Goal: Task Accomplishment & Management: Manage account settings

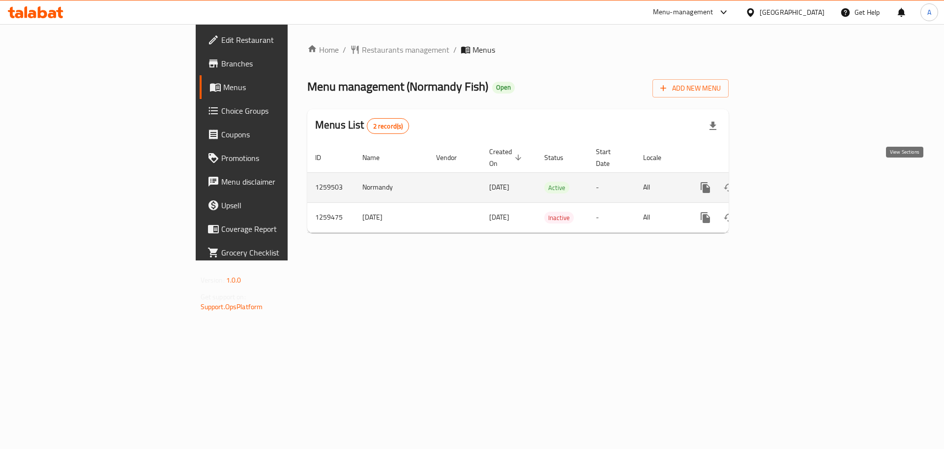
click at [783, 182] on icon "enhanced table" at bounding box center [777, 188] width 12 height 12
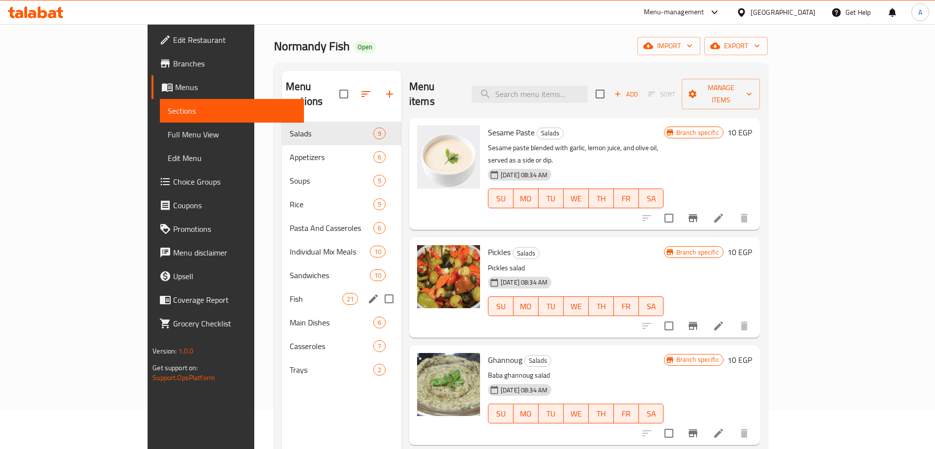
scroll to position [40, 0]
click at [290, 292] on span "Fish" at bounding box center [316, 298] width 53 height 12
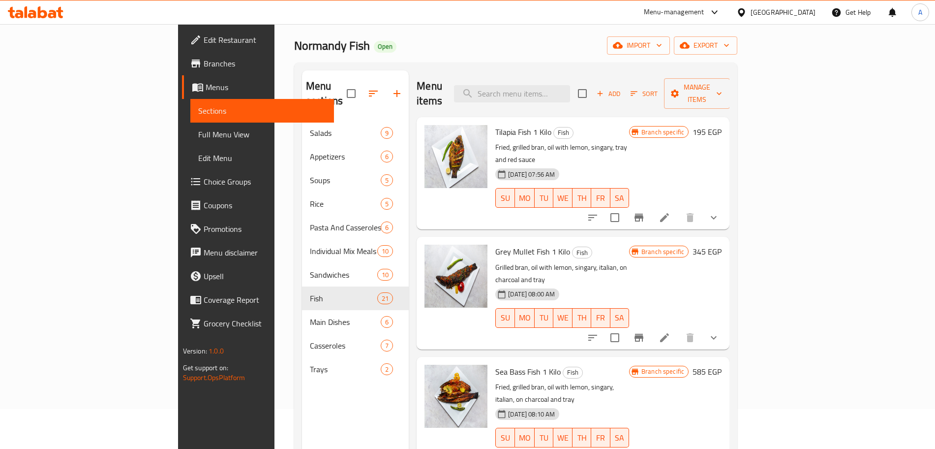
click at [726, 206] on button "show more" at bounding box center [714, 218] width 24 height 24
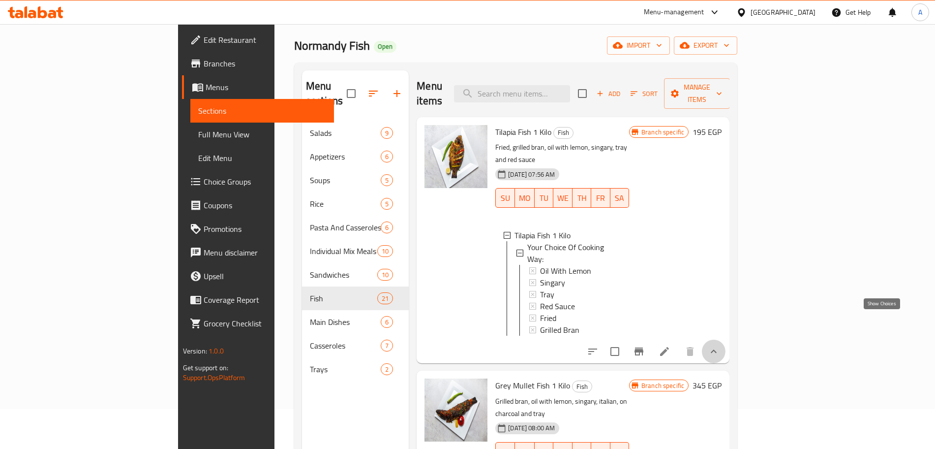
click at [720, 345] on icon "show more" at bounding box center [714, 351] width 12 height 12
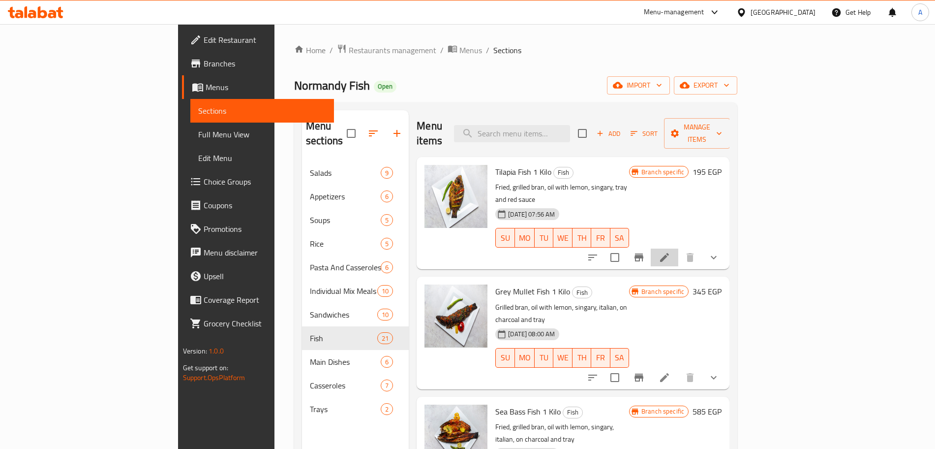
click at [678, 248] on li at bounding box center [665, 257] width 28 height 18
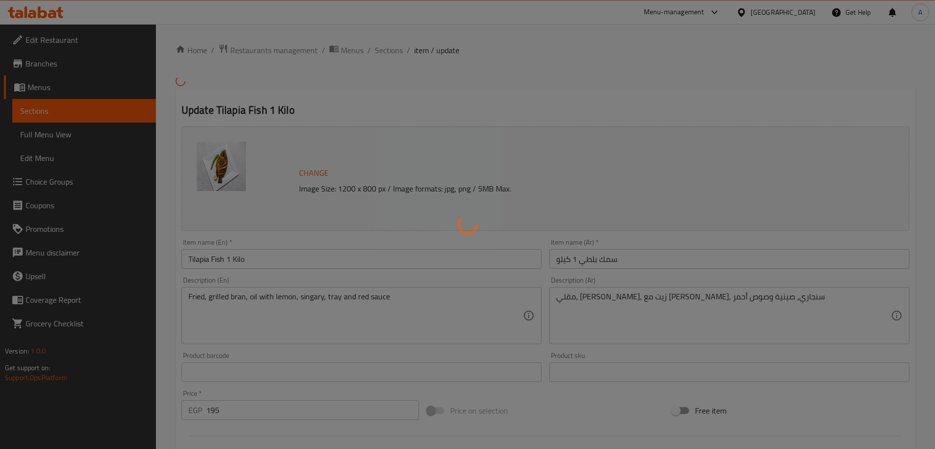
type input "إختيارك من طريقة الطهي:"
type input "1"
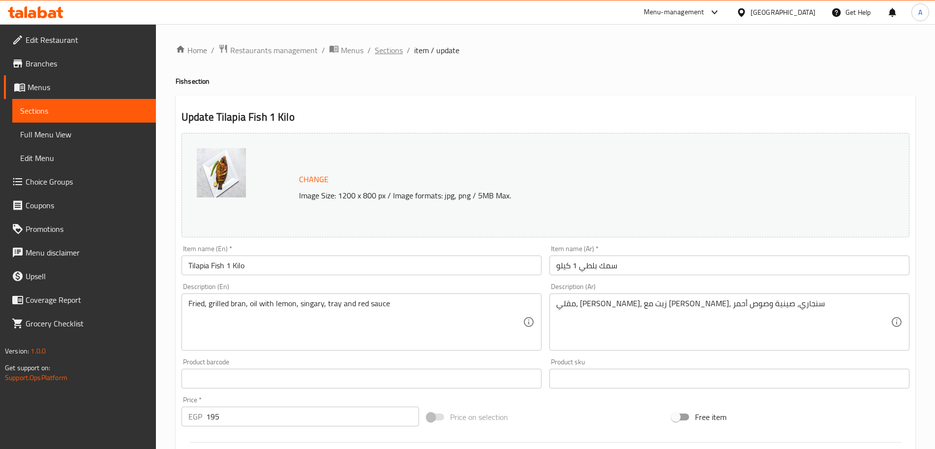
click at [395, 53] on span "Sections" at bounding box center [389, 50] width 28 height 12
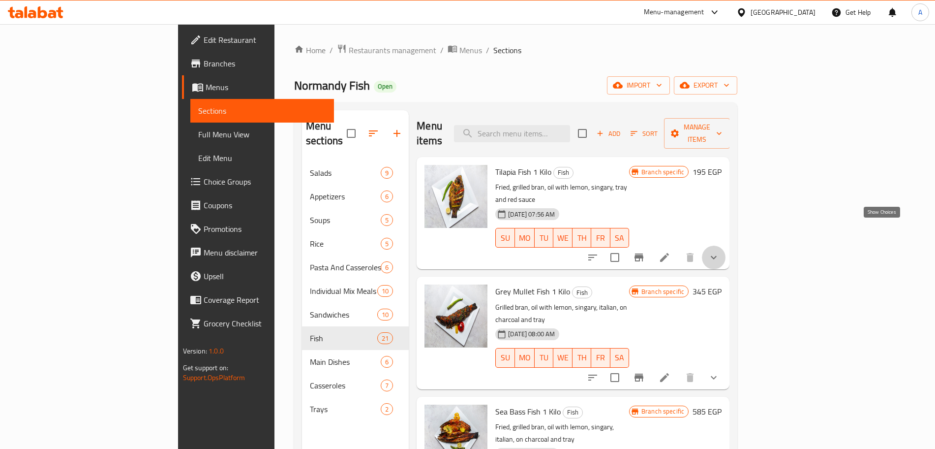
click at [720, 251] on icon "show more" at bounding box center [714, 257] width 12 height 12
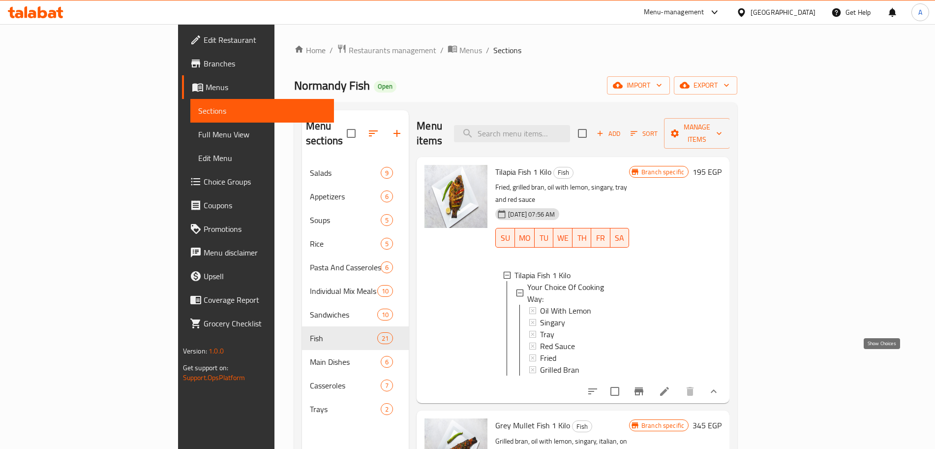
click at [720, 385] on icon "show more" at bounding box center [714, 391] width 12 height 12
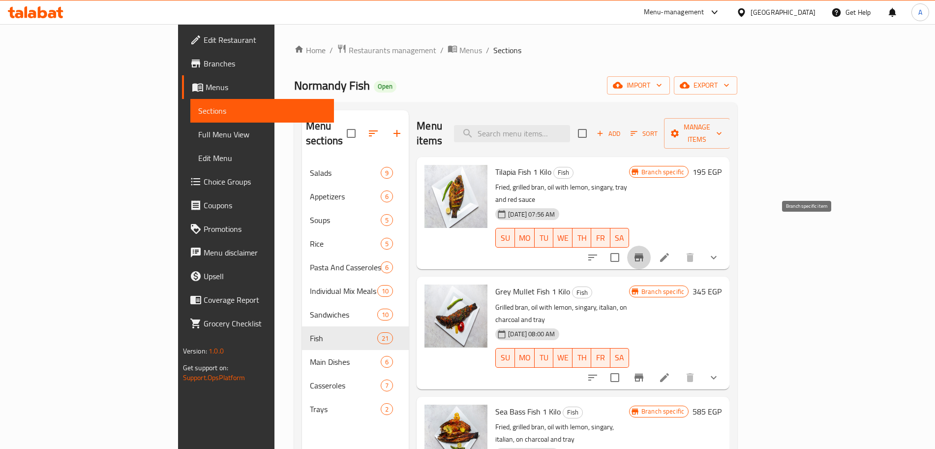
click at [643, 253] on icon "Branch-specific-item" at bounding box center [639, 257] width 9 height 8
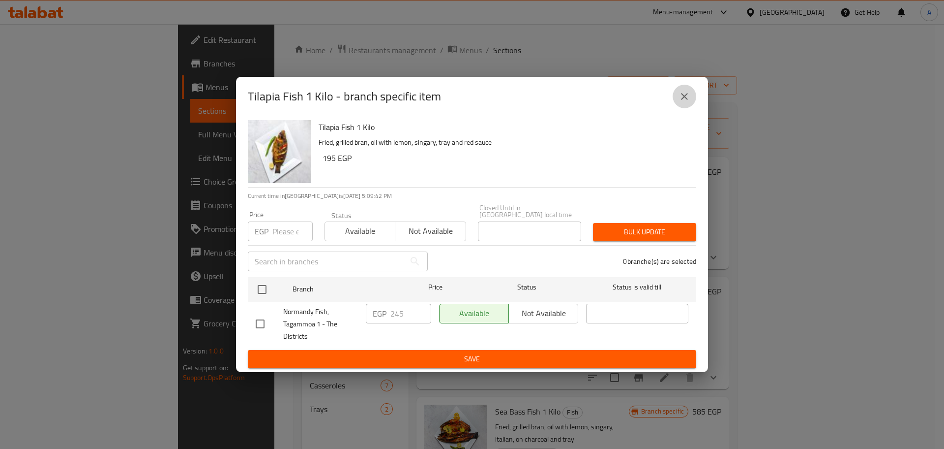
click at [683, 99] on icon "close" at bounding box center [685, 97] width 12 height 12
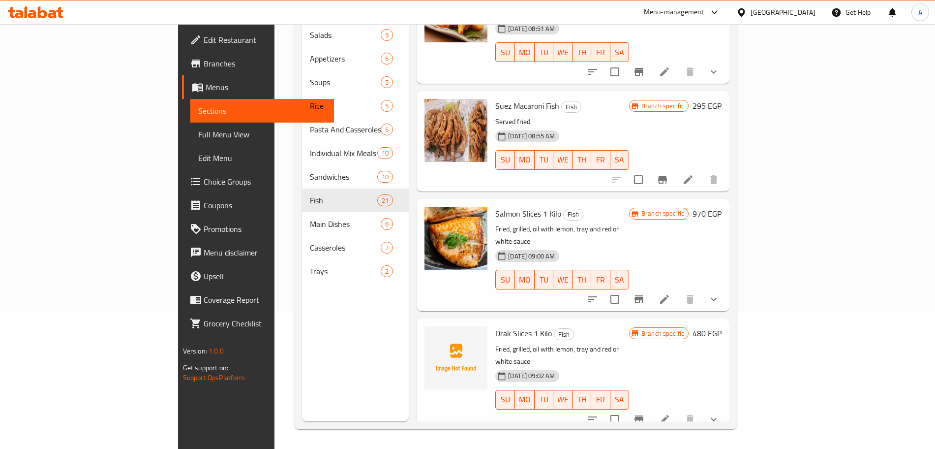
scroll to position [1833, 0]
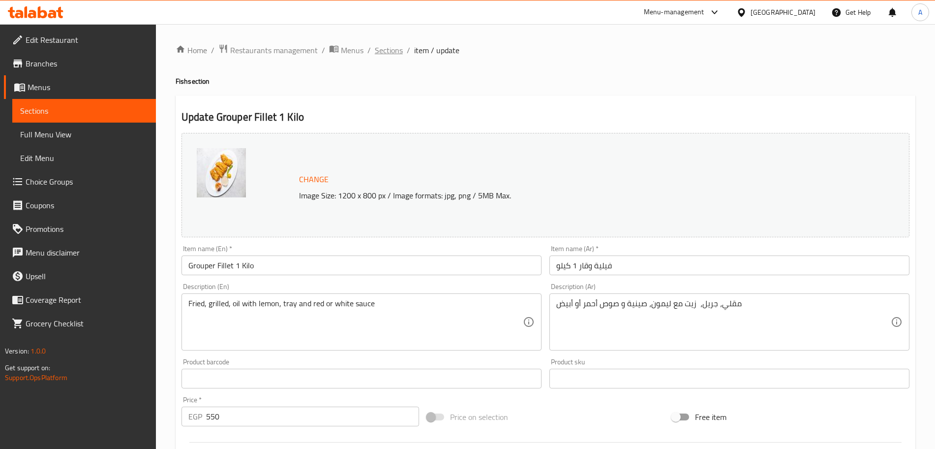
click at [396, 52] on span "Sections" at bounding box center [389, 50] width 28 height 12
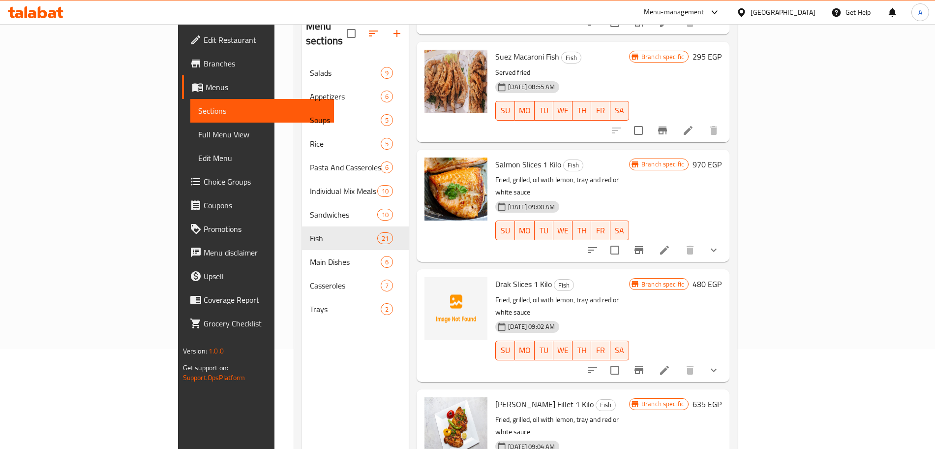
scroll to position [100, 0]
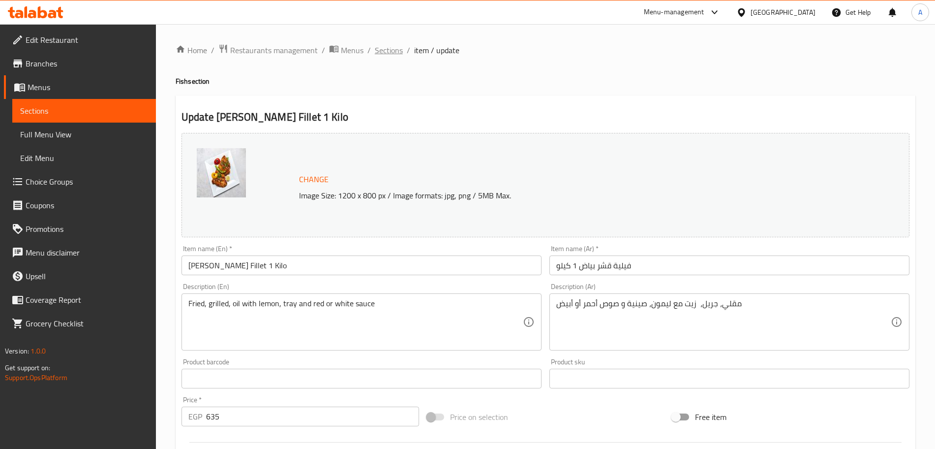
click at [392, 54] on span "Sections" at bounding box center [389, 50] width 28 height 12
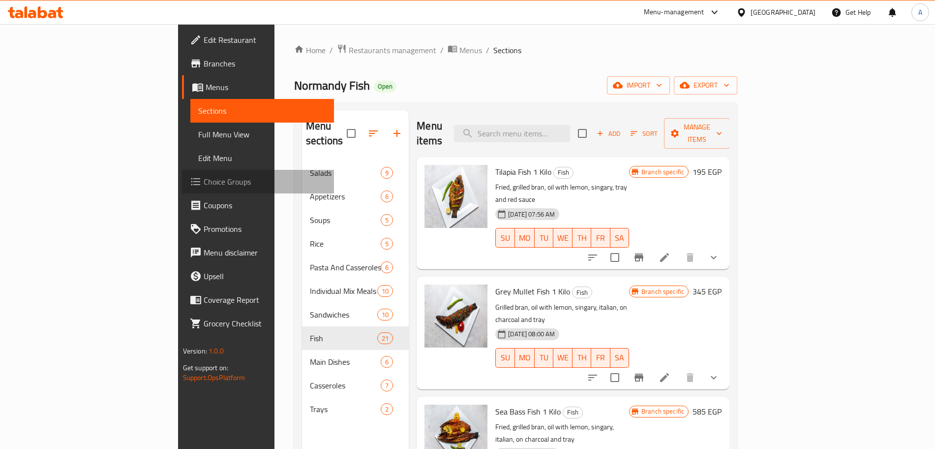
click at [182, 175] on link "Choice Groups" at bounding box center [258, 182] width 152 height 24
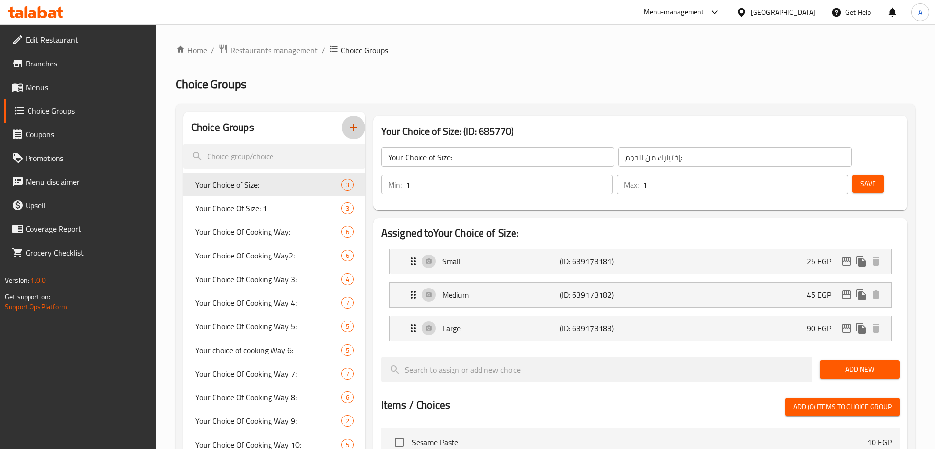
click at [355, 130] on icon "button" at bounding box center [354, 127] width 12 height 12
click at [425, 75] on div "Home / Restaurants management / Choice Groups Choice Groups Choice Groups Your …" at bounding box center [546, 412] width 740 height 737
click at [356, 132] on icon "button" at bounding box center [354, 127] width 12 height 12
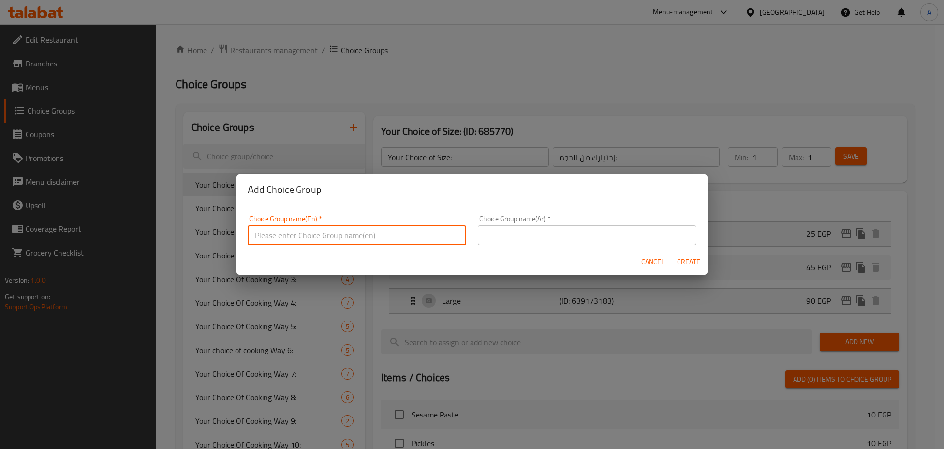
click at [329, 237] on input "text" at bounding box center [357, 235] width 218 height 20
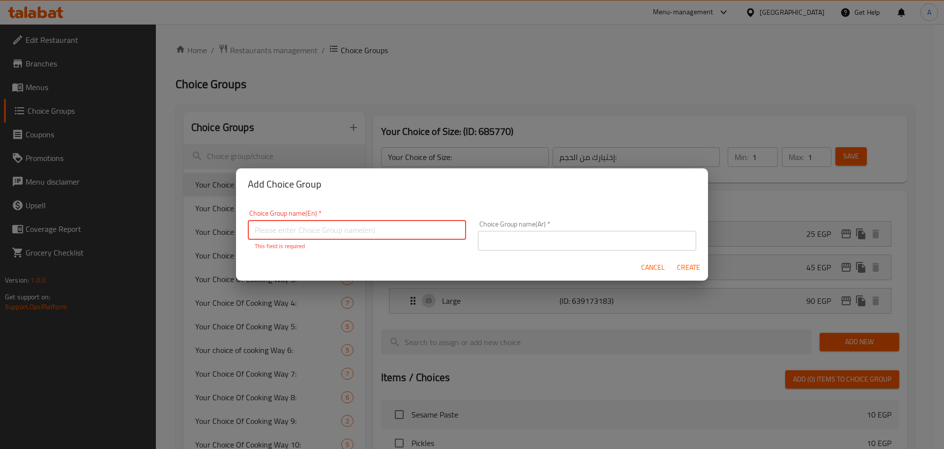
paste input "Tilapia Fish"
type input "Tilapia Fish Weight"
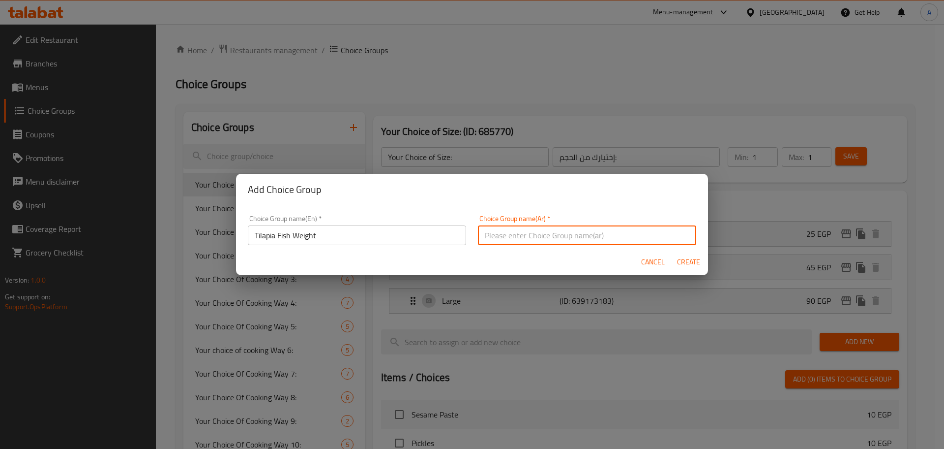
click at [487, 239] on input "text" at bounding box center [587, 235] width 218 height 20
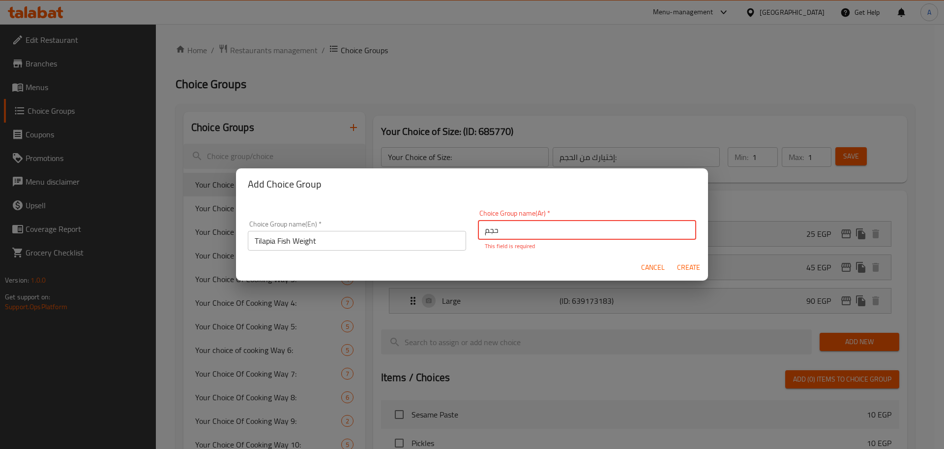
paste input "سمك بلطي"
drag, startPoint x: 576, startPoint y: 233, endPoint x: 473, endPoint y: 225, distance: 103.1
click at [478, 225] on input "حجم سمك بلطي" at bounding box center [587, 230] width 218 height 20
paste input "سمك بلطي"
type input "وزن سمك بلطي"
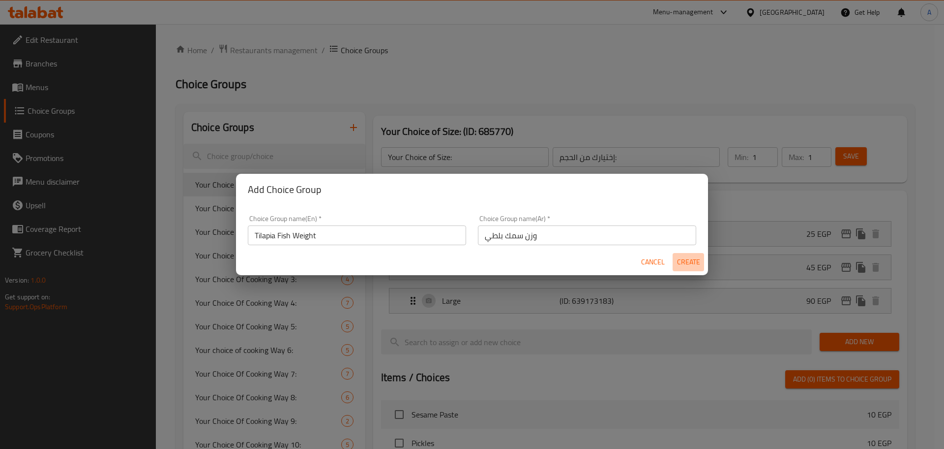
click at [695, 266] on span "Create" at bounding box center [689, 262] width 24 height 12
type input "Tilapia Fish Weight"
type input "وزن سمك بلطي"
type input "0"
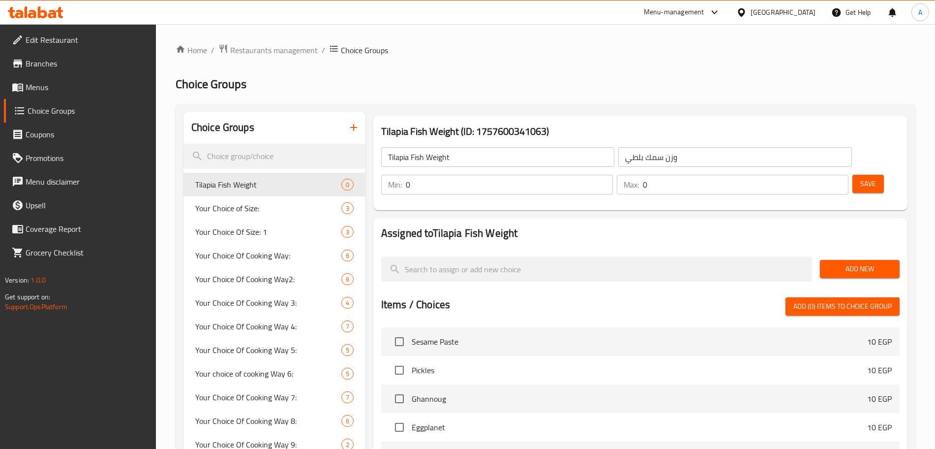
click at [613, 175] on input "0" at bounding box center [509, 185] width 207 height 20
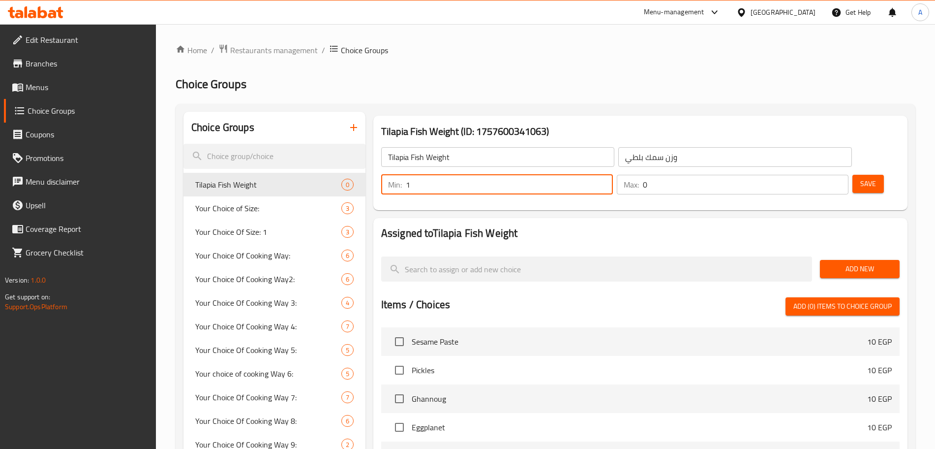
type input "1"
click at [816, 175] on input "0" at bounding box center [746, 185] width 206 height 20
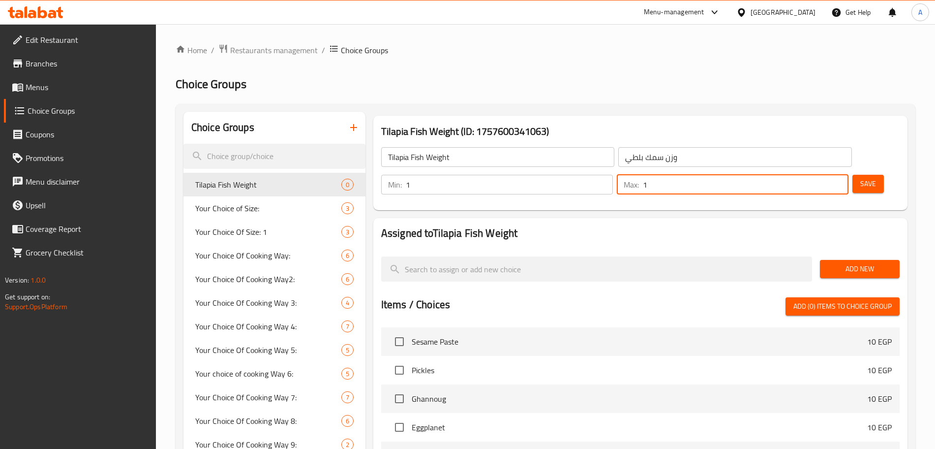
type input "1"
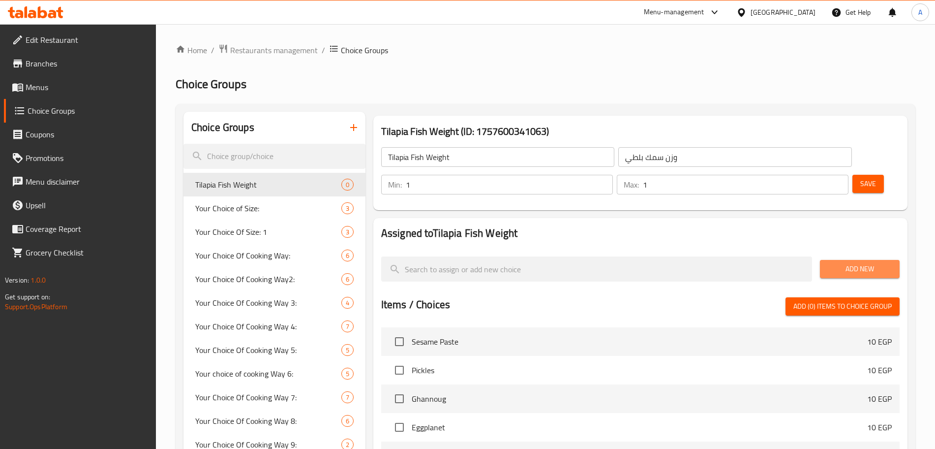
click at [848, 263] on span "Add New" at bounding box center [860, 269] width 64 height 12
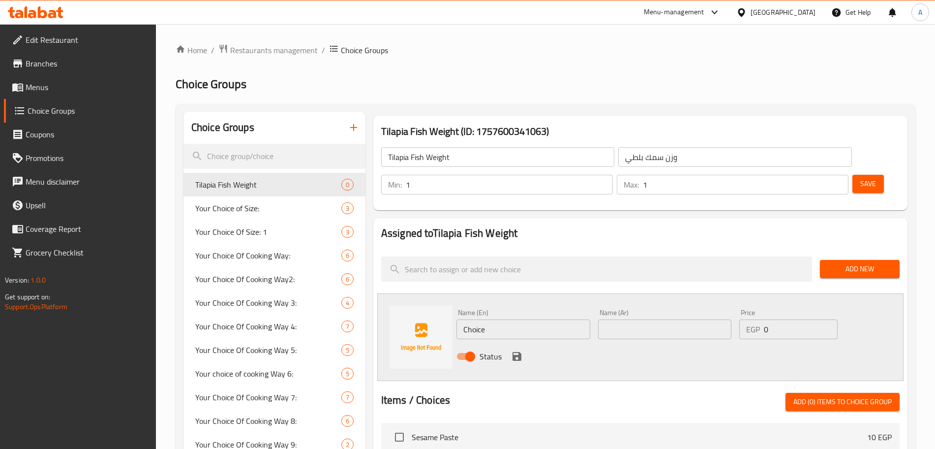
click at [520, 319] on input "Choice" at bounding box center [523, 329] width 134 height 20
click at [639, 319] on input "text" at bounding box center [665, 329] width 134 height 20
click at [503, 319] on input "Half" at bounding box center [523, 329] width 134 height 20
type input "Half Kilo"
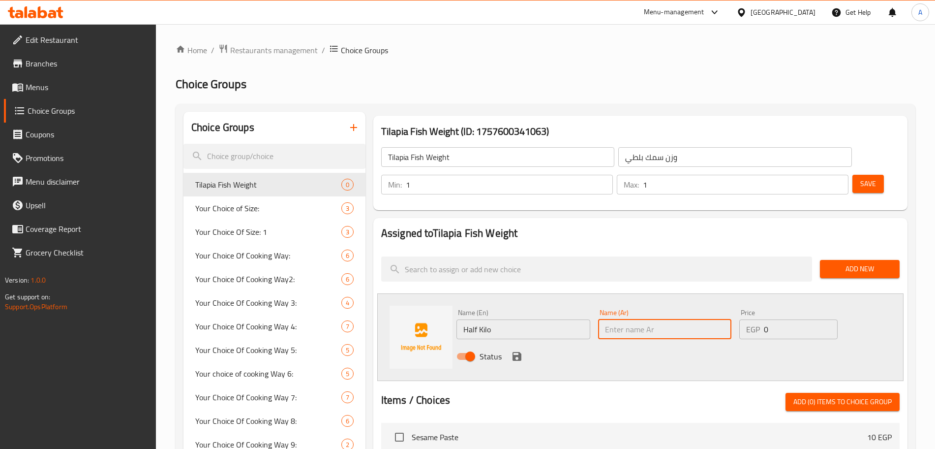
click at [631, 319] on input "text" at bounding box center [665, 329] width 134 height 20
type input "نص كيلو"
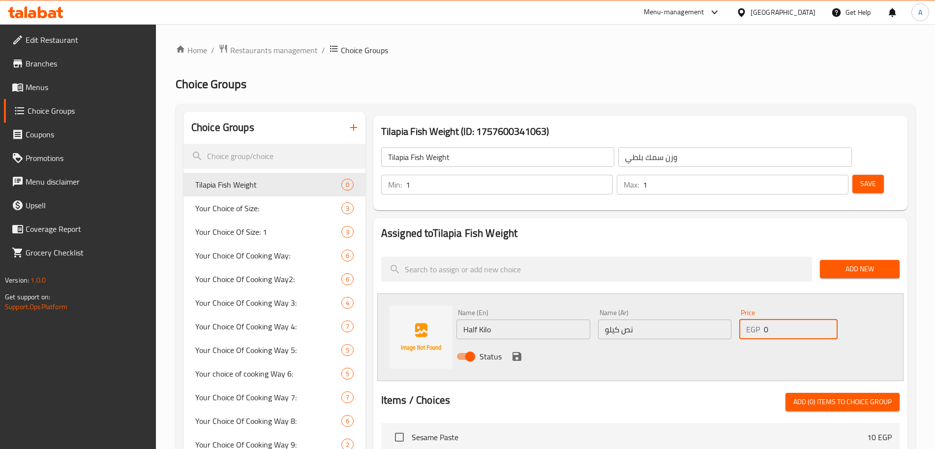
click at [785, 319] on input "0" at bounding box center [801, 329] width 74 height 20
type input "97.5"
click at [872, 308] on div "Name (En) Half Kilo Name (En) Name (Ar) نص كيلو Name (Ar) Price EGP 97.5 Price …" at bounding box center [665, 337] width 424 height 64
click at [523, 349] on button "save" at bounding box center [517, 356] width 15 height 15
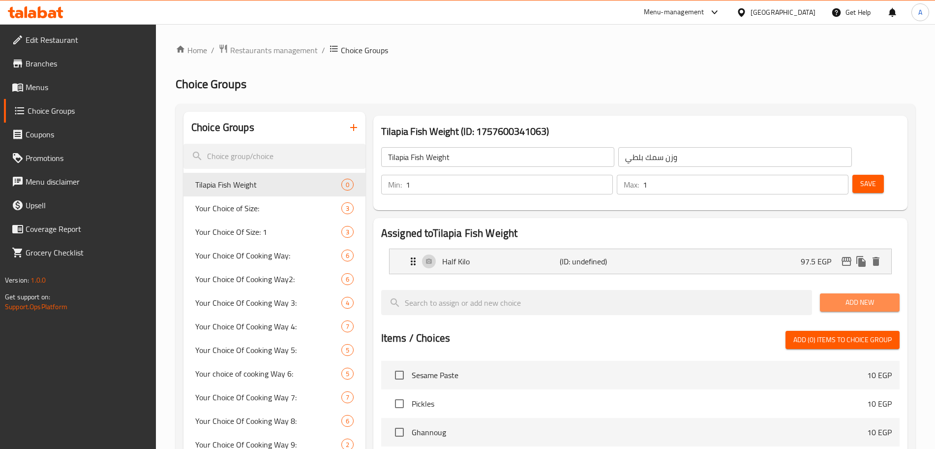
click at [842, 296] on span "Add New" at bounding box center [860, 302] width 64 height 12
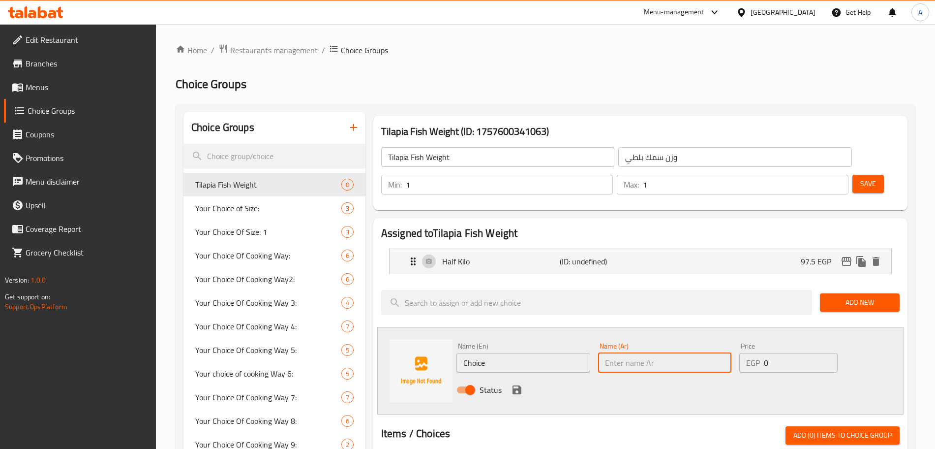
click at [622, 353] on input "text" at bounding box center [665, 363] width 134 height 20
type input "كيلو"
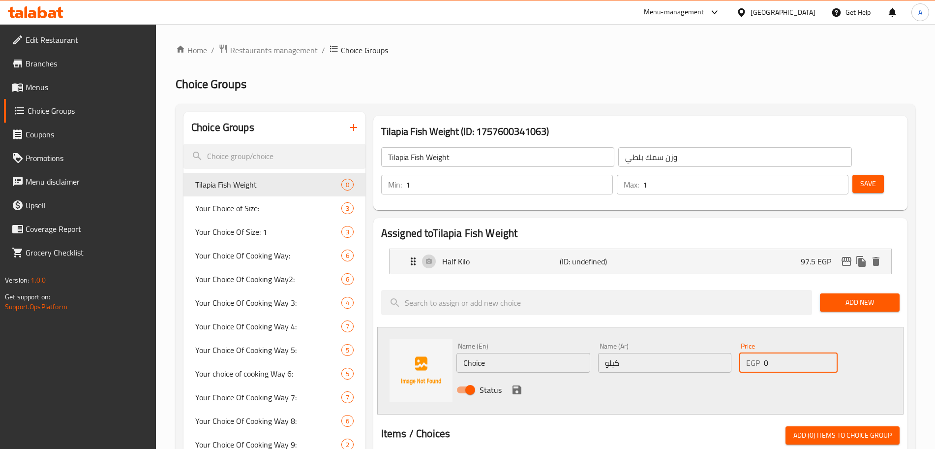
click at [791, 353] on input "0" at bounding box center [801, 363] width 74 height 20
type input "195"
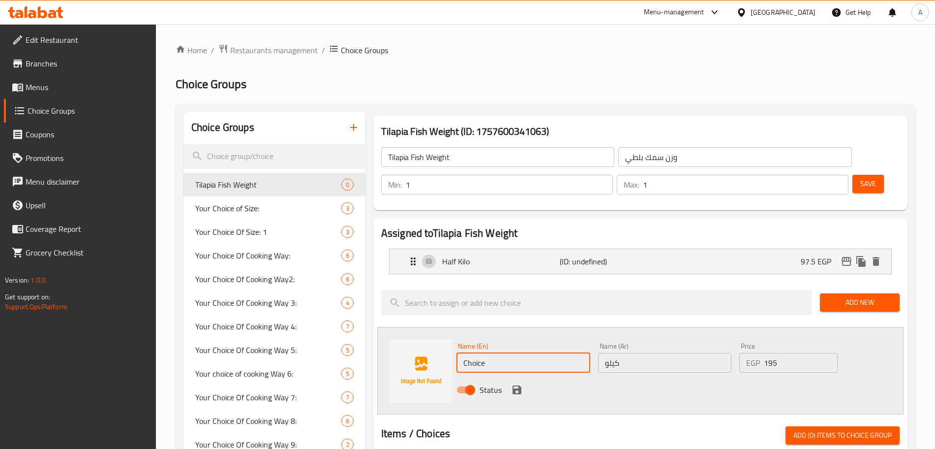
click at [548, 353] on input "Choice" at bounding box center [523, 363] width 134 height 20
type input "C"
type input "،"
type input "Kilo"
click at [664, 376] on div "Status" at bounding box center [665, 389] width 424 height 27
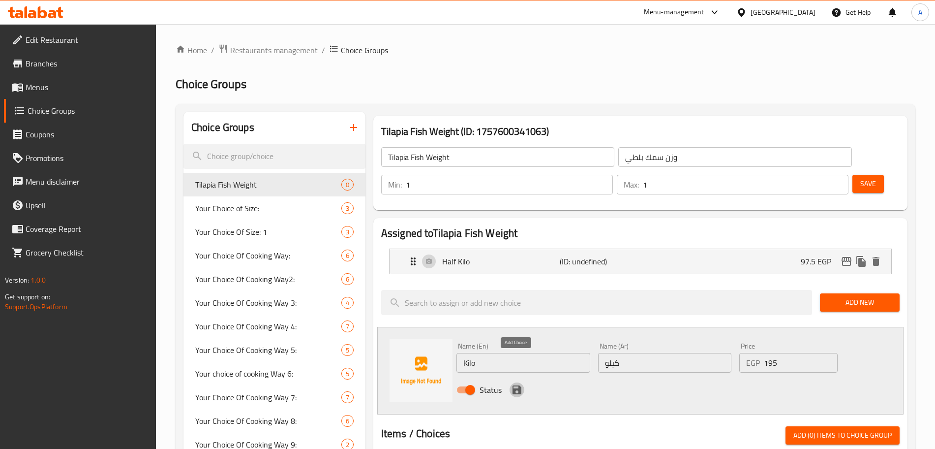
click at [514, 385] on icon "save" at bounding box center [517, 389] width 9 height 9
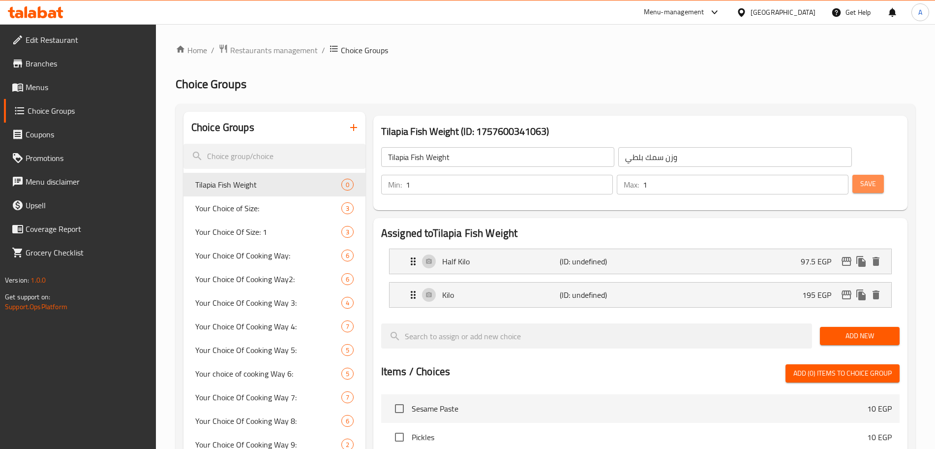
click at [860, 175] on button "Save" at bounding box center [867, 184] width 31 height 18
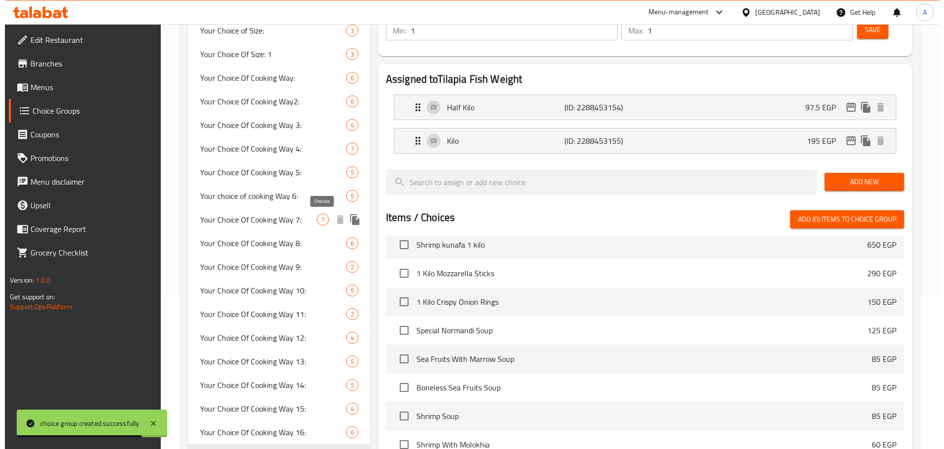
scroll to position [322, 0]
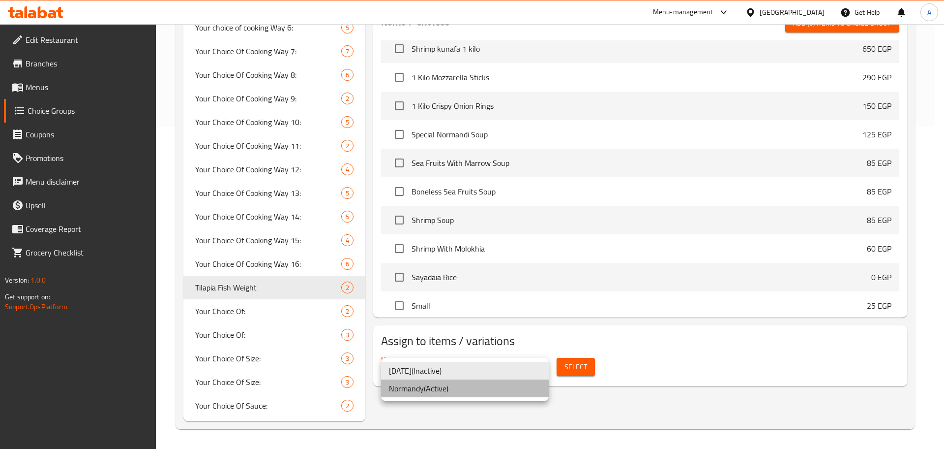
click at [476, 394] on li "Normandy ( Active )" at bounding box center [465, 388] width 168 height 18
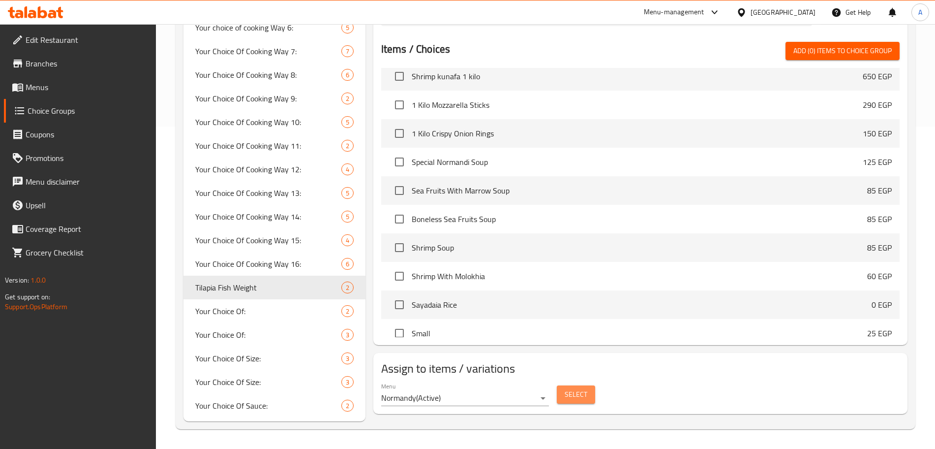
click at [566, 388] on span "Select" at bounding box center [576, 394] width 23 height 12
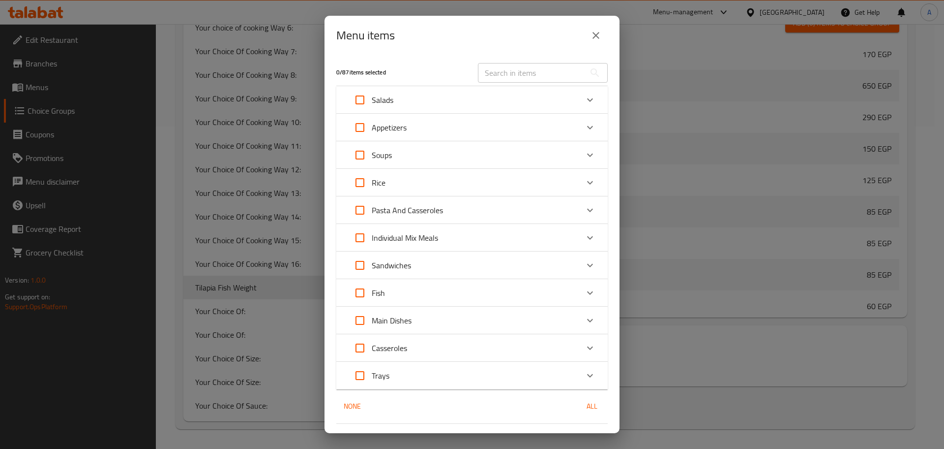
click at [584, 292] on icon "Expand" at bounding box center [590, 293] width 12 height 12
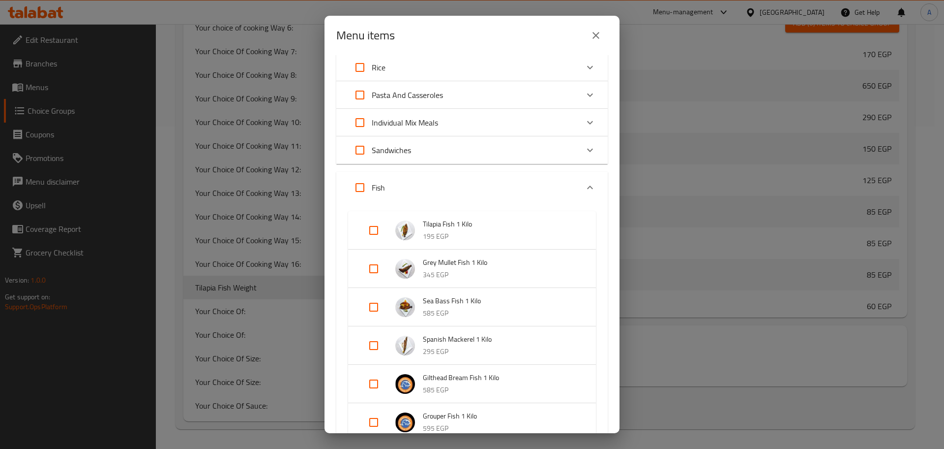
scroll to position [115, 0]
click at [466, 232] on p "195 EGP" at bounding box center [499, 237] width 153 height 12
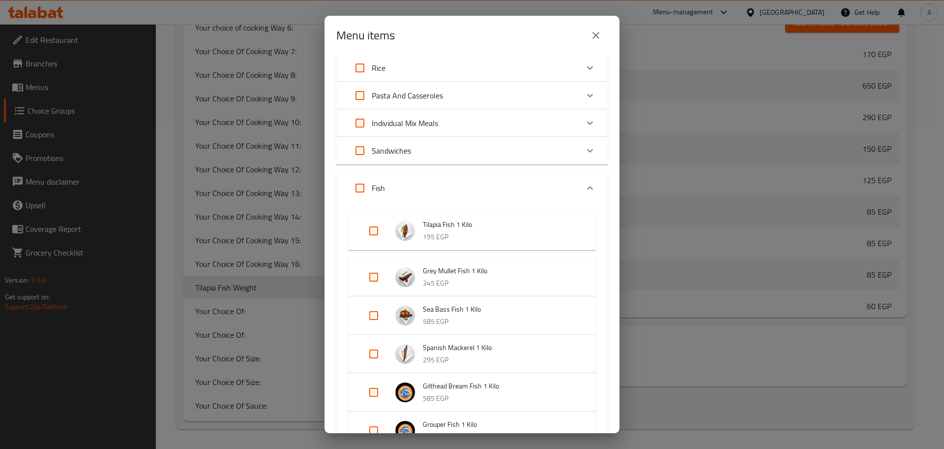
click at [377, 231] on input "Expand" at bounding box center [374, 231] width 24 height 24
checkbox input "true"
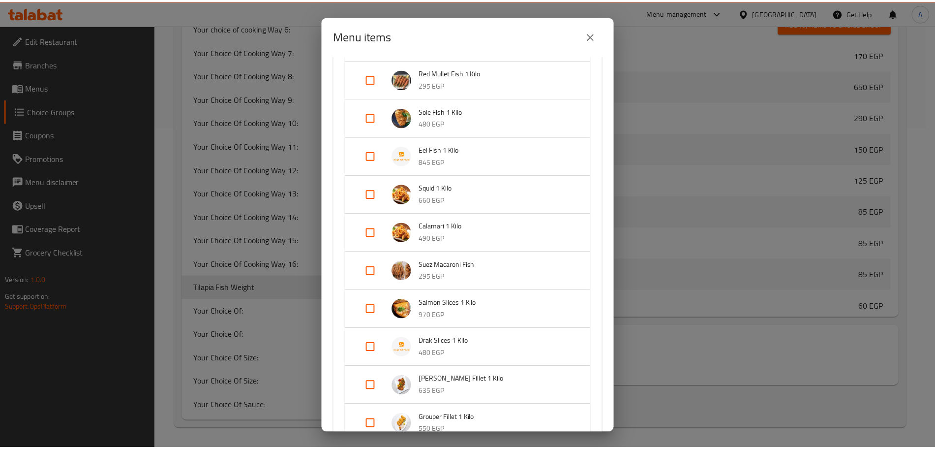
scroll to position [874, 0]
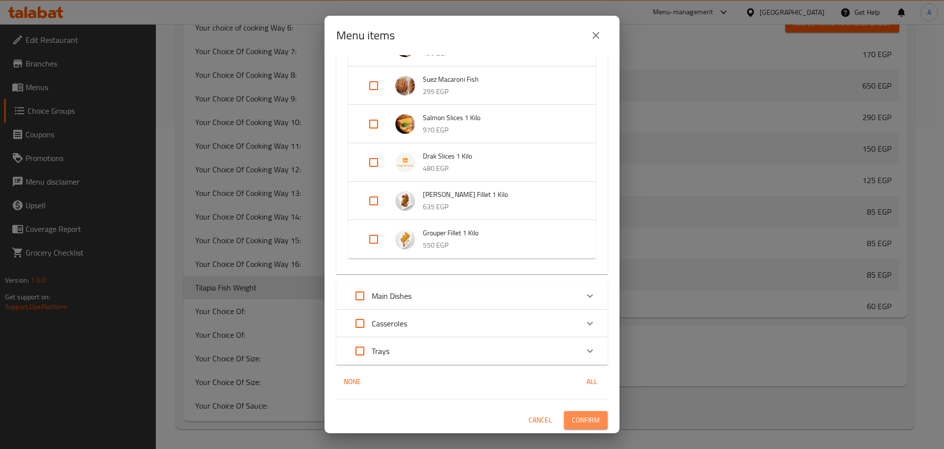
click at [589, 420] on span "Confirm" at bounding box center [586, 420] width 28 height 12
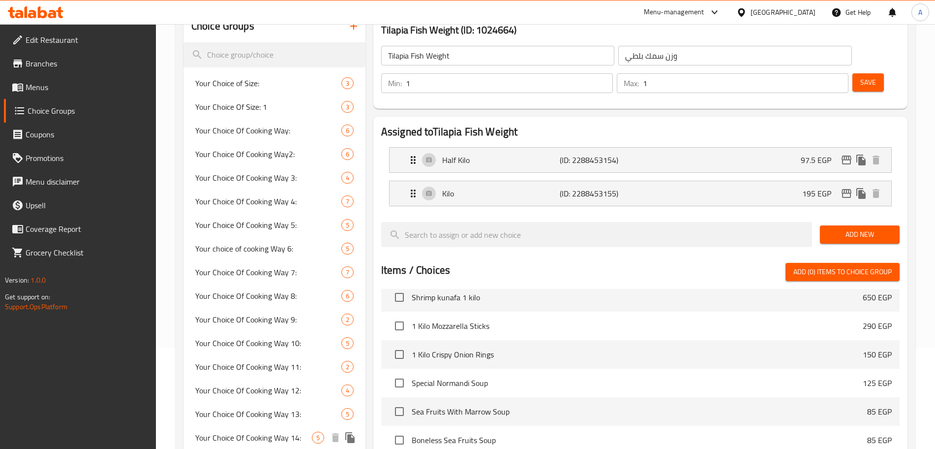
scroll to position [0, 0]
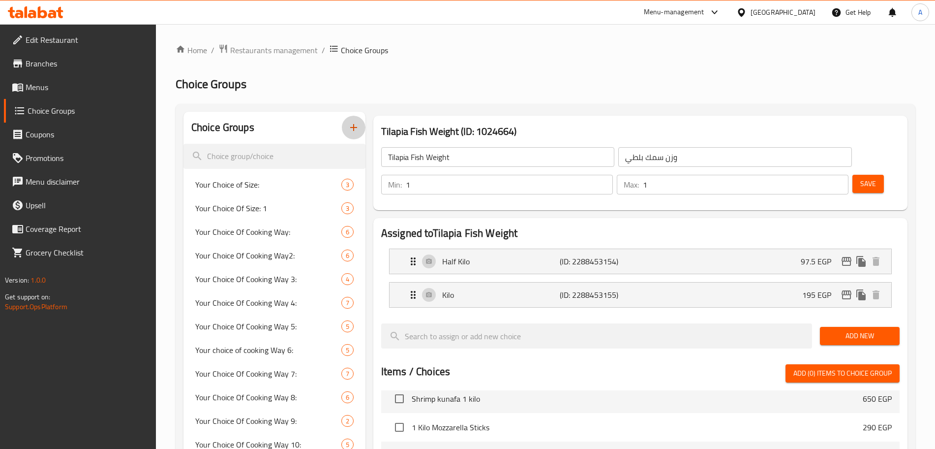
click at [353, 128] on icon "button" at bounding box center [354, 127] width 12 height 12
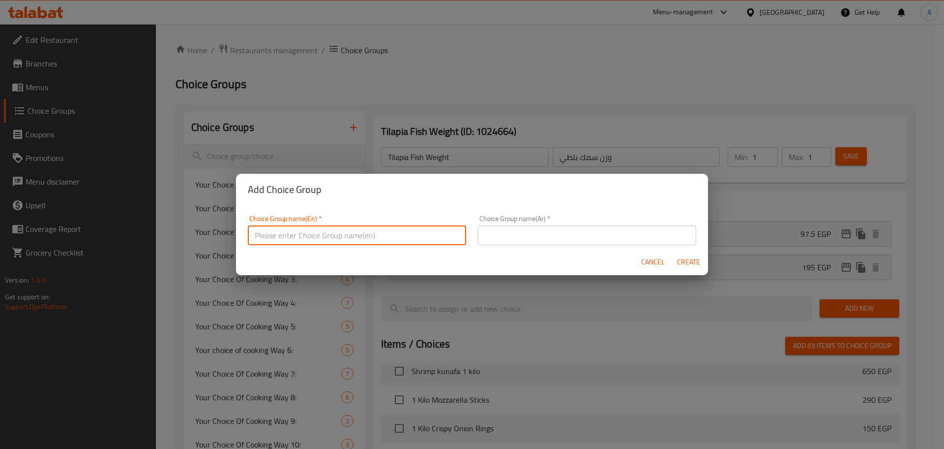
click at [290, 240] on input "text" at bounding box center [357, 235] width 218 height 20
paste input "Grey Mullet Fish"
type input "Grey Mullet Fish Weight"
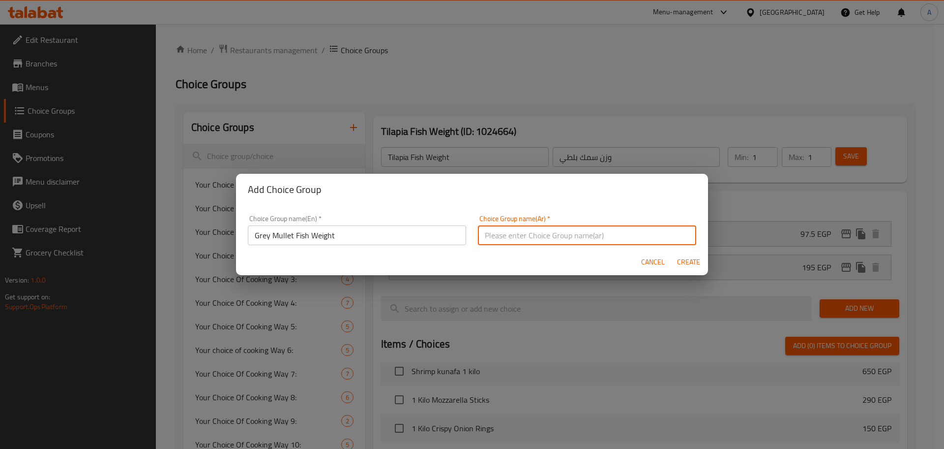
click at [534, 230] on input "text" at bounding box center [587, 235] width 218 height 20
paste input "سمك بورى"
type input "وزن سمك بورى"
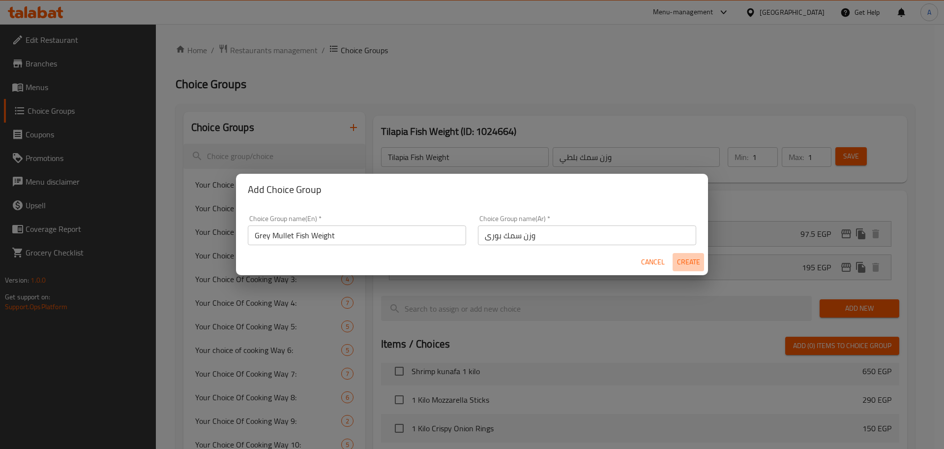
click at [692, 262] on span "Create" at bounding box center [689, 262] width 24 height 12
type input "Grey Mullet Fish Weight"
type input "وزن سمك بورى"
type input "0"
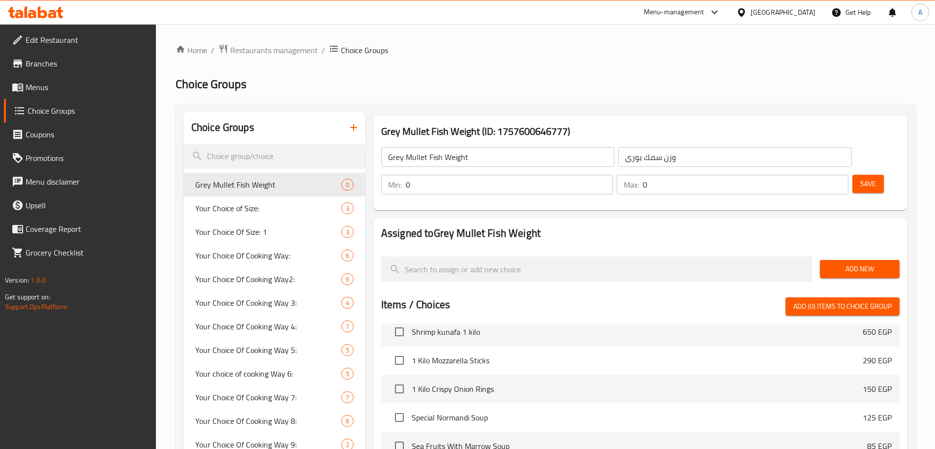
click at [613, 175] on input "0" at bounding box center [509, 185] width 207 height 20
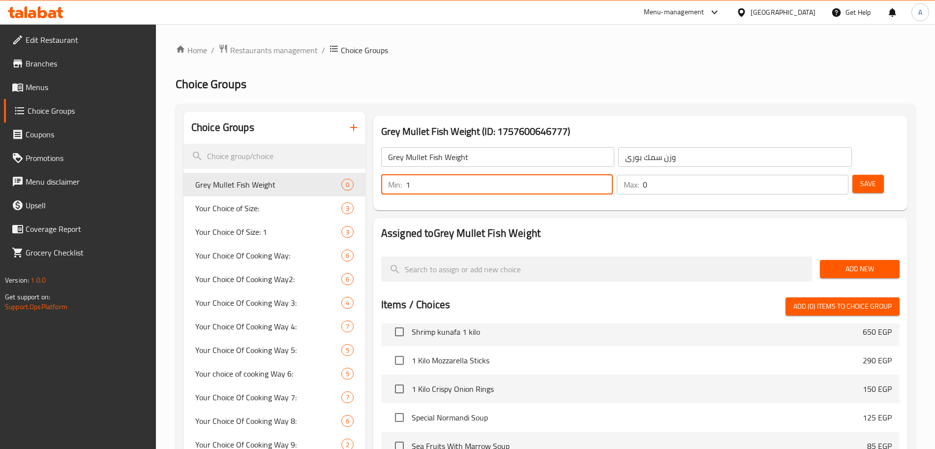
type input "1"
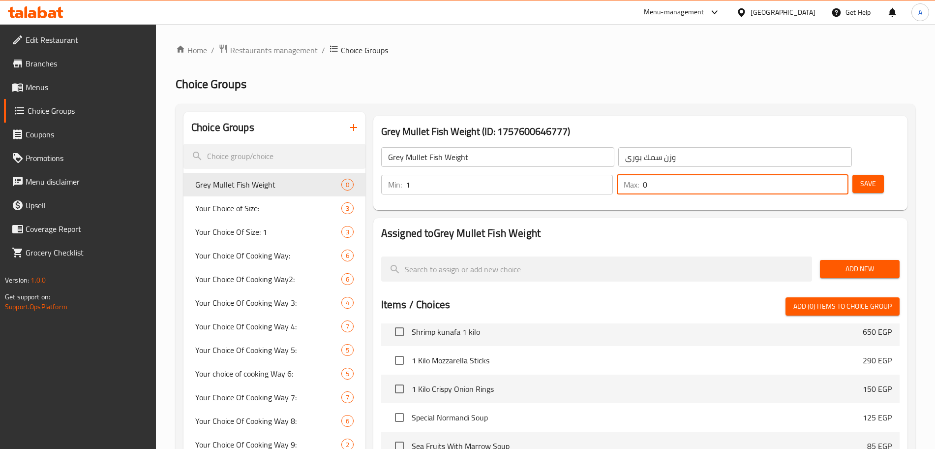
click at [816, 175] on input "0" at bounding box center [746, 185] width 206 height 20
type input "1"
click at [851, 263] on span "Add New" at bounding box center [860, 269] width 64 height 12
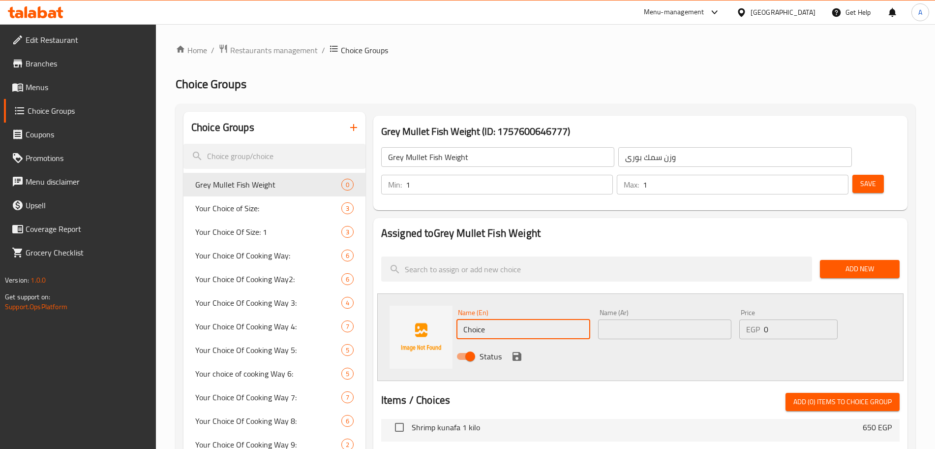
click at [501, 319] on input "Choice" at bounding box center [523, 329] width 134 height 20
click at [483, 319] on input "Half a Kilo" at bounding box center [523, 329] width 134 height 20
type input "Half Kilo"
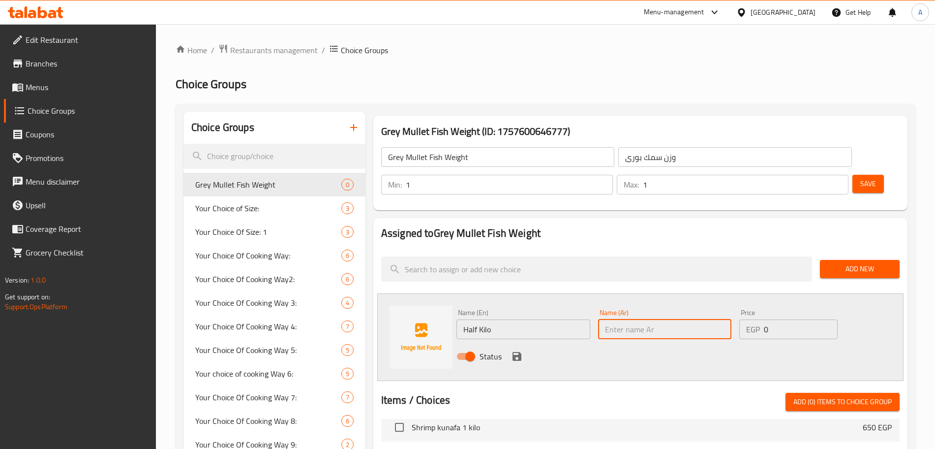
click at [638, 319] on input "text" at bounding box center [665, 329] width 134 height 20
type input "نص كيلو"
click at [783, 319] on input "0" at bounding box center [801, 329] width 74 height 20
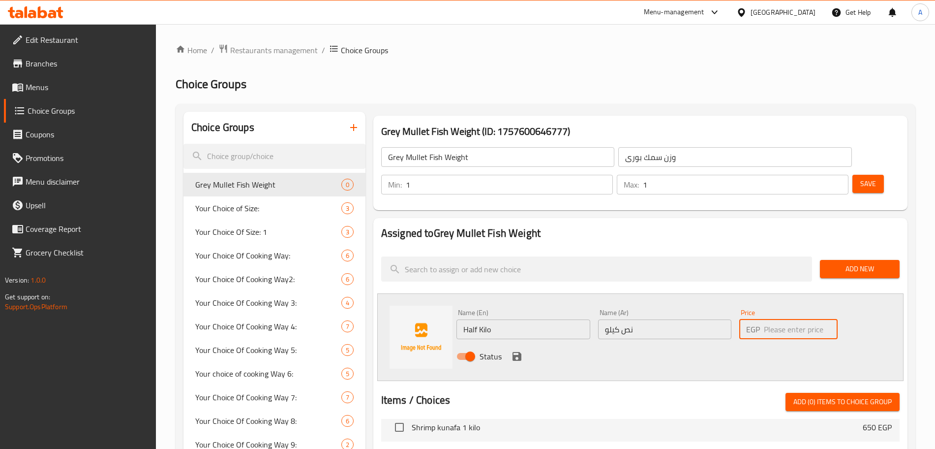
click at [785, 319] on input "number" at bounding box center [801, 329] width 74 height 20
type input "172.5"
click at [520, 352] on icon "save" at bounding box center [517, 356] width 9 height 9
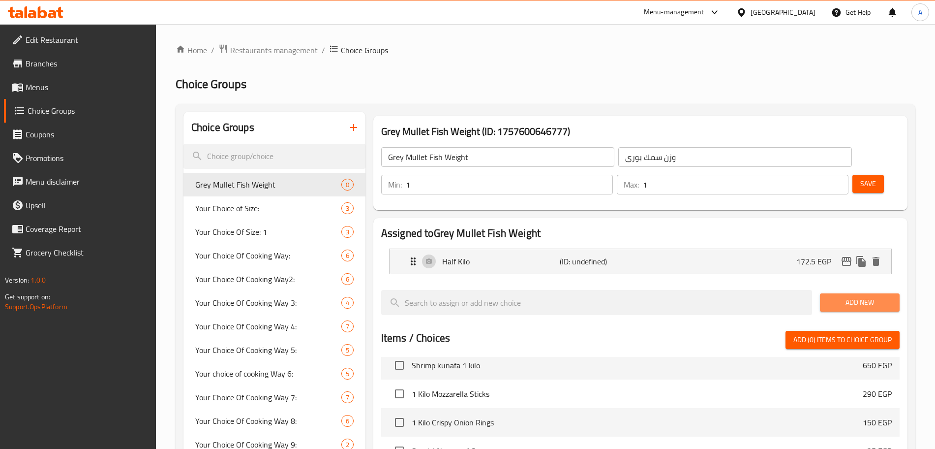
click at [837, 296] on span "Add New" at bounding box center [860, 302] width 64 height 12
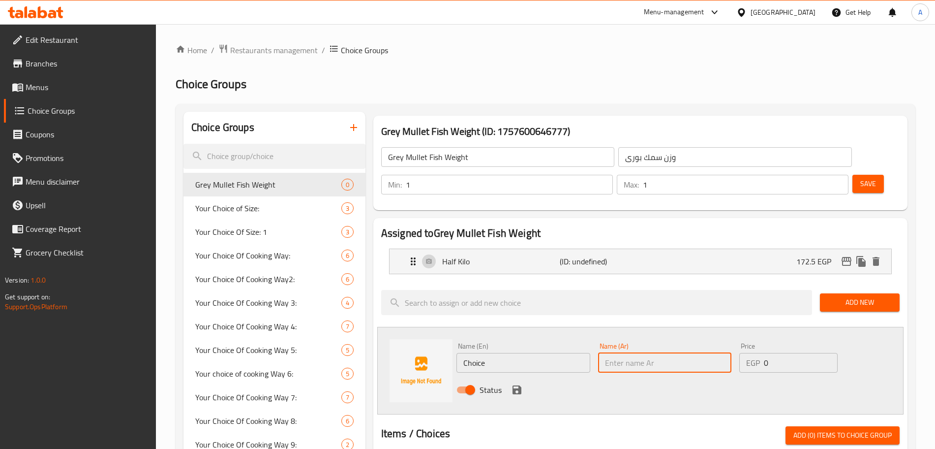
click at [627, 353] on input "text" at bounding box center [665, 363] width 134 height 20
type input "كيلو"
click at [516, 353] on input "Choice" at bounding box center [523, 363] width 134 height 20
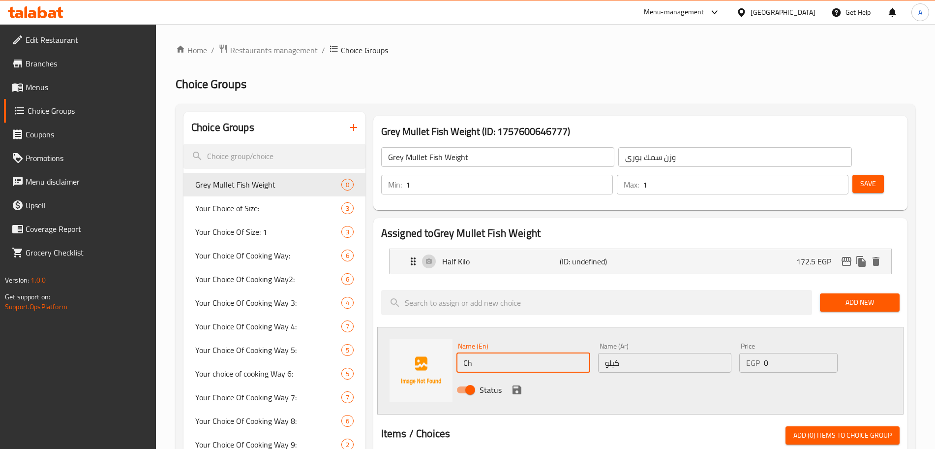
type input "C"
type input "Kilo"
click at [674, 376] on div "Status" at bounding box center [665, 389] width 424 height 27
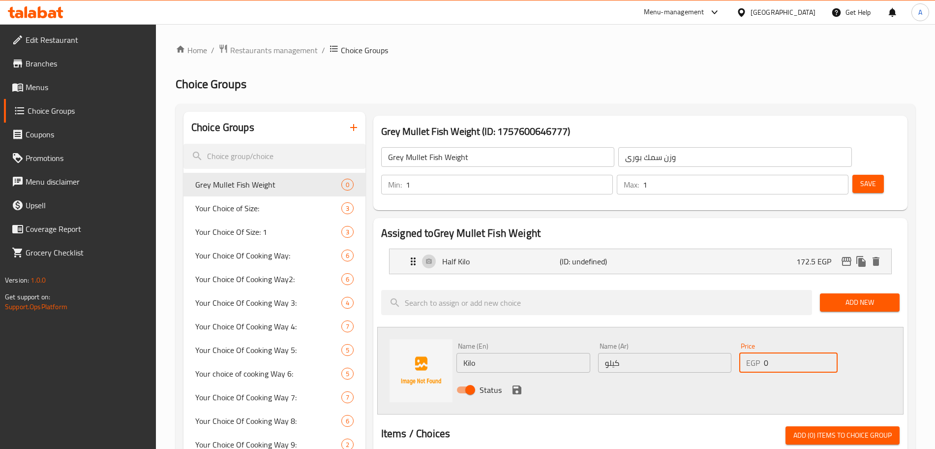
click at [788, 353] on input "0" at bounding box center [801, 363] width 74 height 20
type input "345"
click at [707, 376] on div "Status" at bounding box center [665, 389] width 424 height 27
click at [518, 385] on icon "save" at bounding box center [517, 389] width 9 height 9
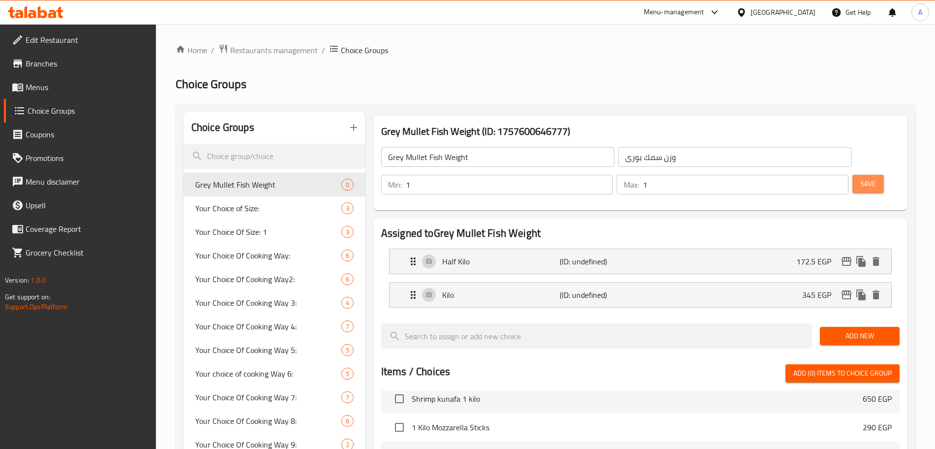
click at [860, 178] on span "Save" at bounding box center [868, 184] width 16 height 12
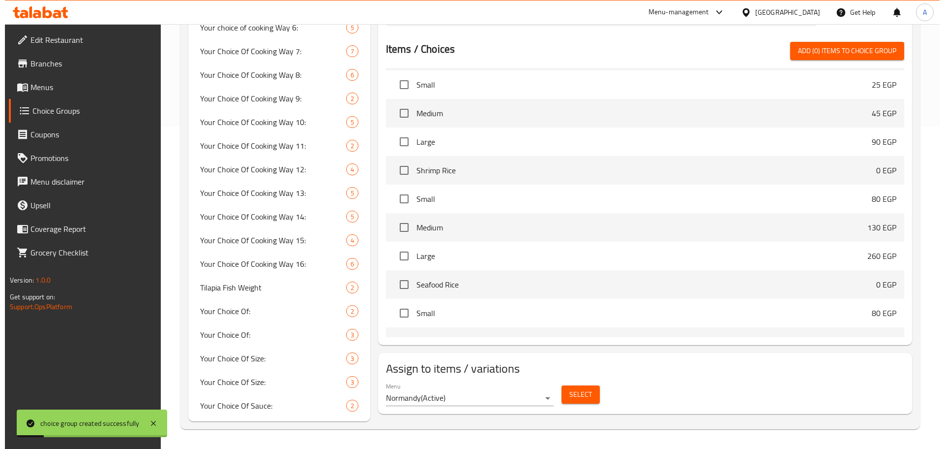
scroll to position [602, 0]
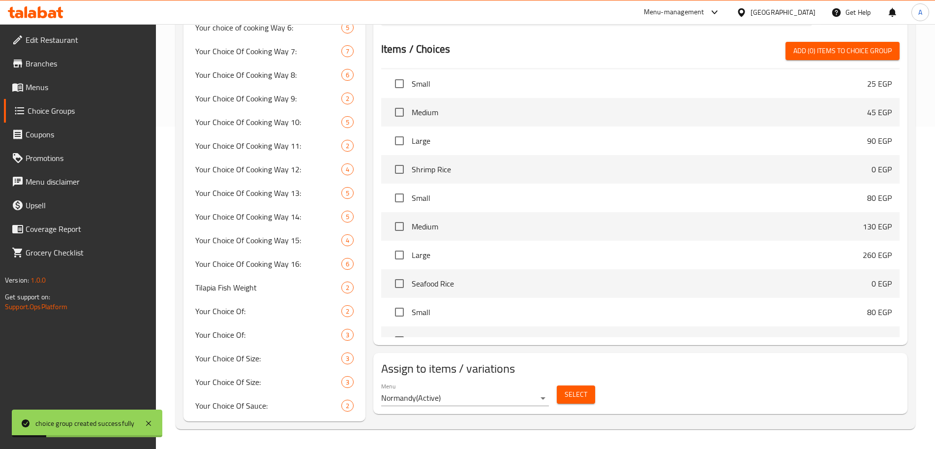
click at [570, 388] on span "Select" at bounding box center [576, 394] width 23 height 12
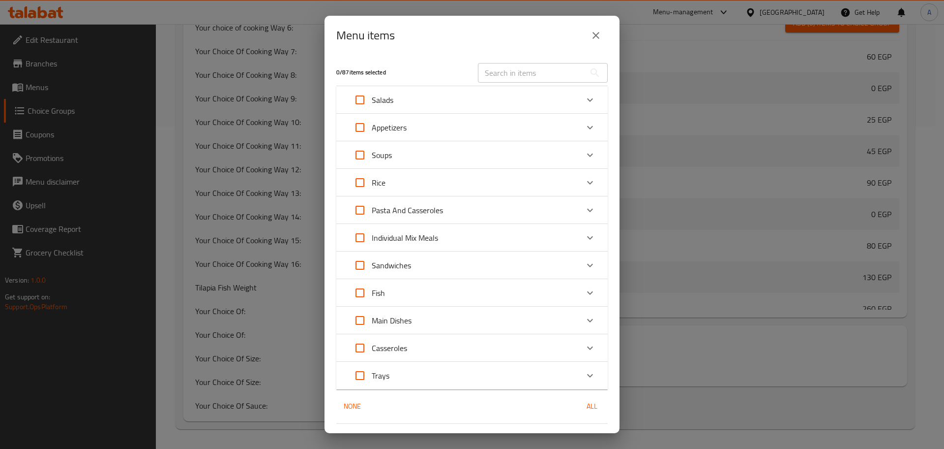
scroll to position [661, 0]
click at [587, 292] on icon "Expand" at bounding box center [590, 292] width 6 height 3
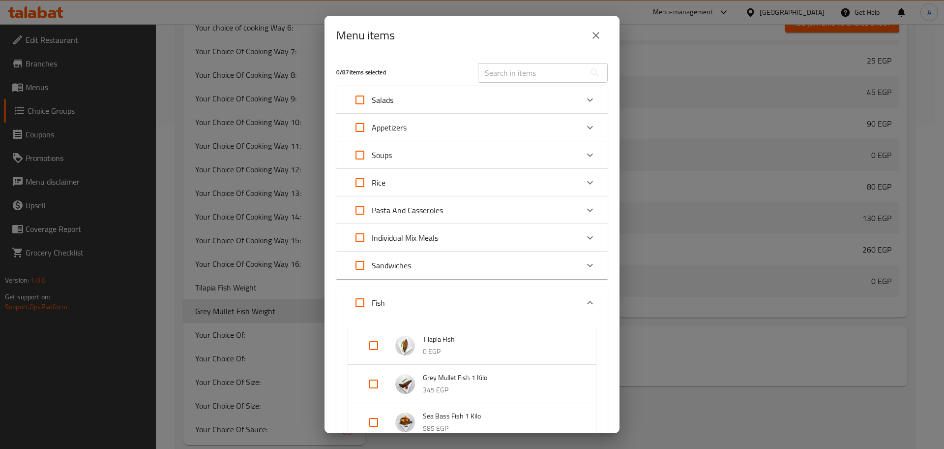
scroll to position [86, 0]
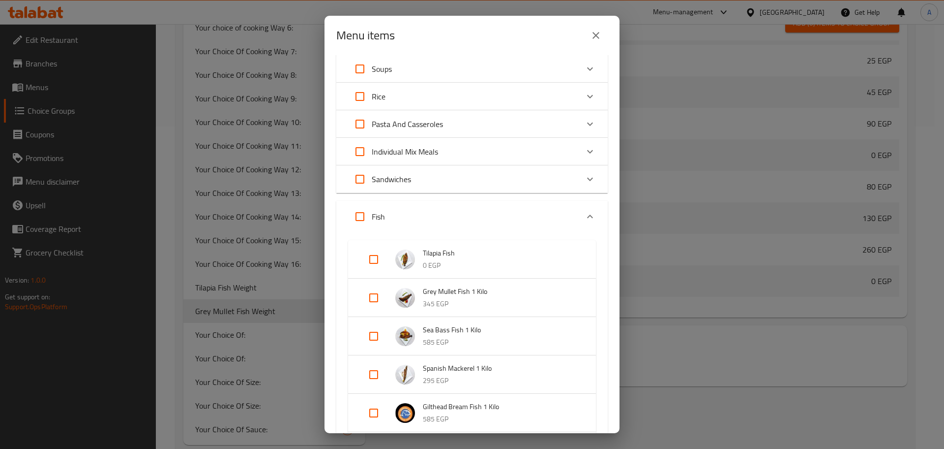
click at [374, 296] on input "Expand" at bounding box center [374, 298] width 24 height 24
checkbox input "true"
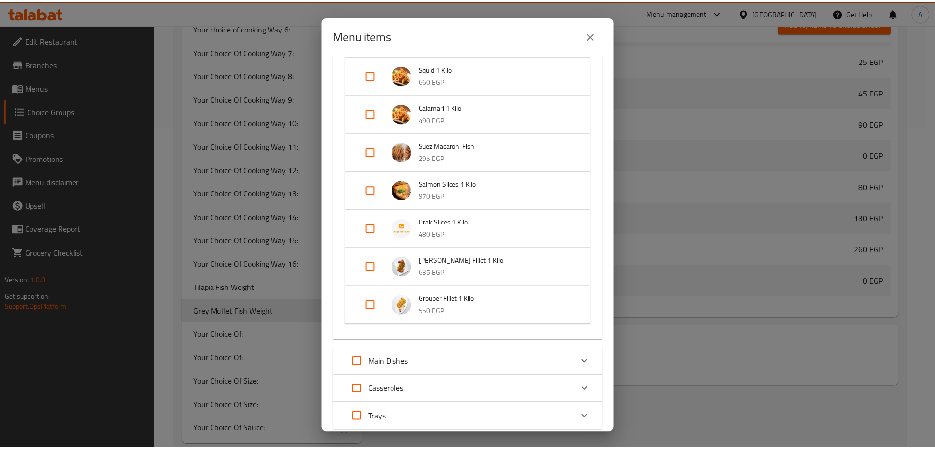
scroll to position [889, 0]
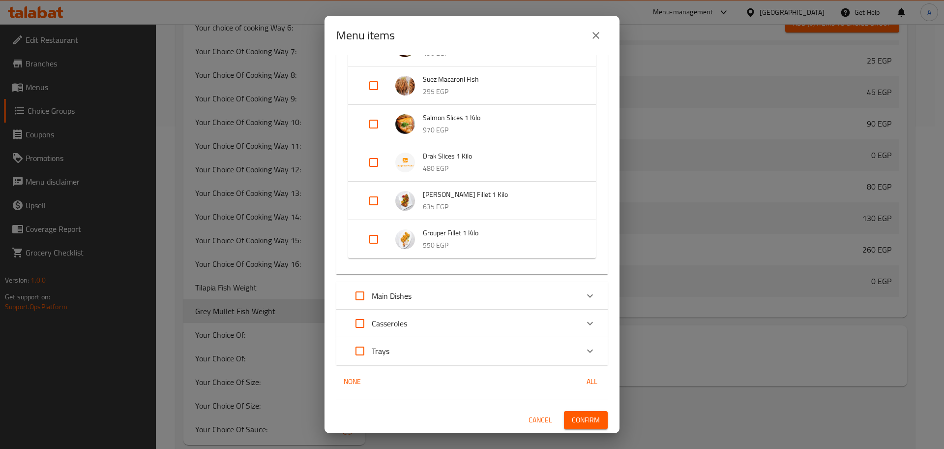
click at [580, 422] on span "Confirm" at bounding box center [586, 420] width 28 height 12
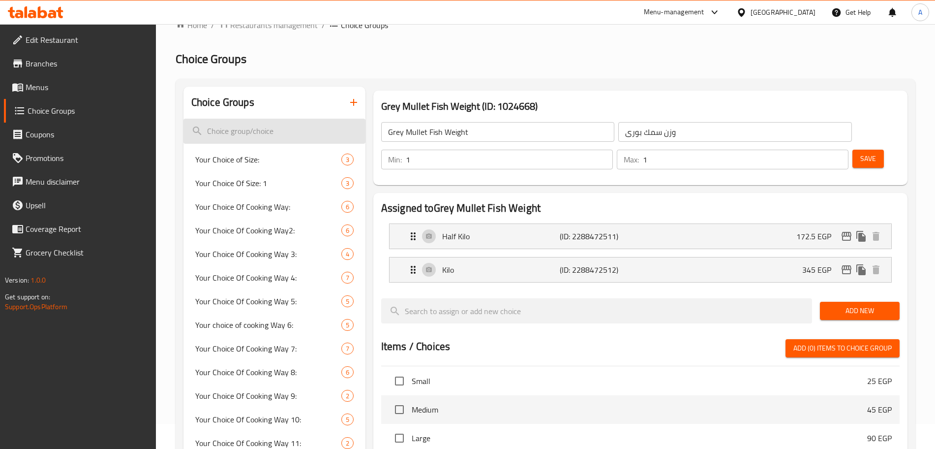
scroll to position [0, 0]
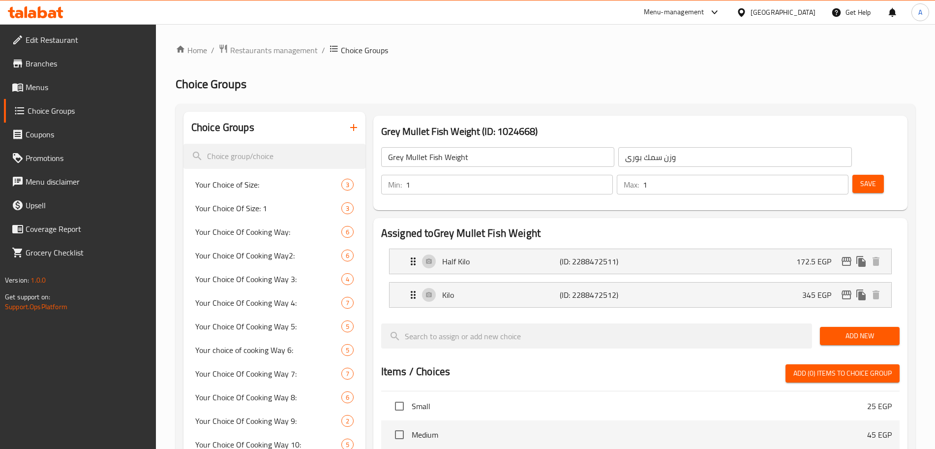
click at [355, 132] on icon "button" at bounding box center [354, 127] width 12 height 12
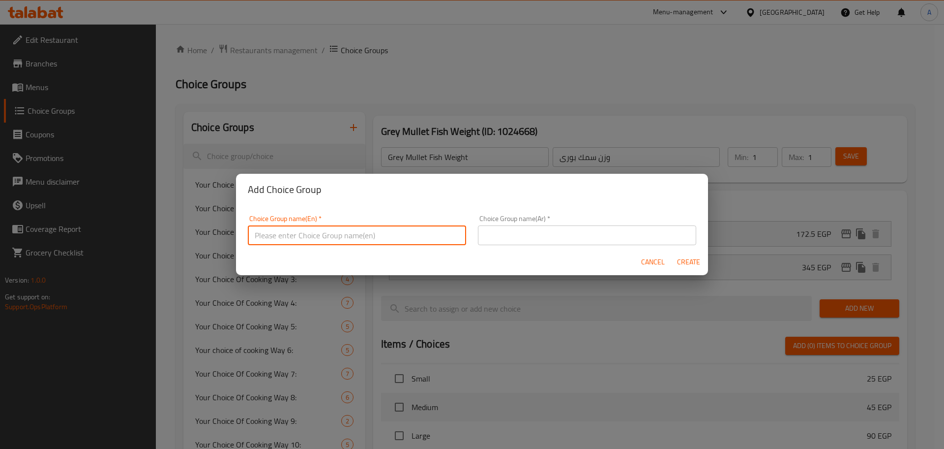
click at [394, 238] on input "text" at bounding box center [357, 235] width 218 height 20
paste input "Spanish Mackerel"
type input "Spanish Mackerel Weight"
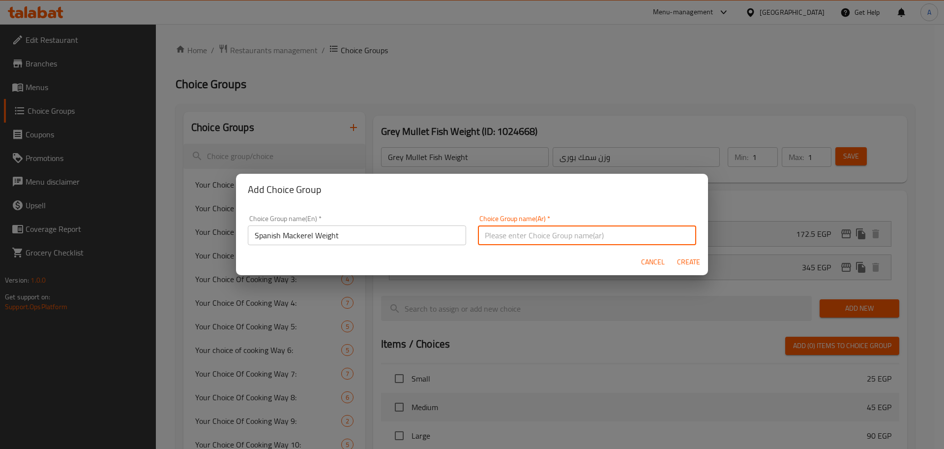
click at [511, 234] on input "text" at bounding box center [587, 235] width 218 height 20
paste input "ماكريل أسباني"
type input "وزن ماكريل أسباني"
click at [690, 263] on span "Create" at bounding box center [689, 262] width 24 height 12
type input "Spanish Mackerel Weight"
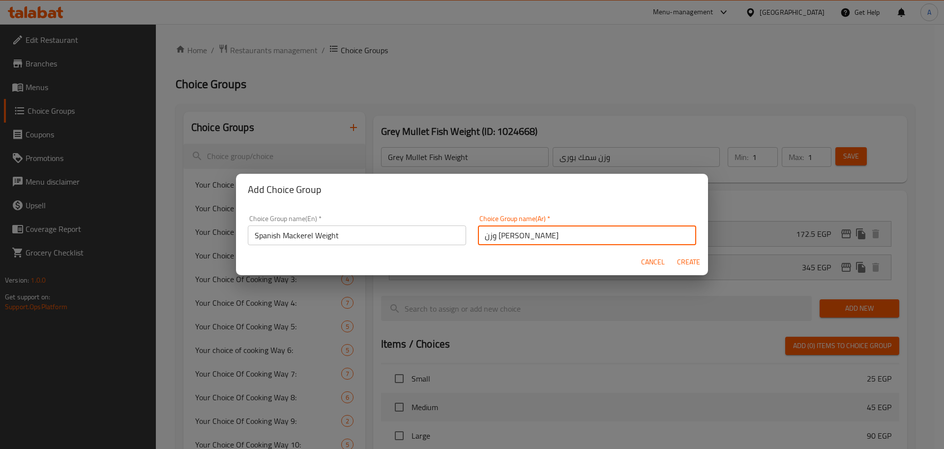
type input "وزن ماكريل أسباني"
type input "0"
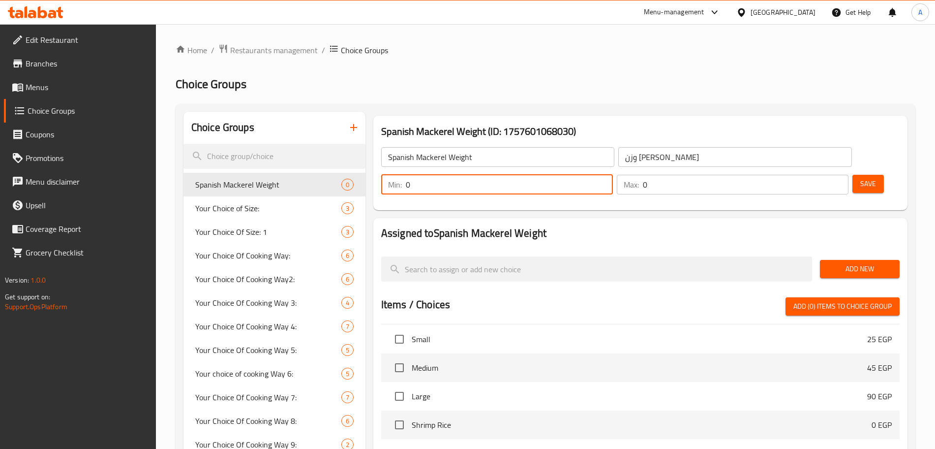
click at [613, 175] on input "0" at bounding box center [509, 185] width 207 height 20
type input "1"
click at [814, 175] on input "0" at bounding box center [746, 185] width 206 height 20
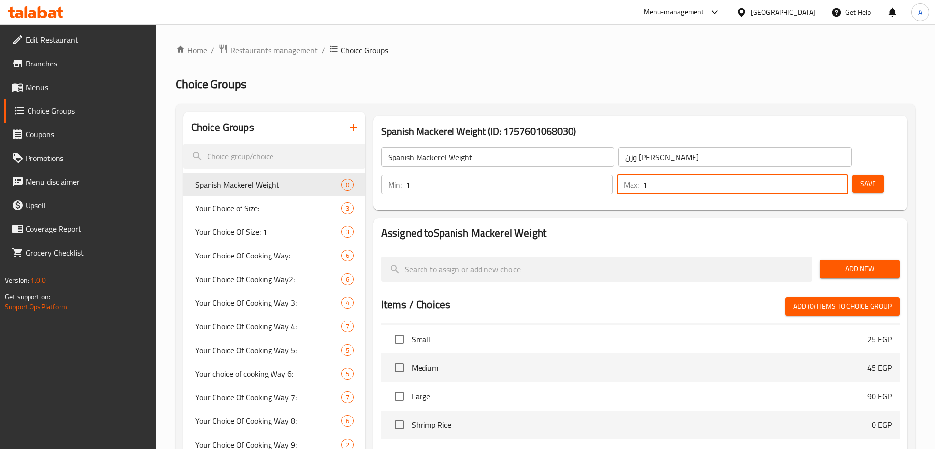
type input "1"
click at [860, 263] on span "Add New" at bounding box center [860, 269] width 64 height 12
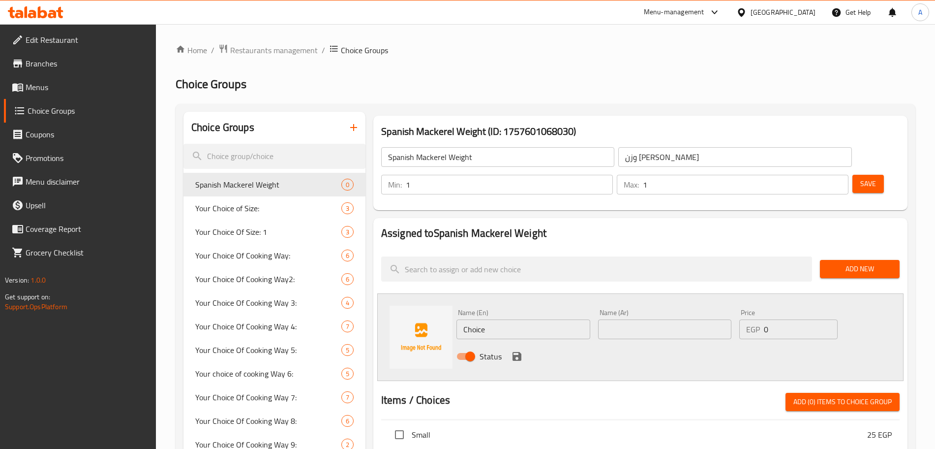
click at [495, 319] on input "Choice" at bounding box center [523, 329] width 134 height 20
type input "أ"
type input "Half Kilo"
click at [608, 319] on input "text" at bounding box center [665, 329] width 134 height 20
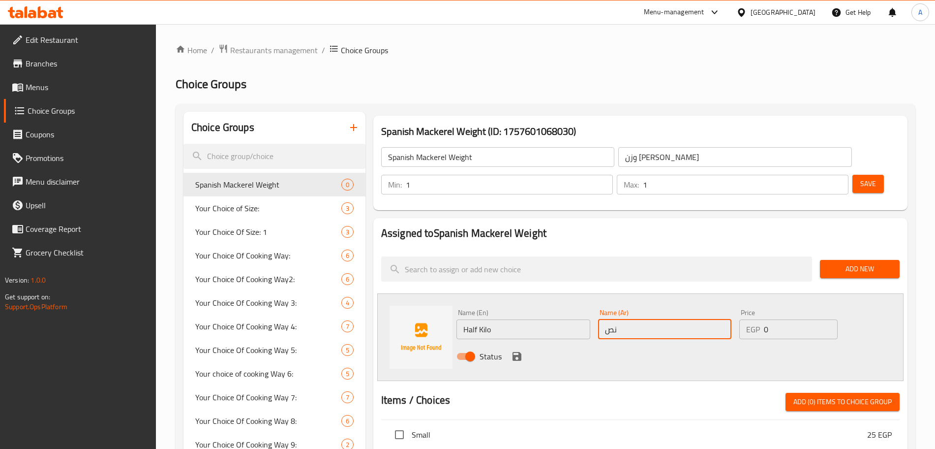
type input "نص كيلو"
click at [783, 319] on input "0" at bounding box center [801, 329] width 74 height 20
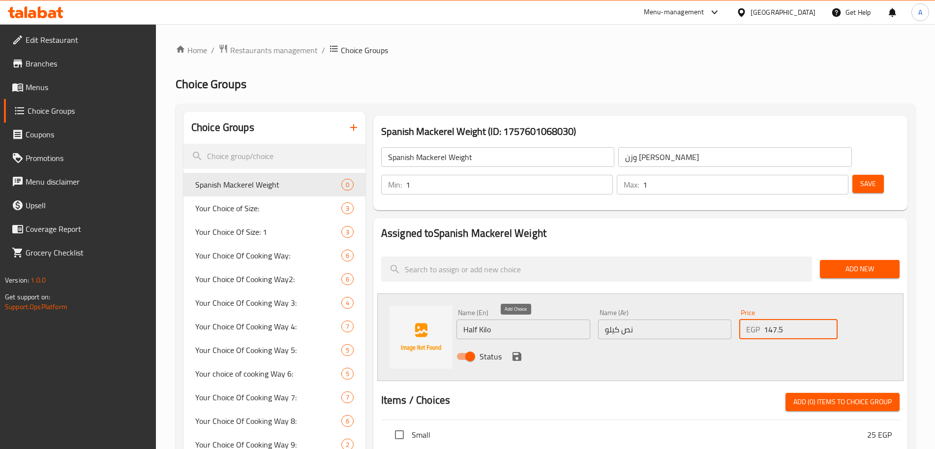
type input "147.5"
click at [514, 352] on icon "save" at bounding box center [517, 356] width 9 height 9
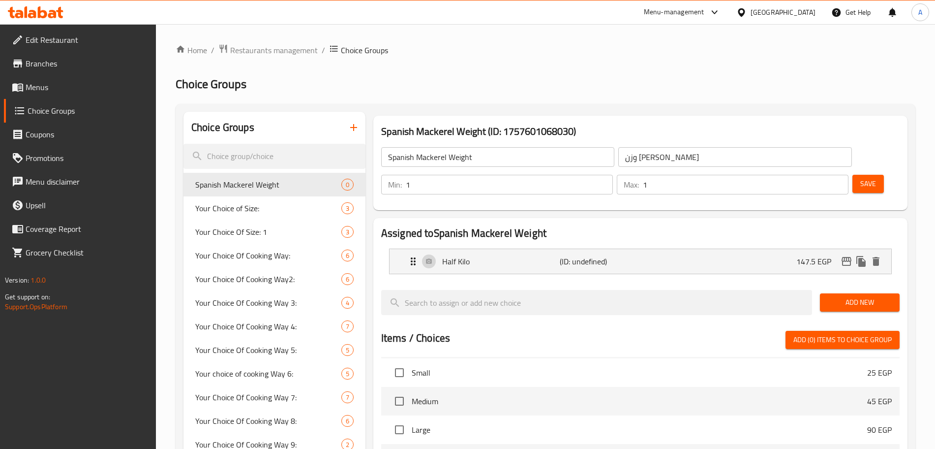
click at [861, 296] on span "Add New" at bounding box center [860, 302] width 64 height 12
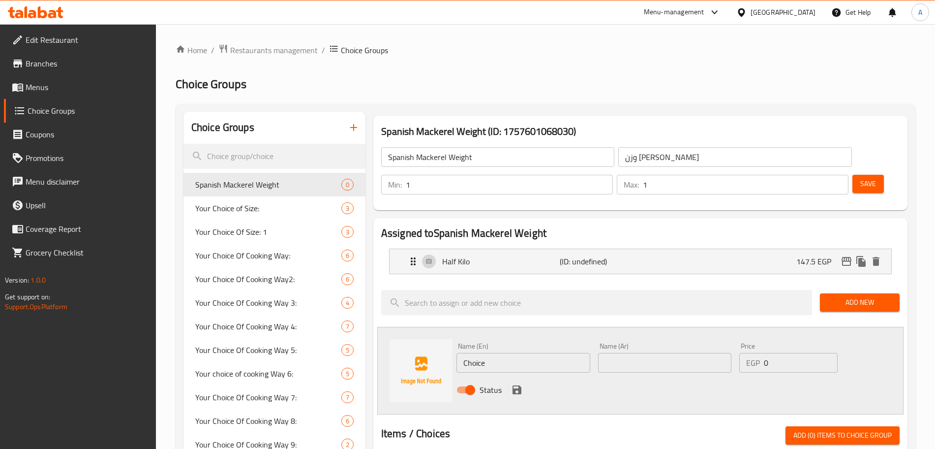
click at [512, 353] on input "Choice" at bounding box center [523, 363] width 134 height 20
click at [638, 353] on input "text" at bounding box center [665, 363] width 134 height 20
type input "كيلو"
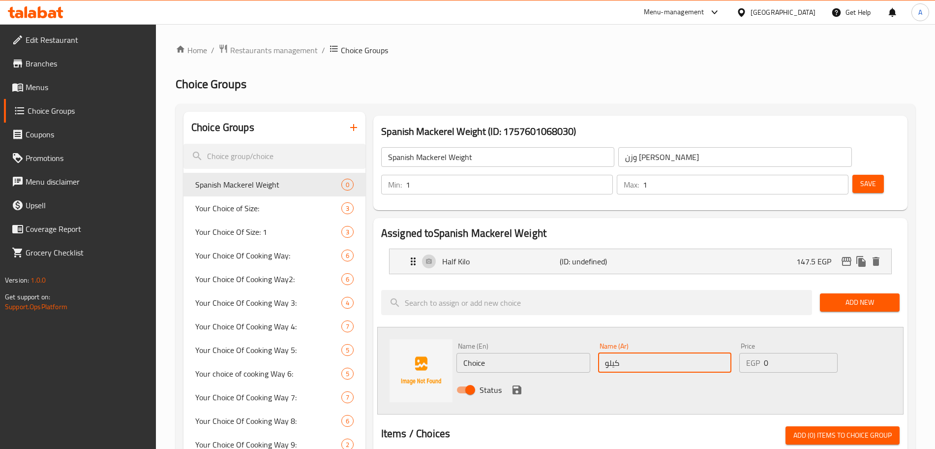
click at [495, 353] on input "Choice" at bounding box center [523, 363] width 134 height 20
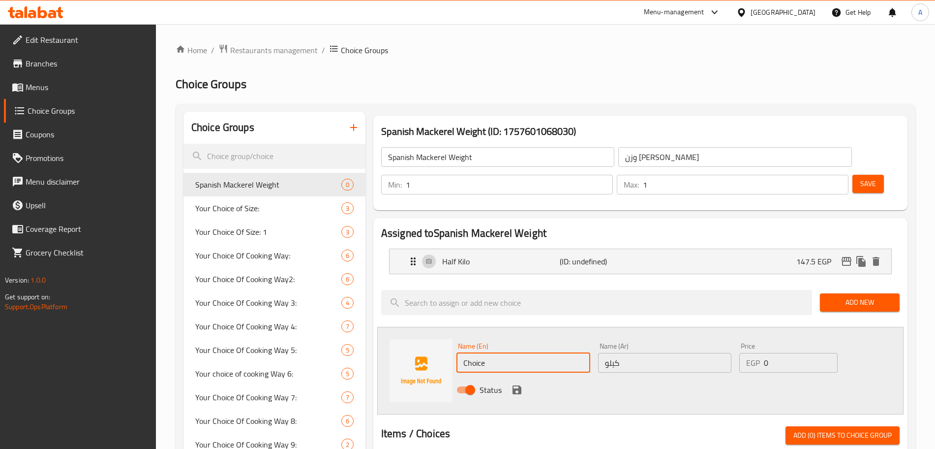
click at [495, 353] on input "Choice" at bounding box center [523, 363] width 134 height 20
type input "k"
type input "Kilo"
click at [777, 353] on input "0" at bounding box center [801, 363] width 74 height 20
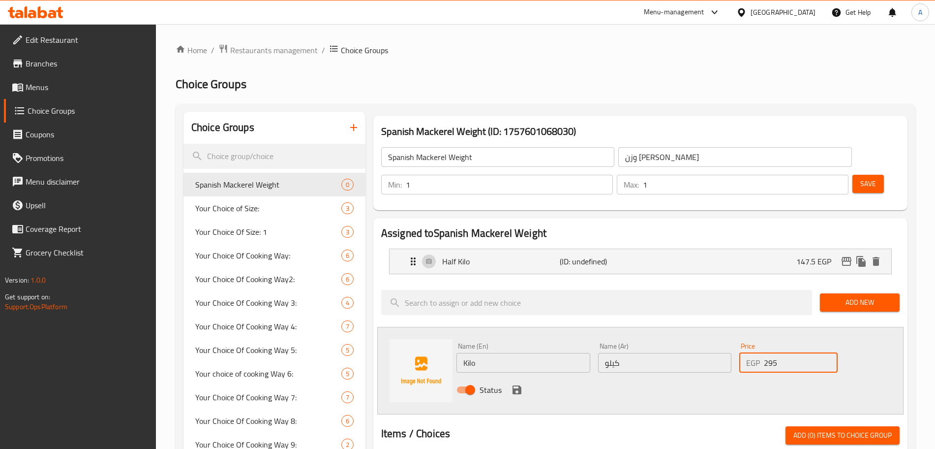
type input "295"
click at [520, 385] on icon "save" at bounding box center [517, 389] width 9 height 9
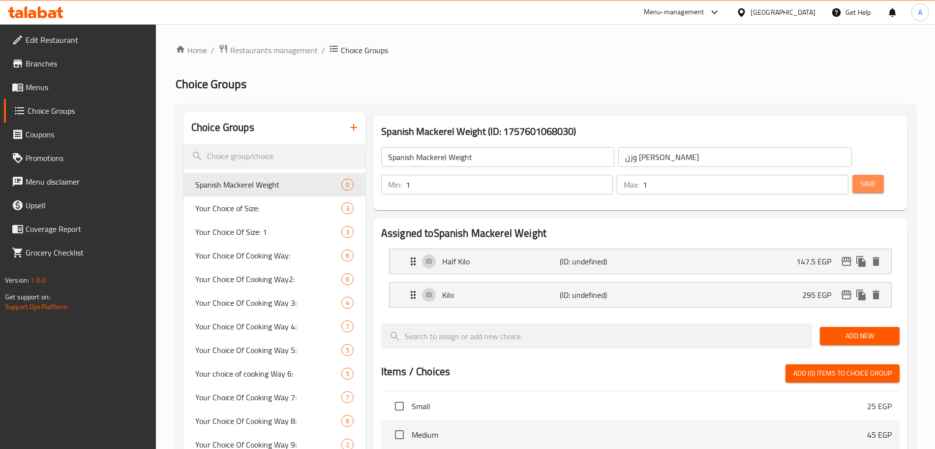
click at [860, 178] on span "Save" at bounding box center [868, 184] width 16 height 12
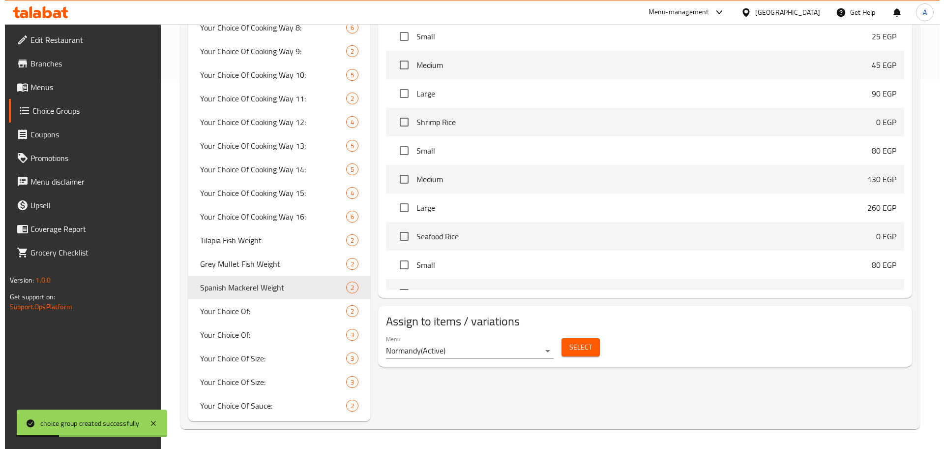
scroll to position [369, 0]
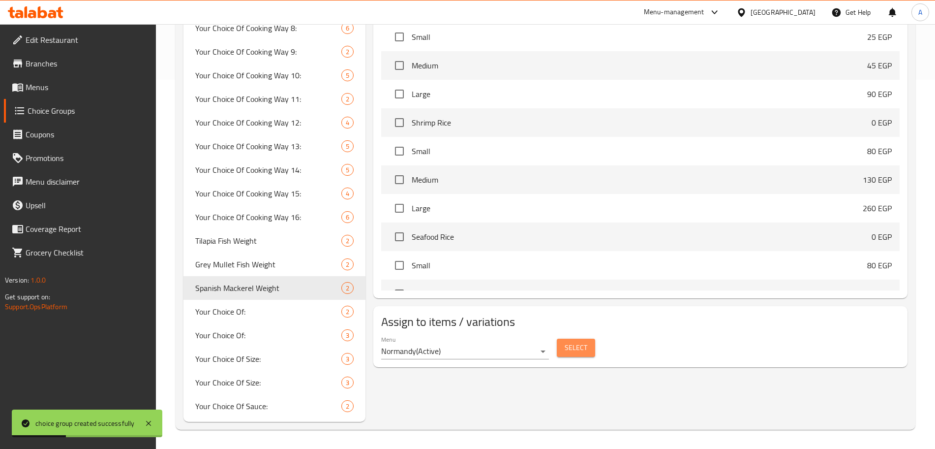
click at [580, 341] on span "Select" at bounding box center [576, 347] width 23 height 12
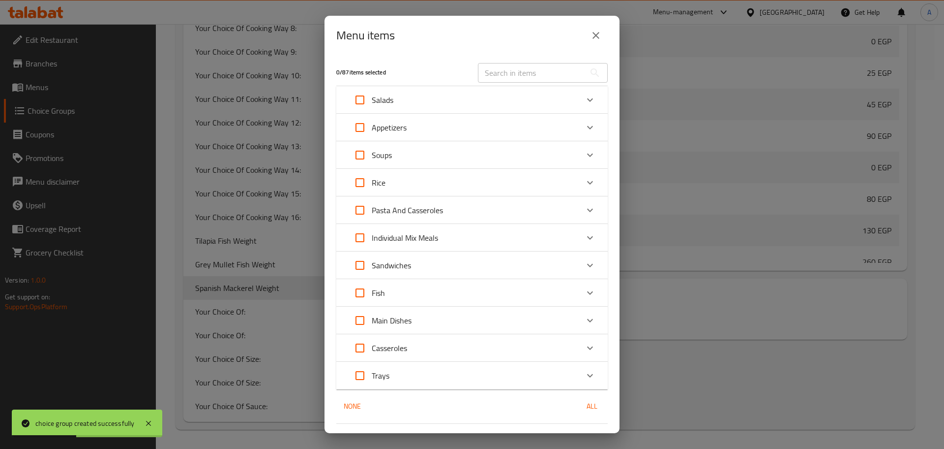
scroll to position [661, 0]
click at [584, 292] on icon "Expand" at bounding box center [590, 293] width 12 height 12
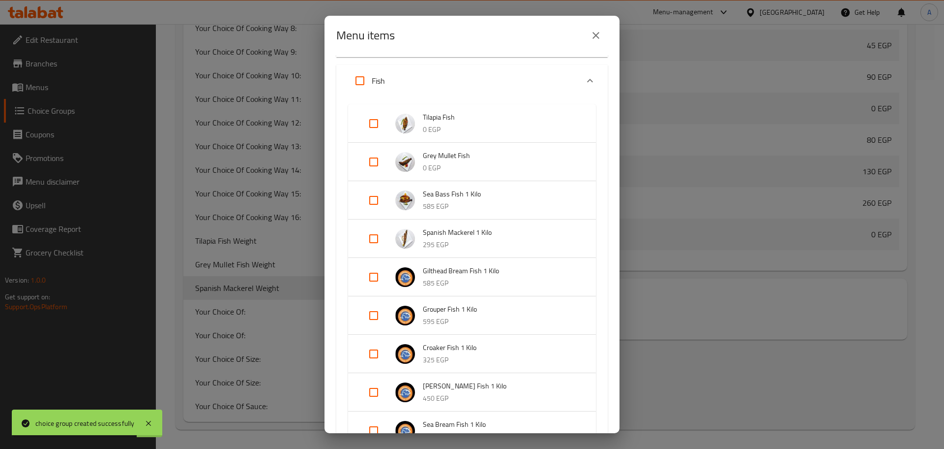
scroll to position [221, 0]
click at [374, 237] on input "Expand" at bounding box center [374, 239] width 24 height 24
checkbox input "true"
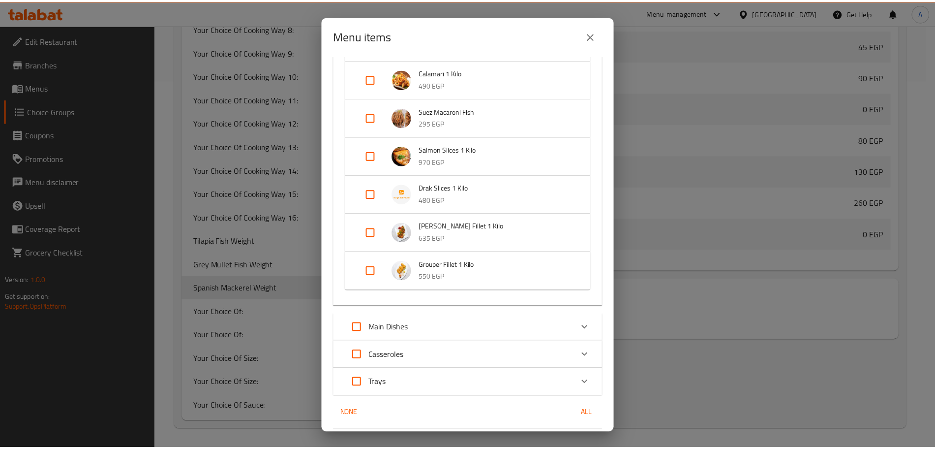
scroll to position [889, 0]
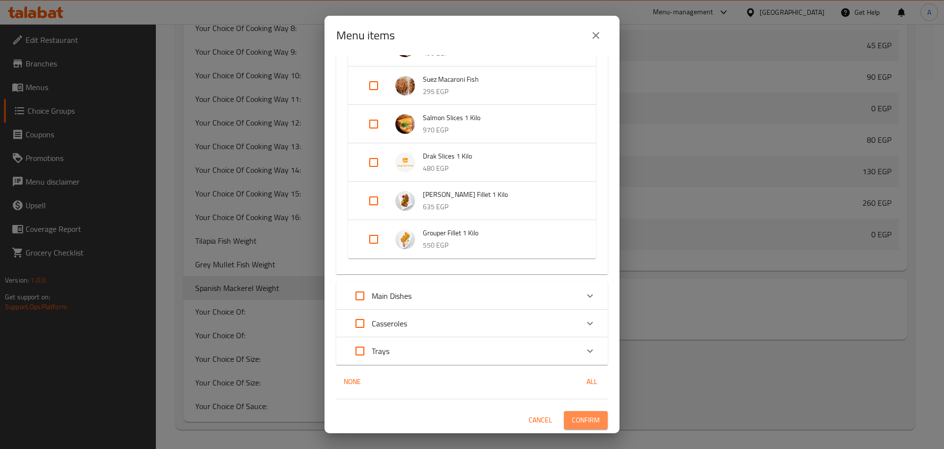
click at [583, 418] on span "Confirm" at bounding box center [586, 420] width 28 height 12
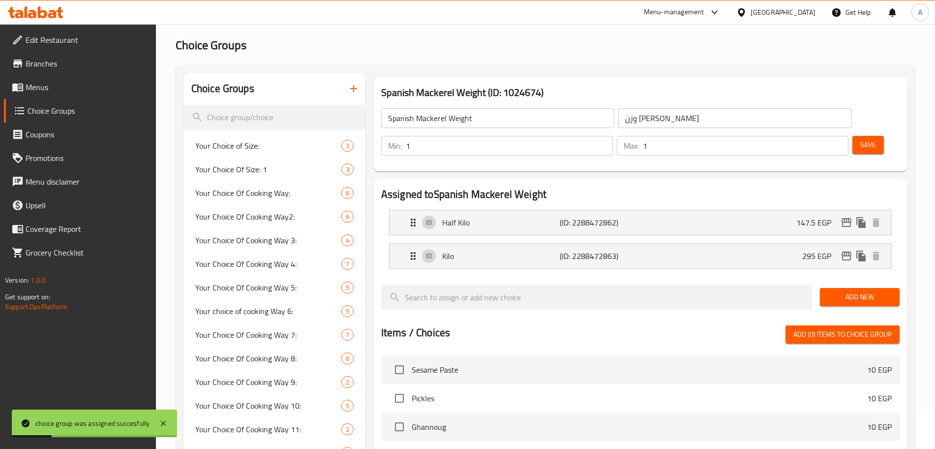
scroll to position [0, 0]
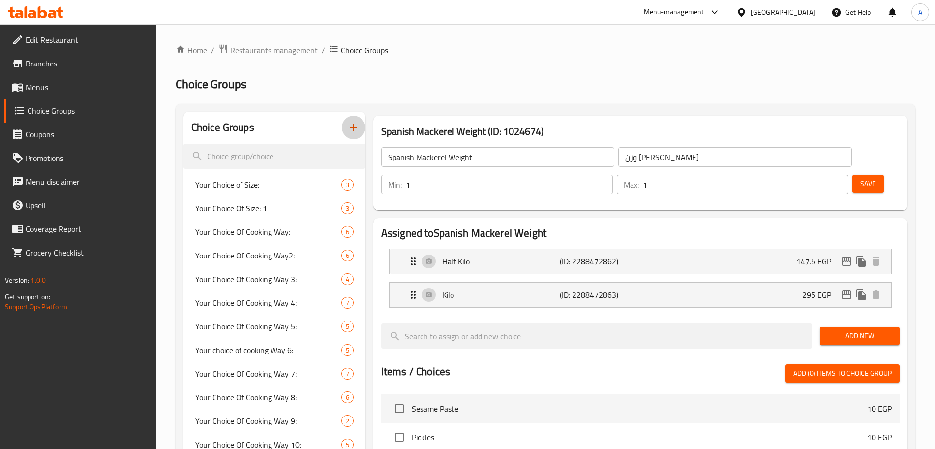
click at [351, 130] on icon "button" at bounding box center [354, 127] width 12 height 12
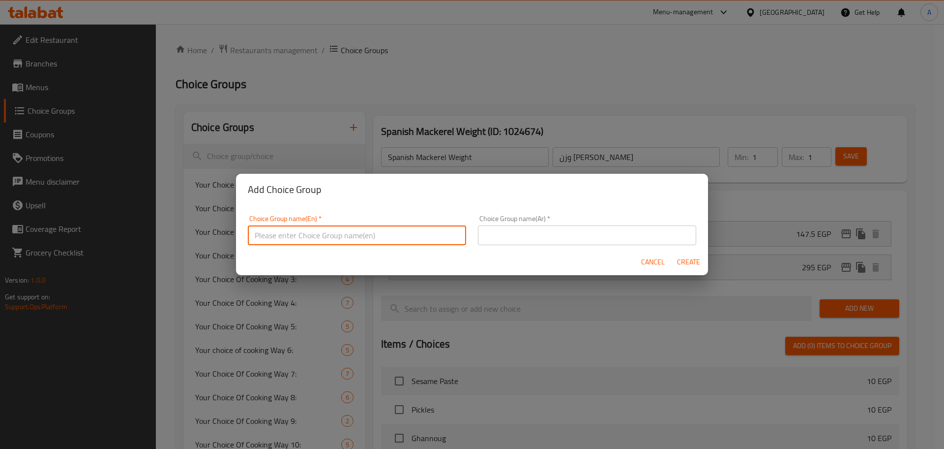
click at [382, 238] on input "text" at bounding box center [357, 235] width 218 height 20
paste input "Gilthead Bream Fish"
type input "Gilthead Bream Fish Weight"
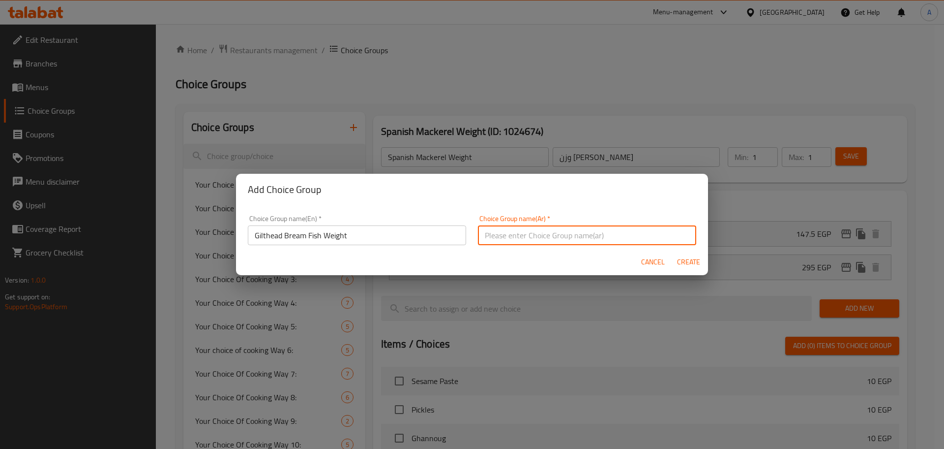
click at [483, 240] on input "text" at bounding box center [587, 235] width 218 height 20
paste input "سمك دنيس"
type input "وزن سمك دنيس"
click at [687, 261] on span "Create" at bounding box center [689, 262] width 24 height 12
type input "Gilthead Bream Fish Weight"
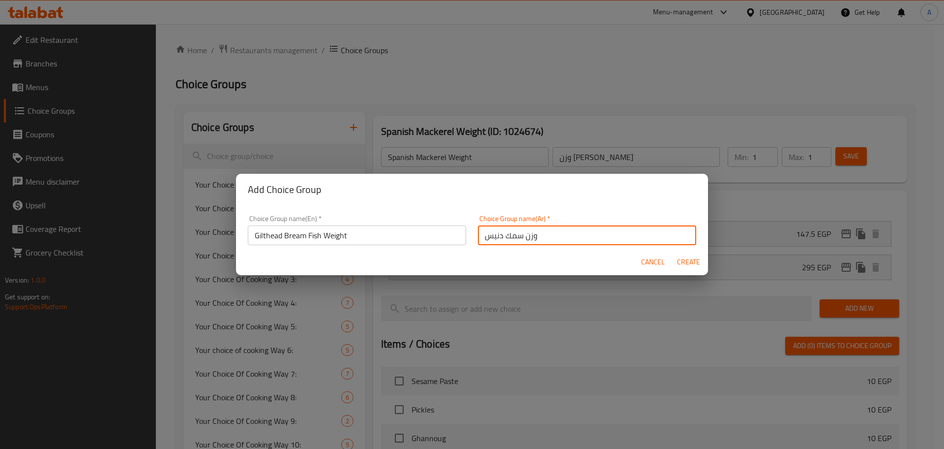
type input "وزن سمك دنيس"
type input "0"
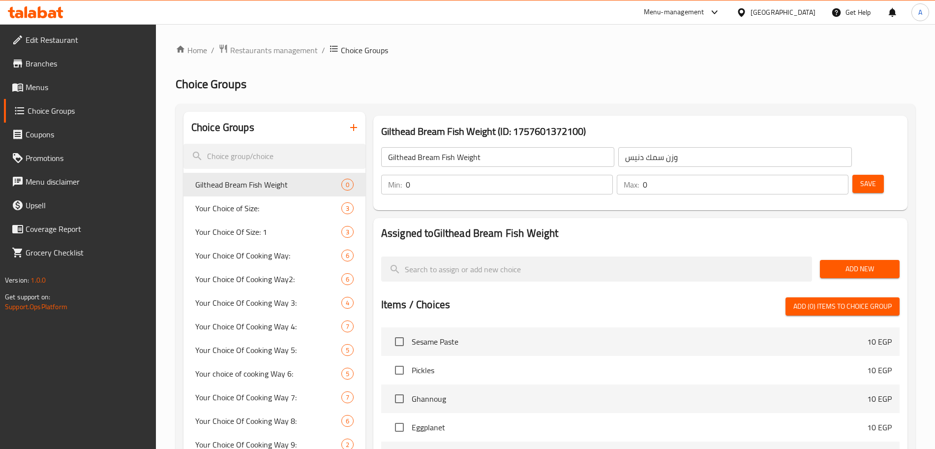
click at [613, 175] on input "0" at bounding box center [509, 185] width 207 height 20
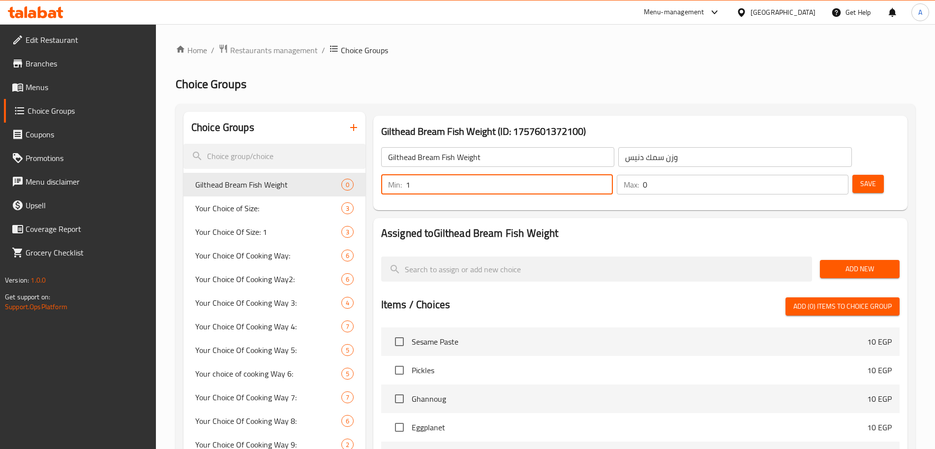
type input "1"
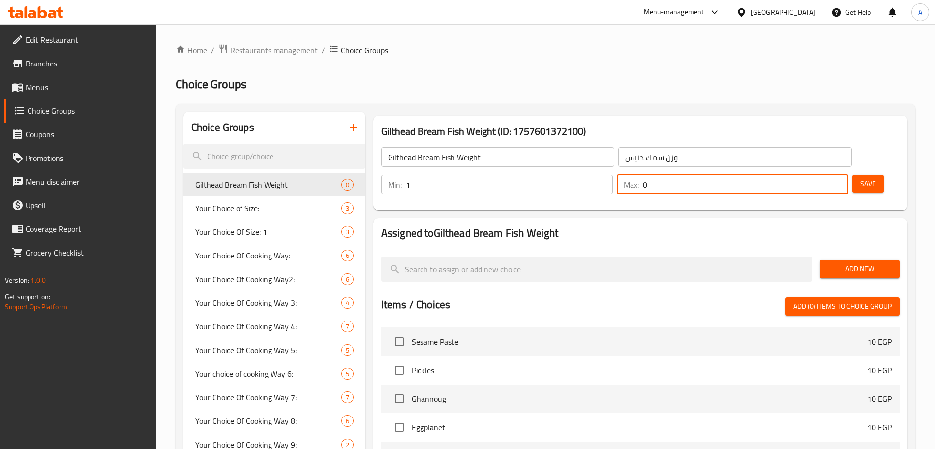
click at [814, 175] on input "0" at bounding box center [746, 185] width 206 height 20
click at [840, 239] on div "Assigned to Gilthead Bream Fish Weight Add New Items / Choices Add (0) items to…" at bounding box center [640, 409] width 534 height 382
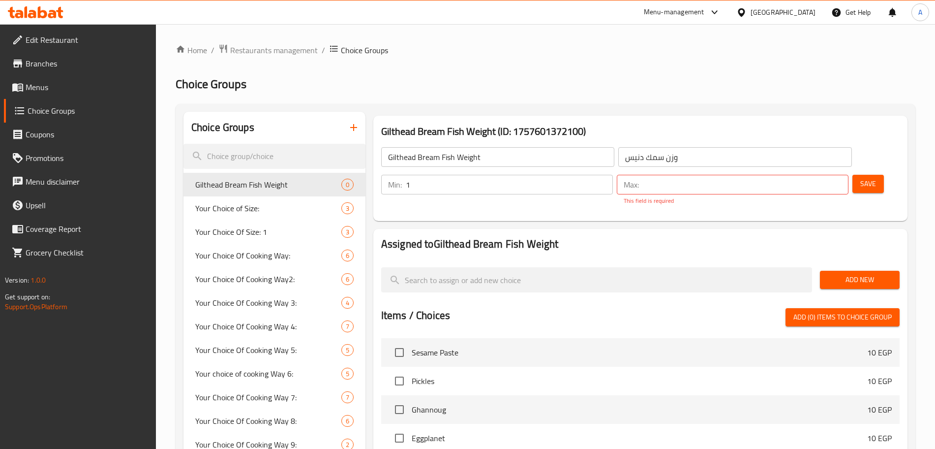
click at [809, 175] on input "number" at bounding box center [746, 185] width 206 height 20
type input "1"
click at [846, 261] on div "Assigned to Gilthead Bream Fish Weight Add New Items / Choices Add (0) items to…" at bounding box center [640, 420] width 534 height 382
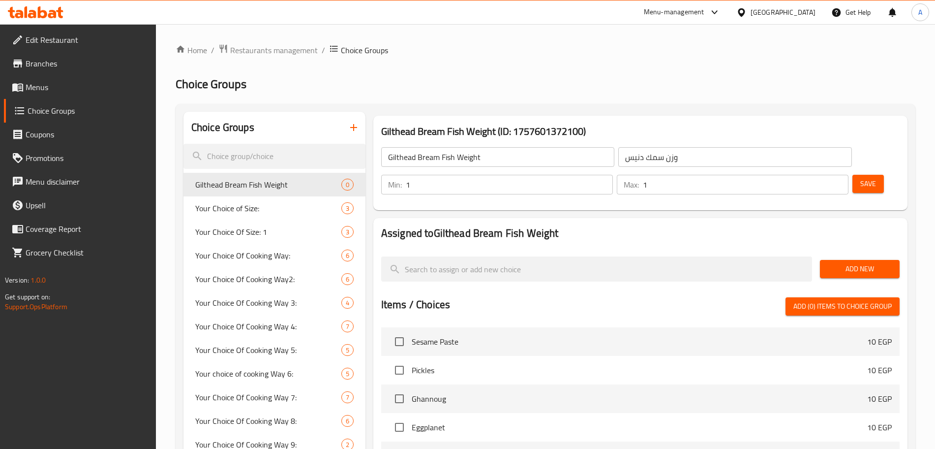
click at [843, 263] on span "Add New" at bounding box center [860, 269] width 64 height 12
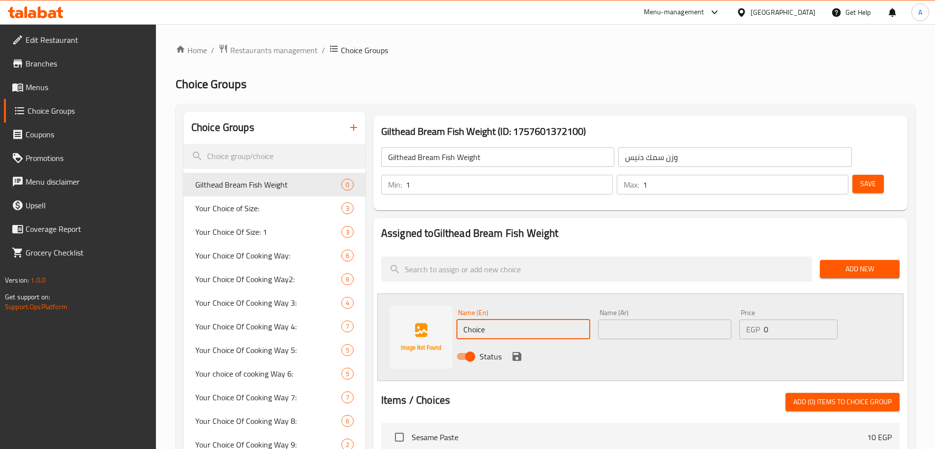
click at [500, 319] on input "Choice" at bounding box center [523, 329] width 134 height 20
type input "300 Gram"
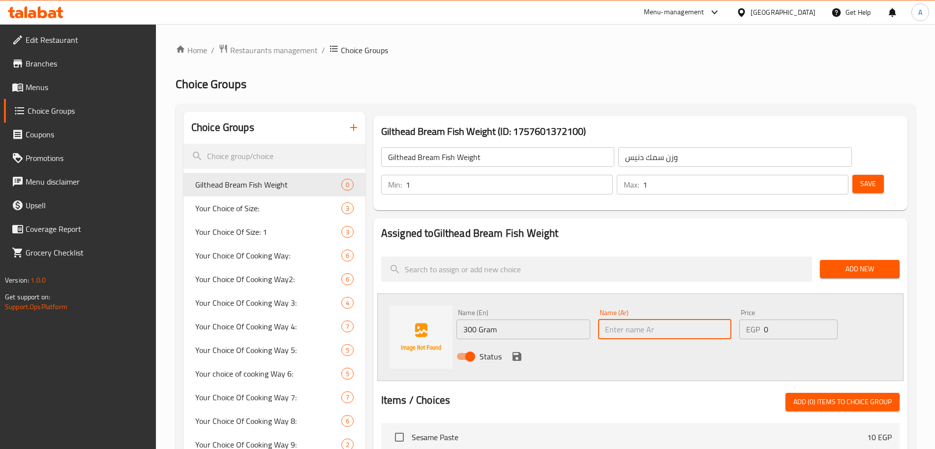
click at [611, 319] on input "text" at bounding box center [665, 329] width 134 height 20
type input "300 جرام"
click at [782, 319] on input "0" at bounding box center [801, 329] width 74 height 20
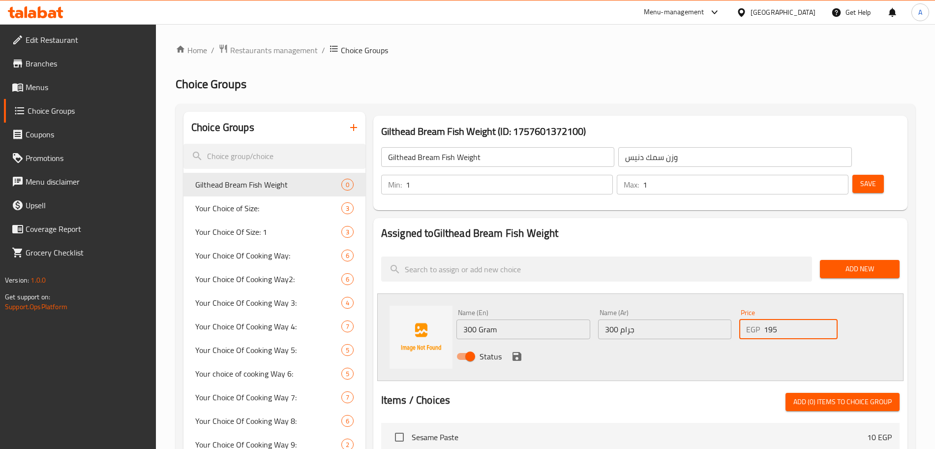
type input "195"
click at [518, 352] on icon "save" at bounding box center [517, 356] width 9 height 9
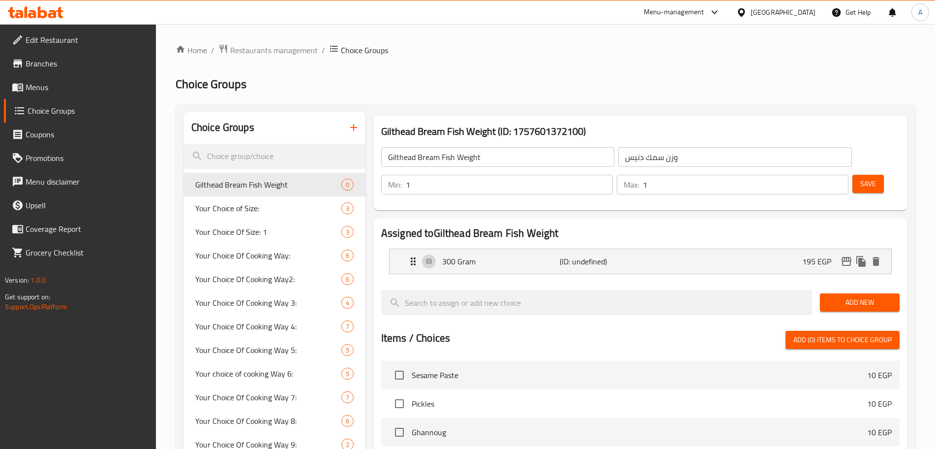
click at [837, 296] on span "Add New" at bounding box center [860, 302] width 64 height 12
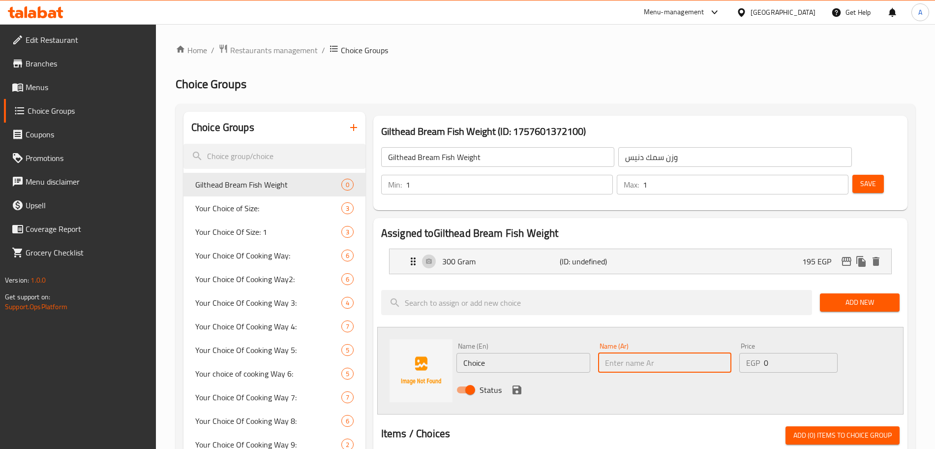
click at [650, 353] on input "text" at bounding box center [665, 363] width 134 height 20
type input "نص كيلو"
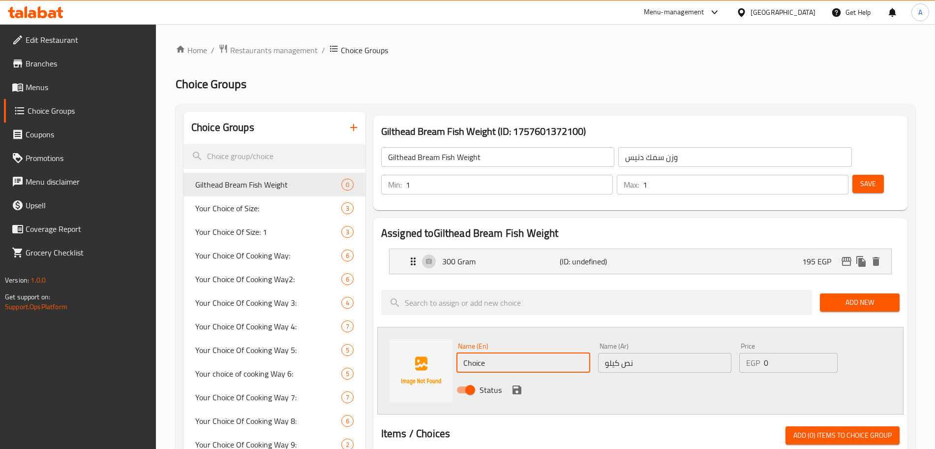
click at [492, 353] on input "Choice" at bounding box center [523, 363] width 134 height 20
type input "Half Kilo"
click at [781, 353] on input "0" at bounding box center [801, 363] width 74 height 20
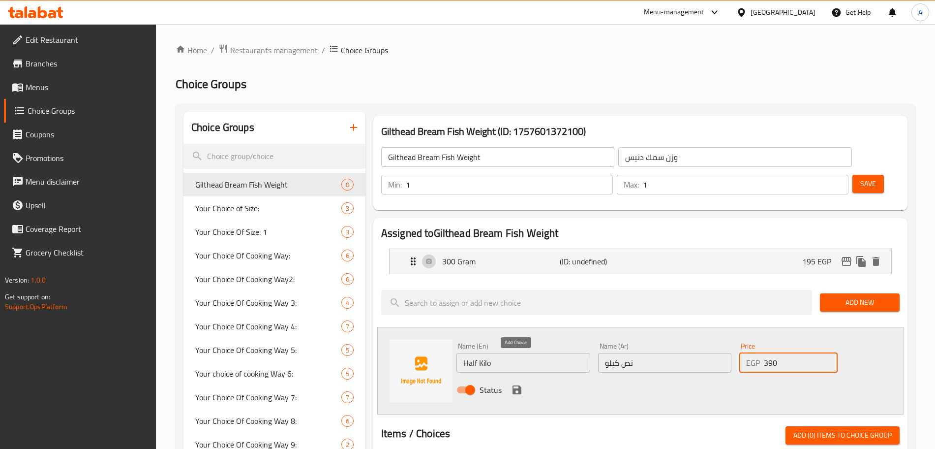
type input "390"
click at [511, 384] on icon "save" at bounding box center [517, 390] width 12 height 12
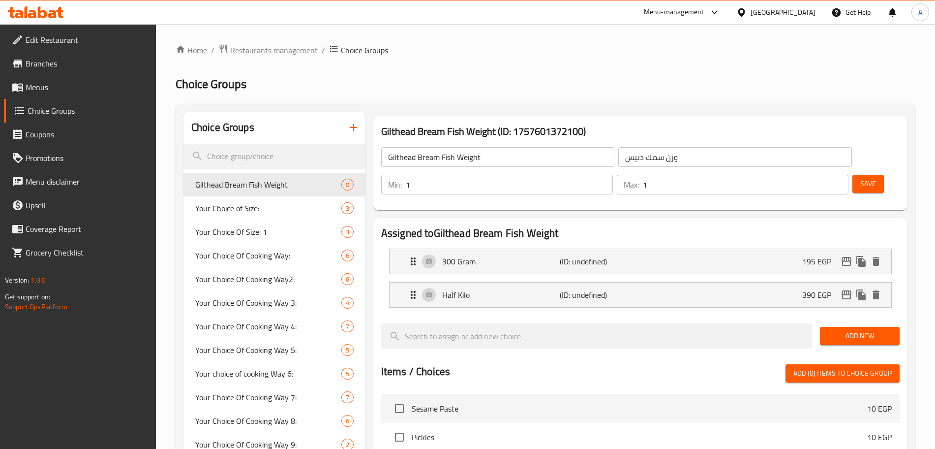
click at [830, 330] on span "Add New" at bounding box center [860, 336] width 64 height 12
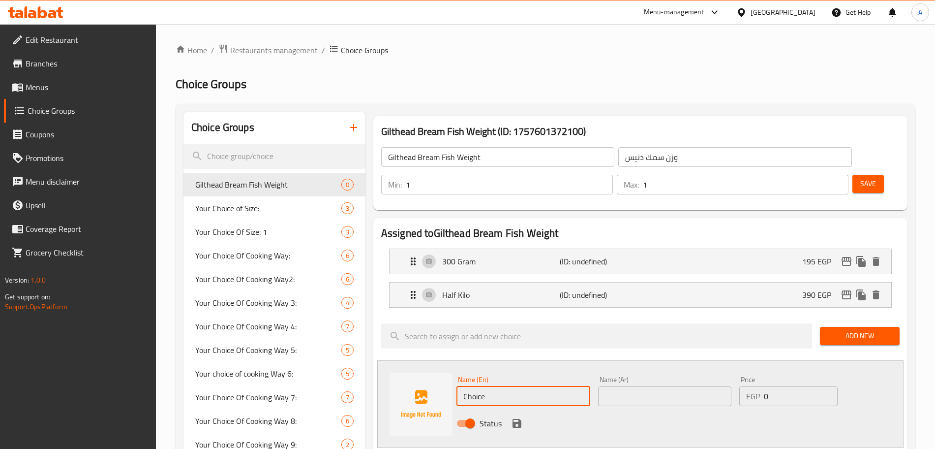
click at [515, 386] on input "Choice" at bounding box center [523, 396] width 134 height 20
type input "Kilo"
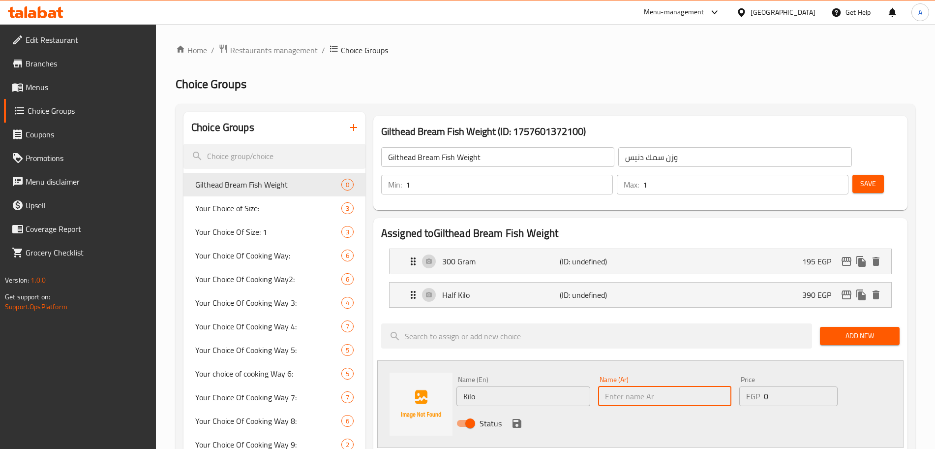
click at [621, 386] on input "text" at bounding box center [665, 396] width 134 height 20
type input "كيلو"
click at [783, 386] on input "0" at bounding box center [801, 396] width 74 height 20
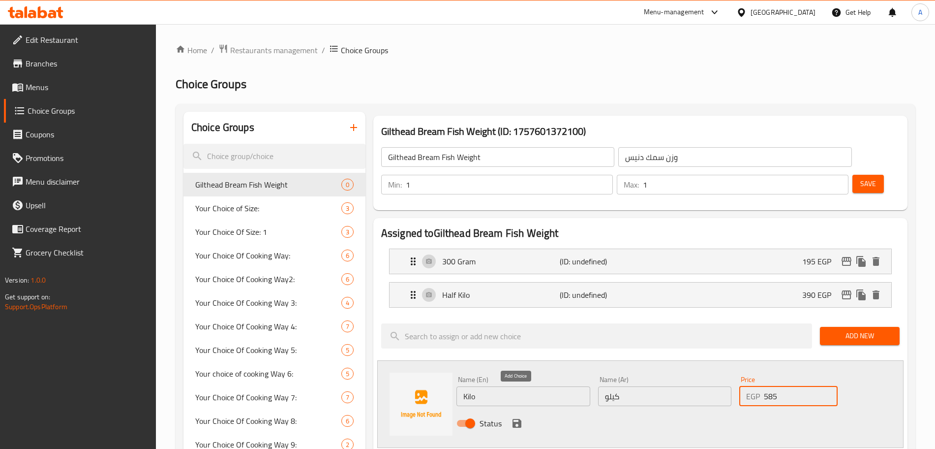
type input "585"
click at [519, 419] on icon "save" at bounding box center [517, 423] width 9 height 9
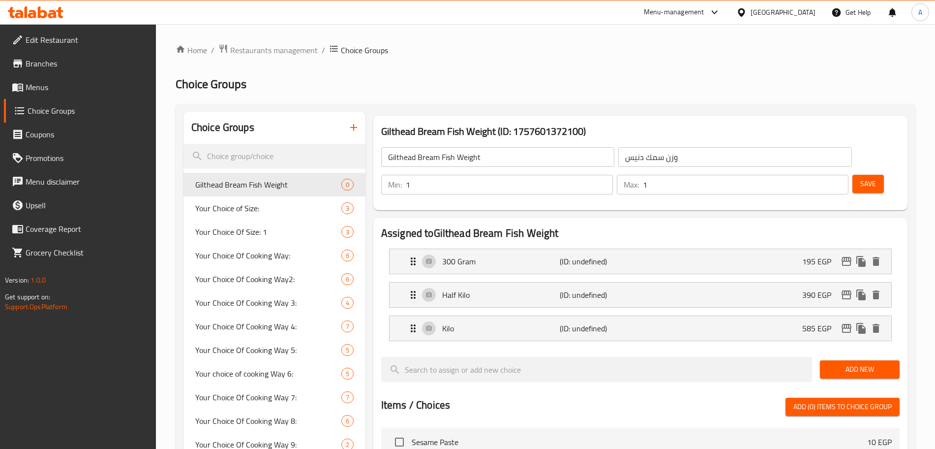
click at [860, 178] on span "Save" at bounding box center [868, 184] width 16 height 12
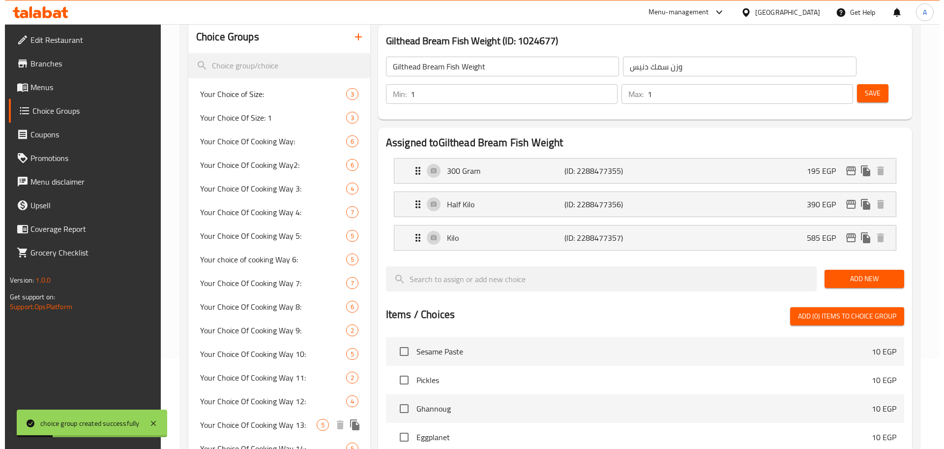
scroll to position [393, 0]
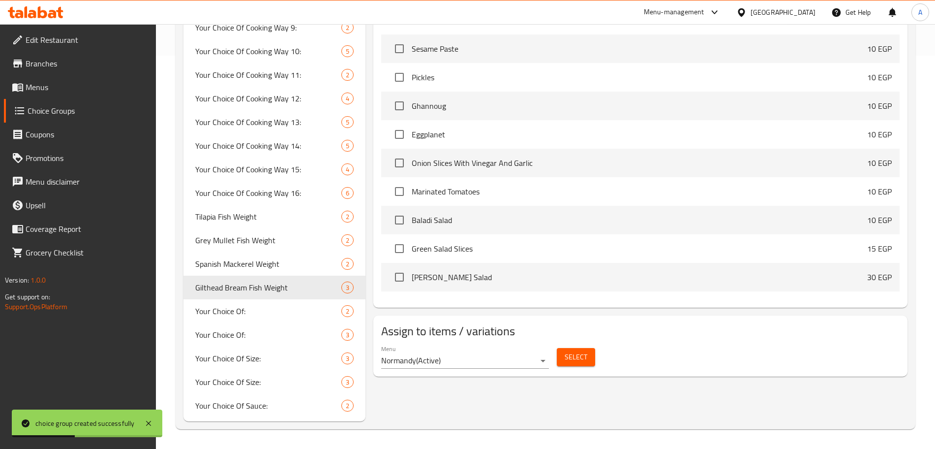
click at [576, 351] on span "Select" at bounding box center [576, 357] width 23 height 12
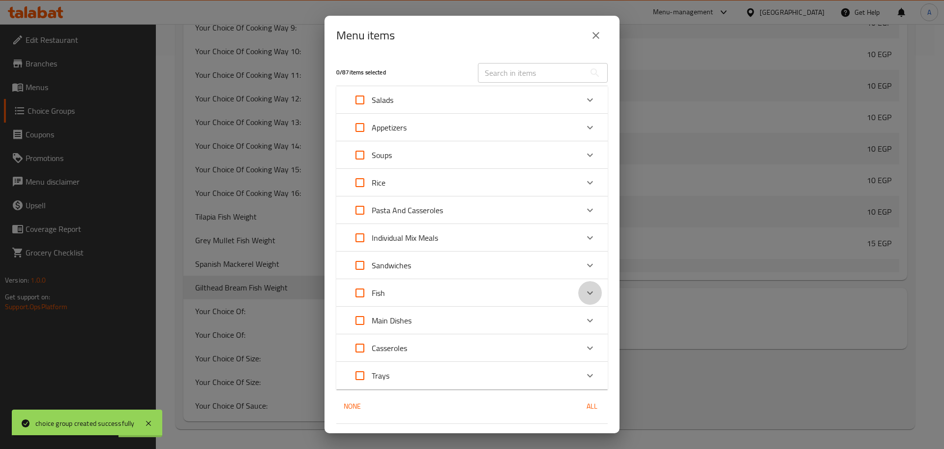
click at [584, 295] on icon "Expand" at bounding box center [590, 293] width 12 height 12
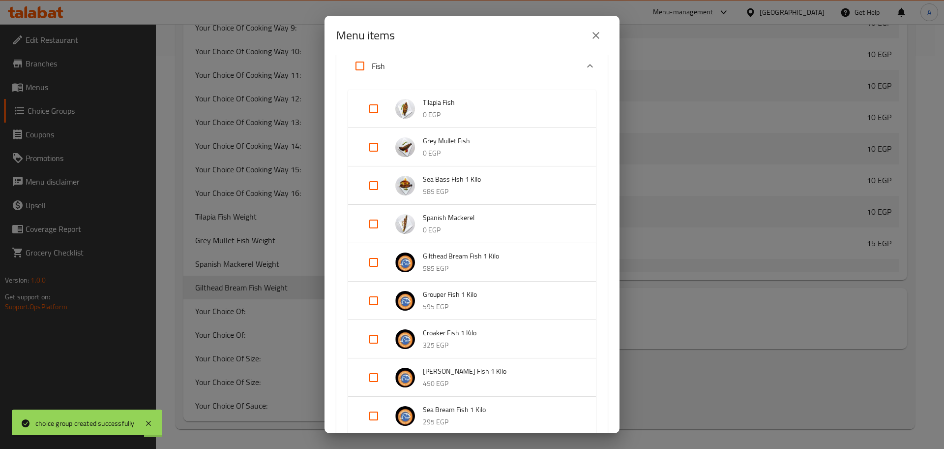
scroll to position [241, 0]
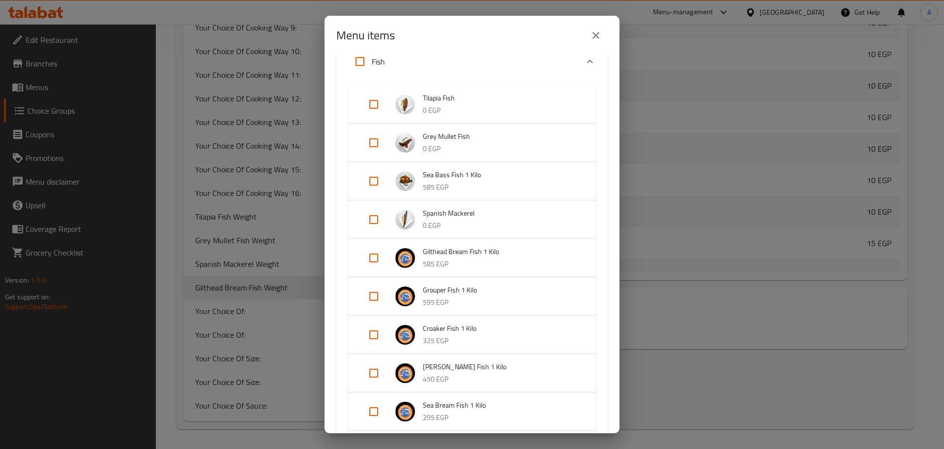
click at [372, 258] on input "Expand" at bounding box center [374, 258] width 24 height 24
checkbox input "true"
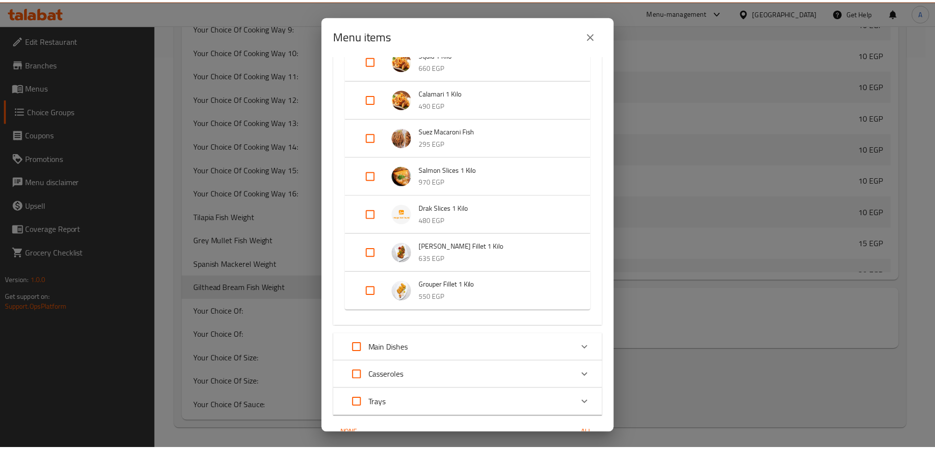
scroll to position [889, 0]
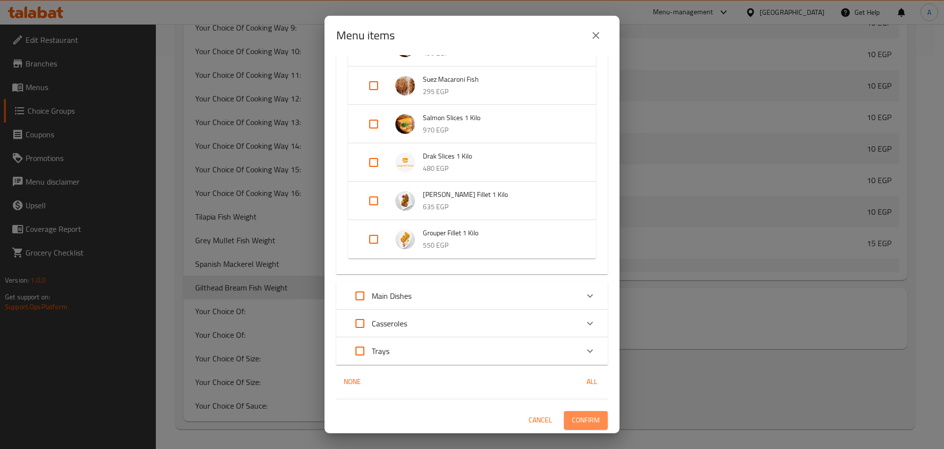
click at [584, 418] on span "Confirm" at bounding box center [586, 420] width 28 height 12
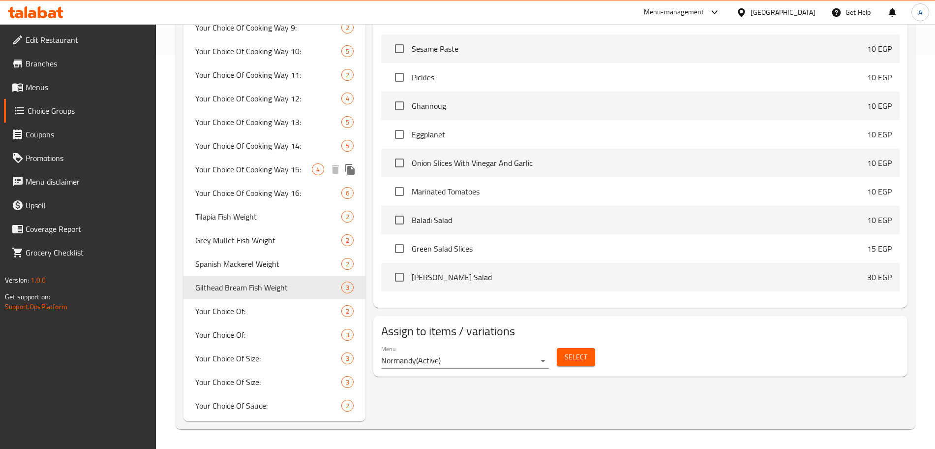
scroll to position [0, 0]
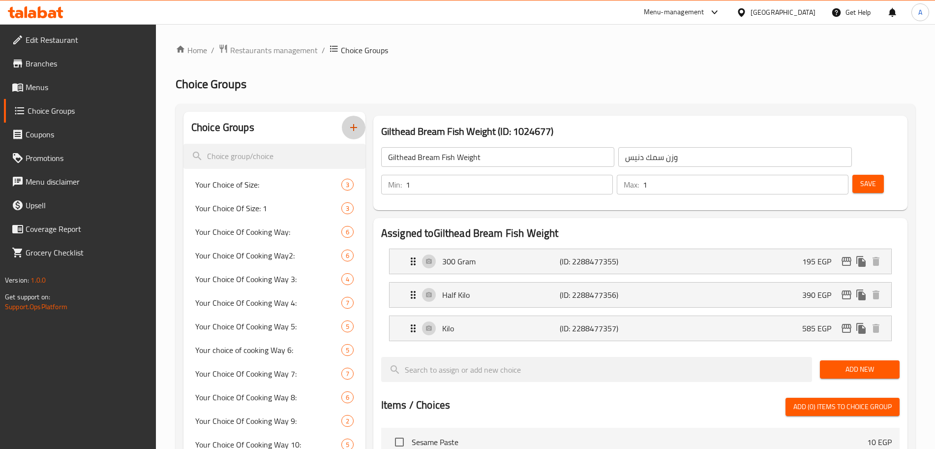
click at [352, 130] on icon "button" at bounding box center [354, 127] width 12 height 12
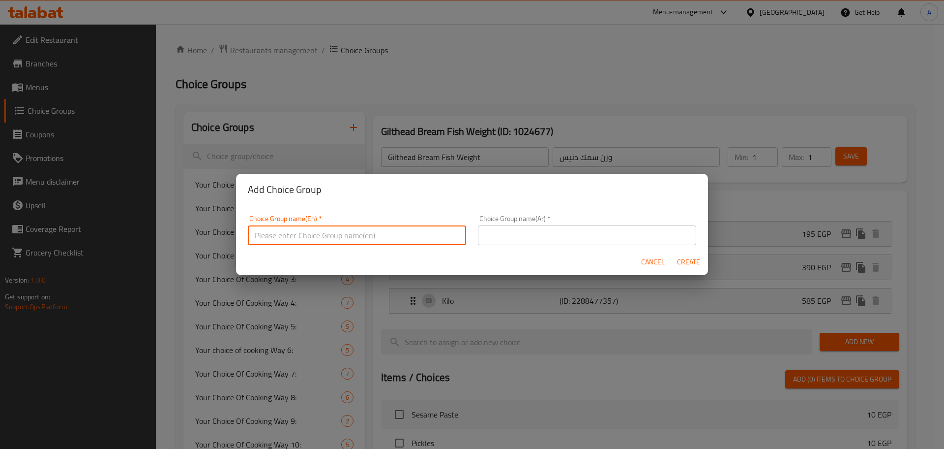
click at [304, 234] on input "text" at bounding box center [357, 235] width 218 height 20
paste input "Grouper Fish"
type input "Grouper Fish Weight"
click at [503, 238] on input "text" at bounding box center [587, 235] width 218 height 20
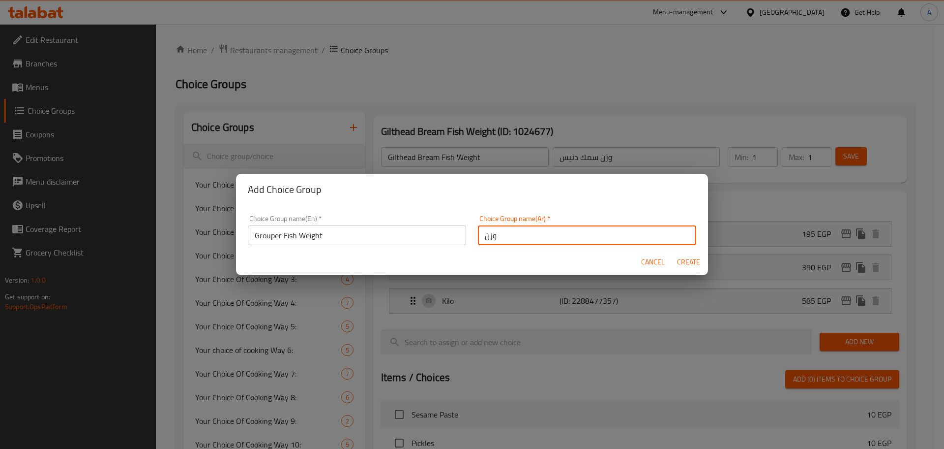
paste input "سمك وقار"
type input "وزن سمك وقار"
click at [695, 261] on span "Create" at bounding box center [689, 262] width 24 height 12
type input "Grouper Fish Weight"
type input "وزن سمك وقار"
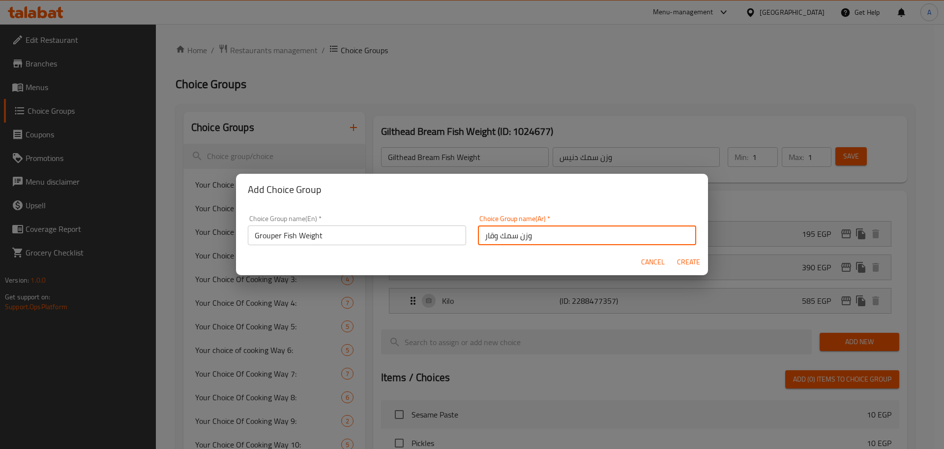
type input "0"
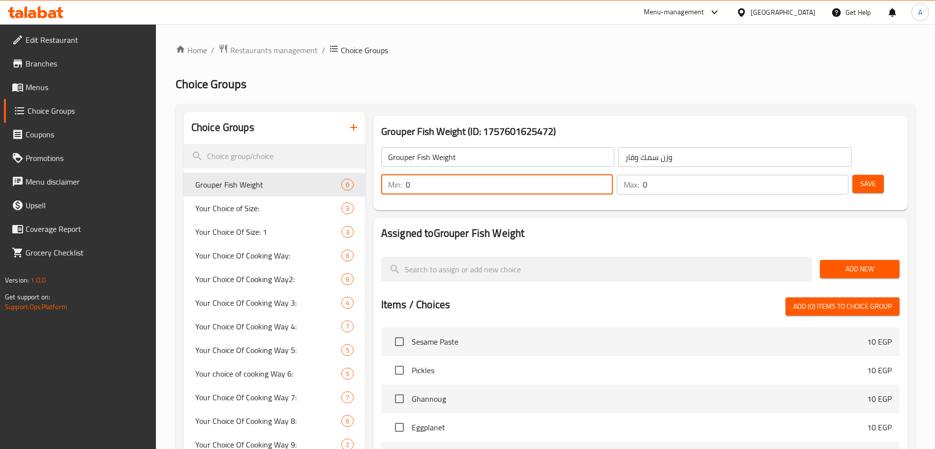
click at [613, 175] on input "0" at bounding box center [509, 185] width 207 height 20
type input "1"
click at [812, 175] on input "0" at bounding box center [746, 185] width 206 height 20
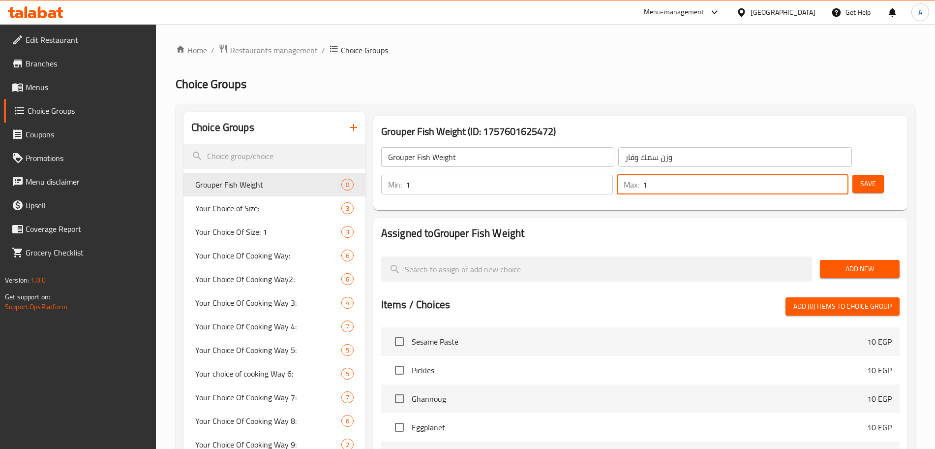
type input "1"
click at [855, 263] on span "Add New" at bounding box center [860, 269] width 64 height 12
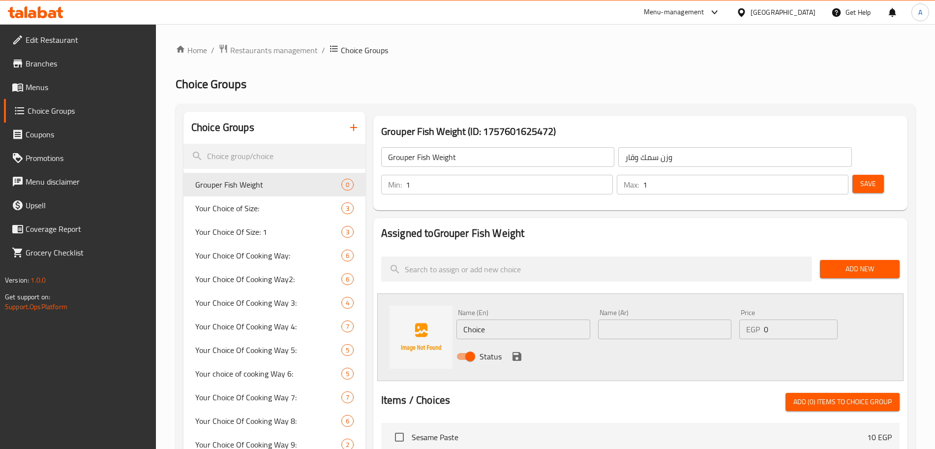
click at [496, 319] on input "Choice" at bounding box center [523, 329] width 134 height 20
type input "َ"
click at [684, 319] on input "text" at bounding box center [665, 329] width 134 height 20
type input "ربع كيلو"
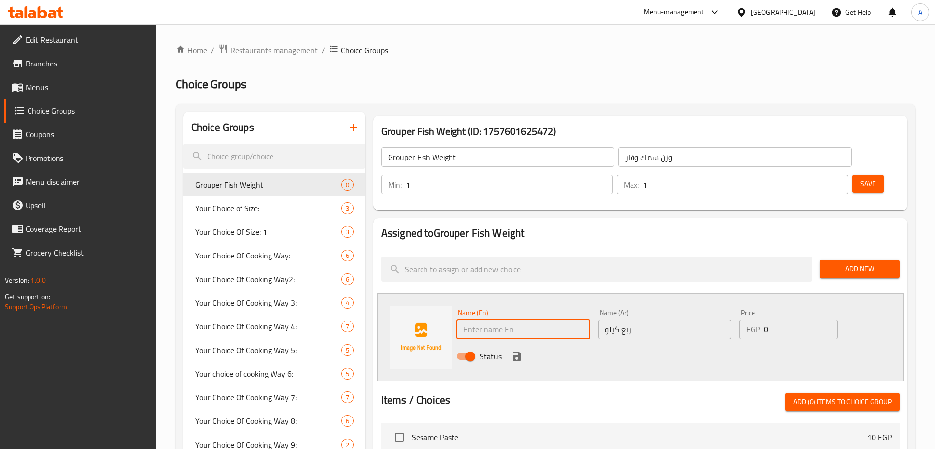
click at [526, 319] on input "text" at bounding box center [523, 329] width 134 height 20
type input "Quarter"
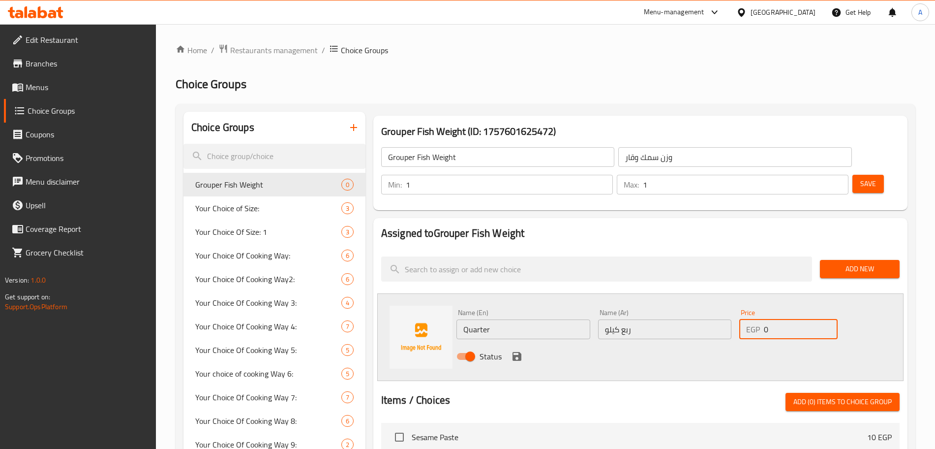
click at [774, 319] on input "0" at bounding box center [801, 329] width 74 height 20
type input "149"
click at [834, 343] on div "Status" at bounding box center [665, 356] width 424 height 27
click at [514, 352] on icon "save" at bounding box center [517, 356] width 9 height 9
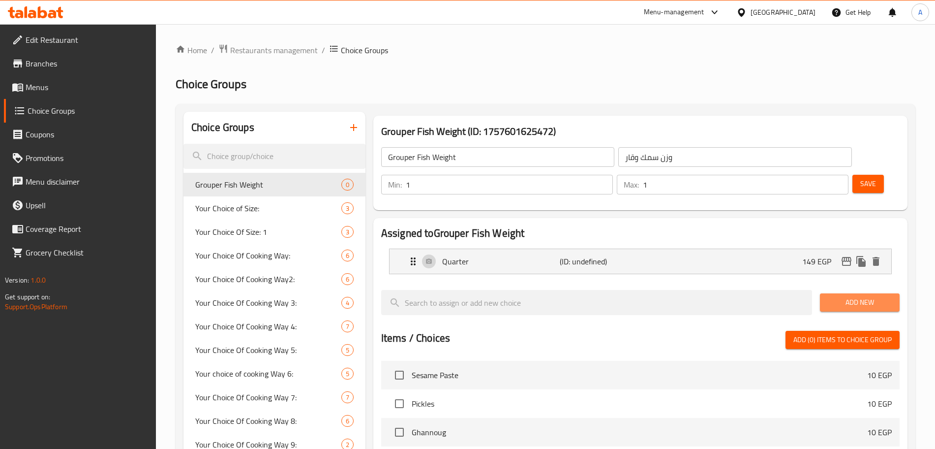
click at [839, 296] on span "Add New" at bounding box center [860, 302] width 64 height 12
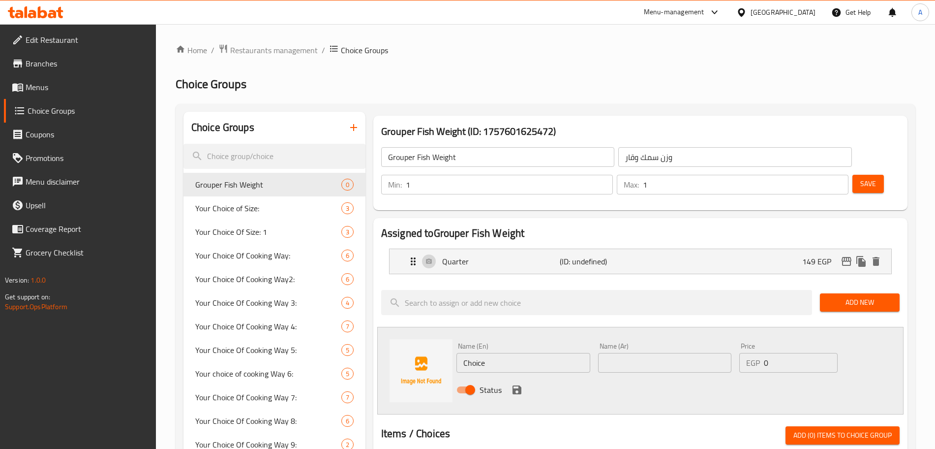
click at [503, 353] on input "Choice" at bounding box center [523, 363] width 134 height 20
type input "s"
type input "Half Kilo"
click at [647, 353] on input "text" at bounding box center [665, 363] width 134 height 20
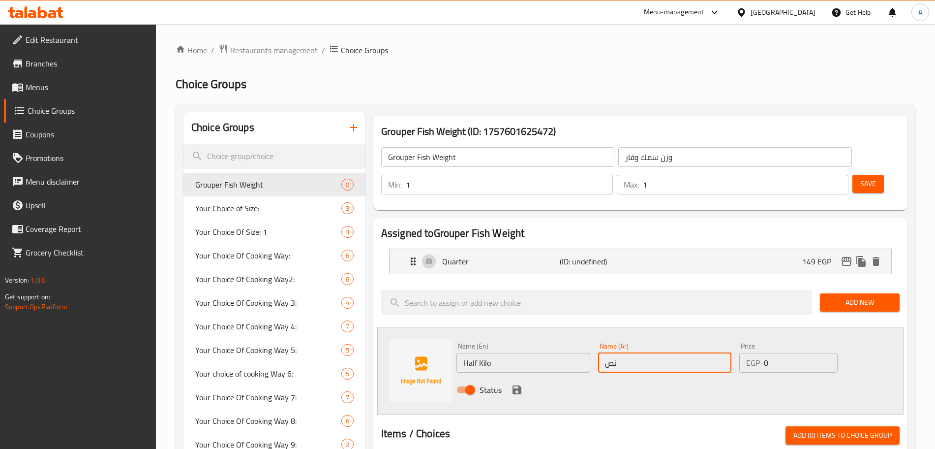
type input "نص كيلو"
click at [778, 353] on input "0" at bounding box center [801, 363] width 74 height 20
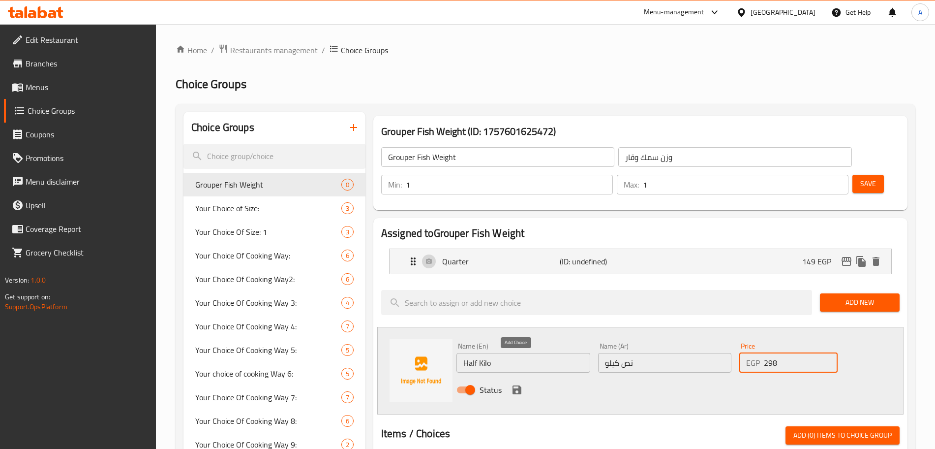
type input "298"
click at [518, 385] on icon "save" at bounding box center [517, 389] width 9 height 9
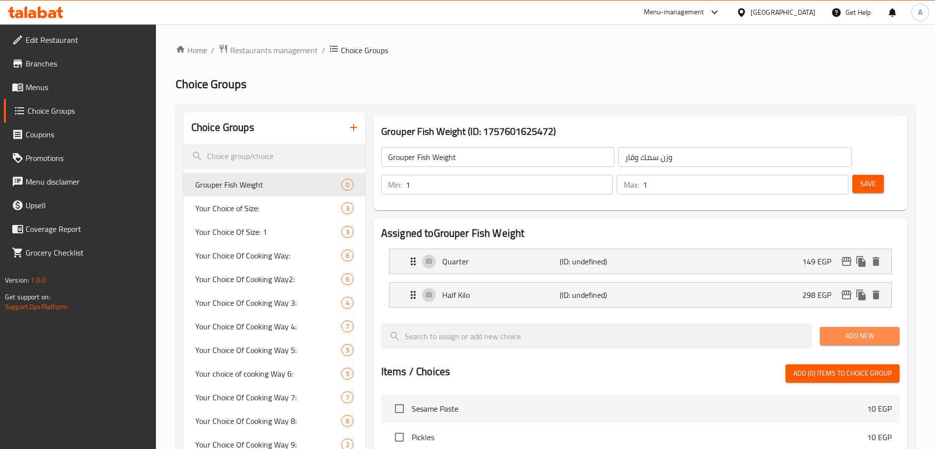
click at [842, 330] on span "Add New" at bounding box center [860, 336] width 64 height 12
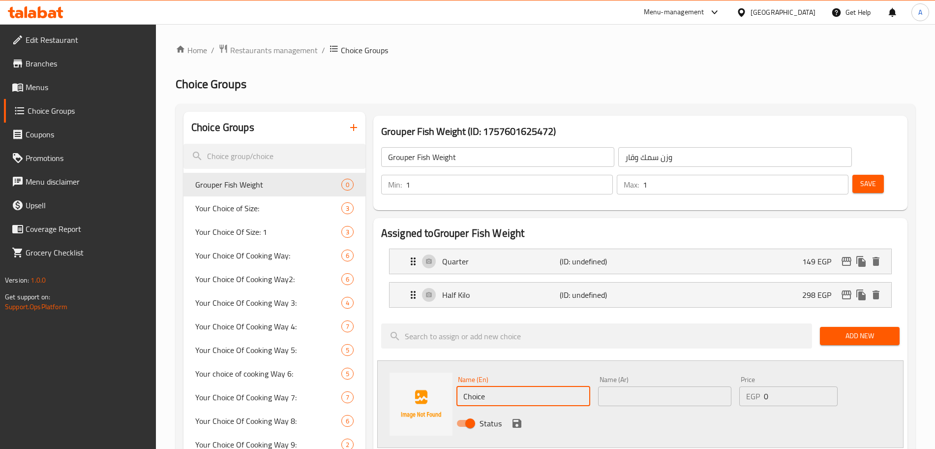
click at [504, 386] on input "Choice" at bounding box center [523, 396] width 134 height 20
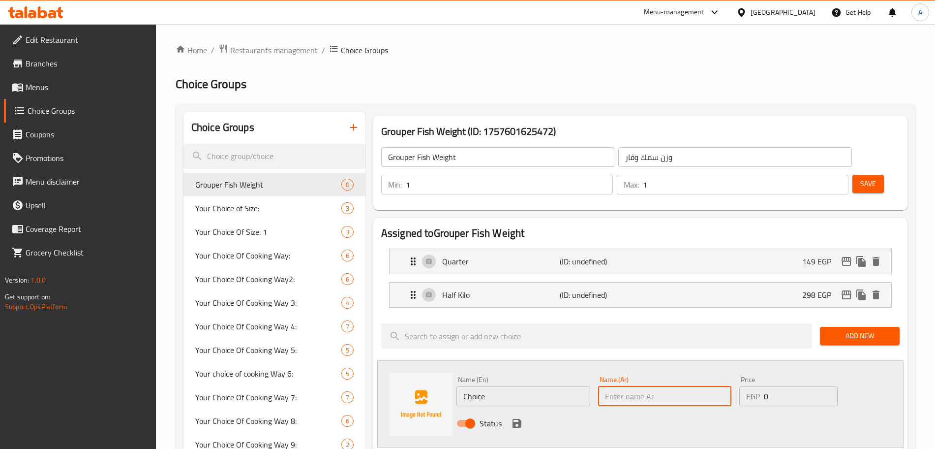
click at [635, 386] on input "text" at bounding box center [665, 396] width 134 height 20
type input "كيلو"
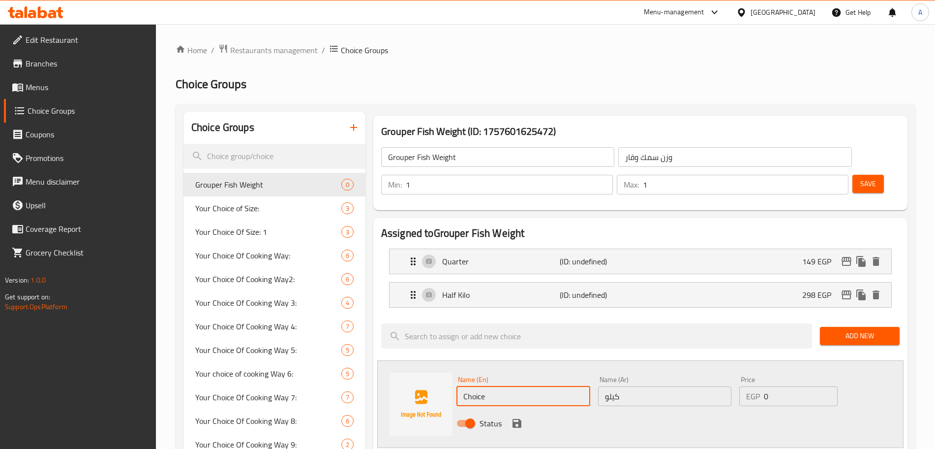
click at [503, 386] on input "Choice" at bounding box center [523, 396] width 134 height 20
type input "Kilo"
click at [775, 386] on input "0" at bounding box center [801, 396] width 74 height 20
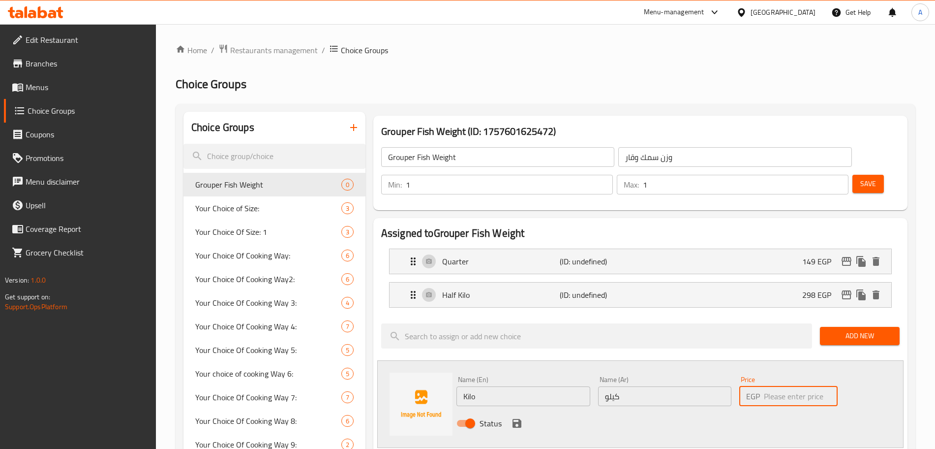
click at [785, 386] on input "number" at bounding box center [801, 396] width 74 height 20
type input "596"
click at [522, 416] on button "save" at bounding box center [517, 423] width 15 height 15
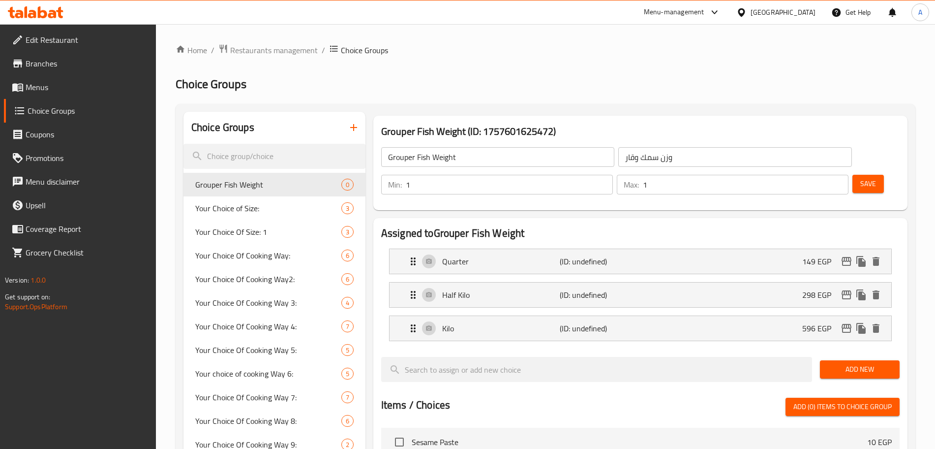
click at [860, 178] on span "Save" at bounding box center [868, 184] width 16 height 12
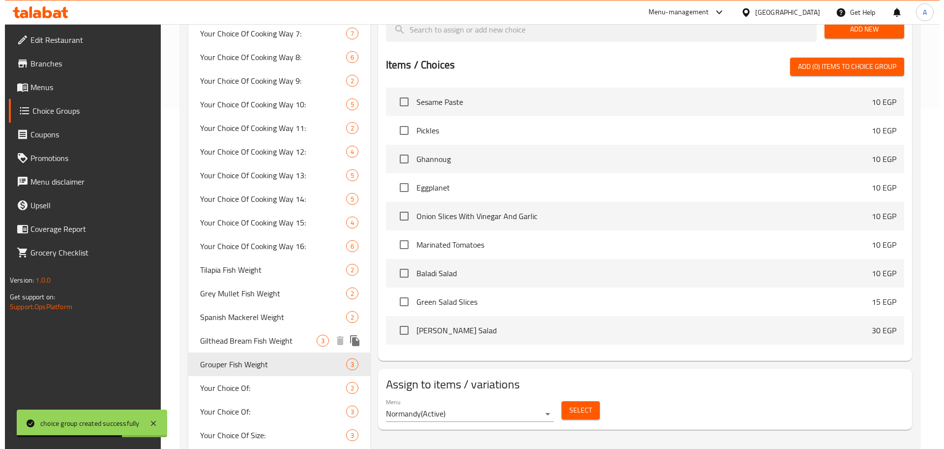
scroll to position [417, 0]
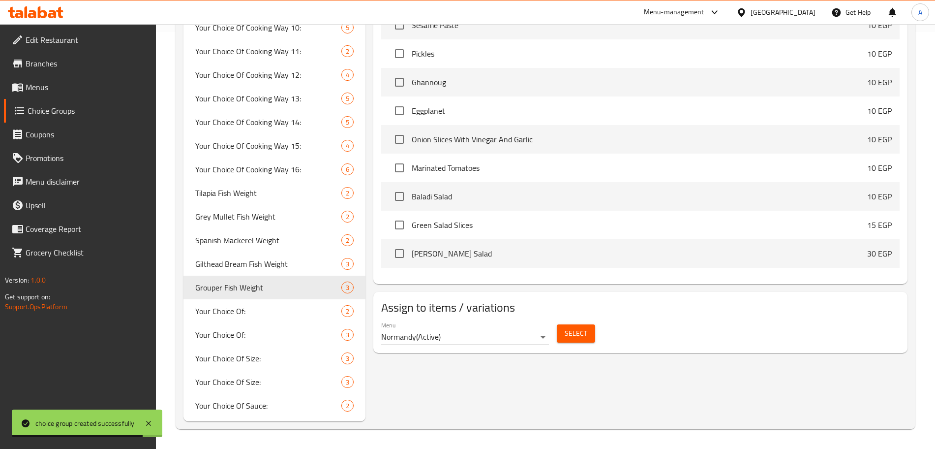
click at [570, 327] on span "Select" at bounding box center [576, 333] width 23 height 12
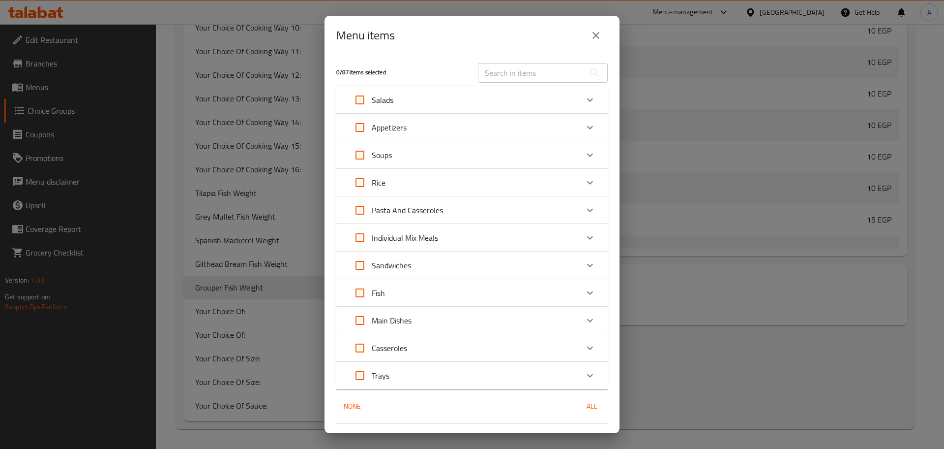
click at [584, 288] on icon "Expand" at bounding box center [590, 293] width 12 height 12
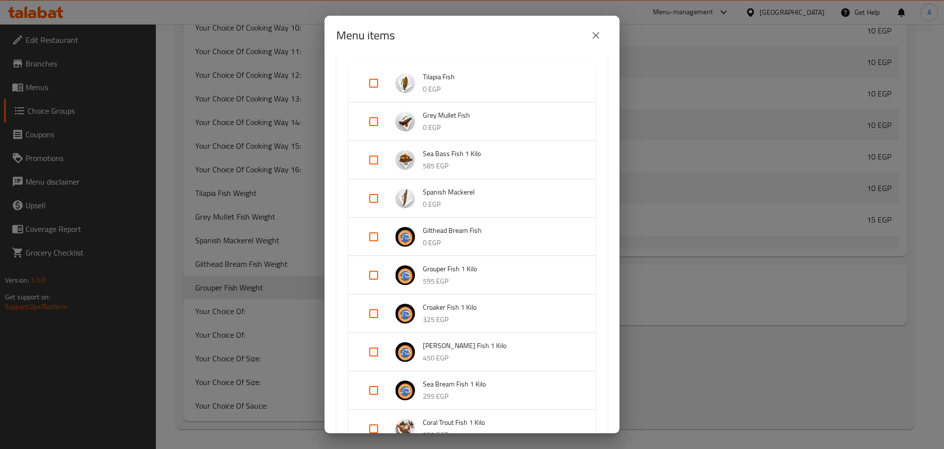
scroll to position [265, 0]
click at [372, 270] on input "Expand" at bounding box center [374, 273] width 24 height 24
checkbox input "true"
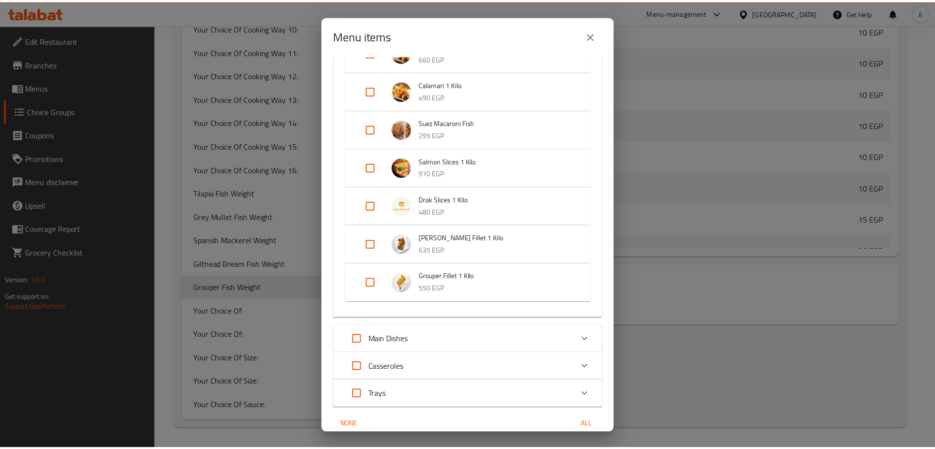
scroll to position [889, 0]
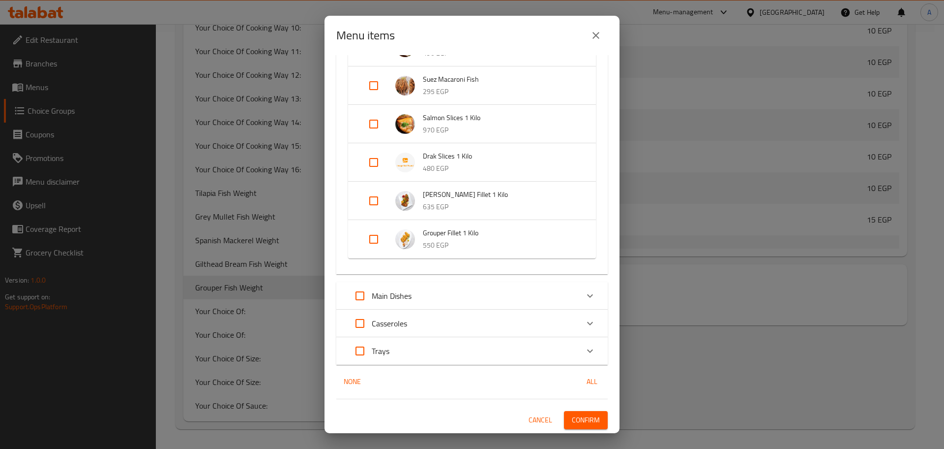
click at [580, 418] on span "Confirm" at bounding box center [586, 420] width 28 height 12
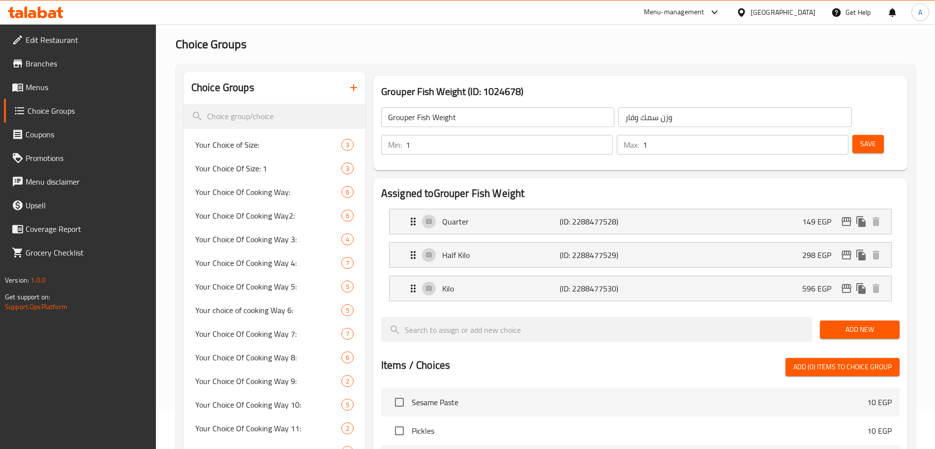
scroll to position [0, 0]
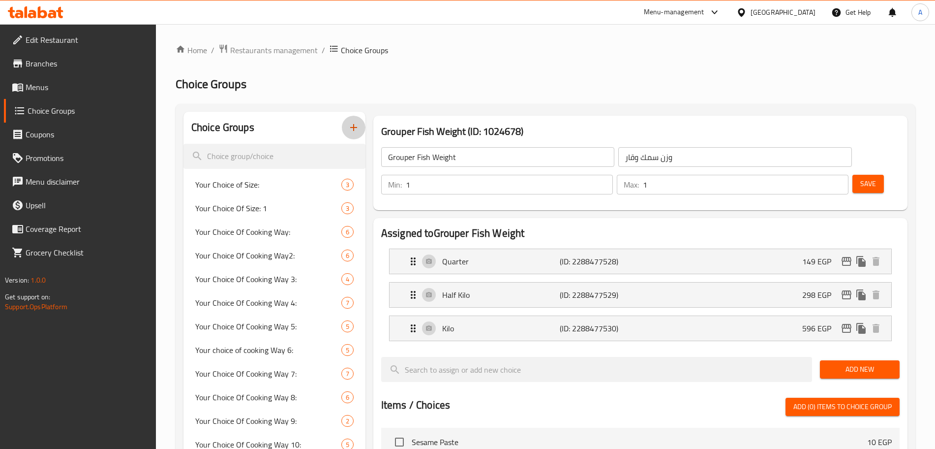
click at [355, 137] on button "button" at bounding box center [354, 128] width 24 height 24
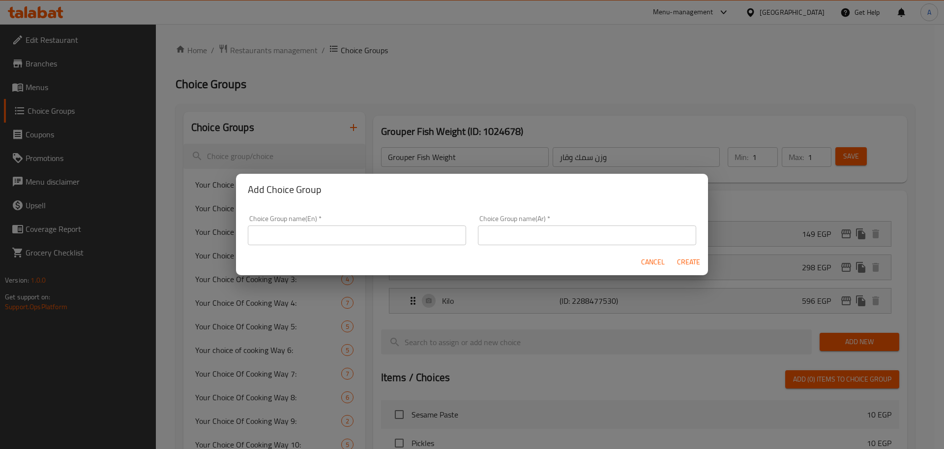
click at [328, 237] on input "text" at bounding box center [357, 235] width 218 height 20
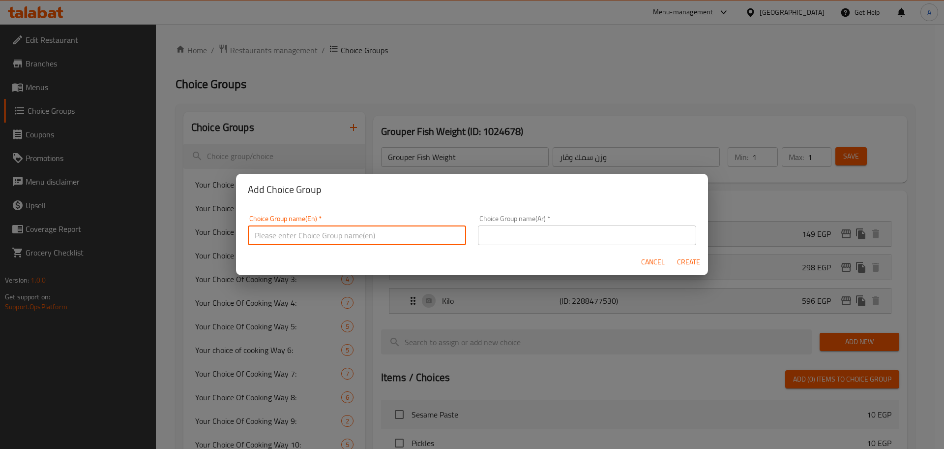
paste input "Croaker Fish"
type input "Croaker Fish Weight"
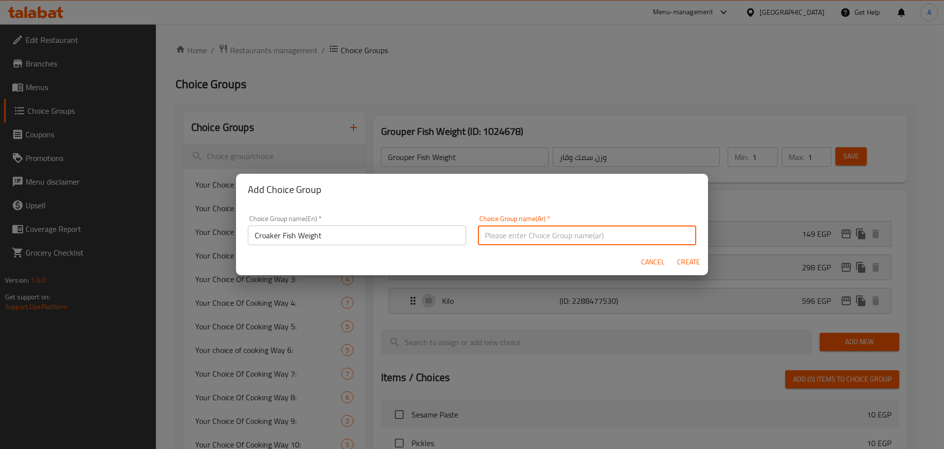
click at [494, 236] on input "text" at bounding box center [587, 235] width 218 height 20
paste input "سمك لوت"
type input "وزن سمك لوت"
click at [693, 263] on span "Create" at bounding box center [689, 262] width 24 height 12
type input "Croaker Fish Weight"
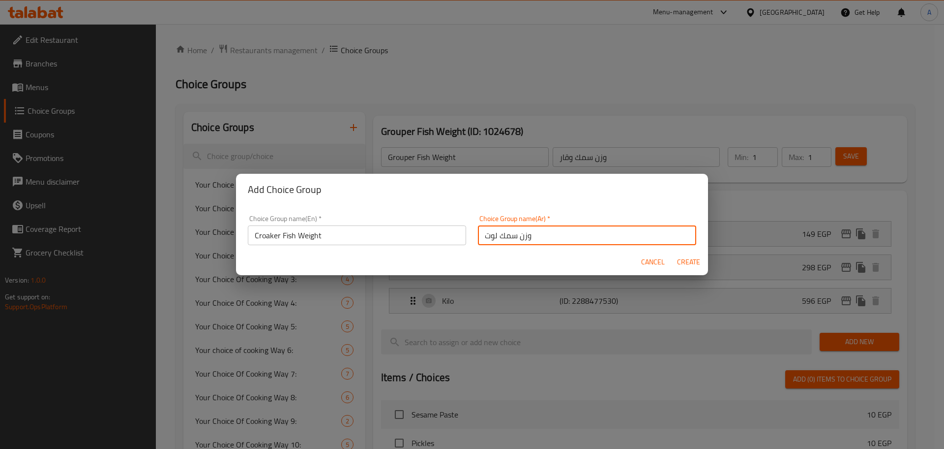
type input "وزن سمك لوت"
type input "0"
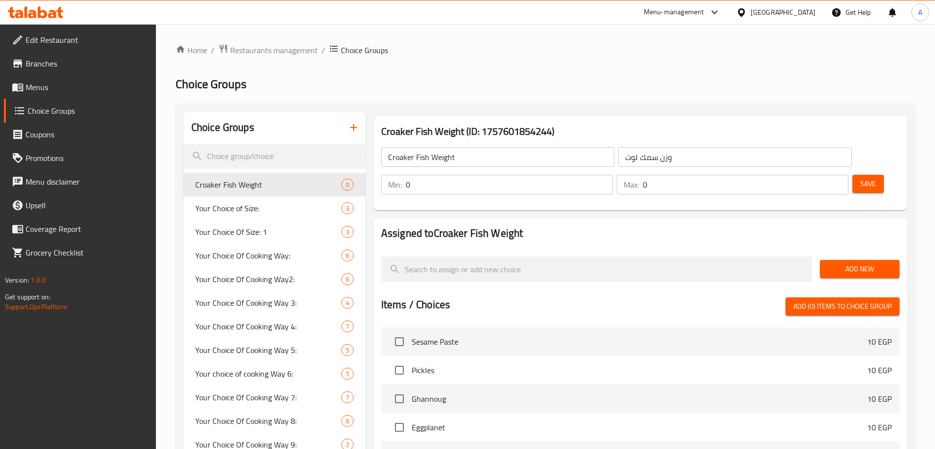
click at [613, 175] on input "0" at bounding box center [509, 185] width 207 height 20
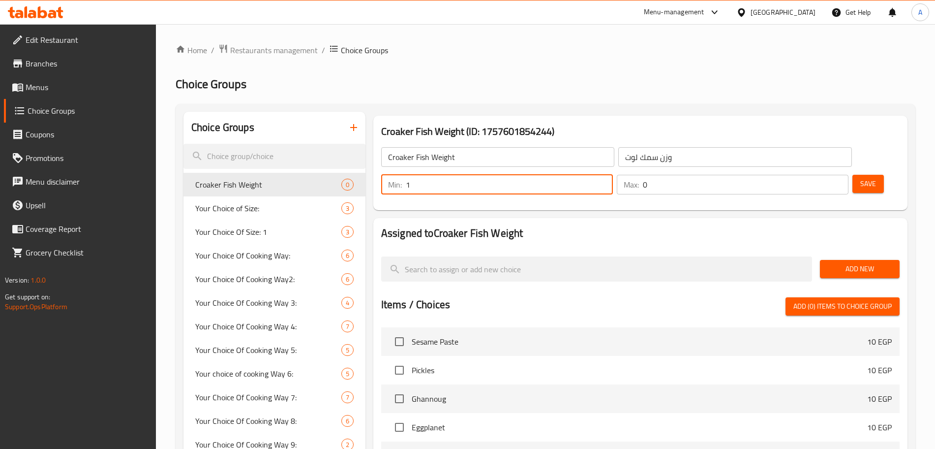
type input "1"
click at [816, 175] on input "0" at bounding box center [746, 185] width 206 height 20
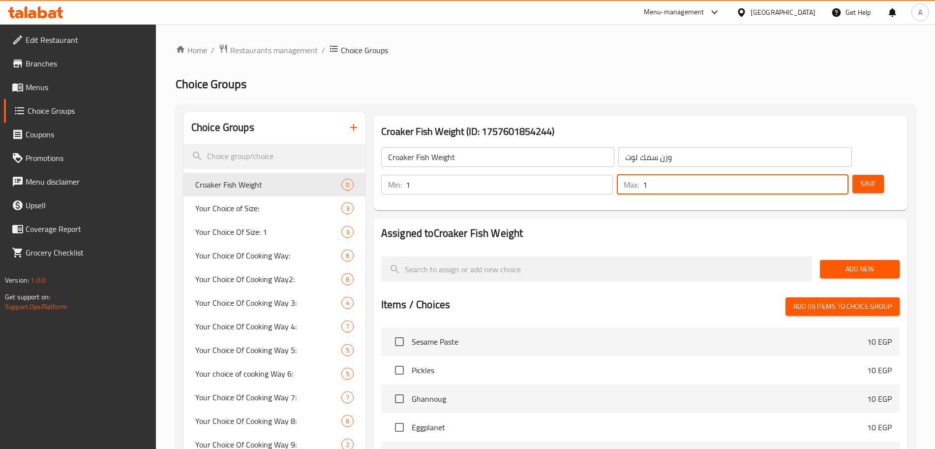
type input "1"
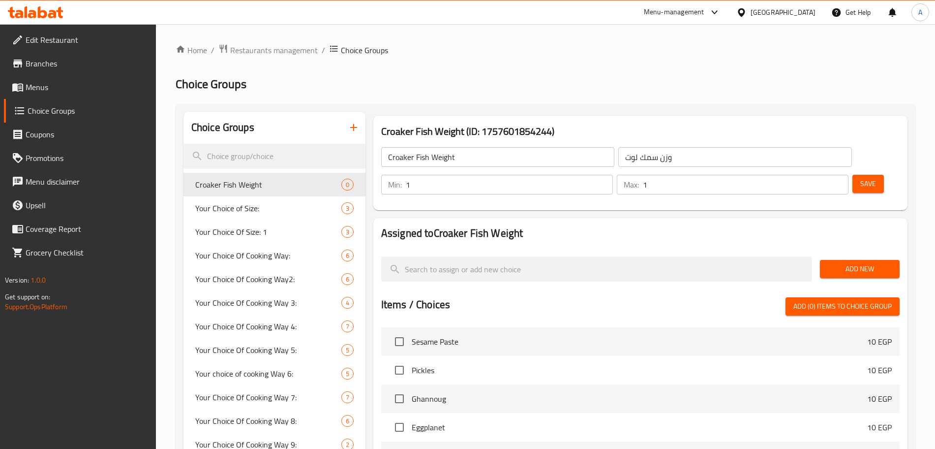
click at [816, 226] on h2 "Assigned to Croaker Fish Weight" at bounding box center [640, 233] width 518 height 15
click at [839, 263] on span "Add New" at bounding box center [860, 269] width 64 height 12
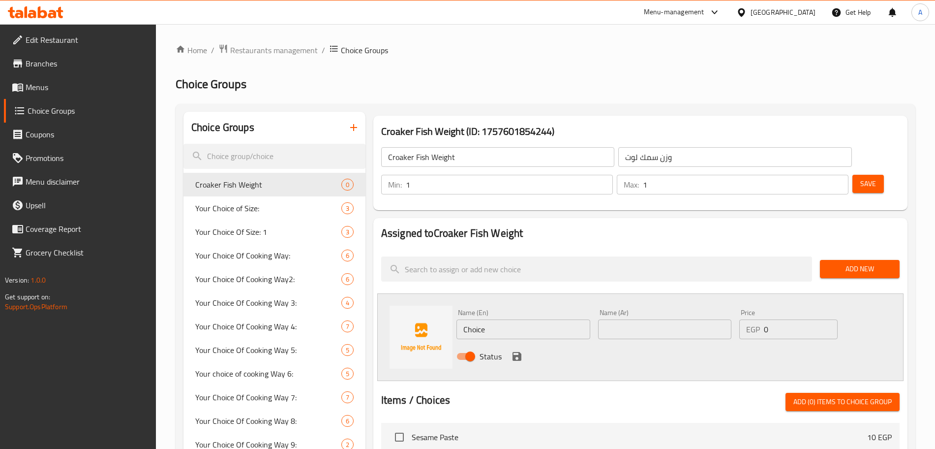
click at [553, 319] on input "Choice" at bounding box center [523, 329] width 134 height 20
type input "750 Gram"
click at [648, 319] on input "text" at bounding box center [665, 329] width 134 height 20
type input "750 جرام"
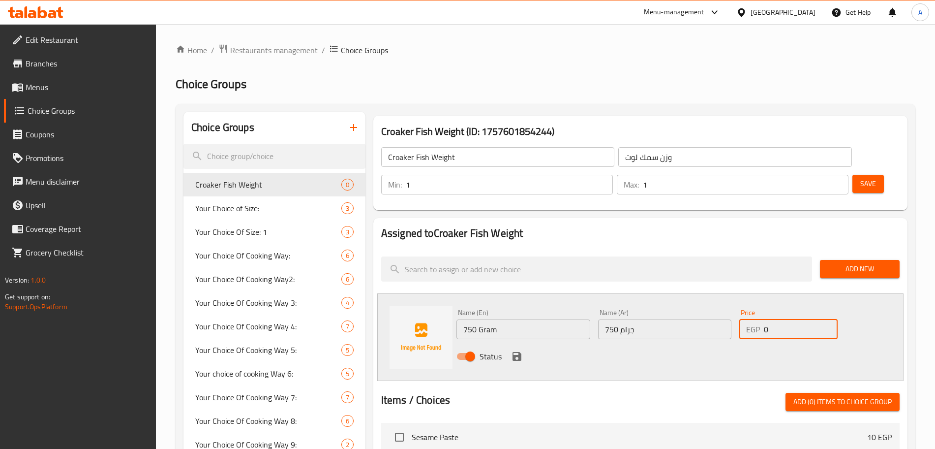
click at [780, 319] on input "0" at bounding box center [801, 329] width 74 height 20
type input "243"
click at [511, 350] on icon "save" at bounding box center [517, 356] width 12 height 12
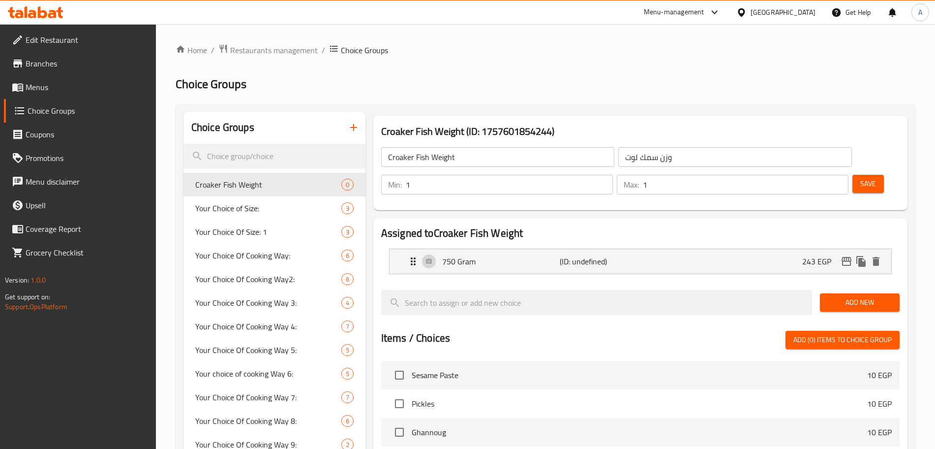
click at [869, 296] on span "Add New" at bounding box center [860, 302] width 64 height 12
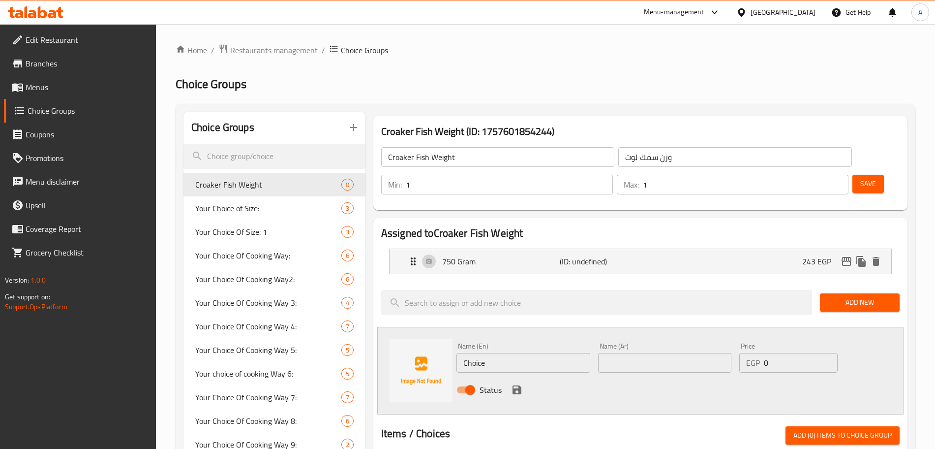
click at [497, 353] on input "Choice" at bounding box center [523, 363] width 134 height 20
type input "،"
type input "Kilo"
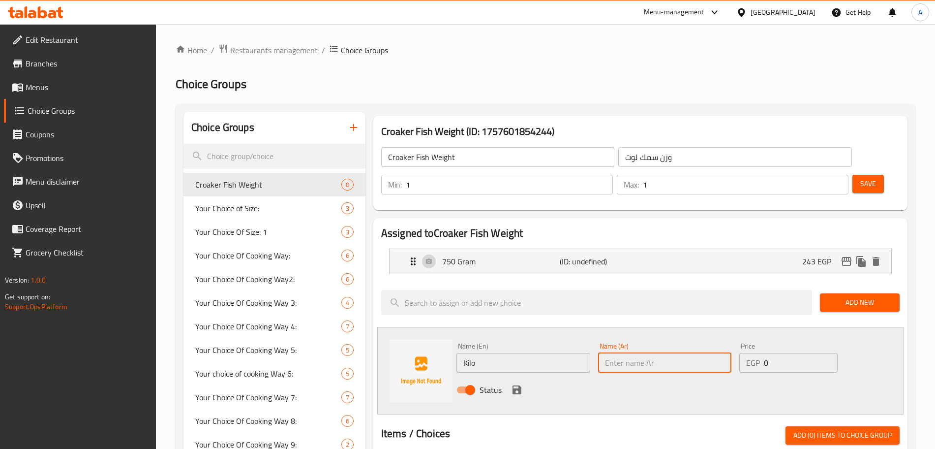
click at [646, 353] on input "text" at bounding box center [665, 363] width 134 height 20
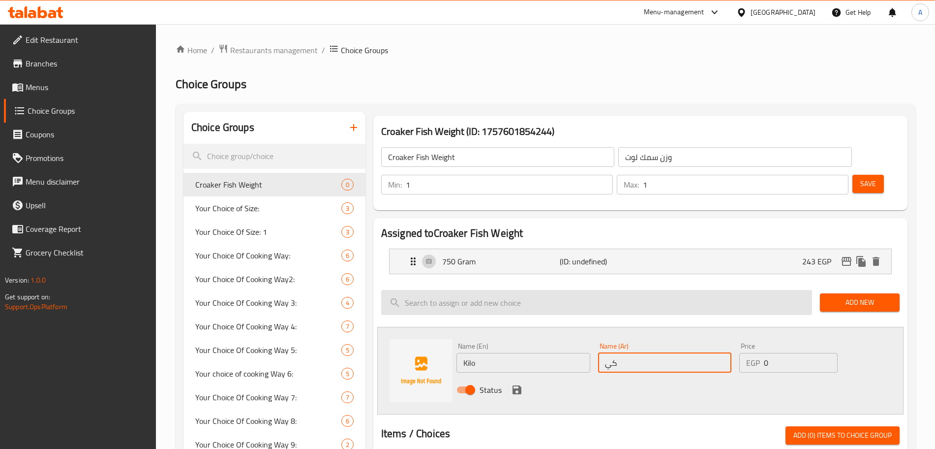
type input "كيلو"
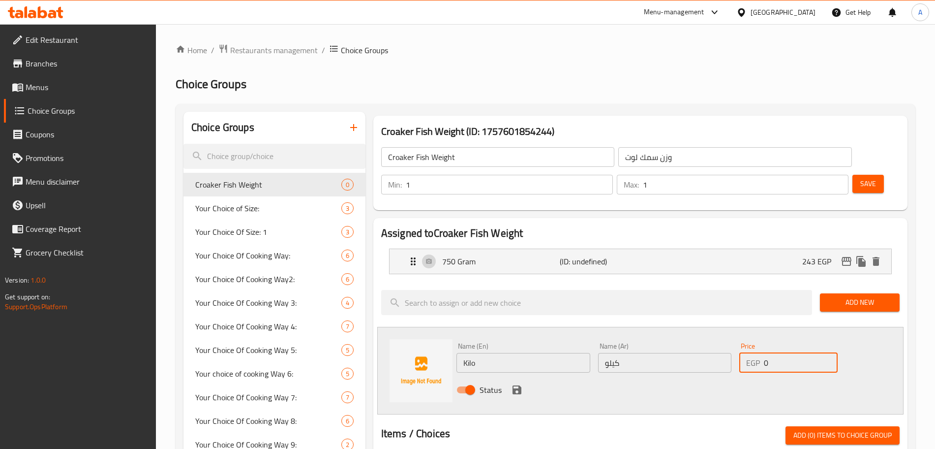
click at [779, 353] on input "0" at bounding box center [801, 363] width 74 height 20
type input "325"
click at [517, 384] on icon "save" at bounding box center [517, 390] width 12 height 12
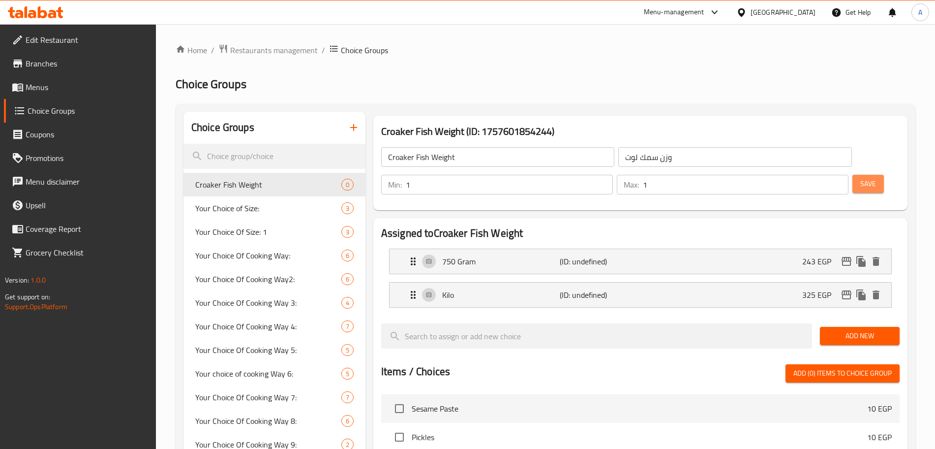
click at [860, 178] on span "Save" at bounding box center [868, 184] width 16 height 12
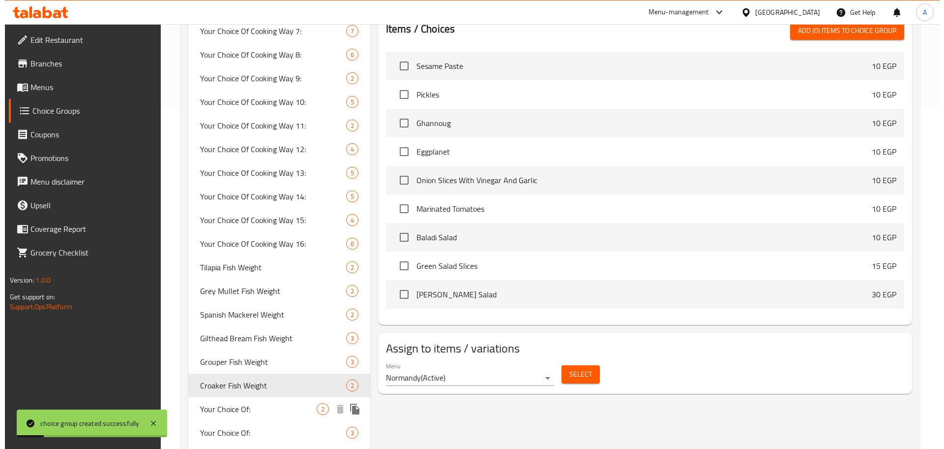
scroll to position [440, 0]
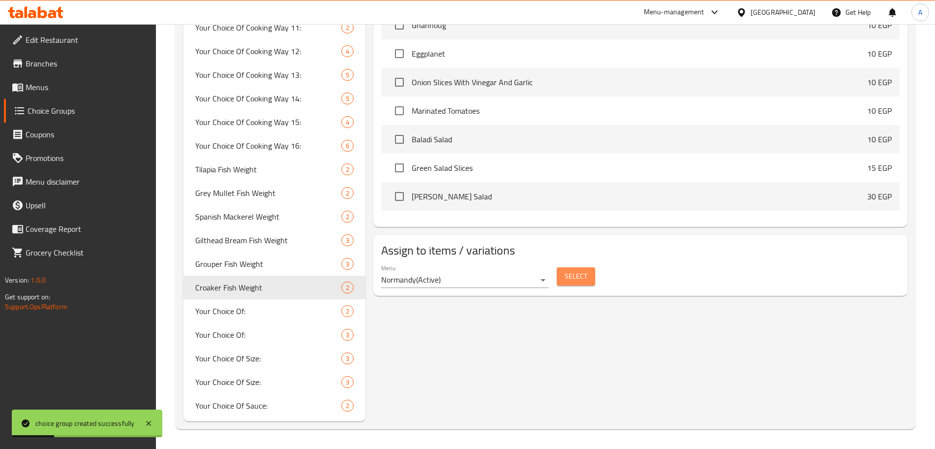
click at [588, 267] on button "Select" at bounding box center [576, 276] width 38 height 18
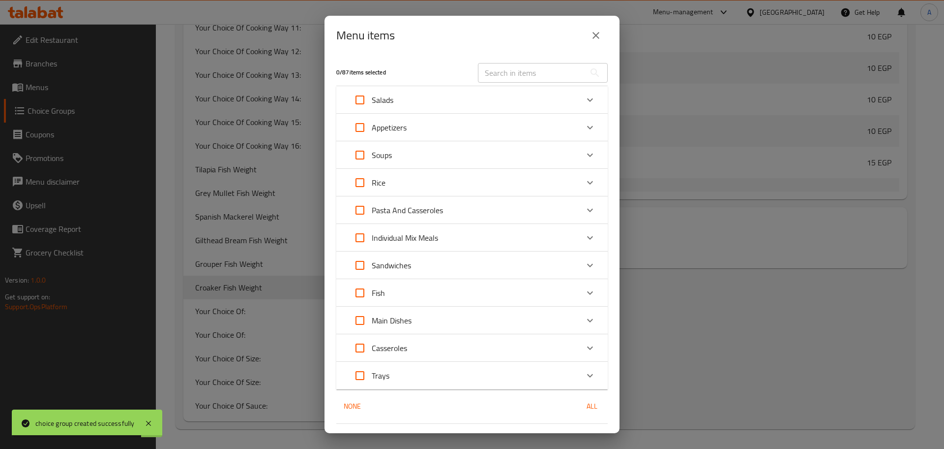
click at [584, 289] on icon "Expand" at bounding box center [590, 293] width 12 height 12
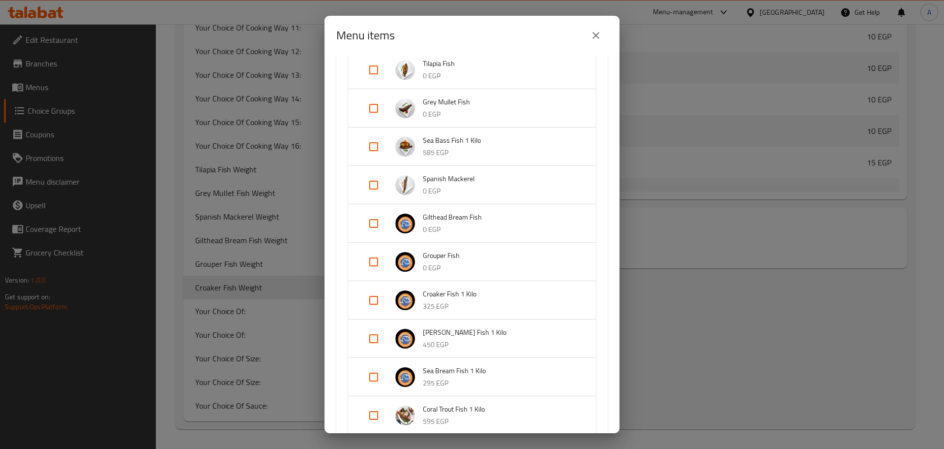
scroll to position [277, 0]
click at [440, 299] on p "325 EGP" at bounding box center [499, 305] width 153 height 12
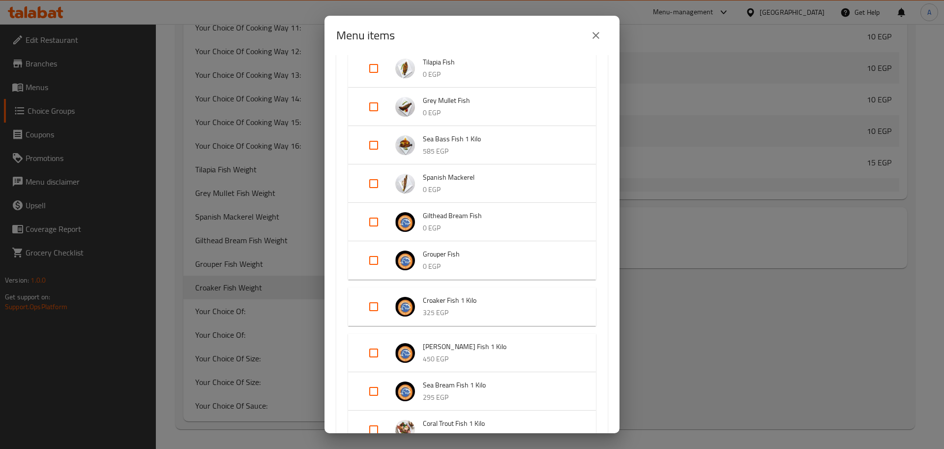
click at [374, 302] on input "Expand" at bounding box center [374, 307] width 24 height 24
checkbox input "true"
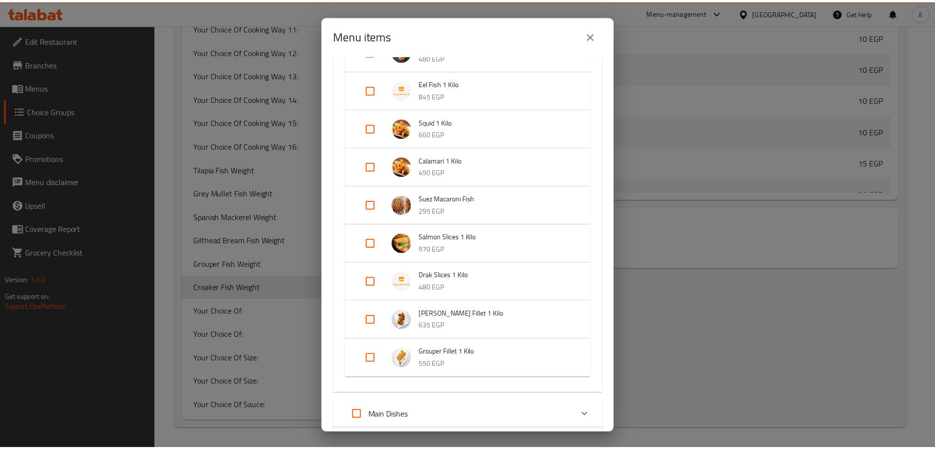
scroll to position [874, 0]
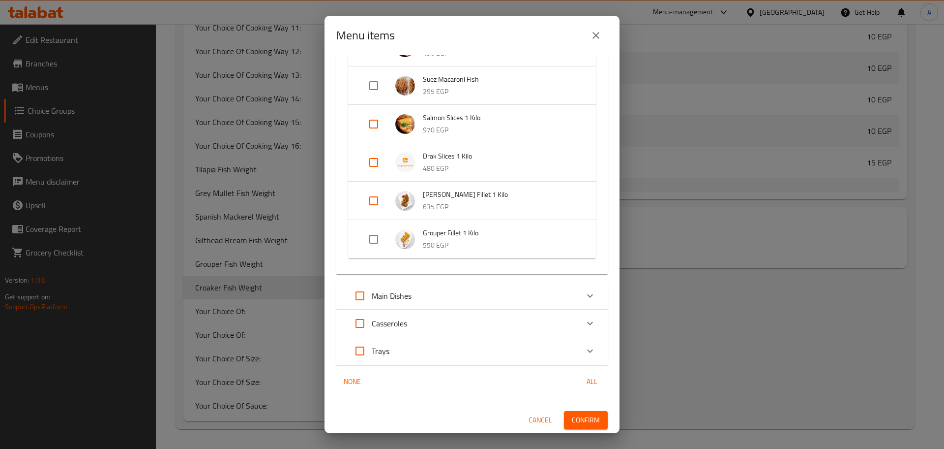
click at [582, 416] on span "Confirm" at bounding box center [586, 420] width 28 height 12
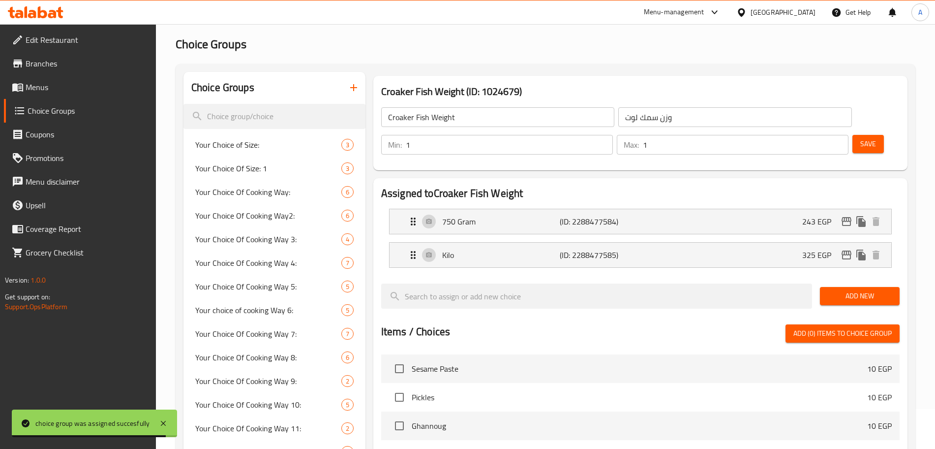
scroll to position [0, 0]
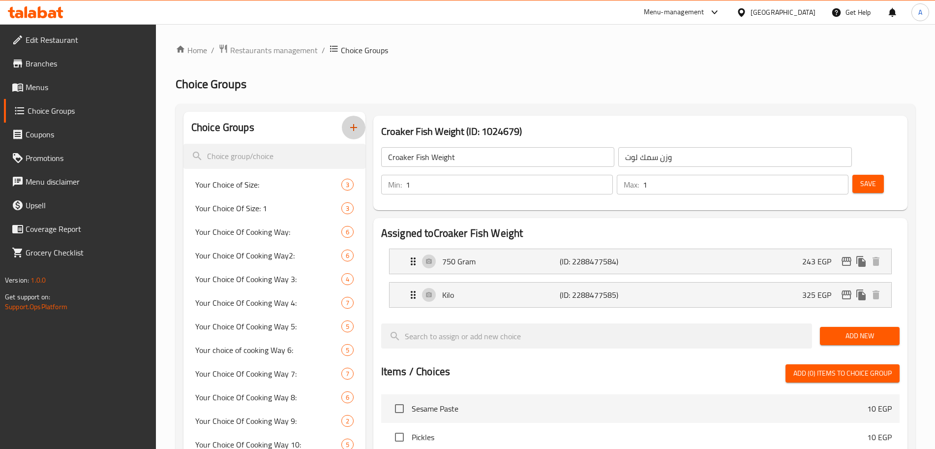
click at [359, 133] on icon "button" at bounding box center [354, 127] width 12 height 12
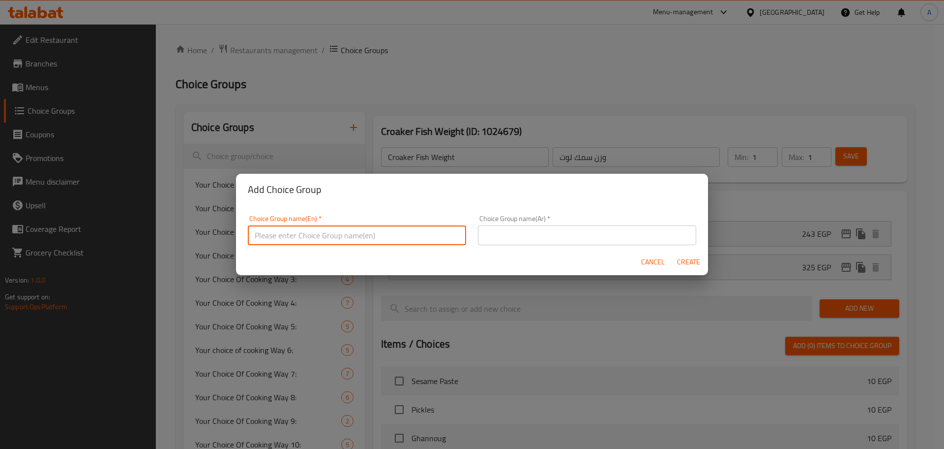
click at [356, 228] on input "text" at bounding box center [357, 235] width 218 height 20
paste input "Zander Fish"
type input "Zander Fish Weight"
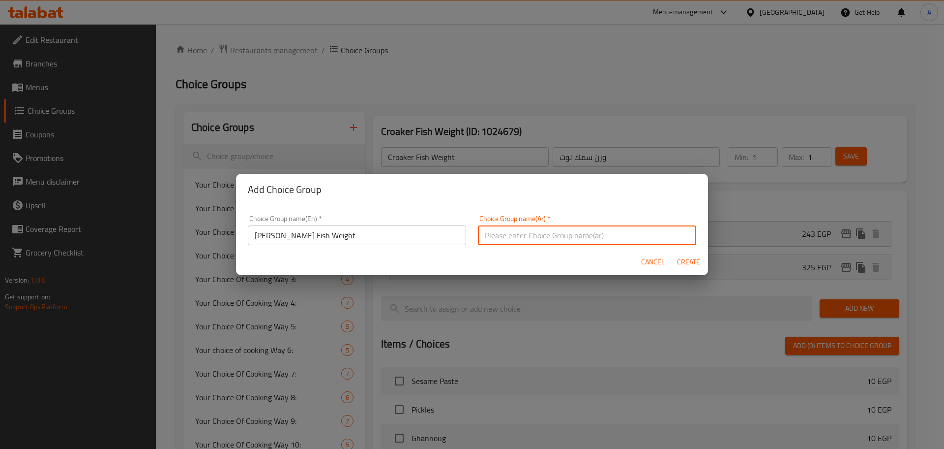
click at [497, 234] on input "text" at bounding box center [587, 235] width 218 height 20
paste input "سمك قشر بياض"
type input "وزن سمك قشر بياض"
click at [694, 263] on span "Create" at bounding box center [689, 262] width 24 height 12
type input "Zander Fish Weight"
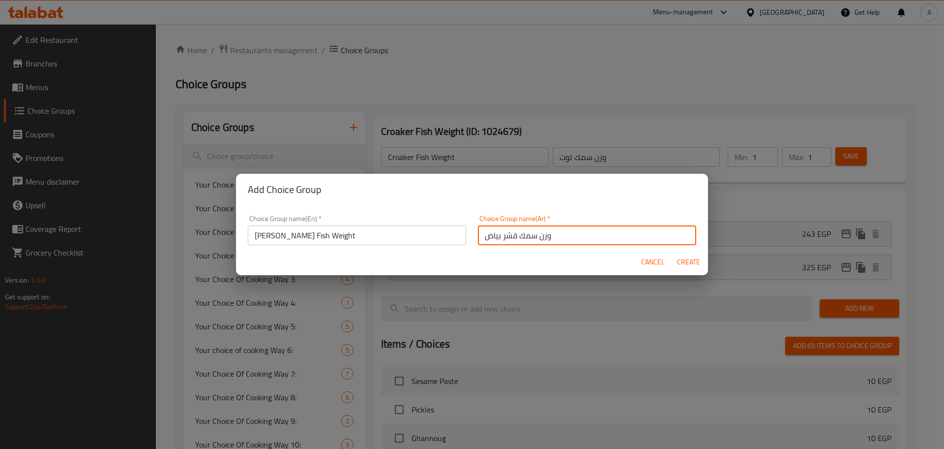
type input "وزن سمك قشر بياض"
type input "0"
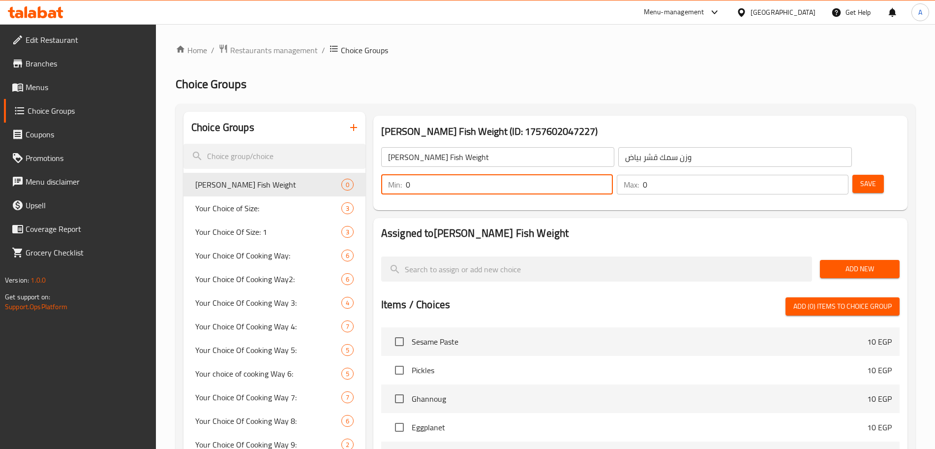
click at [613, 175] on input "0" at bounding box center [509, 185] width 207 height 20
type input "1"
click at [814, 175] on input "0" at bounding box center [746, 185] width 206 height 20
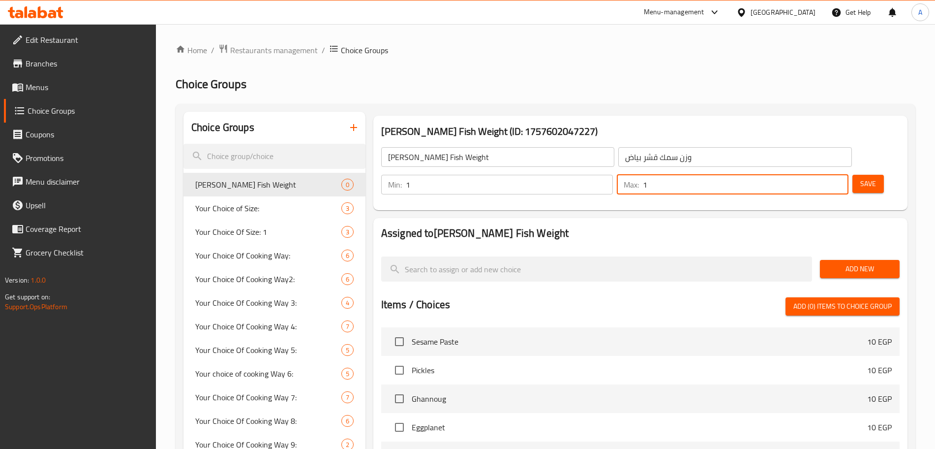
type input "1"
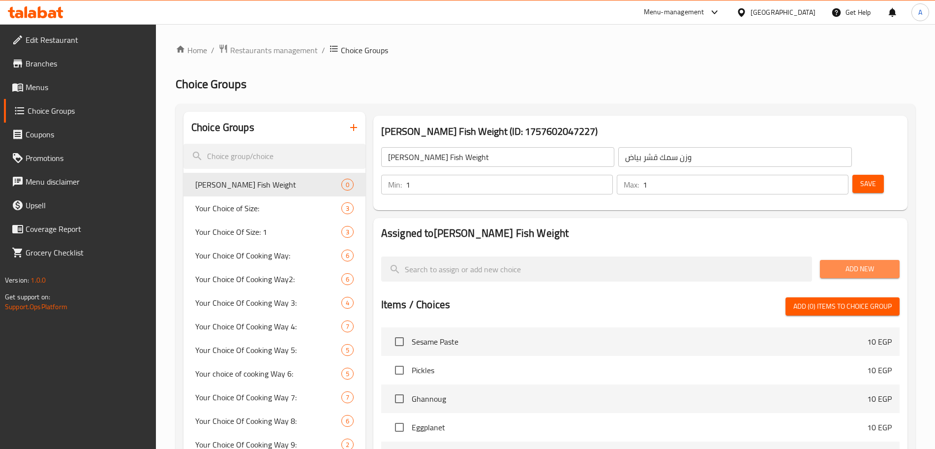
click at [849, 263] on span "Add New" at bounding box center [860, 269] width 64 height 12
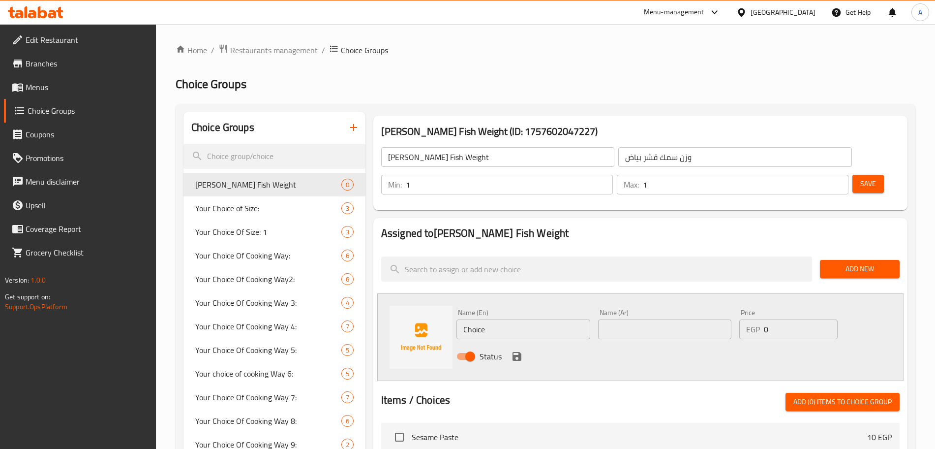
click at [849, 263] on span "Add New" at bounding box center [860, 269] width 64 height 12
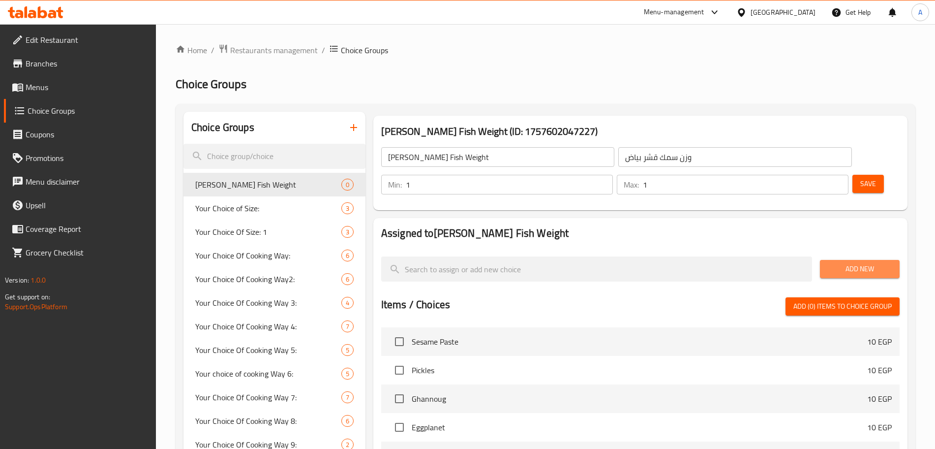
click at [837, 263] on span "Add New" at bounding box center [860, 269] width 64 height 12
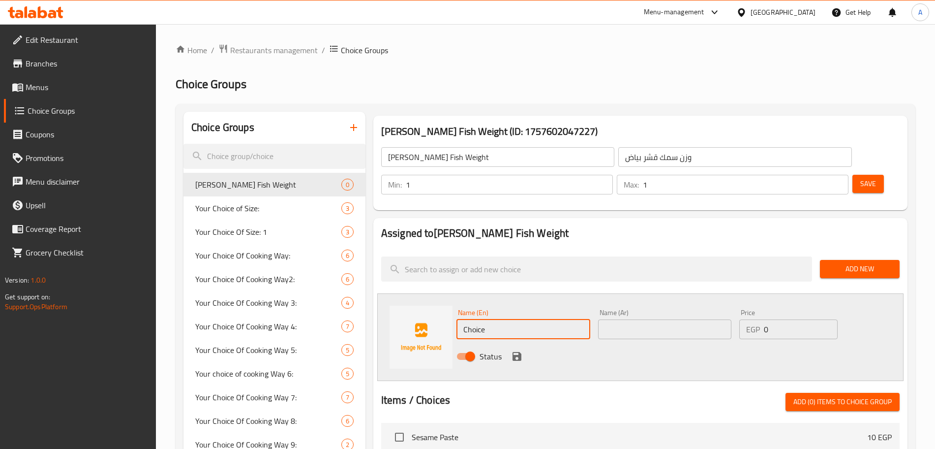
click at [517, 319] on input "Choice" at bounding box center [523, 329] width 134 height 20
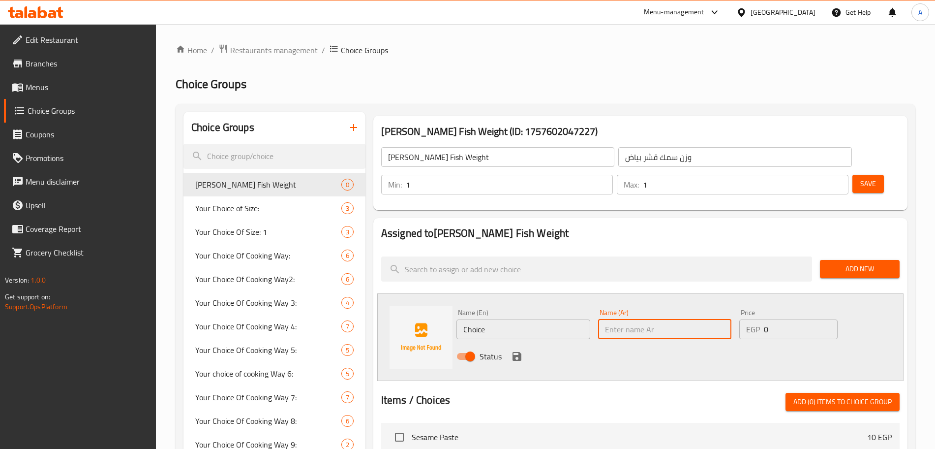
click at [652, 319] on input "text" at bounding box center [665, 329] width 134 height 20
type input "ربع كيلو"
click at [494, 319] on input "Choice" at bounding box center [523, 329] width 134 height 20
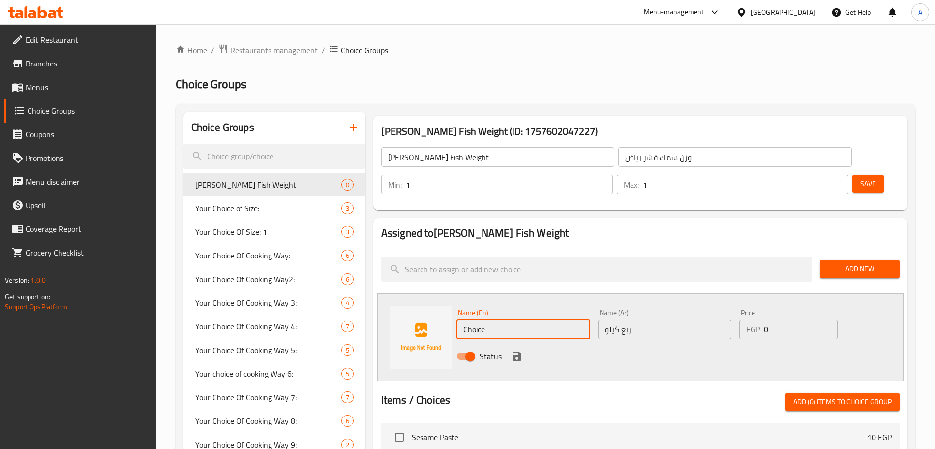
click at [494, 319] on input "Choice" at bounding box center [523, 329] width 134 height 20
type input "َ"
type input "Quarter Kilo"
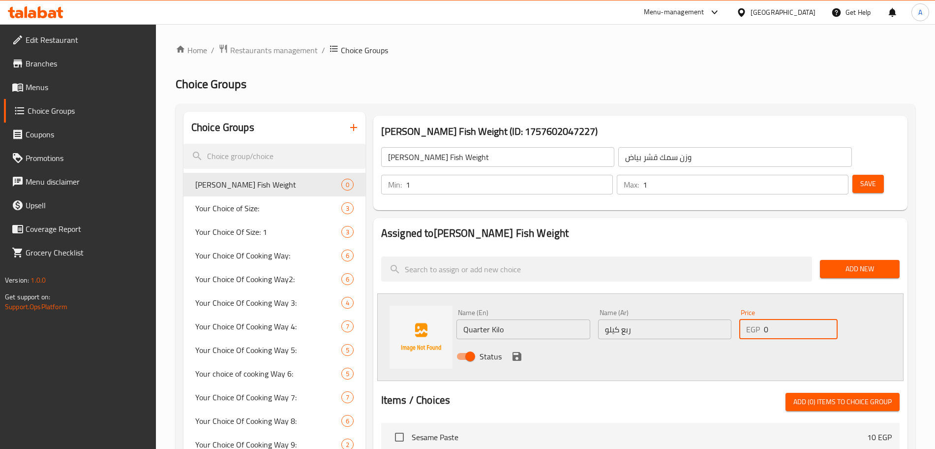
click at [780, 319] on input "0" at bounding box center [801, 329] width 74 height 20
type input "112.5"
click at [514, 352] on icon "save" at bounding box center [517, 356] width 9 height 9
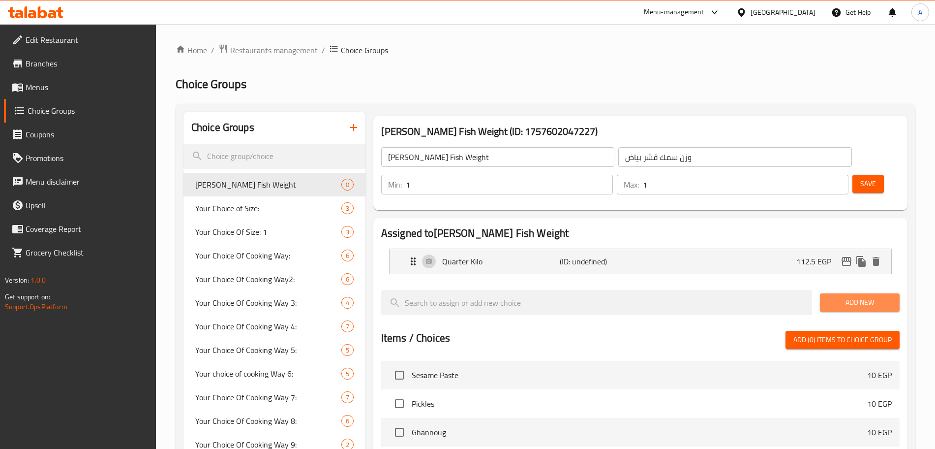
click at [853, 293] on button "Add New" at bounding box center [860, 302] width 80 height 18
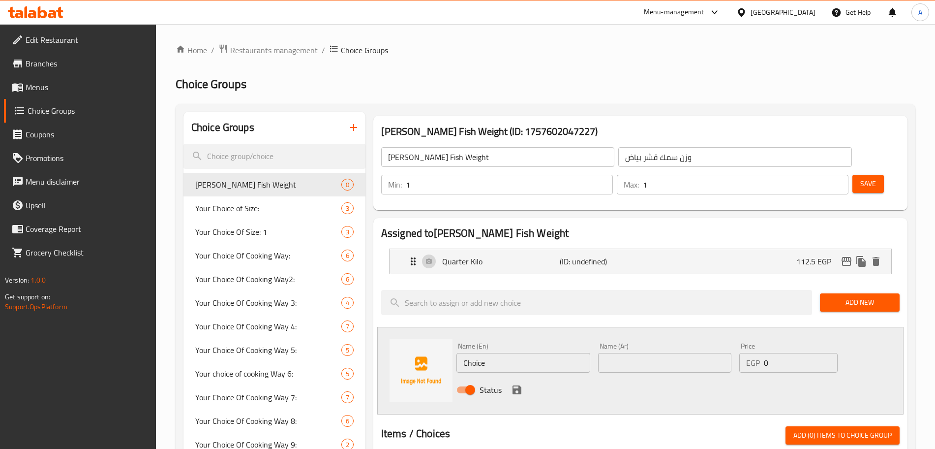
click at [507, 353] on input "Choice" at bounding box center [523, 363] width 134 height 20
type input "Half Kilo"
click at [621, 353] on input "text" at bounding box center [665, 363] width 134 height 20
type input "نص كيلو"
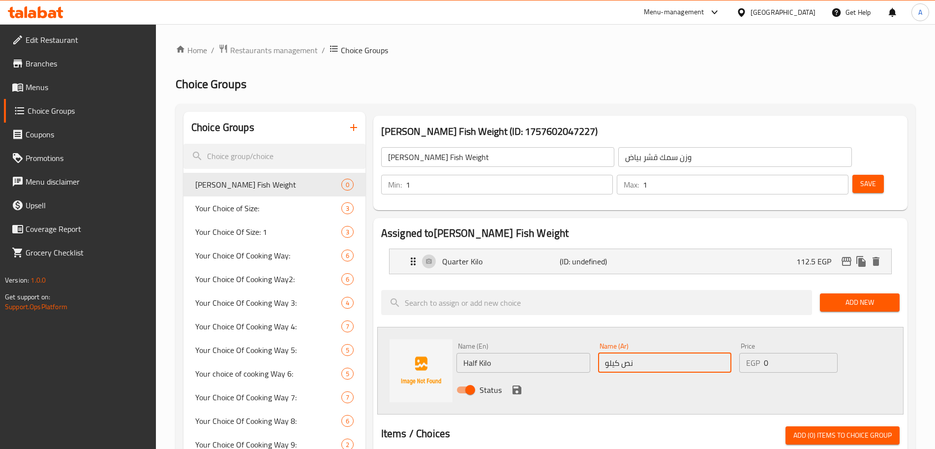
click at [786, 353] on input "0" at bounding box center [801, 363] width 74 height 20
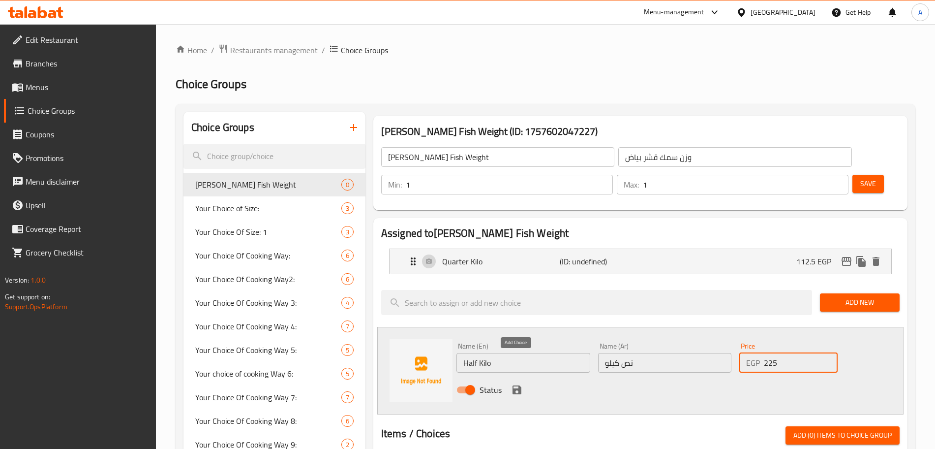
type input "225"
click at [515, 385] on icon "save" at bounding box center [517, 389] width 9 height 9
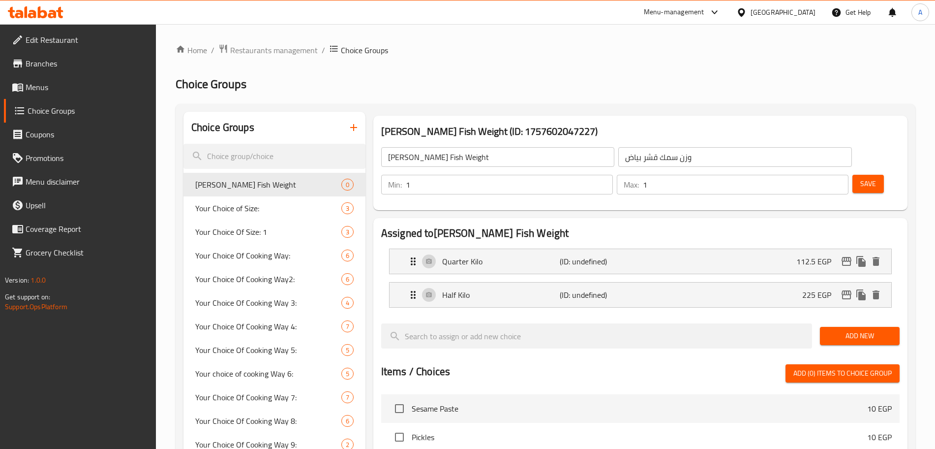
click at [868, 330] on span "Add New" at bounding box center [860, 336] width 64 height 12
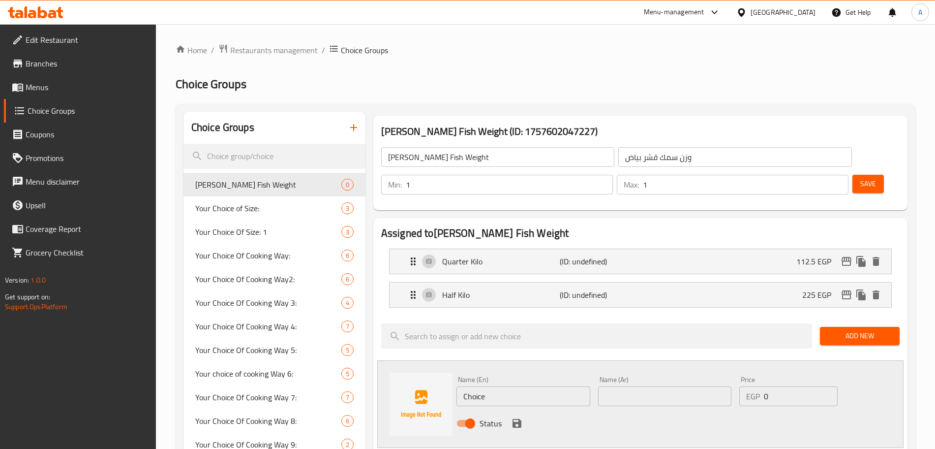
click at [487, 386] on input "Choice" at bounding box center [523, 396] width 134 height 20
type input "،"
type input "Kilo"
click at [617, 386] on input "text" at bounding box center [665, 396] width 134 height 20
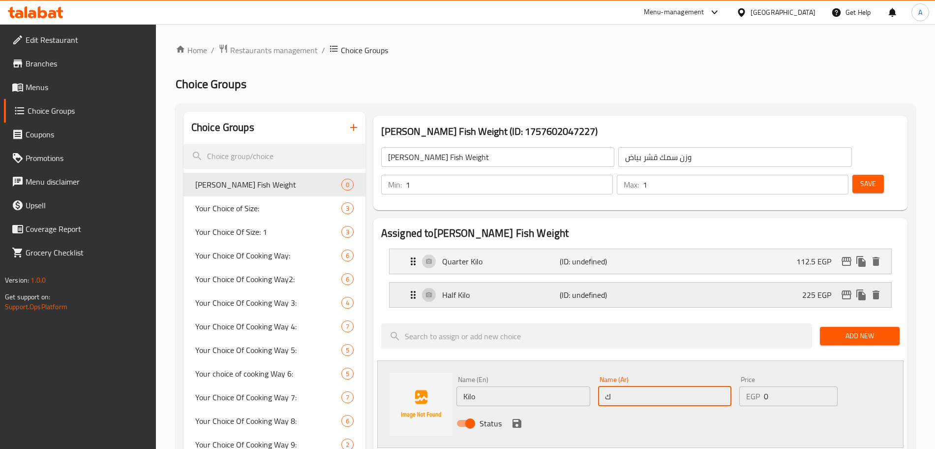
type input "كيلو"
click at [784, 386] on input "0" at bounding box center [801, 396] width 74 height 20
type input "450"
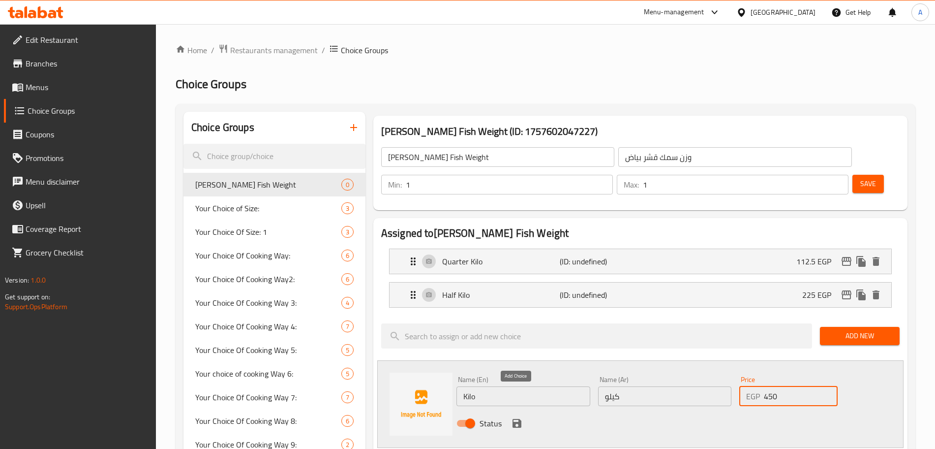
click at [515, 419] on icon "save" at bounding box center [517, 423] width 9 height 9
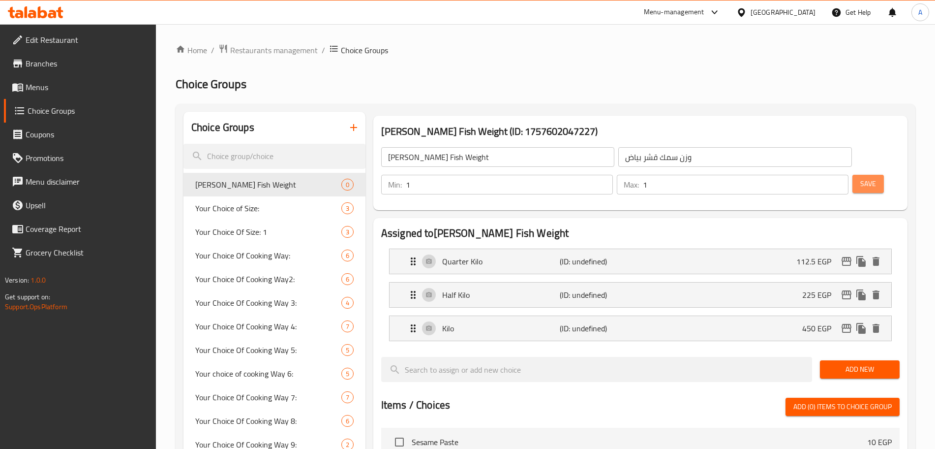
click at [860, 178] on span "Save" at bounding box center [868, 184] width 16 height 12
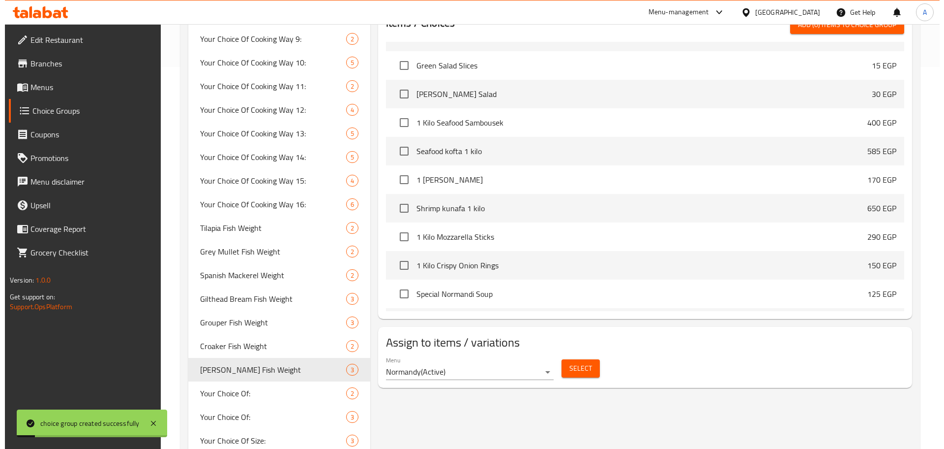
scroll to position [195, 0]
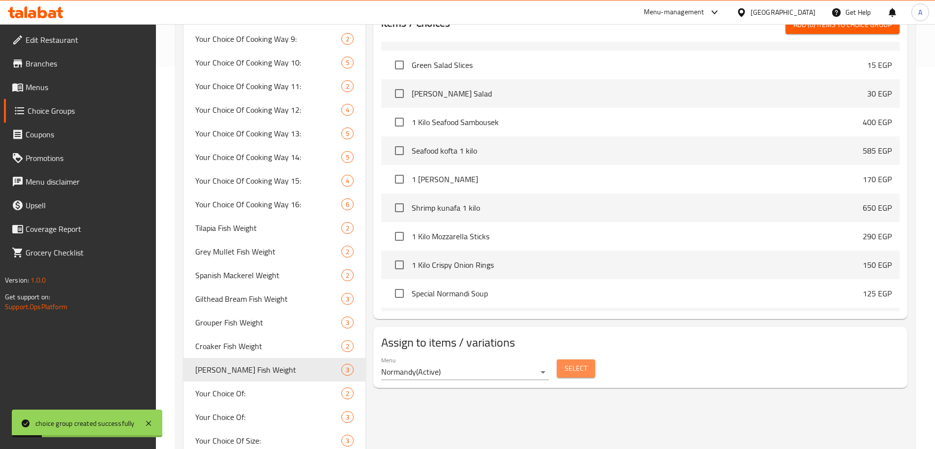
click at [573, 362] on span "Select" at bounding box center [576, 368] width 23 height 12
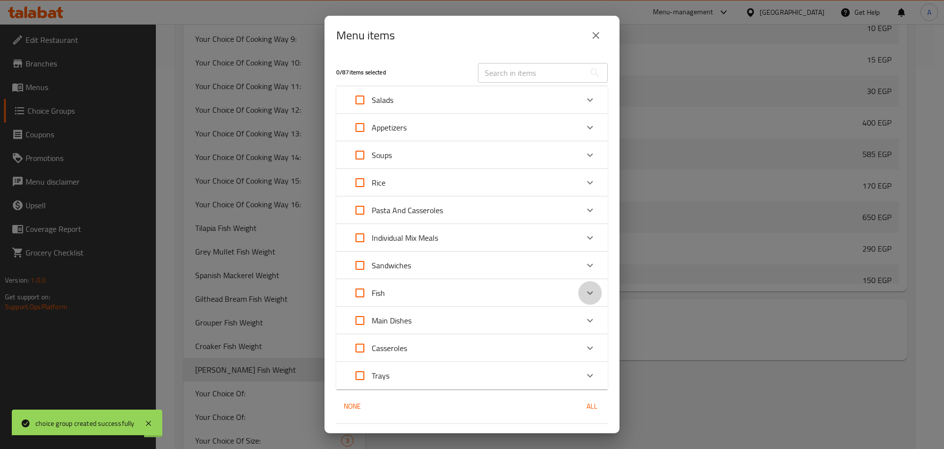
click at [584, 287] on icon "Expand" at bounding box center [590, 293] width 12 height 12
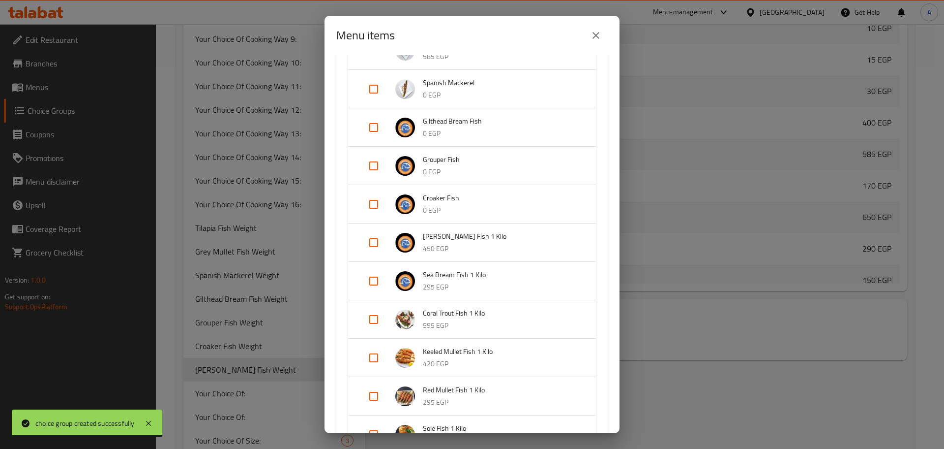
scroll to position [451, 0]
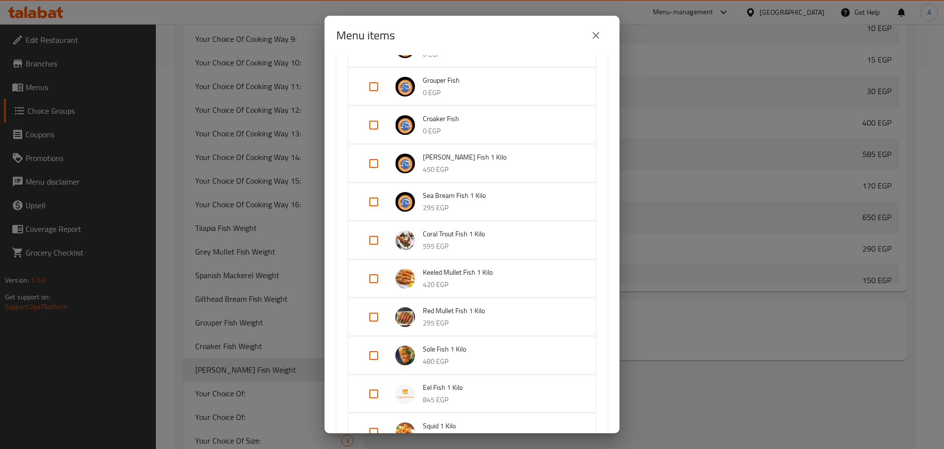
click at [376, 163] on input "Expand" at bounding box center [374, 164] width 24 height 24
checkbox input "true"
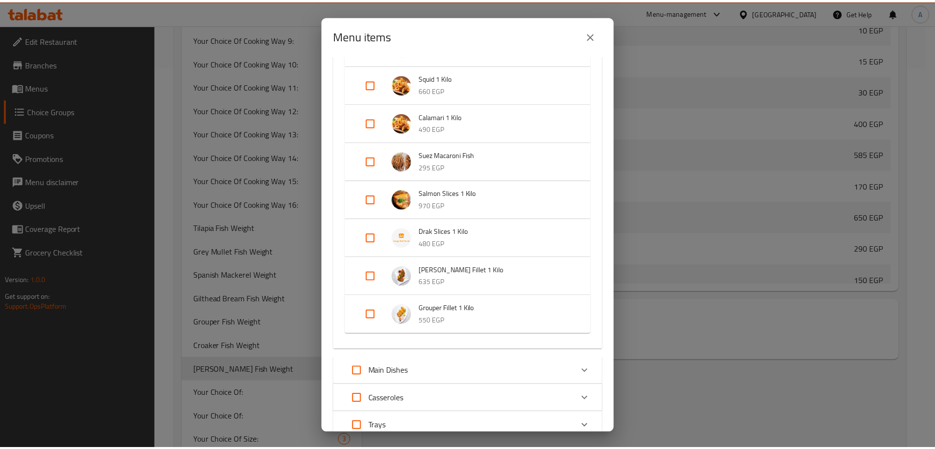
scroll to position [889, 0]
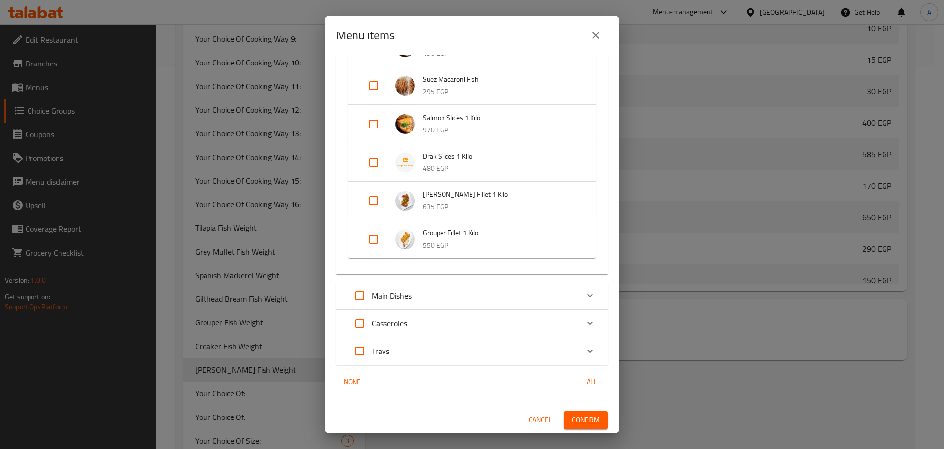
click at [574, 422] on span "Confirm" at bounding box center [586, 420] width 28 height 12
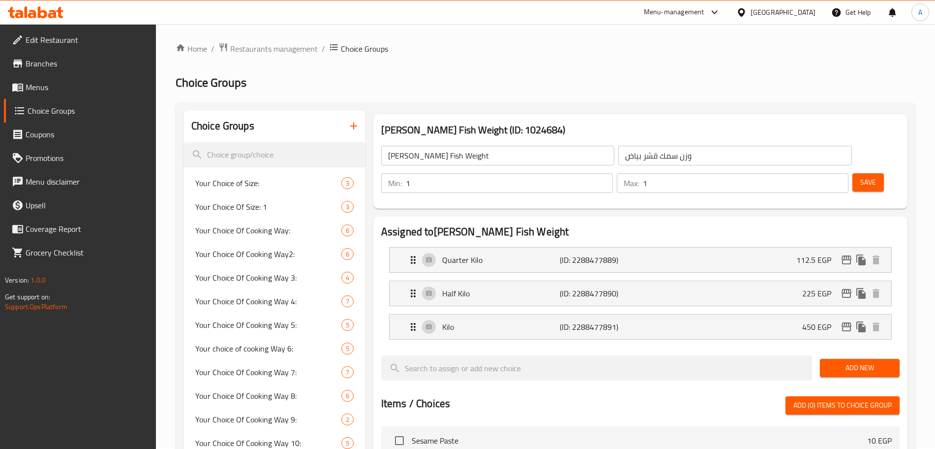
scroll to position [0, 0]
click at [353, 130] on icon "button" at bounding box center [354, 127] width 12 height 12
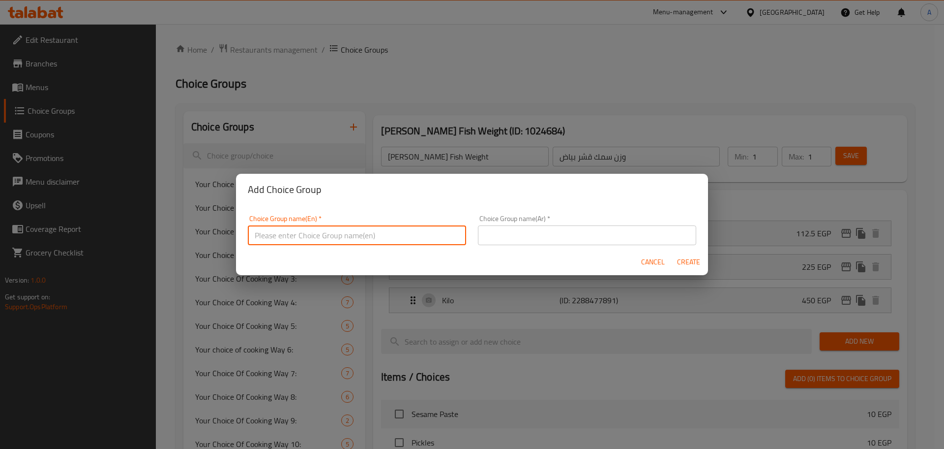
click at [355, 235] on input "text" at bounding box center [357, 235] width 218 height 20
paste input "Sea Bream Fish"
type input "Sea Bream Fish Weight"
click at [511, 240] on input "text" at bounding box center [587, 235] width 218 height 20
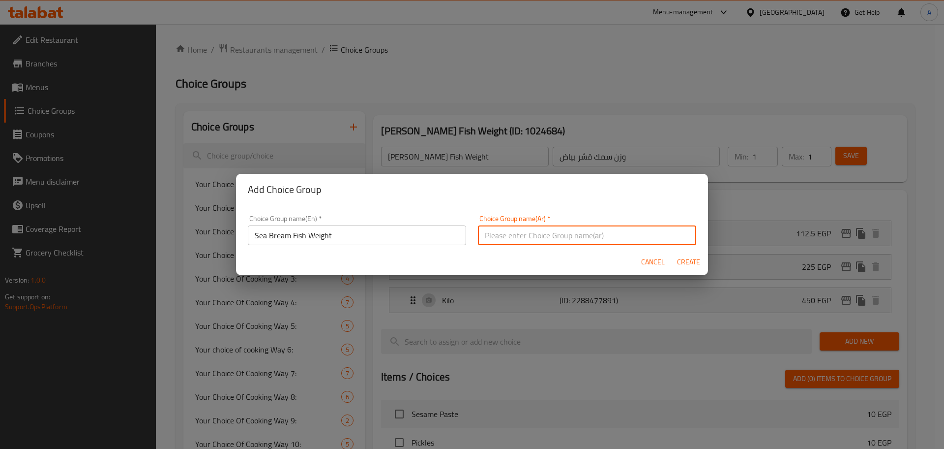
click at [511, 240] on input "text" at bounding box center [587, 235] width 218 height 20
paste input "سمك مرجان"
type input "وزن سمك مرجان"
click at [696, 258] on span "Create" at bounding box center [689, 262] width 24 height 12
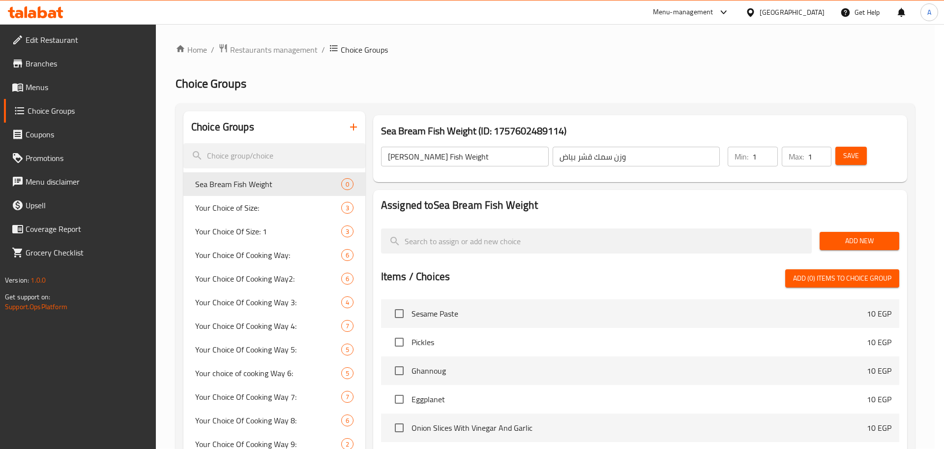
type input "Sea Bream Fish Weight"
type input "وزن سمك مرجان"
type input "0"
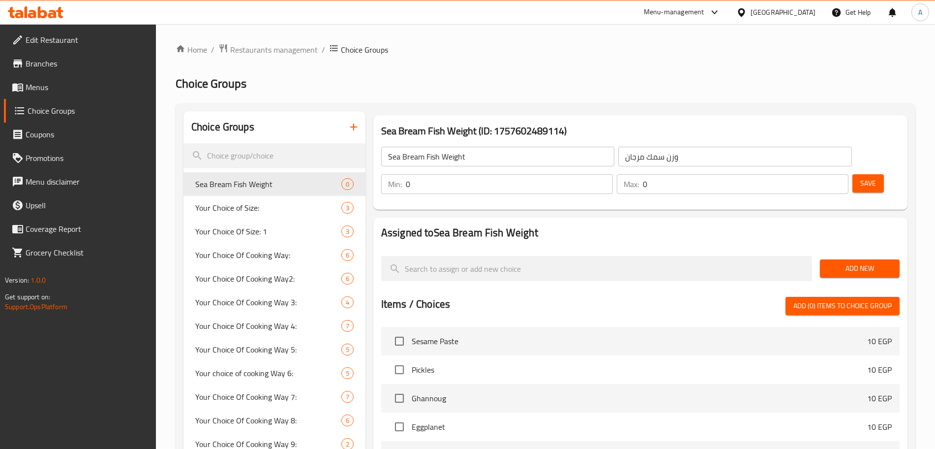
click at [613, 174] on input "0" at bounding box center [509, 184] width 207 height 20
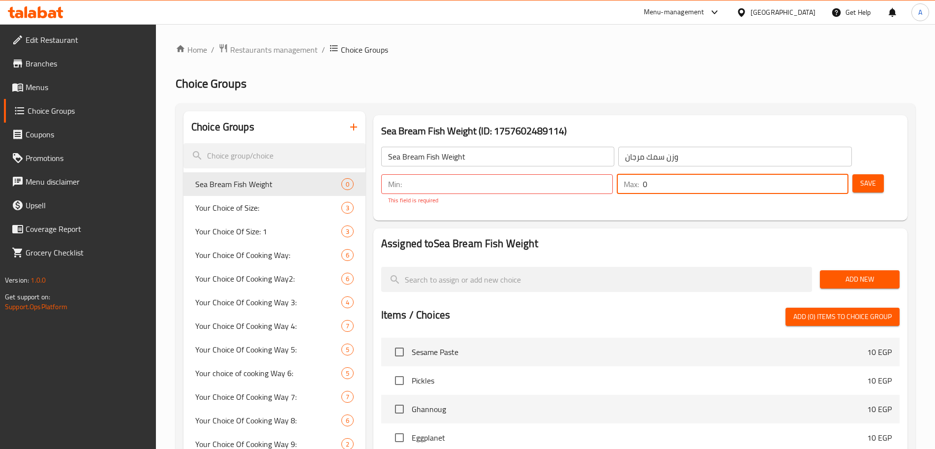
click at [815, 174] on input "0" at bounding box center [746, 184] width 206 height 20
type input "1"
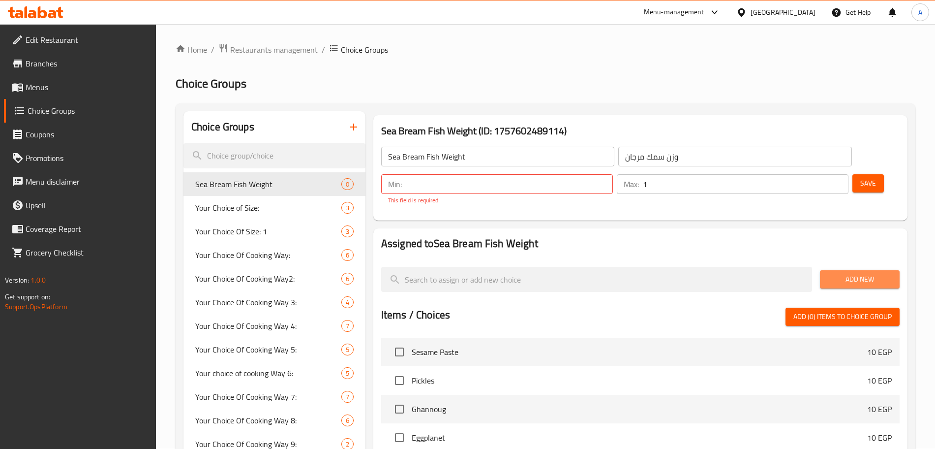
click at [857, 273] on span "Add New" at bounding box center [860, 279] width 64 height 12
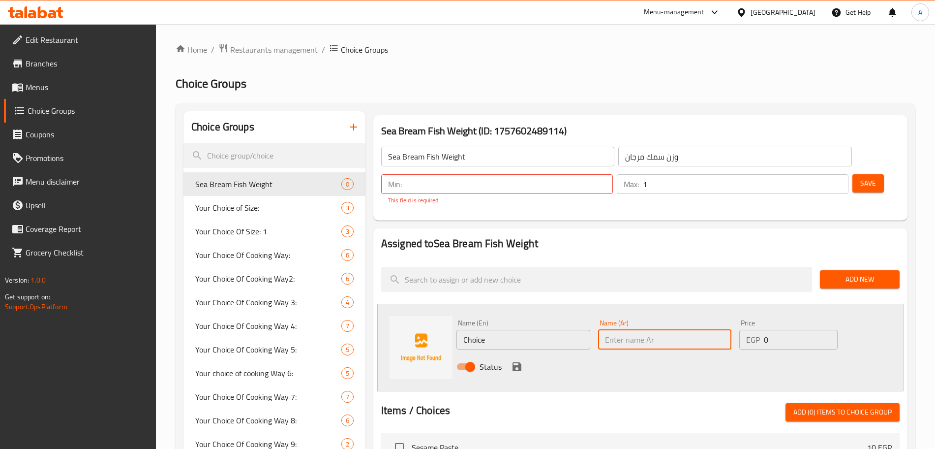
click at [633, 330] on input "text" at bounding box center [665, 340] width 134 height 20
click at [613, 174] on input "number" at bounding box center [509, 184] width 207 height 20
type input "1"
click at [629, 321] on div "Name (En) Choice Name (En) Name (Ar) Name (Ar) Price EGP 0 Price Status" at bounding box center [665, 347] width 424 height 64
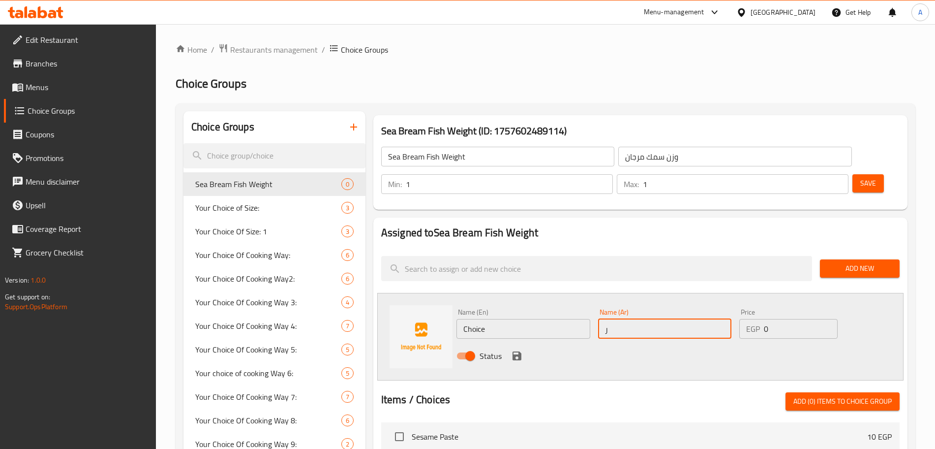
type input "ربع كيلو"
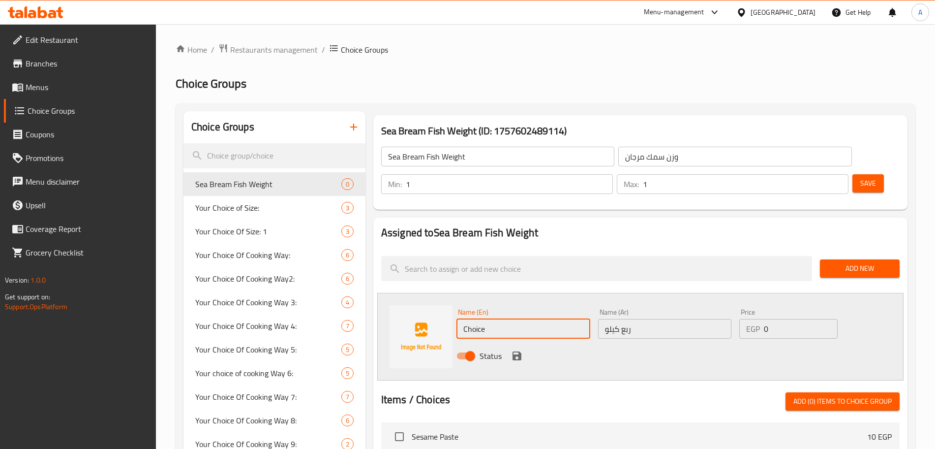
click at [500, 319] on input "Choice" at bounding box center [523, 329] width 134 height 20
type input "Quarter Kilo"
click at [787, 319] on input "0" at bounding box center [801, 329] width 74 height 20
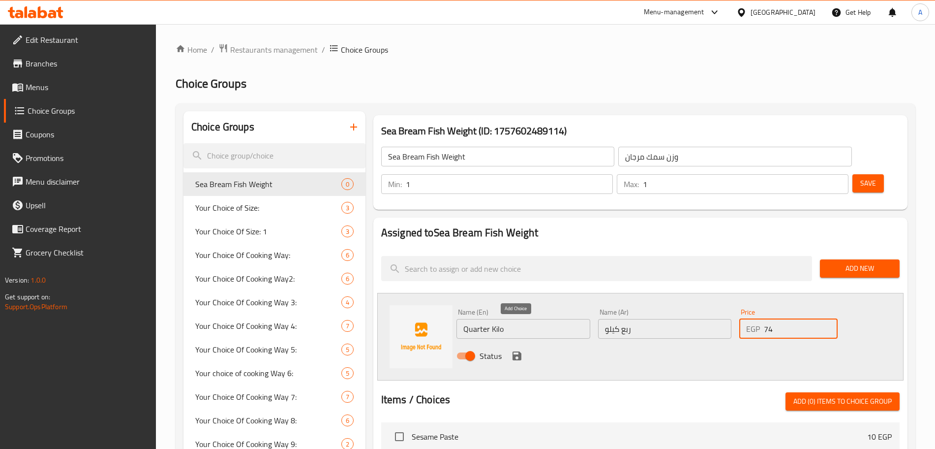
type input "74"
click at [518, 351] on icon "save" at bounding box center [517, 355] width 9 height 9
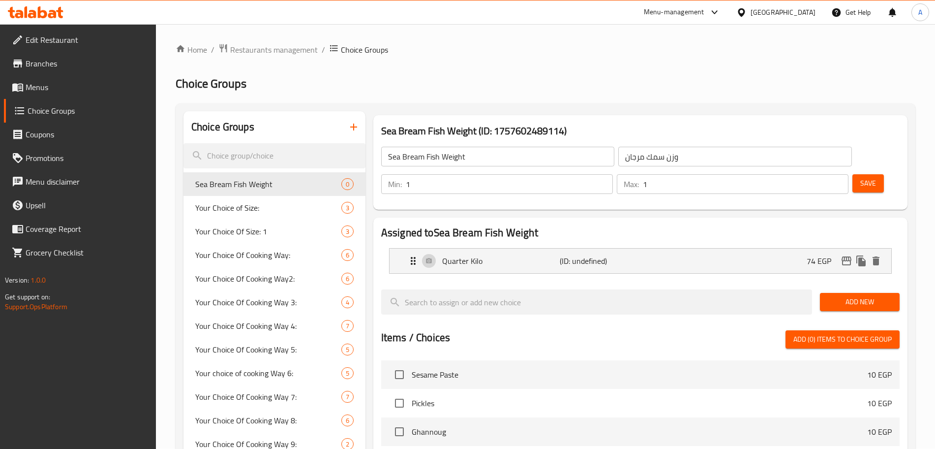
click at [828, 296] on span "Add New" at bounding box center [860, 302] width 64 height 12
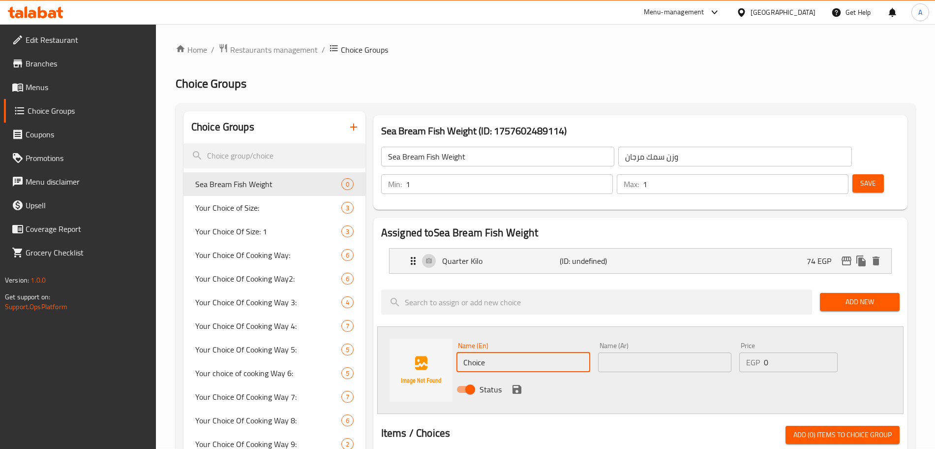
click at [502, 352] on input "Choice" at bounding box center [523, 362] width 134 height 20
type input "Half Kilo"
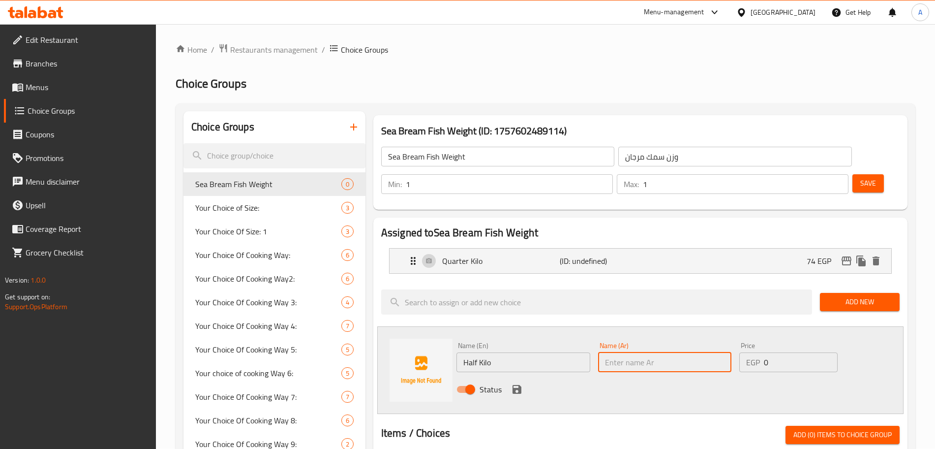
click at [633, 352] on input "text" at bounding box center [665, 362] width 134 height 20
type input "نص كيلو"
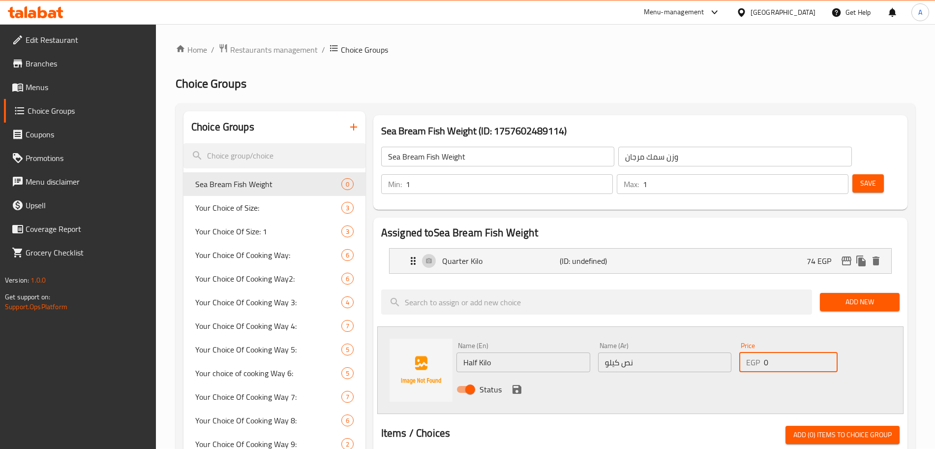
click at [786, 352] on input "0" at bounding box center [801, 362] width 74 height 20
type input "148"
click at [516, 383] on icon "save" at bounding box center [517, 389] width 12 height 12
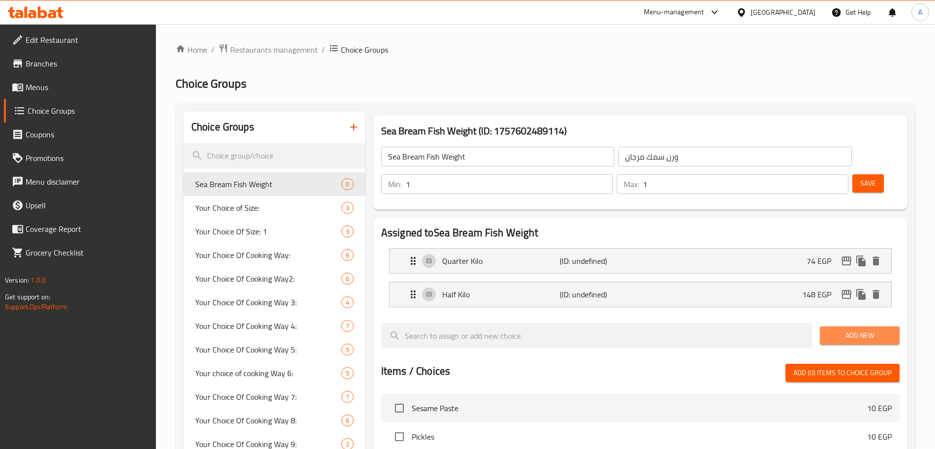
click at [826, 326] on button "Add New" at bounding box center [860, 335] width 80 height 18
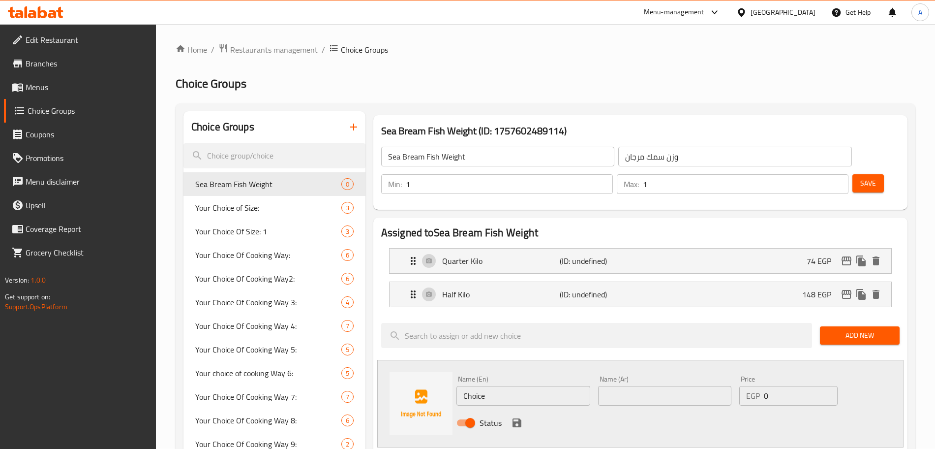
click at [623, 386] on input "text" at bounding box center [665, 396] width 134 height 20
type input "كيلو"
click at [506, 386] on input "Choice" at bounding box center [523, 396] width 134 height 20
type input "،"
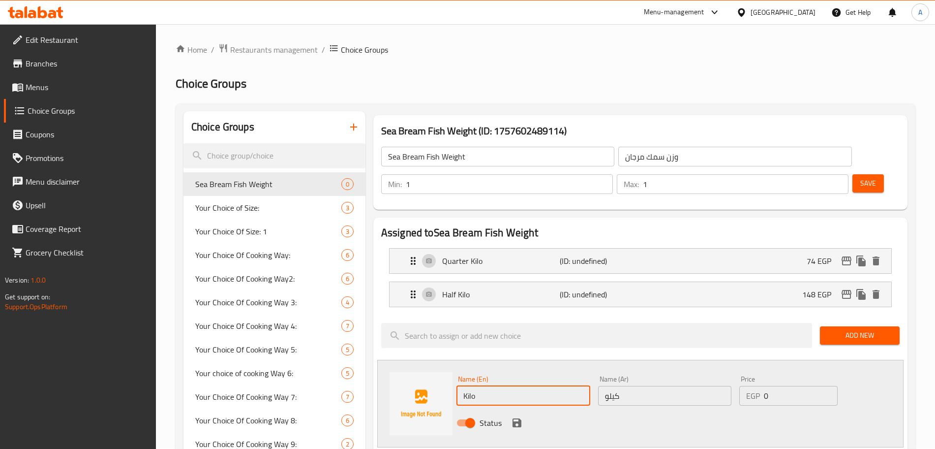
type input "Kilo"
click at [776, 386] on input "0" at bounding box center [801, 396] width 74 height 20
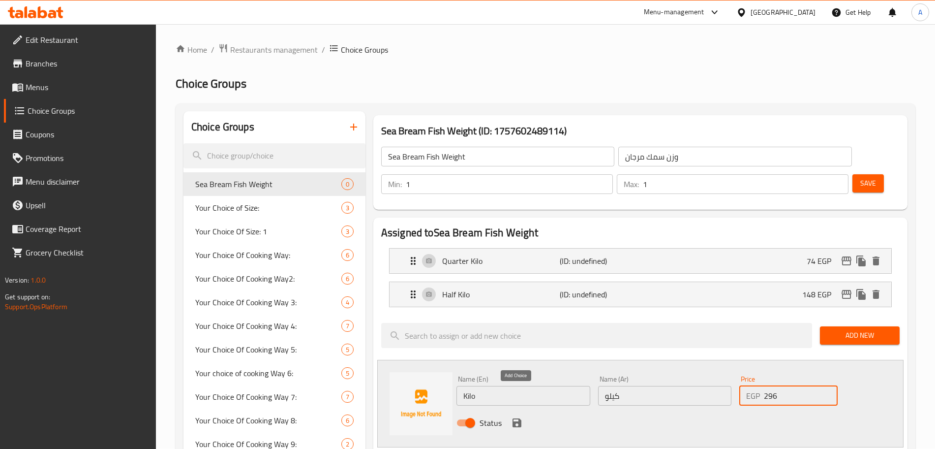
type input "296"
click at [514, 418] on icon "save" at bounding box center [517, 422] width 9 height 9
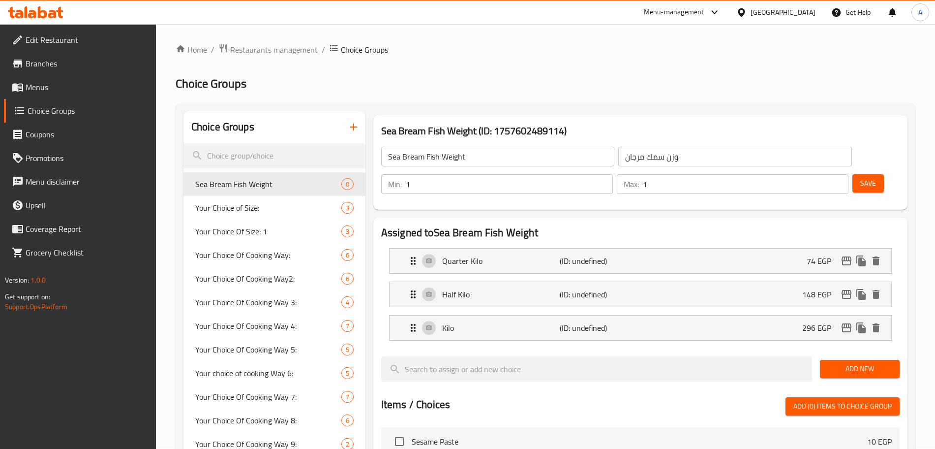
click at [860, 177] on span "Save" at bounding box center [868, 183] width 16 height 12
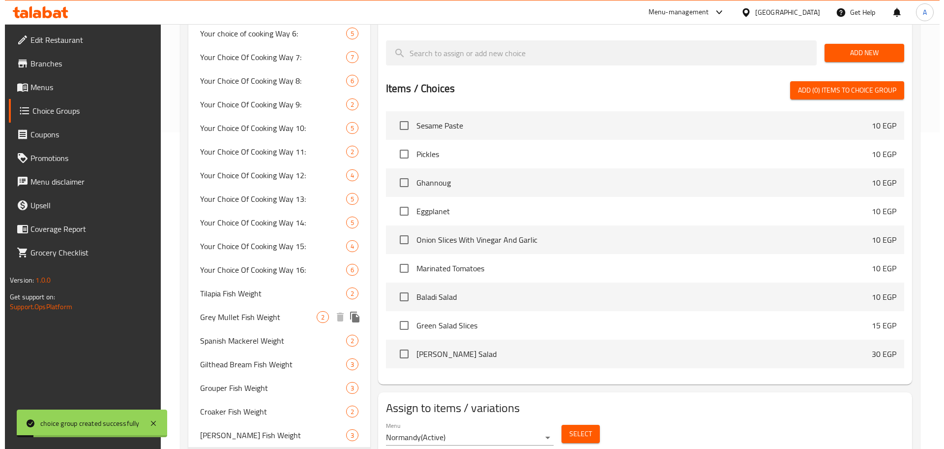
scroll to position [487, 0]
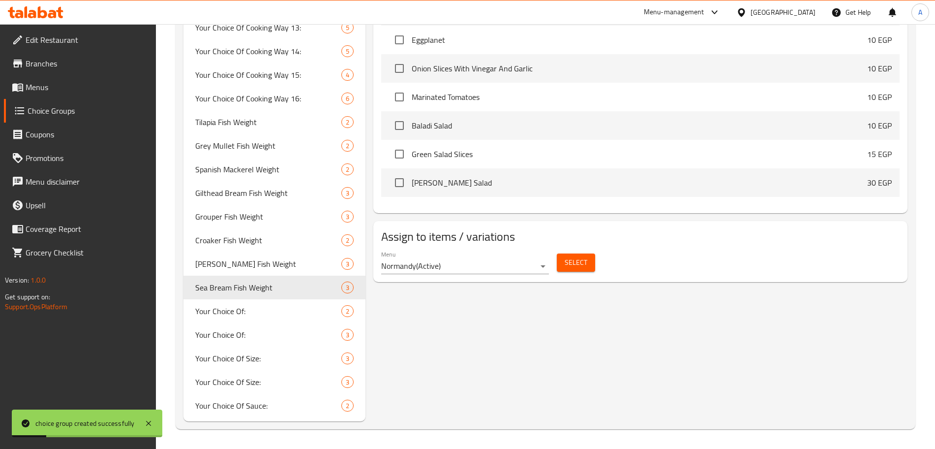
click at [576, 256] on span "Select" at bounding box center [576, 262] width 23 height 12
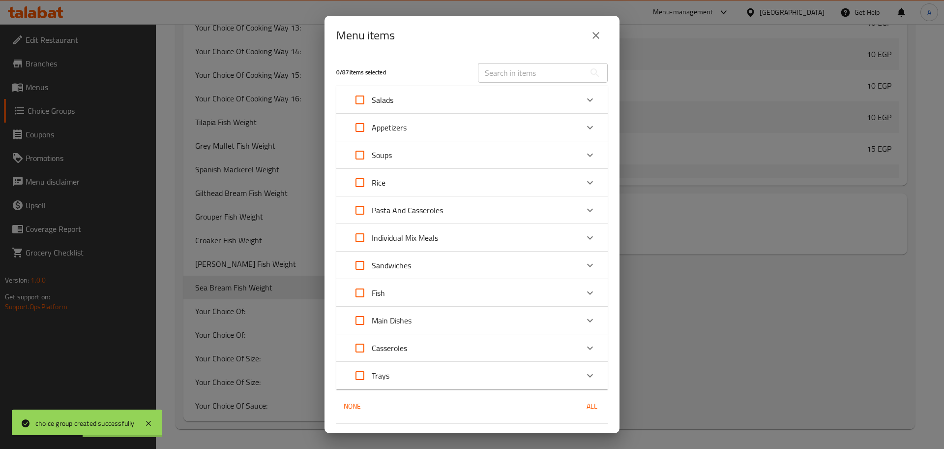
click at [568, 285] on div "Fish" at bounding box center [463, 293] width 230 height 24
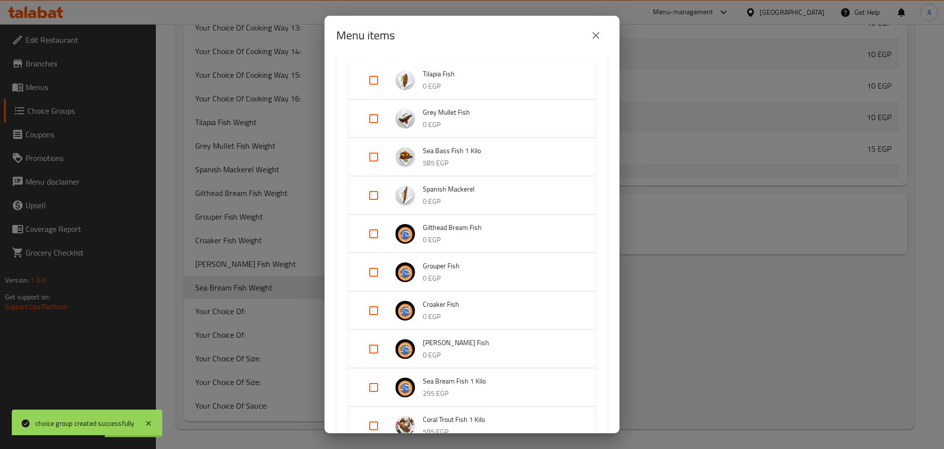
scroll to position [312, 0]
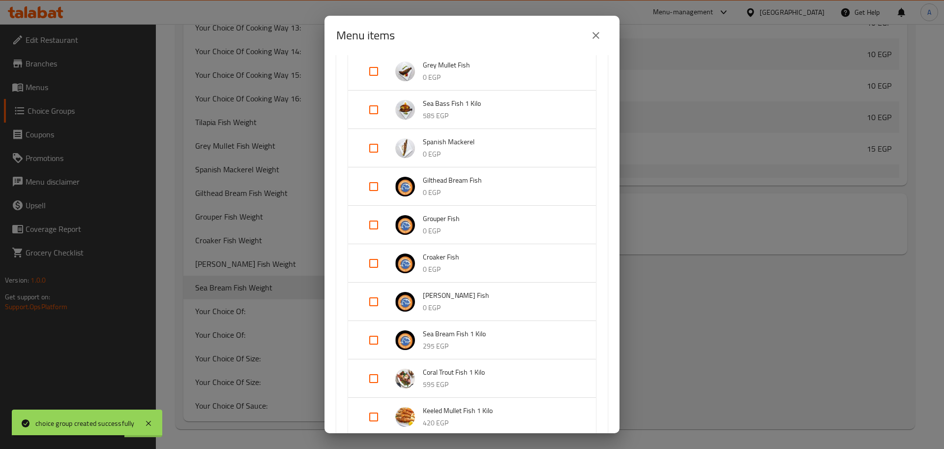
click at [374, 338] on input "Expand" at bounding box center [374, 340] width 24 height 24
checkbox input "true"
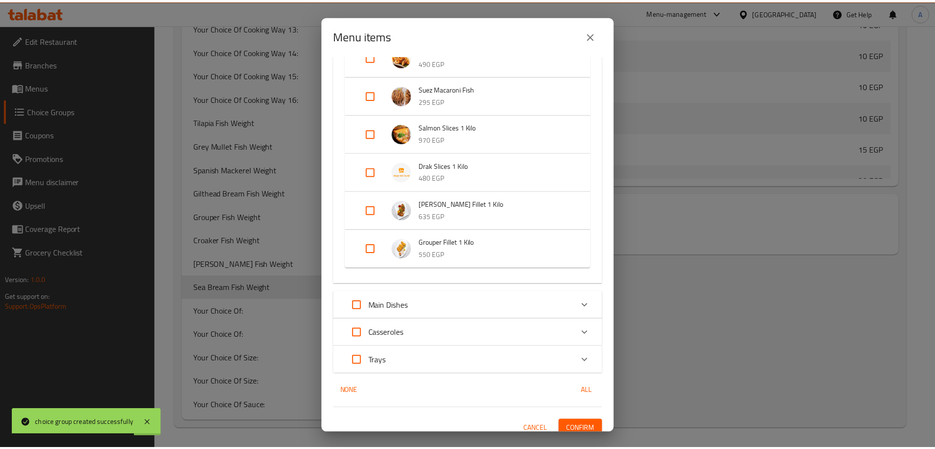
scroll to position [889, 0]
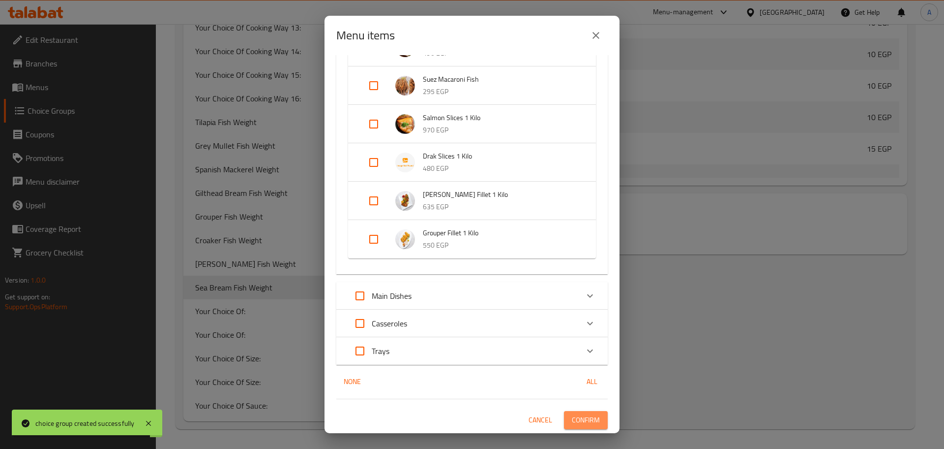
click at [576, 420] on span "Confirm" at bounding box center [586, 420] width 28 height 12
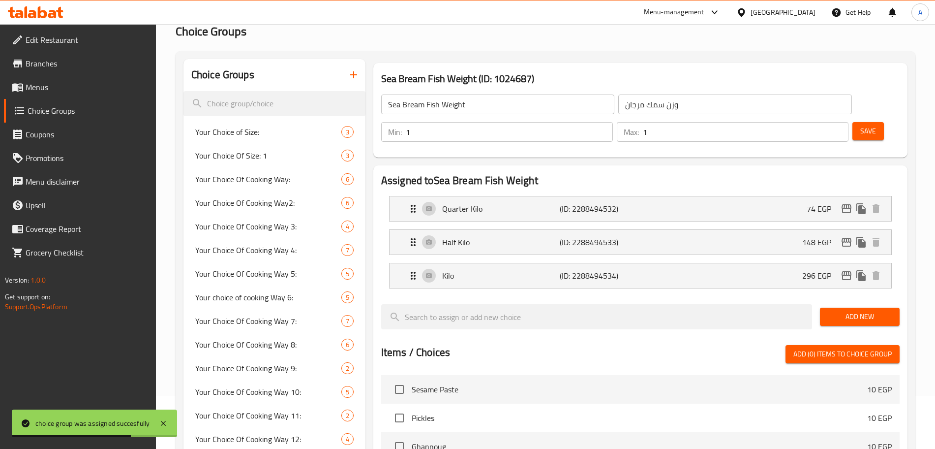
scroll to position [0, 0]
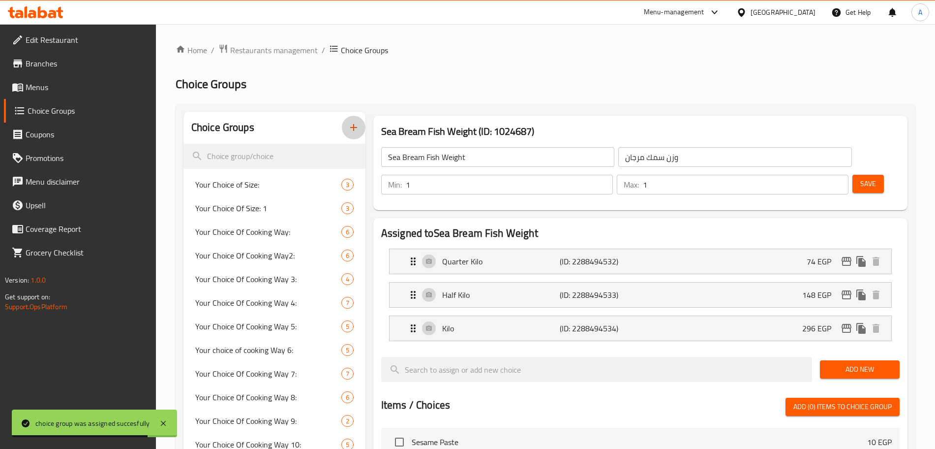
click at [354, 123] on icon "button" at bounding box center [354, 127] width 12 height 12
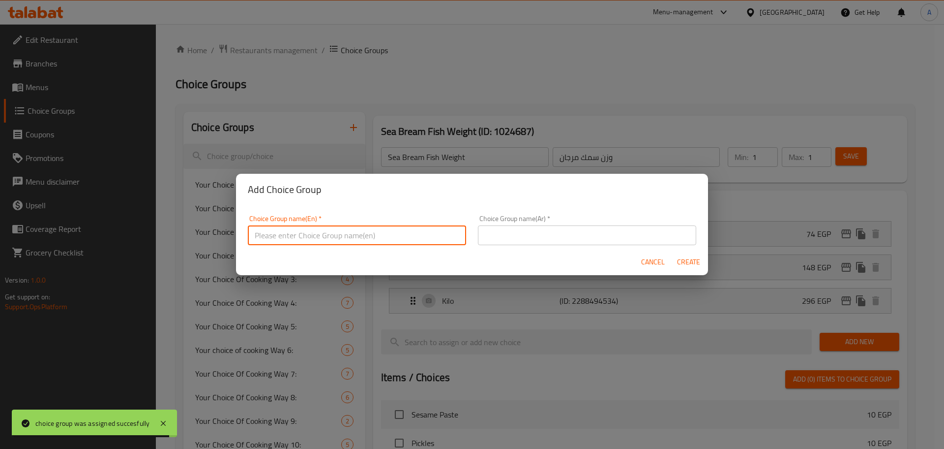
click at [389, 233] on input "text" at bounding box center [357, 235] width 218 height 20
paste input "Coral Trout Fish"
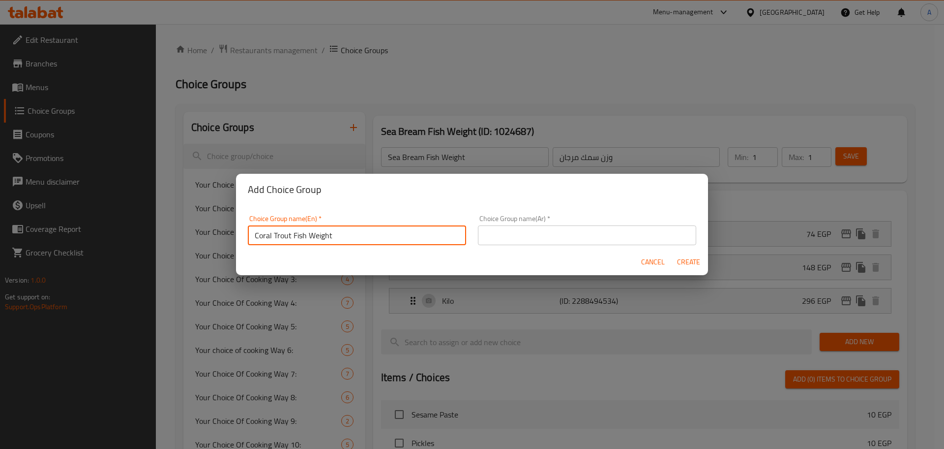
type input "Coral Trout Fish Weight"
click at [559, 233] on input "text" at bounding box center [587, 235] width 218 height 20
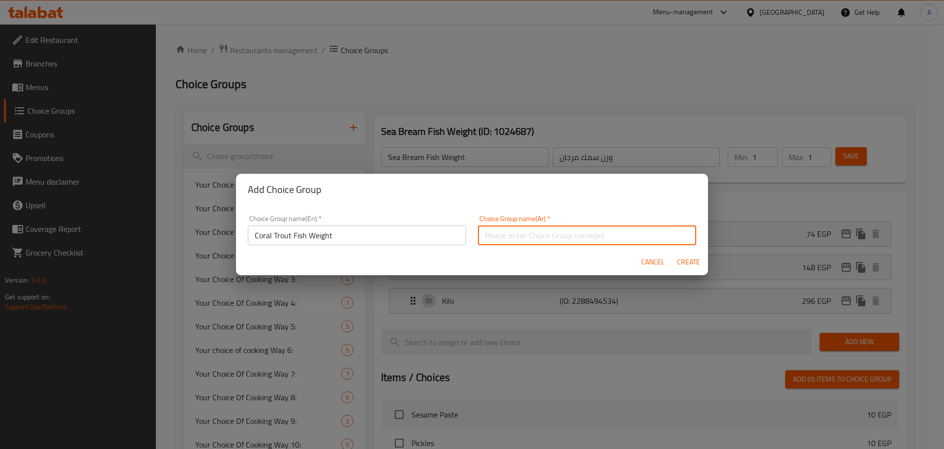
type input "ز"
paste input "سمك ناجل"
type input "وزن سمك ناجل"
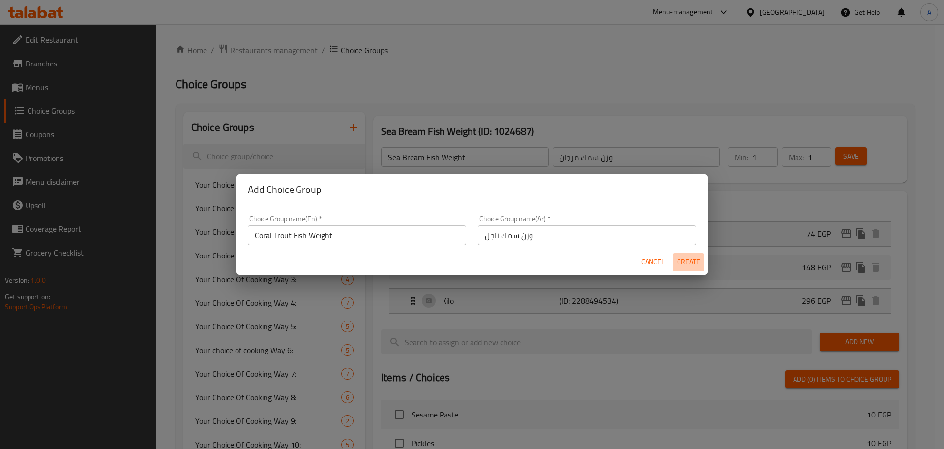
click at [682, 262] on span "Create" at bounding box center [689, 262] width 24 height 12
type input "Coral Trout Fish Weight"
type input "وزن سمك ناجل"
type input "0"
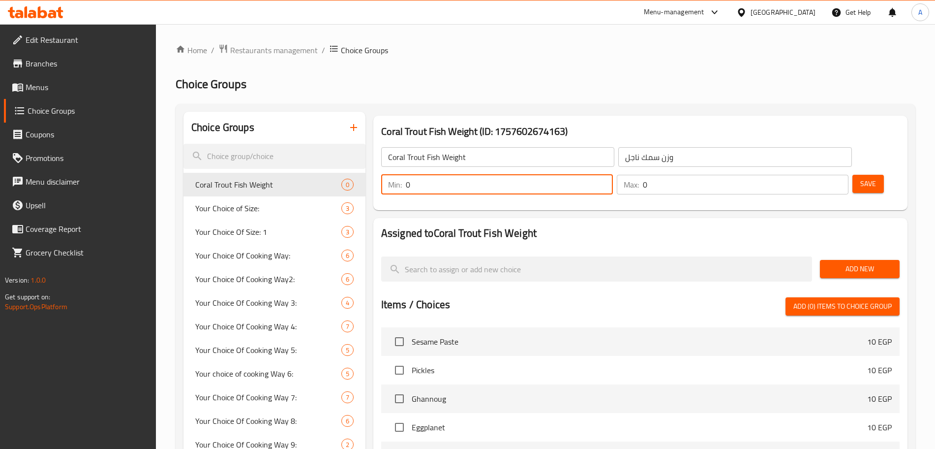
click at [613, 175] on input "0" at bounding box center [509, 185] width 207 height 20
type input "1"
click at [814, 175] on input "0" at bounding box center [746, 185] width 206 height 20
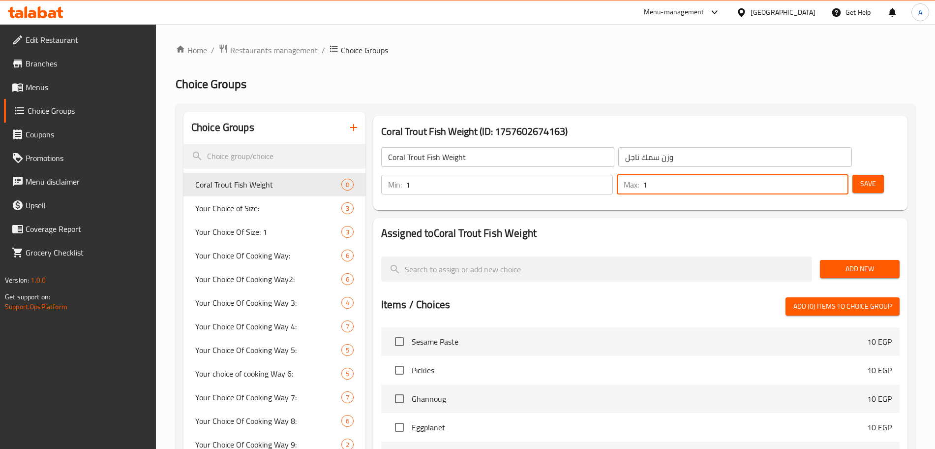
type input "1"
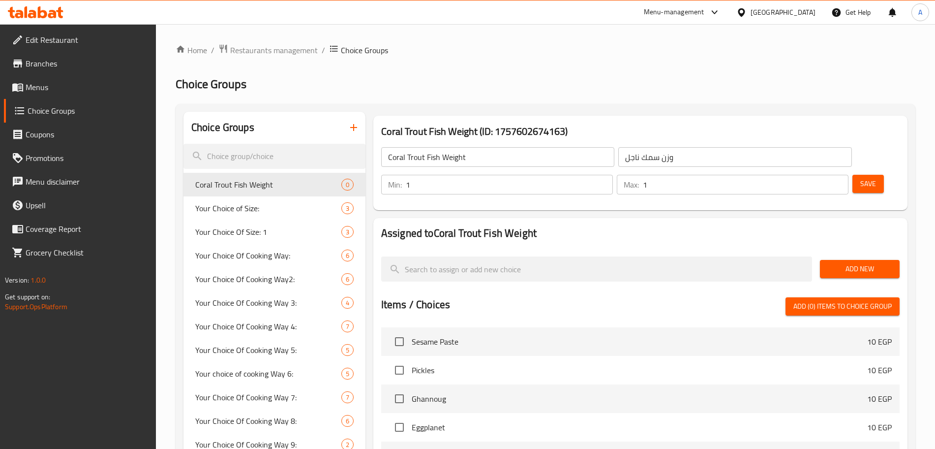
click at [827, 218] on div "Assigned to Coral Trout Fish Weight Add New Items / Choices Add (0) items to ch…" at bounding box center [640, 409] width 534 height 382
click at [853, 263] on span "Add New" at bounding box center [860, 269] width 64 height 12
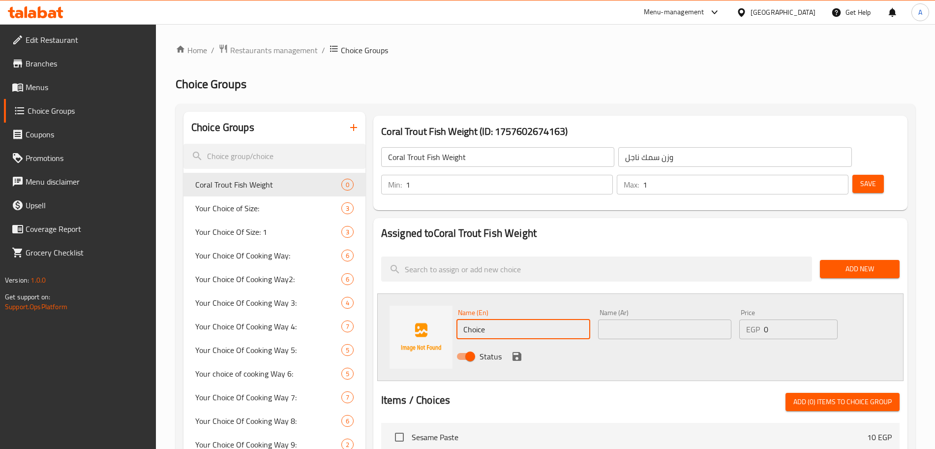
click at [504, 319] on input "Choice" at bounding box center [523, 329] width 134 height 20
click at [504, 319] on input "750 ل" at bounding box center [523, 329] width 134 height 20
type input "750 Grams"
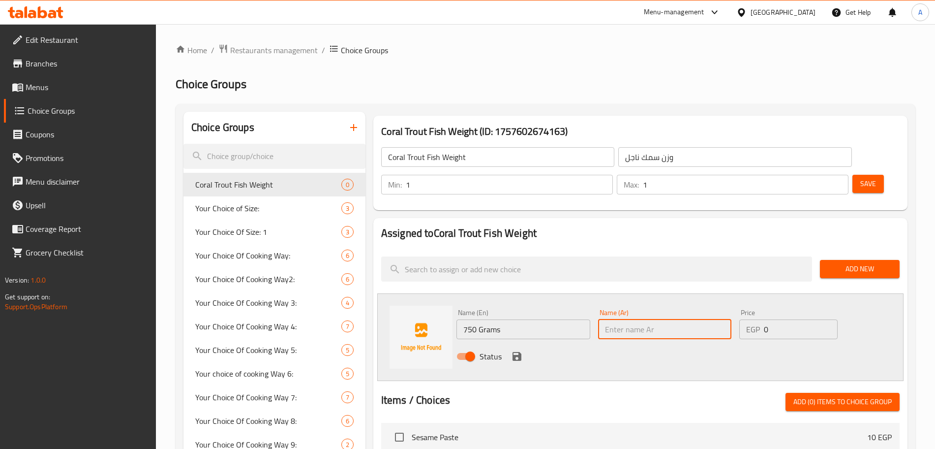
click at [616, 319] on input "text" at bounding box center [665, 329] width 134 height 20
type input "750 جرام"
click at [782, 319] on input "0" at bounding box center [801, 329] width 74 height 20
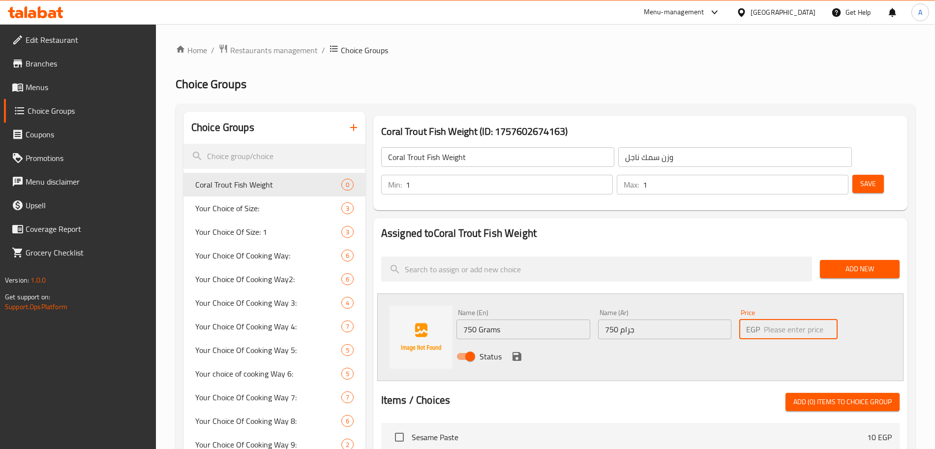
click at [790, 319] on input "number" at bounding box center [801, 329] width 74 height 20
type input "447"
click at [513, 352] on icon "save" at bounding box center [517, 356] width 9 height 9
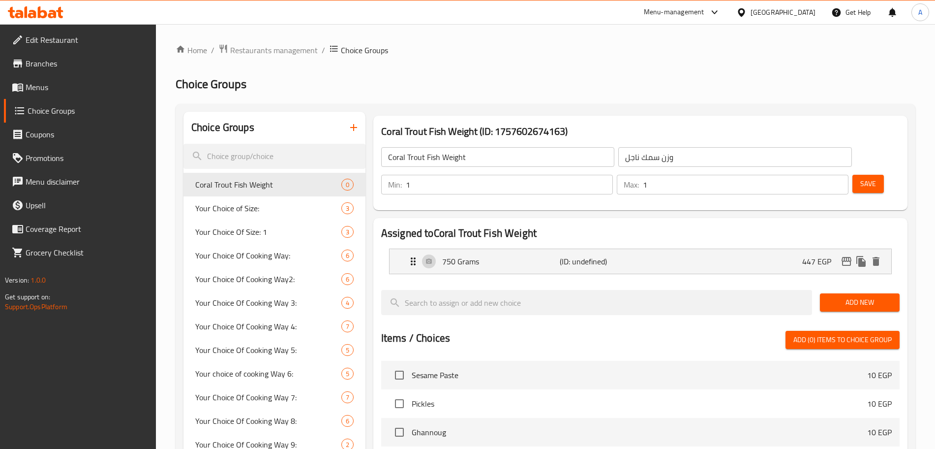
click at [867, 293] on button "Add New" at bounding box center [860, 302] width 80 height 18
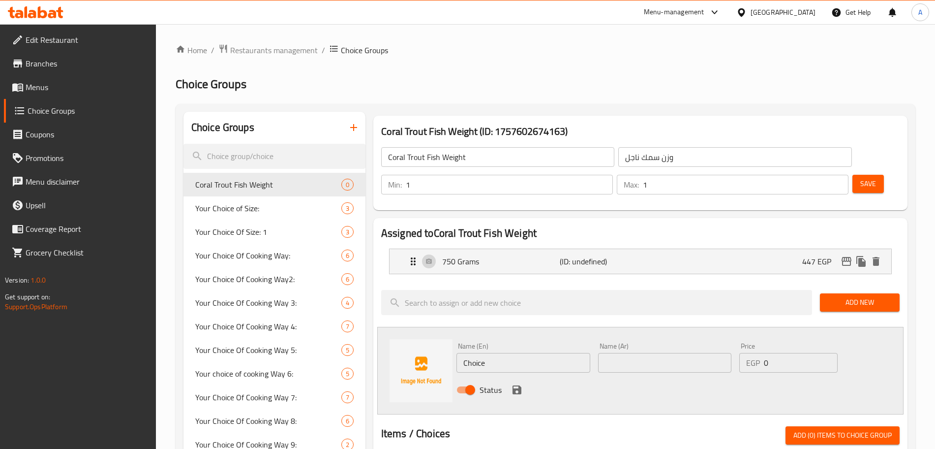
click at [522, 353] on input "Choice" at bounding box center [523, 363] width 134 height 20
click at [651, 353] on input "text" at bounding box center [665, 363] width 134 height 20
type input "كيلو"
click at [503, 353] on input "Choice" at bounding box center [523, 363] width 134 height 20
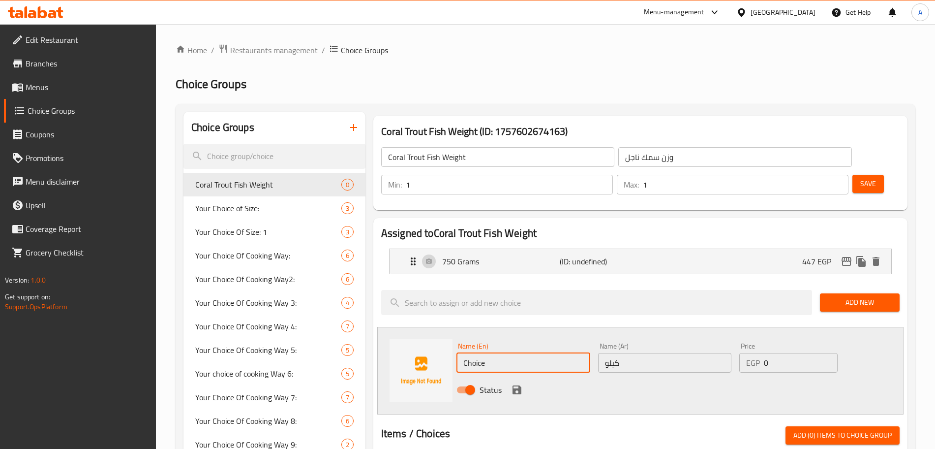
click at [503, 353] on input "Choice" at bounding box center [523, 363] width 134 height 20
type input "Kilo"
click at [771, 353] on input "0" at bounding box center [801, 363] width 74 height 20
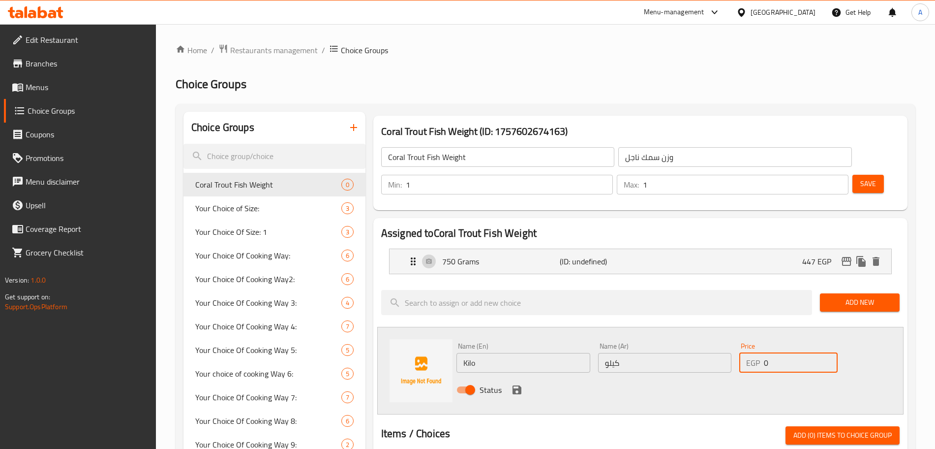
click at [771, 353] on input "0" at bounding box center [801, 363] width 74 height 20
click at [781, 353] on input "number" at bounding box center [801, 363] width 74 height 20
type input "596"
click at [515, 385] on icon "save" at bounding box center [517, 389] width 9 height 9
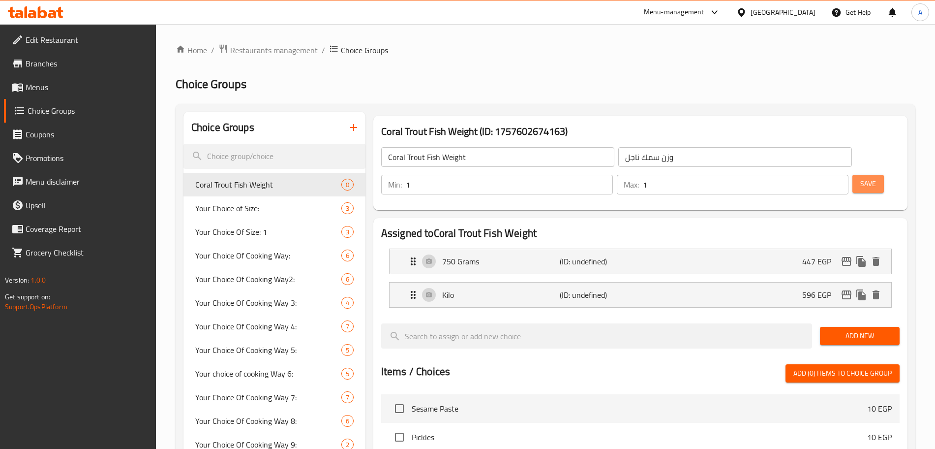
click at [860, 178] on span "Save" at bounding box center [868, 184] width 16 height 12
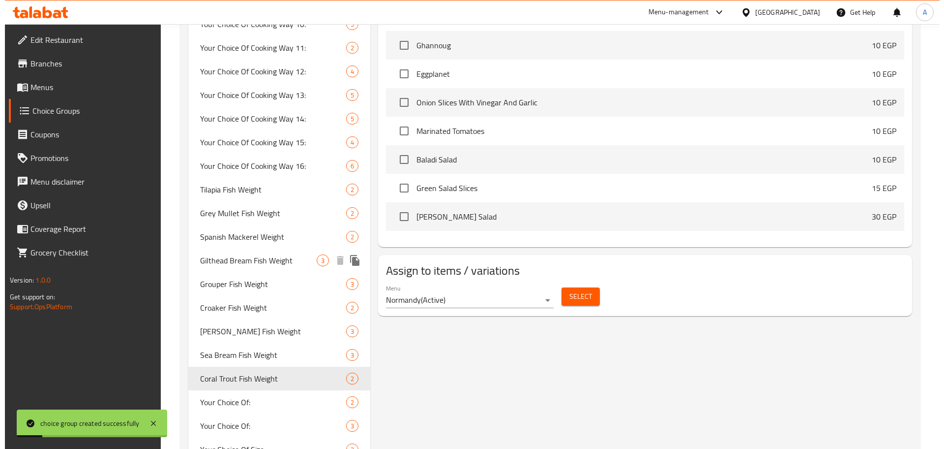
scroll to position [437, 0]
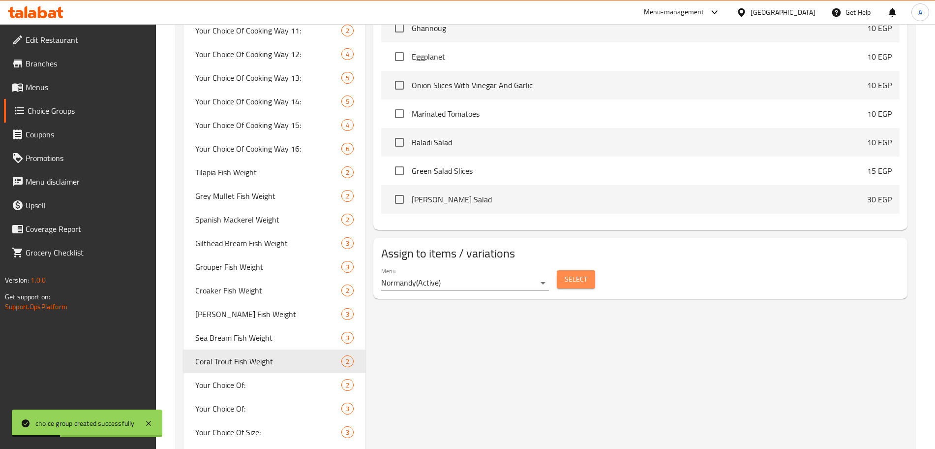
click at [565, 273] on span "Select" at bounding box center [576, 279] width 23 height 12
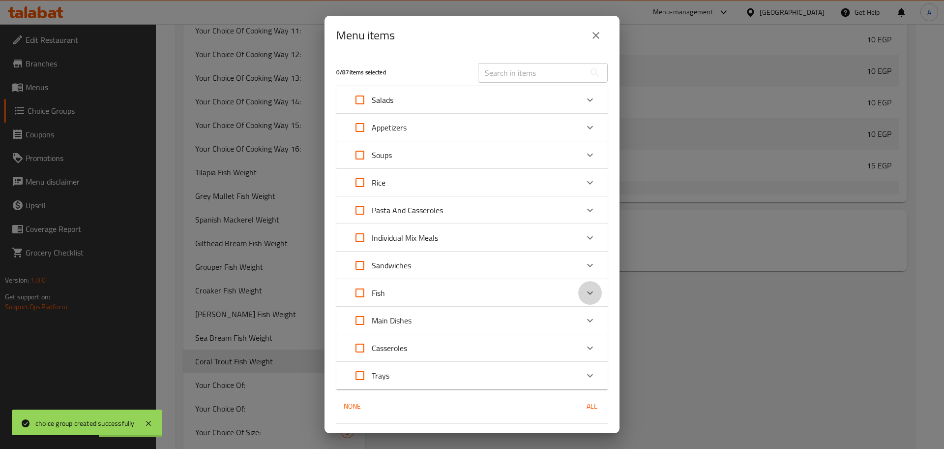
click at [588, 285] on div "Expand" at bounding box center [590, 293] width 24 height 24
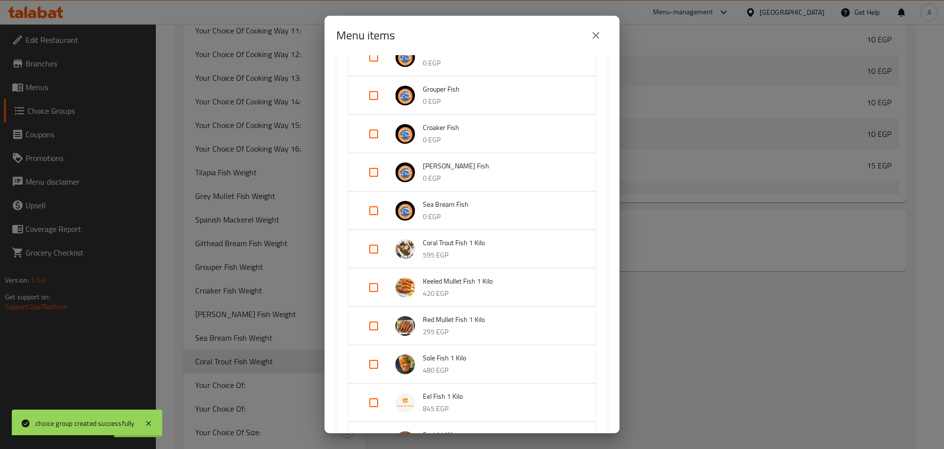
scroll to position [445, 0]
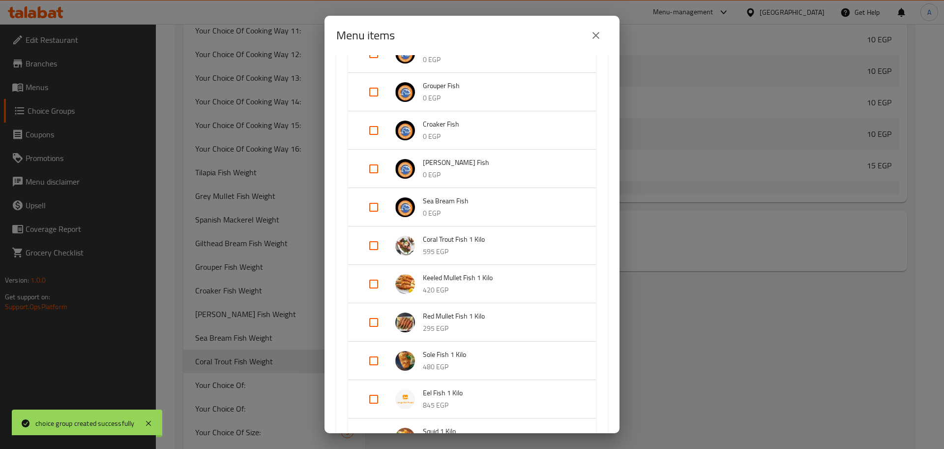
click at [375, 242] on input "Expand" at bounding box center [374, 246] width 24 height 24
checkbox input "true"
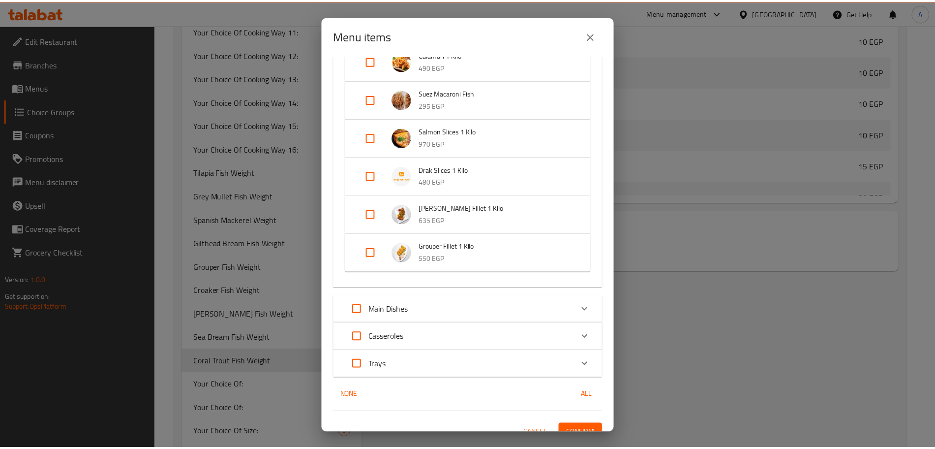
scroll to position [889, 0]
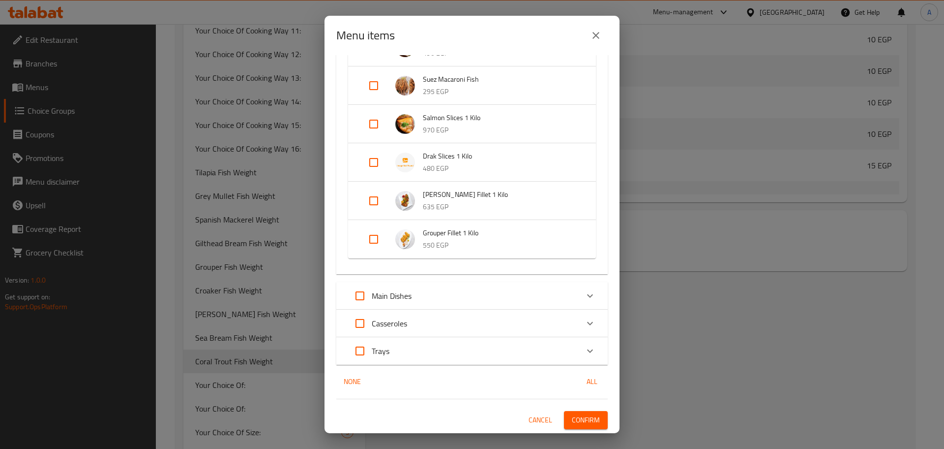
click at [582, 419] on span "Confirm" at bounding box center [586, 420] width 28 height 12
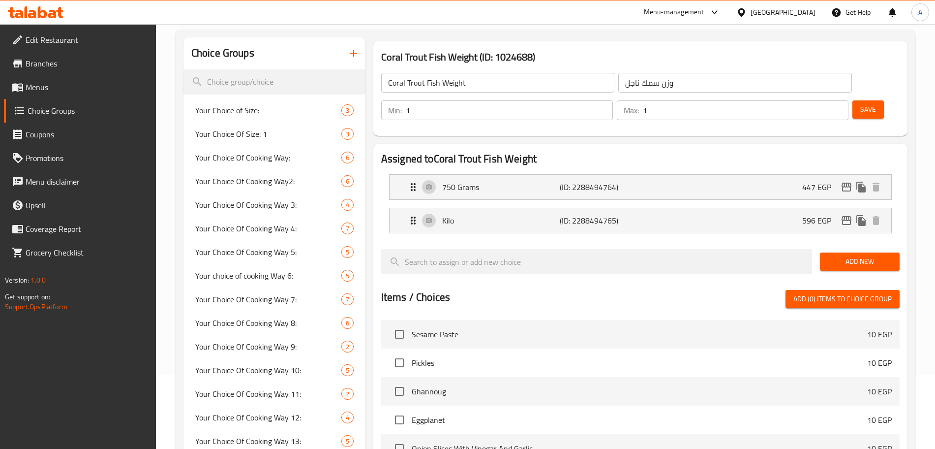
scroll to position [0, 0]
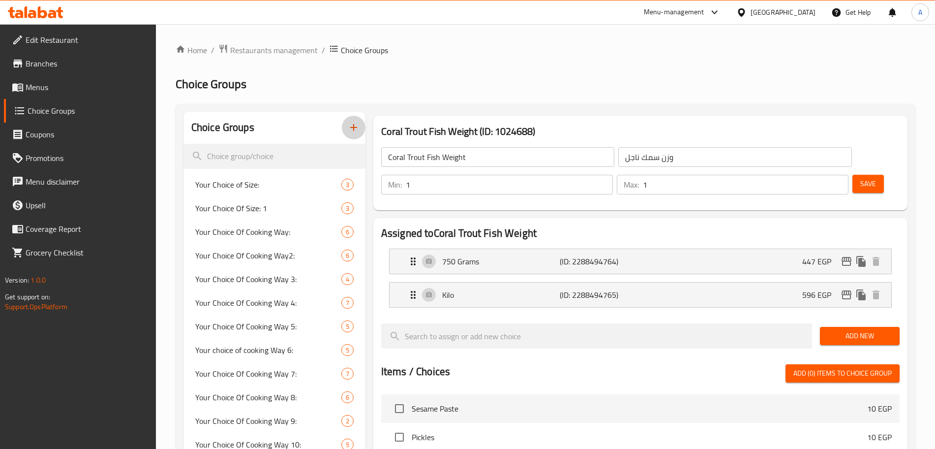
click at [355, 128] on icon "button" at bounding box center [354, 127] width 12 height 12
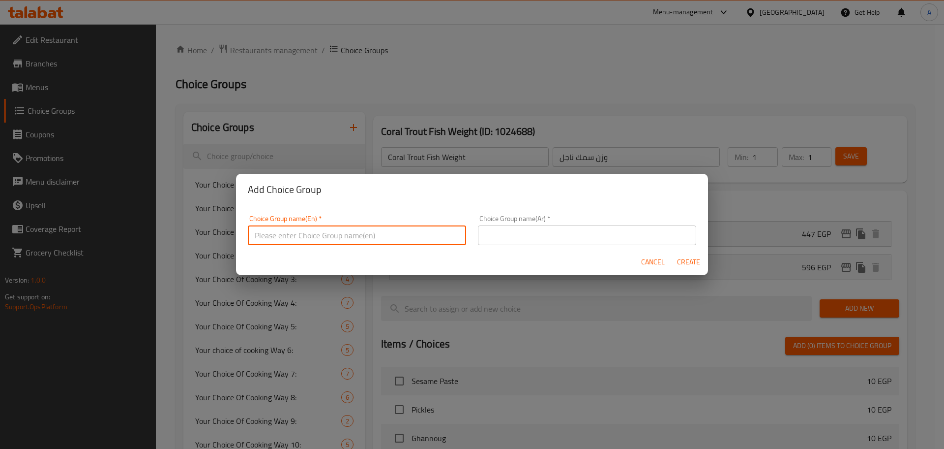
click at [333, 230] on input "text" at bounding box center [357, 235] width 218 height 20
paste input "Red Mullet Fish"
type input "Red Mullet Fish Weight"
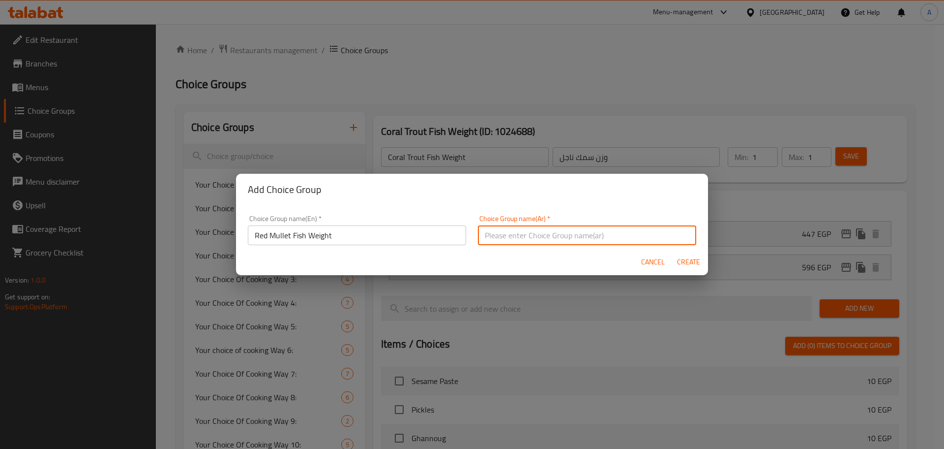
click at [491, 238] on input "text" at bounding box center [587, 235] width 218 height 20
paste input "سمك بربونى"
type input "وزن سمك بربونى"
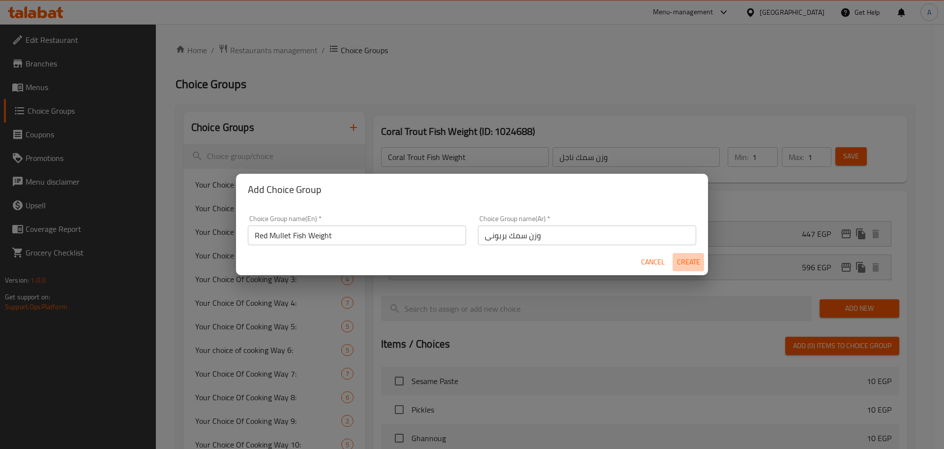
click at [679, 264] on span "Create" at bounding box center [689, 262] width 24 height 12
type input "Red Mullet Fish Weight"
type input "وزن سمك بربونى"
type input "0"
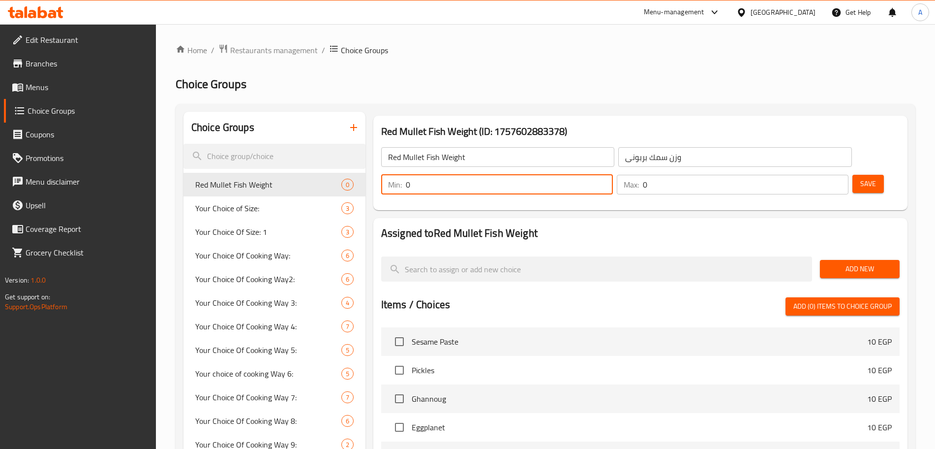
click at [613, 175] on input "0" at bounding box center [509, 185] width 207 height 20
type input "1"
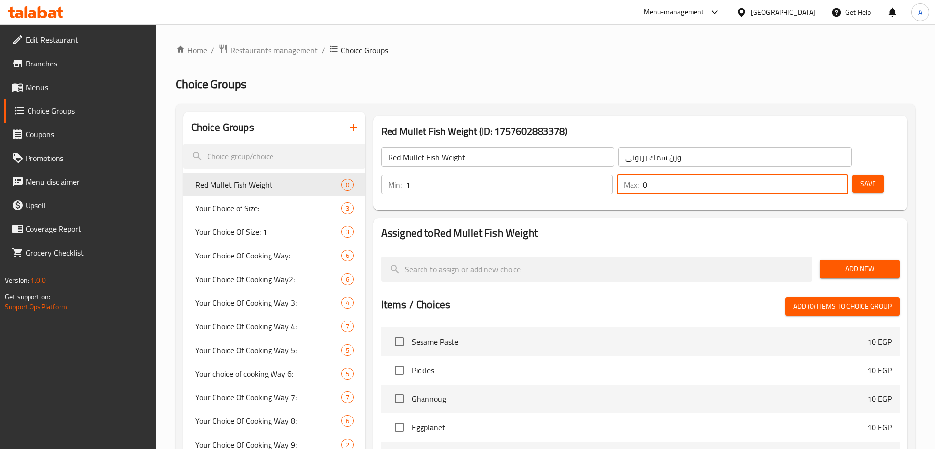
click at [815, 175] on input "0" at bounding box center [746, 185] width 206 height 20
type input "1"
click at [838, 218] on div "Assigned to Red Mullet Fish Weight Add New Items / Choices Add (0) items to cho…" at bounding box center [640, 409] width 534 height 382
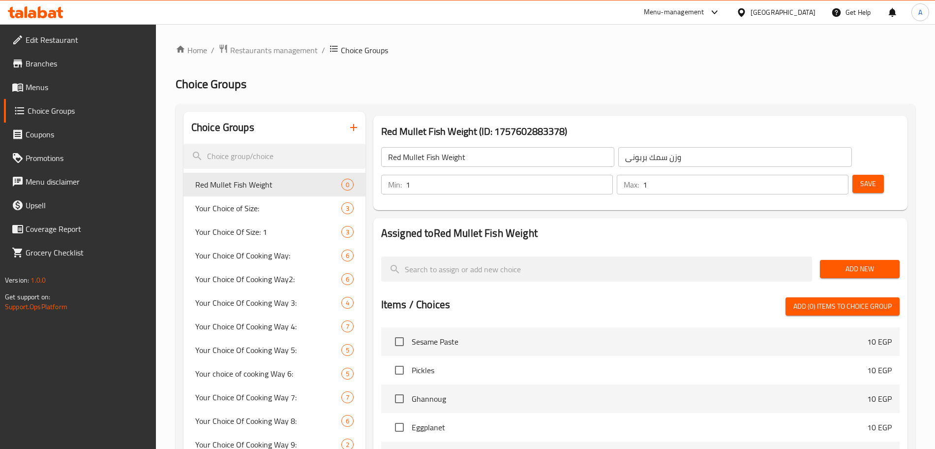
click at [853, 263] on span "Add New" at bounding box center [860, 269] width 64 height 12
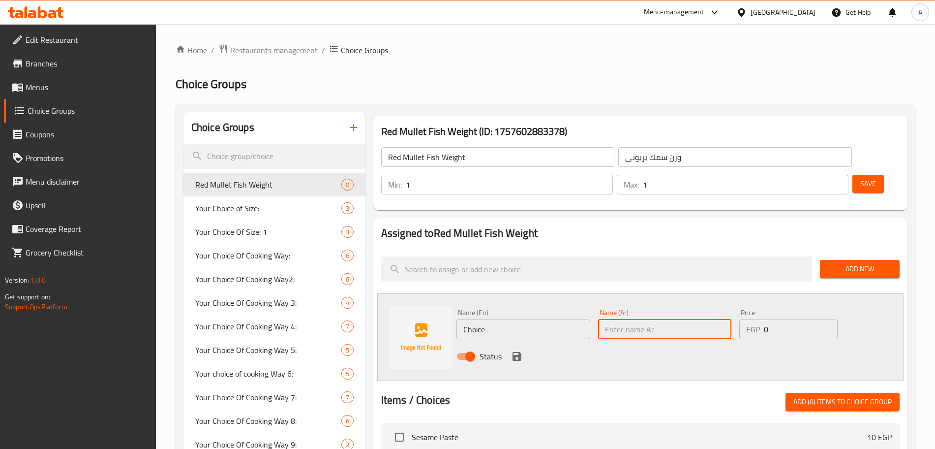
click at [630, 319] on input "text" at bounding box center [665, 329] width 134 height 20
type input "ؤ"
type input "ربع كيلو"
click at [522, 319] on input "Choice" at bounding box center [523, 329] width 134 height 20
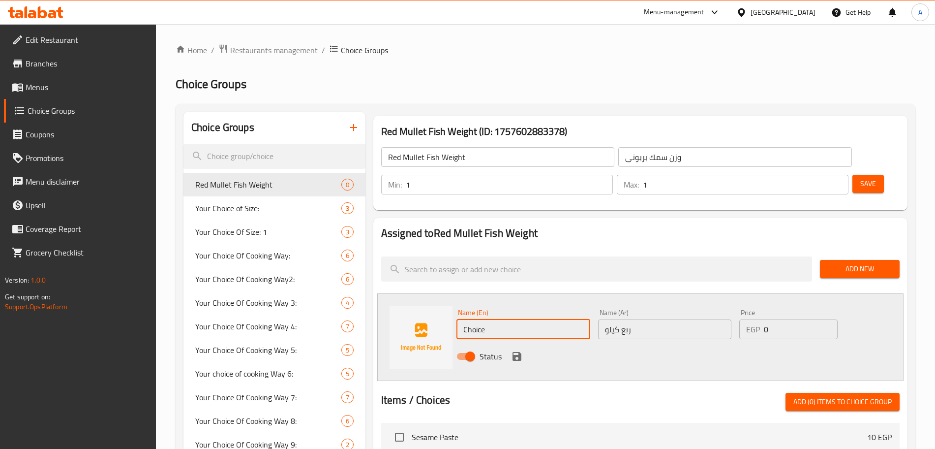
click at [522, 319] on input "Choice" at bounding box center [523, 329] width 134 height 20
type input "Quarter Kilo"
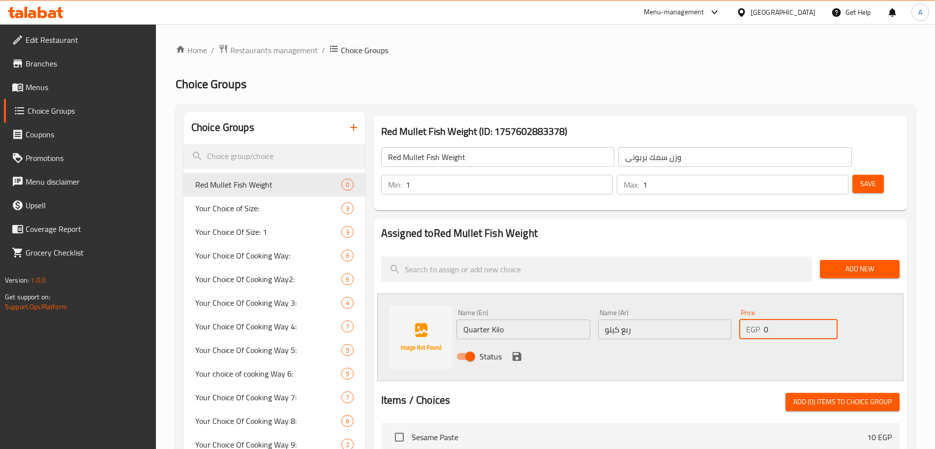
click at [796, 319] on input "0" at bounding box center [801, 329] width 74 height 20
click at [783, 319] on input "number" at bounding box center [801, 329] width 74 height 20
type input "74"
click at [516, 350] on icon "save" at bounding box center [517, 356] width 12 height 12
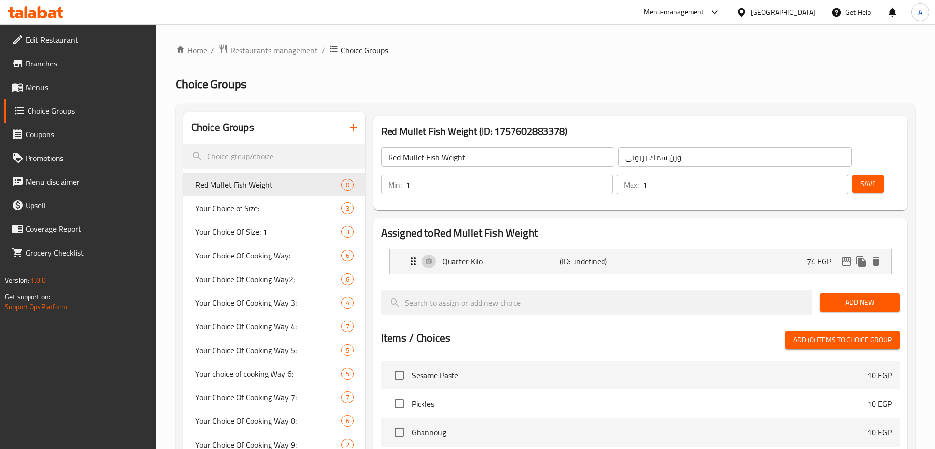
click at [850, 296] on span "Add New" at bounding box center [860, 302] width 64 height 12
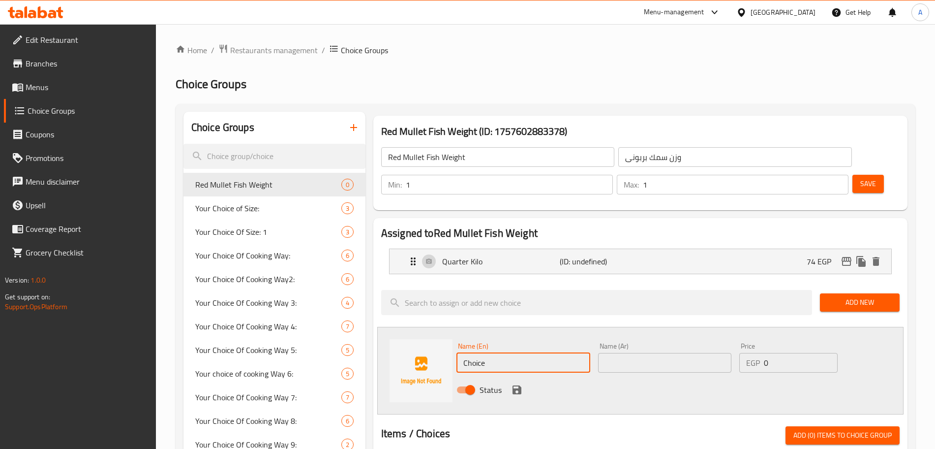
click at [500, 353] on input "Choice" at bounding box center [523, 363] width 134 height 20
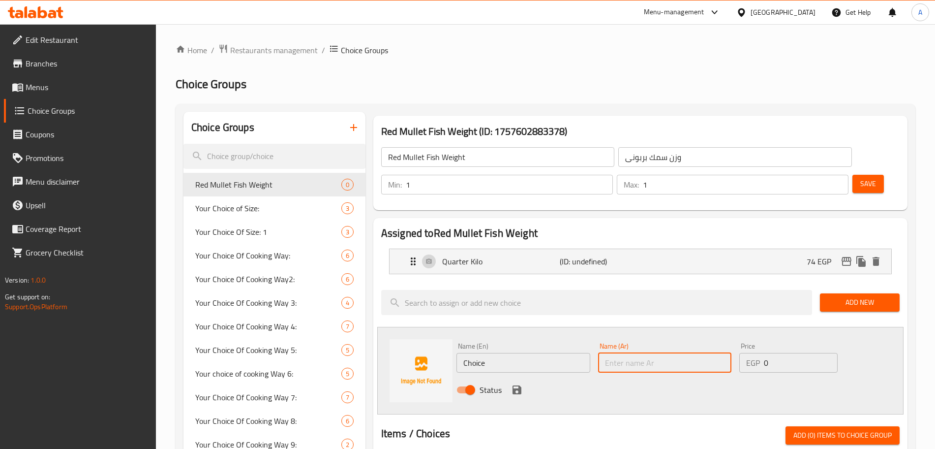
click at [625, 353] on input "text" at bounding box center [665, 363] width 134 height 20
type input "k"
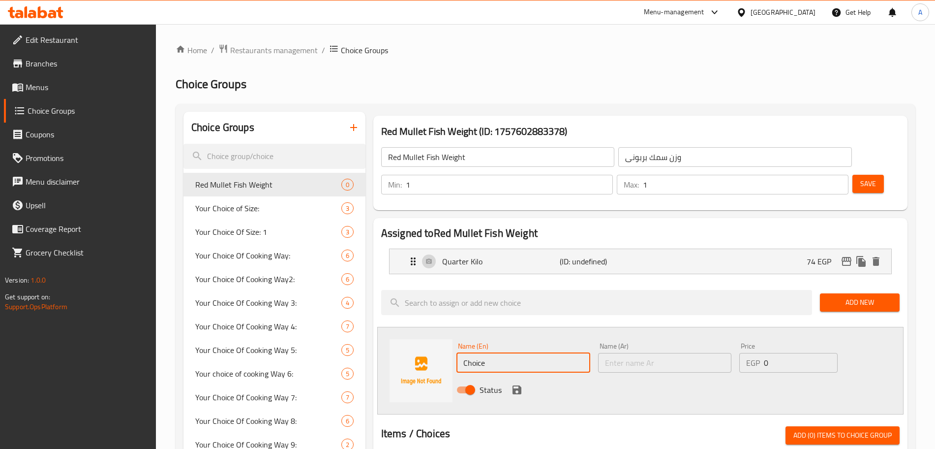
click at [505, 353] on input "Choice" at bounding box center [523, 363] width 134 height 20
type input "Half Kilo"
click at [624, 353] on input "text" at bounding box center [665, 363] width 134 height 20
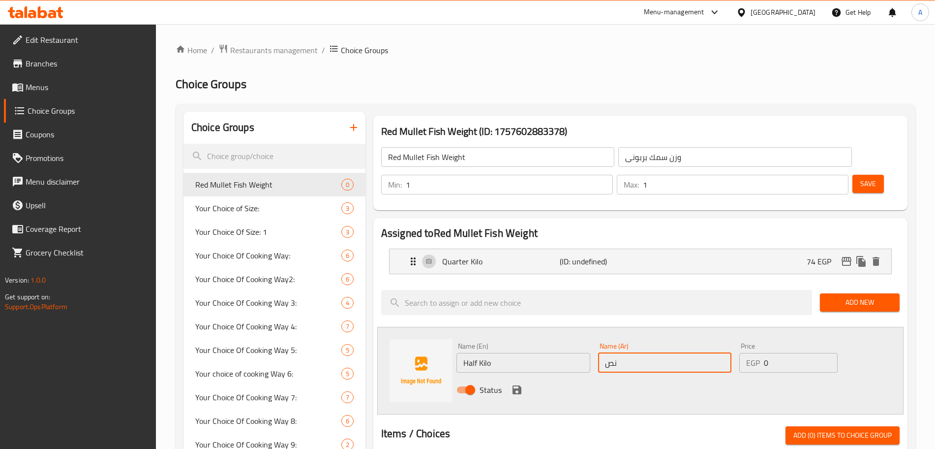
type input "نص كيلو"
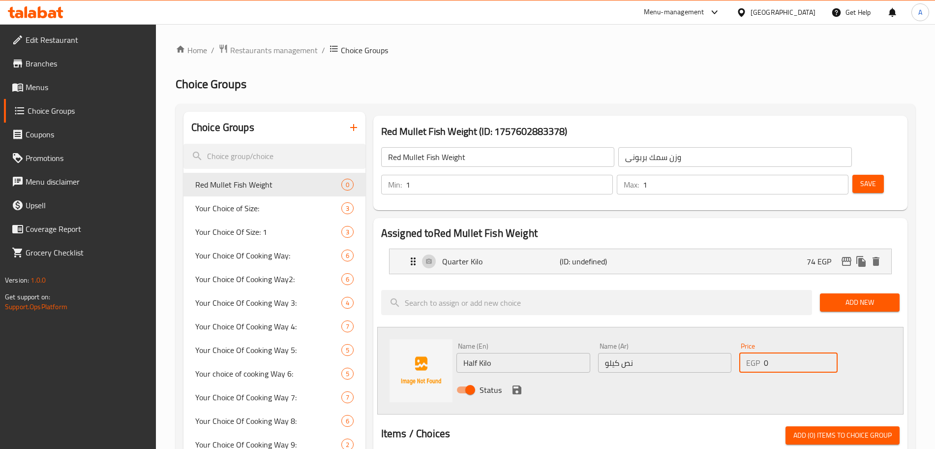
click at [793, 353] on input "0" at bounding box center [801, 363] width 74 height 20
click at [791, 353] on input "number" at bounding box center [801, 363] width 74 height 20
type input "148"
click at [521, 384] on icon "save" at bounding box center [517, 390] width 12 height 12
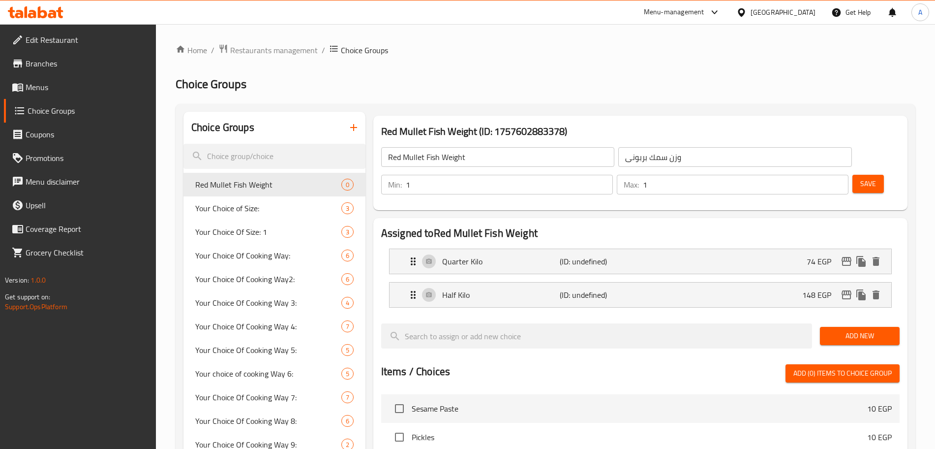
click at [828, 330] on span "Add New" at bounding box center [860, 336] width 64 height 12
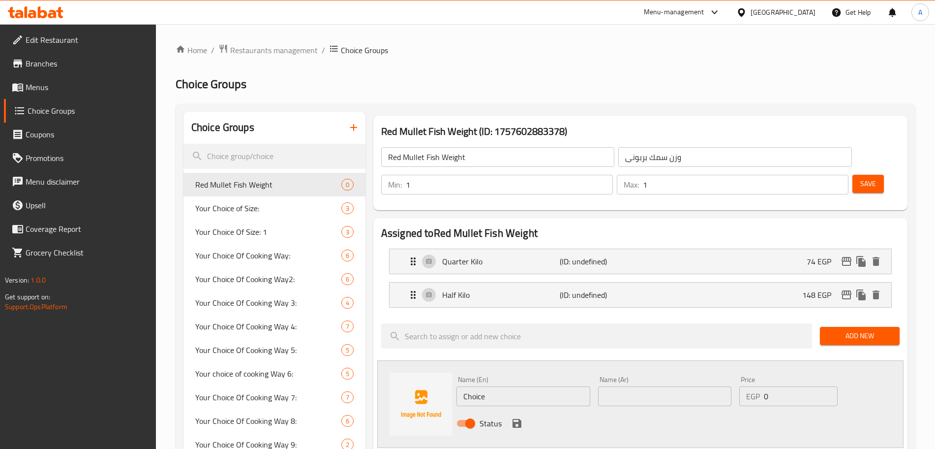
click at [629, 386] on input "text" at bounding box center [665, 396] width 134 height 20
type input "كيلو"
click at [503, 378] on div "Name (En) Choice Name (En)" at bounding box center [524, 391] width 142 height 38
click at [492, 386] on input "Choice" at bounding box center [523, 396] width 134 height 20
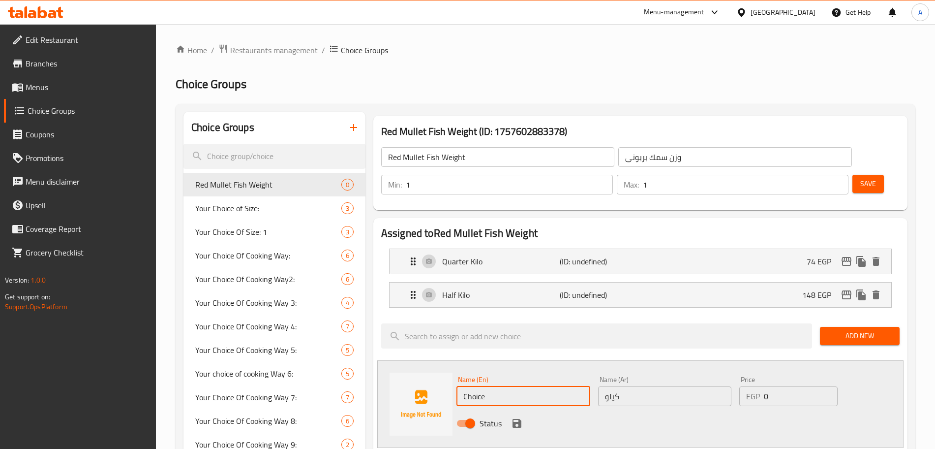
click at [512, 386] on input "Choice" at bounding box center [523, 396] width 134 height 20
type input "Kilo"
click at [787, 386] on input "0" at bounding box center [801, 396] width 74 height 20
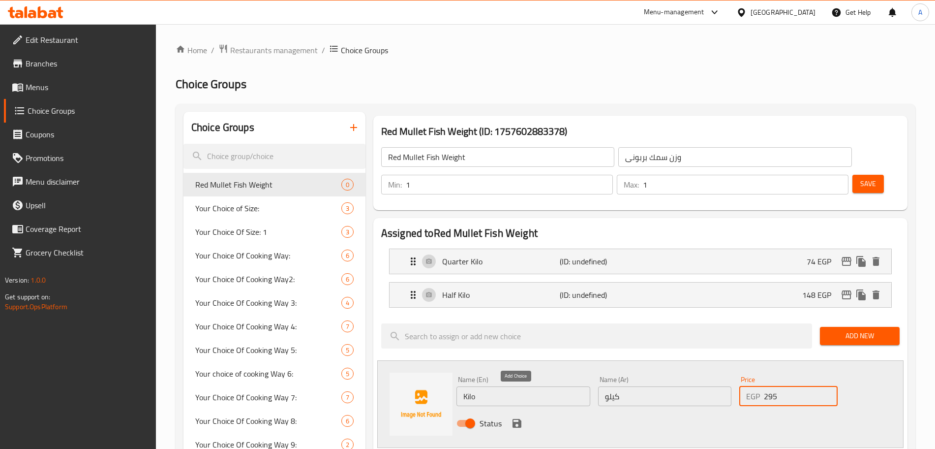
type input "295"
click at [513, 417] on icon "save" at bounding box center [517, 423] width 12 height 12
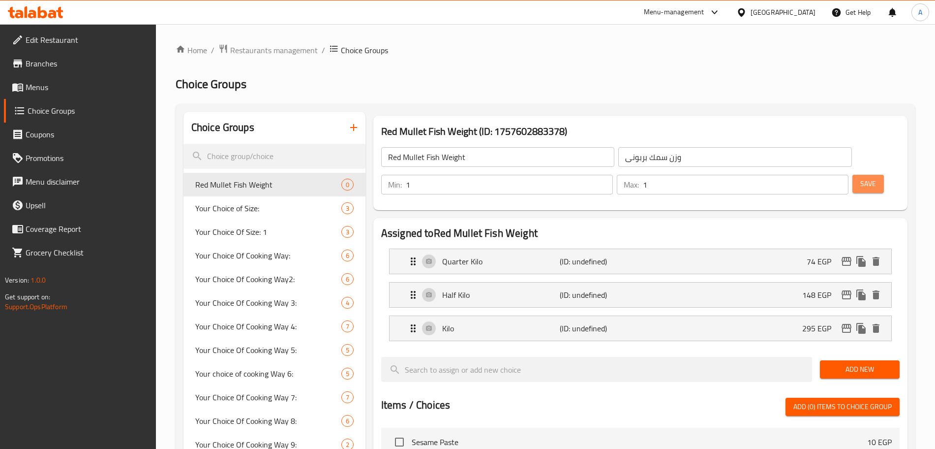
click at [860, 178] on span "Save" at bounding box center [868, 184] width 16 height 12
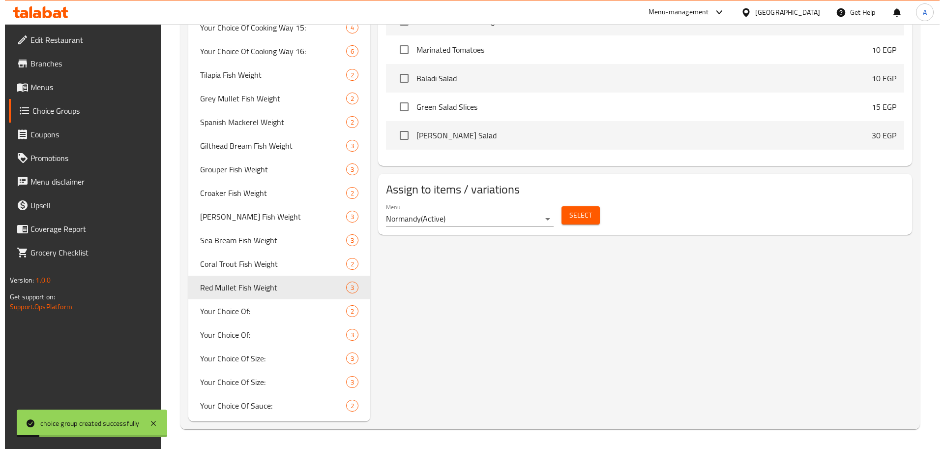
scroll to position [534, 0]
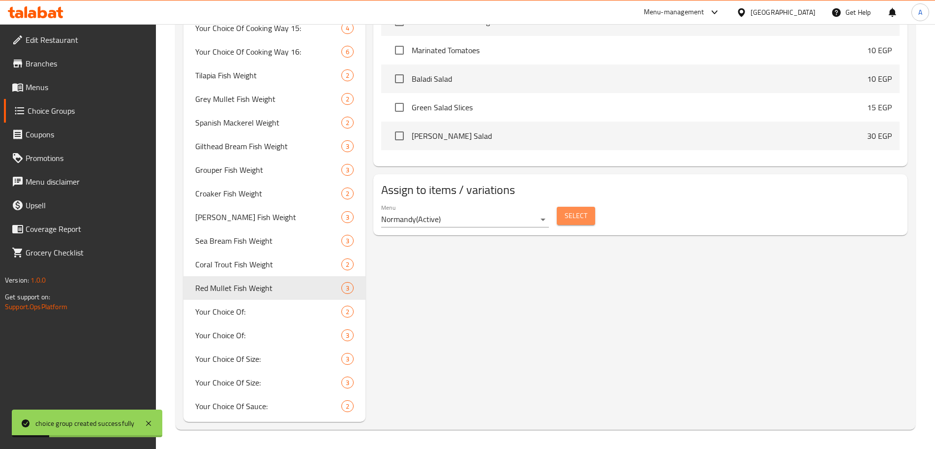
click at [582, 210] on span "Select" at bounding box center [576, 216] width 23 height 12
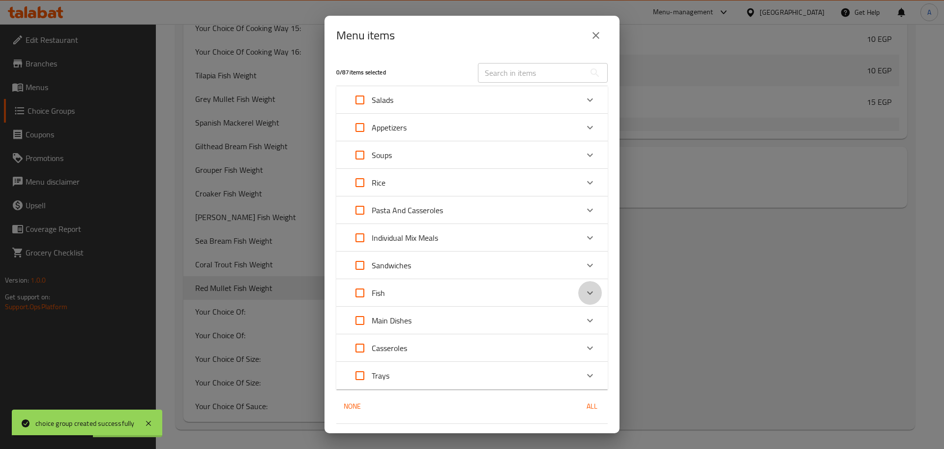
click at [578, 294] on div "Expand" at bounding box center [590, 293] width 24 height 24
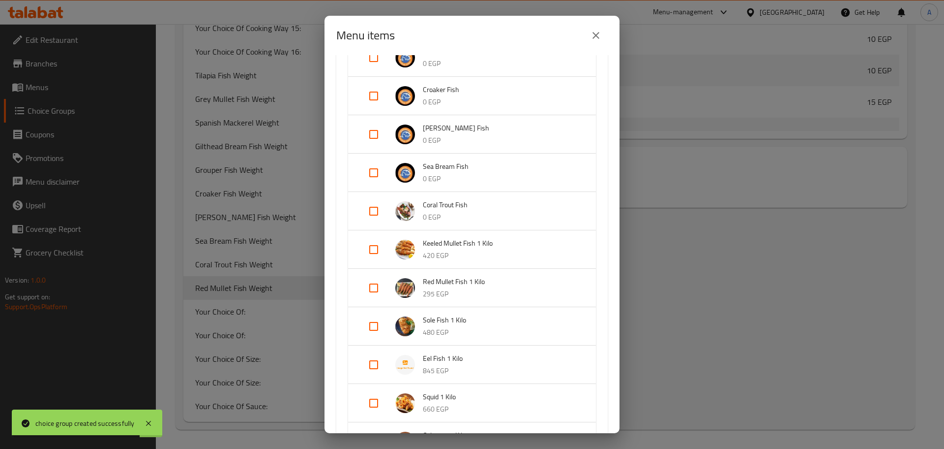
scroll to position [480, 0]
click at [377, 289] on input "Expand" at bounding box center [374, 287] width 24 height 24
checkbox input "true"
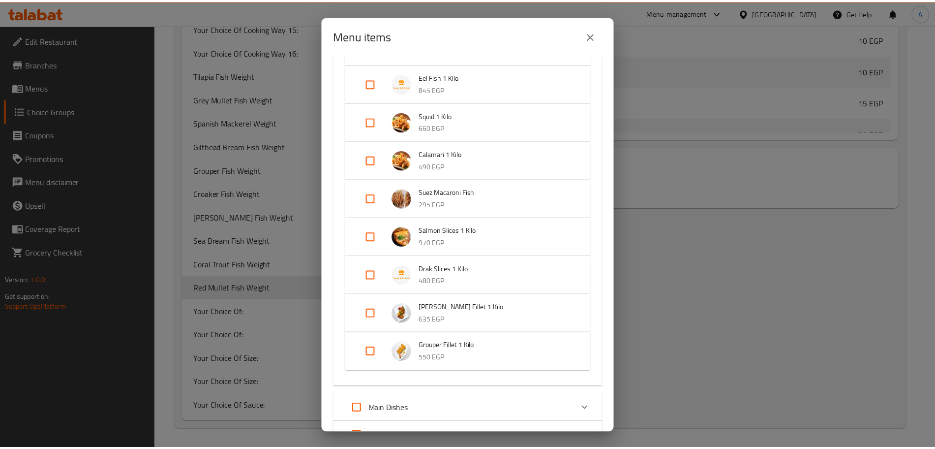
scroll to position [889, 0]
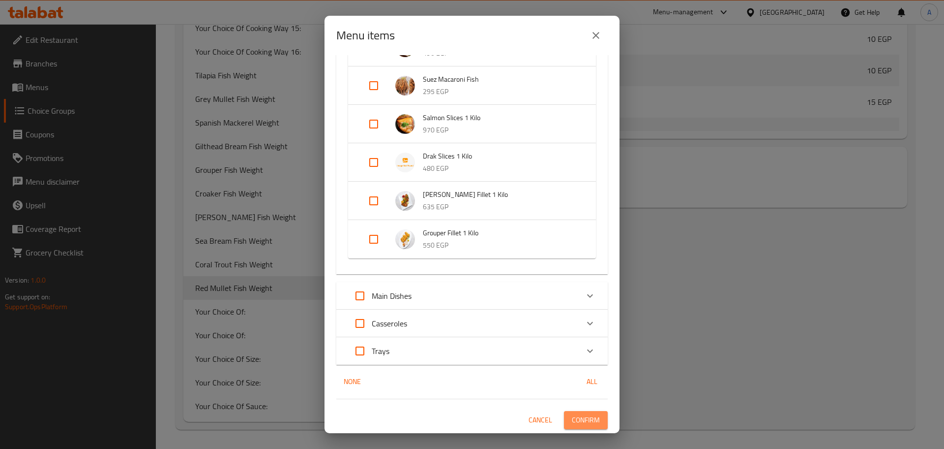
click at [586, 416] on span "Confirm" at bounding box center [586, 420] width 28 height 12
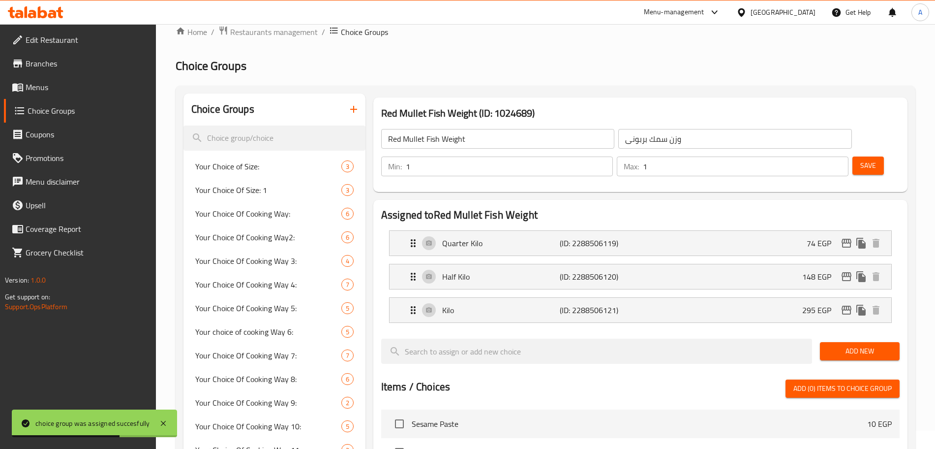
scroll to position [0, 0]
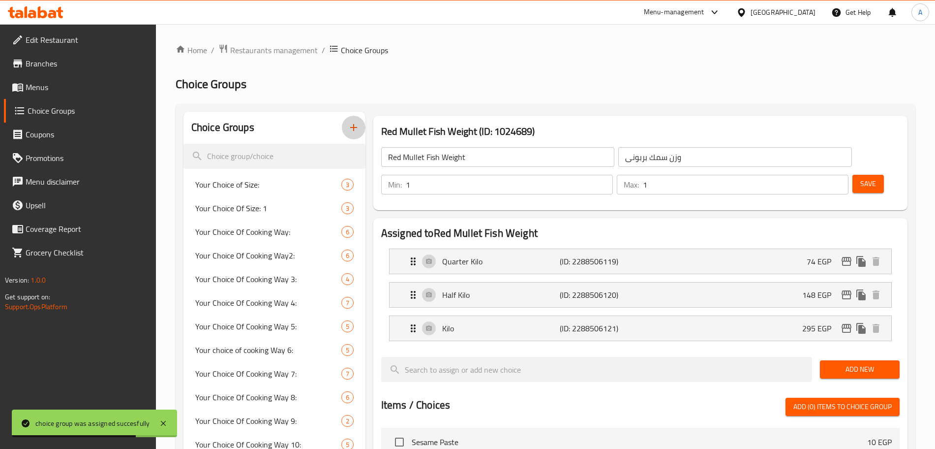
click at [356, 126] on icon "button" at bounding box center [354, 127] width 12 height 12
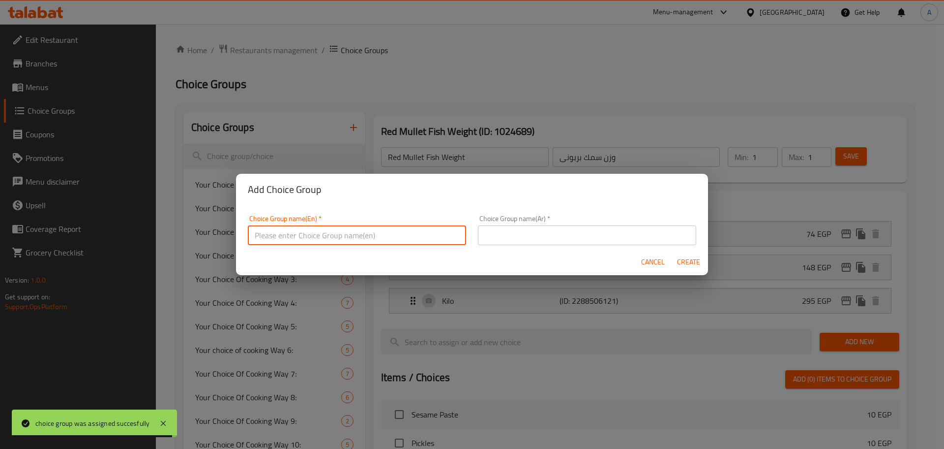
click at [338, 231] on input "text" at bounding box center [357, 235] width 218 height 20
paste input "Sole Fish"
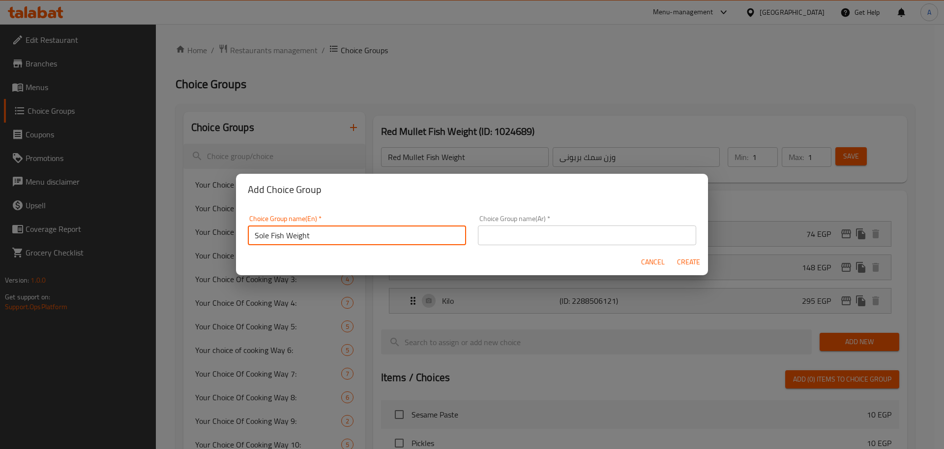
type input "Sole Fish Weight"
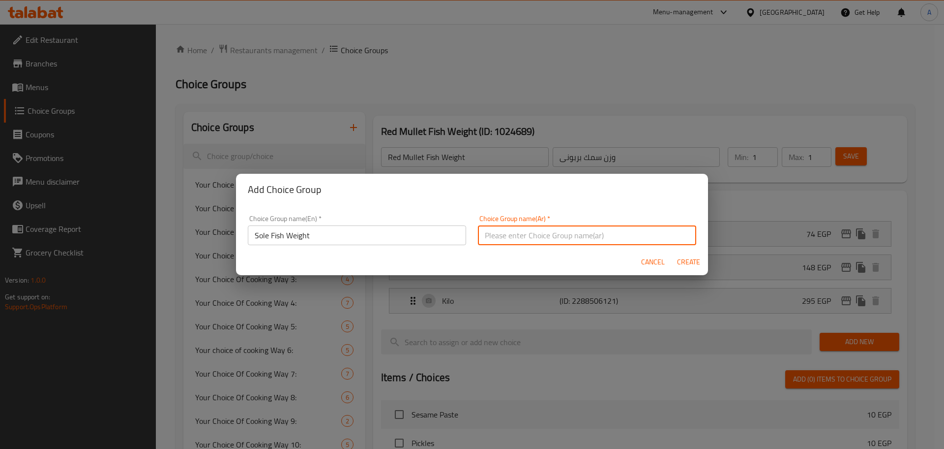
click at [508, 238] on input "text" at bounding box center [587, 235] width 218 height 20
paste input "سمك موسى"
type input "وزن سمك موسى"
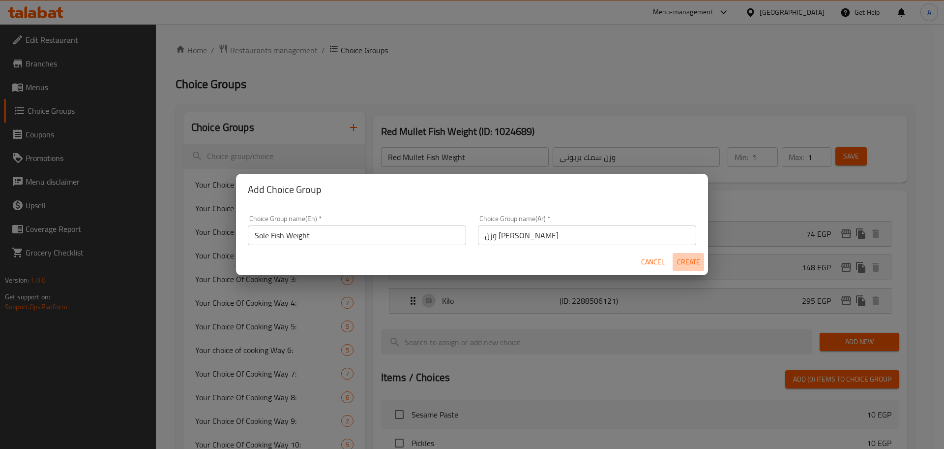
click at [683, 262] on span "Create" at bounding box center [689, 262] width 24 height 12
type input "Sole Fish Weight"
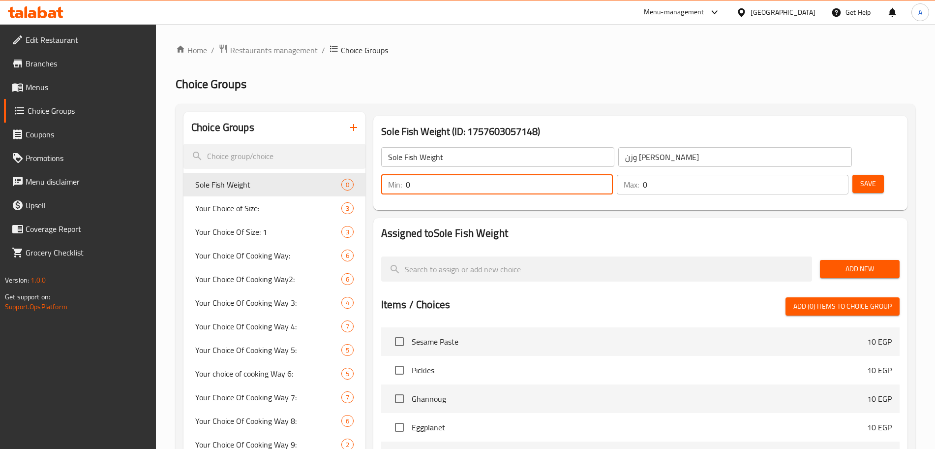
click at [613, 175] on input "0" at bounding box center [509, 185] width 207 height 20
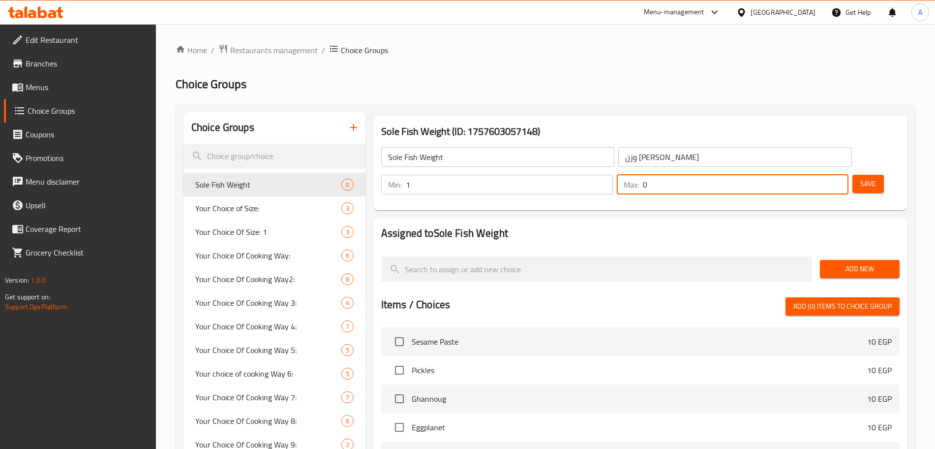
click at [816, 175] on input "0" at bounding box center [746, 185] width 206 height 20
click at [852, 263] on span "Add New" at bounding box center [860, 269] width 64 height 12
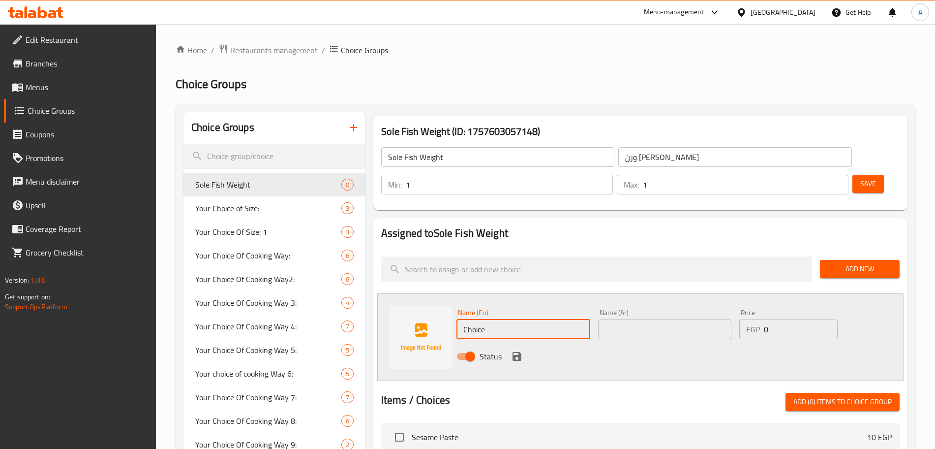
click at [515, 319] on input "Choice" at bounding box center [523, 329] width 134 height 20
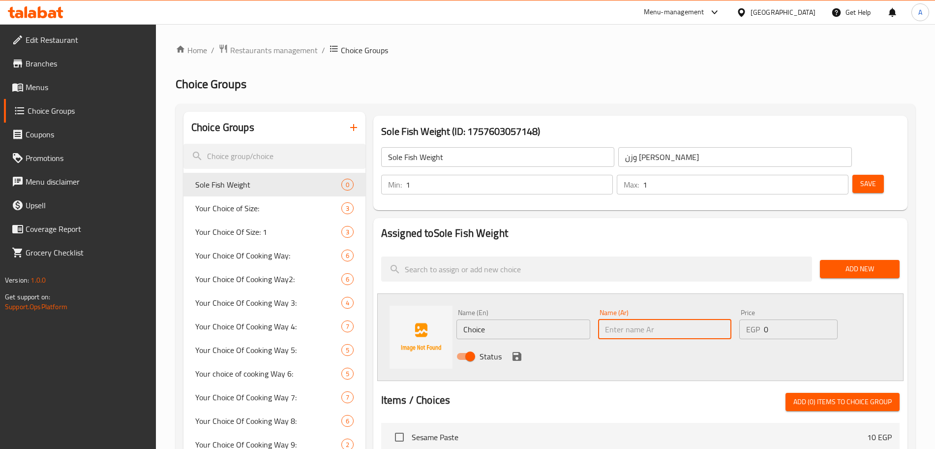
click at [661, 319] on input "text" at bounding box center [665, 329] width 134 height 20
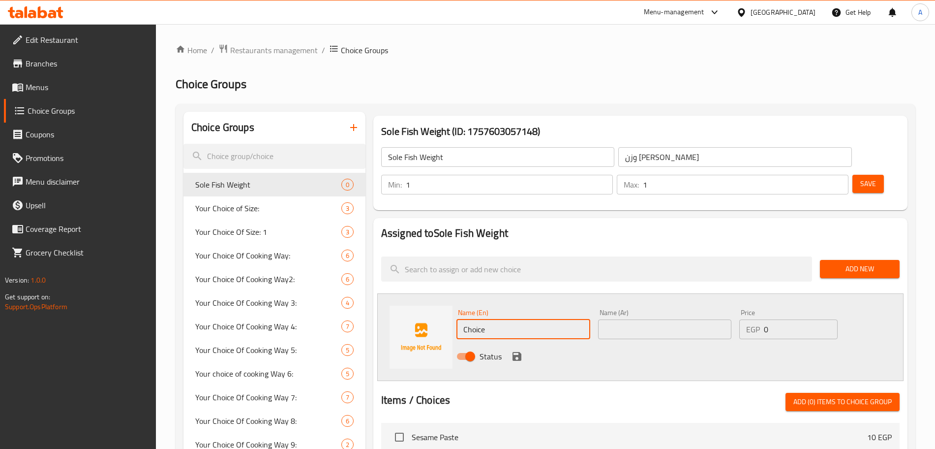
click at [509, 319] on input "Choice" at bounding box center [523, 329] width 134 height 20
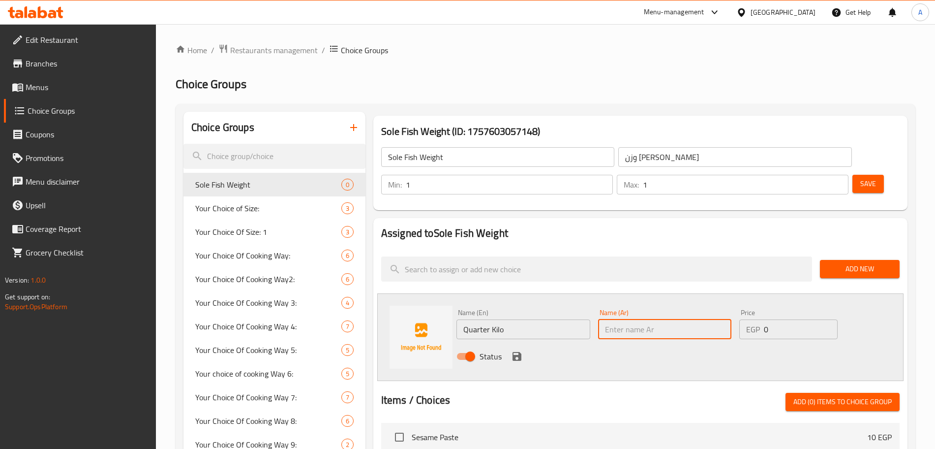
click at [629, 319] on input "text" at bounding box center [665, 329] width 134 height 20
click at [775, 319] on input "0" at bounding box center [801, 329] width 74 height 20
click at [519, 352] on icon "save" at bounding box center [517, 356] width 9 height 9
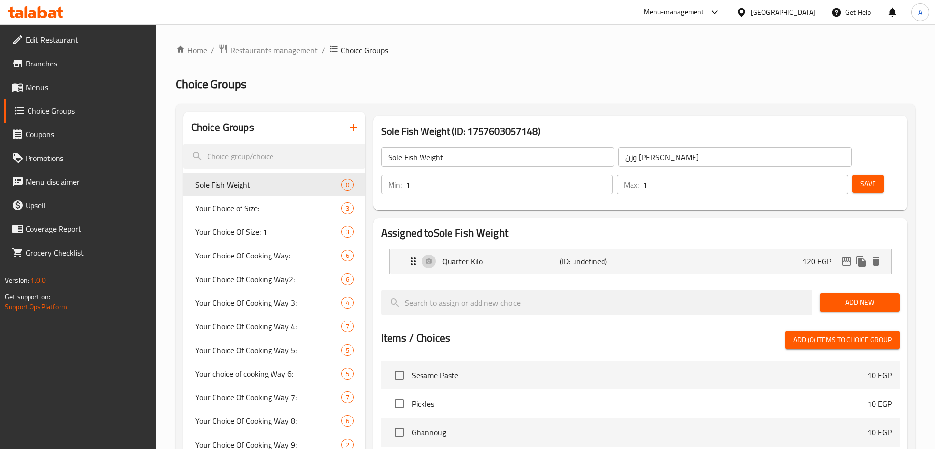
click at [849, 296] on span "Add New" at bounding box center [860, 302] width 64 height 12
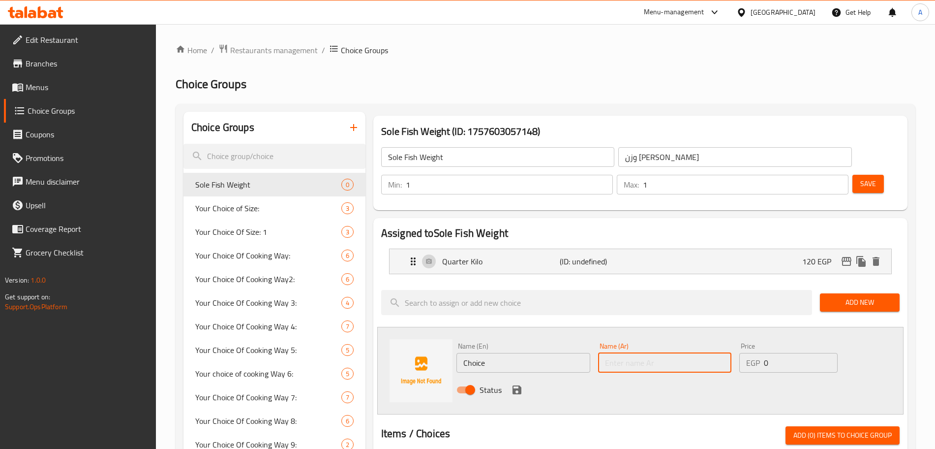
click at [635, 353] on input "text" at bounding box center [665, 363] width 134 height 20
click at [502, 353] on input "Choice" at bounding box center [523, 363] width 134 height 20
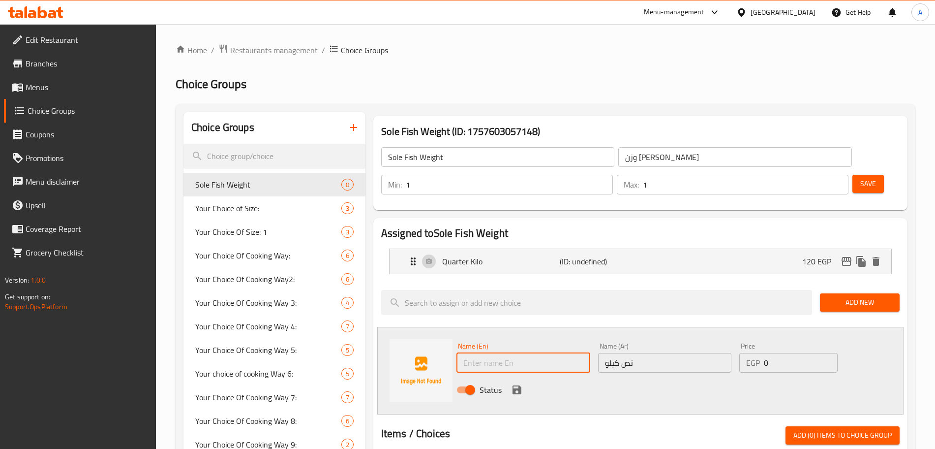
click at [502, 353] on input "text" at bounding box center [523, 363] width 134 height 20
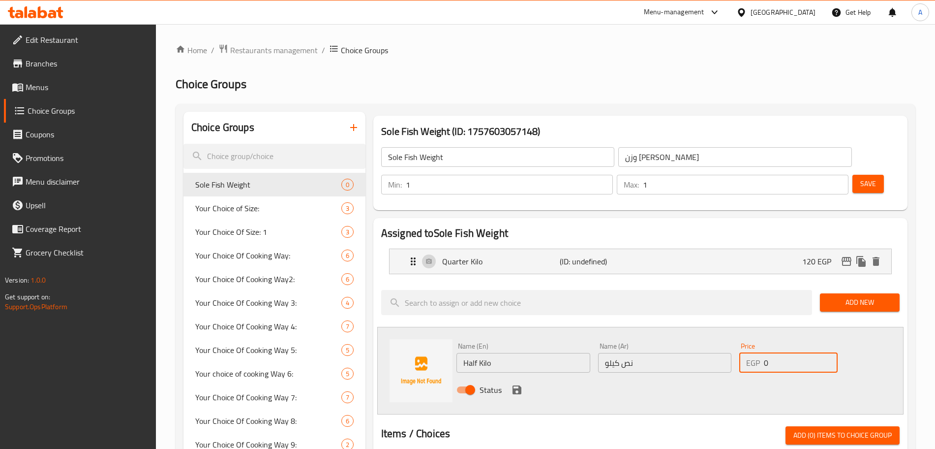
click at [776, 353] on input "0" at bounding box center [801, 363] width 74 height 20
click at [521, 384] on icon "save" at bounding box center [517, 390] width 12 height 12
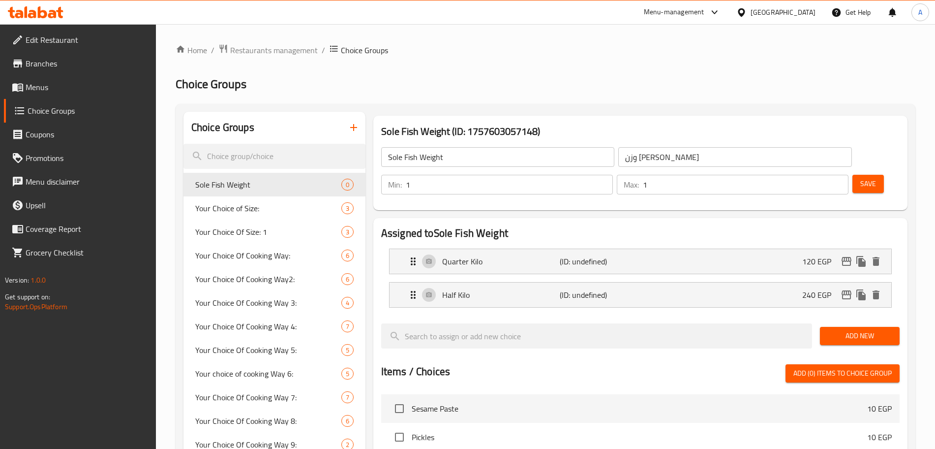
click at [861, 330] on span "Add New" at bounding box center [860, 336] width 64 height 12
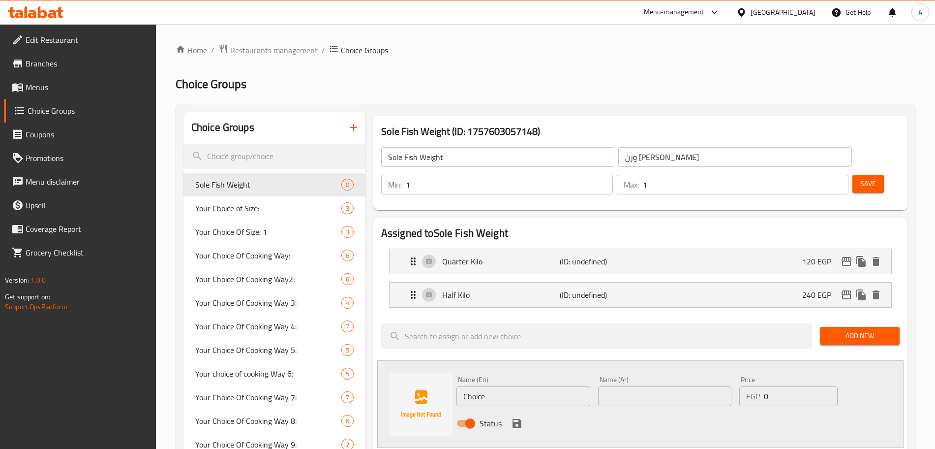
click at [504, 386] on input "Choice" at bounding box center [523, 396] width 134 height 20
click at [664, 386] on input "text" at bounding box center [665, 396] width 134 height 20
click at [774, 386] on input "0" at bounding box center [801, 396] width 74 height 20
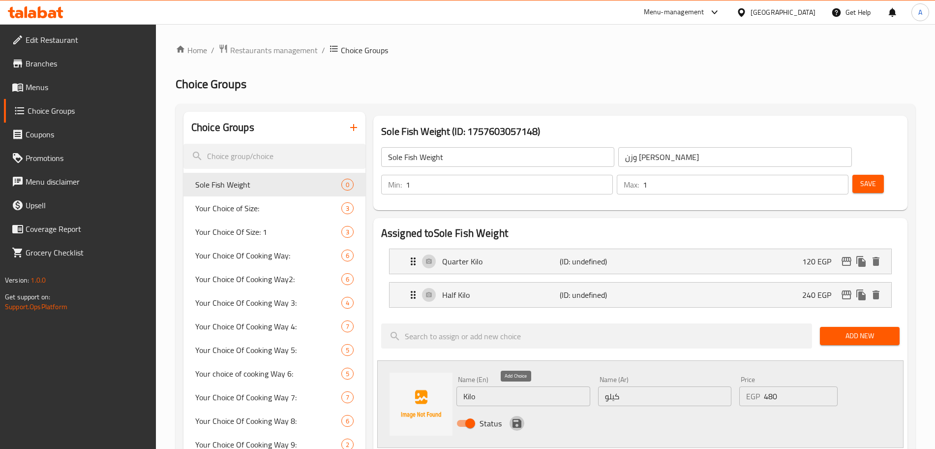
click at [517, 417] on icon "save" at bounding box center [517, 423] width 12 height 12
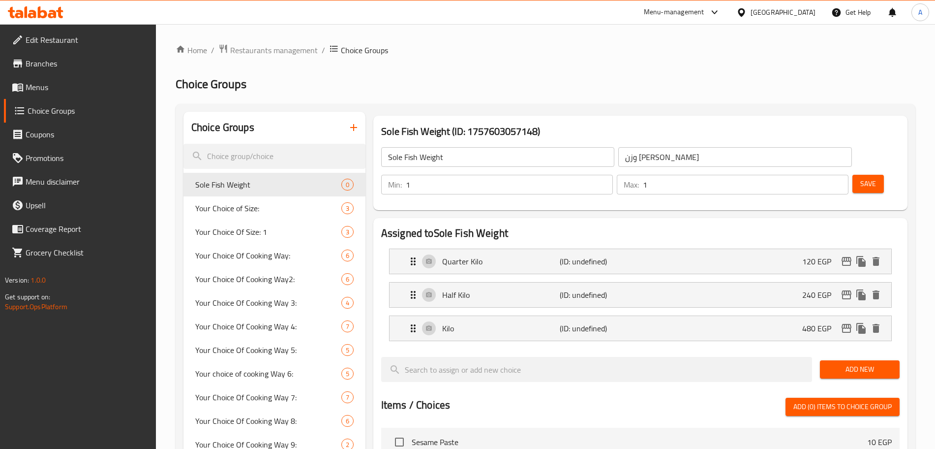
click at [852, 175] on button "Save" at bounding box center [867, 184] width 31 height 18
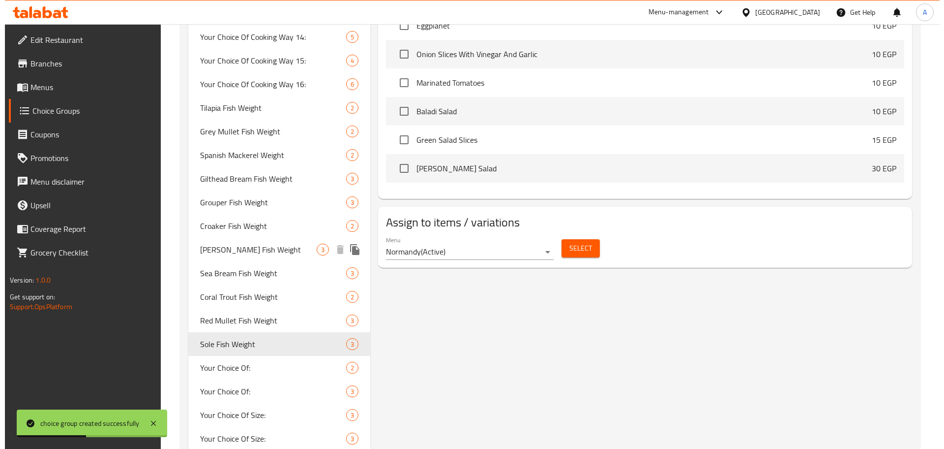
scroll to position [505, 0]
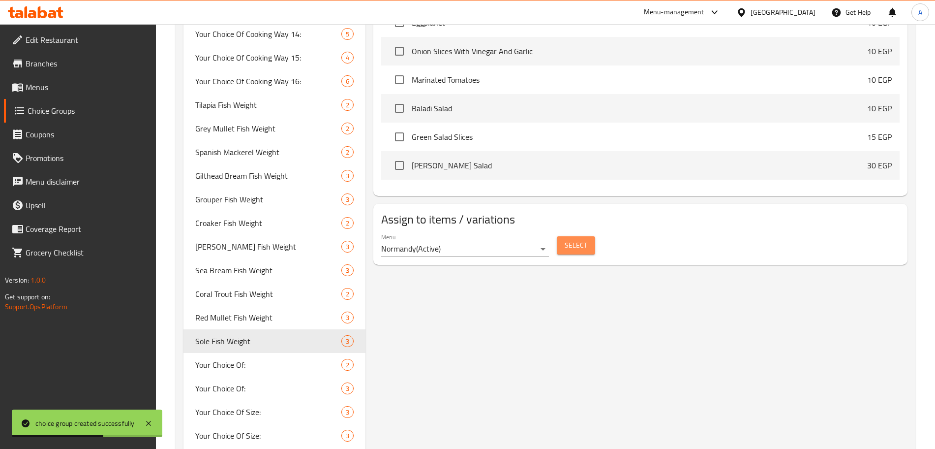
click at [578, 236] on button "Select" at bounding box center [576, 245] width 38 height 18
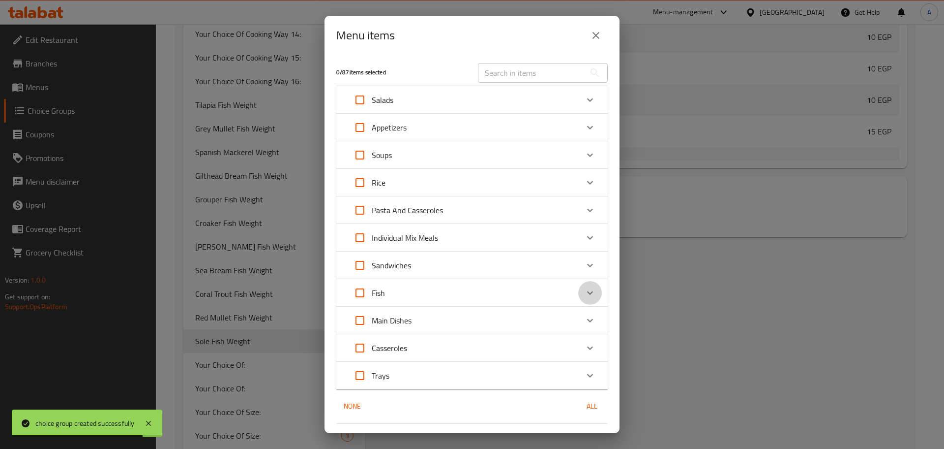
click at [578, 289] on div "Expand" at bounding box center [590, 293] width 24 height 24
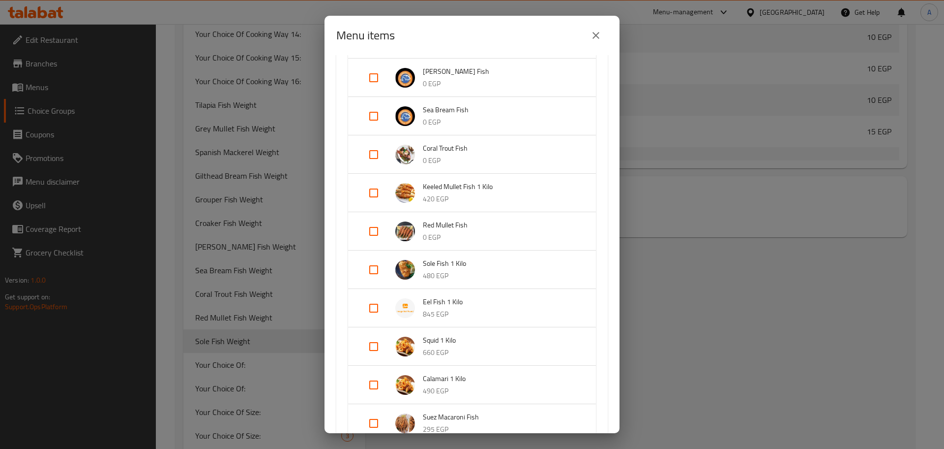
scroll to position [537, 0]
click at [372, 270] on input "Expand" at bounding box center [374, 269] width 24 height 24
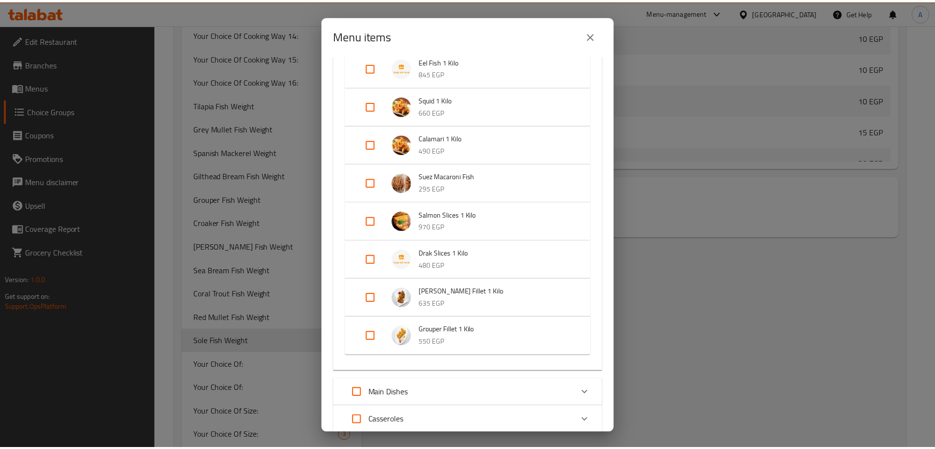
scroll to position [889, 0]
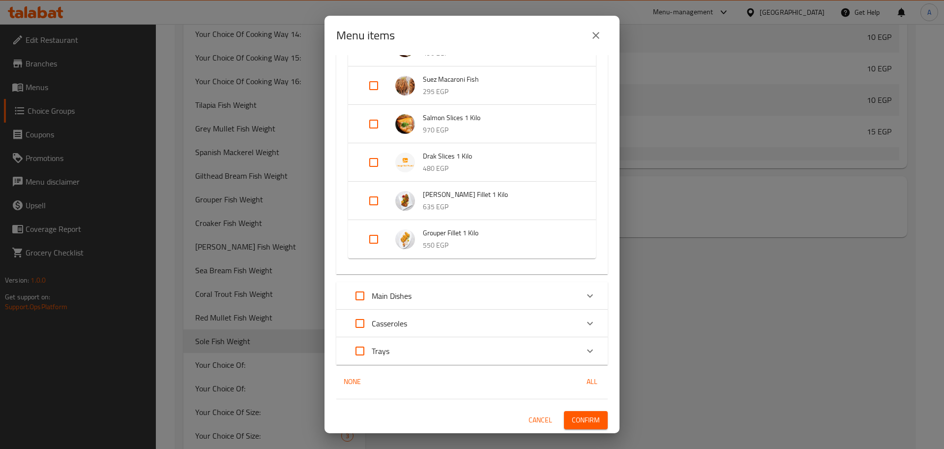
click at [587, 415] on span "Confirm" at bounding box center [586, 420] width 28 height 12
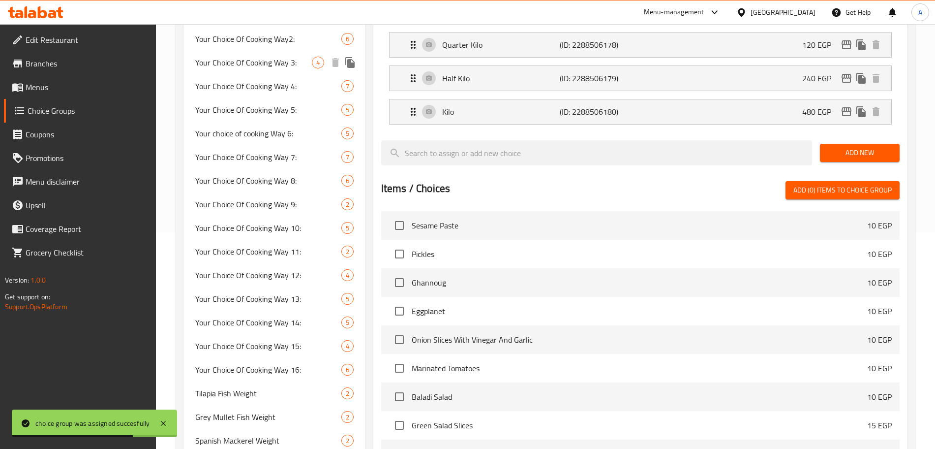
scroll to position [0, 0]
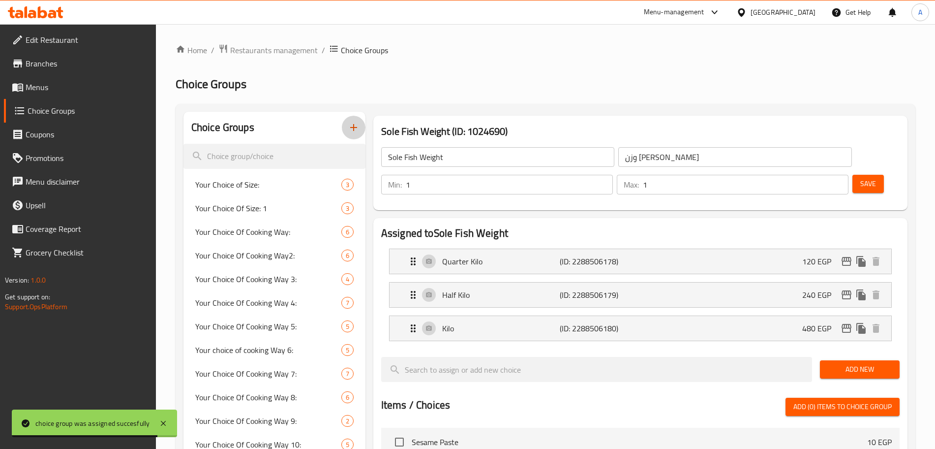
click at [355, 127] on icon "button" at bounding box center [353, 127] width 7 height 7
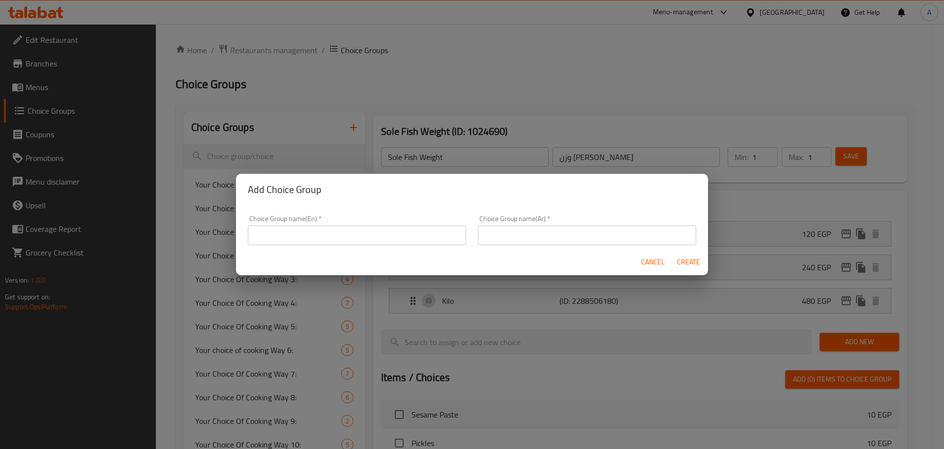
click at [351, 234] on input "text" at bounding box center [357, 235] width 218 height 20
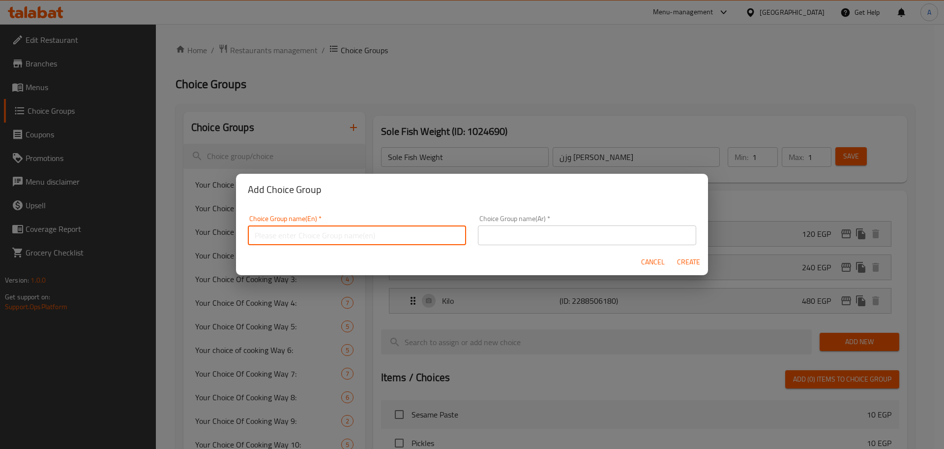
paste input "Eel Fish"
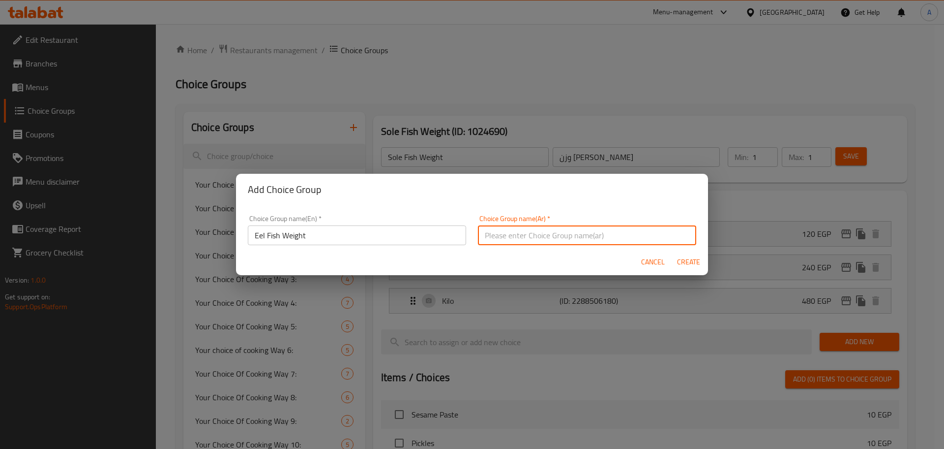
click at [626, 237] on input "text" at bounding box center [587, 235] width 218 height 20
paste input "سمك ثعابين"
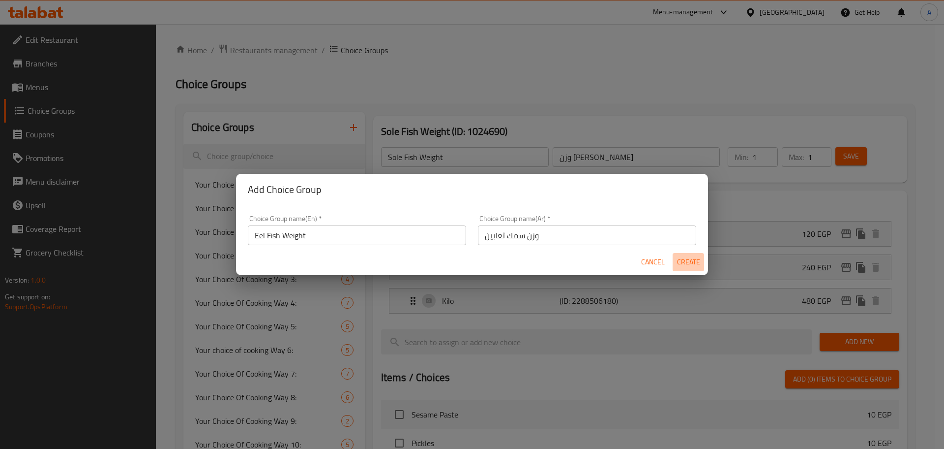
click at [689, 257] on span "Create" at bounding box center [689, 262] width 24 height 12
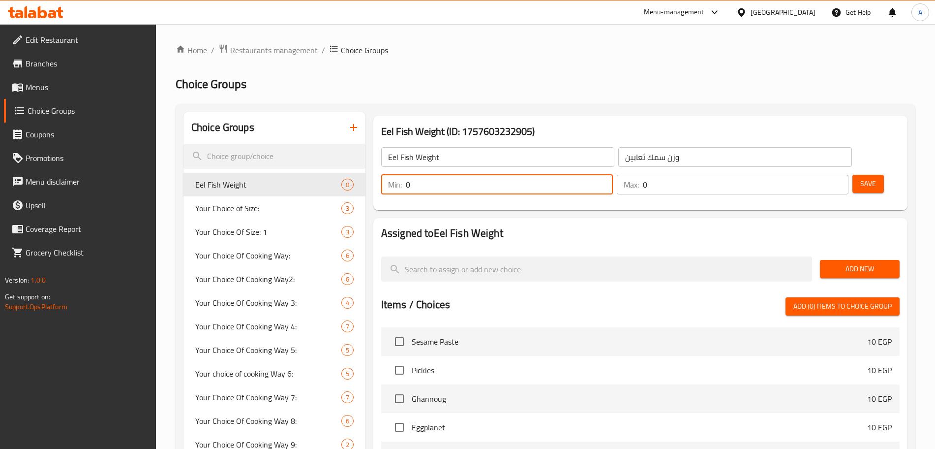
click at [613, 175] on input "0" at bounding box center [509, 185] width 207 height 20
click at [814, 175] on input "0" at bounding box center [746, 185] width 206 height 20
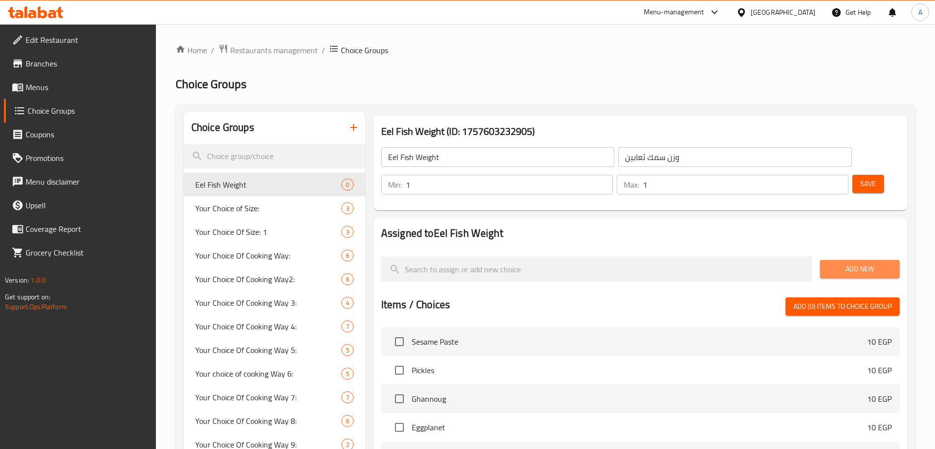
click at [851, 263] on span "Add New" at bounding box center [860, 269] width 64 height 12
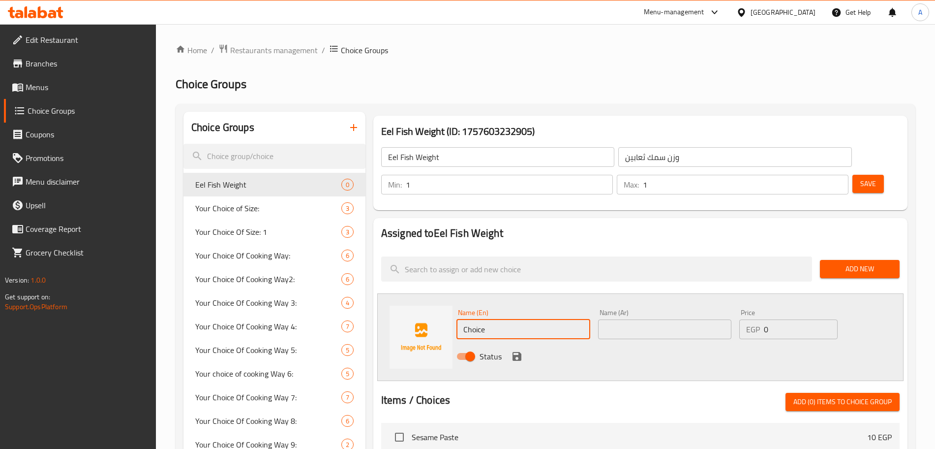
click at [504, 319] on input "Choice" at bounding box center [523, 329] width 134 height 20
drag, startPoint x: 504, startPoint y: 299, endPoint x: 500, endPoint y: 304, distance: 7.0
click at [500, 319] on input "750" at bounding box center [523, 329] width 134 height 20
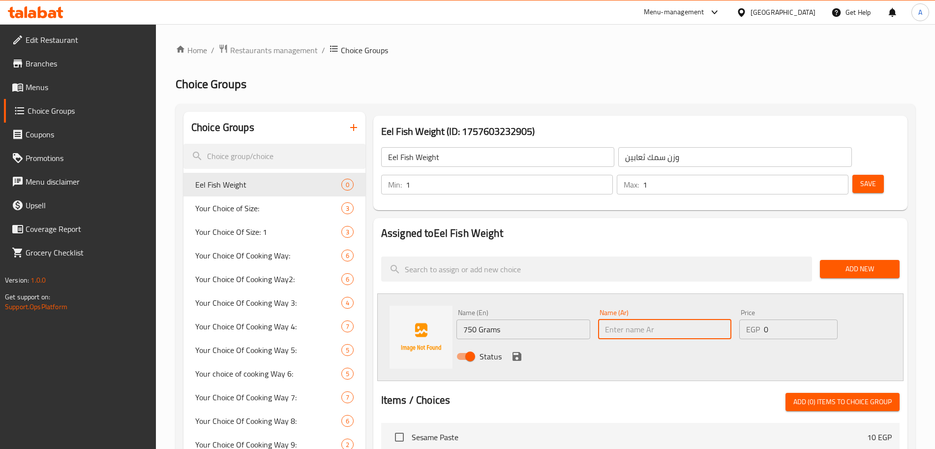
click at [636, 319] on input "text" at bounding box center [665, 329] width 134 height 20
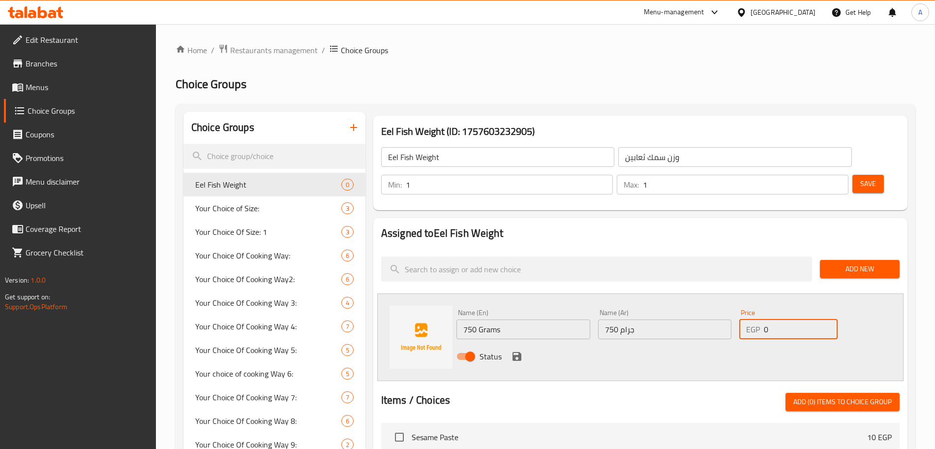
click at [789, 319] on input "0" at bounding box center [801, 329] width 74 height 20
click at [522, 349] on button "save" at bounding box center [517, 356] width 15 height 15
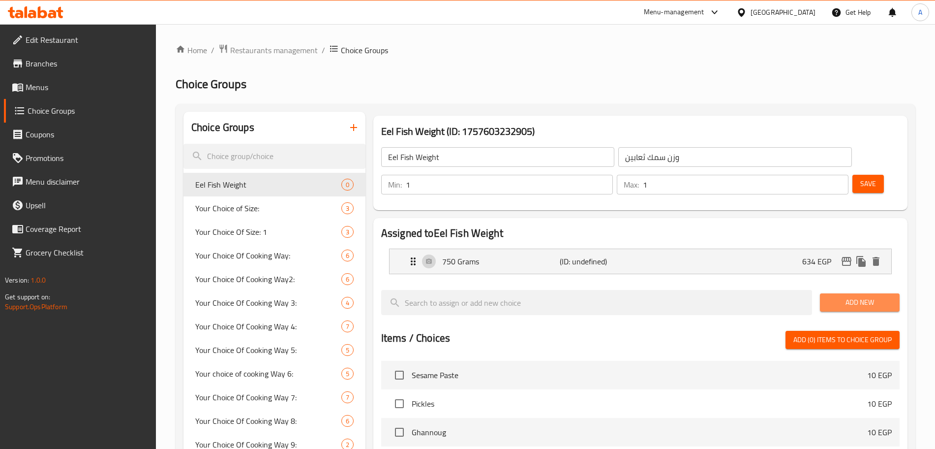
click at [828, 296] on span "Add New" at bounding box center [860, 302] width 64 height 12
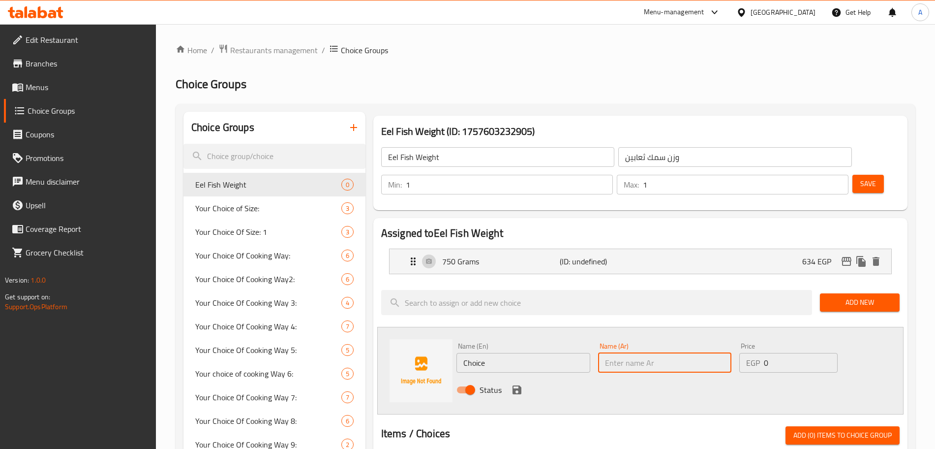
click at [626, 353] on input "text" at bounding box center [665, 363] width 134 height 20
click at [499, 353] on input "Choice" at bounding box center [523, 363] width 134 height 20
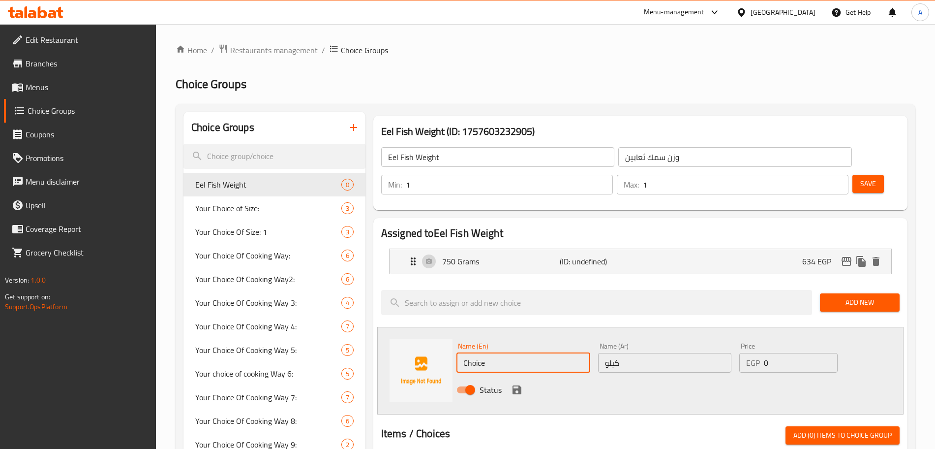
click at [499, 353] on input "Choice" at bounding box center [523, 363] width 134 height 20
click at [778, 353] on input "0" at bounding box center [801, 363] width 74 height 20
click at [515, 384] on icon "save" at bounding box center [517, 390] width 12 height 12
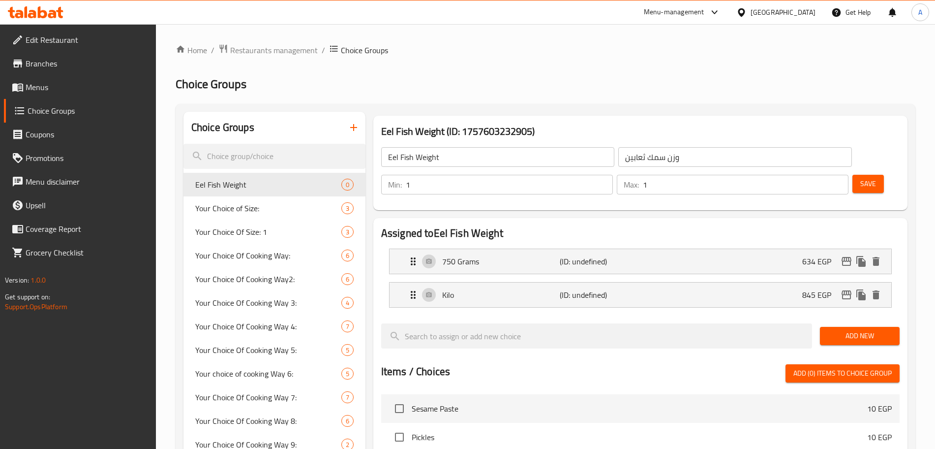
click at [855, 330] on span "Add New" at bounding box center [860, 336] width 64 height 12
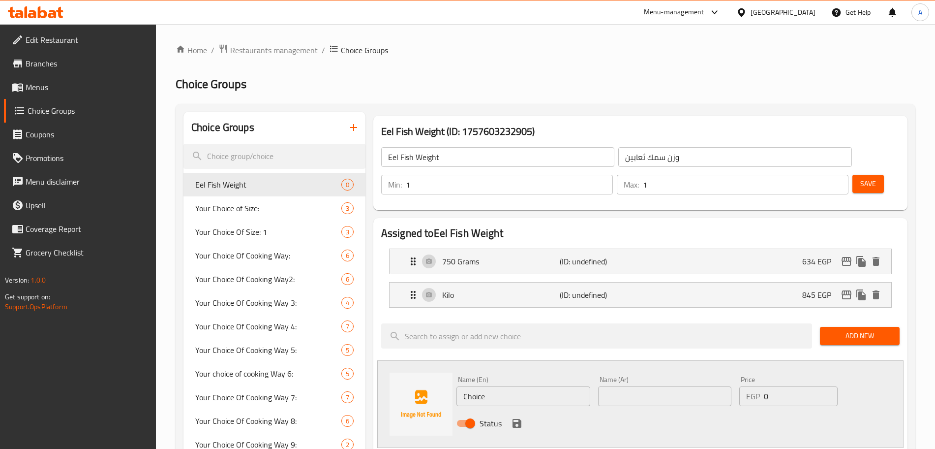
scroll to position [69, 0]
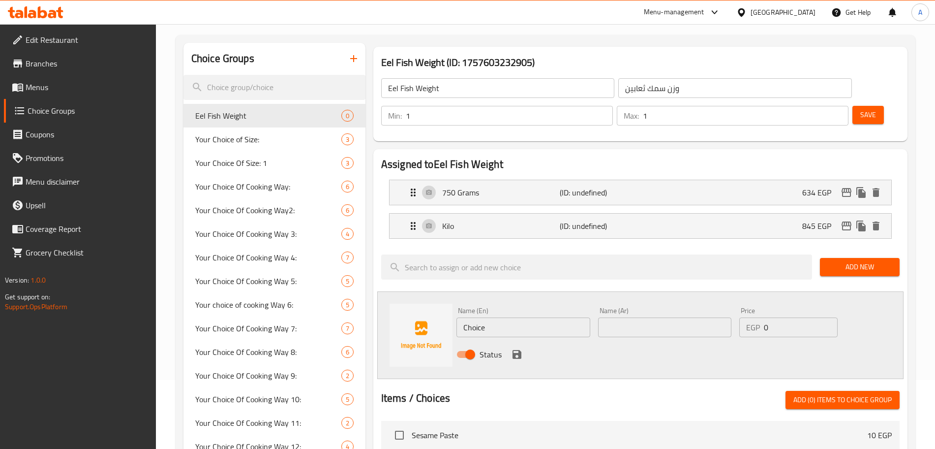
click at [900, 176] on div "Assigned to Eel Fish Weight 750 Grams (ID: undefined) 634 EGP Name (En) 750 Gra…" at bounding box center [640, 421] width 534 height 545
click at [860, 109] on span "Save" at bounding box center [868, 115] width 16 height 12
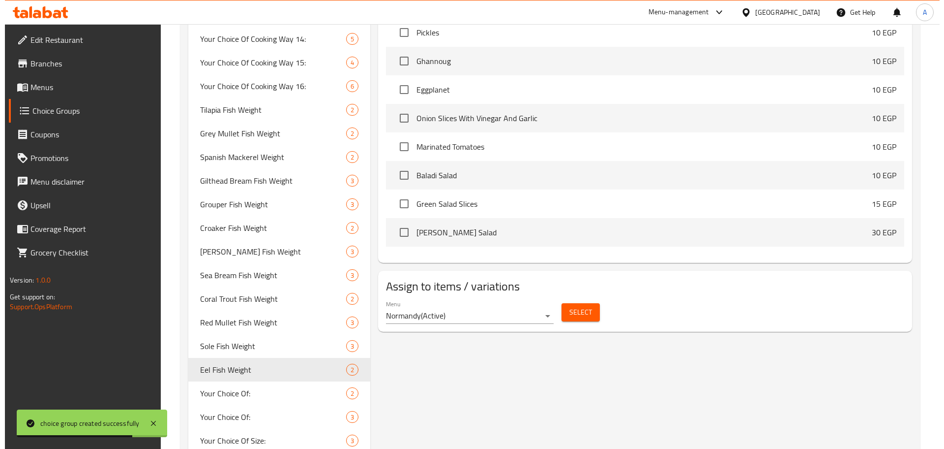
scroll to position [578, 0]
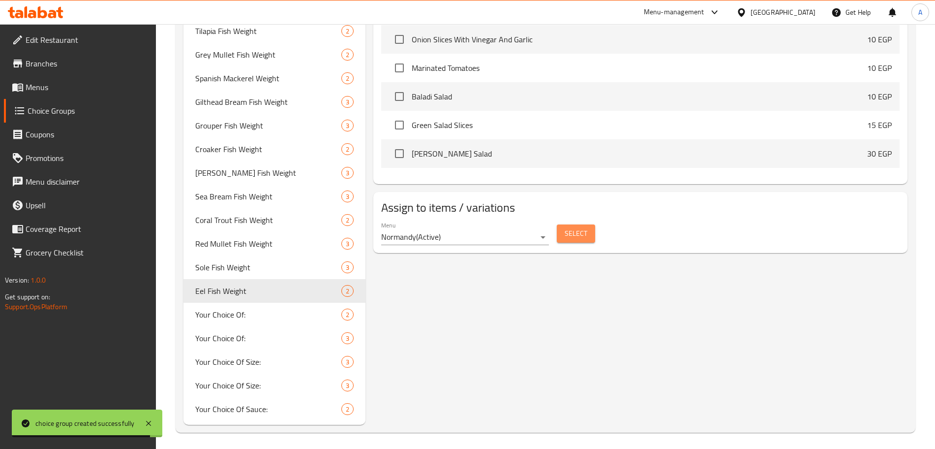
click at [581, 227] on span "Select" at bounding box center [576, 233] width 23 height 12
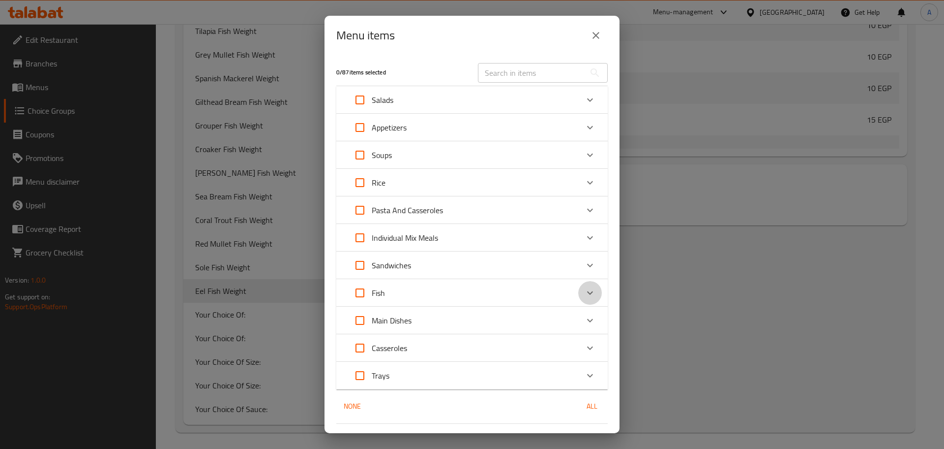
click at [584, 291] on icon "Expand" at bounding box center [590, 293] width 12 height 12
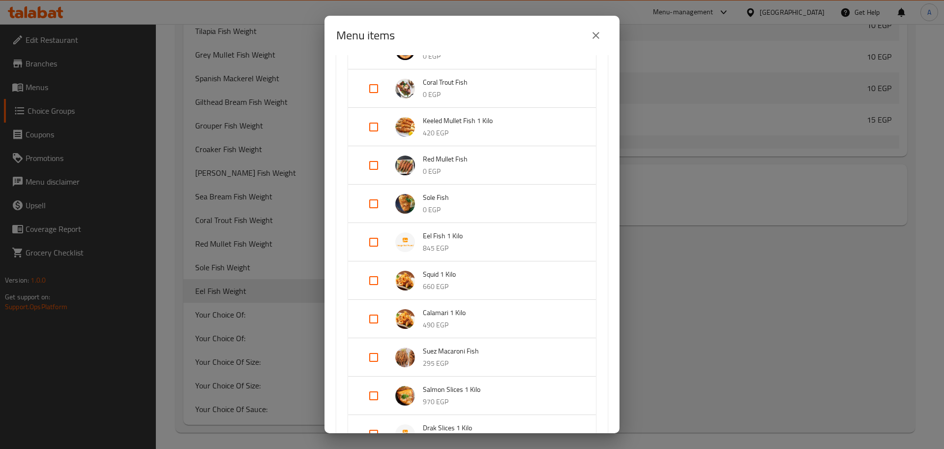
scroll to position [603, 0]
click at [373, 238] on input "Expand" at bounding box center [374, 242] width 24 height 24
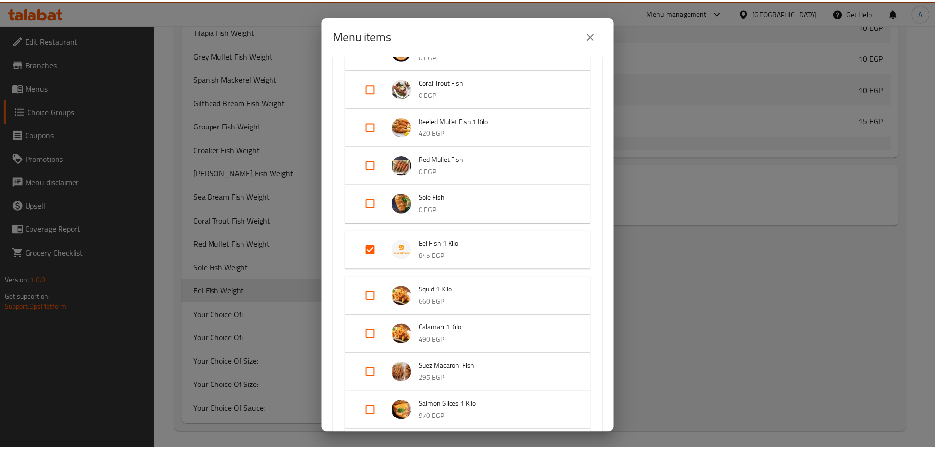
scroll to position [889, 0]
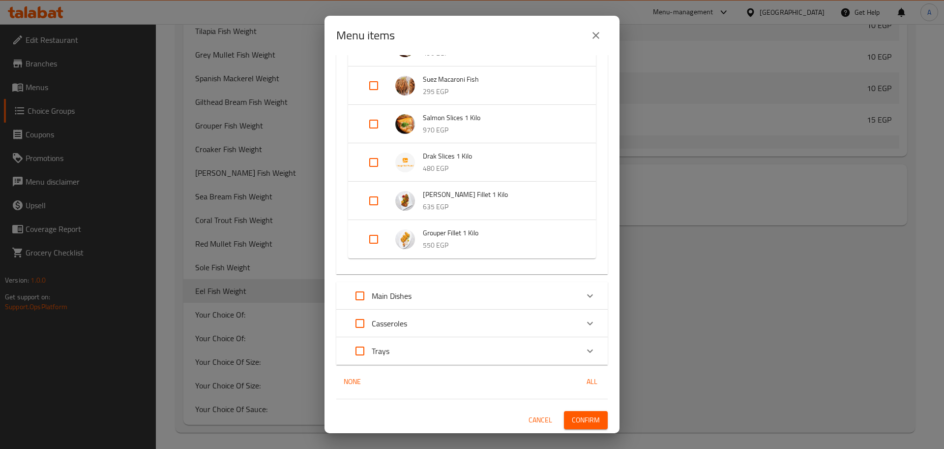
click at [583, 415] on span "Confirm" at bounding box center [586, 420] width 28 height 12
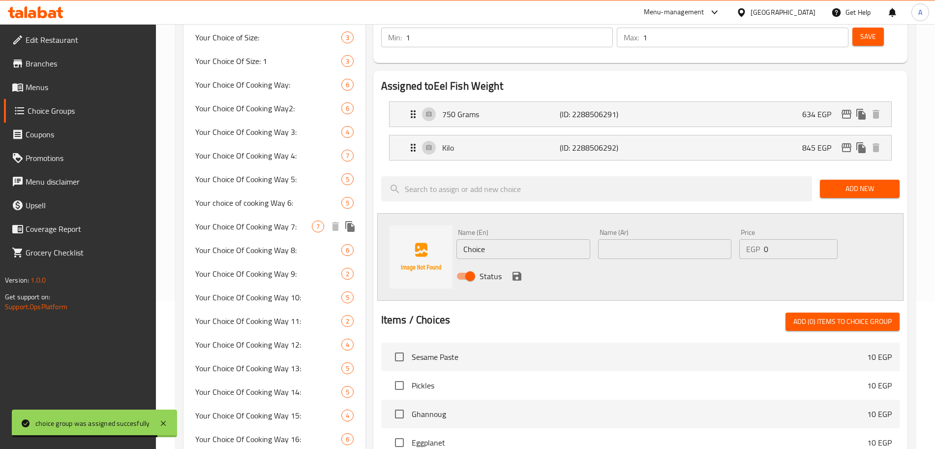
scroll to position [0, 0]
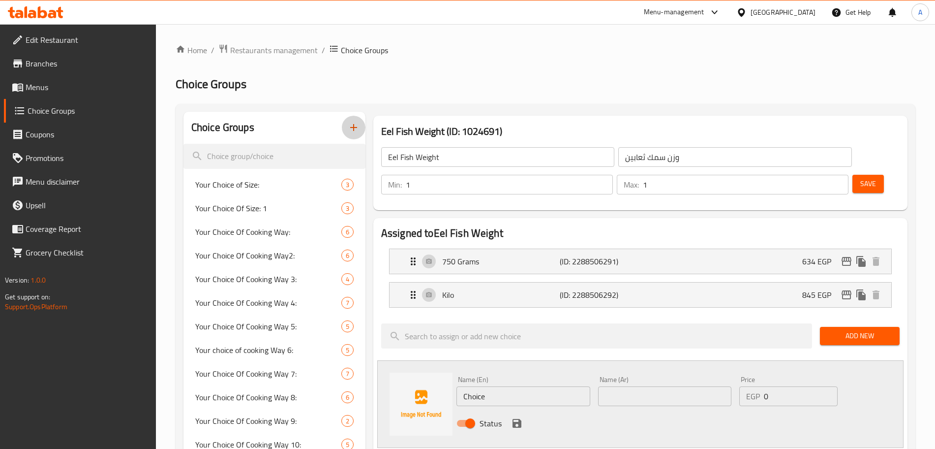
click at [354, 134] on button "button" at bounding box center [354, 128] width 24 height 24
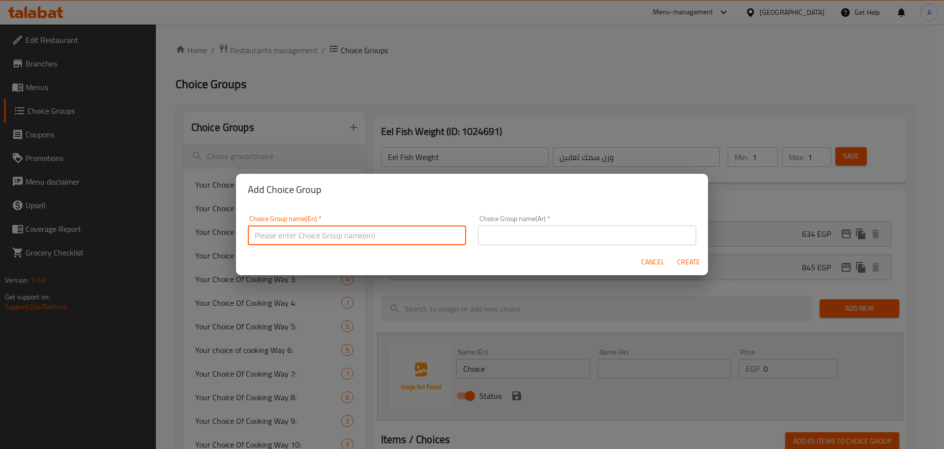
click at [303, 234] on input "text" at bounding box center [357, 235] width 218 height 20
paste input "Squid"
click at [507, 231] on input "text" at bounding box center [587, 235] width 218 height 20
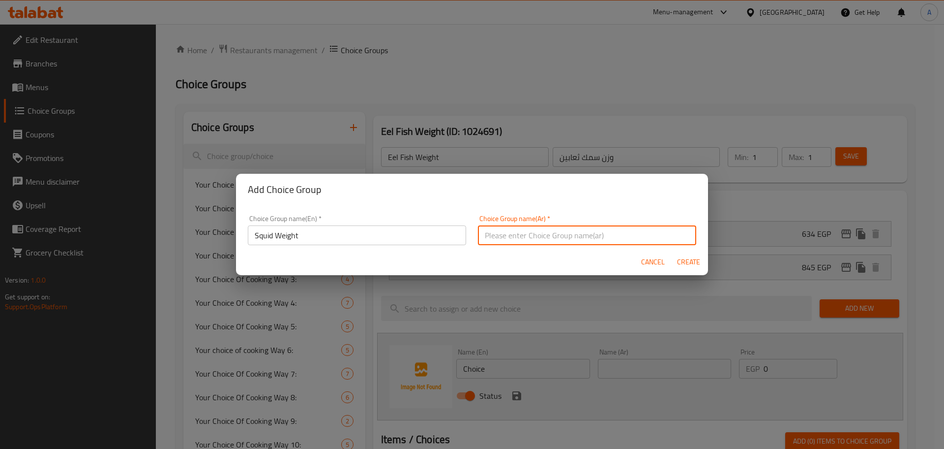
click at [510, 233] on input "text" at bounding box center [587, 235] width 218 height 20
paste input "سبيط"
click at [689, 256] on span "Create" at bounding box center [689, 262] width 24 height 12
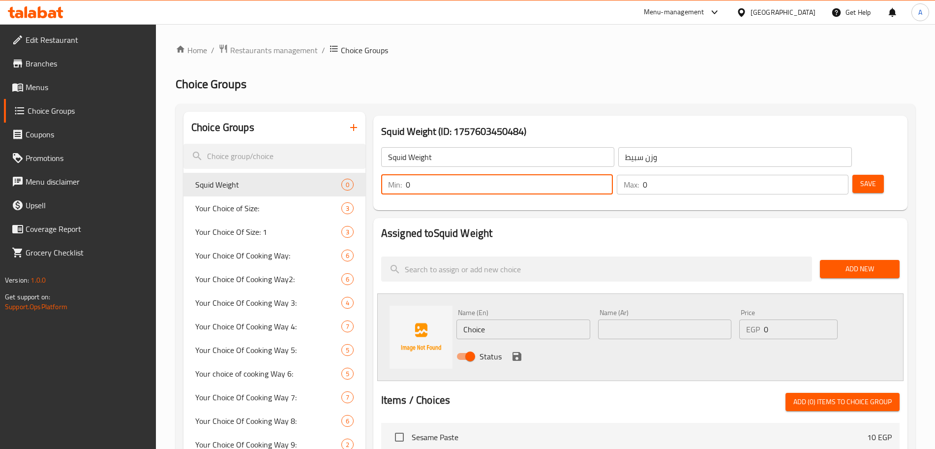
click at [613, 175] on input "0" at bounding box center [509, 185] width 207 height 20
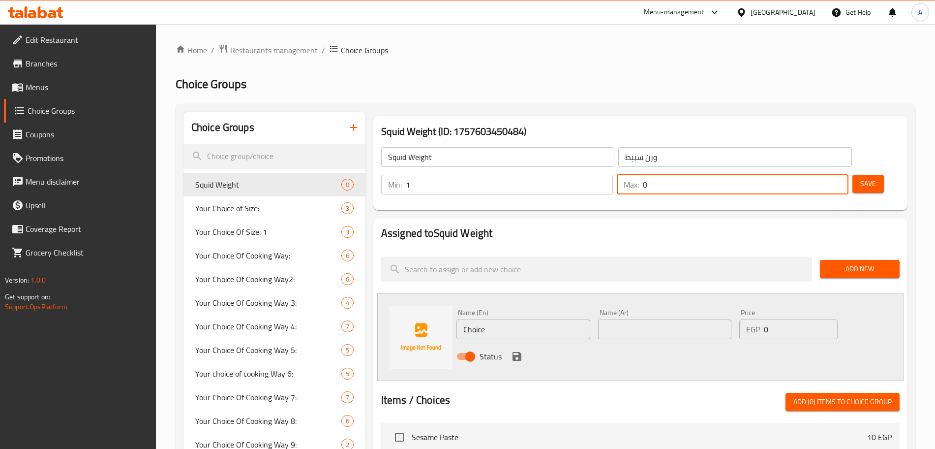
click at [815, 175] on input "0" at bounding box center [746, 185] width 206 height 20
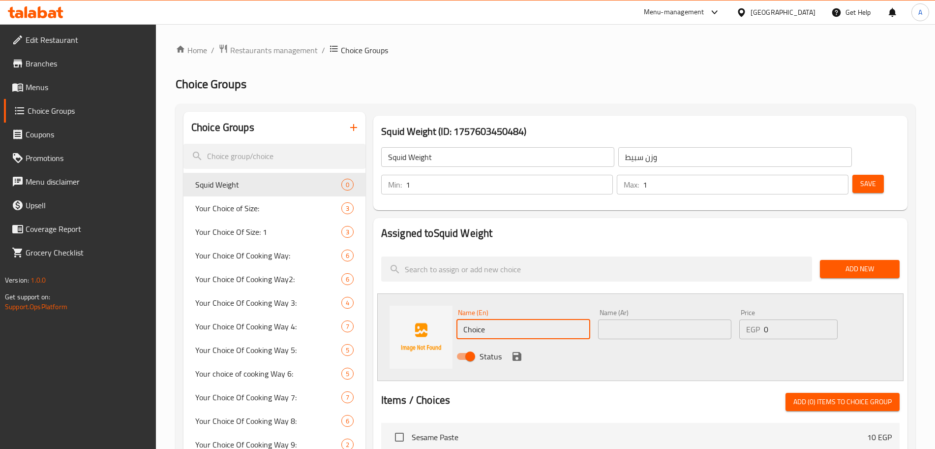
click at [520, 319] on input "Choice" at bounding box center [523, 329] width 134 height 20
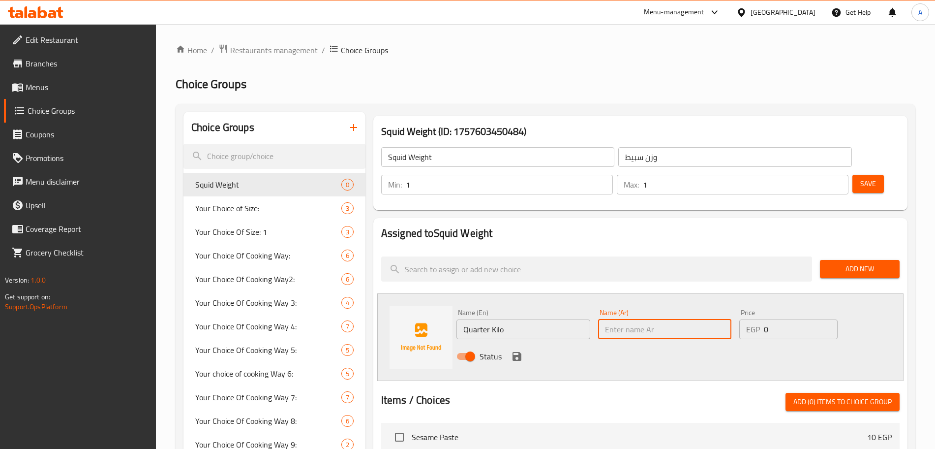
click at [637, 319] on input "text" at bounding box center [665, 329] width 134 height 20
click at [788, 319] on input "0" at bounding box center [801, 329] width 74 height 20
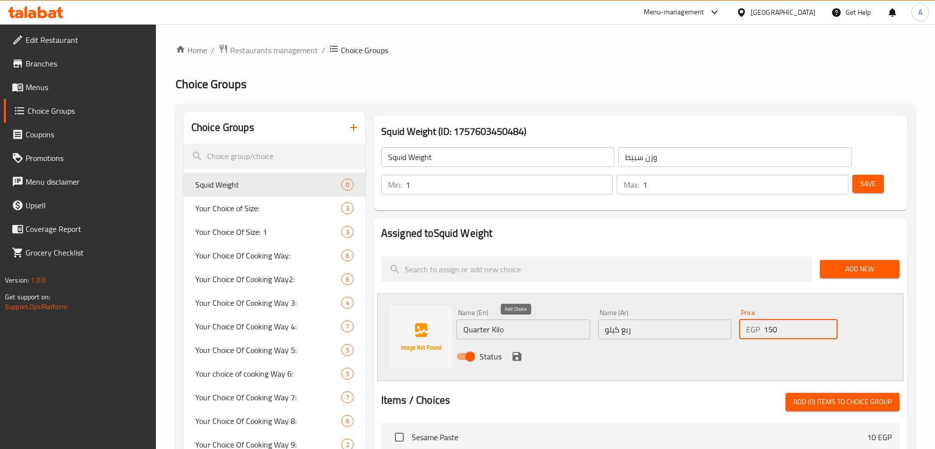
click at [518, 352] on icon "save" at bounding box center [517, 356] width 9 height 9
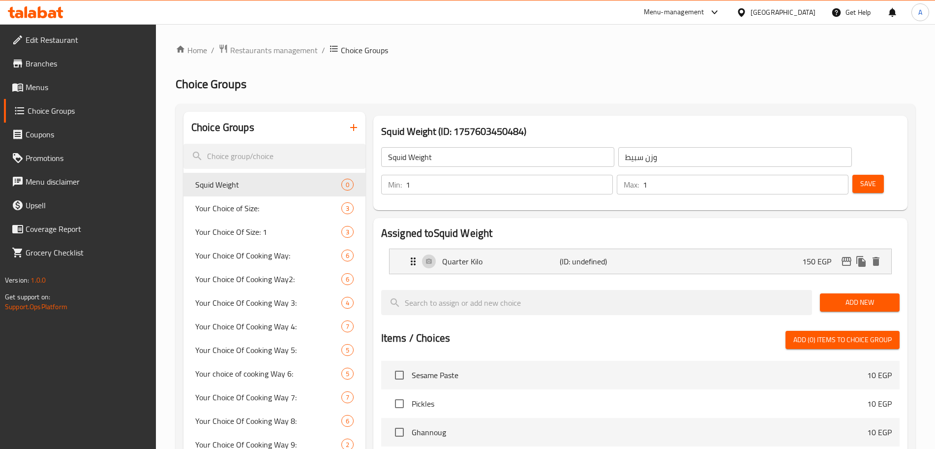
click at [850, 296] on span "Add New" at bounding box center [860, 302] width 64 height 12
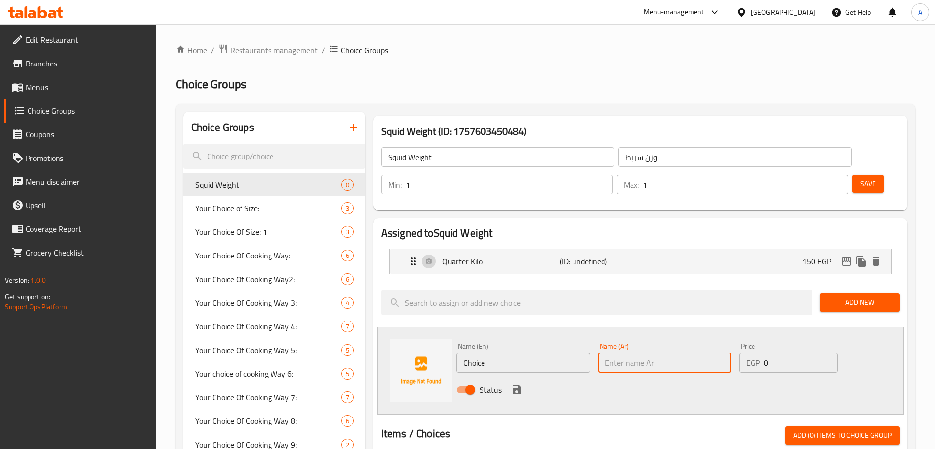
click at [636, 353] on input "text" at bounding box center [665, 363] width 134 height 20
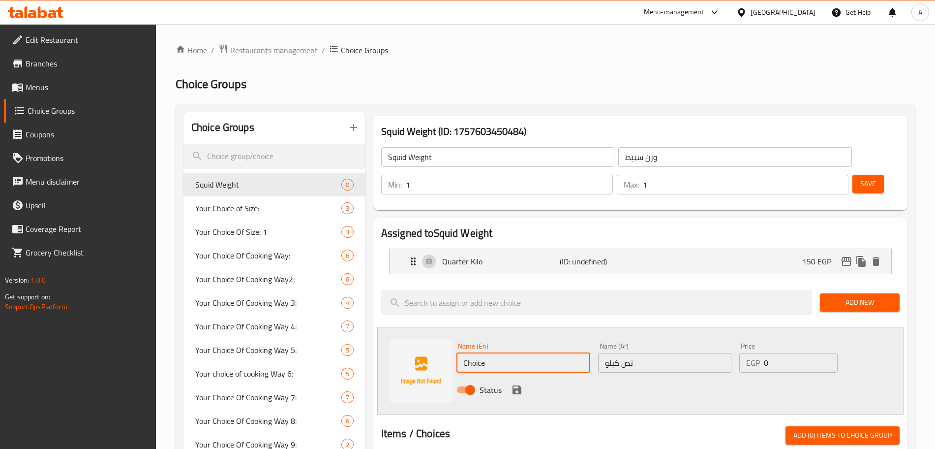
click at [500, 353] on input "Choice" at bounding box center [523, 363] width 134 height 20
click at [782, 353] on input "0" at bounding box center [801, 363] width 74 height 20
click at [513, 384] on icon "save" at bounding box center [517, 390] width 12 height 12
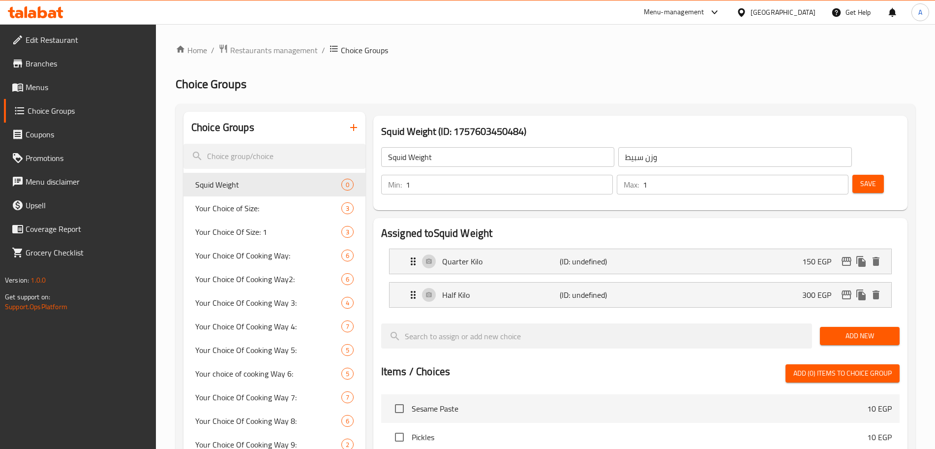
click at [833, 330] on span "Add New" at bounding box center [860, 336] width 64 height 12
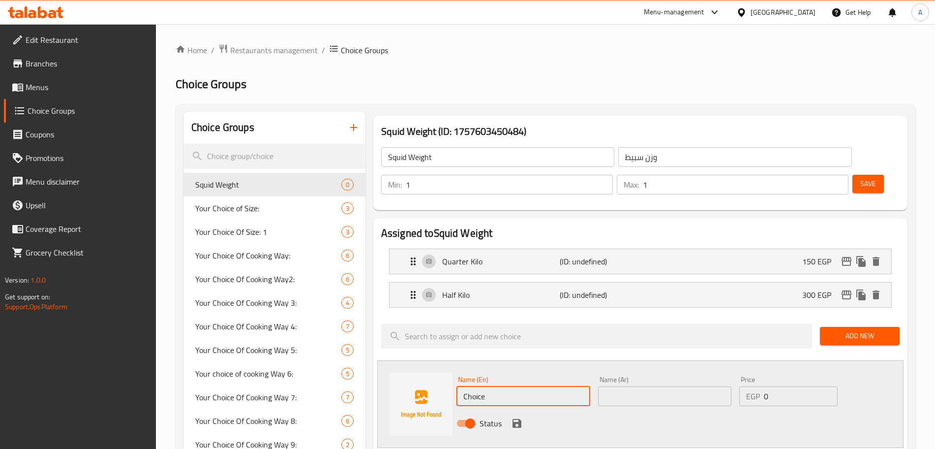
click at [519, 386] on input "Choice" at bounding box center [523, 396] width 134 height 20
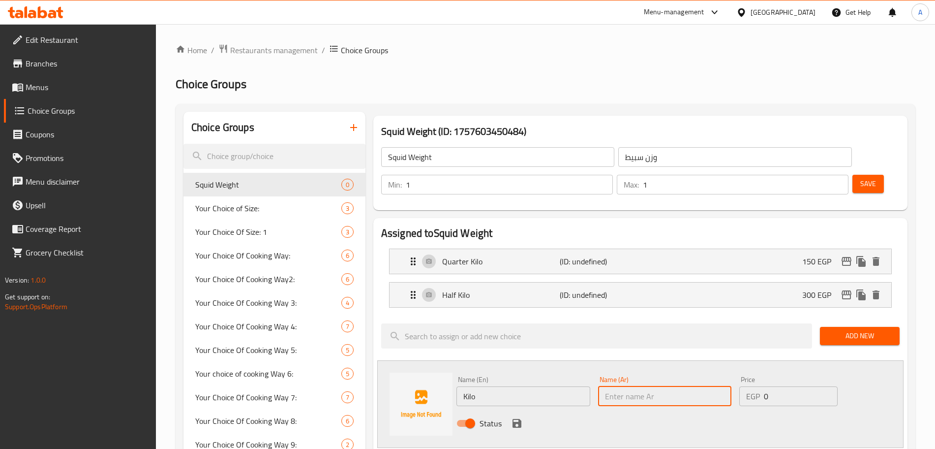
click at [629, 386] on input "text" at bounding box center [665, 396] width 134 height 20
click at [782, 386] on input "0" at bounding box center [801, 396] width 74 height 20
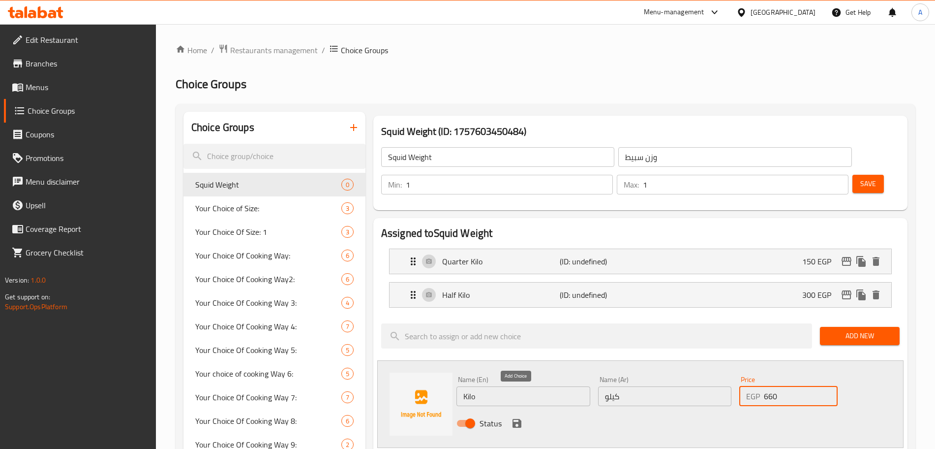
click at [516, 419] on icon "save" at bounding box center [517, 423] width 9 height 9
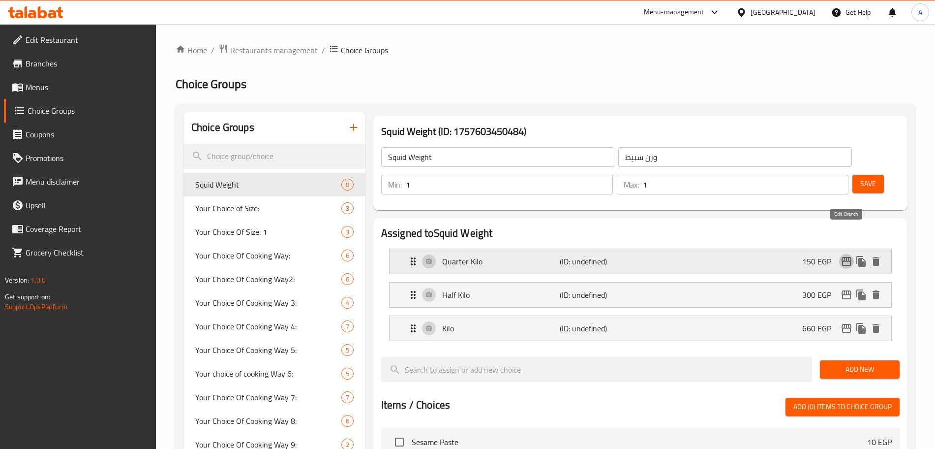
click at [842, 255] on icon "edit" at bounding box center [847, 261] width 12 height 12
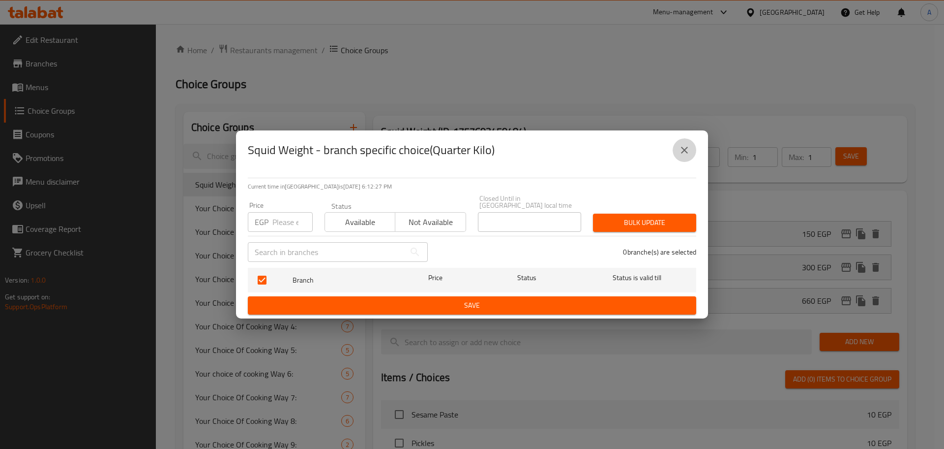
click at [686, 150] on icon "close" at bounding box center [685, 150] width 12 height 12
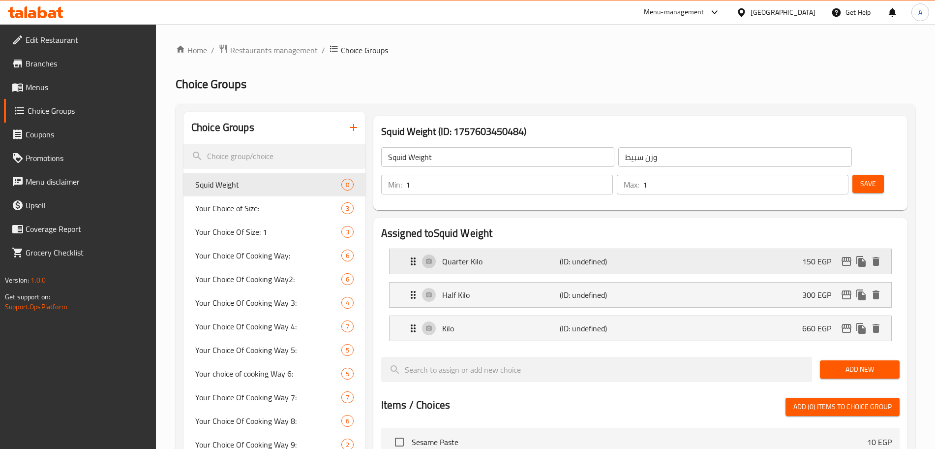
click at [679, 249] on div "Quarter Kilo (ID: undefined) 150 EGP" at bounding box center [643, 261] width 472 height 25
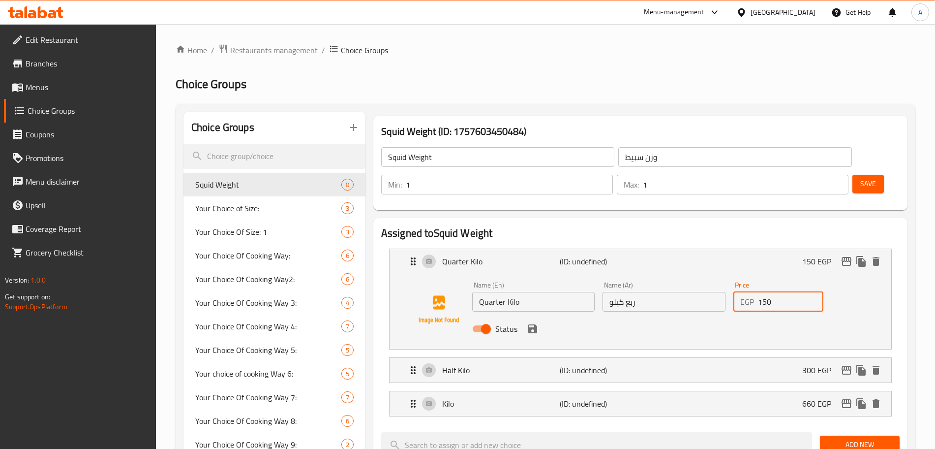
click at [778, 292] on input "150" at bounding box center [790, 302] width 65 height 20
click at [536, 323] on icon "save" at bounding box center [533, 329] width 12 height 12
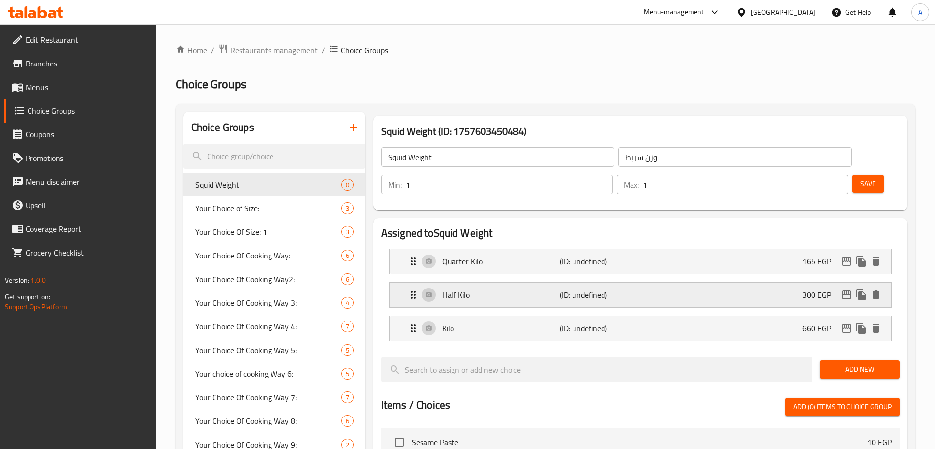
click at [771, 282] on div "Half Kilo (ID: undefined) 300 EGP" at bounding box center [643, 294] width 472 height 25
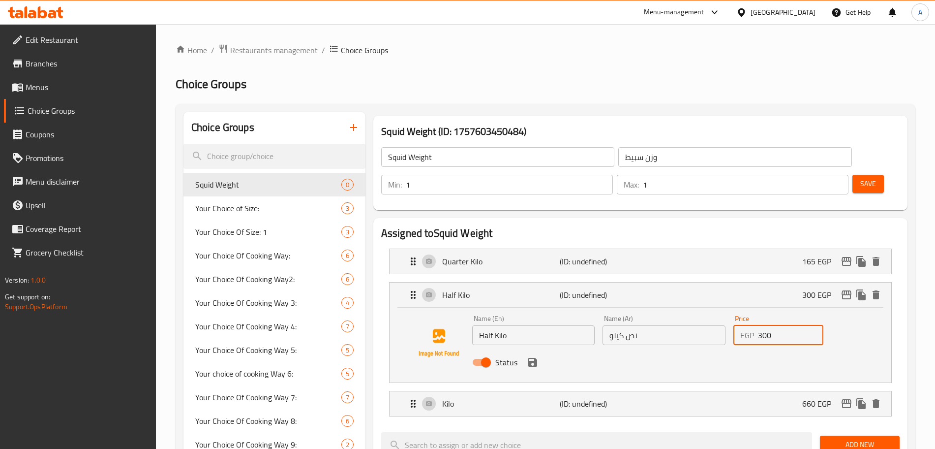
click at [779, 325] on input "300" at bounding box center [790, 335] width 65 height 20
click at [533, 358] on icon "save" at bounding box center [532, 362] width 9 height 9
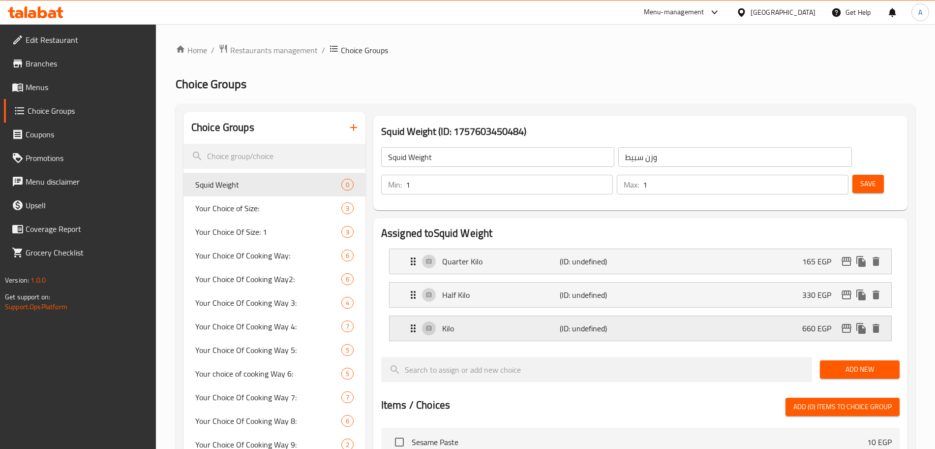
scroll to position [67, 0]
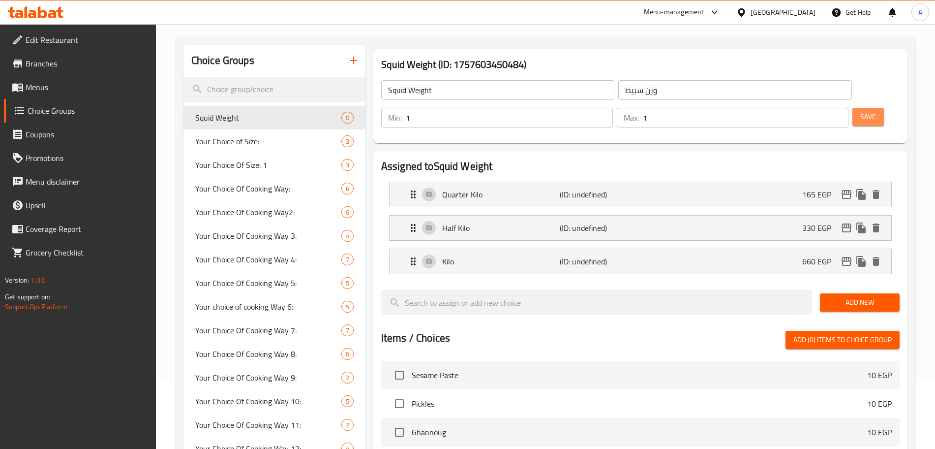
click at [860, 111] on span "Save" at bounding box center [868, 117] width 16 height 12
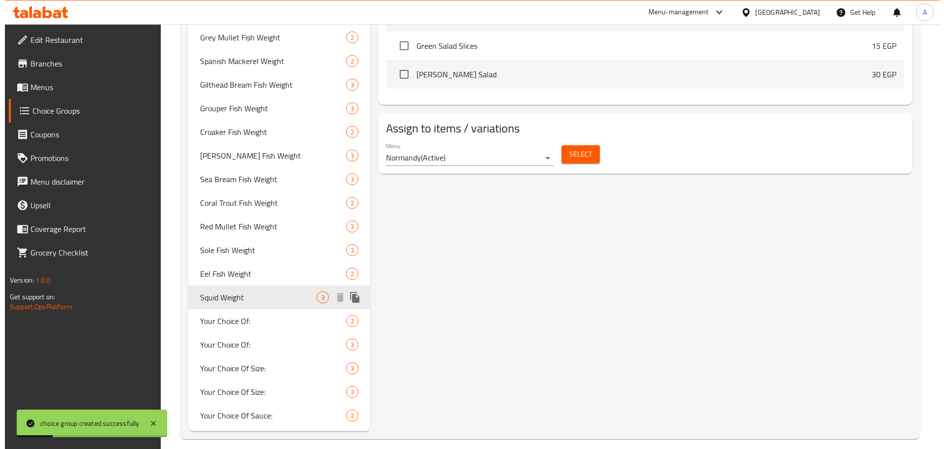
scroll to position [606, 0]
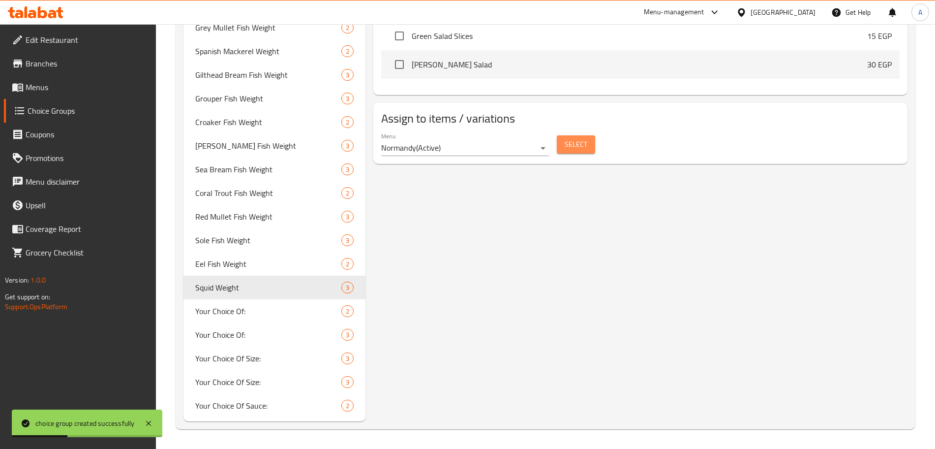
click at [574, 138] on span "Select" at bounding box center [576, 144] width 23 height 12
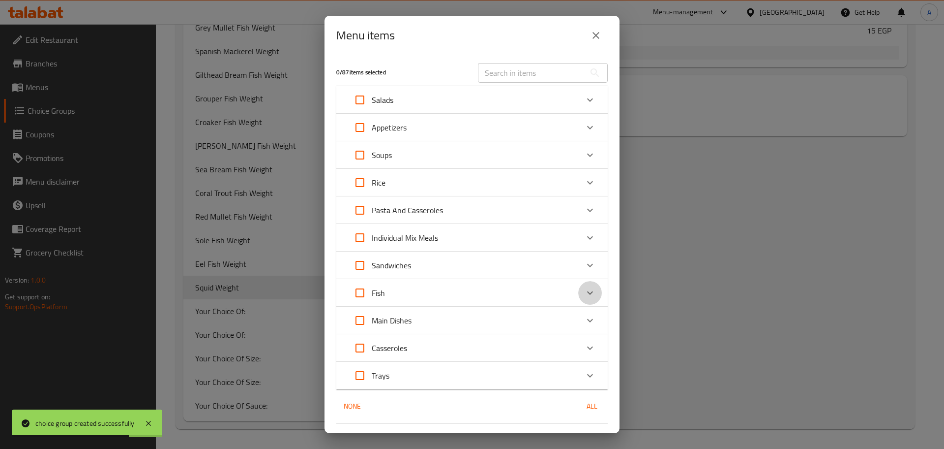
click at [584, 288] on icon "Expand" at bounding box center [590, 293] width 12 height 12
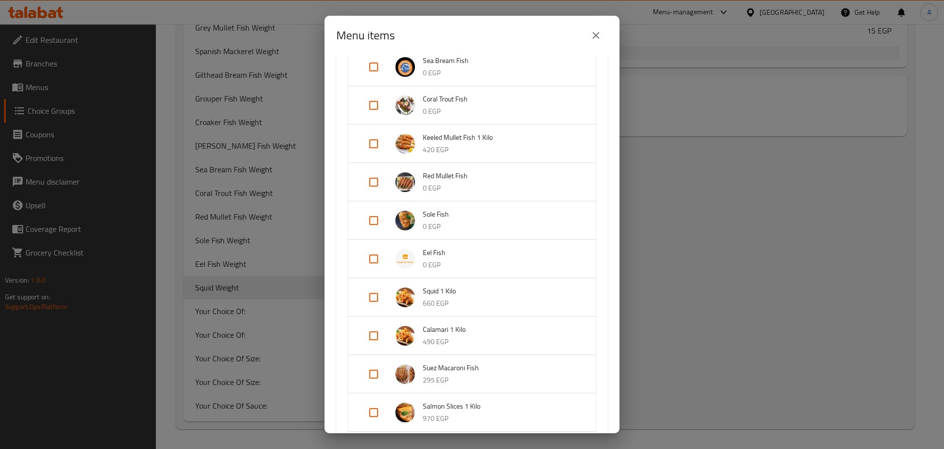
scroll to position [592, 0]
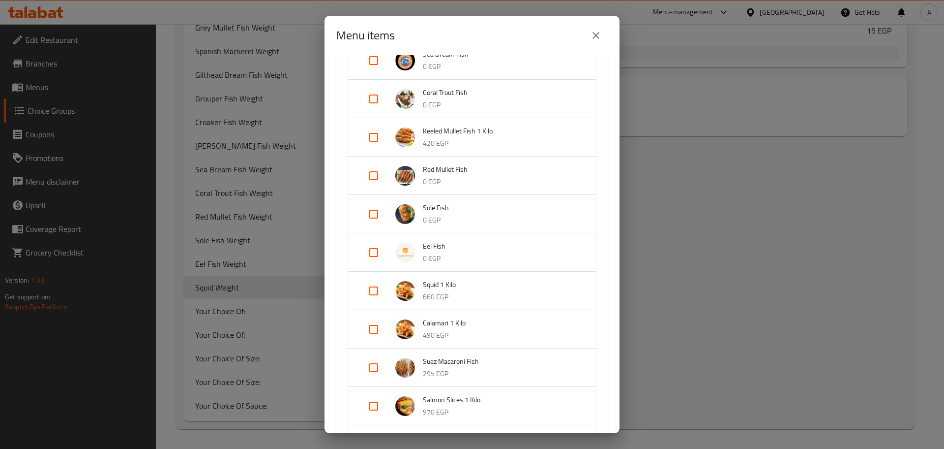
click at [374, 289] on input "Expand" at bounding box center [374, 291] width 24 height 24
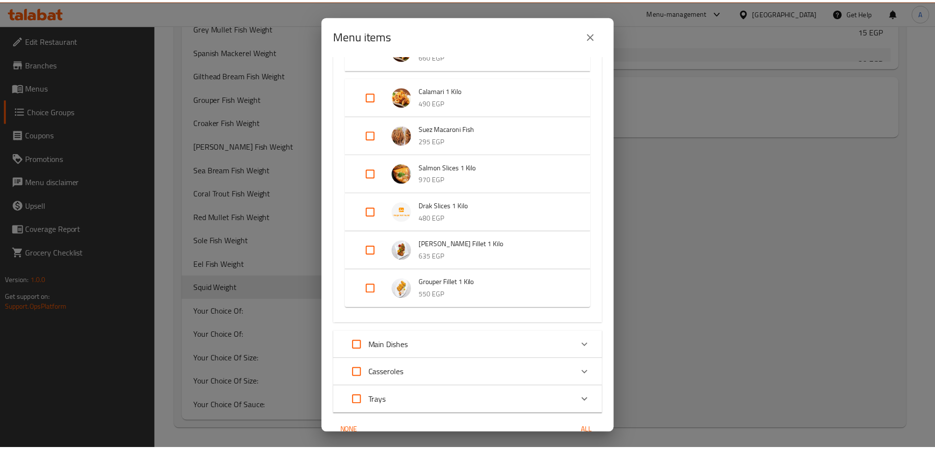
scroll to position [889, 0]
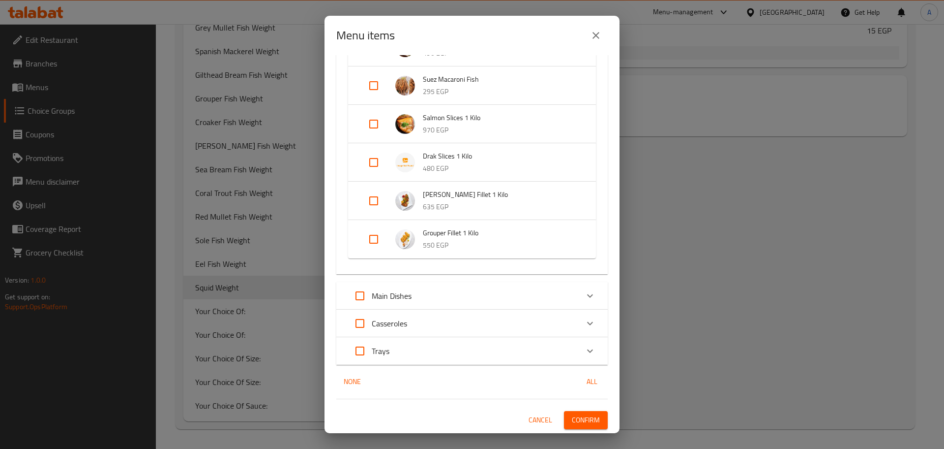
click at [581, 424] on span "Confirm" at bounding box center [586, 420] width 28 height 12
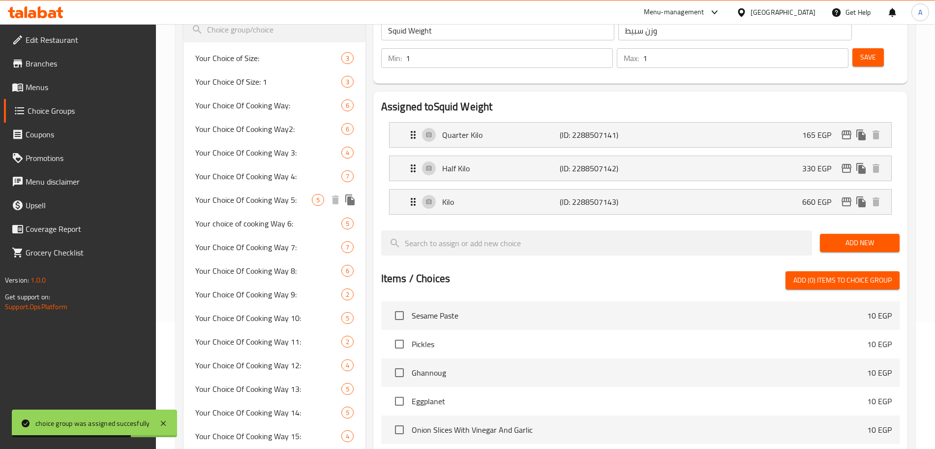
scroll to position [123, 0]
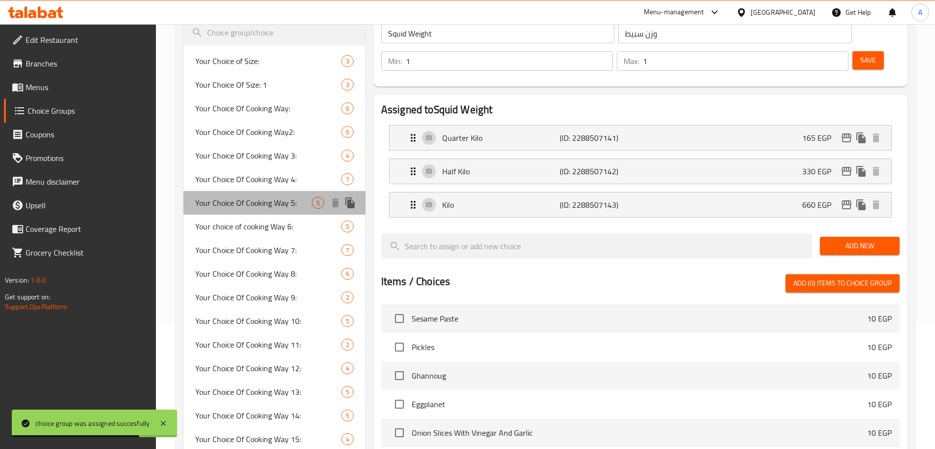
click at [359, 206] on div "Your Choice Of Cooking Way 5: 5" at bounding box center [274, 203] width 182 height 24
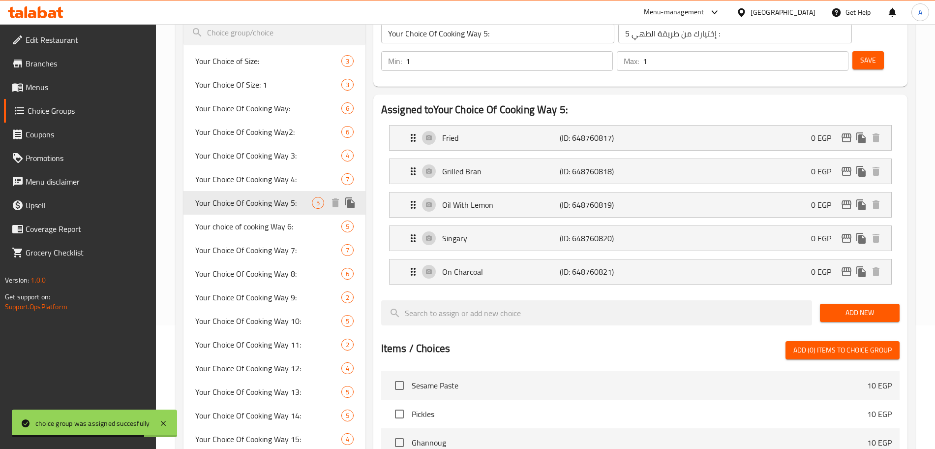
scroll to position [0, 0]
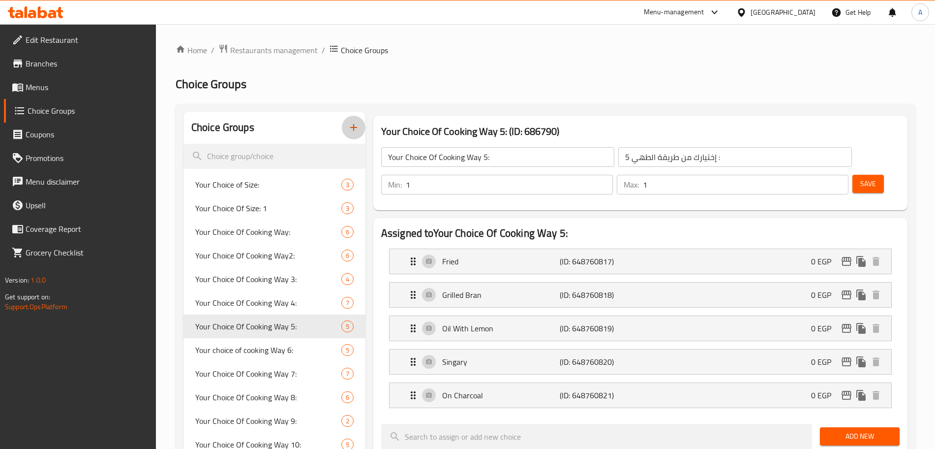
click at [350, 122] on icon "button" at bounding box center [354, 127] width 12 height 12
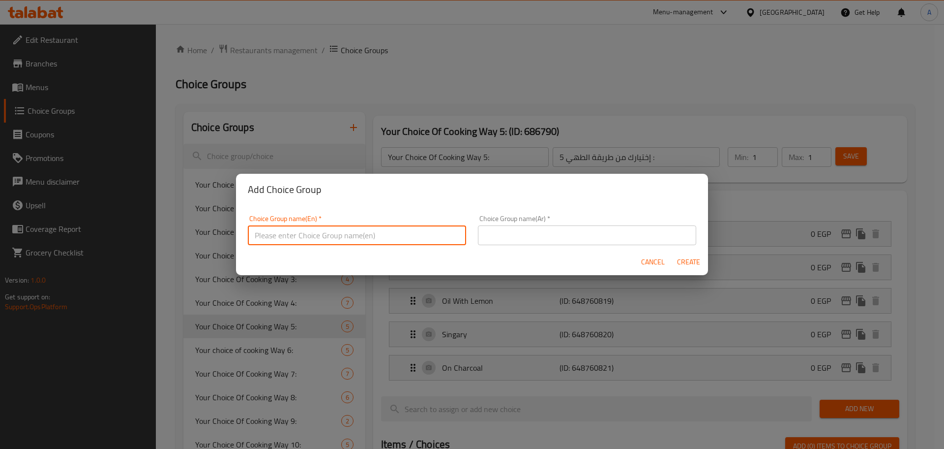
click at [362, 232] on input "text" at bounding box center [357, 235] width 218 height 20
paste input "Calamari"
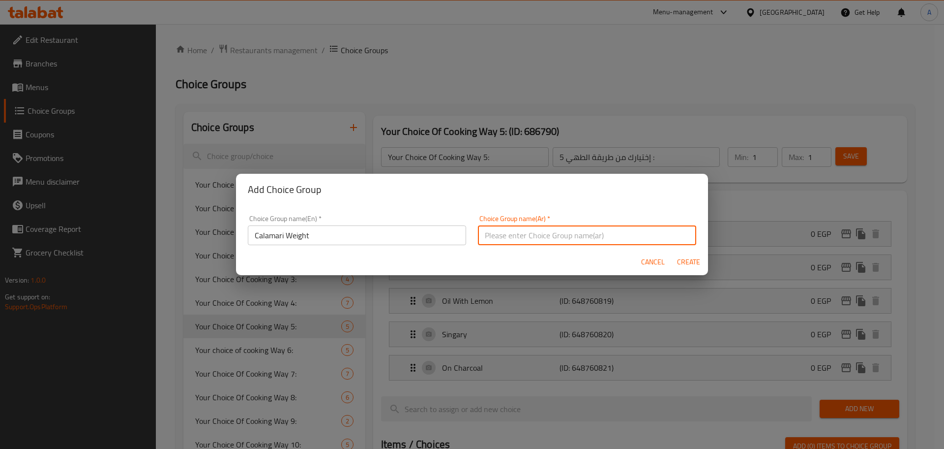
click at [505, 235] on input "text" at bounding box center [587, 235] width 218 height 20
paste input "كاليماري"
click at [687, 262] on span "Create" at bounding box center [689, 262] width 24 height 12
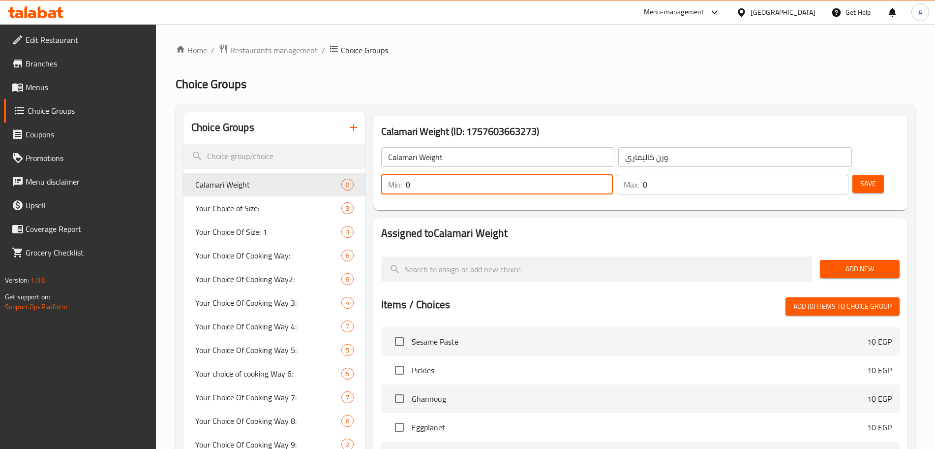
click at [613, 175] on input "0" at bounding box center [509, 185] width 207 height 20
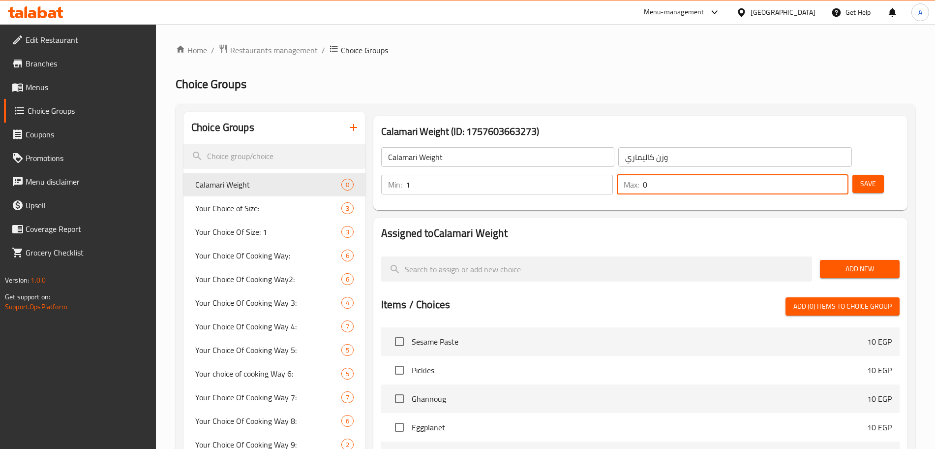
click at [816, 175] on input "0" at bounding box center [746, 185] width 206 height 20
click at [847, 185] on div "Calamari Weight (ID: 1757603663273) Calamari Weight ​ وزن كاليماري ​ Min: 1 ​ M…" at bounding box center [640, 163] width 542 height 102
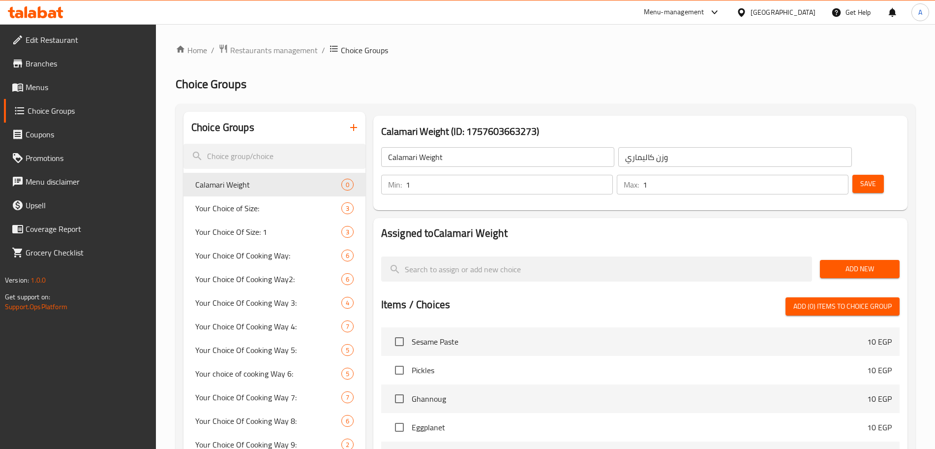
click at [859, 263] on span "Add New" at bounding box center [860, 269] width 64 height 12
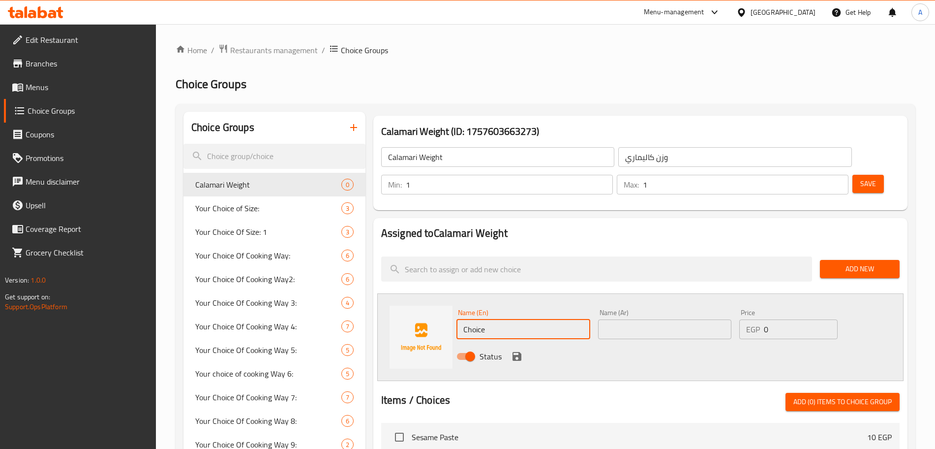
click at [506, 319] on input "Choice" at bounding box center [523, 329] width 134 height 20
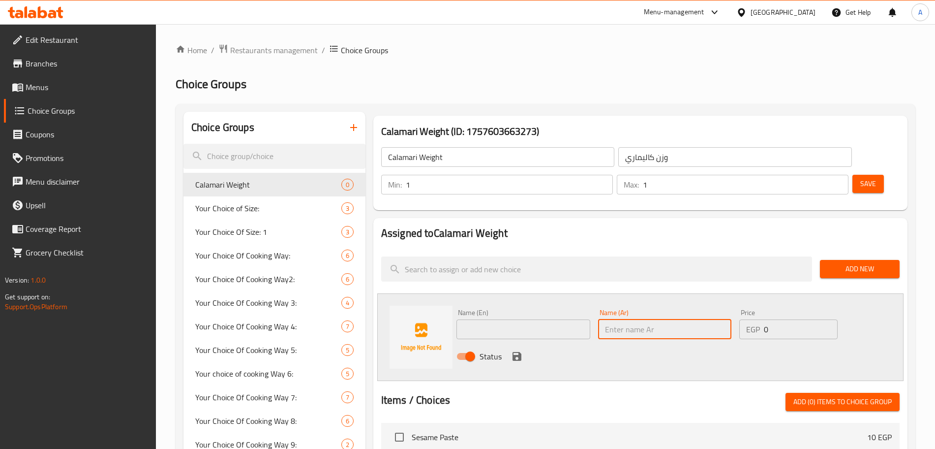
click at [632, 319] on input "text" at bounding box center [665, 329] width 134 height 20
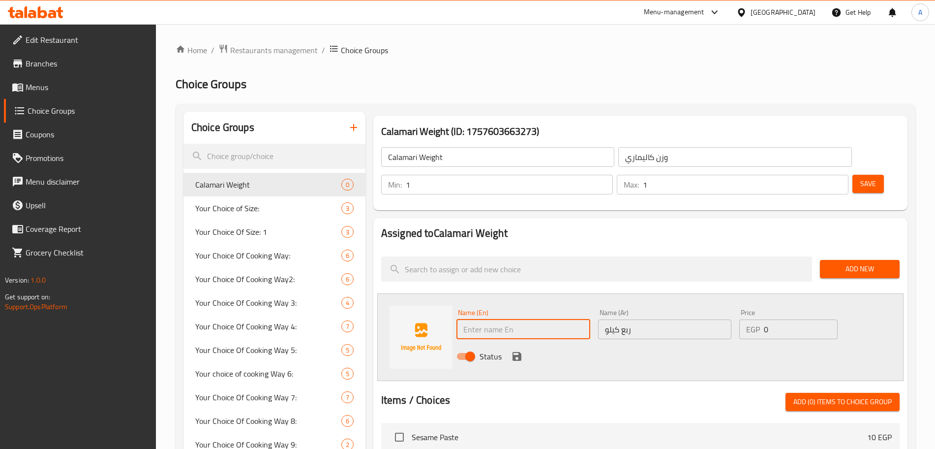
click at [516, 319] on input "text" at bounding box center [523, 329] width 134 height 20
click at [799, 319] on input "0" at bounding box center [801, 329] width 74 height 20
click at [520, 352] on icon "save" at bounding box center [517, 356] width 9 height 9
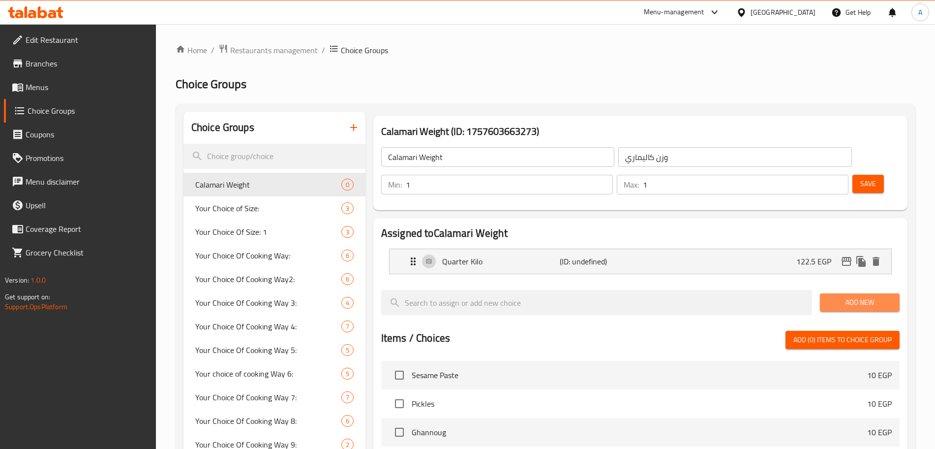
click at [842, 296] on span "Add New" at bounding box center [860, 302] width 64 height 12
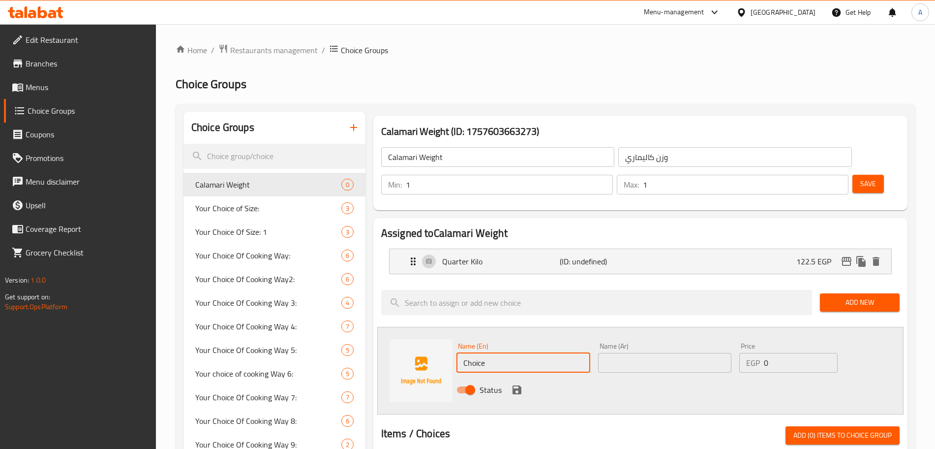
click at [508, 353] on input "Choice" at bounding box center [523, 363] width 134 height 20
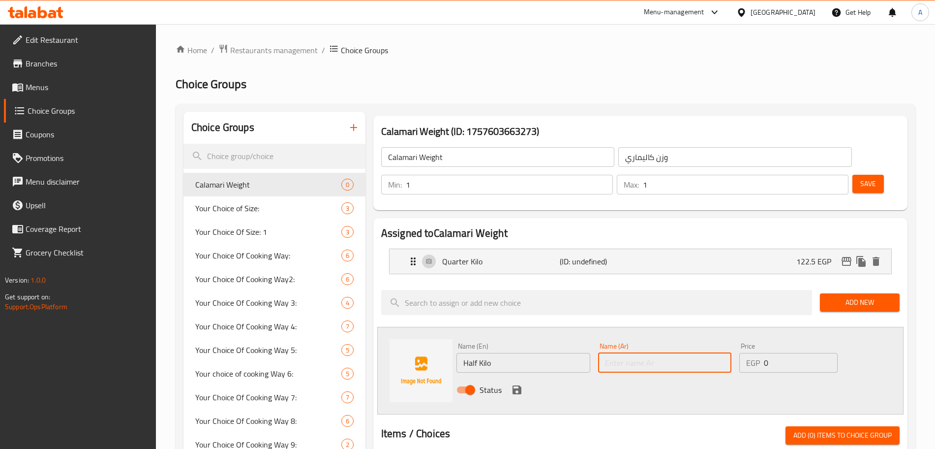
click at [608, 353] on input "text" at bounding box center [665, 363] width 134 height 20
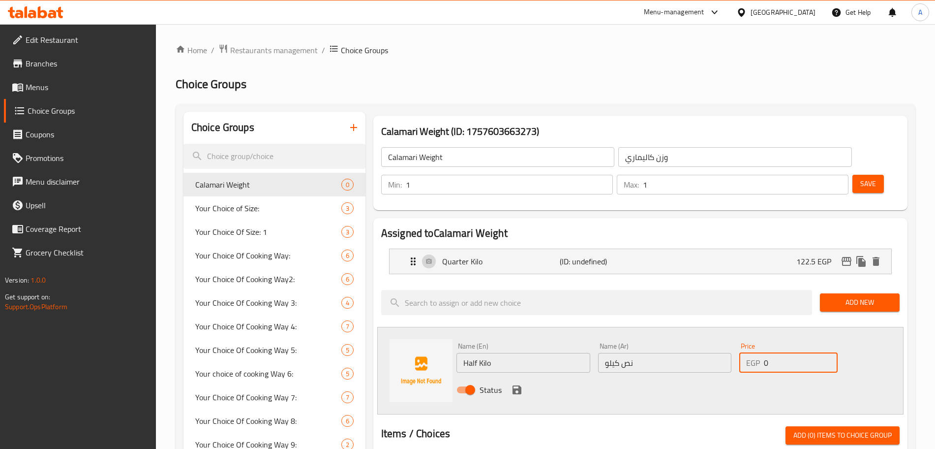
click at [781, 353] on input "0" at bounding box center [801, 363] width 74 height 20
click at [517, 384] on icon "save" at bounding box center [517, 390] width 12 height 12
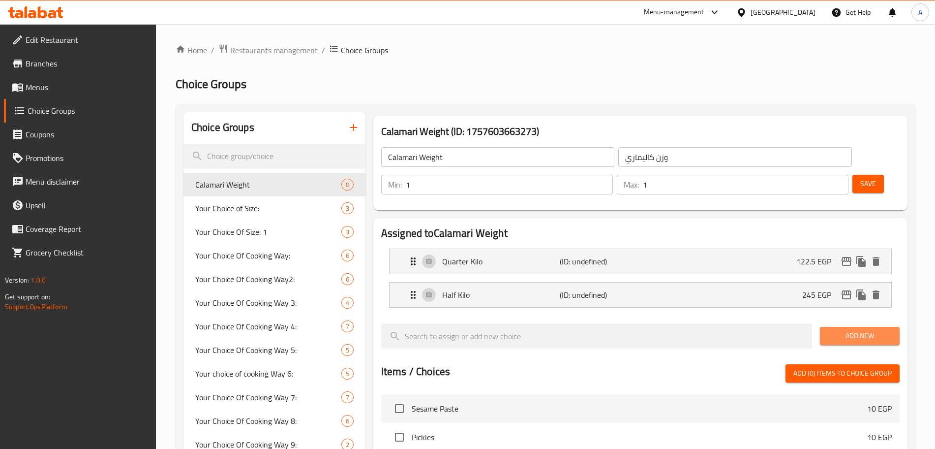
click at [845, 327] on button "Add New" at bounding box center [860, 336] width 80 height 18
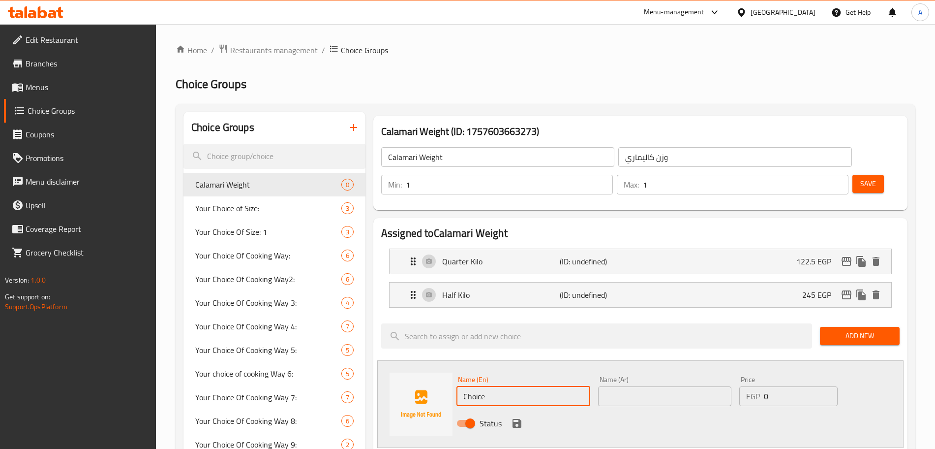
click at [496, 386] on input "Choice" at bounding box center [523, 396] width 134 height 20
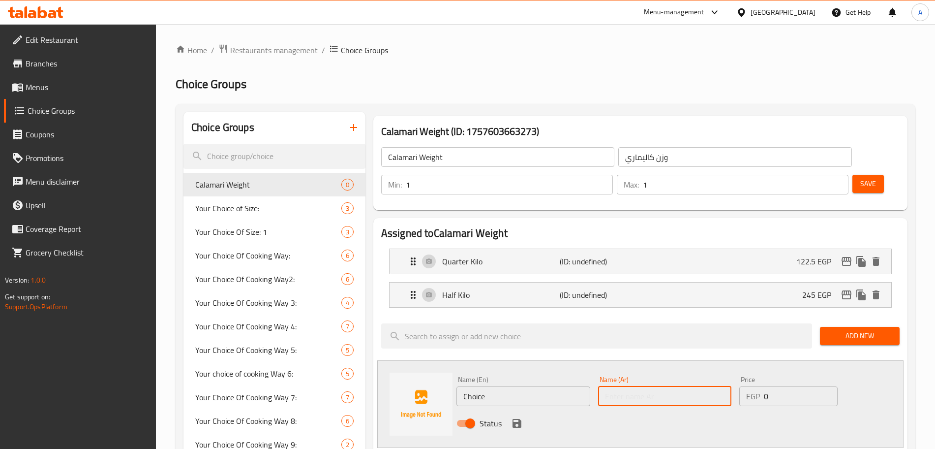
click at [651, 386] on input "text" at bounding box center [665, 396] width 134 height 20
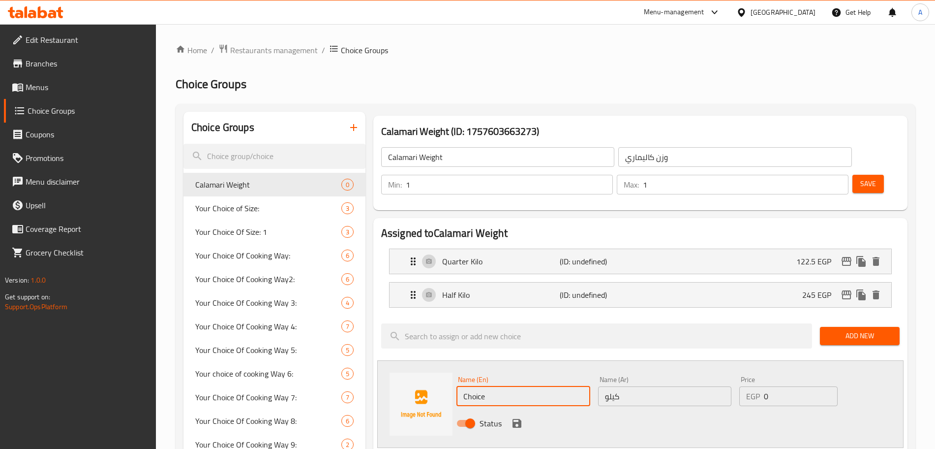
click at [526, 386] on input "Choice" at bounding box center [523, 396] width 134 height 20
click at [694, 410] on div "Status" at bounding box center [665, 423] width 424 height 27
click at [784, 386] on input "0" at bounding box center [801, 396] width 74 height 20
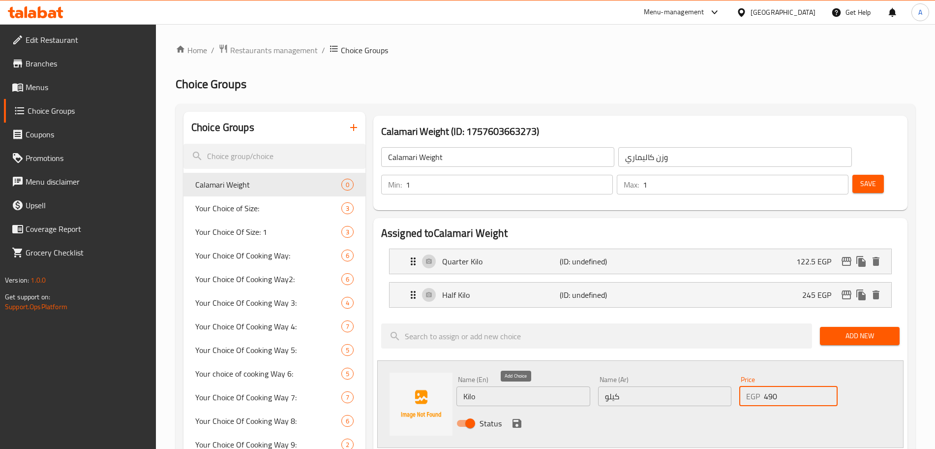
click at [512, 417] on icon "save" at bounding box center [517, 423] width 12 height 12
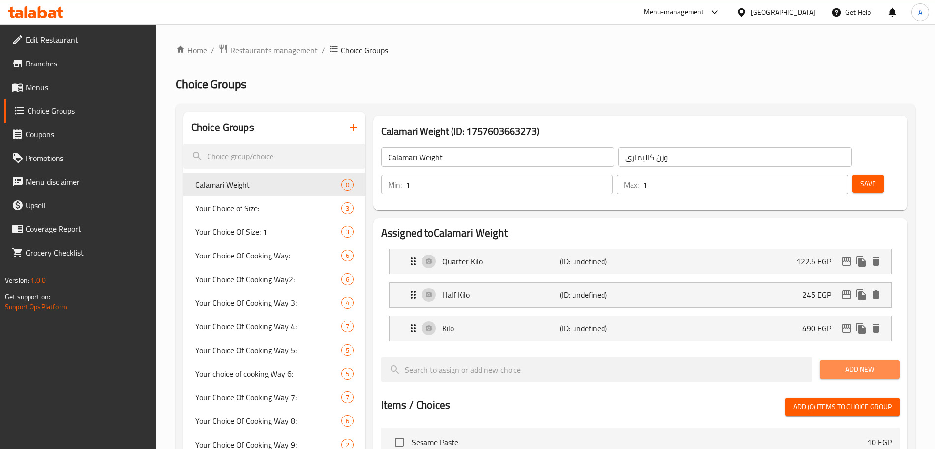
click at [868, 363] on span "Add New" at bounding box center [860, 369] width 64 height 12
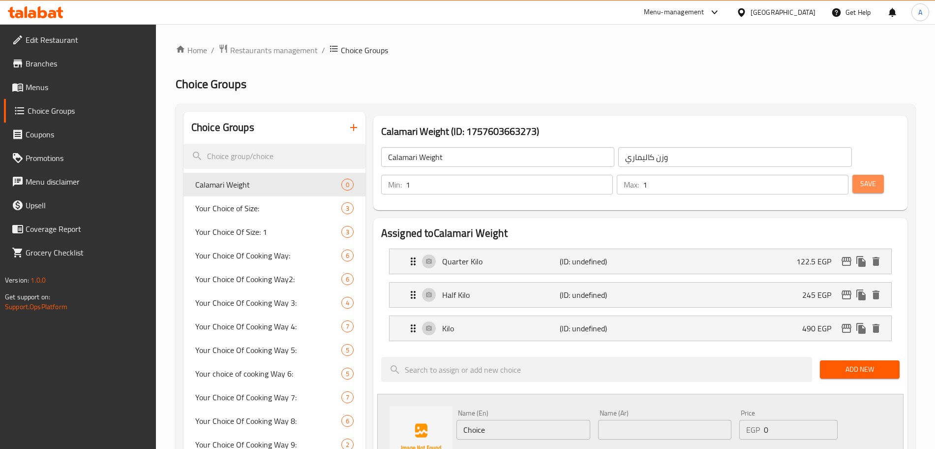
click at [852, 175] on button "Save" at bounding box center [867, 184] width 31 height 18
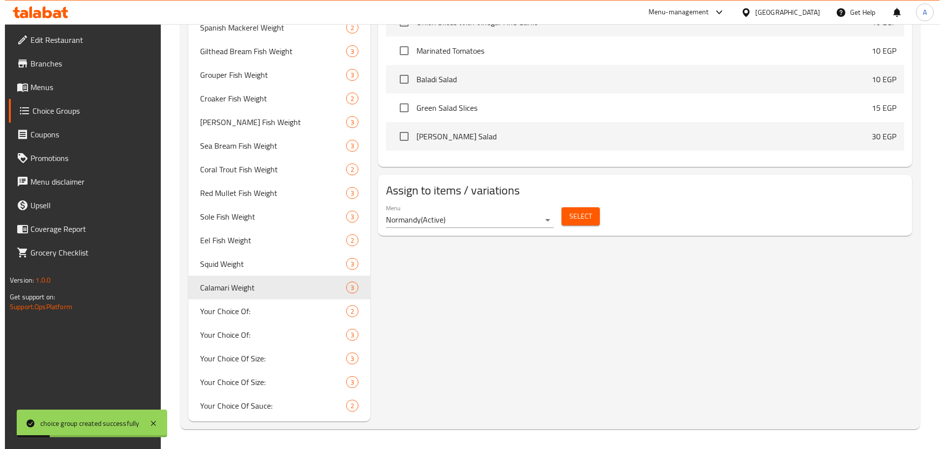
scroll to position [628, 0]
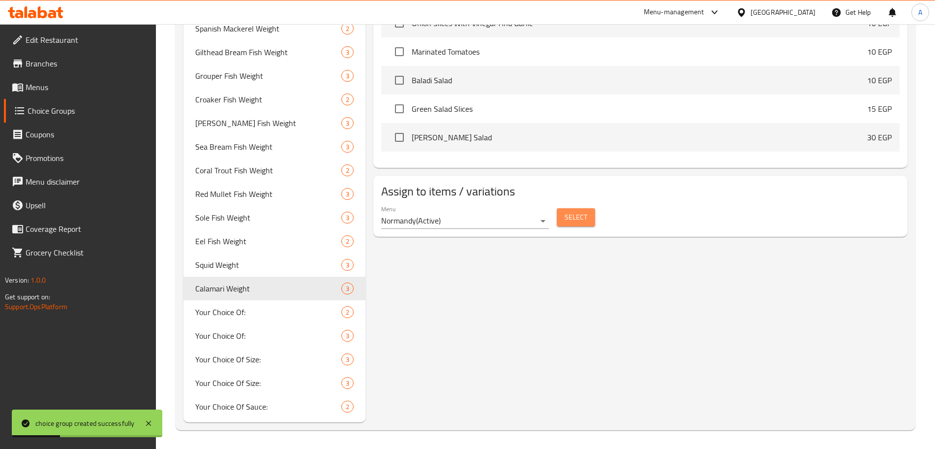
click at [577, 211] on span "Select" at bounding box center [576, 217] width 23 height 12
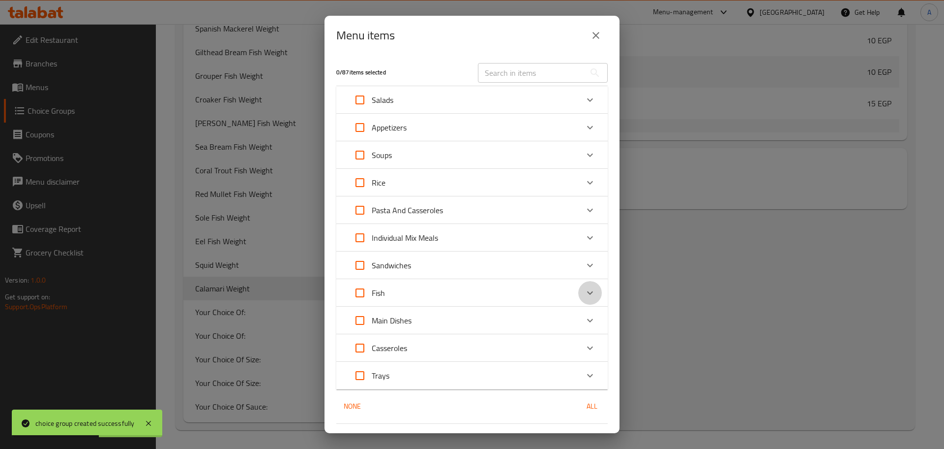
click at [584, 289] on icon "Expand" at bounding box center [590, 293] width 12 height 12
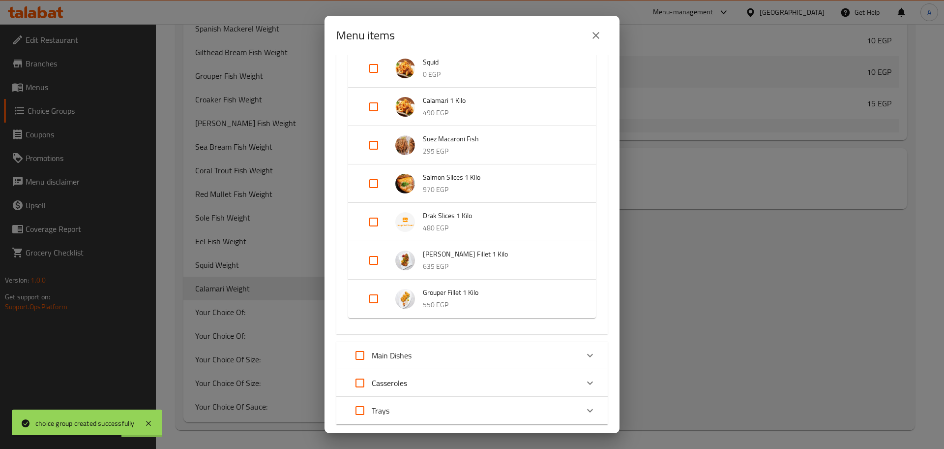
scroll to position [819, 0]
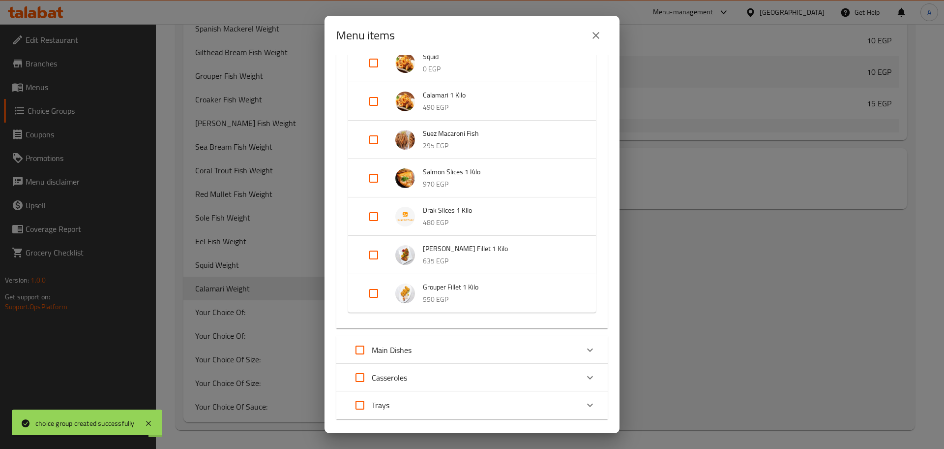
click at [373, 101] on input "Expand" at bounding box center [374, 102] width 24 height 24
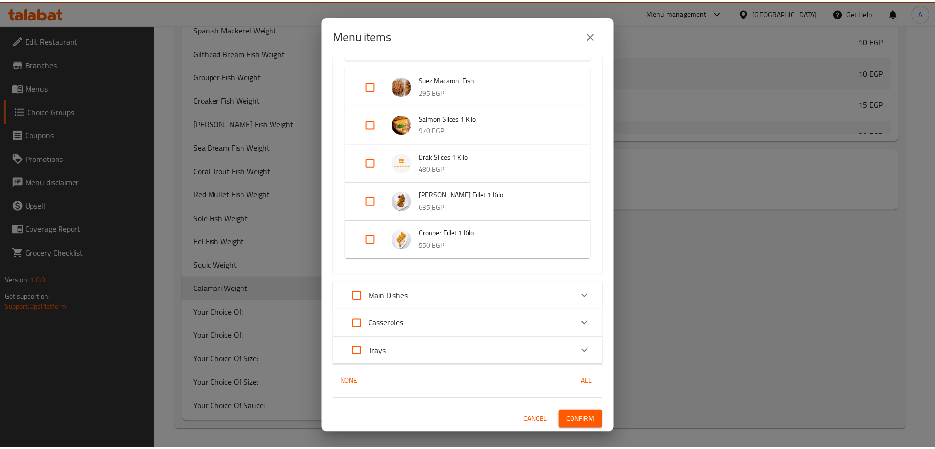
scroll to position [889, 0]
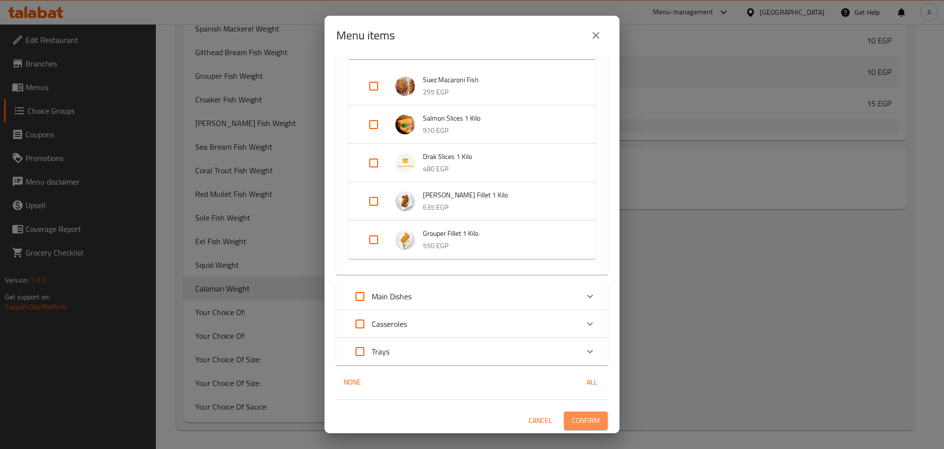
click at [589, 414] on span "Confirm" at bounding box center [586, 420] width 28 height 12
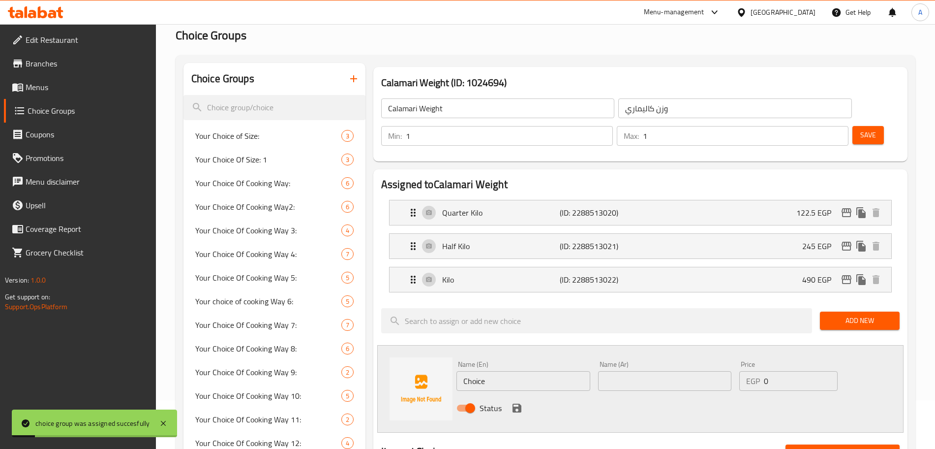
scroll to position [0, 0]
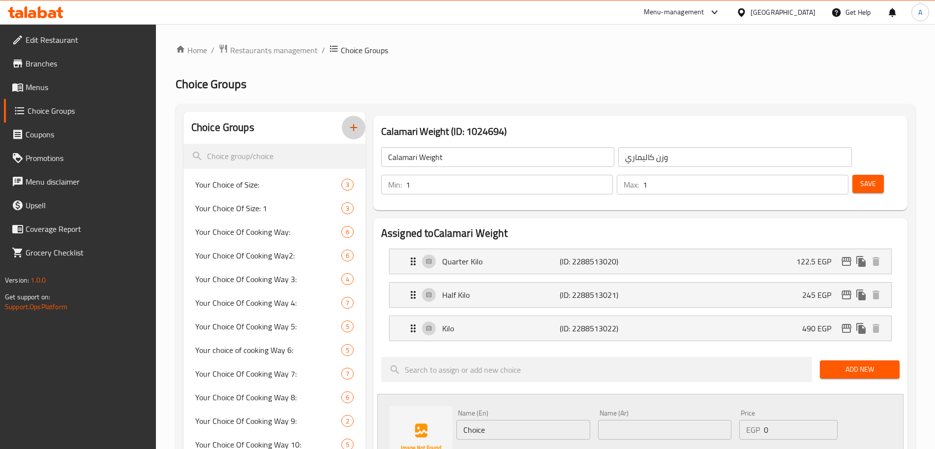
click at [353, 126] on icon "button" at bounding box center [353, 127] width 7 height 7
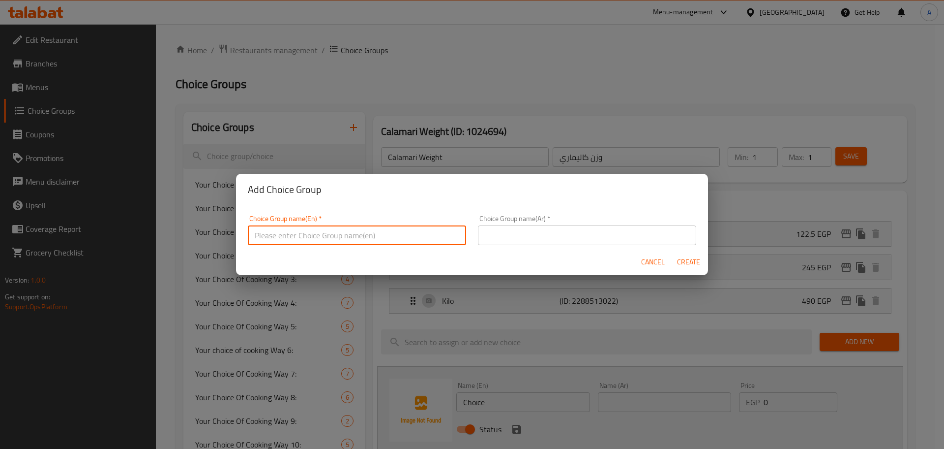
click at [290, 239] on input "text" at bounding box center [357, 235] width 218 height 20
paste input "Suez Macaroni Fish"
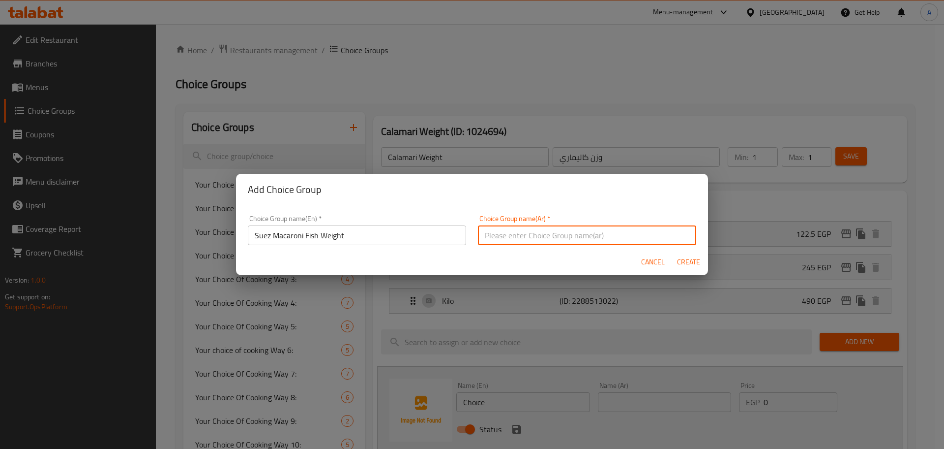
click at [527, 243] on input "text" at bounding box center [587, 235] width 218 height 20
paste input "سمك مكرونة سويس"
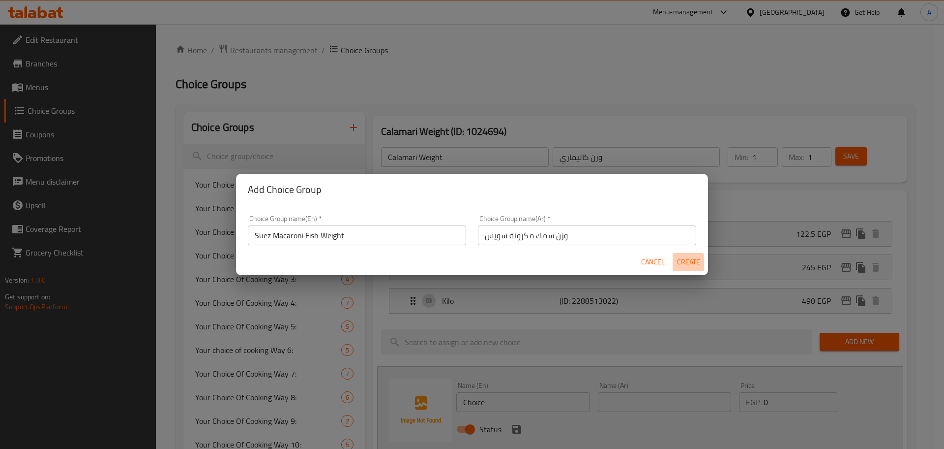
click at [695, 256] on span "Create" at bounding box center [689, 262] width 24 height 12
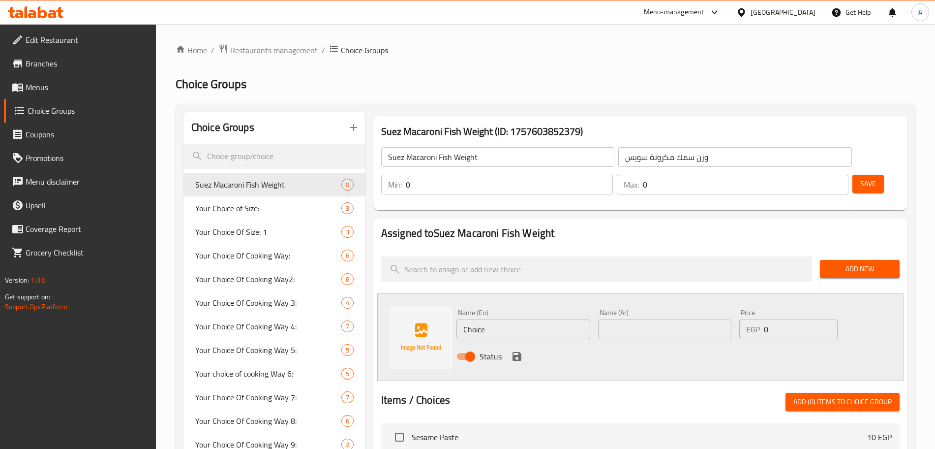
click at [613, 175] on input "0" at bounding box center [509, 185] width 207 height 20
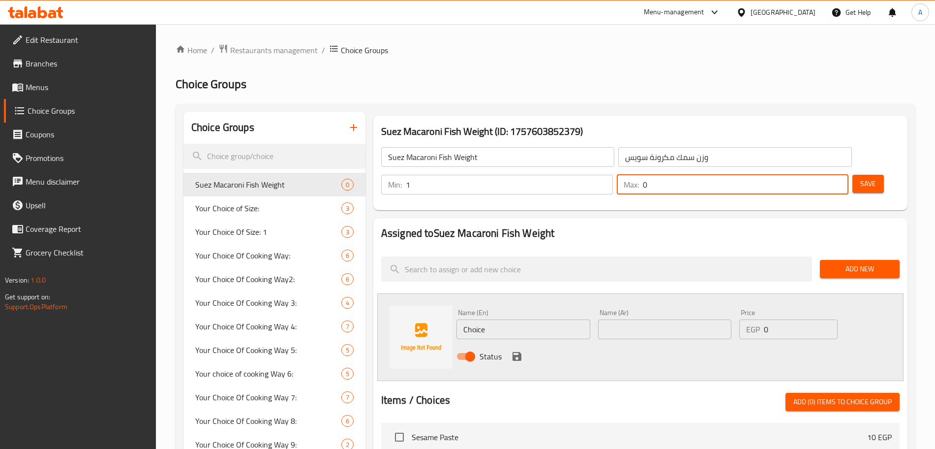
click at [811, 175] on input "0" at bounding box center [746, 185] width 206 height 20
click at [814, 175] on input "0" at bounding box center [746, 185] width 206 height 20
click at [864, 263] on span "Add New" at bounding box center [860, 269] width 64 height 12
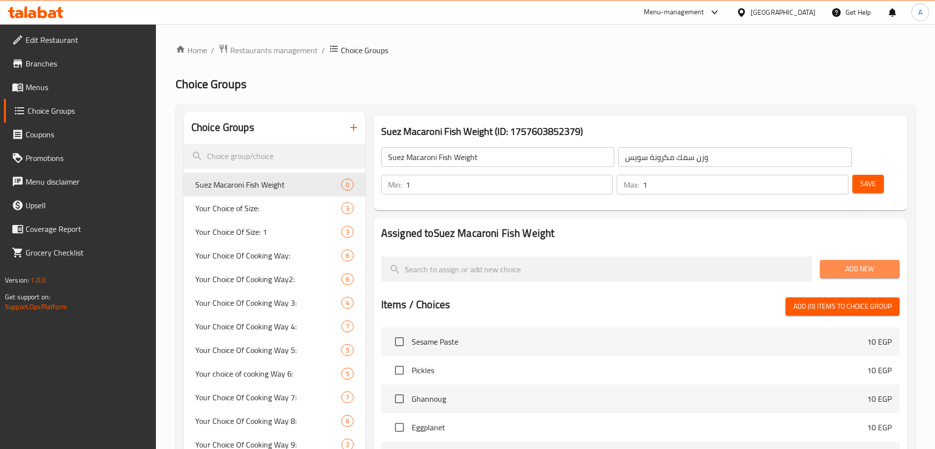
click at [828, 263] on span "Add New" at bounding box center [860, 269] width 64 height 12
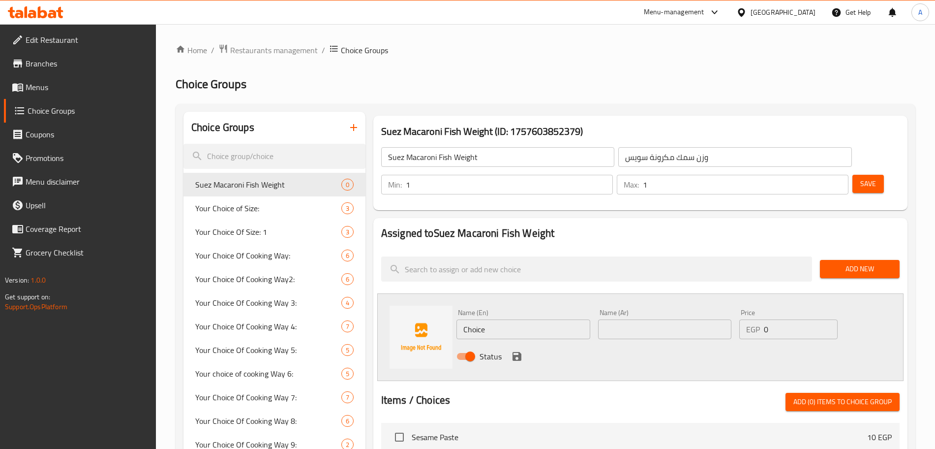
click at [522, 319] on input "Choice" at bounding box center [523, 329] width 134 height 20
click at [610, 319] on input "text" at bounding box center [665, 329] width 134 height 20
click at [503, 319] on input "Choice" at bounding box center [523, 329] width 134 height 20
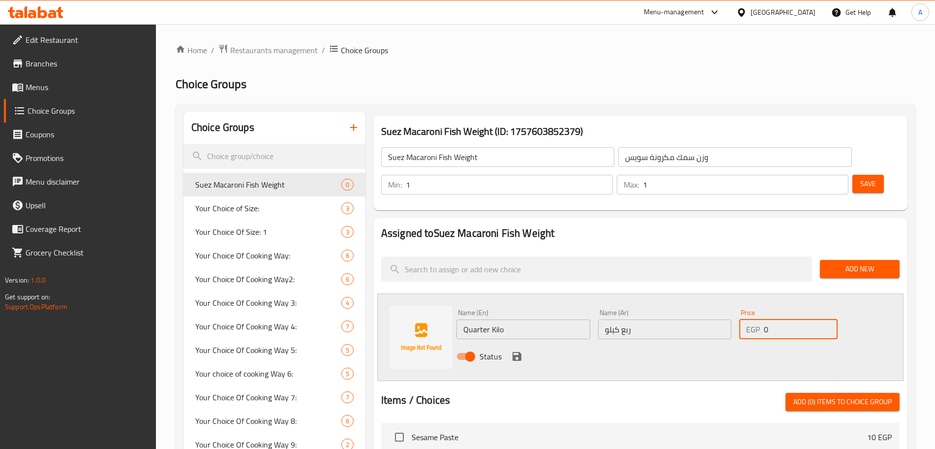
click at [774, 319] on input "0" at bounding box center [801, 329] width 74 height 20
click at [519, 350] on icon "save" at bounding box center [517, 356] width 12 height 12
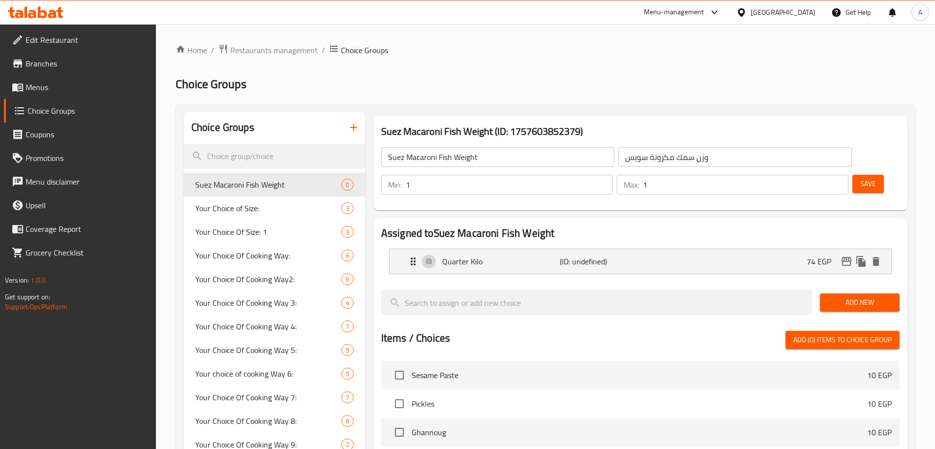
click at [867, 296] on span "Add New" at bounding box center [860, 302] width 64 height 12
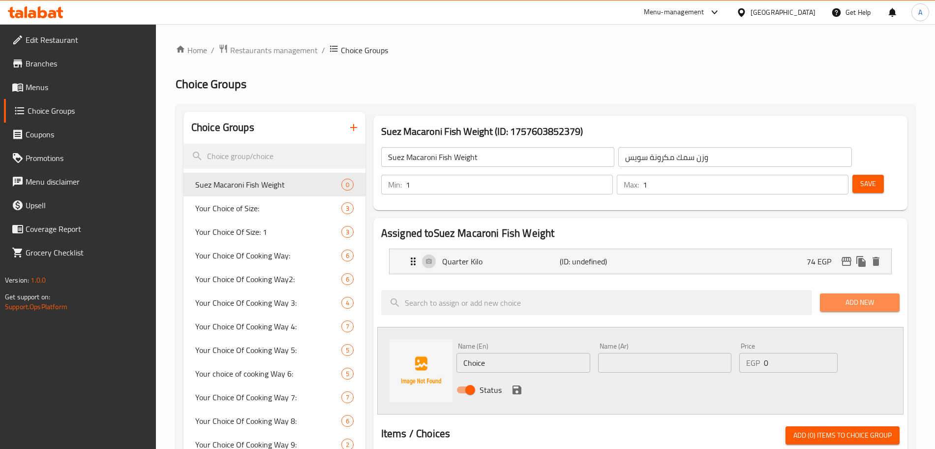
click at [867, 296] on span "Add New" at bounding box center [860, 302] width 64 height 12
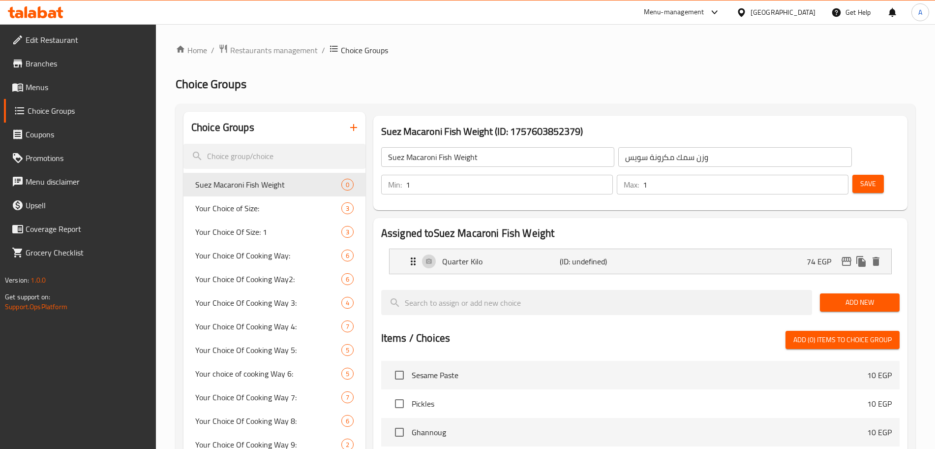
click at [841, 296] on span "Add New" at bounding box center [860, 302] width 64 height 12
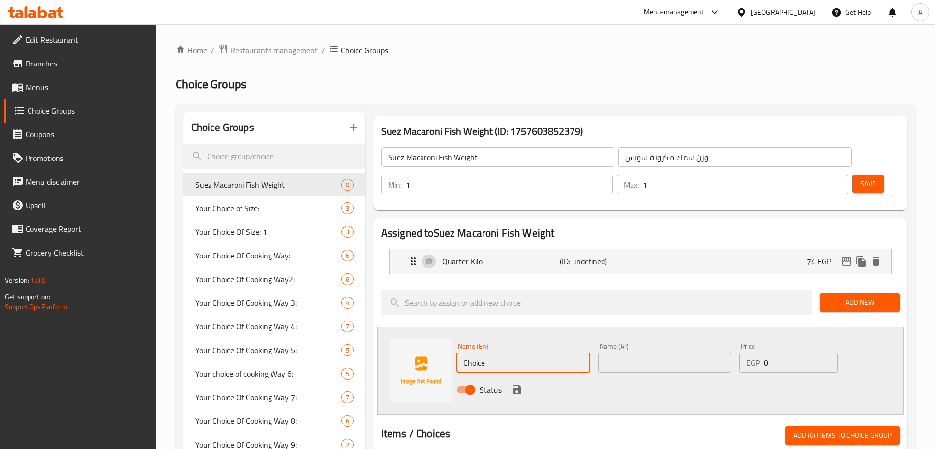
click at [502, 353] on input "Choice" at bounding box center [523, 363] width 134 height 20
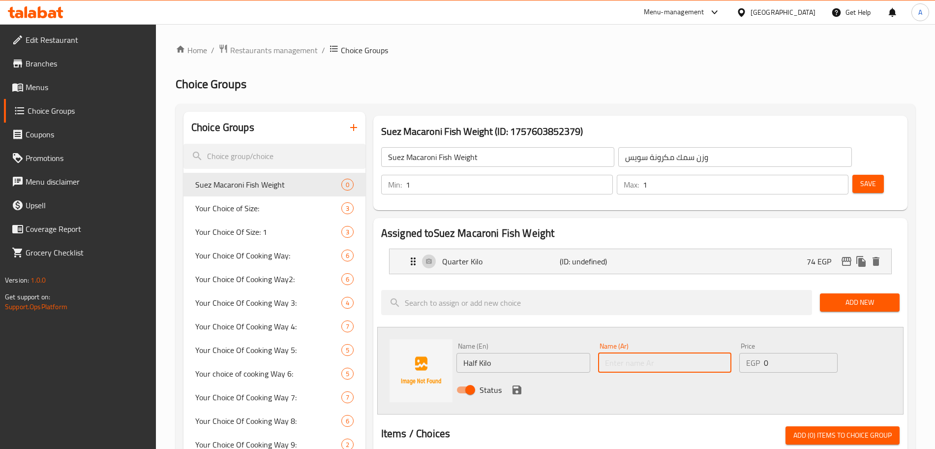
click at [640, 353] on input "text" at bounding box center [665, 363] width 134 height 20
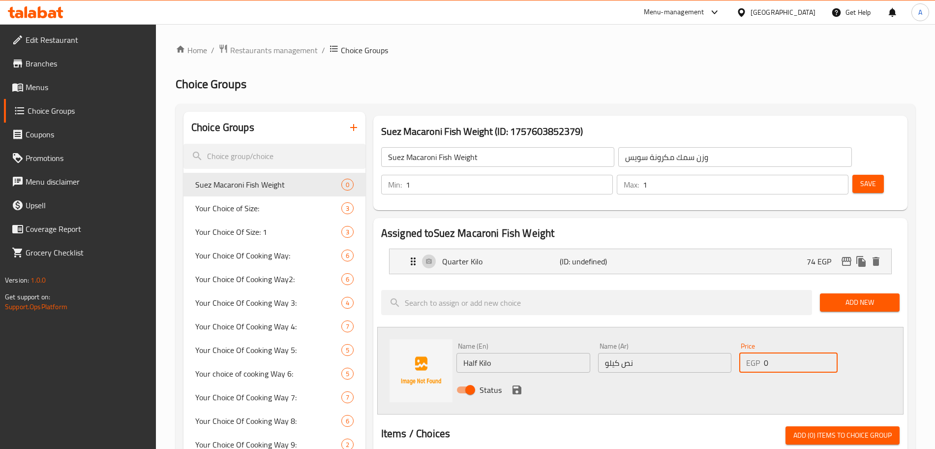
click at [777, 353] on input "0" at bounding box center [801, 363] width 74 height 20
click at [518, 385] on icon "save" at bounding box center [517, 389] width 9 height 9
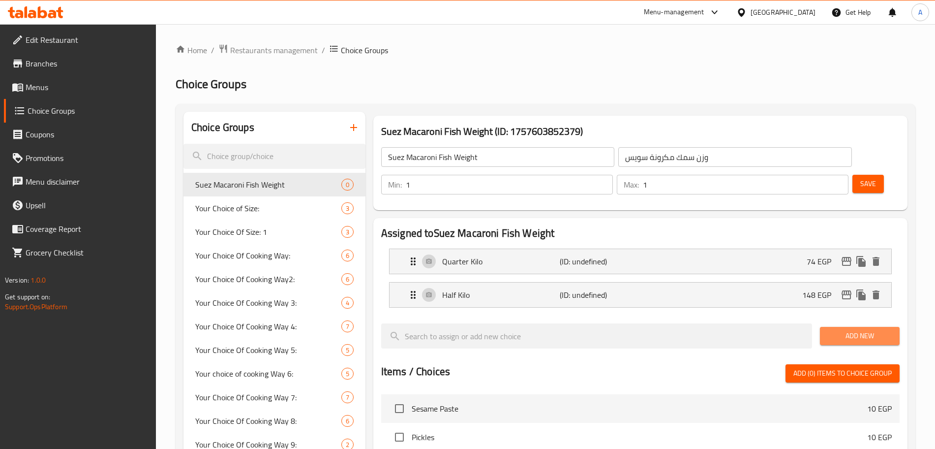
click at [858, 330] on span "Add New" at bounding box center [860, 336] width 64 height 12
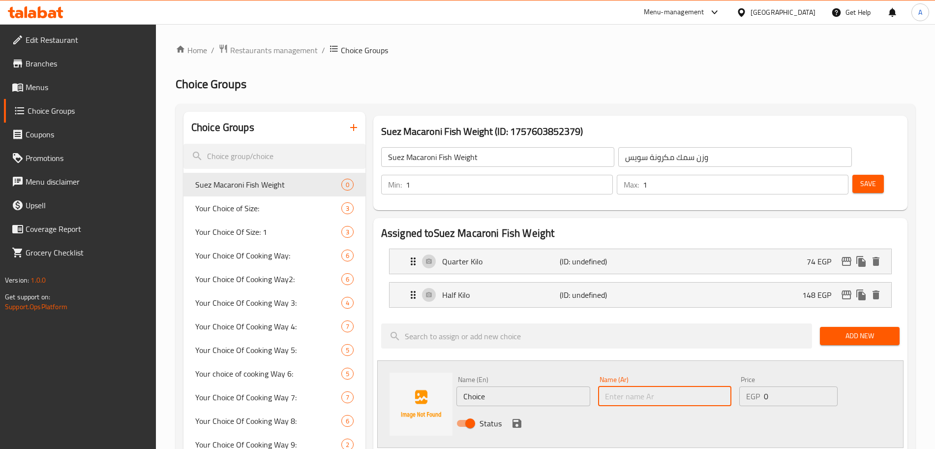
click at [654, 386] on input "text" at bounding box center [665, 396] width 134 height 20
click at [496, 386] on input "Choice" at bounding box center [523, 396] width 134 height 20
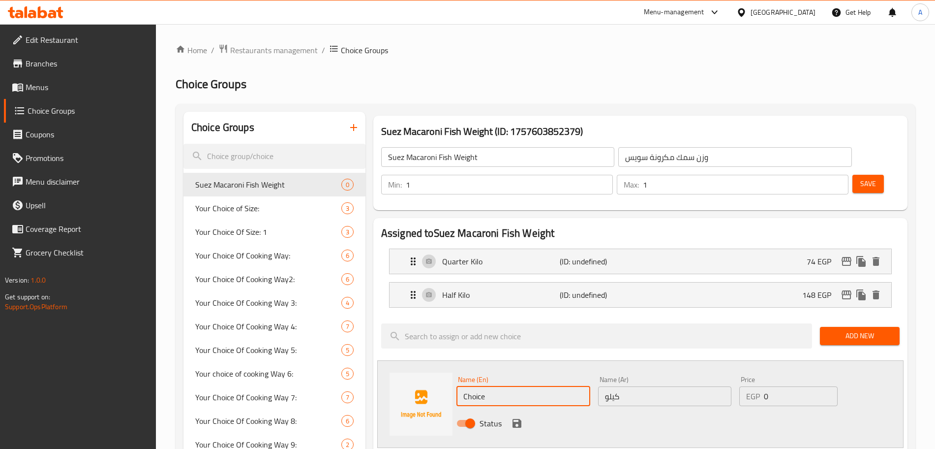
click at [496, 386] on input "Choice" at bounding box center [523, 396] width 134 height 20
click at [792, 386] on input "0" at bounding box center [801, 396] width 74 height 20
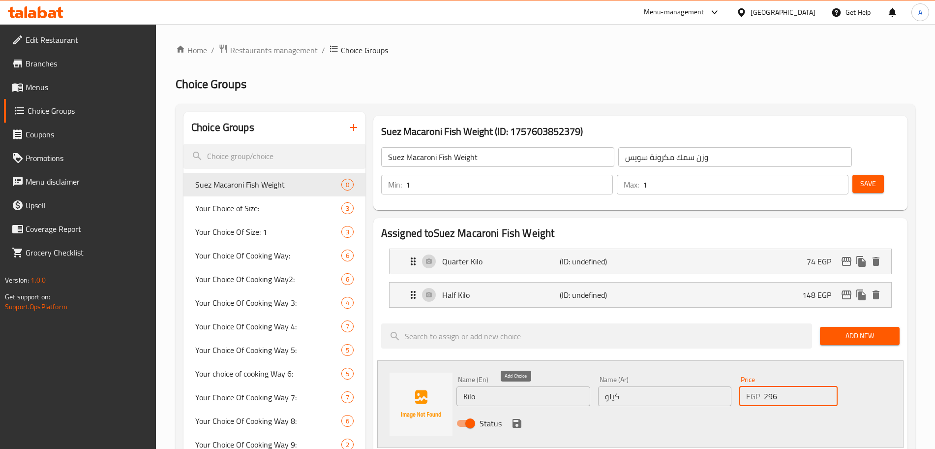
click at [521, 417] on icon "save" at bounding box center [517, 423] width 12 height 12
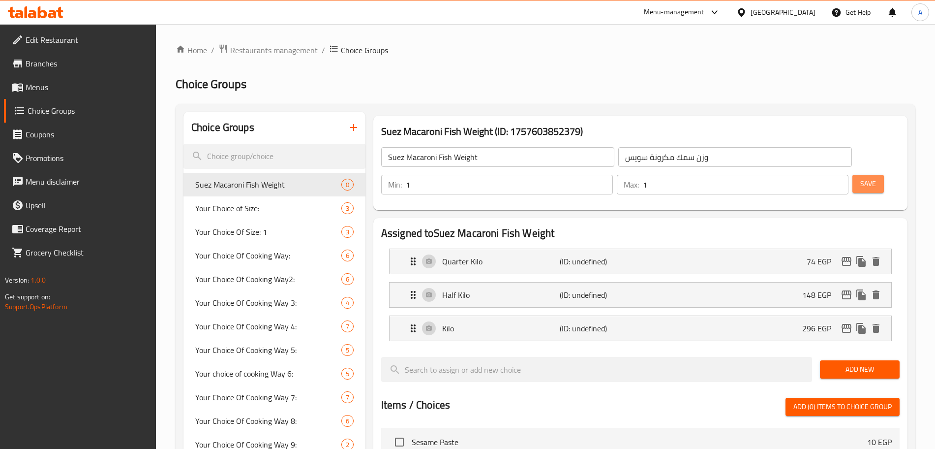
click at [860, 178] on span "Save" at bounding box center [868, 184] width 16 height 12
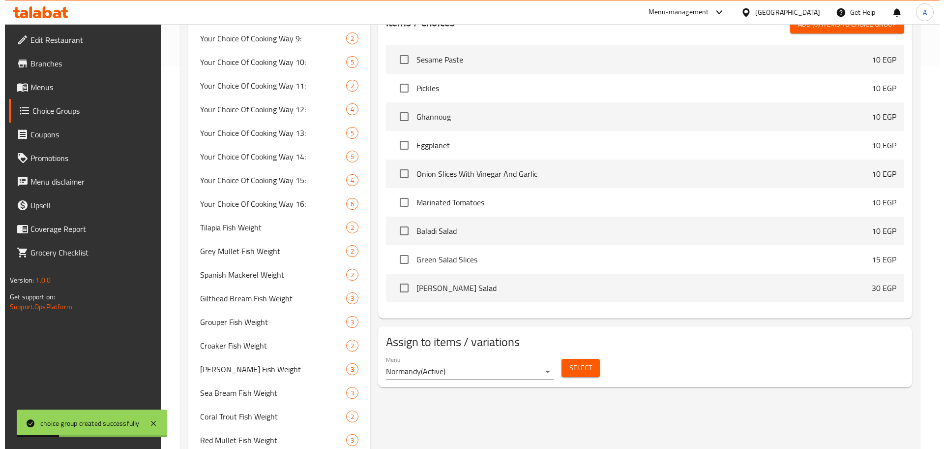
scroll to position [377, 0]
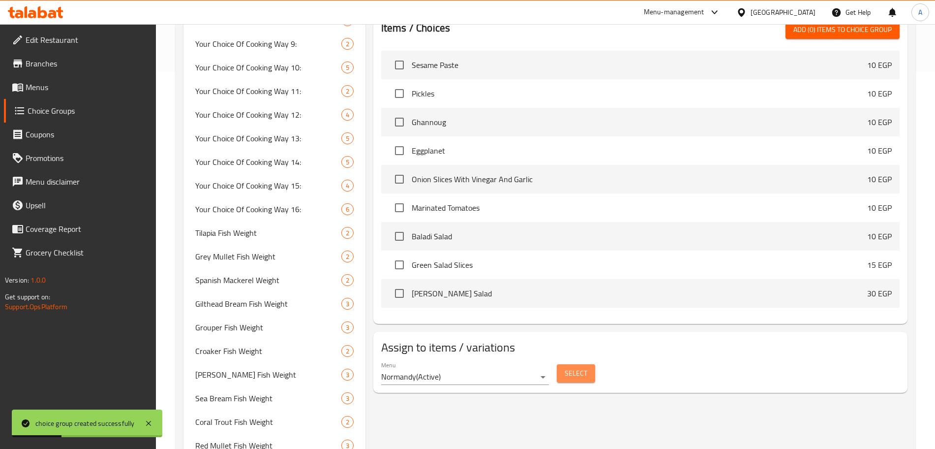
click at [579, 367] on span "Select" at bounding box center [576, 373] width 23 height 12
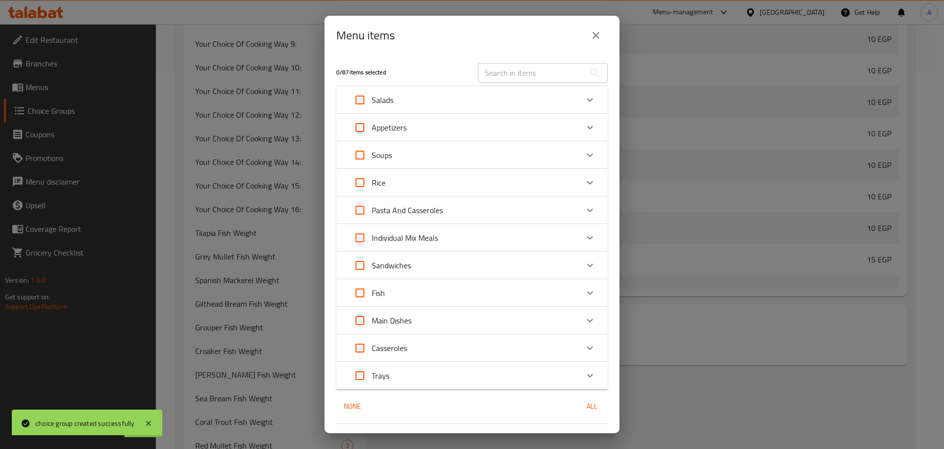
click at [584, 293] on icon "Expand" at bounding box center [590, 293] width 12 height 12
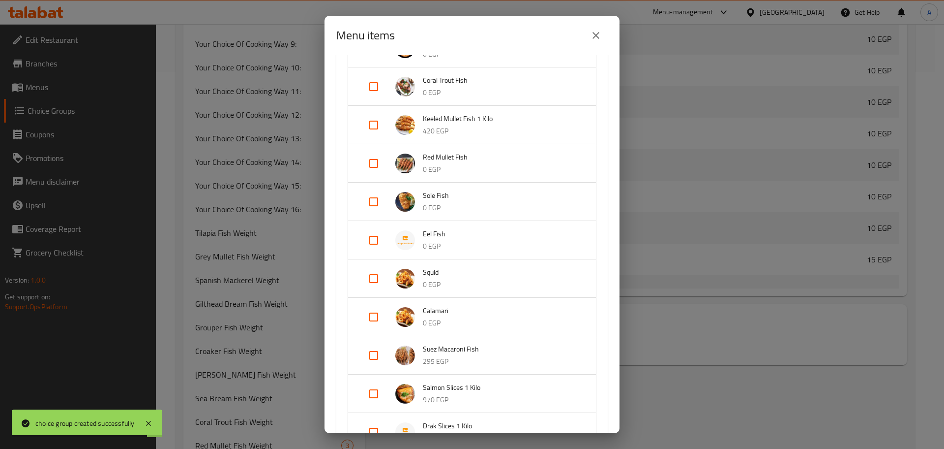
scroll to position [651, 0]
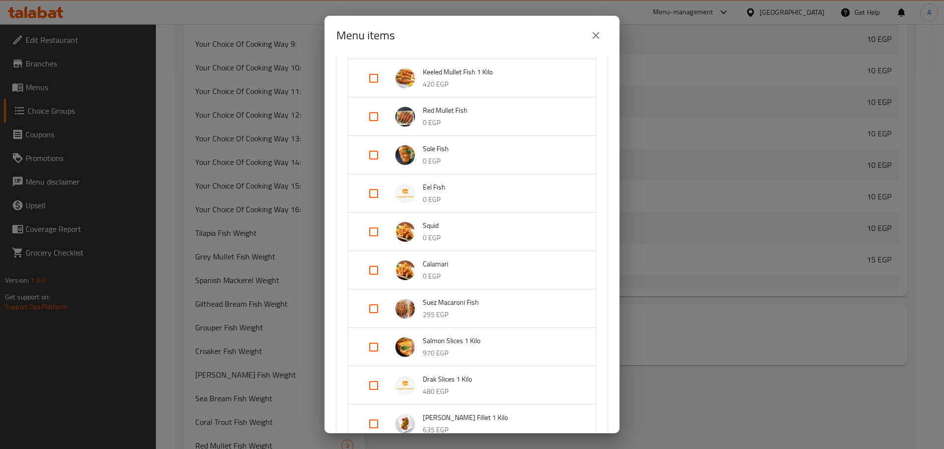
click at [374, 308] on input "Expand" at bounding box center [374, 309] width 24 height 24
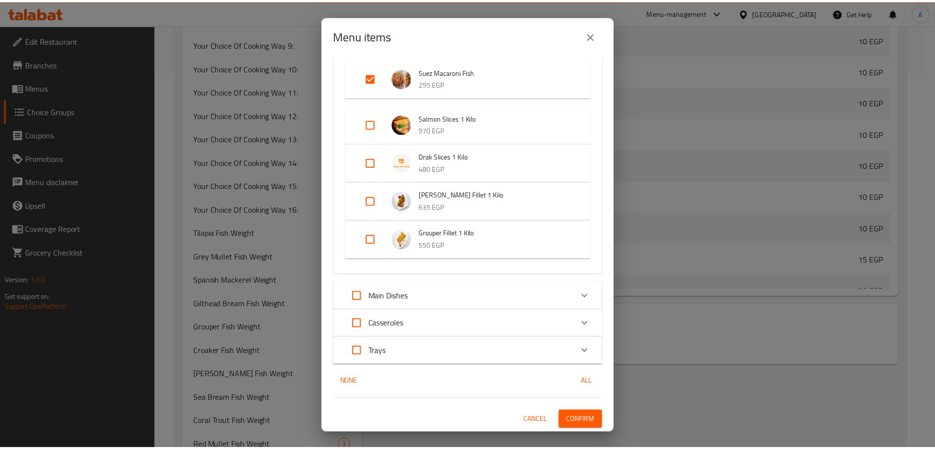
scroll to position [889, 0]
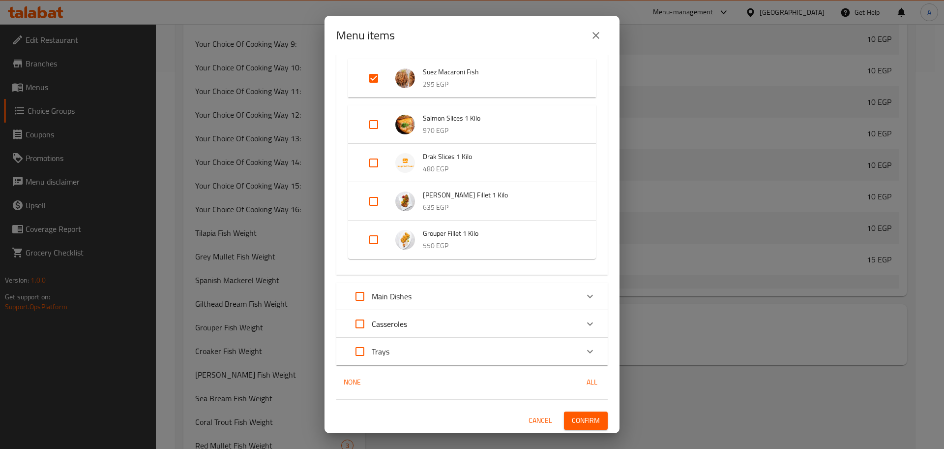
click at [572, 421] on span "Confirm" at bounding box center [586, 420] width 28 height 12
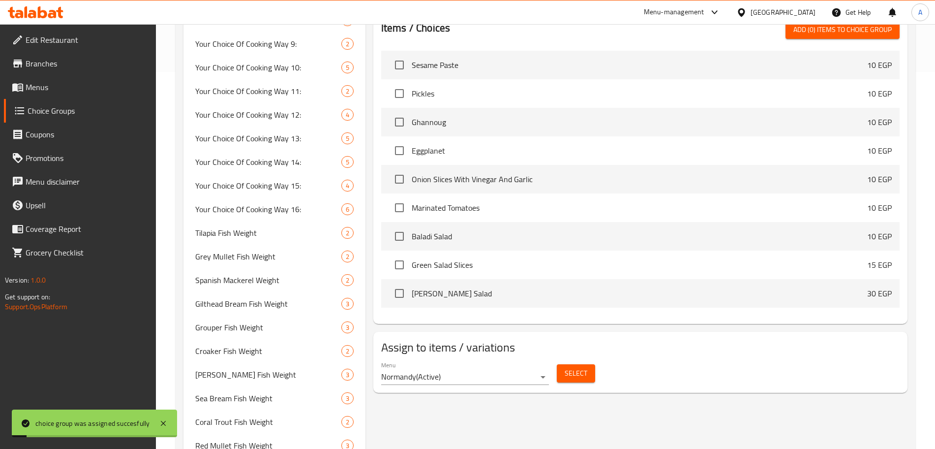
scroll to position [0, 0]
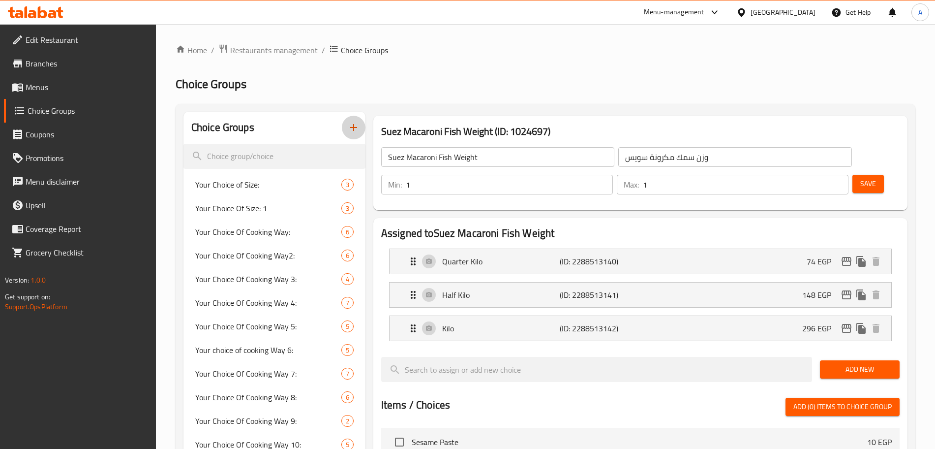
click at [354, 123] on icon "button" at bounding box center [354, 127] width 12 height 12
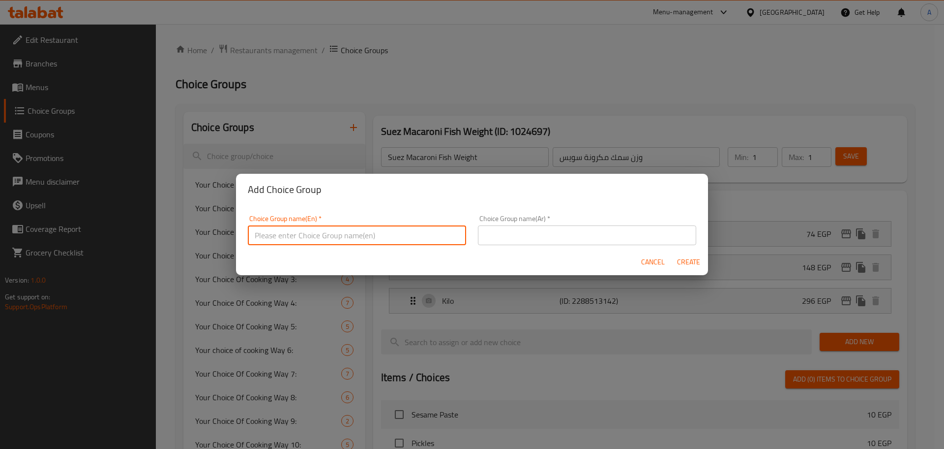
click at [311, 227] on input "text" at bounding box center [357, 235] width 218 height 20
paste input "Salmon Slices"
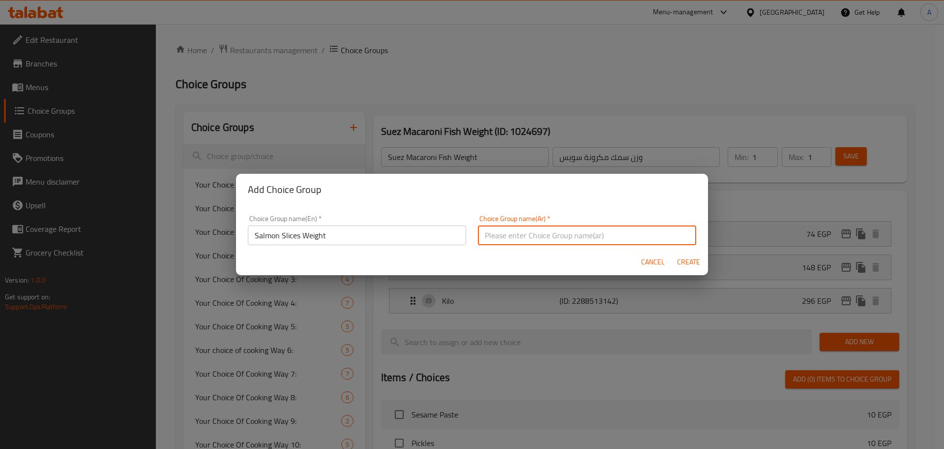
click at [487, 235] on input "text" at bounding box center [587, 235] width 218 height 20
paste input "شرائح سالمون"
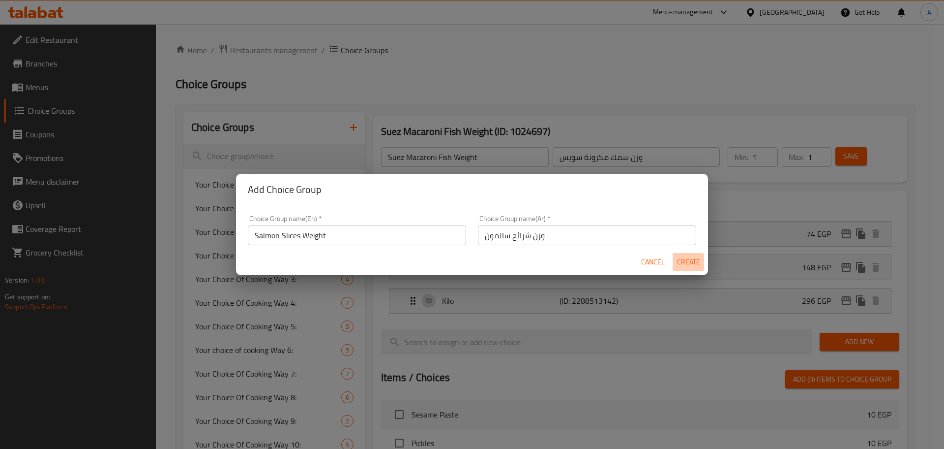
click at [691, 263] on span "Create" at bounding box center [689, 262] width 24 height 12
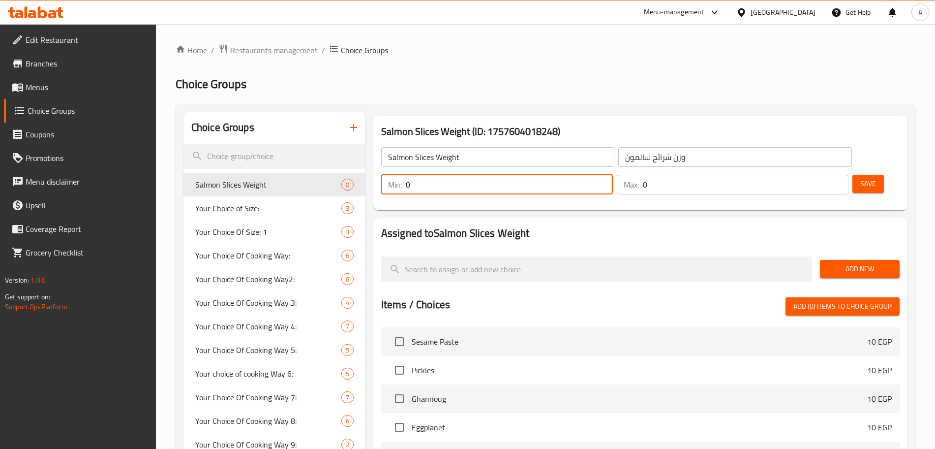
click at [613, 175] on input "0" at bounding box center [509, 185] width 207 height 20
click at [816, 175] on input "0" at bounding box center [746, 185] width 206 height 20
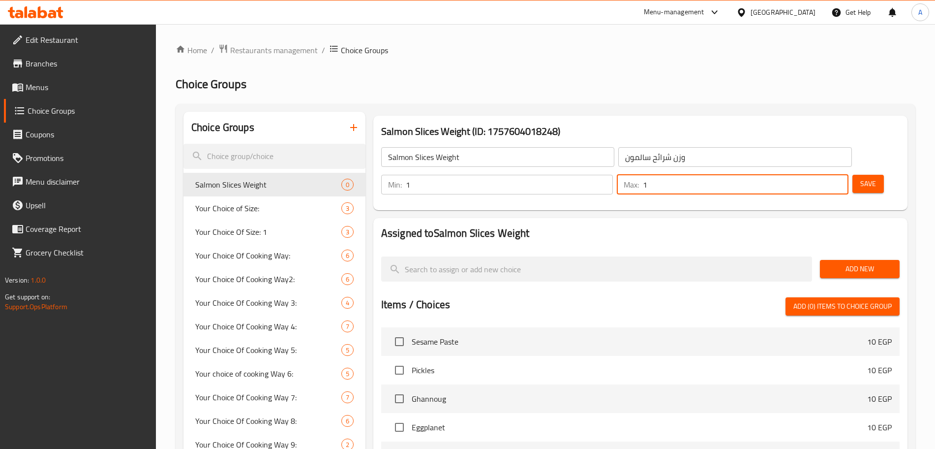
click at [868, 263] on span "Add New" at bounding box center [860, 269] width 64 height 12
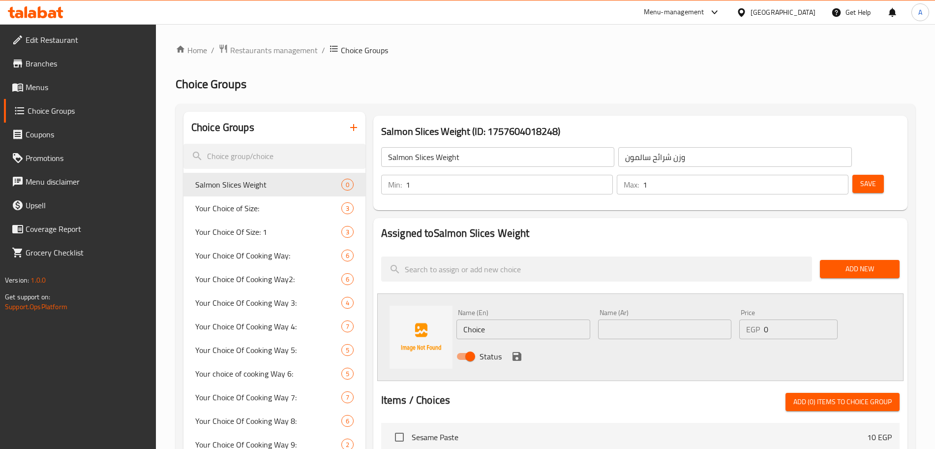
click at [507, 319] on input "Choice" at bounding box center [523, 329] width 134 height 20
click at [631, 319] on input "text" at bounding box center [665, 329] width 134 height 20
click at [783, 319] on input "0" at bounding box center [801, 329] width 74 height 20
click at [783, 319] on input "number" at bounding box center [801, 329] width 74 height 20
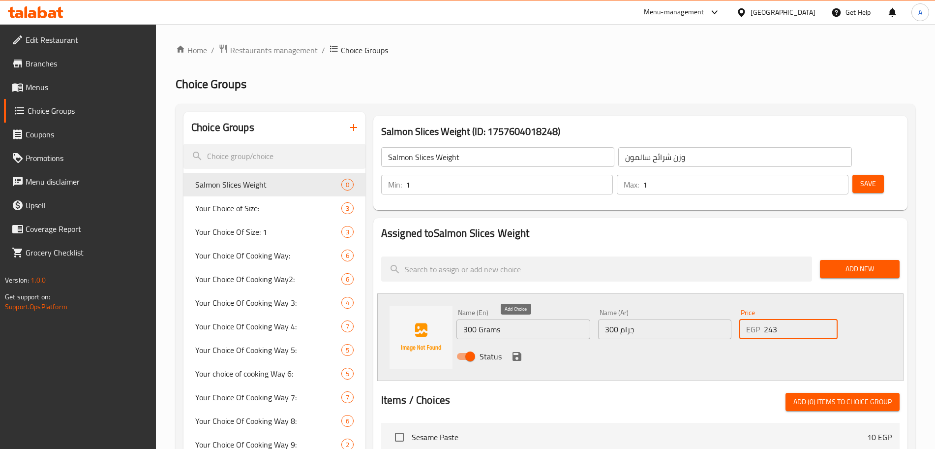
click at [515, 352] on icon "save" at bounding box center [517, 356] width 9 height 9
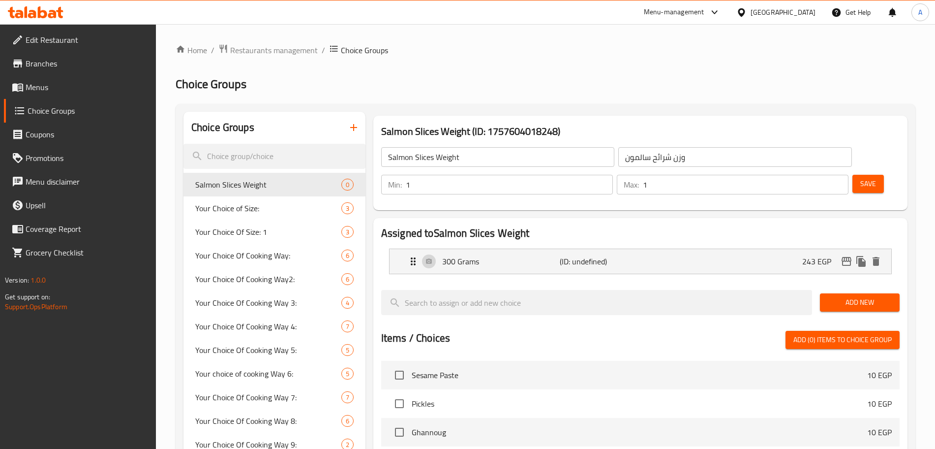
click at [866, 296] on span "Add New" at bounding box center [860, 302] width 64 height 12
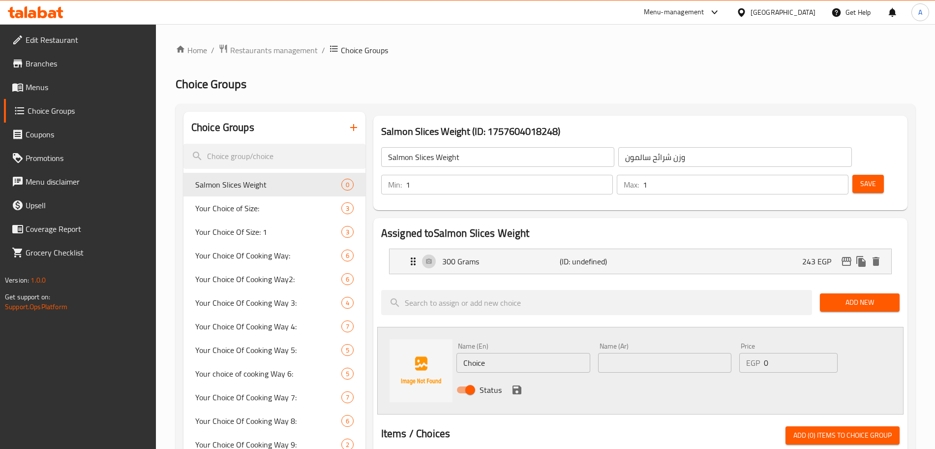
click at [644, 353] on input "text" at bounding box center [665, 363] width 134 height 20
click at [492, 353] on input "Choice" at bounding box center [523, 363] width 134 height 20
click at [787, 353] on input "0" at bounding box center [801, 363] width 74 height 20
click at [520, 385] on icon "save" at bounding box center [517, 389] width 9 height 9
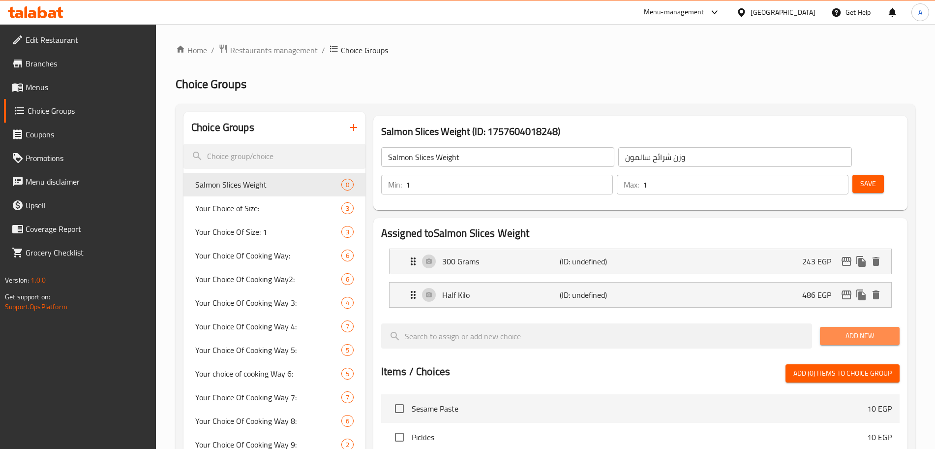
click at [861, 330] on span "Add New" at bounding box center [860, 336] width 64 height 12
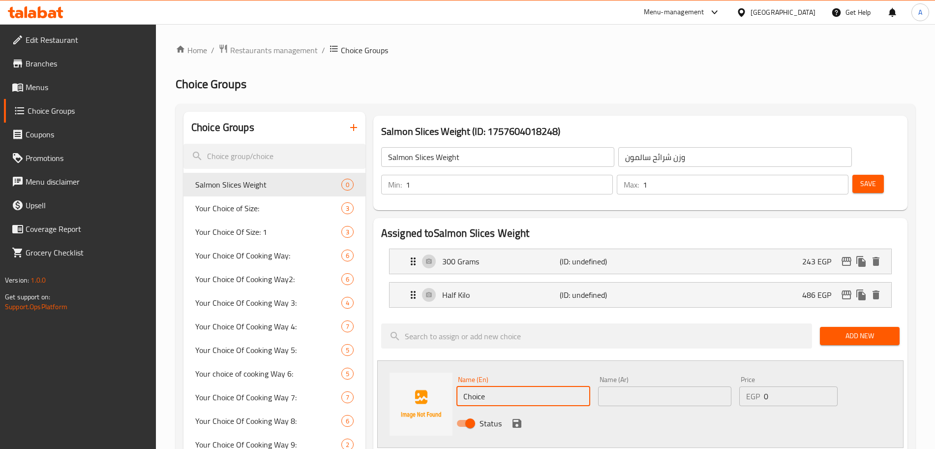
click at [513, 386] on input "Choice" at bounding box center [523, 396] width 134 height 20
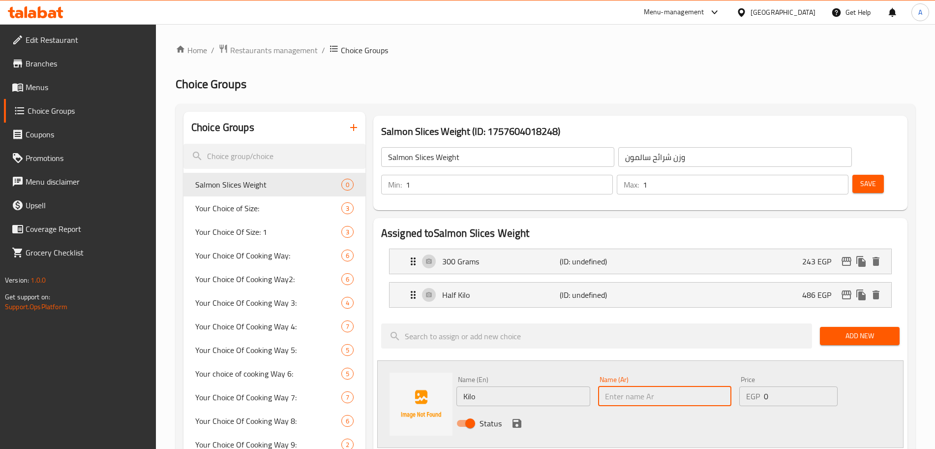
click at [633, 386] on input "text" at bounding box center [665, 396] width 134 height 20
click at [781, 386] on input "0" at bounding box center [801, 396] width 74 height 20
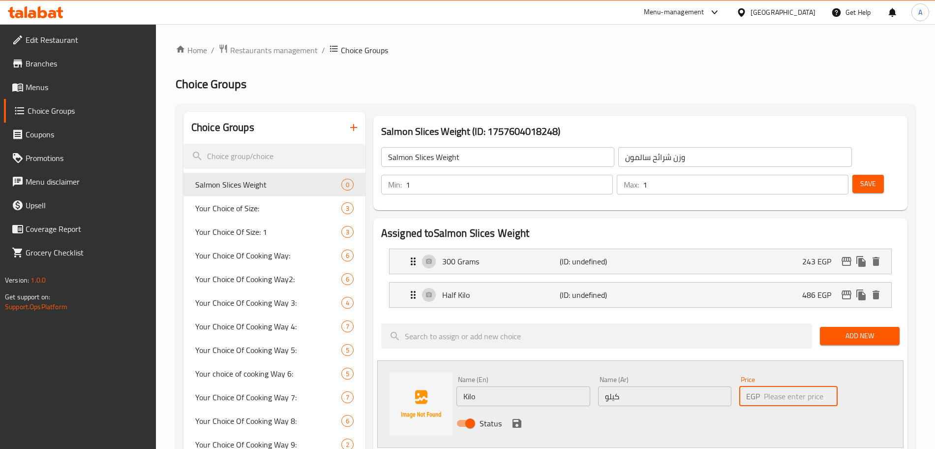
click at [785, 386] on input "number" at bounding box center [801, 396] width 74 height 20
click at [518, 419] on icon "save" at bounding box center [517, 423] width 9 height 9
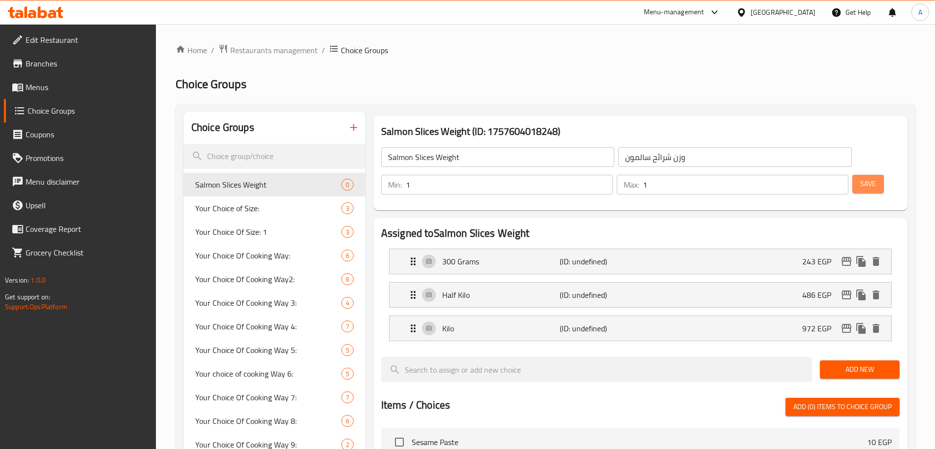
click at [852, 175] on button "Save" at bounding box center [867, 184] width 31 height 18
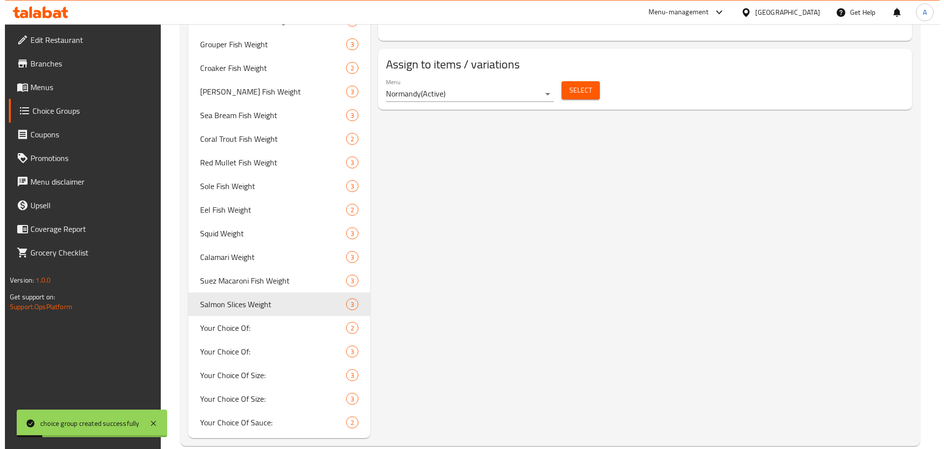
scroll to position [661, 0]
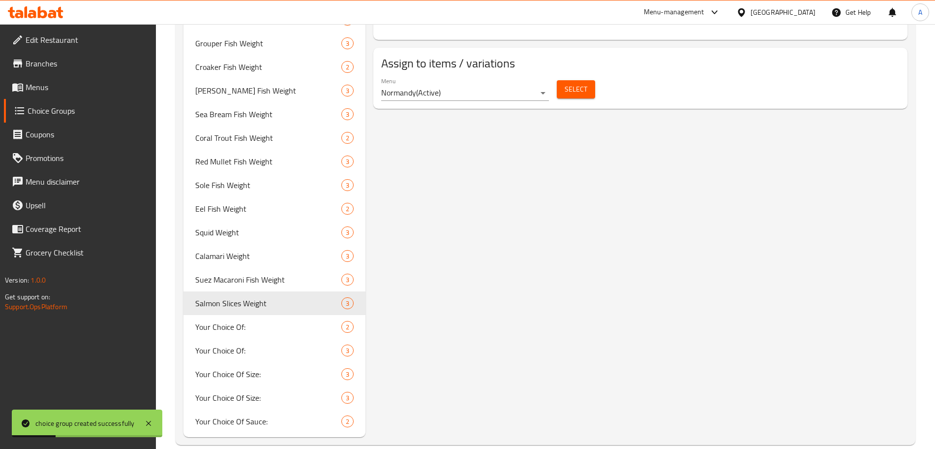
click at [578, 83] on span "Select" at bounding box center [576, 89] width 23 height 12
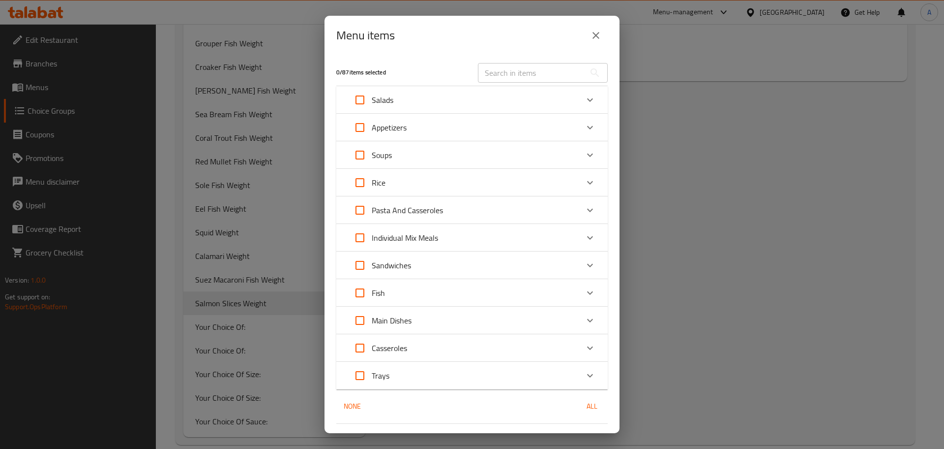
scroll to position [25, 0]
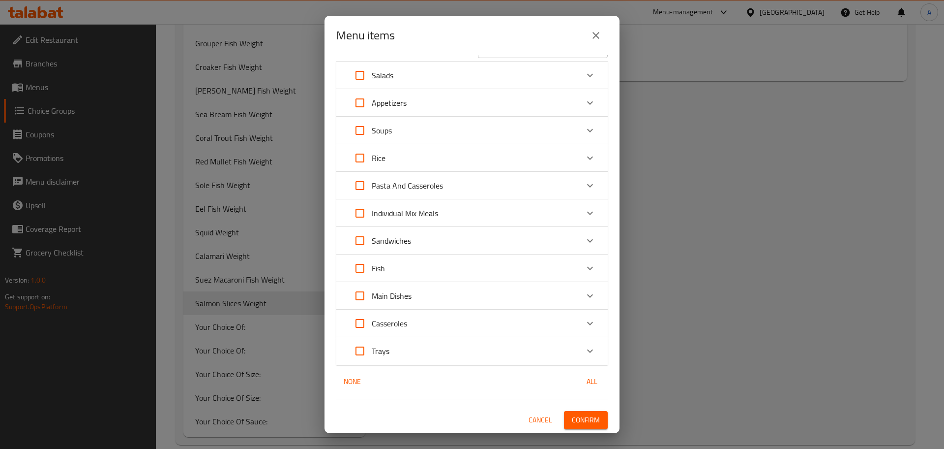
click at [585, 262] on div "Expand" at bounding box center [590, 268] width 24 height 24
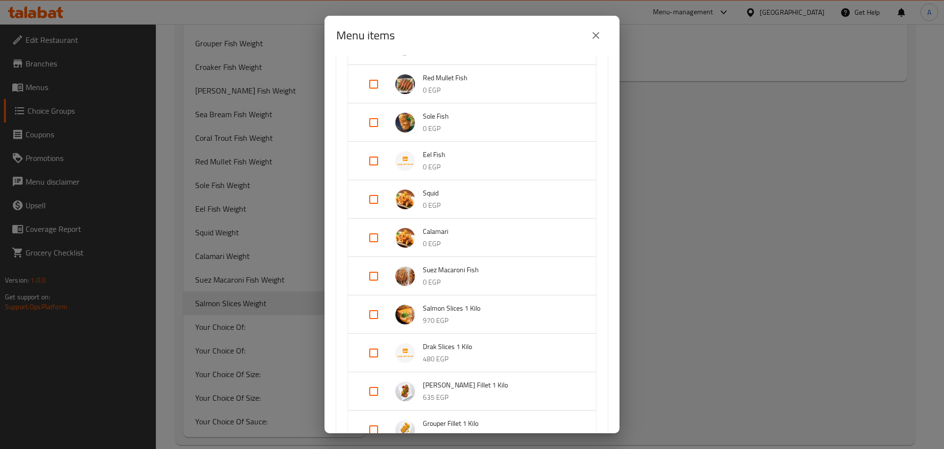
scroll to position [684, 0]
click at [377, 313] on input "Expand" at bounding box center [374, 314] width 24 height 24
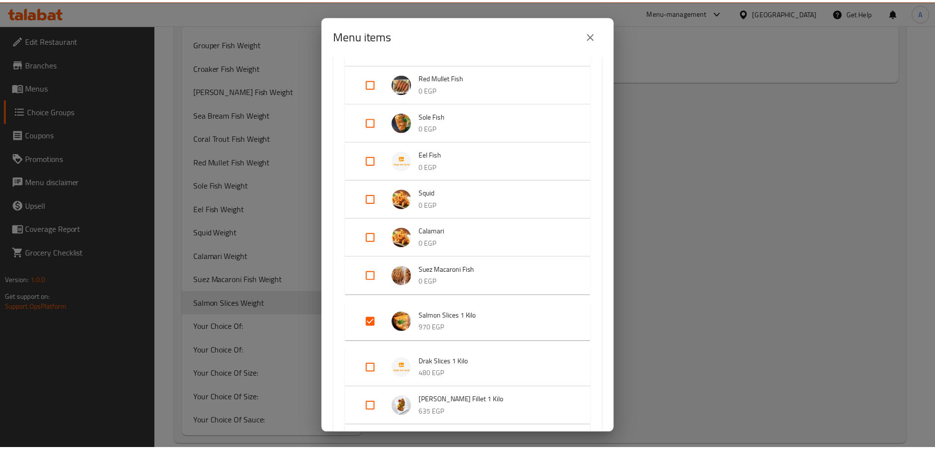
scroll to position [889, 0]
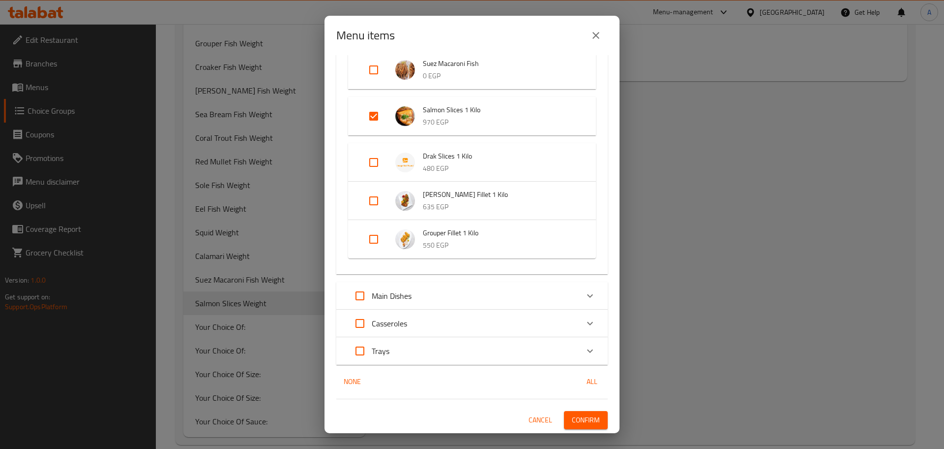
click at [576, 414] on span "Confirm" at bounding box center [586, 420] width 28 height 12
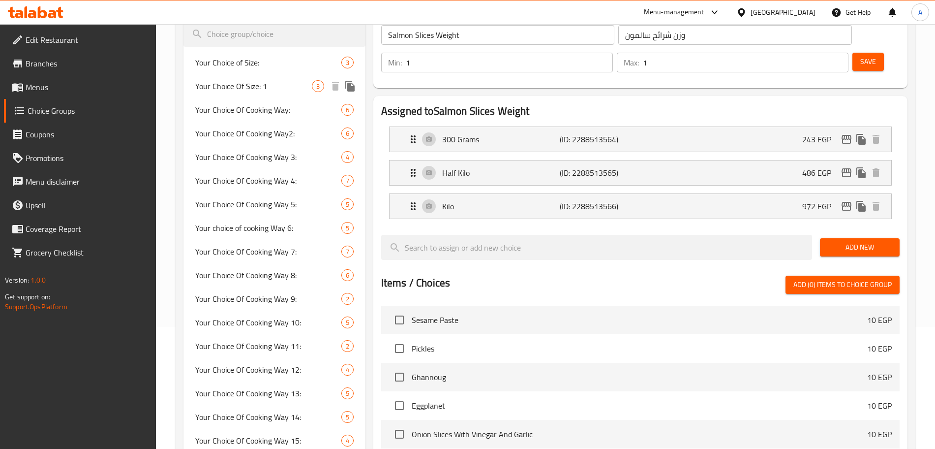
scroll to position [0, 0]
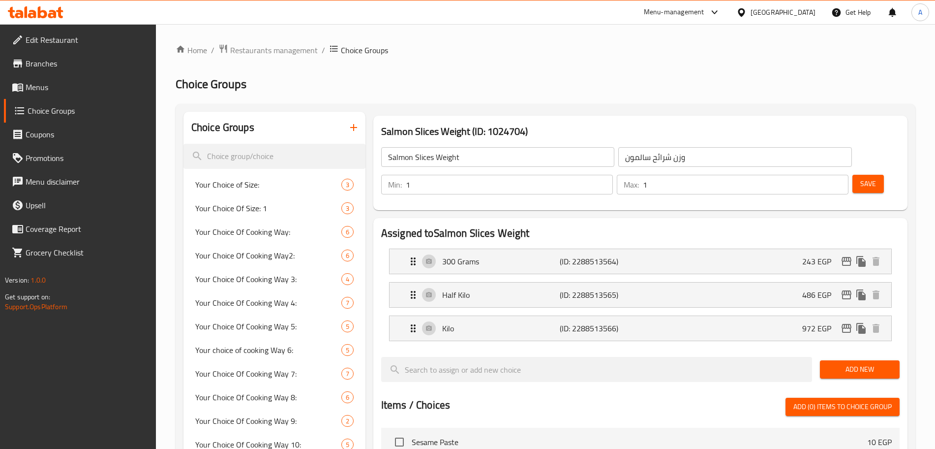
click at [359, 130] on icon "button" at bounding box center [354, 127] width 12 height 12
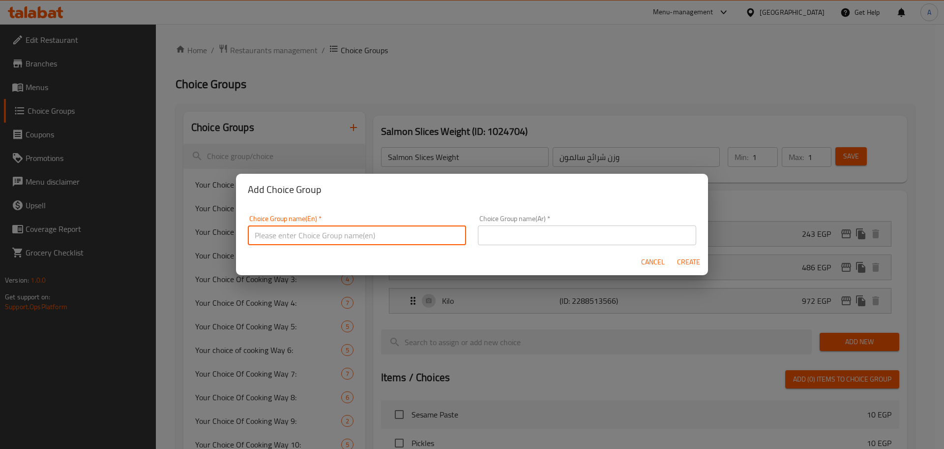
click at [384, 233] on input "text" at bounding box center [357, 235] width 218 height 20
paste input "Drak Slices"
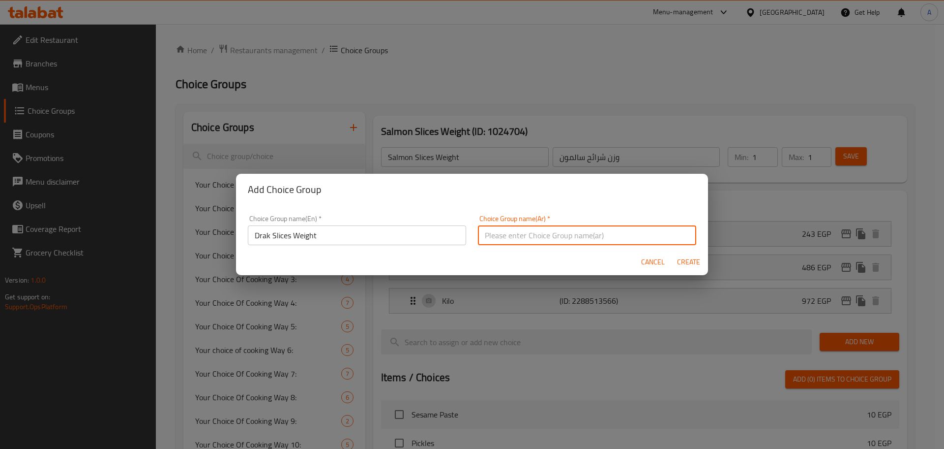
click at [602, 236] on input "text" at bounding box center [587, 235] width 218 height 20
paste input "شرائح دراك"
click at [702, 258] on button "Create" at bounding box center [688, 262] width 31 height 18
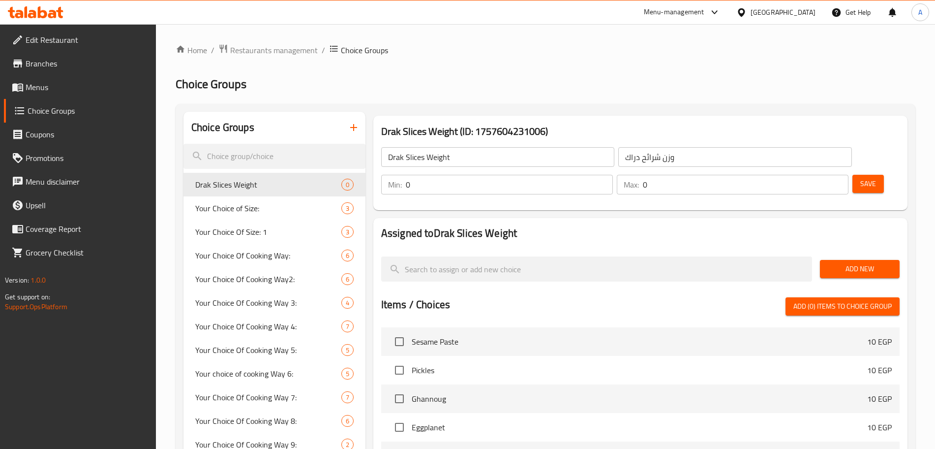
click at [613, 175] on input "0" at bounding box center [509, 185] width 207 height 20
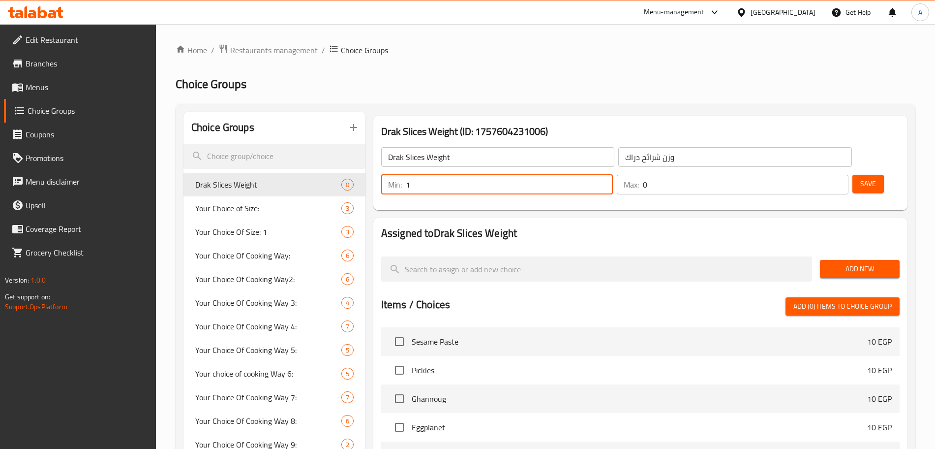
click at [814, 175] on input "0" at bounding box center [746, 185] width 206 height 20
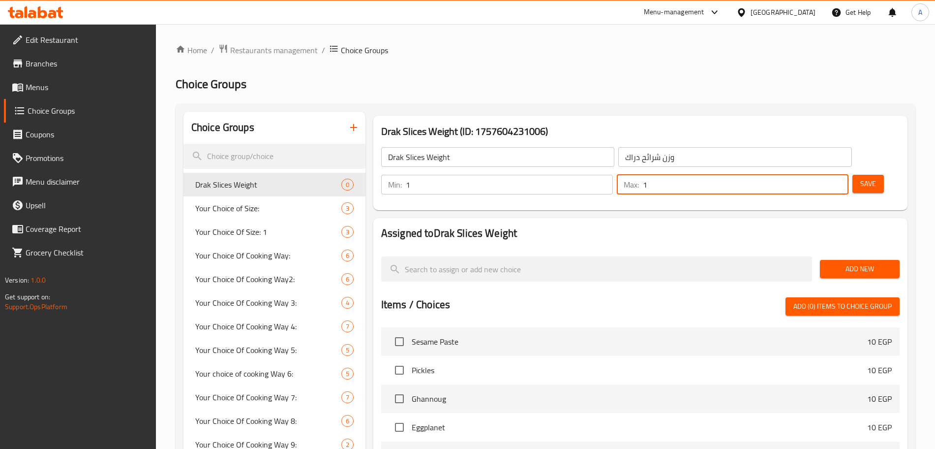
click at [856, 263] on span "Add New" at bounding box center [860, 269] width 64 height 12
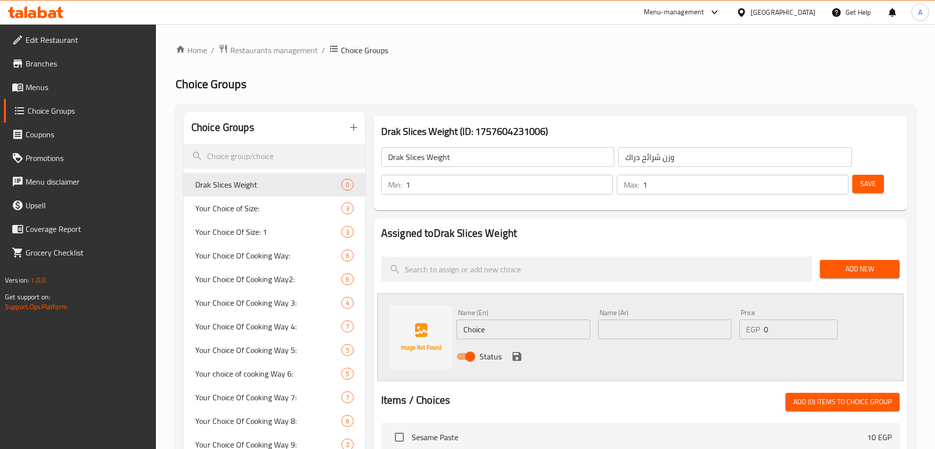
click at [505, 319] on input "Choice" at bounding box center [523, 329] width 134 height 20
click at [682, 319] on input "text" at bounding box center [665, 329] width 134 height 20
click at [799, 319] on input "0" at bounding box center [801, 329] width 74 height 20
click at [520, 352] on icon "save" at bounding box center [517, 356] width 9 height 9
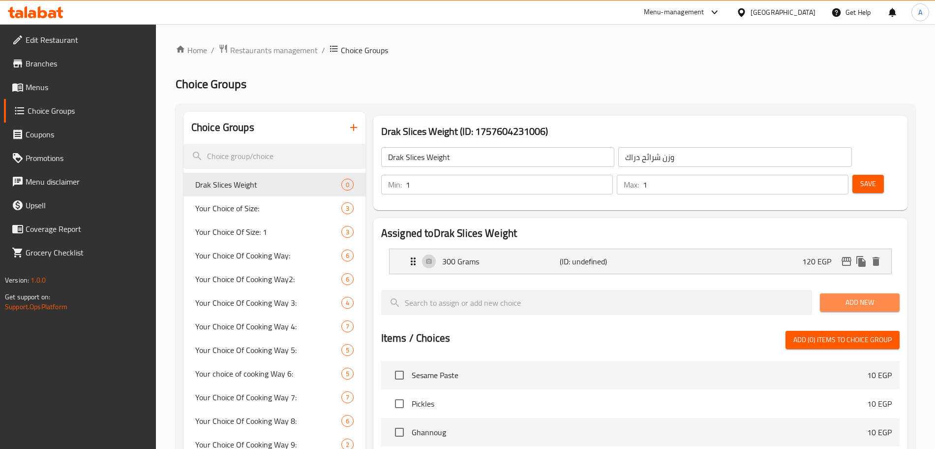
click at [861, 296] on span "Add New" at bounding box center [860, 302] width 64 height 12
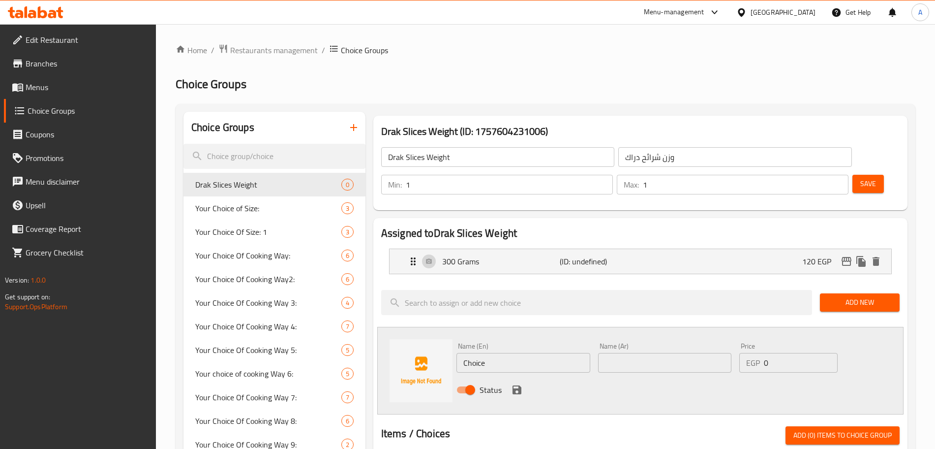
click at [661, 353] on input "text" at bounding box center [665, 363] width 134 height 20
click at [776, 353] on input "0" at bounding box center [801, 363] width 74 height 20
click at [518, 353] on input "Choice" at bounding box center [523, 363] width 134 height 20
click at [513, 385] on icon "save" at bounding box center [517, 389] width 9 height 9
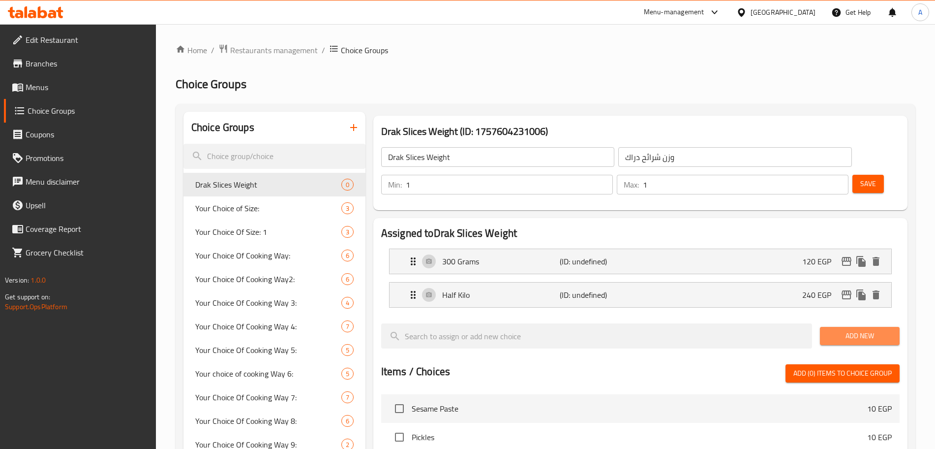
click at [835, 330] on span "Add New" at bounding box center [860, 336] width 64 height 12
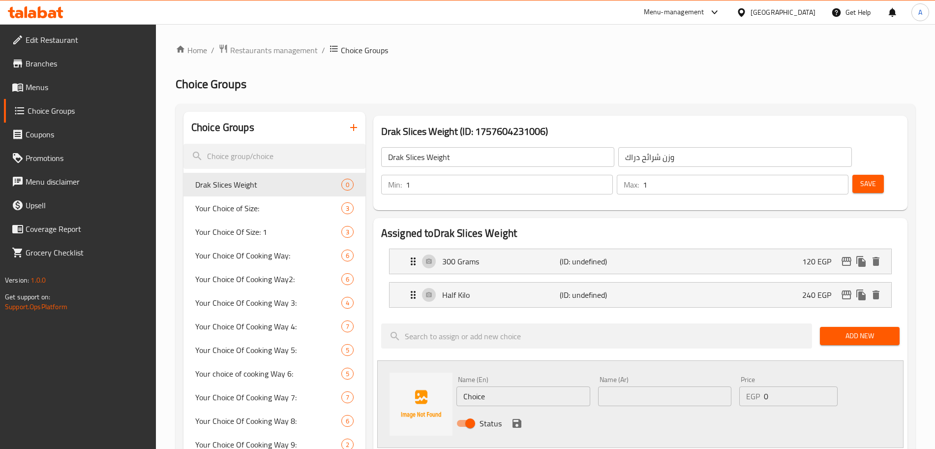
click at [495, 386] on input "Choice" at bounding box center [523, 396] width 134 height 20
click at [651, 386] on input "text" at bounding box center [665, 396] width 134 height 20
click at [770, 386] on input "0" at bounding box center [801, 396] width 74 height 20
click at [520, 419] on icon "save" at bounding box center [517, 423] width 9 height 9
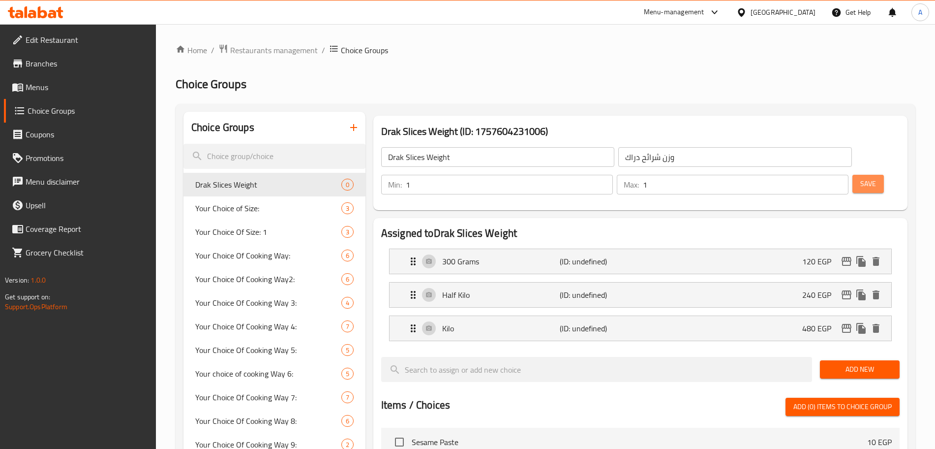
click at [860, 178] on span "Save" at bounding box center [868, 184] width 16 height 12
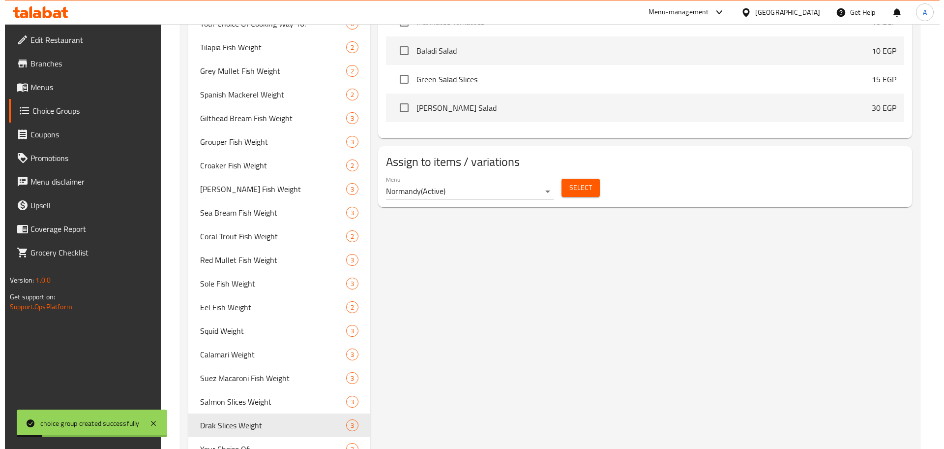
scroll to position [575, 0]
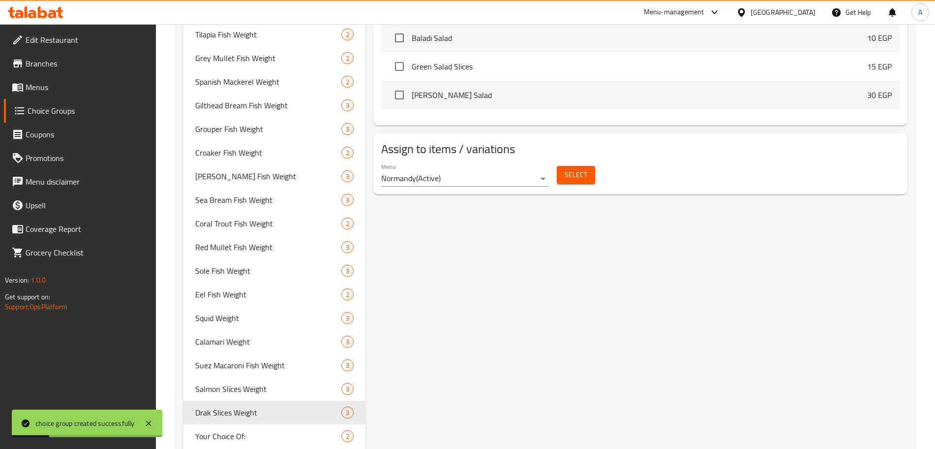
click at [580, 169] on span "Select" at bounding box center [576, 175] width 23 height 12
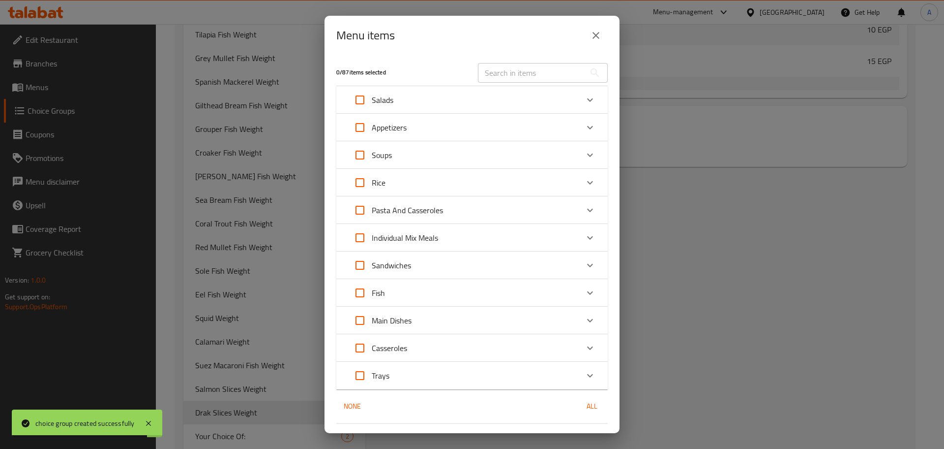
click at [584, 294] on icon "Expand" at bounding box center [590, 293] width 12 height 12
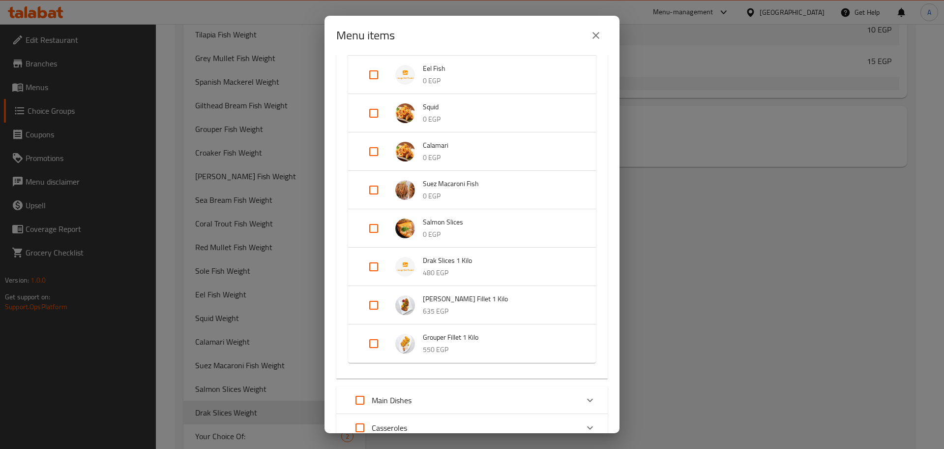
scroll to position [791, 0]
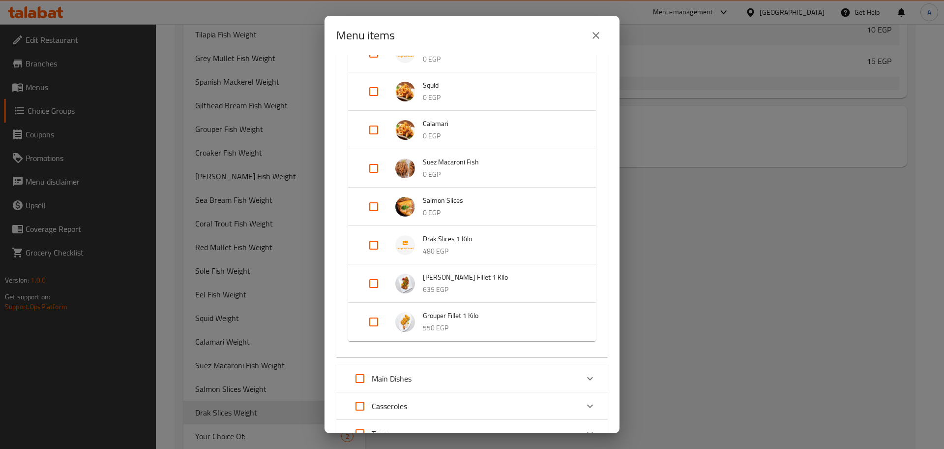
click at [370, 249] on input "Expand" at bounding box center [374, 245] width 24 height 24
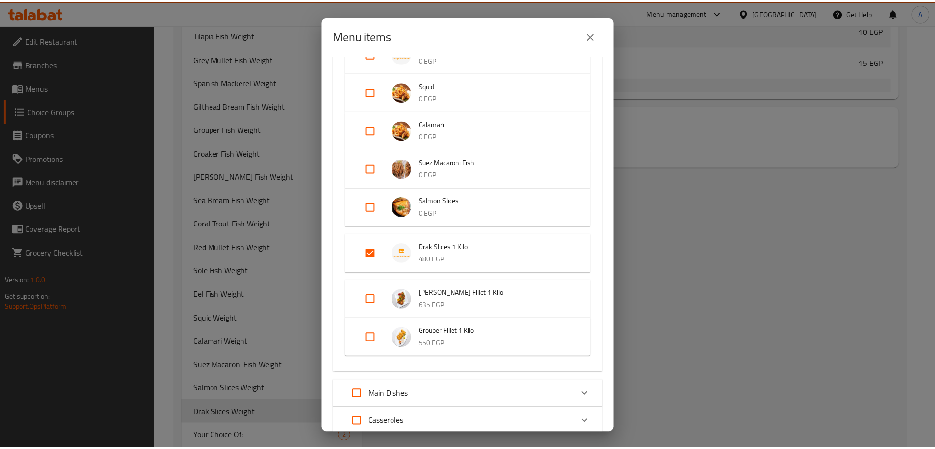
scroll to position [889, 0]
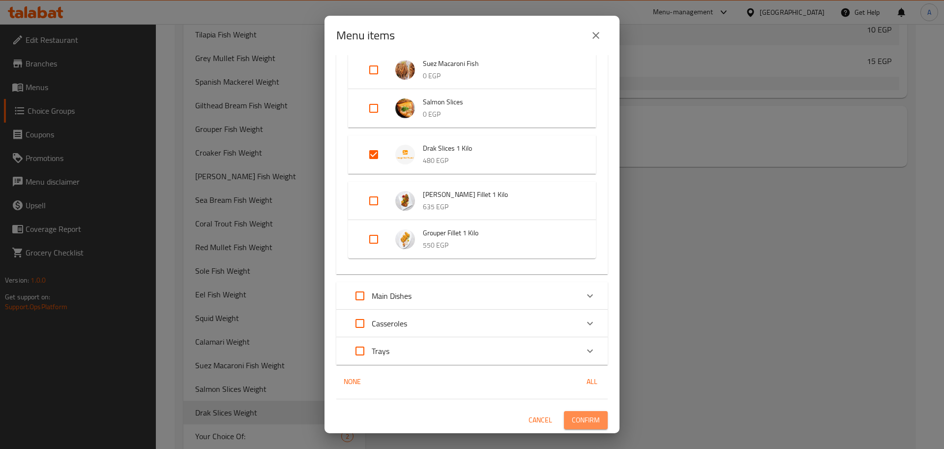
click at [588, 420] on span "Confirm" at bounding box center [586, 420] width 28 height 12
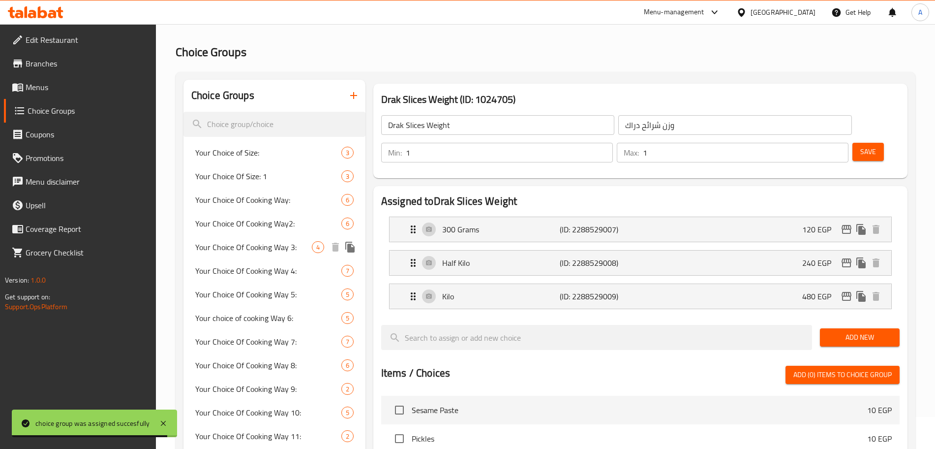
scroll to position [0, 0]
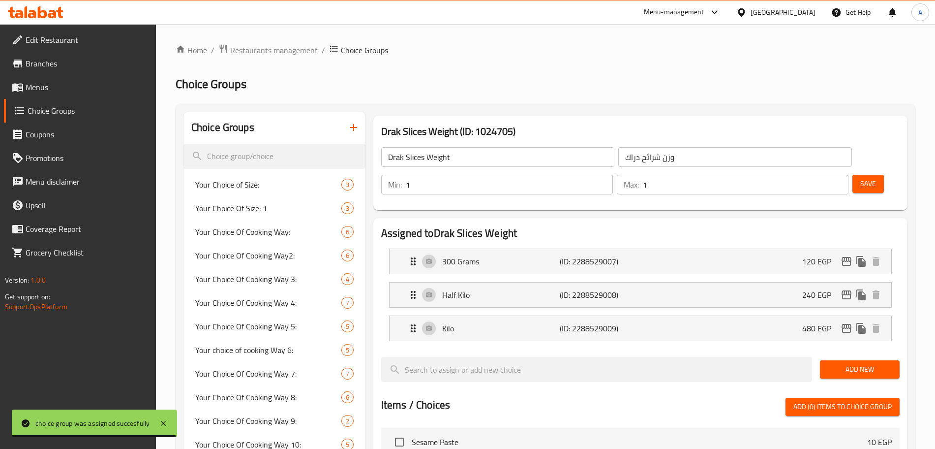
click at [303, 124] on div "Choice Groups" at bounding box center [274, 128] width 182 height 32
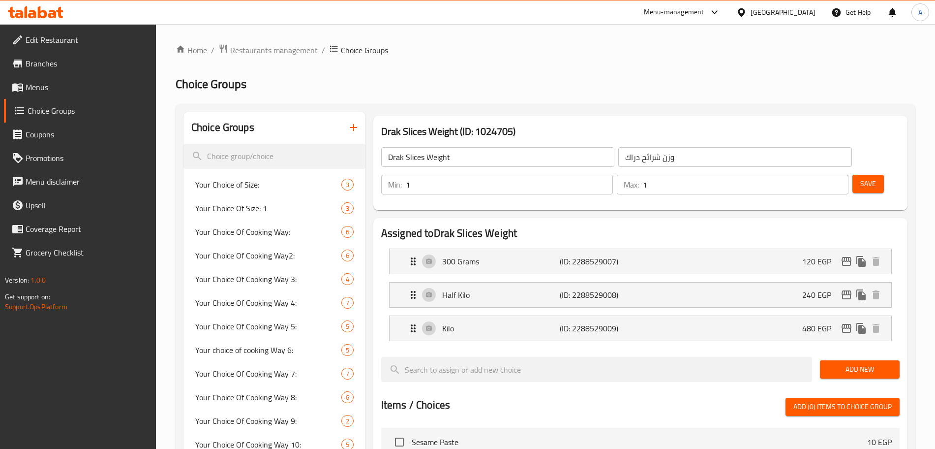
click at [355, 127] on icon "button" at bounding box center [354, 127] width 12 height 12
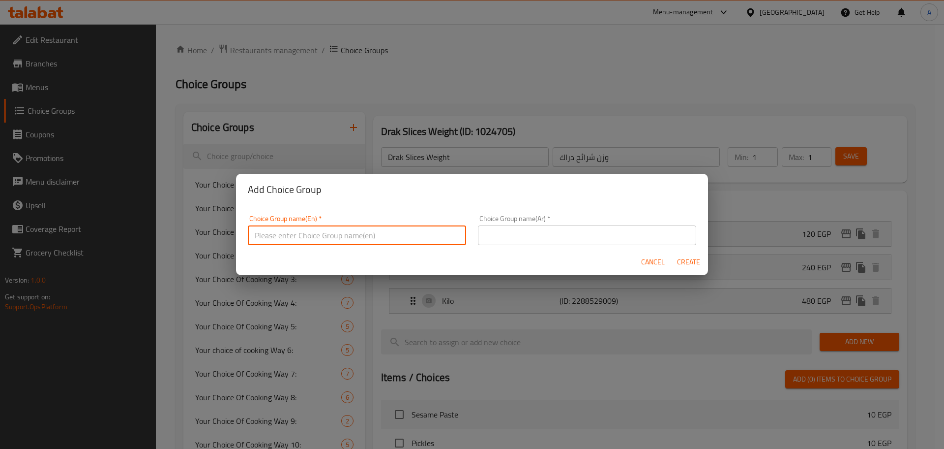
click at [368, 232] on input "text" at bounding box center [357, 235] width 218 height 20
paste input "[PERSON_NAME]"
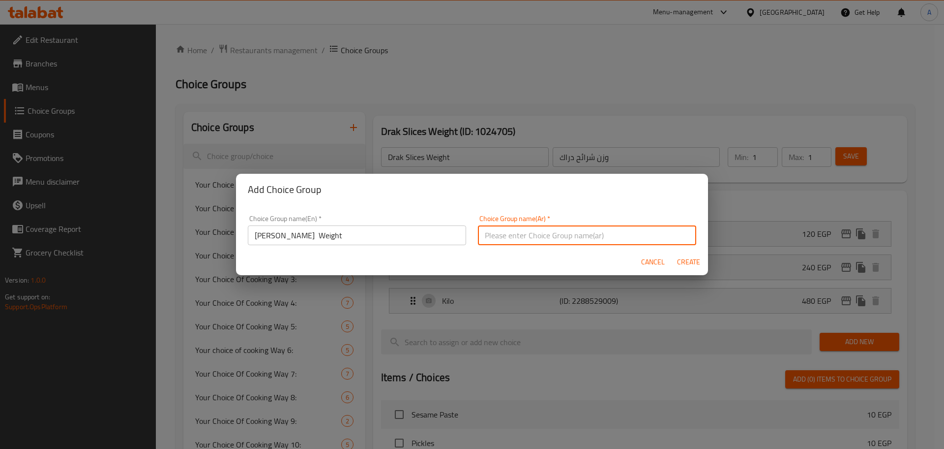
click at [565, 241] on input "text" at bounding box center [587, 235] width 218 height 20
paste input "فيلية قشر بياض"
click at [694, 263] on span "Create" at bounding box center [689, 262] width 24 height 12
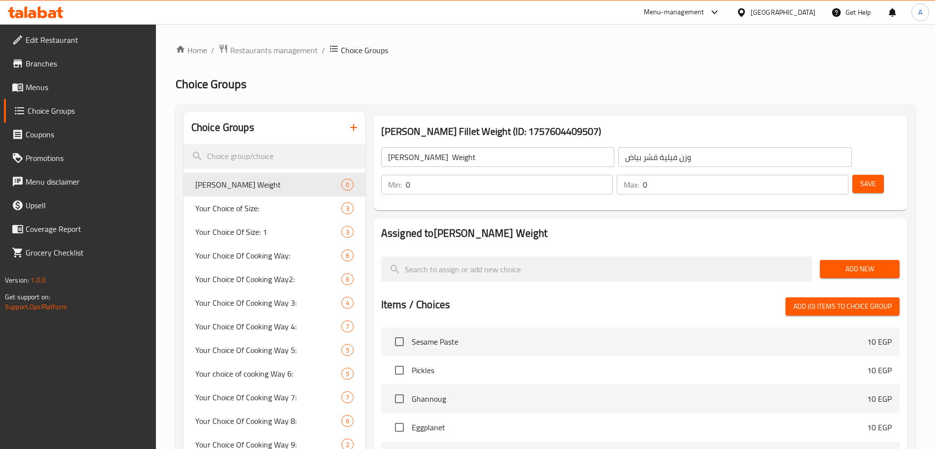
click at [613, 175] on input "0" at bounding box center [509, 185] width 207 height 20
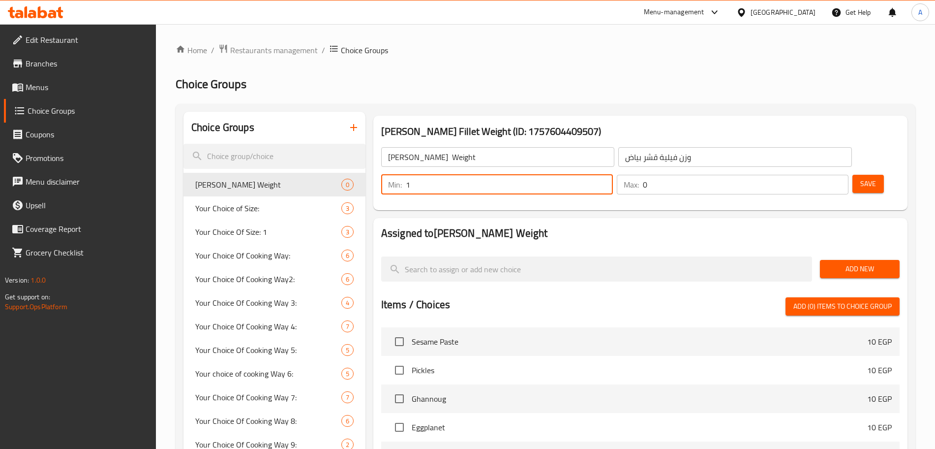
click at [811, 175] on input "0" at bounding box center [746, 185] width 206 height 20
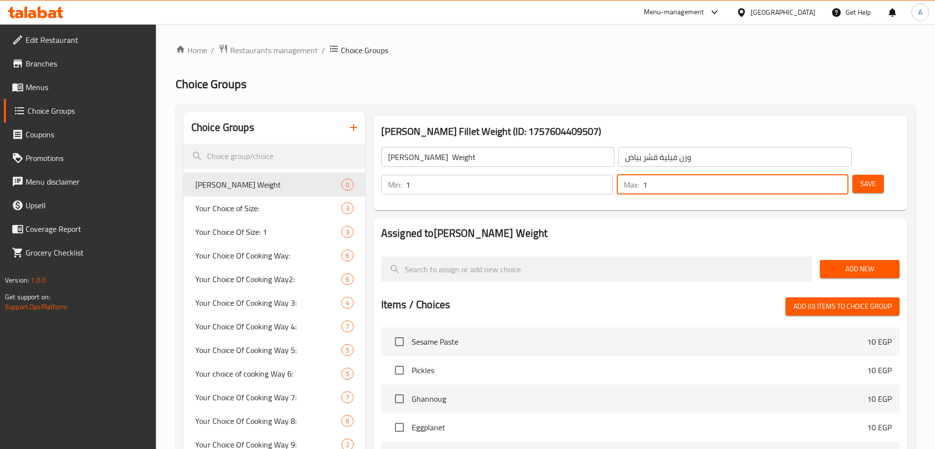
click at [859, 263] on span "Add New" at bounding box center [860, 269] width 64 height 12
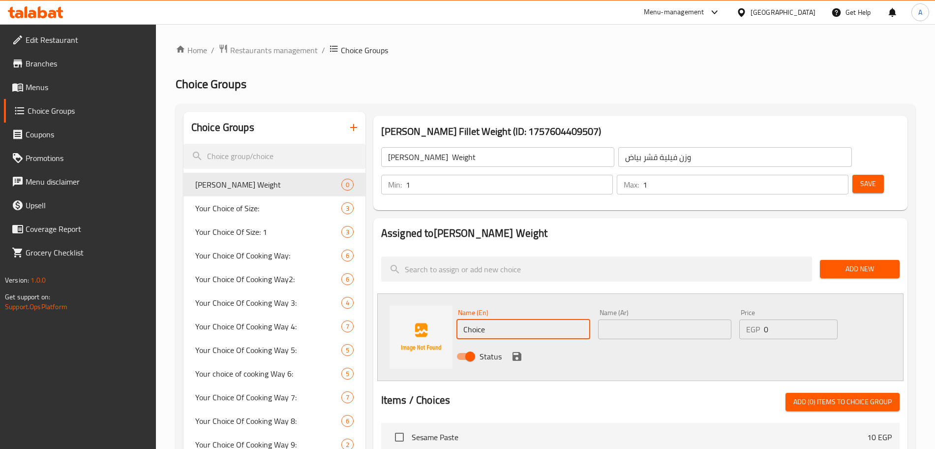
click at [502, 319] on input "Choice" at bounding box center [523, 329] width 134 height 20
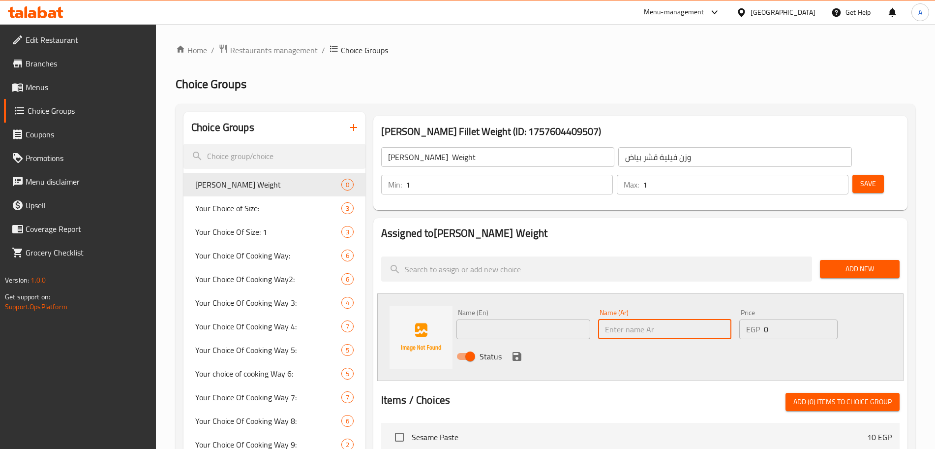
click at [667, 319] on input "text" at bounding box center [665, 329] width 134 height 20
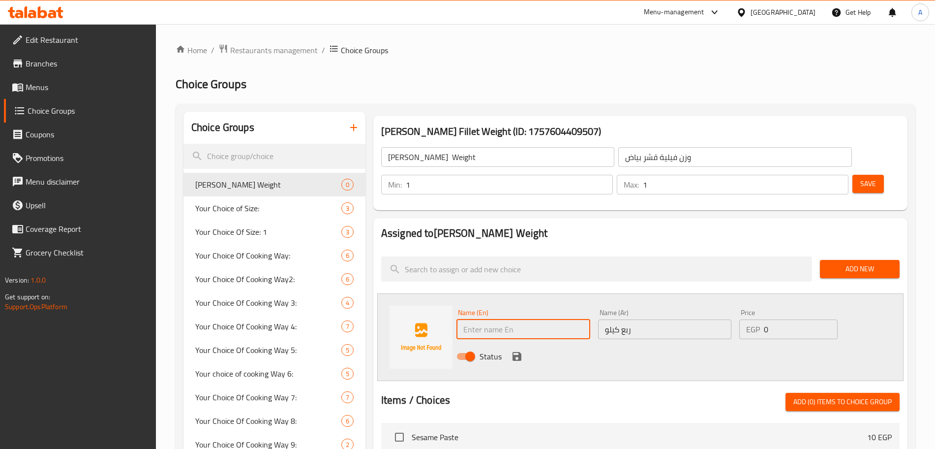
click at [506, 319] on input "text" at bounding box center [523, 329] width 134 height 20
click at [786, 319] on input "0" at bounding box center [801, 329] width 74 height 20
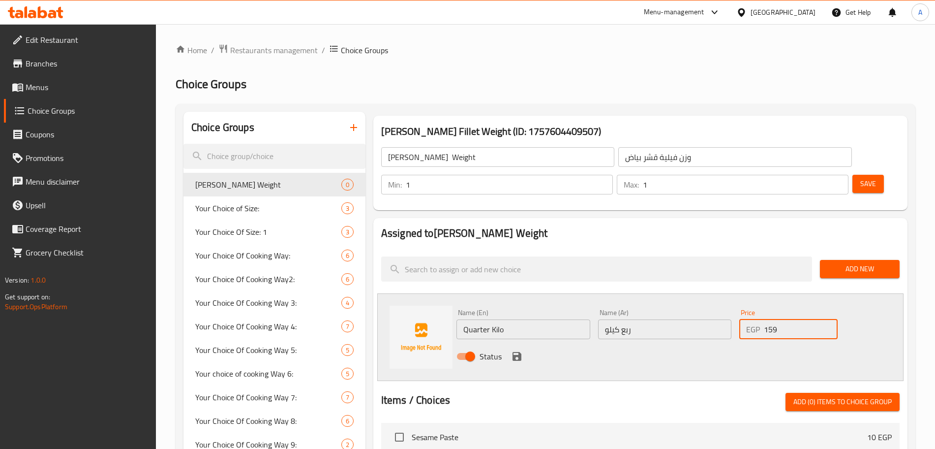
click at [511, 350] on icon "save" at bounding box center [517, 356] width 12 height 12
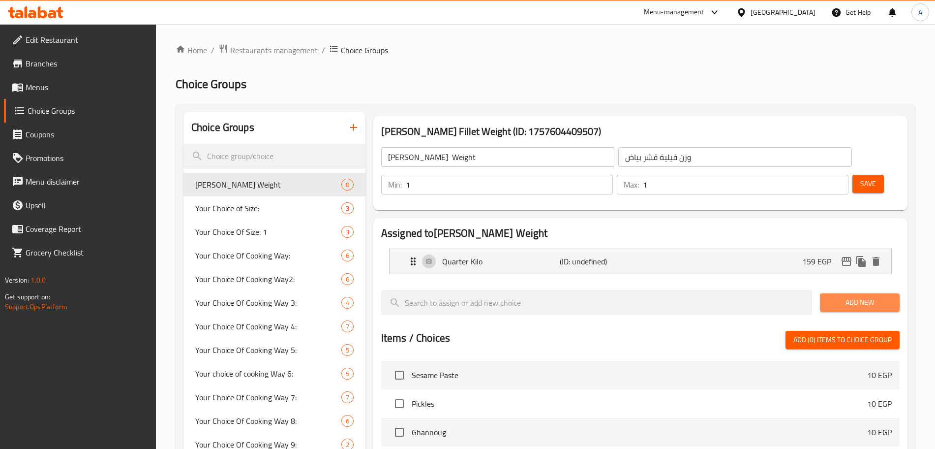
click at [850, 296] on span "Add New" at bounding box center [860, 302] width 64 height 12
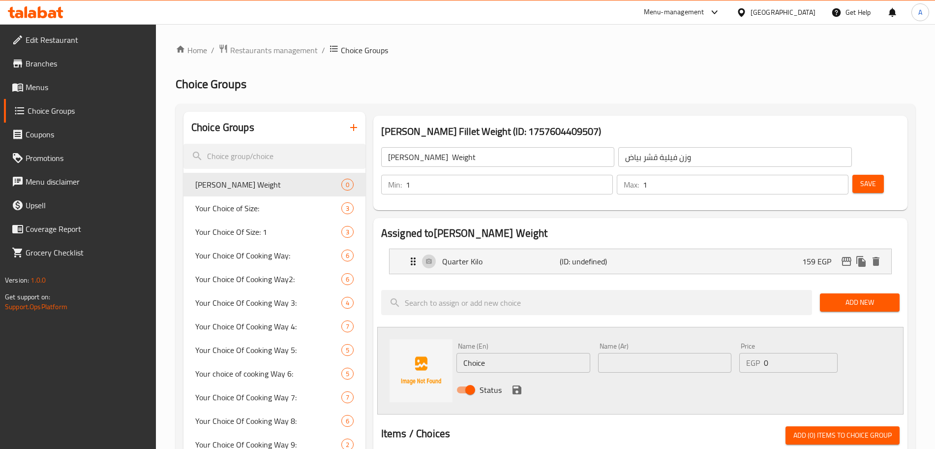
click at [542, 353] on input "Choice" at bounding box center [523, 363] width 134 height 20
click at [672, 353] on input "text" at bounding box center [665, 363] width 134 height 20
click at [785, 353] on input "0" at bounding box center [801, 363] width 74 height 20
click at [785, 353] on input "number" at bounding box center [801, 363] width 74 height 20
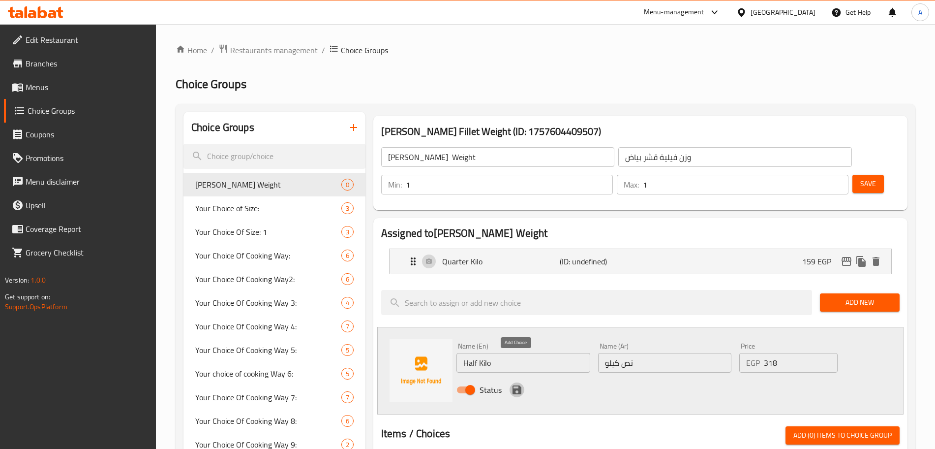
click at [520, 385] on icon "save" at bounding box center [517, 389] width 9 height 9
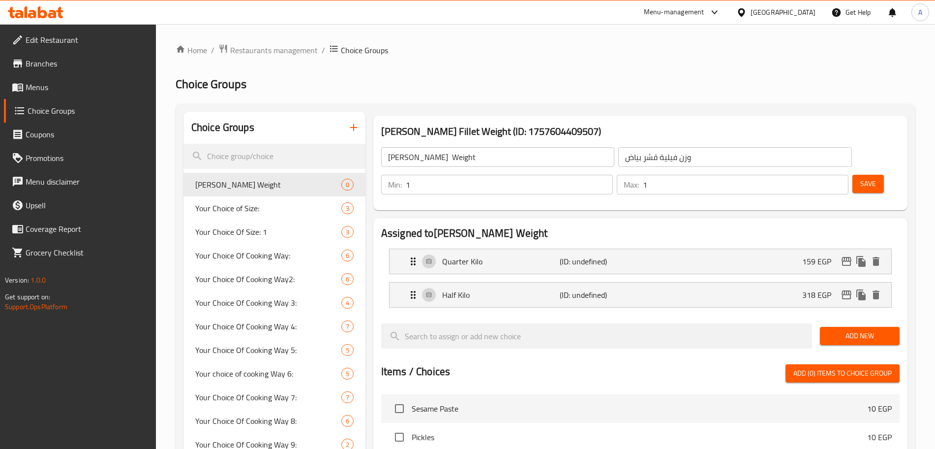
click at [851, 330] on span "Add New" at bounding box center [860, 336] width 64 height 12
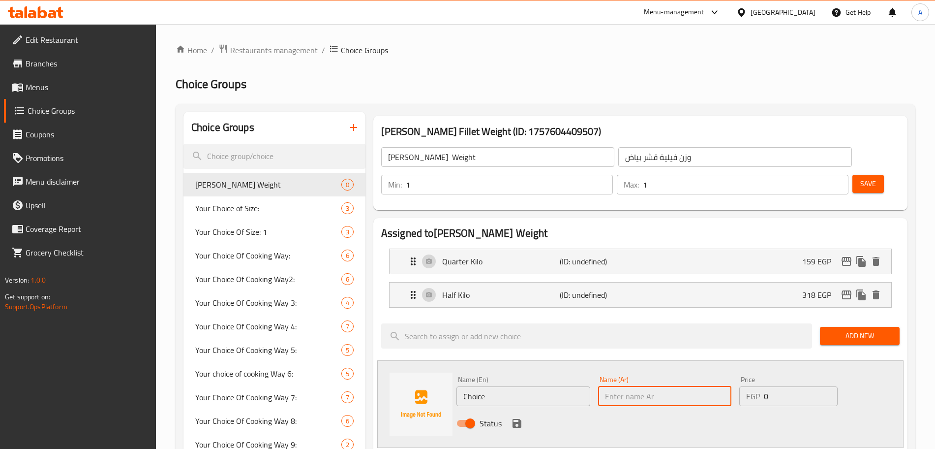
click at [652, 386] on input "text" at bounding box center [665, 396] width 134 height 20
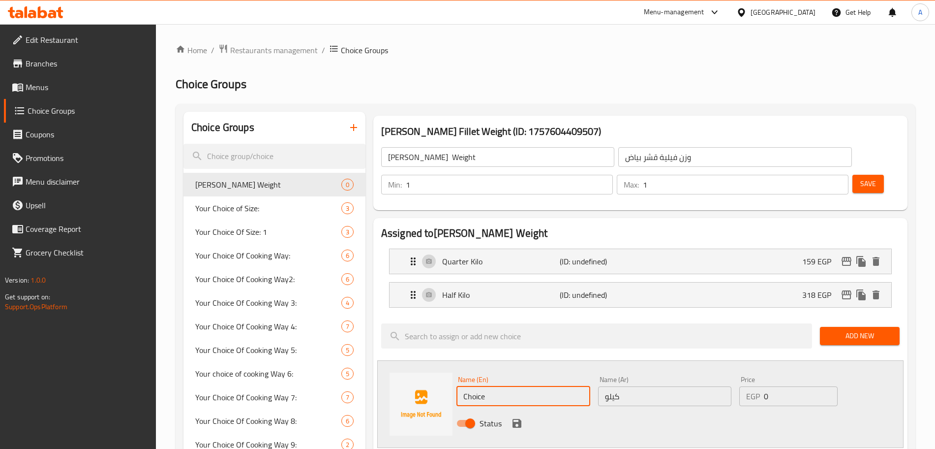
click at [529, 386] on input "Choice" at bounding box center [523, 396] width 134 height 20
click at [780, 386] on input "0" at bounding box center [801, 396] width 74 height 20
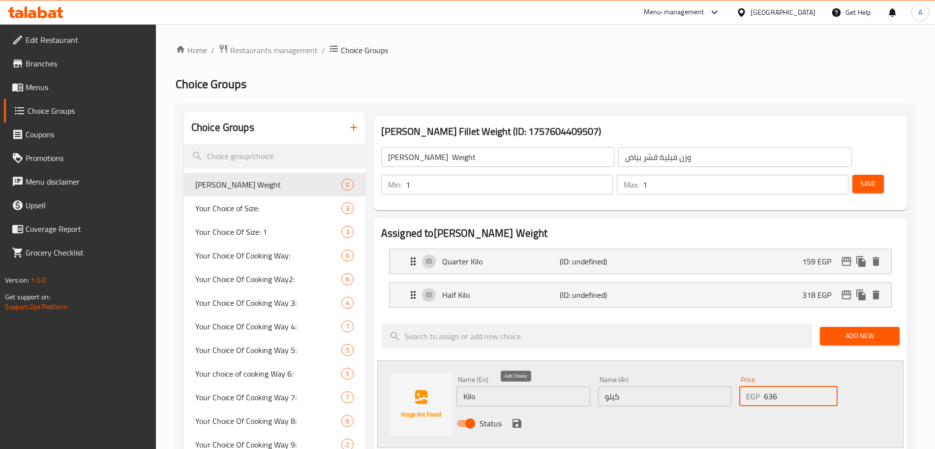
click at [513, 419] on icon "save" at bounding box center [517, 423] width 9 height 9
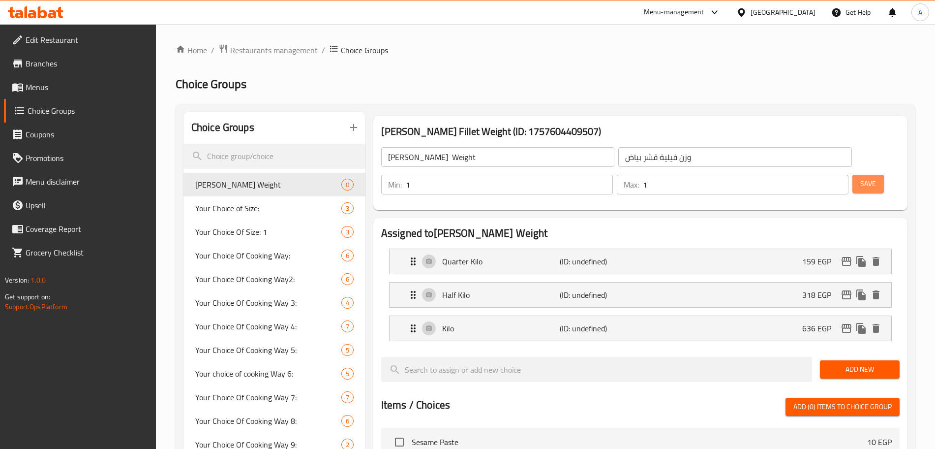
click at [860, 178] on span "Save" at bounding box center [868, 184] width 16 height 12
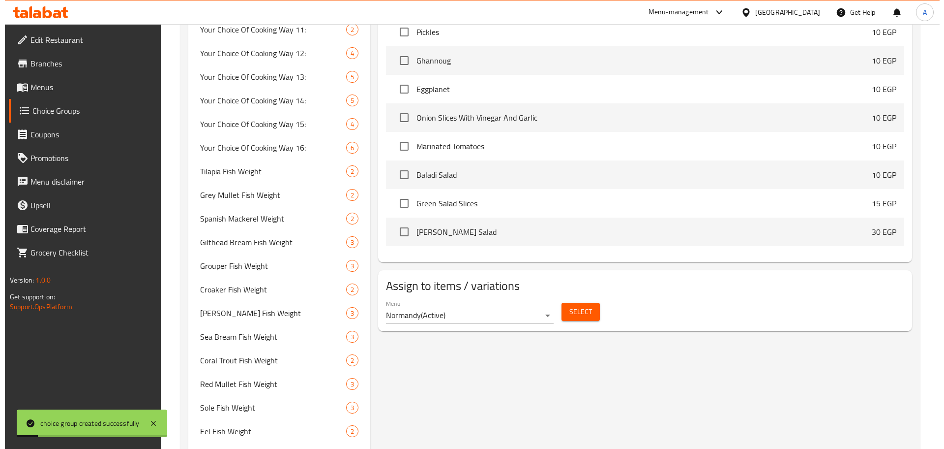
scroll to position [511, 0]
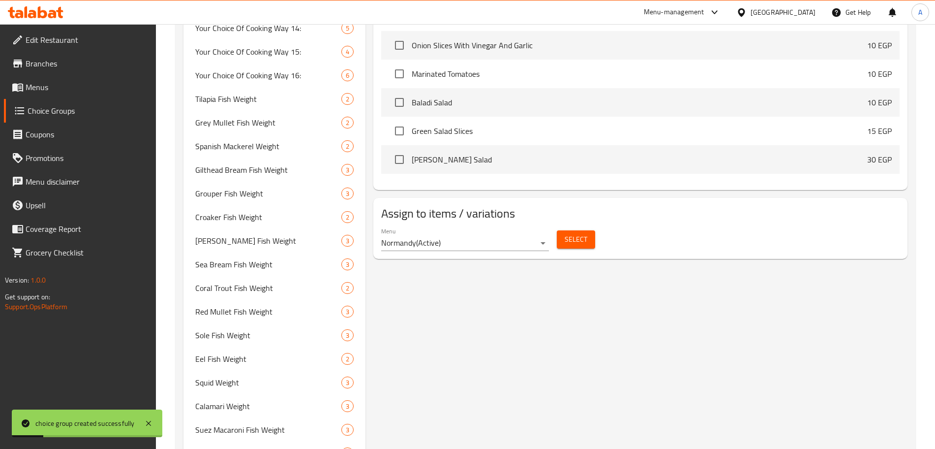
click at [579, 233] on span "Select" at bounding box center [576, 239] width 23 height 12
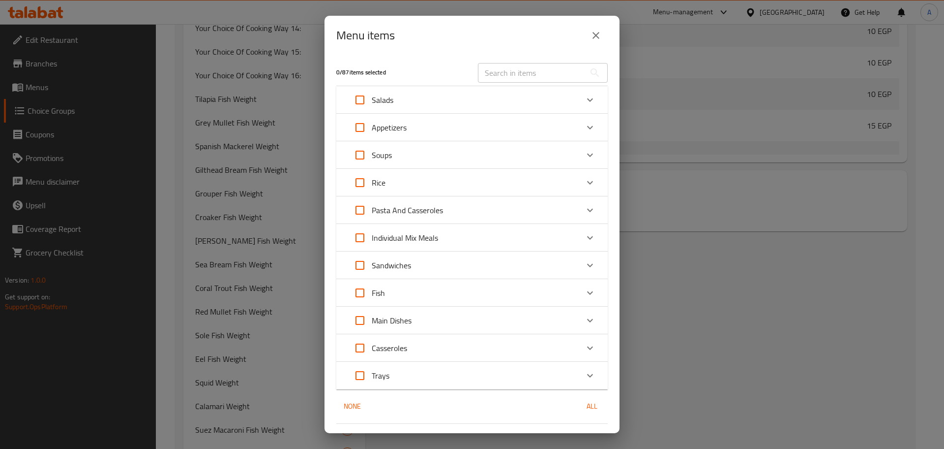
scroll to position [25, 0]
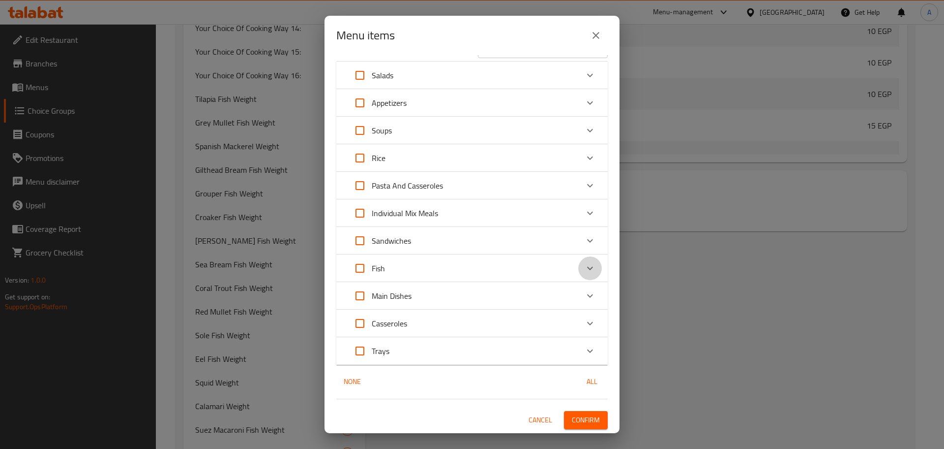
click at [584, 270] on icon "Expand" at bounding box center [590, 268] width 12 height 12
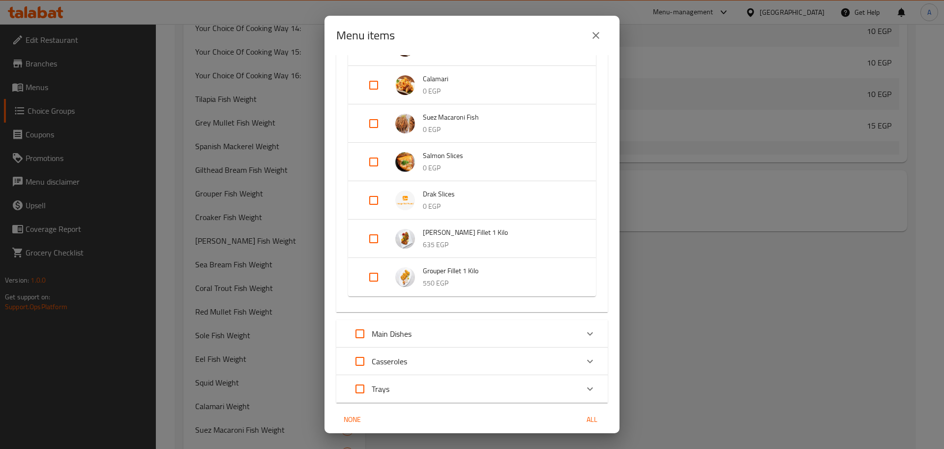
scroll to position [850, 0]
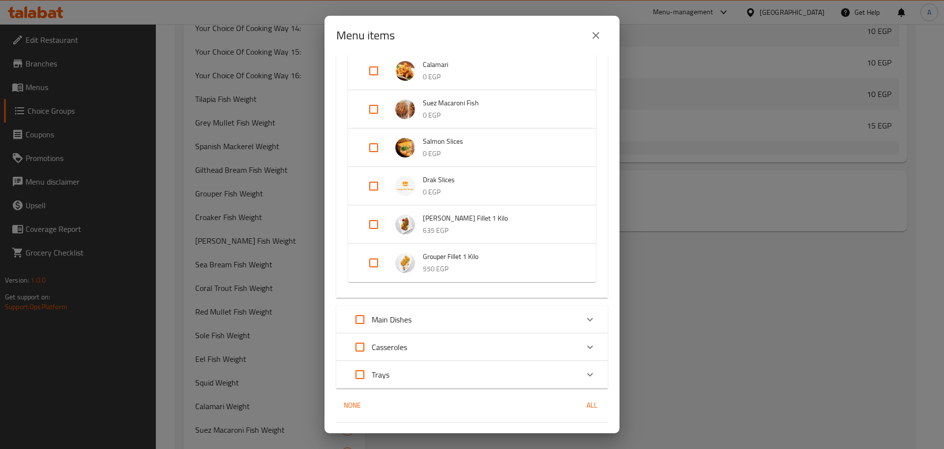
click at [370, 222] on input "Expand" at bounding box center [374, 224] width 24 height 24
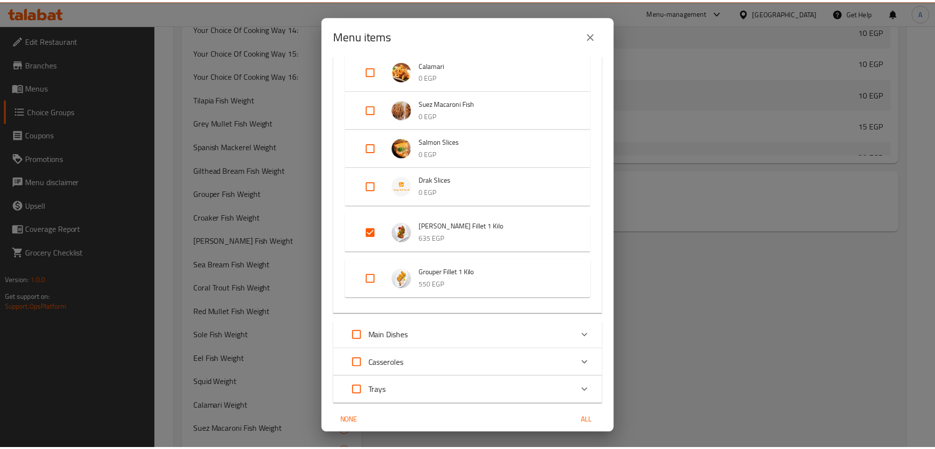
scroll to position [889, 0]
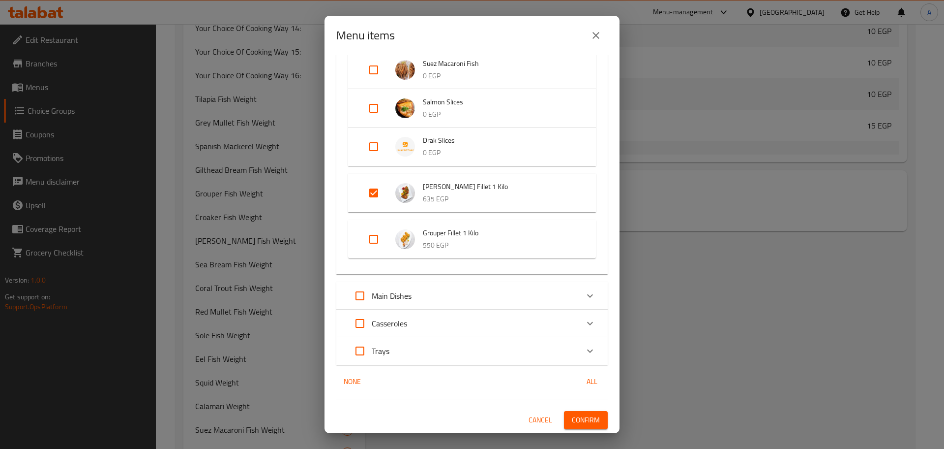
click at [573, 414] on span "Confirm" at bounding box center [586, 420] width 28 height 12
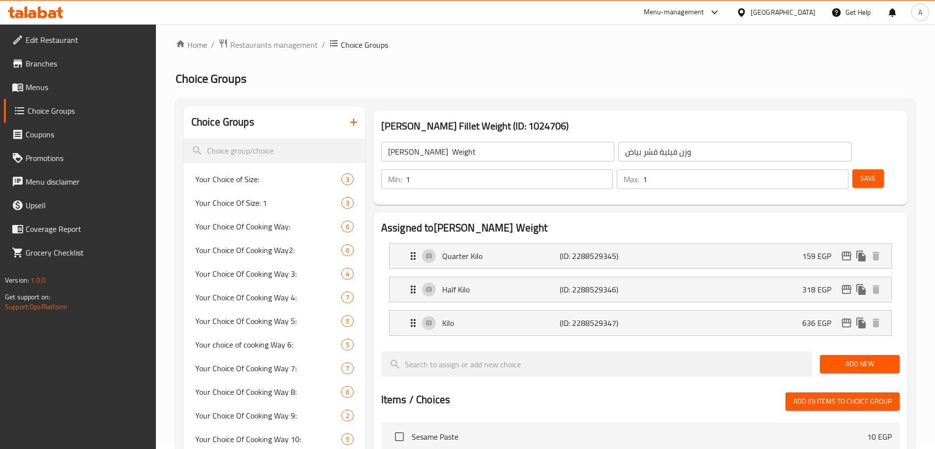
scroll to position [0, 0]
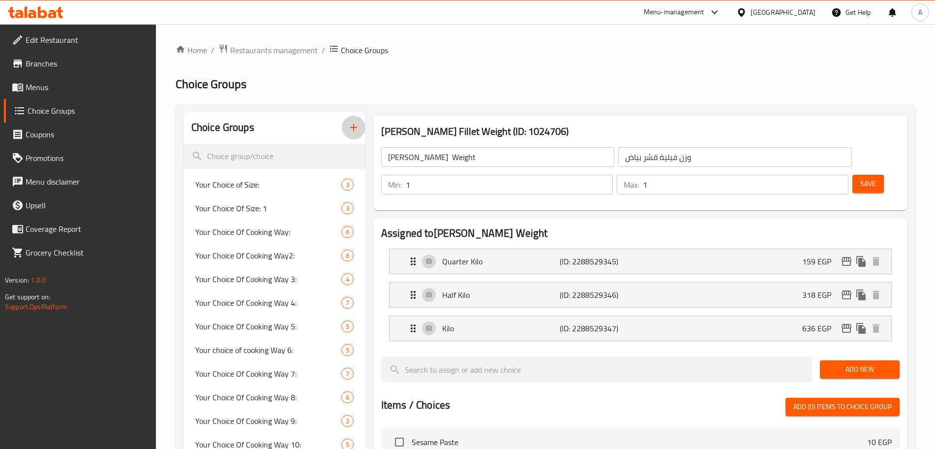
click at [357, 132] on icon "button" at bounding box center [354, 127] width 12 height 12
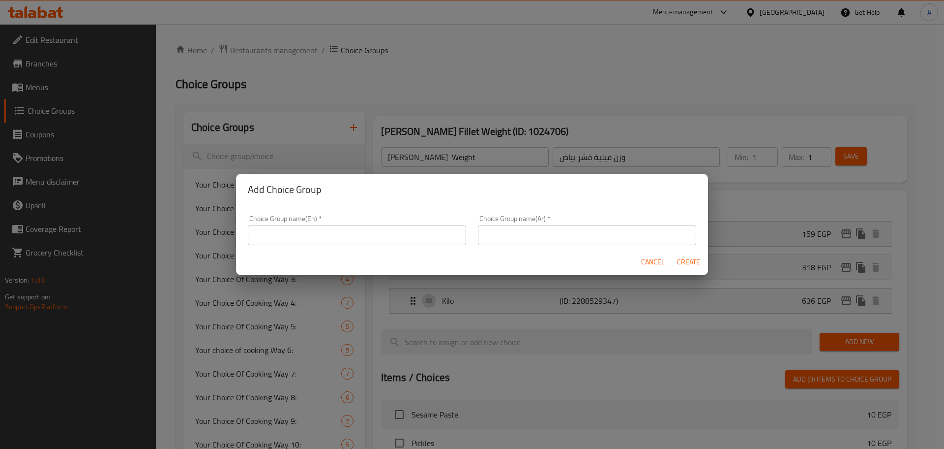
click at [354, 224] on div "Choice Group name(En)   * Choice Group name(En) *" at bounding box center [357, 230] width 218 height 30
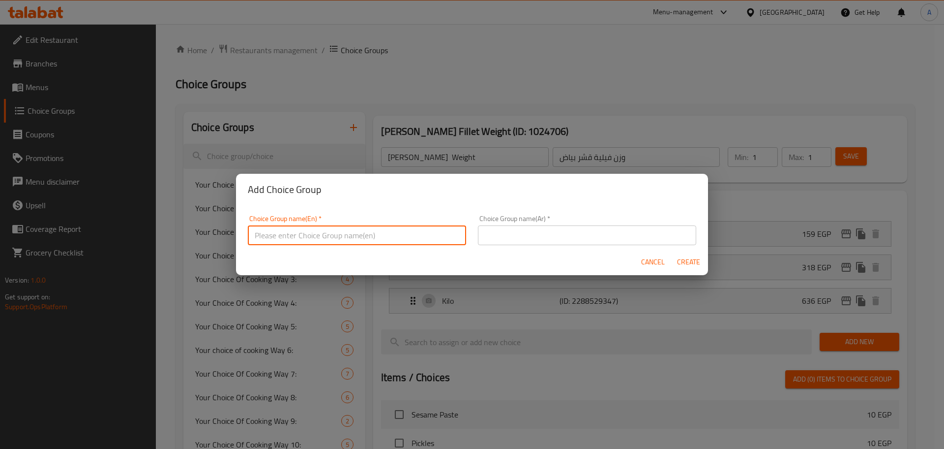
click at [334, 235] on input "text" at bounding box center [357, 235] width 218 height 20
paste input "Grouper Fillet"
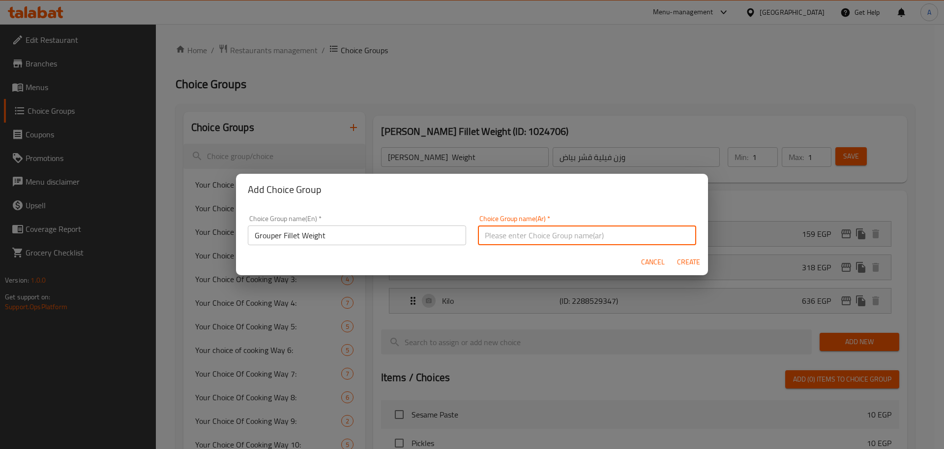
click at [488, 239] on input "text" at bounding box center [587, 235] width 218 height 20
paste input "فيلية وقار"
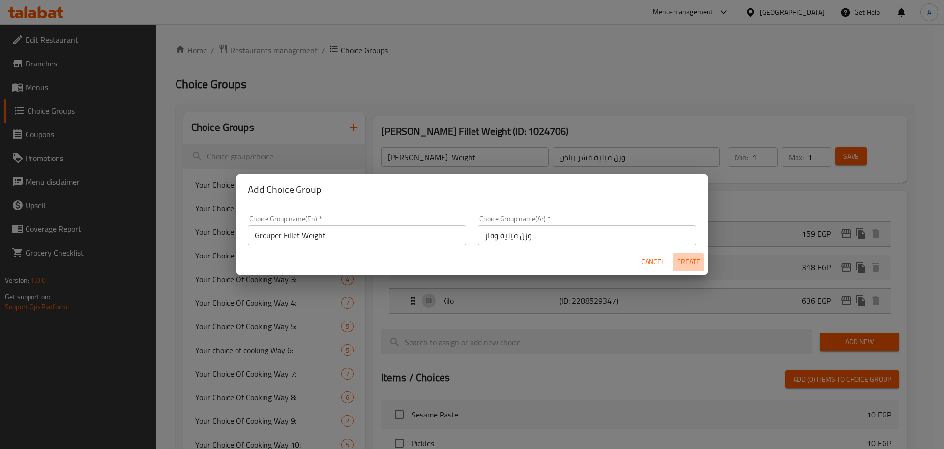
click at [688, 260] on span "Create" at bounding box center [689, 262] width 24 height 12
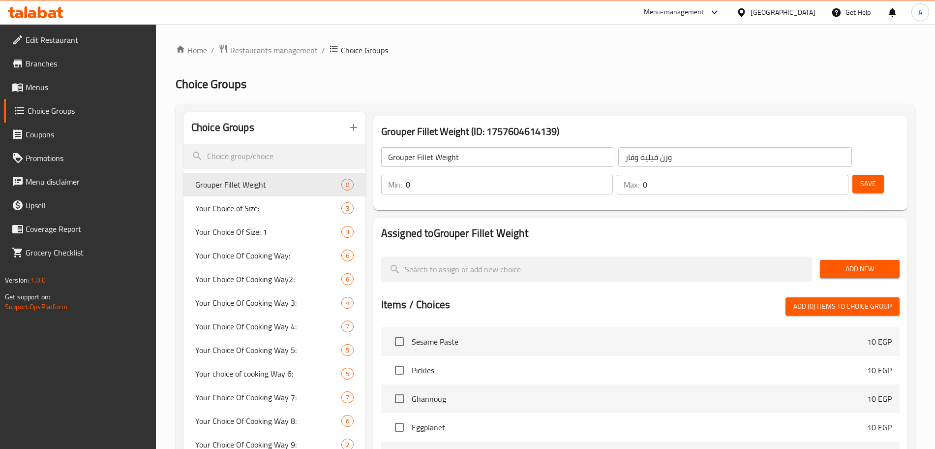
click at [613, 175] on input "0" at bounding box center [509, 185] width 207 height 20
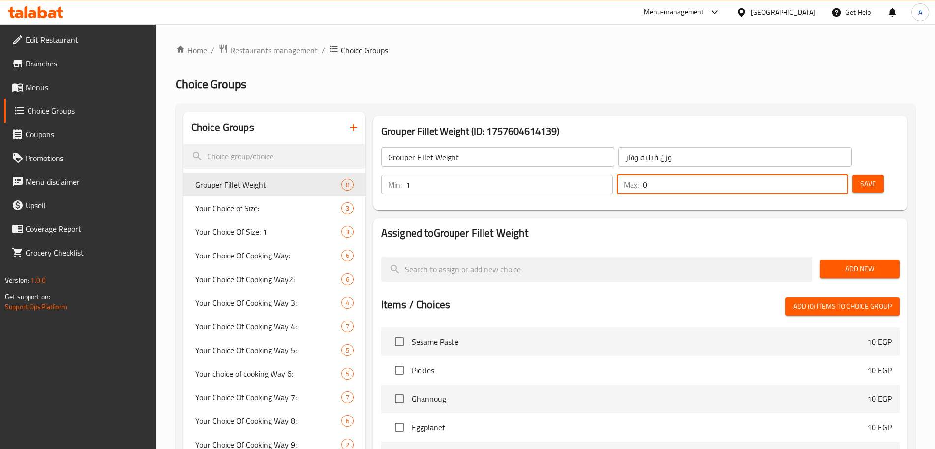
click at [813, 175] on input "0" at bounding box center [746, 185] width 206 height 20
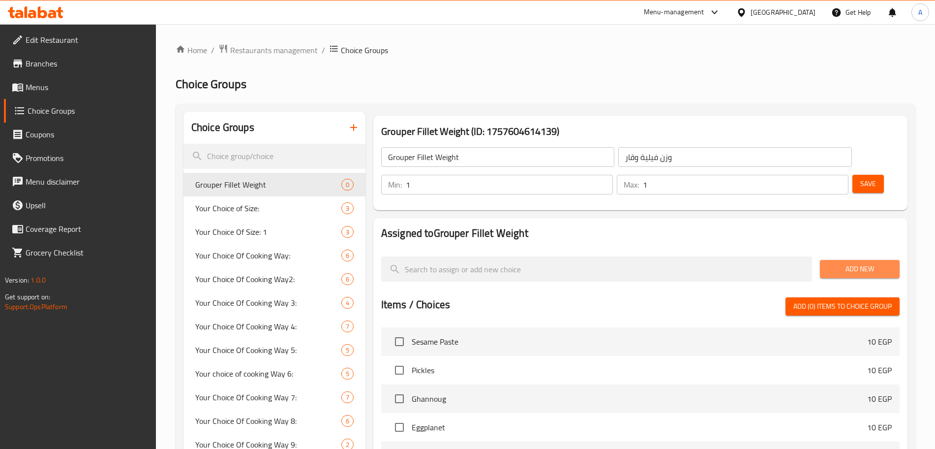
click at [862, 263] on span "Add New" at bounding box center [860, 269] width 64 height 12
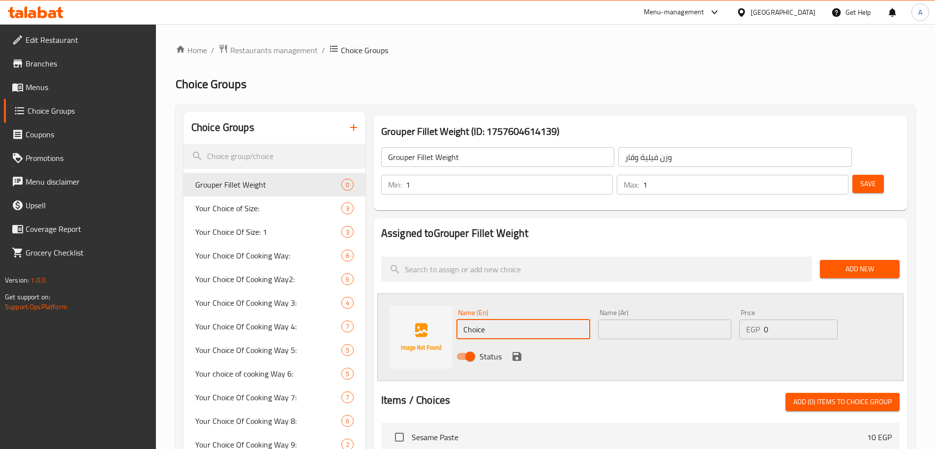
click at [493, 319] on input "Choice" at bounding box center [523, 329] width 134 height 20
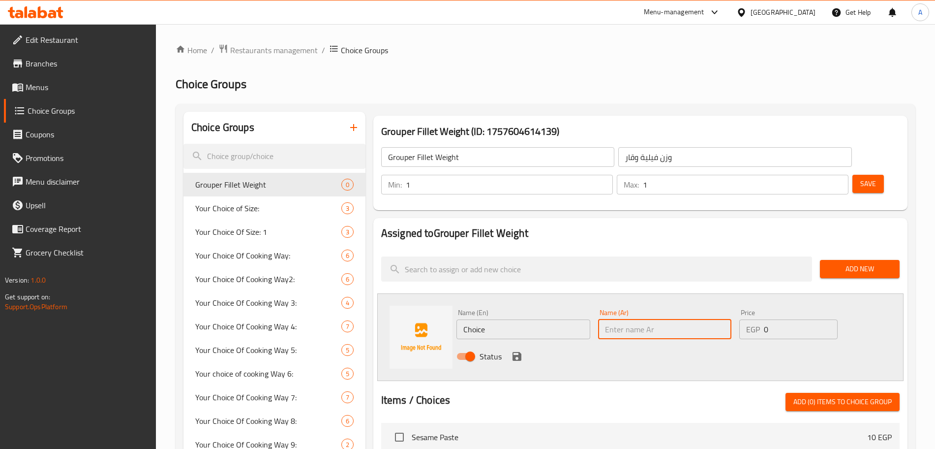
click at [629, 319] on input "text" at bounding box center [665, 329] width 134 height 20
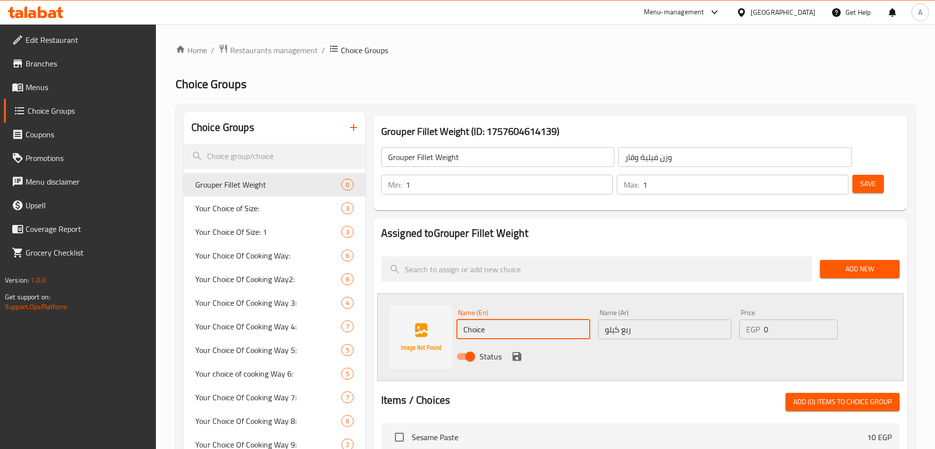
click at [519, 319] on input "Choice" at bounding box center [523, 329] width 134 height 20
click at [785, 319] on input "0" at bounding box center [801, 329] width 74 height 20
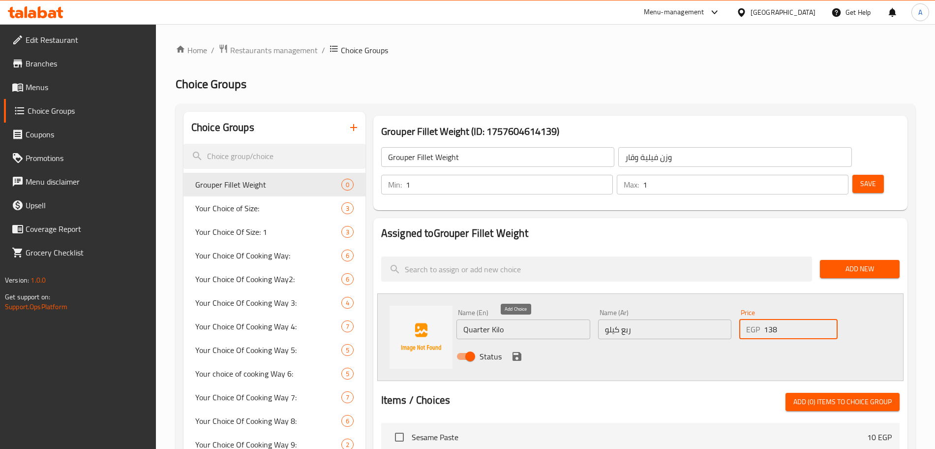
click at [514, 352] on icon "save" at bounding box center [517, 356] width 9 height 9
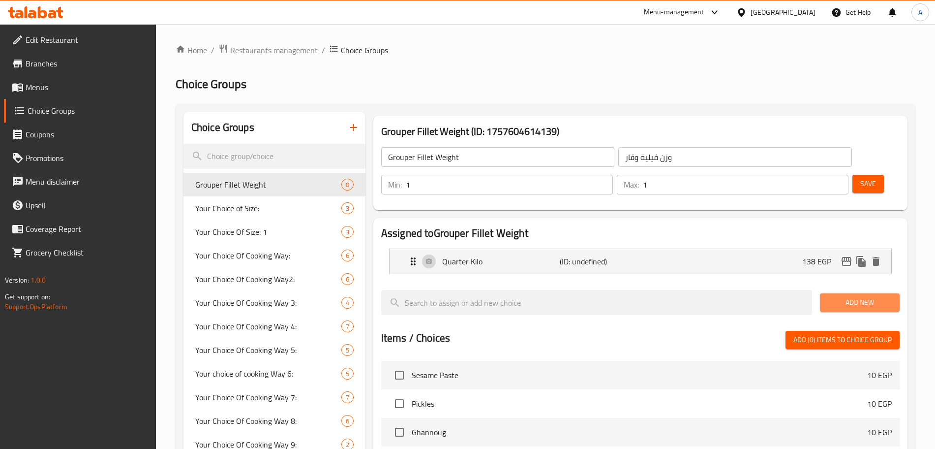
click at [865, 296] on span "Add New" at bounding box center [860, 302] width 64 height 12
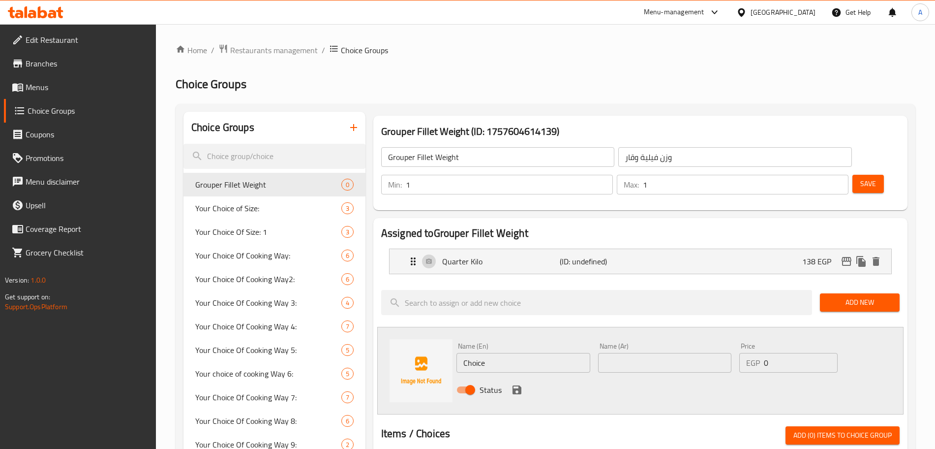
click at [539, 353] on input "Choice" at bounding box center [523, 363] width 134 height 20
click at [688, 353] on input "text" at bounding box center [665, 363] width 134 height 20
click at [789, 353] on input "0" at bounding box center [801, 363] width 74 height 20
click at [514, 385] on icon "save" at bounding box center [517, 389] width 9 height 9
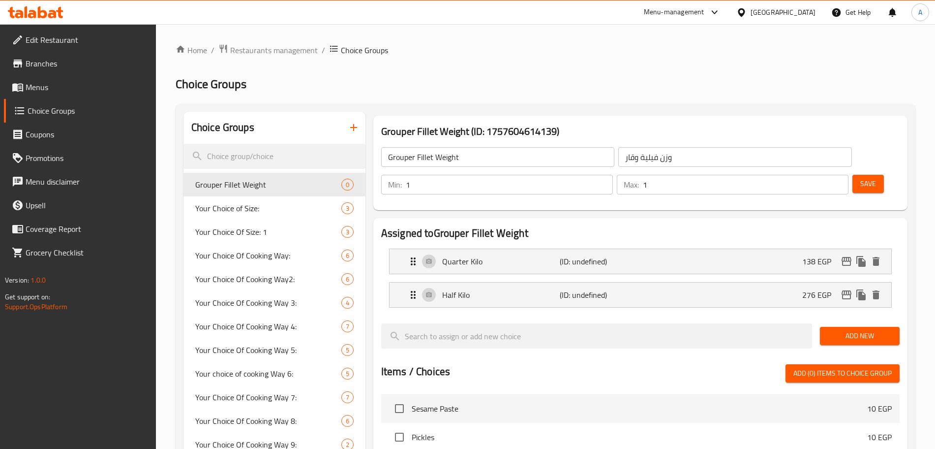
click at [850, 330] on span "Add New" at bounding box center [860, 336] width 64 height 12
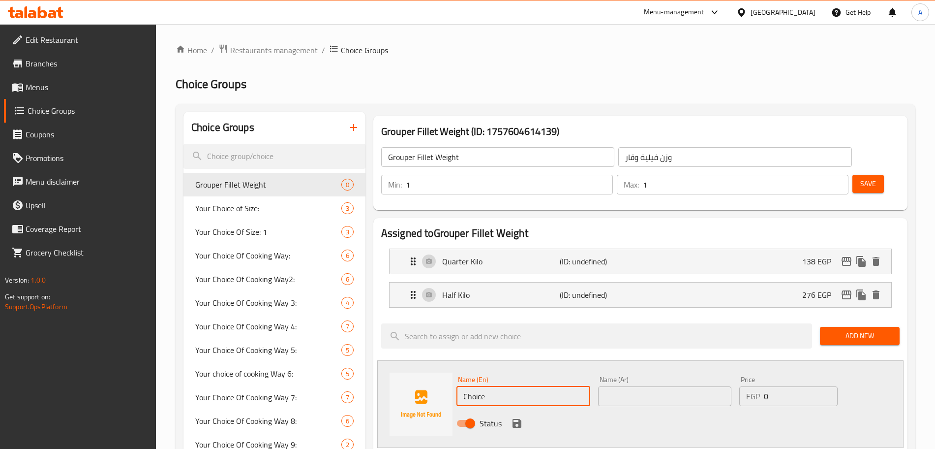
click at [505, 386] on input "Choice" at bounding box center [523, 396] width 134 height 20
click at [652, 410] on div "Status" at bounding box center [665, 423] width 424 height 27
click at [651, 386] on input "text" at bounding box center [665, 396] width 134 height 20
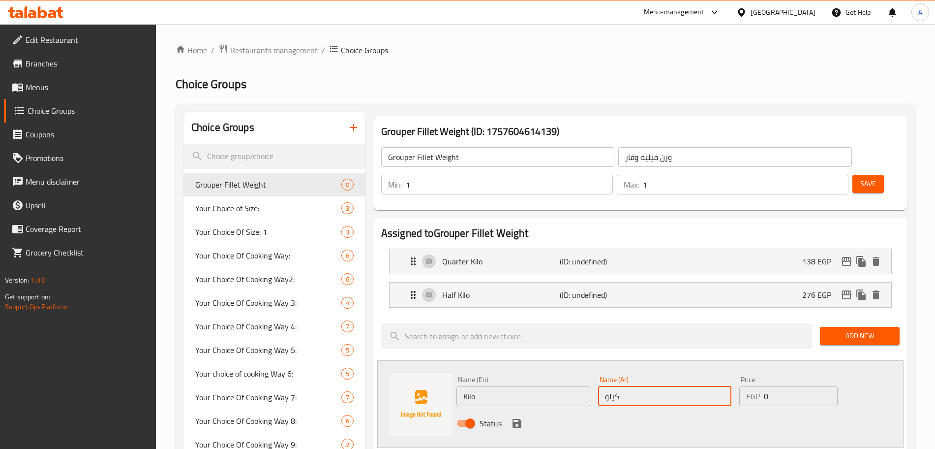
click at [788, 386] on input "0" at bounding box center [801, 396] width 74 height 20
click at [519, 419] on icon "save" at bounding box center [517, 423] width 9 height 9
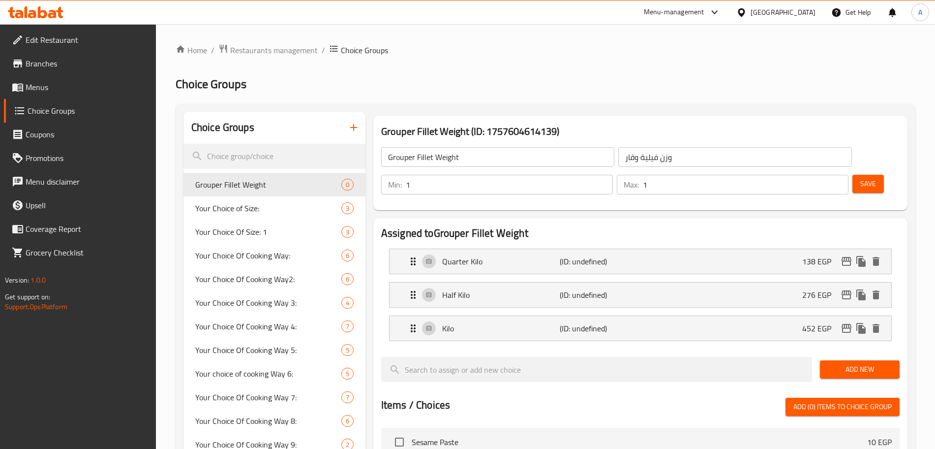
click at [860, 178] on span "Save" at bounding box center [868, 184] width 16 height 12
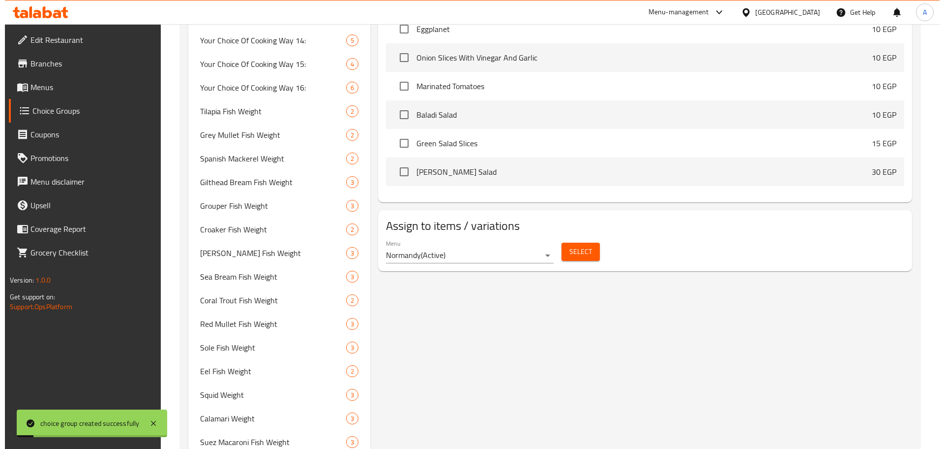
scroll to position [595, 0]
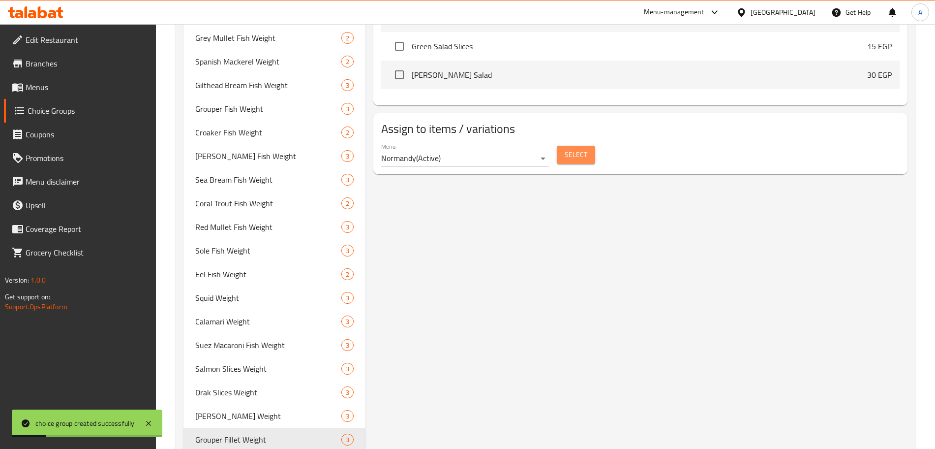
click at [574, 149] on span "Select" at bounding box center [576, 155] width 23 height 12
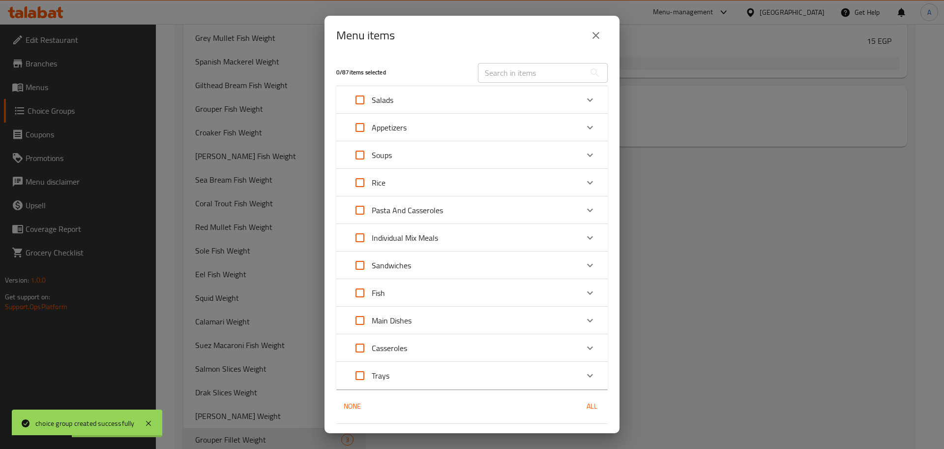
scroll to position [25, 0]
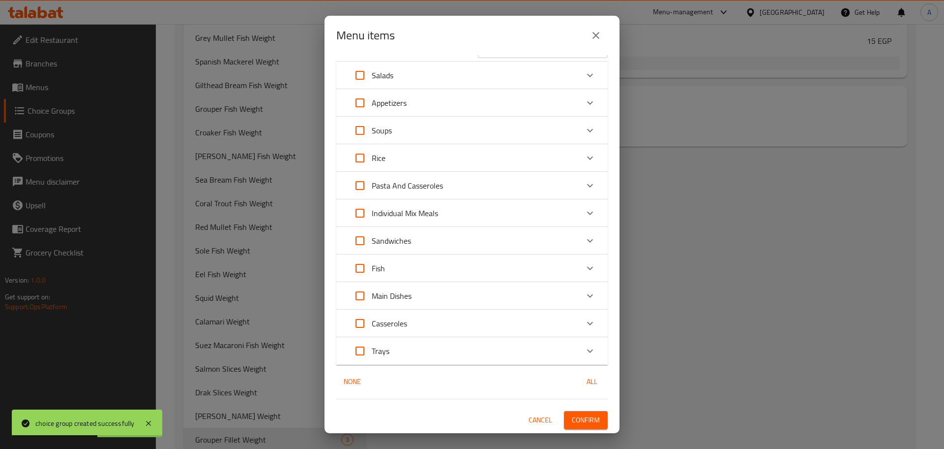
click at [566, 272] on div "Fish" at bounding box center [463, 268] width 230 height 24
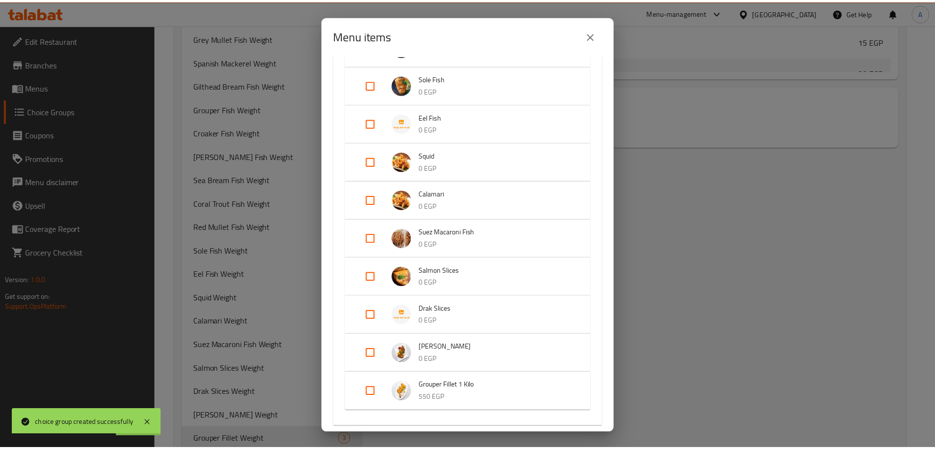
scroll to position [874, 0]
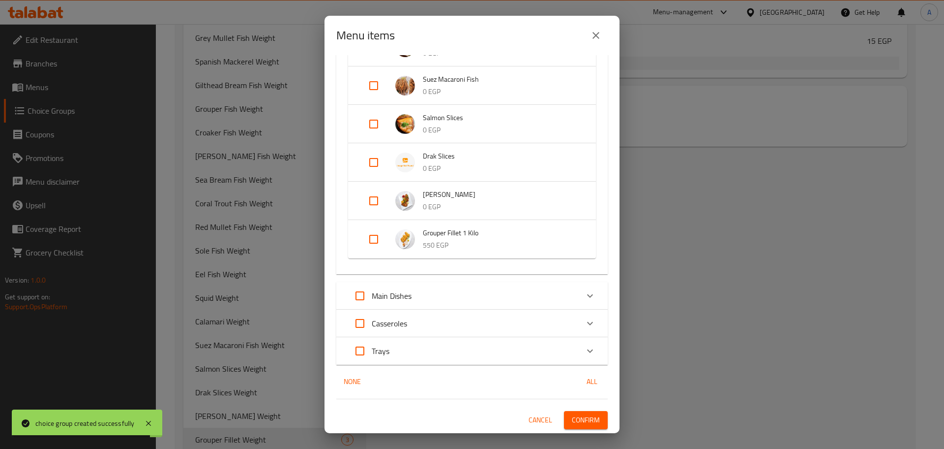
click at [380, 239] on input "Expand" at bounding box center [374, 239] width 24 height 24
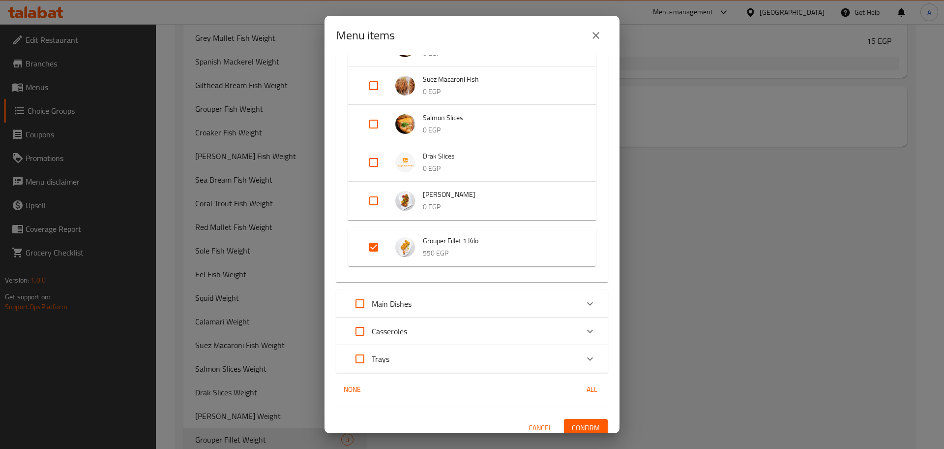
click at [574, 420] on button "Confirm" at bounding box center [586, 428] width 44 height 18
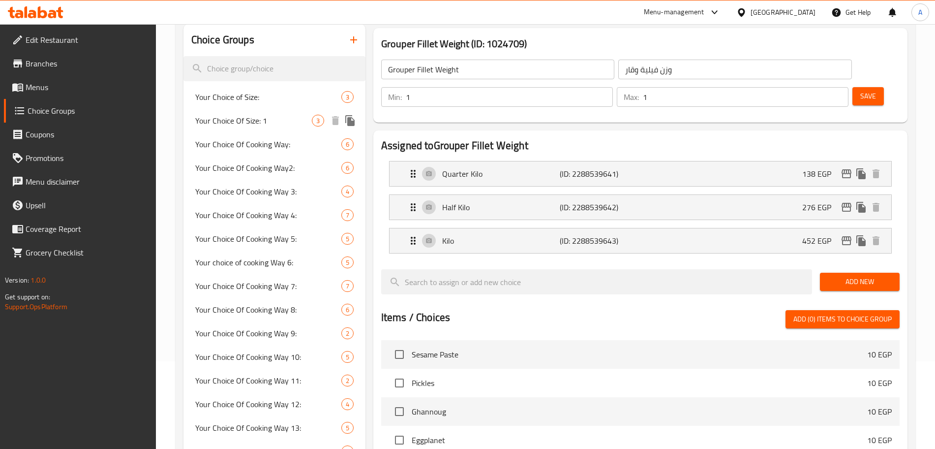
scroll to position [0, 0]
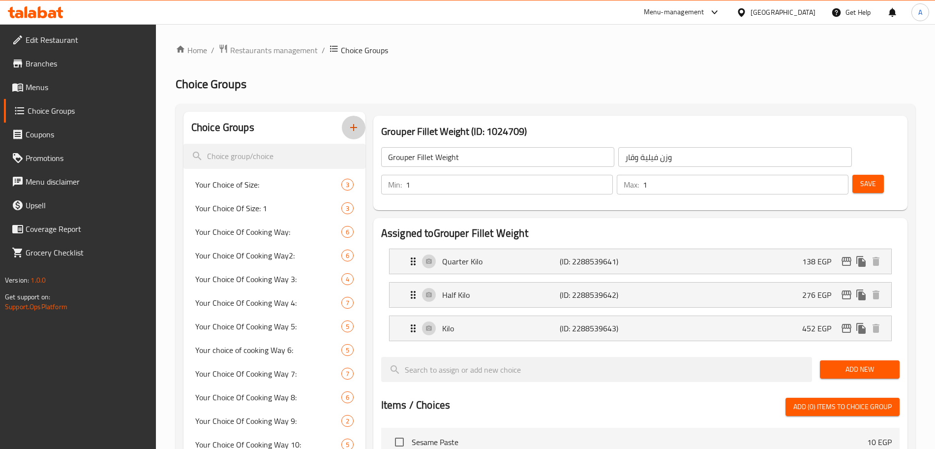
click at [361, 127] on button "button" at bounding box center [354, 128] width 24 height 24
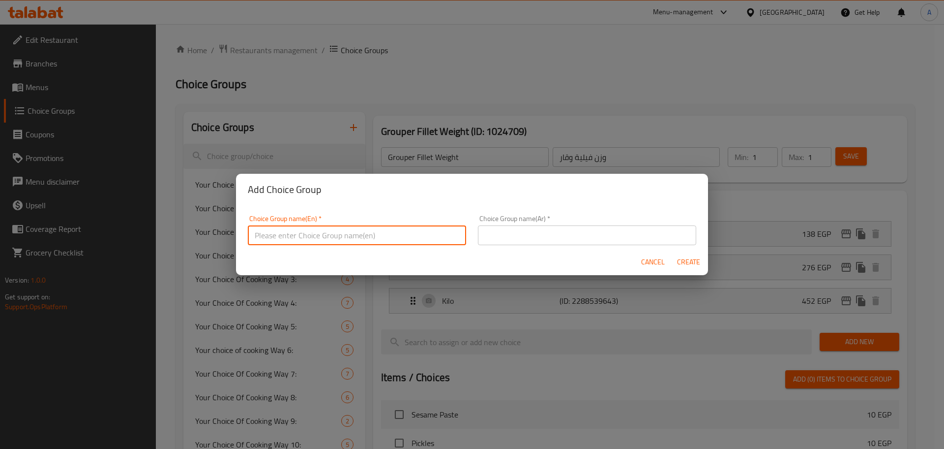
click at [342, 230] on input "text" at bounding box center [357, 235] width 218 height 20
paste input "Sea Bass Fish"
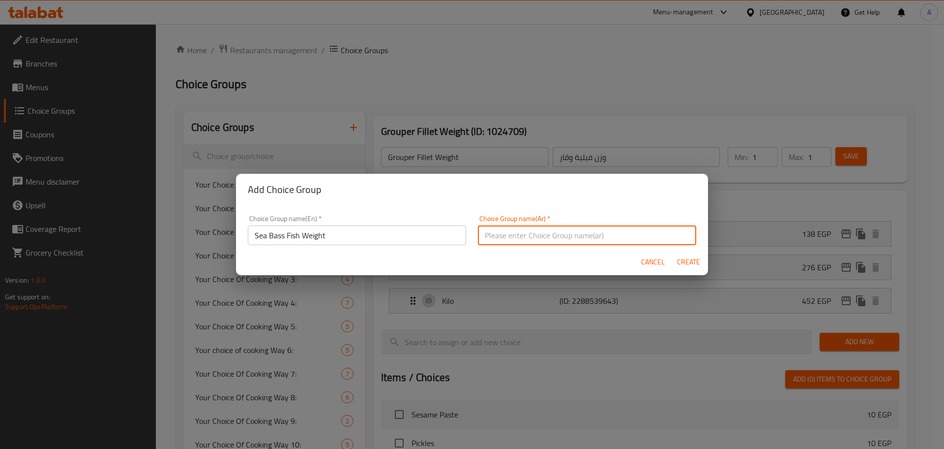
click at [535, 239] on input "text" at bounding box center [587, 235] width 218 height 20
paste input "سمك قاروص"
click at [695, 261] on span "Create" at bounding box center [689, 262] width 24 height 12
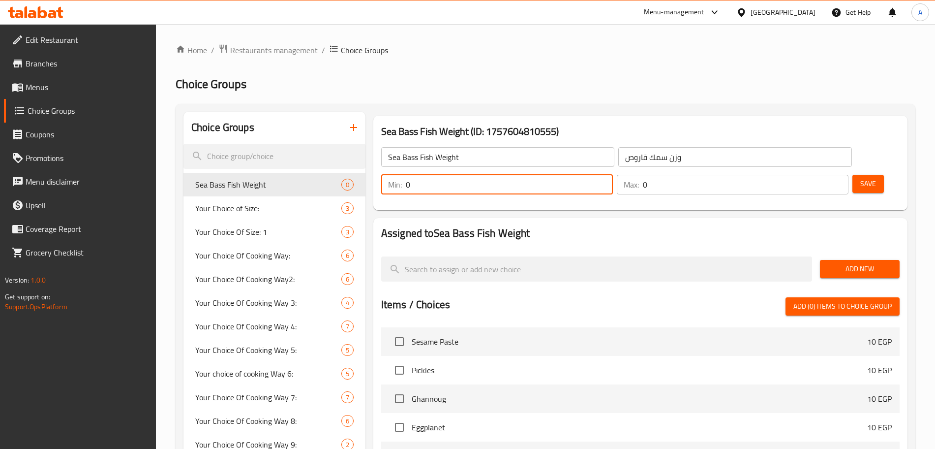
click at [613, 175] on input "0" at bounding box center [509, 185] width 207 height 20
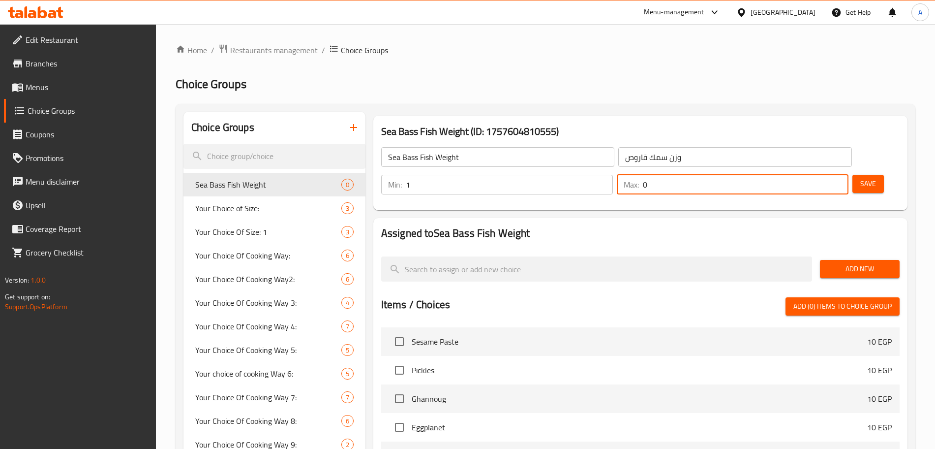
click at [812, 175] on input "0" at bounding box center [746, 185] width 206 height 20
click at [847, 263] on span "Add New" at bounding box center [860, 269] width 64 height 12
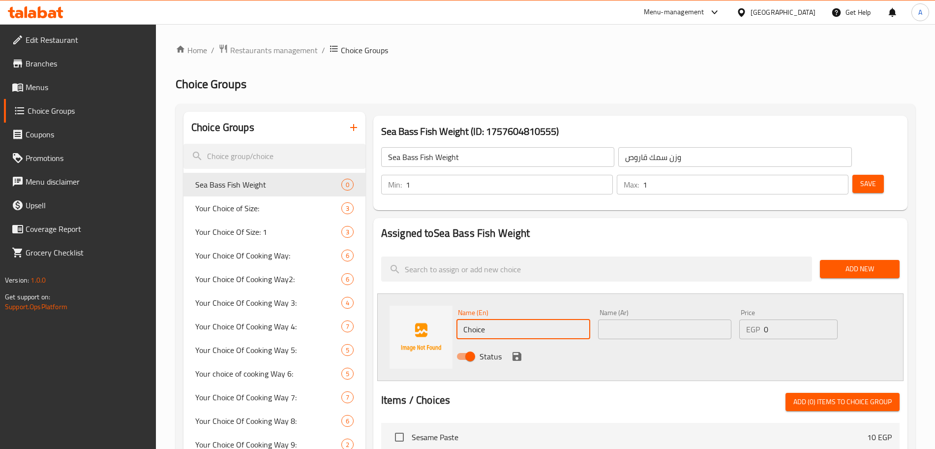
click at [492, 319] on input "Choice" at bounding box center [523, 329] width 134 height 20
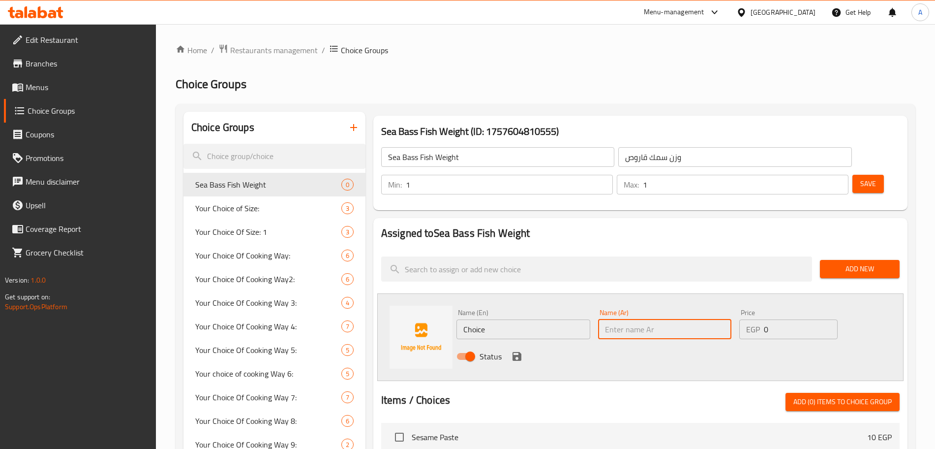
click at [623, 319] on input "text" at bounding box center [665, 329] width 134 height 20
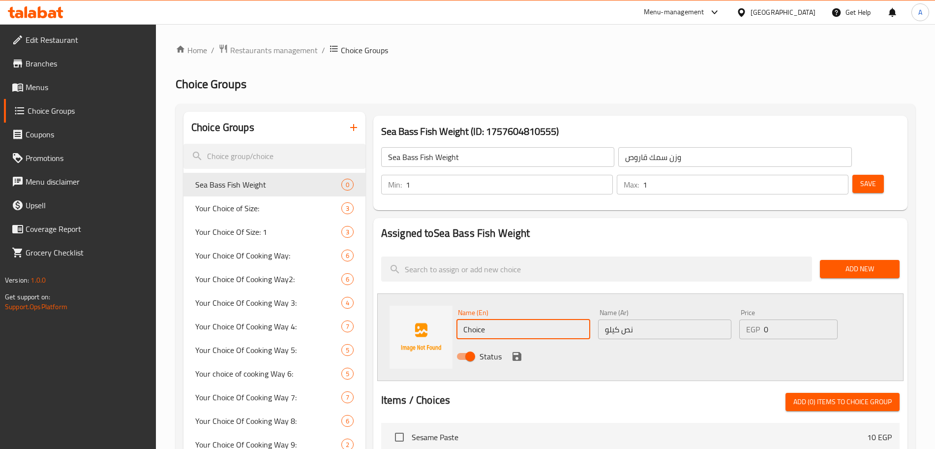
click at [530, 319] on input "Choice" at bounding box center [523, 329] width 134 height 20
click at [529, 319] on input "Choice" at bounding box center [523, 329] width 134 height 20
click at [801, 319] on input "0" at bounding box center [801, 329] width 74 height 20
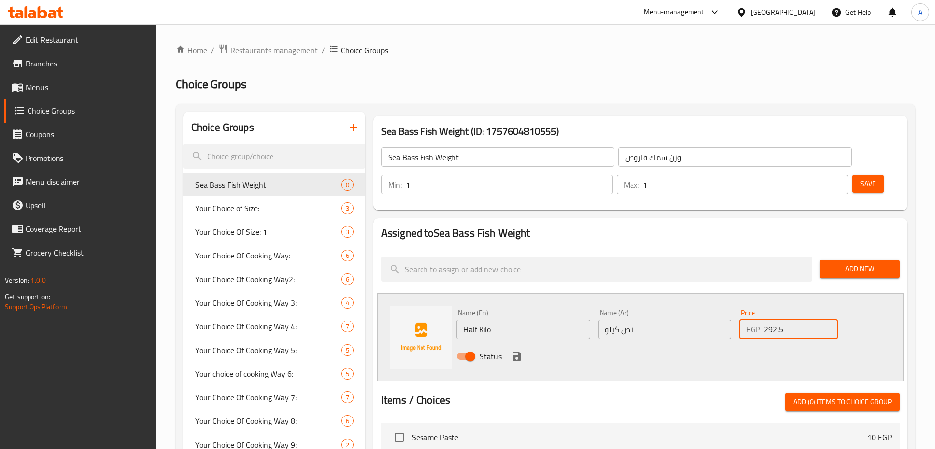
click at [513, 352] on icon "save" at bounding box center [517, 356] width 9 height 9
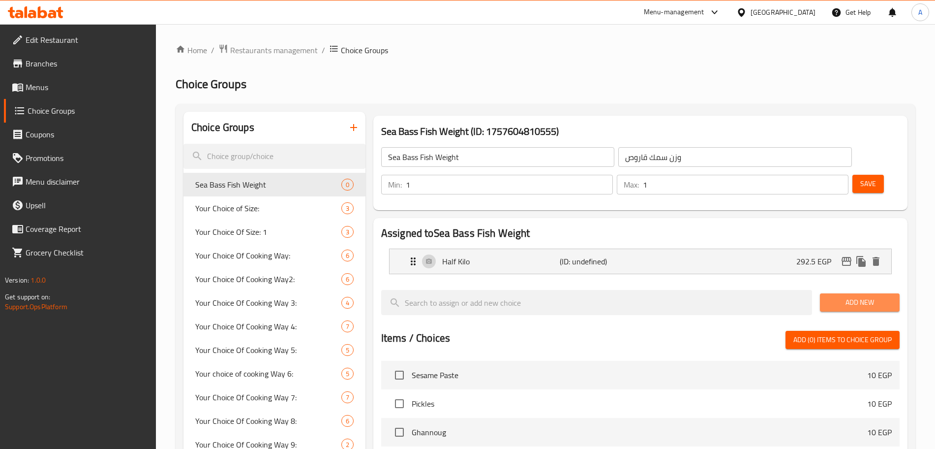
click at [873, 296] on span "Add New" at bounding box center [860, 302] width 64 height 12
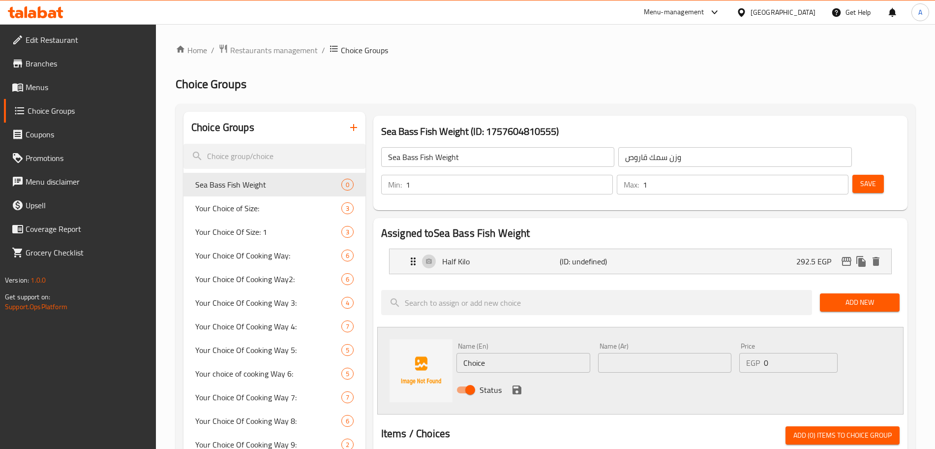
click at [510, 353] on input "Choice" at bounding box center [523, 363] width 134 height 20
click at [622, 353] on input "text" at bounding box center [665, 363] width 134 height 20
click at [791, 353] on input "0" at bounding box center [801, 363] width 74 height 20
click at [513, 385] on icon "save" at bounding box center [517, 389] width 9 height 9
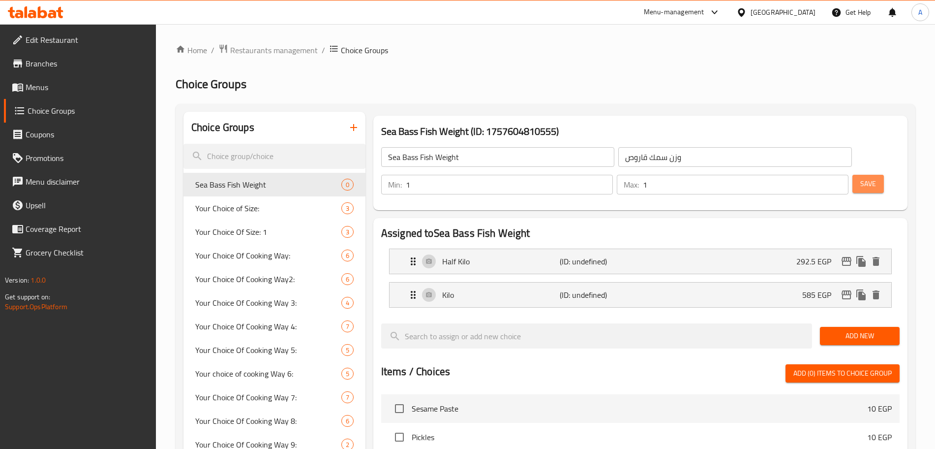
click at [860, 178] on span "Save" at bounding box center [868, 184] width 16 height 12
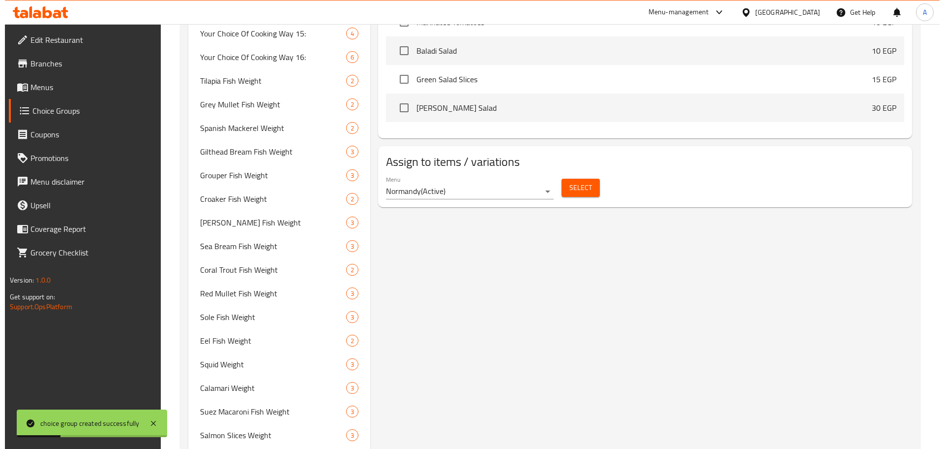
scroll to position [523, 0]
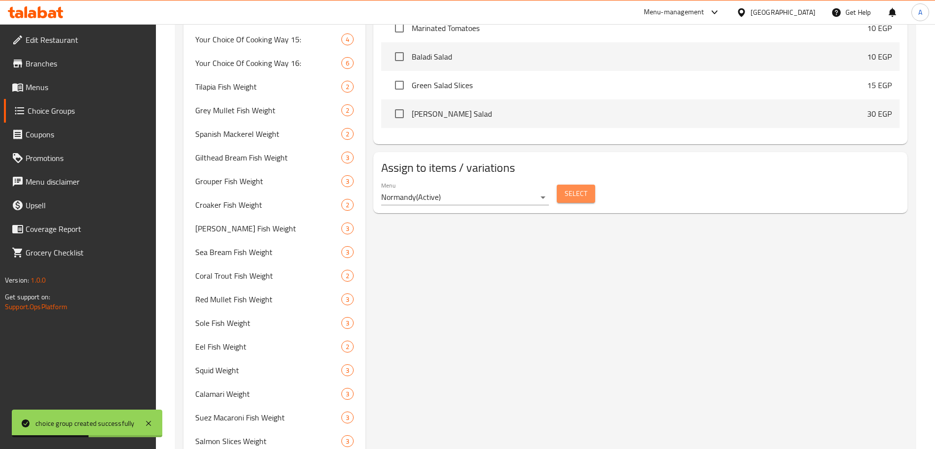
click at [576, 187] on span "Select" at bounding box center [576, 193] width 23 height 12
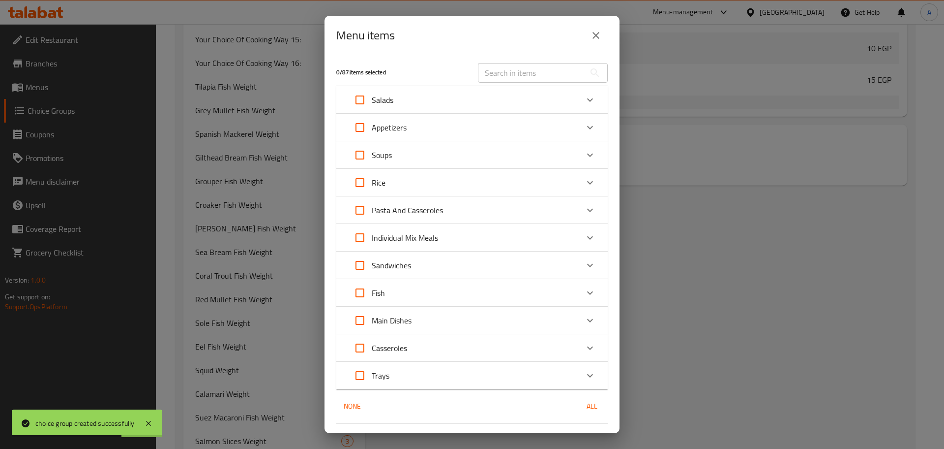
click at [567, 293] on div "Fish" at bounding box center [463, 293] width 230 height 24
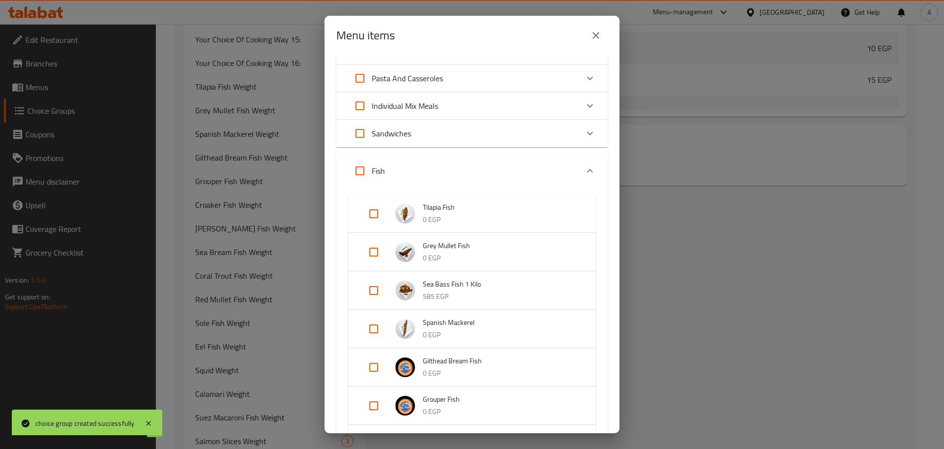
scroll to position [182, 0]
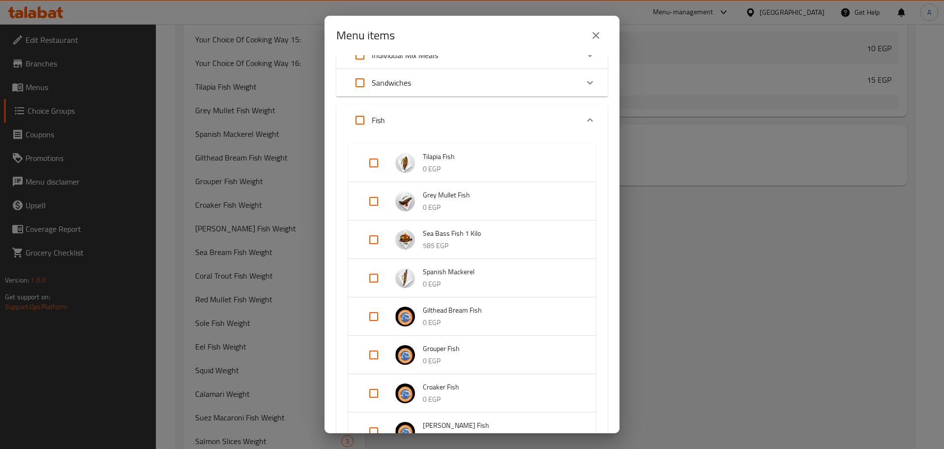
click at [375, 238] on input "Expand" at bounding box center [374, 240] width 24 height 24
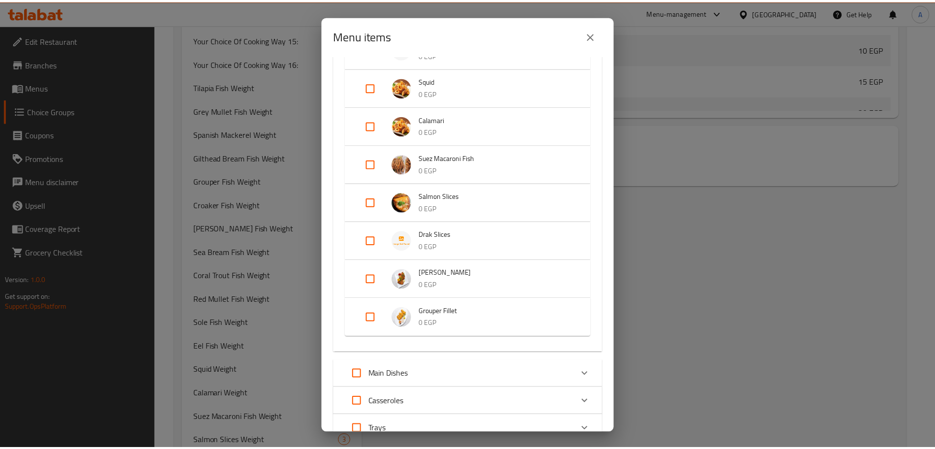
scroll to position [889, 0]
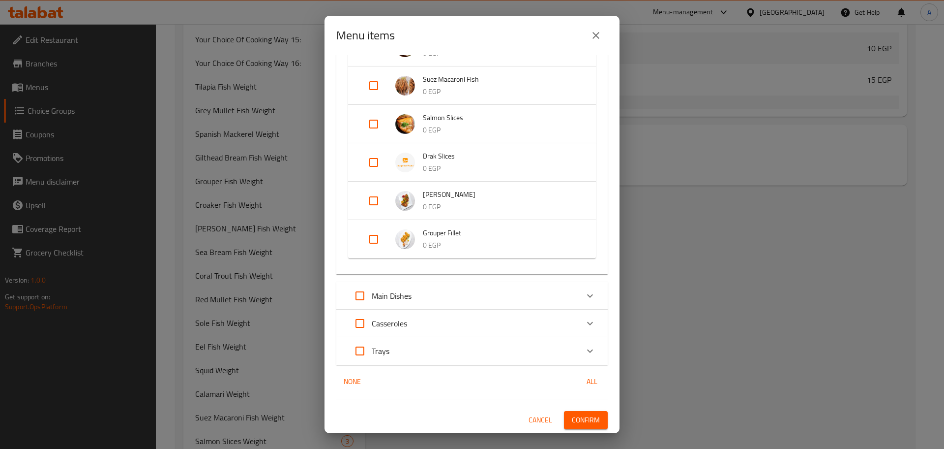
click at [572, 418] on span "Confirm" at bounding box center [586, 420] width 28 height 12
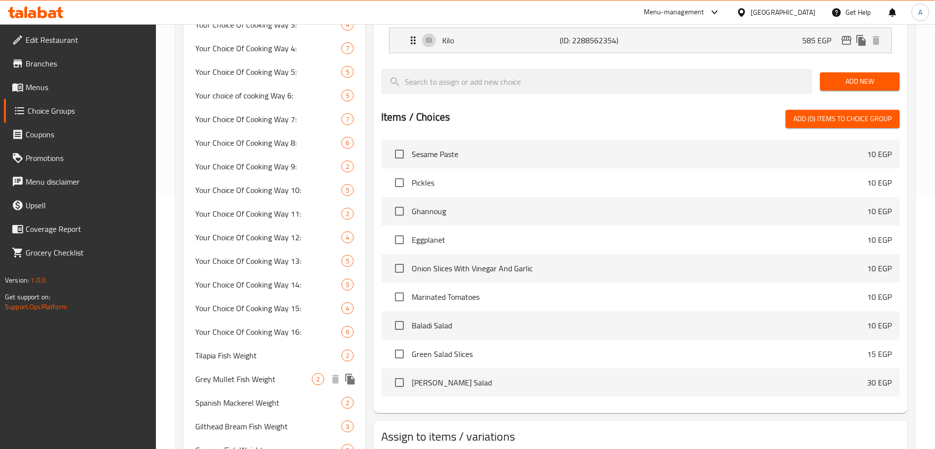
scroll to position [0, 0]
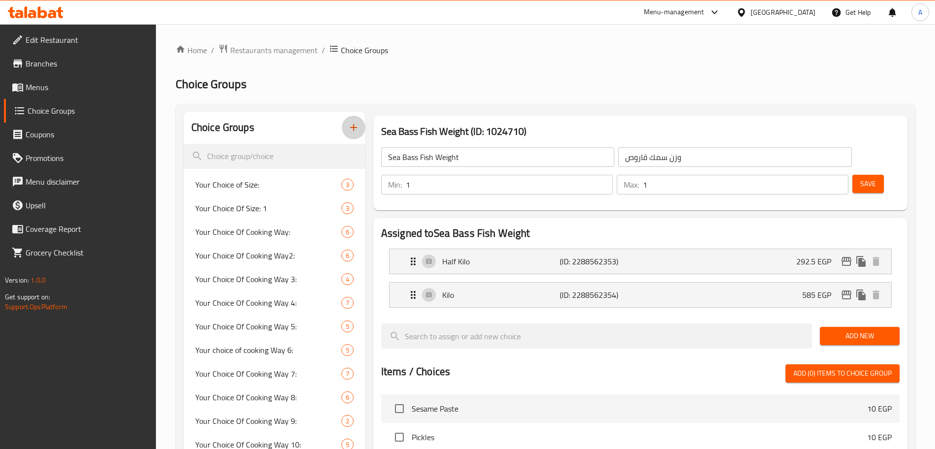
click at [352, 121] on icon "button" at bounding box center [354, 127] width 12 height 12
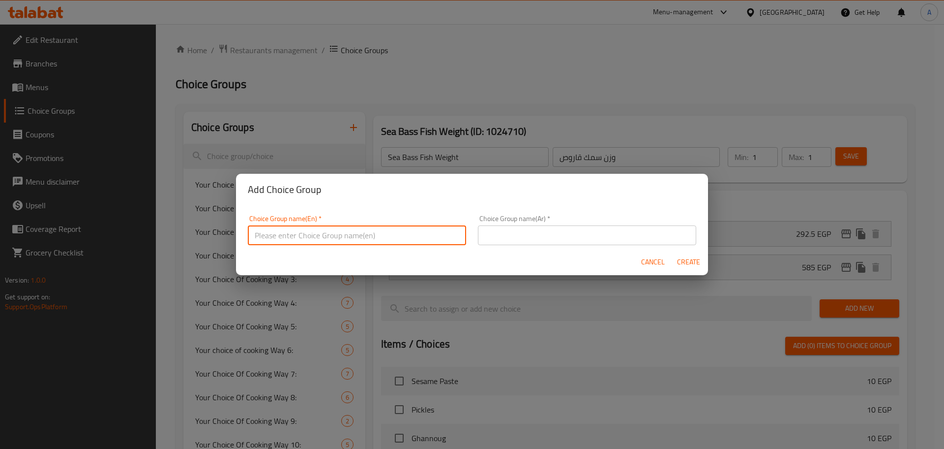
click at [280, 240] on input "text" at bounding box center [357, 235] width 218 height 20
paste input "Keeled Mullet Fish"
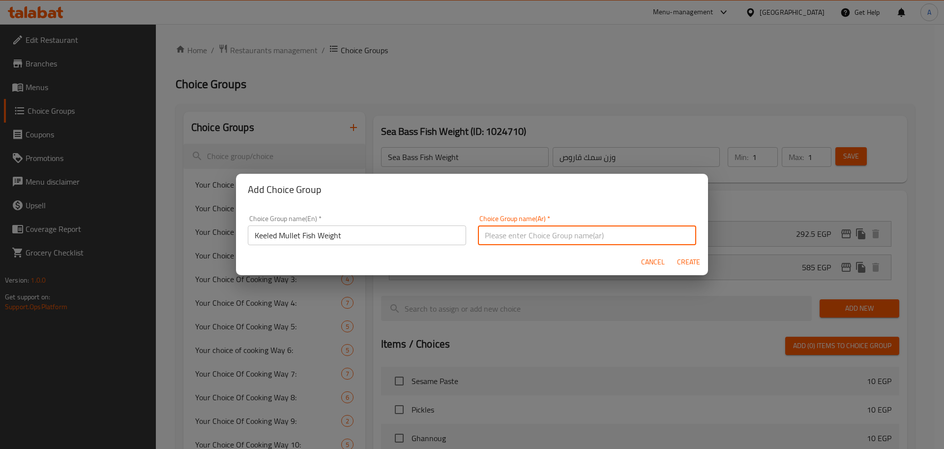
click at [492, 238] on input "text" at bounding box center [587, 235] width 218 height 20
paste input "سمك سهلية"
click at [688, 257] on span "Create" at bounding box center [689, 262] width 24 height 12
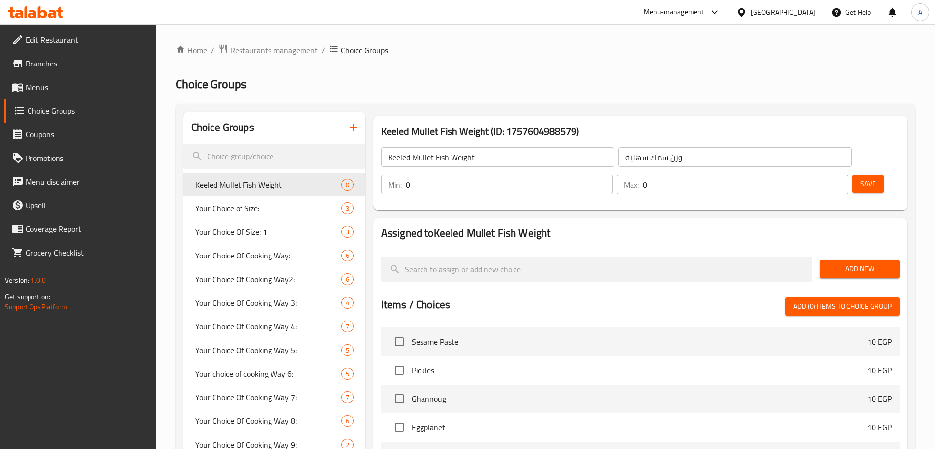
click at [836, 263] on span "Add New" at bounding box center [860, 269] width 64 height 12
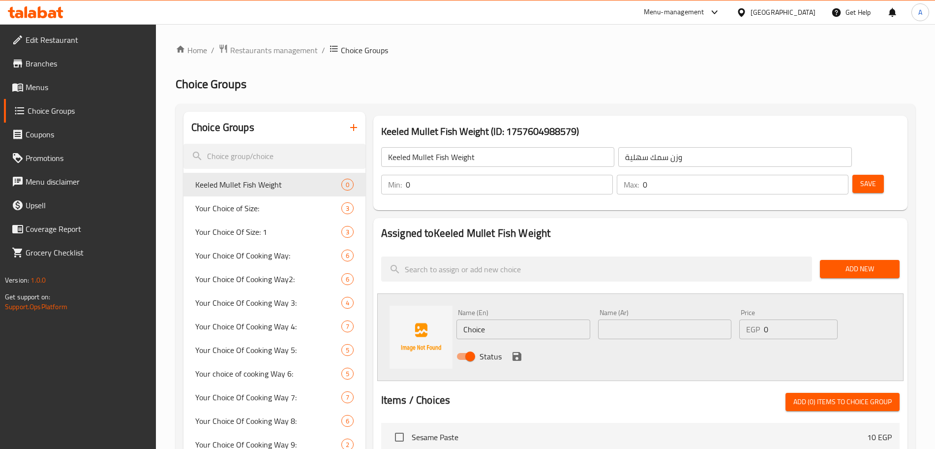
click at [613, 175] on input "0" at bounding box center [509, 185] width 207 height 20
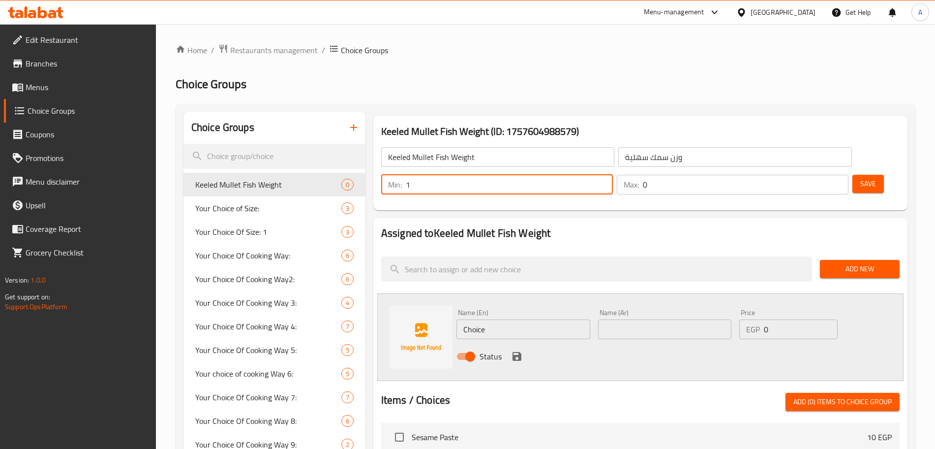
click at [812, 175] on input "0" at bounding box center [746, 185] width 206 height 20
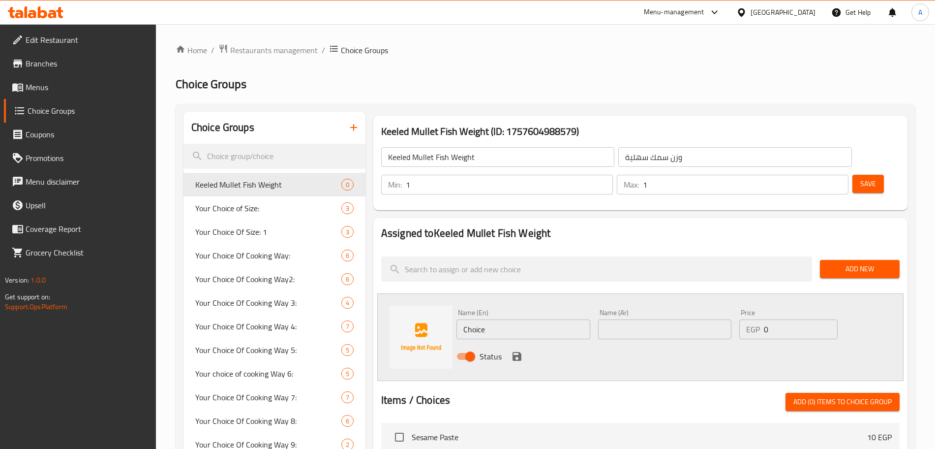
click at [774, 226] on h2 "Assigned to Keeled Mullet Fish Weight" at bounding box center [640, 233] width 518 height 15
click at [528, 319] on input "Choice" at bounding box center [523, 329] width 134 height 20
click at [647, 319] on input "text" at bounding box center [665, 329] width 134 height 20
click at [514, 309] on div "Name (En) Choice Name (En)" at bounding box center [523, 324] width 134 height 30
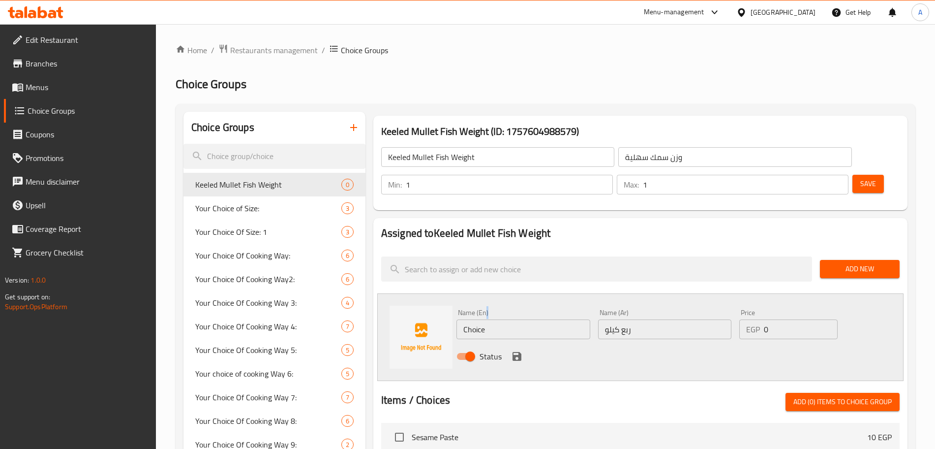
click at [514, 309] on div "Name (En) Choice Name (En)" at bounding box center [523, 324] width 134 height 30
click at [505, 319] on input "Choice" at bounding box center [523, 329] width 134 height 20
click at [794, 319] on input "0" at bounding box center [801, 329] width 74 height 20
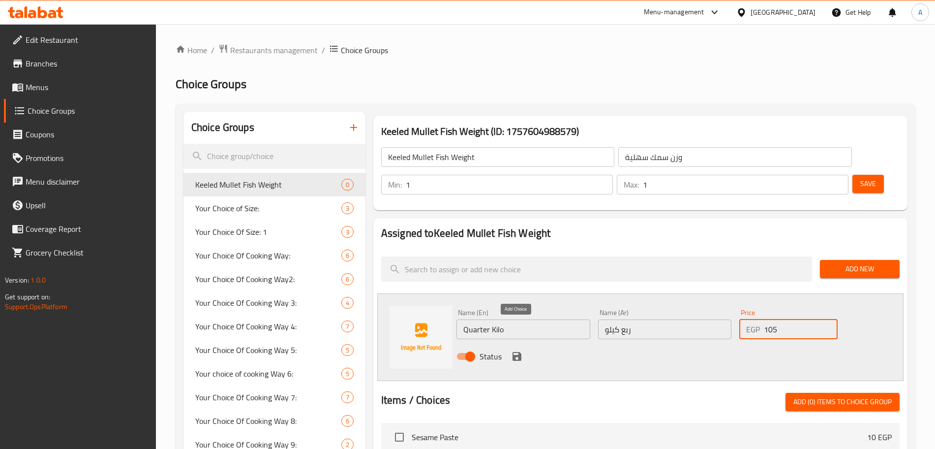
click at [516, 350] on icon "save" at bounding box center [517, 356] width 12 height 12
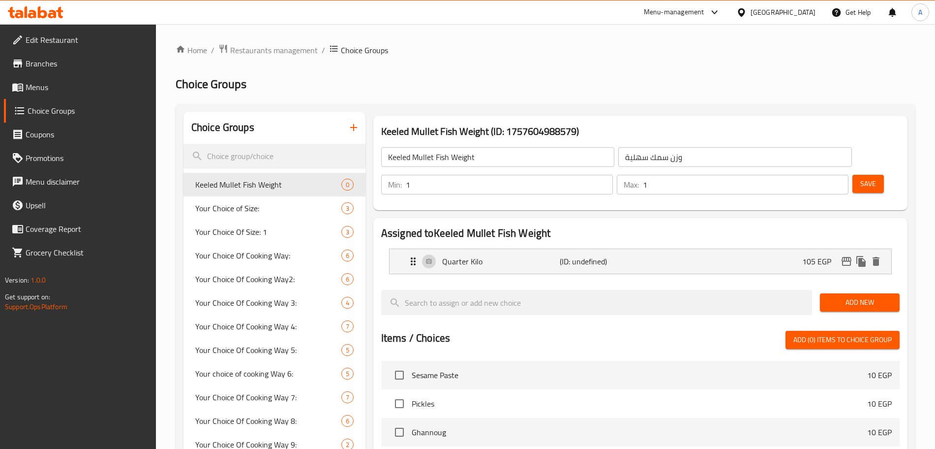
click at [834, 296] on span "Add New" at bounding box center [860, 302] width 64 height 12
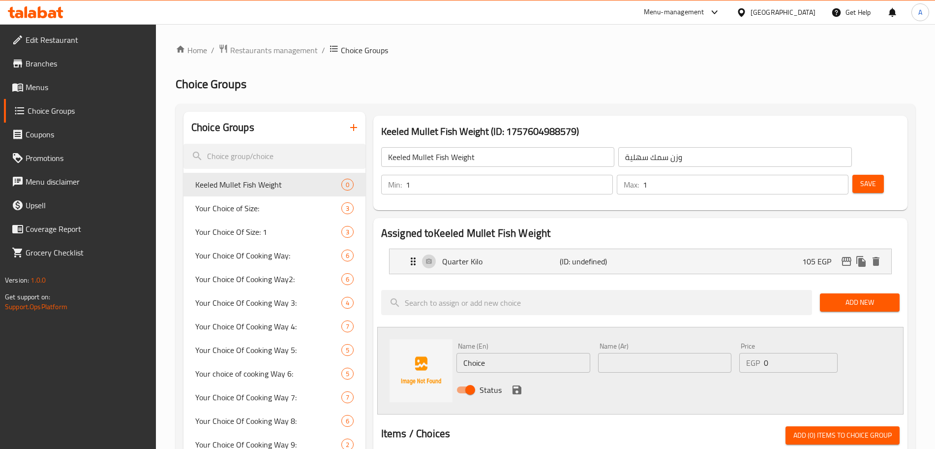
click at [545, 353] on input "Choice" at bounding box center [523, 363] width 134 height 20
click at [627, 353] on input "text" at bounding box center [665, 363] width 134 height 20
click at [785, 353] on input "0" at bounding box center [801, 363] width 74 height 20
click at [519, 385] on icon "save" at bounding box center [517, 389] width 9 height 9
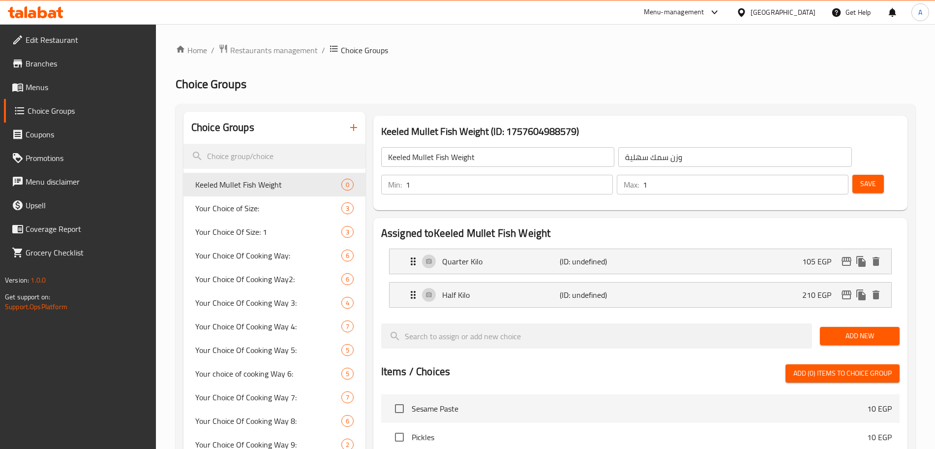
click at [836, 330] on span "Add New" at bounding box center [860, 336] width 64 height 12
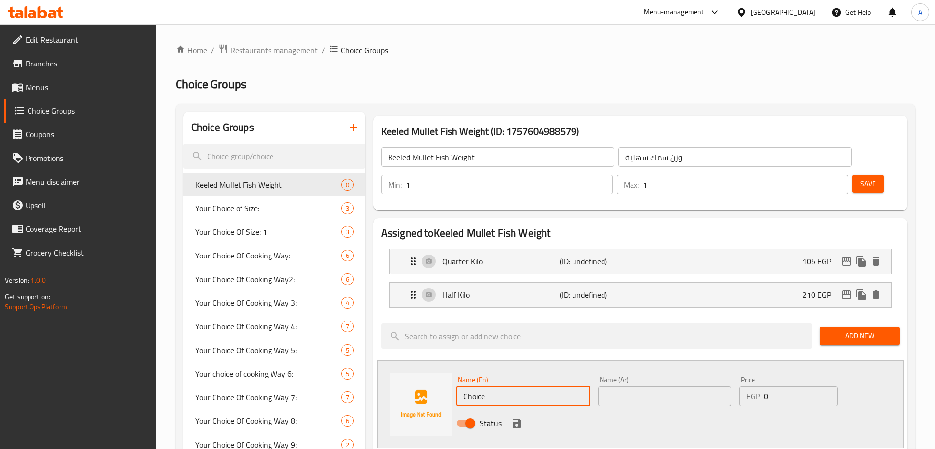
click at [529, 386] on input "Choice" at bounding box center [523, 396] width 134 height 20
click at [636, 386] on input "text" at bounding box center [665, 396] width 134 height 20
click at [788, 386] on input "0" at bounding box center [801, 396] width 74 height 20
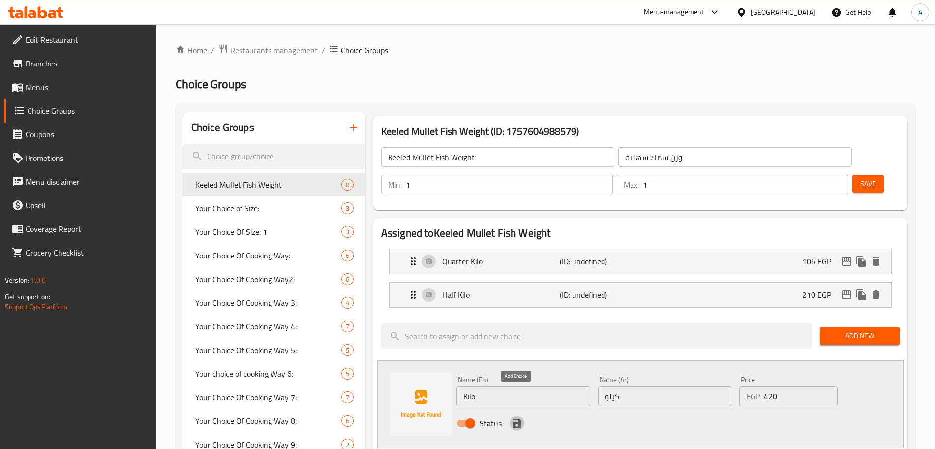
click at [518, 419] on icon "save" at bounding box center [517, 423] width 9 height 9
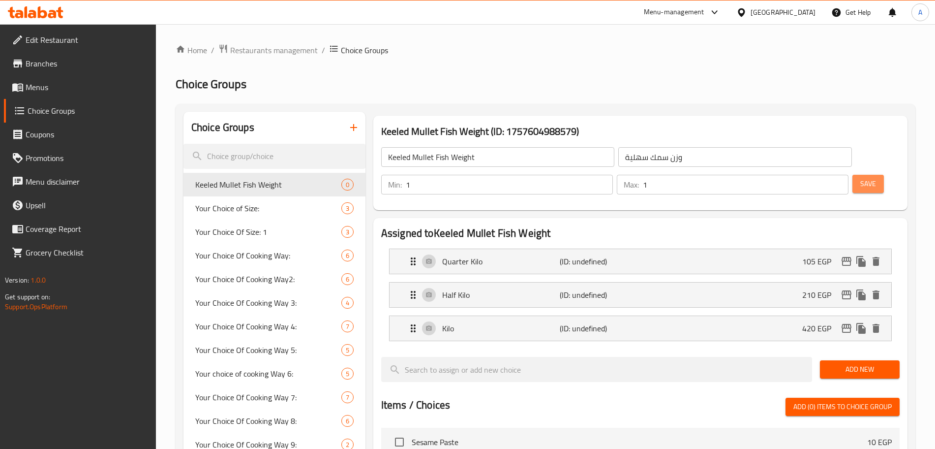
click at [860, 178] on span "Save" at bounding box center [868, 184] width 16 height 12
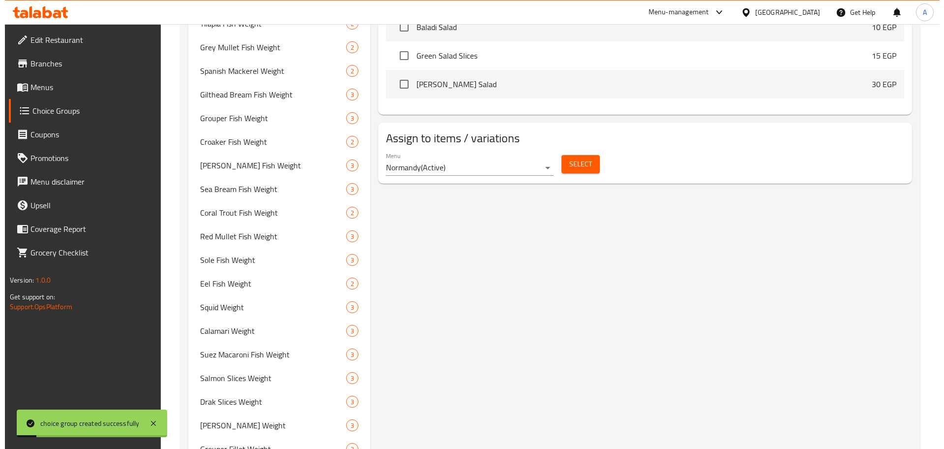
scroll to position [632, 0]
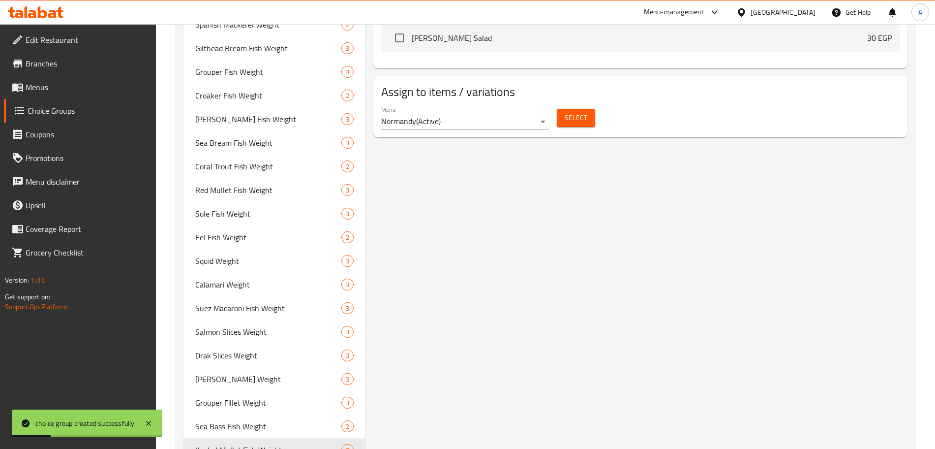
click at [565, 112] on span "Select" at bounding box center [576, 118] width 23 height 12
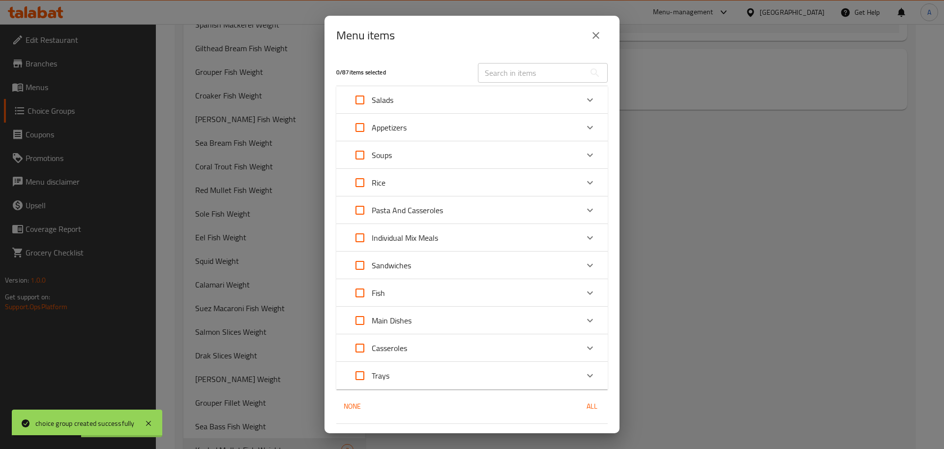
click at [552, 286] on div "Fish" at bounding box center [463, 293] width 230 height 24
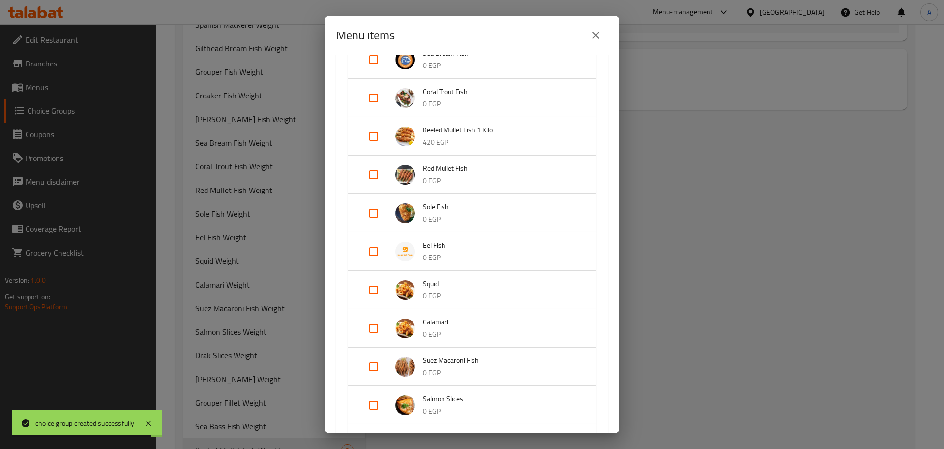
scroll to position [591, 0]
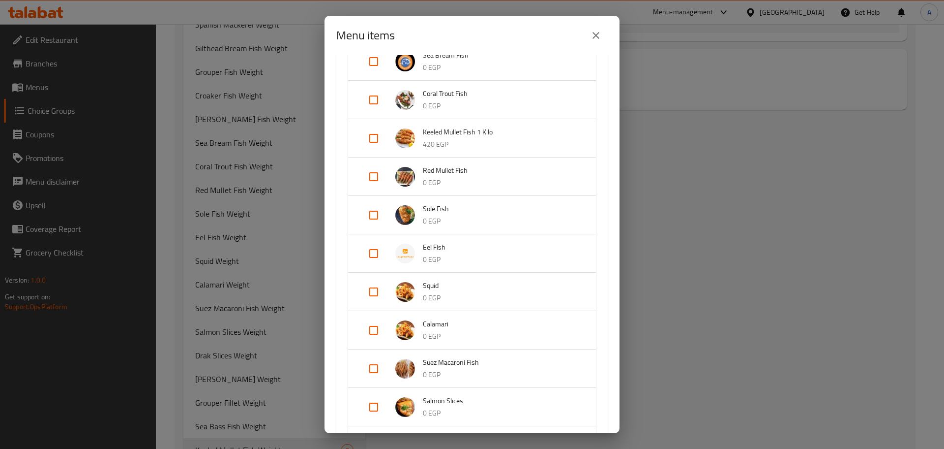
click at [374, 132] on input "Expand" at bounding box center [374, 138] width 24 height 24
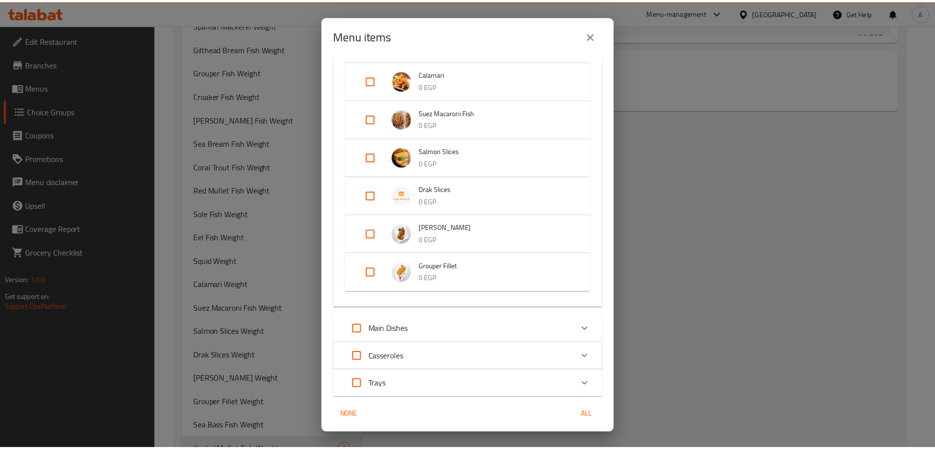
scroll to position [889, 0]
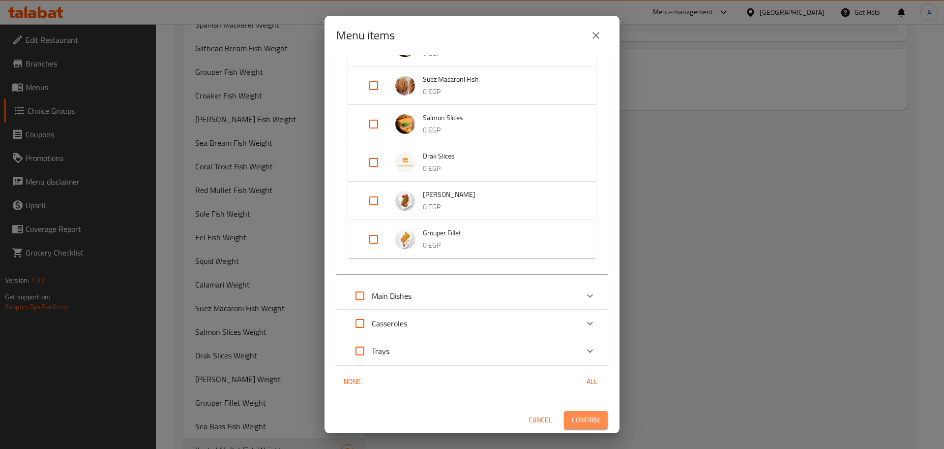
click at [575, 419] on span "Confirm" at bounding box center [586, 420] width 28 height 12
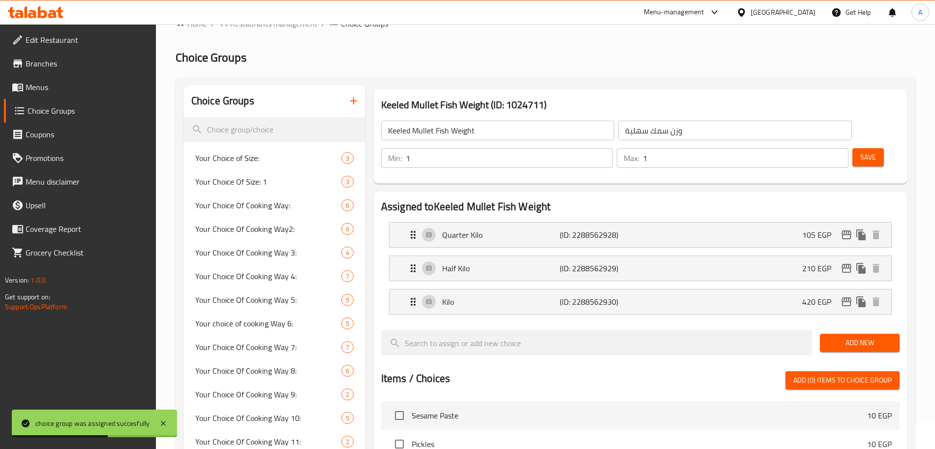
scroll to position [18, 0]
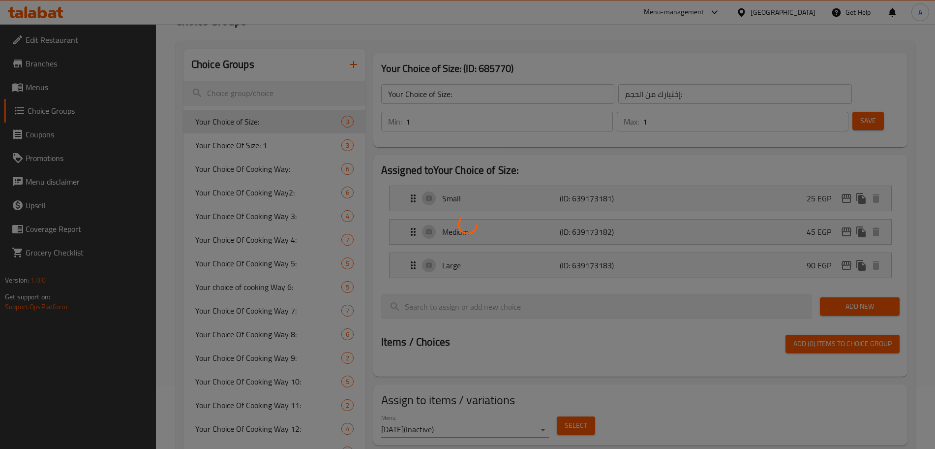
scroll to position [64, 0]
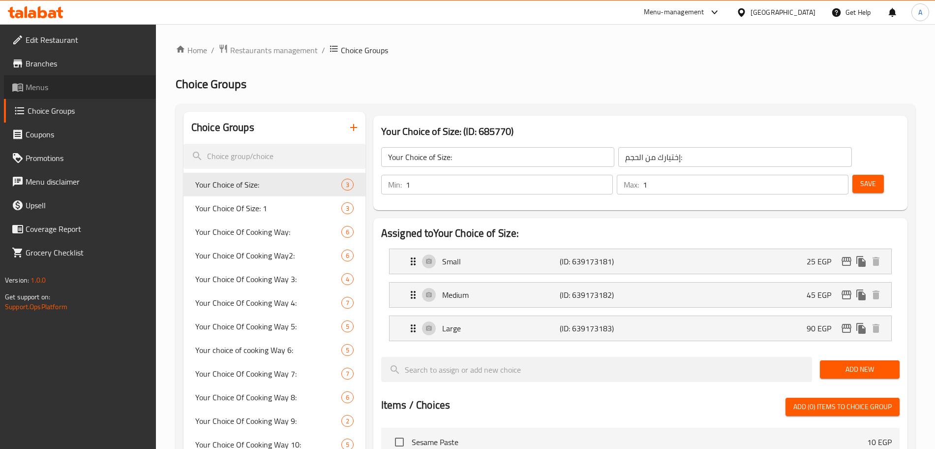
click at [79, 89] on span "Menus" at bounding box center [87, 87] width 122 height 12
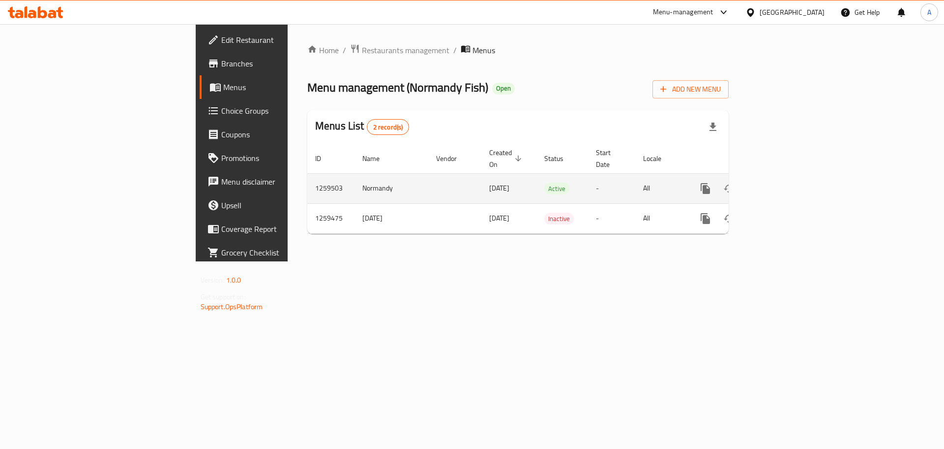
click at [783, 182] on icon "enhanced table" at bounding box center [777, 188] width 12 height 12
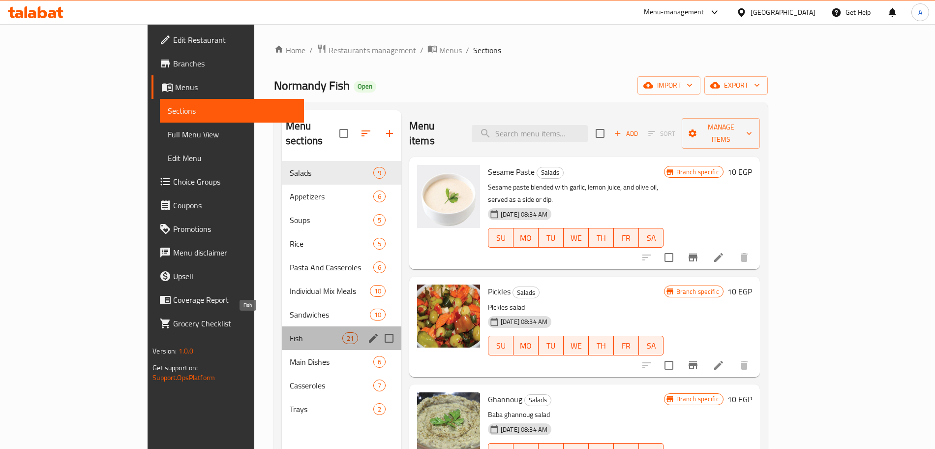
click at [290, 332] on span "Fish" at bounding box center [316, 338] width 53 height 12
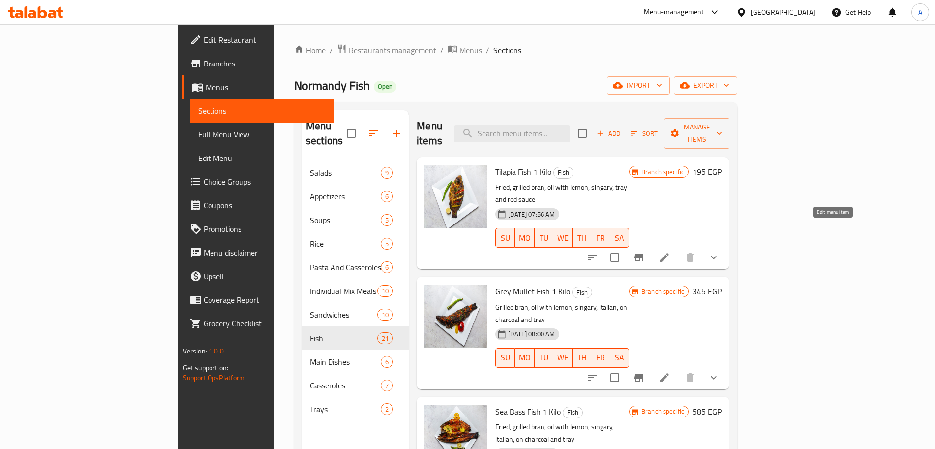
click at [670, 251] on icon at bounding box center [665, 257] width 12 height 12
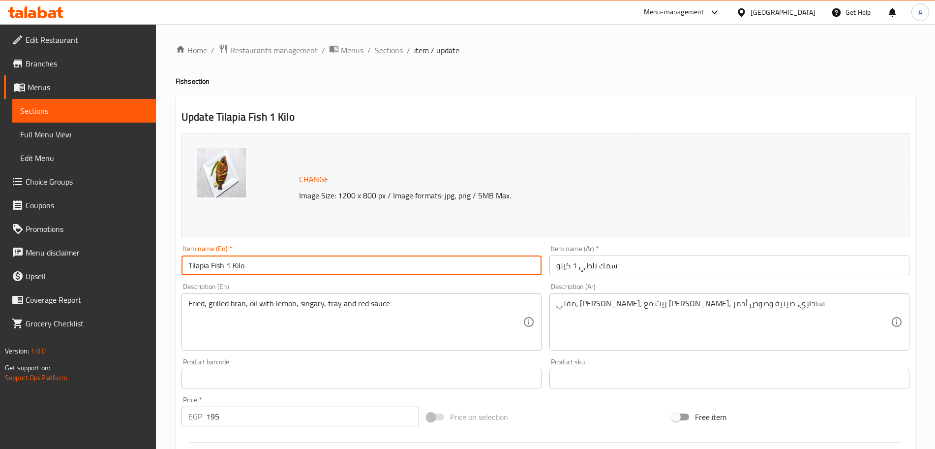
drag, startPoint x: 224, startPoint y: 266, endPoint x: 182, endPoint y: 268, distance: 41.9
click at [182, 268] on input "Tilapia Fish 1 Kilo" at bounding box center [362, 265] width 360 height 20
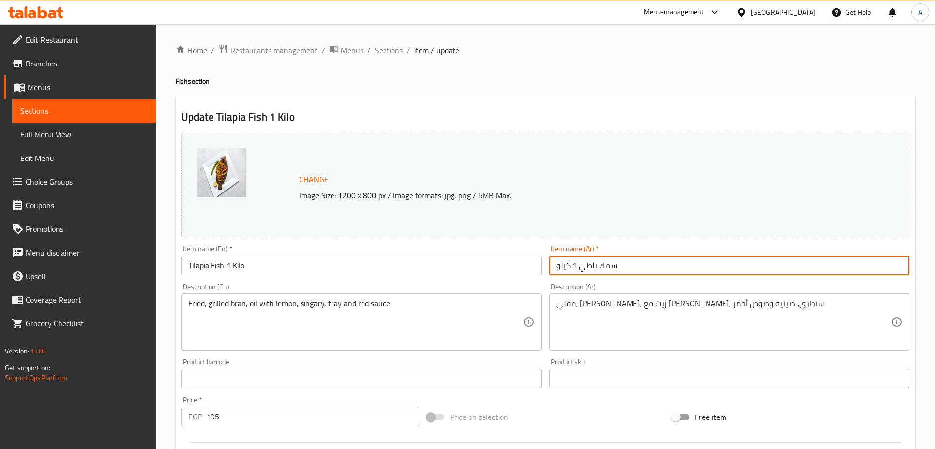
drag, startPoint x: 622, startPoint y: 265, endPoint x: 582, endPoint y: 267, distance: 40.4
click at [582, 267] on input "سمك بلطي 1 كيلو" at bounding box center [729, 265] width 360 height 20
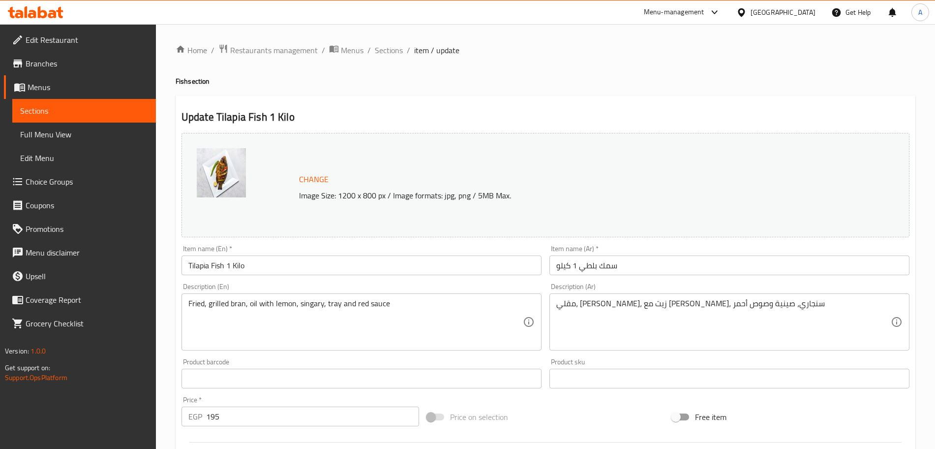
click at [492, 137] on div "Change Image Size: 1200 x 800 px / Image formats: jpg, png / 5MB Max." at bounding box center [546, 185] width 728 height 104
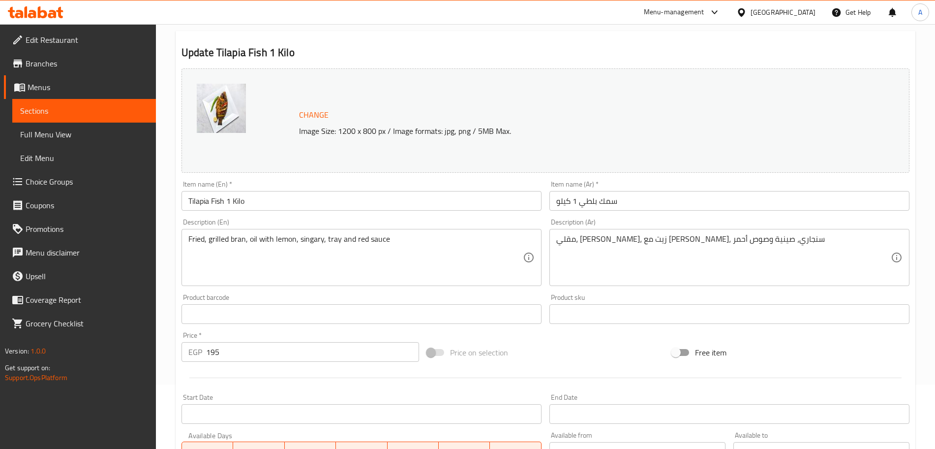
scroll to position [63, 0]
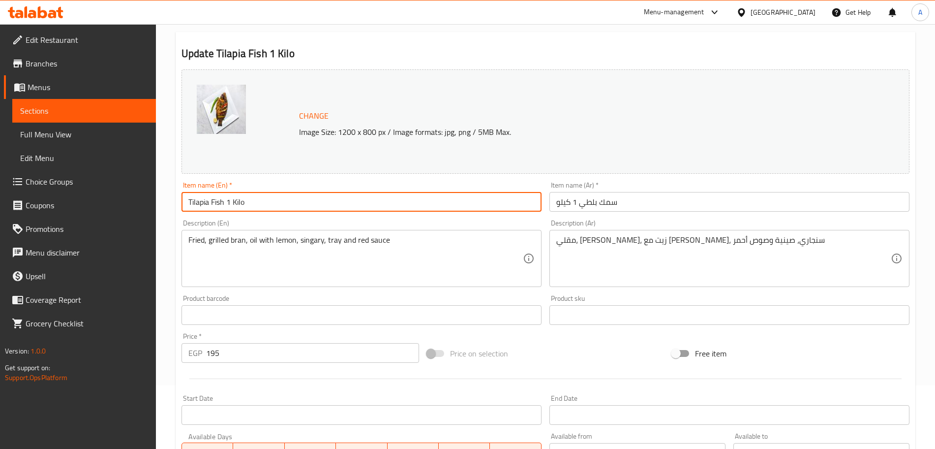
drag, startPoint x: 259, startPoint y: 200, endPoint x: 225, endPoint y: 201, distance: 34.0
click at [225, 201] on input "Tilapia Fish 1 Kilo" at bounding box center [362, 202] width 360 height 20
type input "Tilapia Fish"
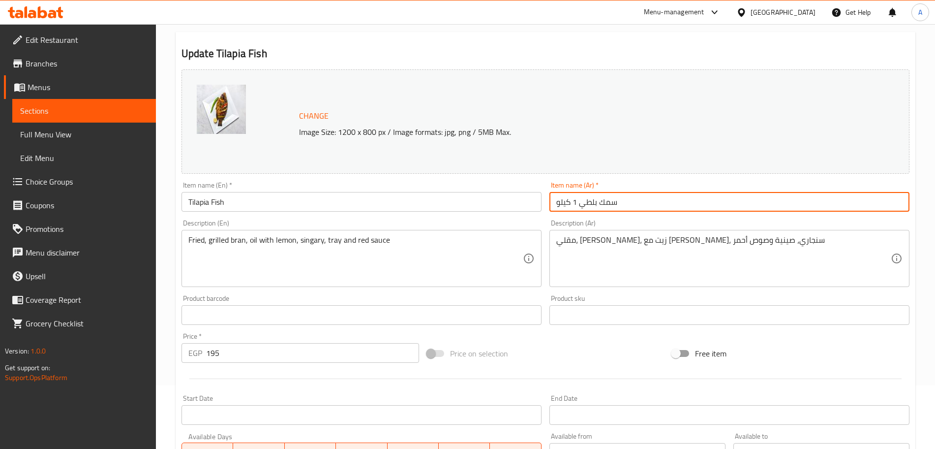
drag, startPoint x: 579, startPoint y: 204, endPoint x: 550, endPoint y: 205, distance: 28.5
click at [550, 205] on input "سمك بلطي 1 كيلو" at bounding box center [729, 202] width 360 height 20
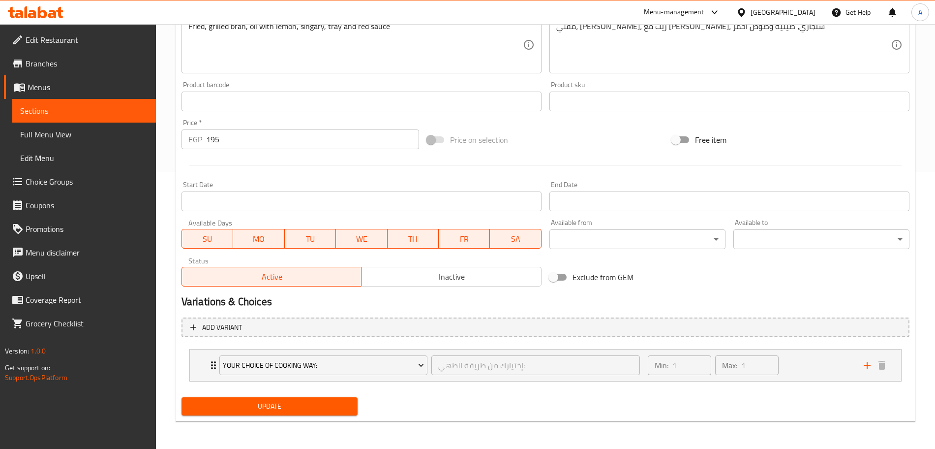
type input "سمك بلطي"
click at [276, 141] on input "195" at bounding box center [312, 139] width 213 height 20
type input "1"
type input "0"
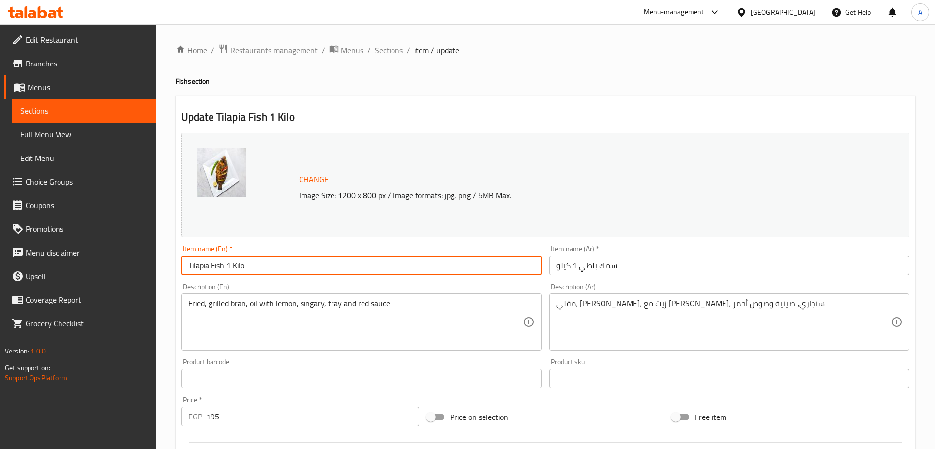
drag, startPoint x: 249, startPoint y: 265, endPoint x: 228, endPoint y: 269, distance: 21.5
click at [228, 269] on input "Tilapia Fish 1 Kilo" at bounding box center [362, 265] width 360 height 20
type input "Tilapia Fish"
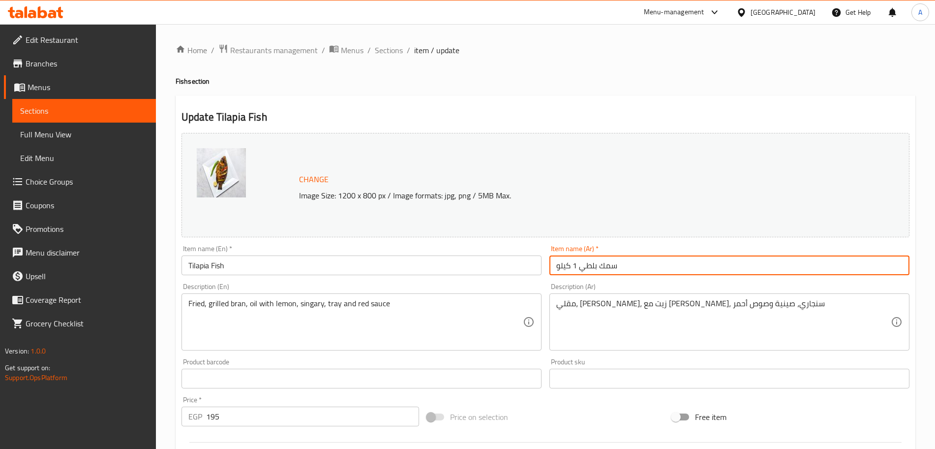
drag, startPoint x: 579, startPoint y: 268, endPoint x: 542, endPoint y: 270, distance: 38.0
click at [542, 270] on div "Change Image Size: 1200 x 800 px / Image formats: jpg, png / 5MB Max. Item name…" at bounding box center [546, 348] width 736 height 438
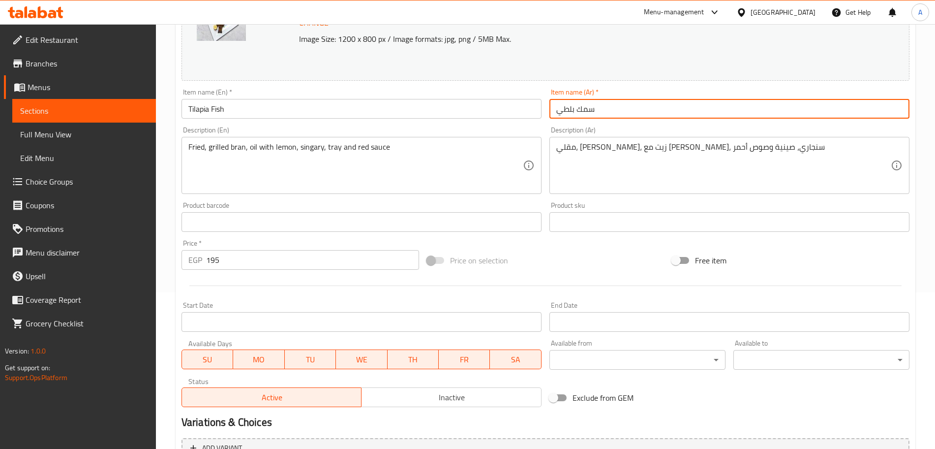
scroll to position [157, 0]
type input "سمك بلطي"
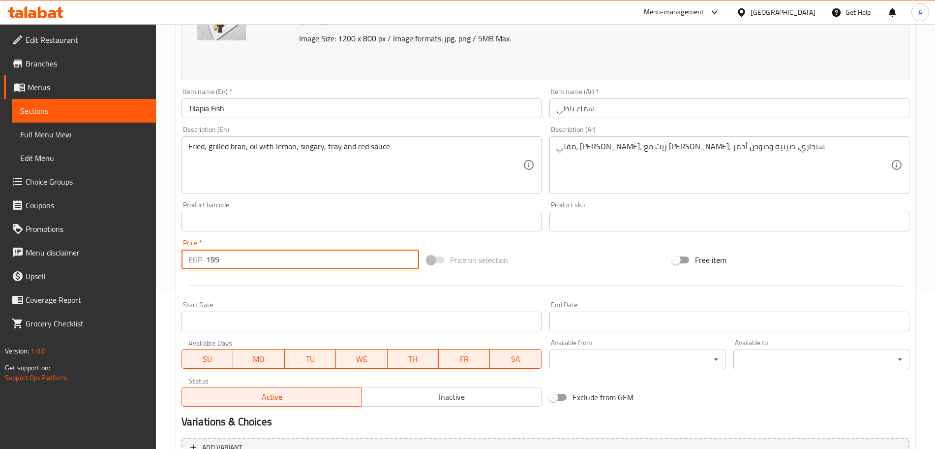
drag, startPoint x: 289, startPoint y: 255, endPoint x: 176, endPoint y: 260, distance: 113.2
click at [176, 260] on div "Update Tilapia Fish Change Image Size: 1200 x 800 px / Image formats: jpg, png …" at bounding box center [546, 260] width 740 height 643
type input "0"
click at [600, 251] on div "Price on selection" at bounding box center [545, 259] width 245 height 27
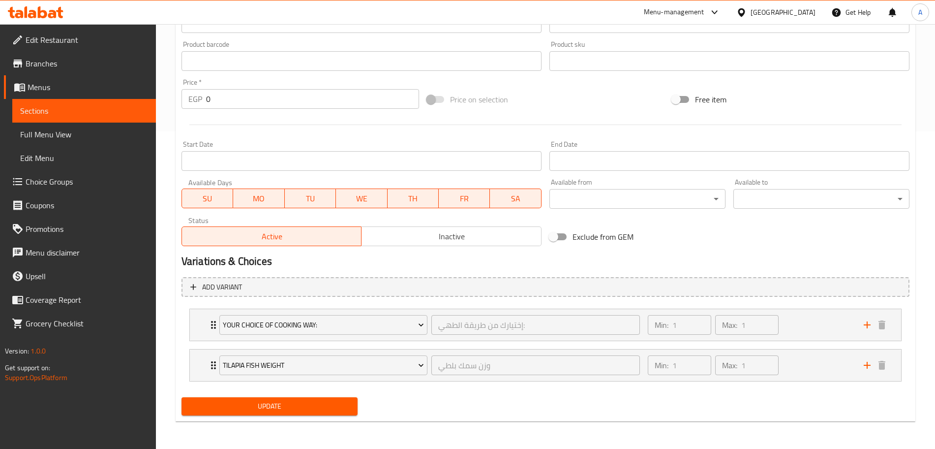
click at [321, 408] on span "Update" at bounding box center [269, 406] width 160 height 12
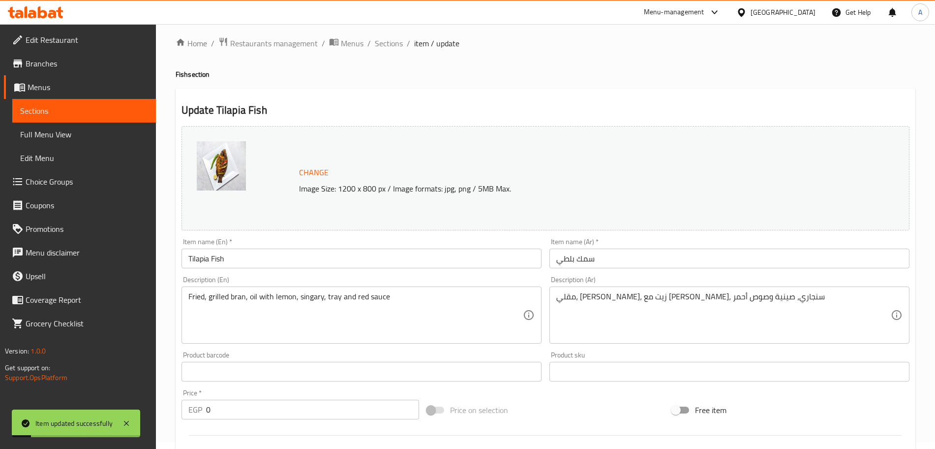
scroll to position [0, 0]
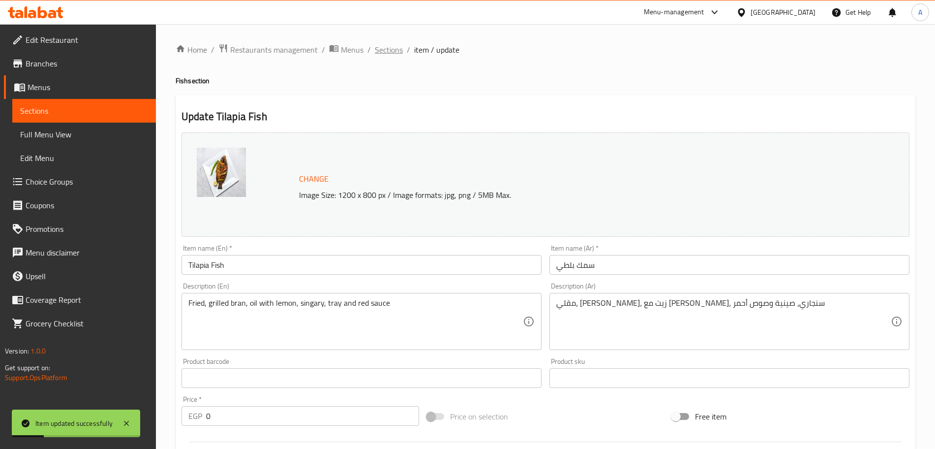
click at [391, 56] on span "Sections" at bounding box center [389, 50] width 28 height 12
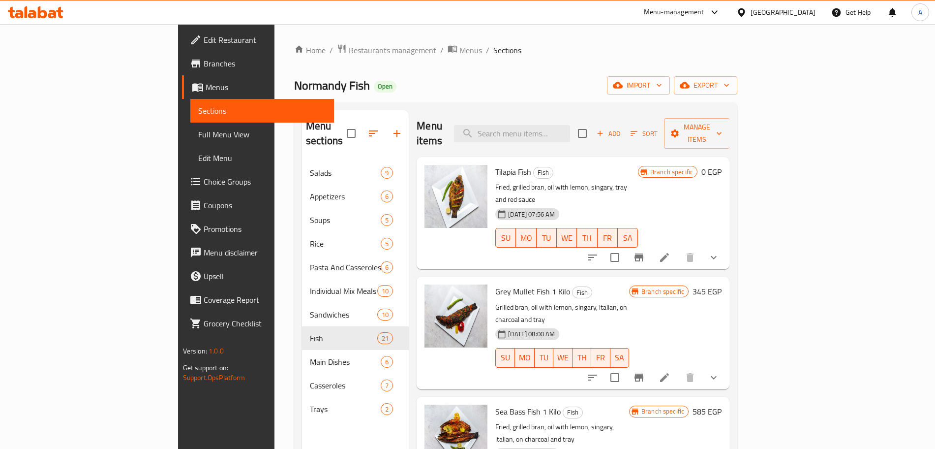
click at [720, 251] on icon "show more" at bounding box center [714, 257] width 12 height 12
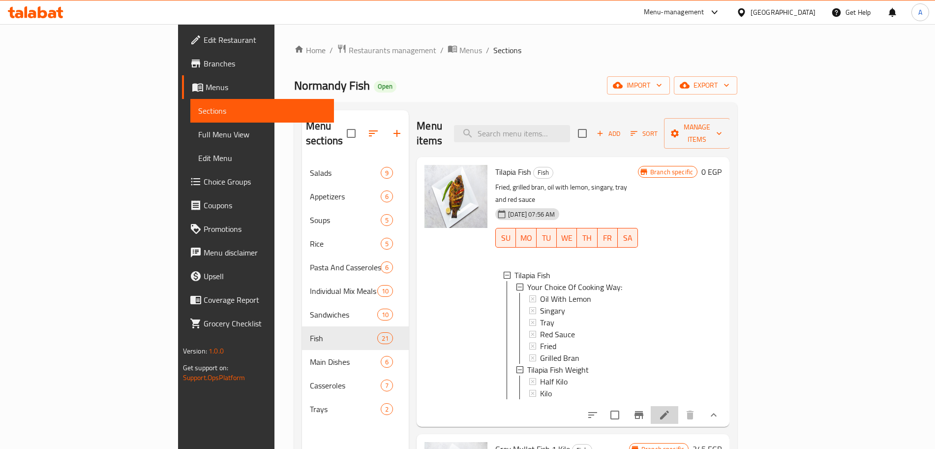
click at [670, 409] on icon at bounding box center [665, 415] width 12 height 12
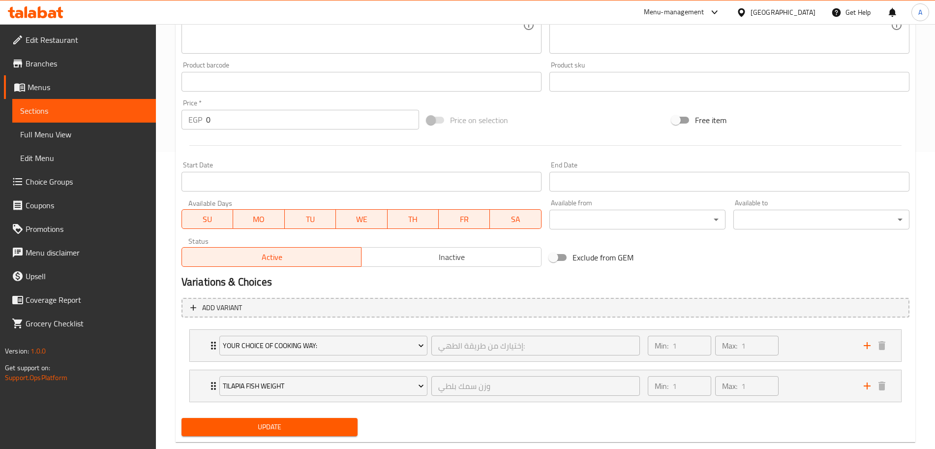
scroll to position [317, 0]
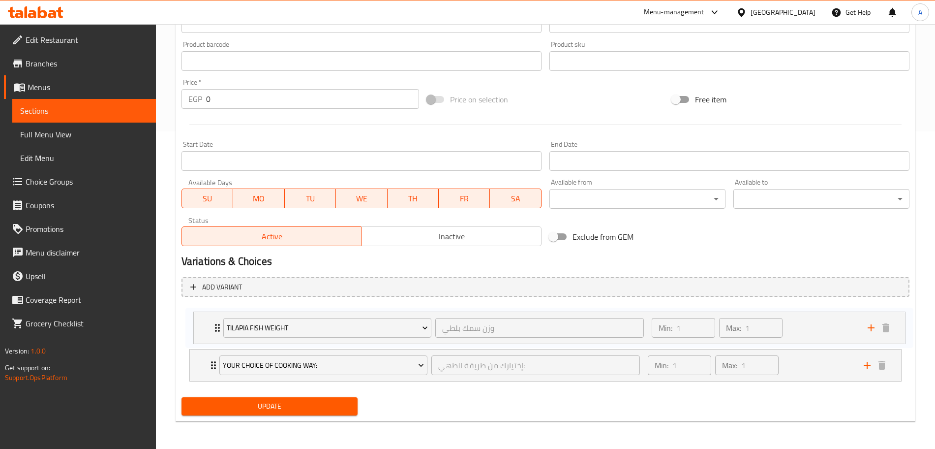
drag, startPoint x: 200, startPoint y: 367, endPoint x: 205, endPoint y: 327, distance: 40.6
click at [205, 327] on div "Your Choice Of Cooking Way: إختيارك من طريقة الطهي: ​ Min: 1 ​ Max: 1 ​ Oil Wit…" at bounding box center [546, 344] width 728 height 81
click at [311, 402] on span "Update" at bounding box center [269, 406] width 160 height 12
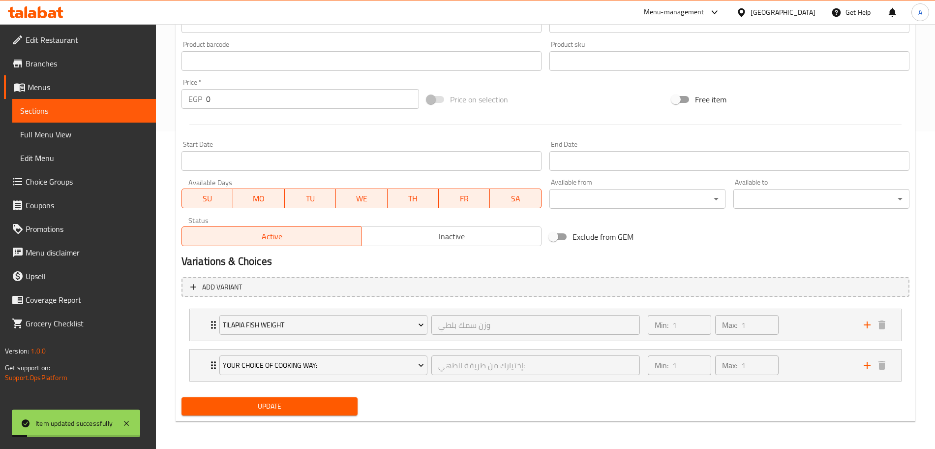
scroll to position [0, 0]
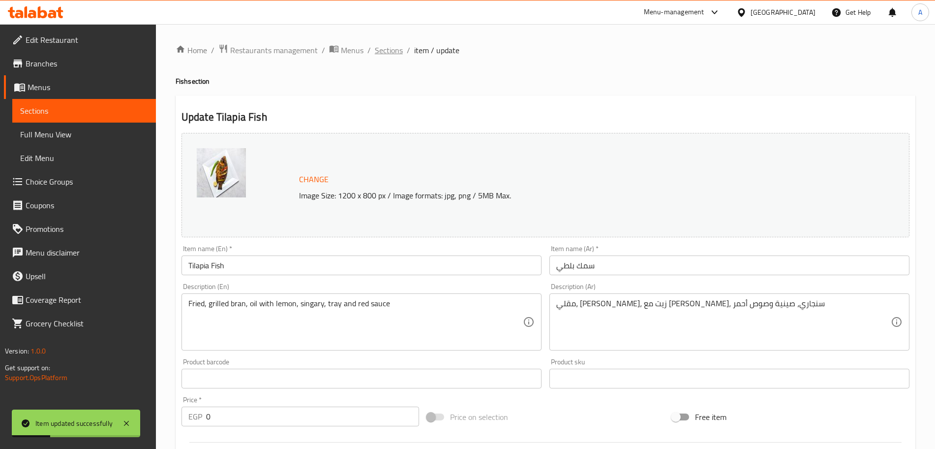
click at [396, 51] on span "Sections" at bounding box center [389, 50] width 28 height 12
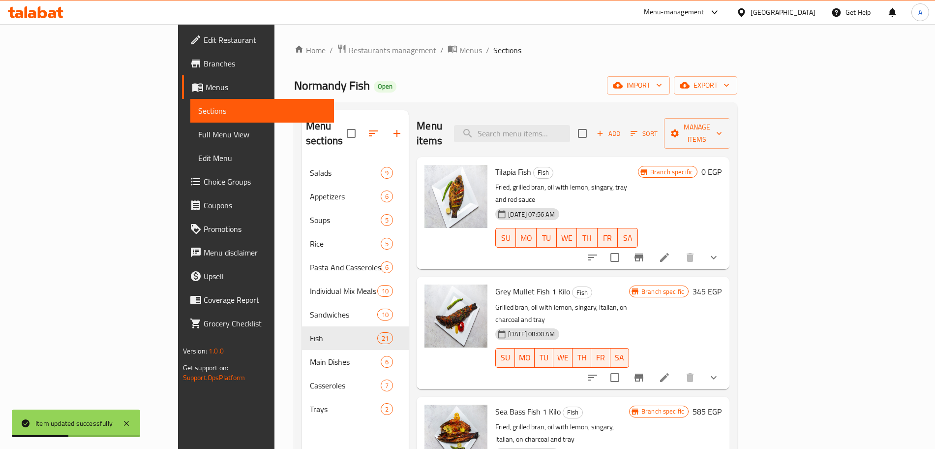
click at [720, 251] on icon "show more" at bounding box center [714, 257] width 12 height 12
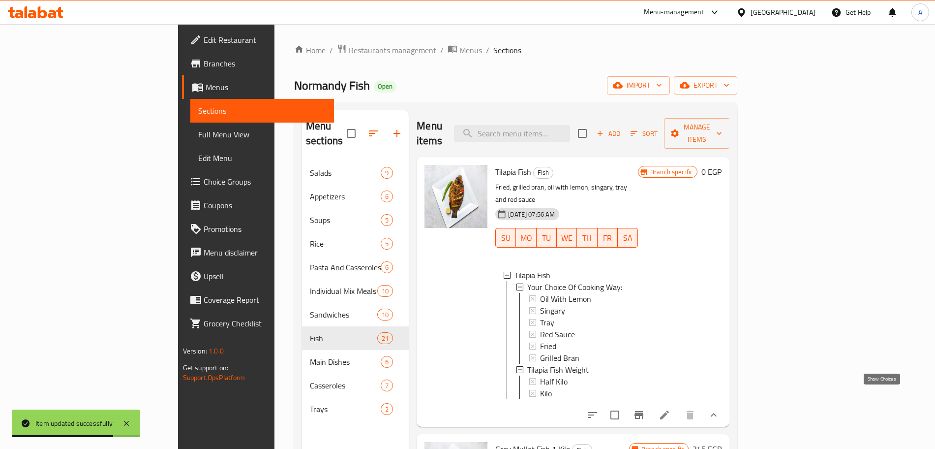
click at [717, 413] on icon "show more" at bounding box center [714, 414] width 6 height 3
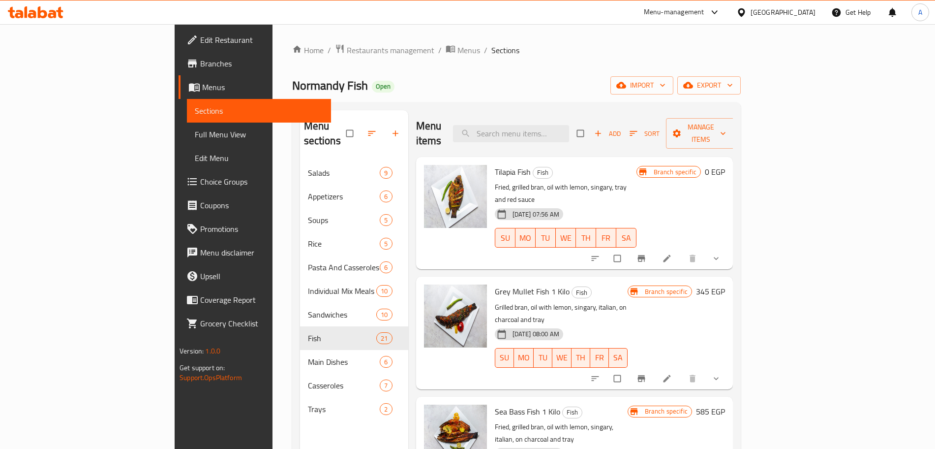
click at [721, 253] on icon "show more" at bounding box center [716, 258] width 10 height 10
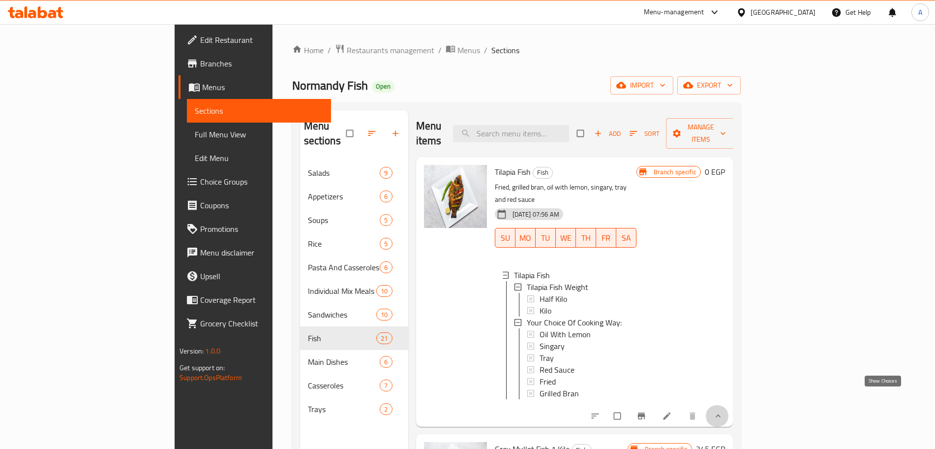
click at [723, 411] on icon "show more" at bounding box center [718, 416] width 10 height 10
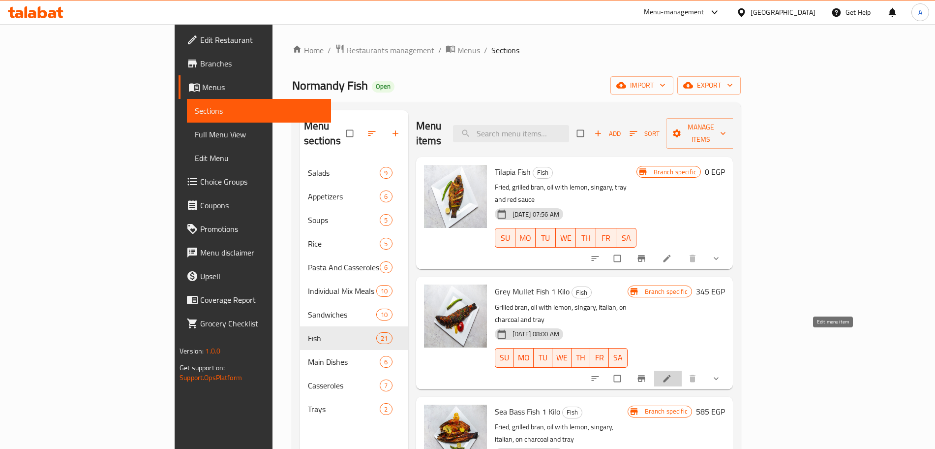
click at [672, 373] on icon at bounding box center [667, 378] width 10 height 10
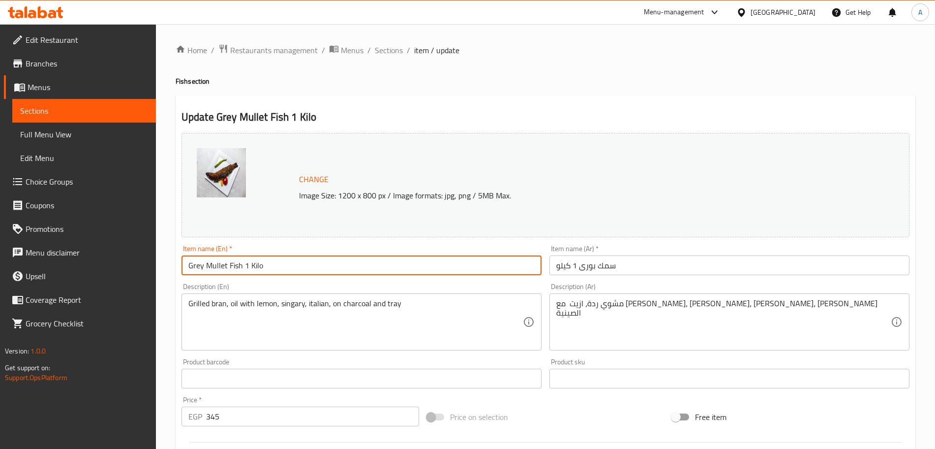
drag, startPoint x: 273, startPoint y: 269, endPoint x: 242, endPoint y: 269, distance: 32.0
click at [242, 269] on input "Grey Mullet Fish 1 Kilo" at bounding box center [362, 265] width 360 height 20
type input "Grey Mullet Fish"
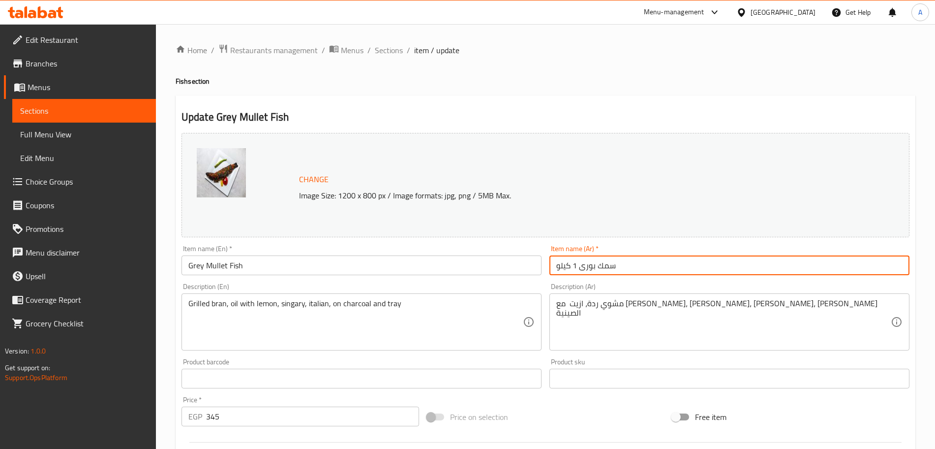
drag, startPoint x: 579, startPoint y: 265, endPoint x: 543, endPoint y: 266, distance: 36.4
click at [543, 266] on div "Change Image Size: 1200 x 800 px / Image formats: jpg, png / 5MB Max. Item name…" at bounding box center [546, 348] width 736 height 438
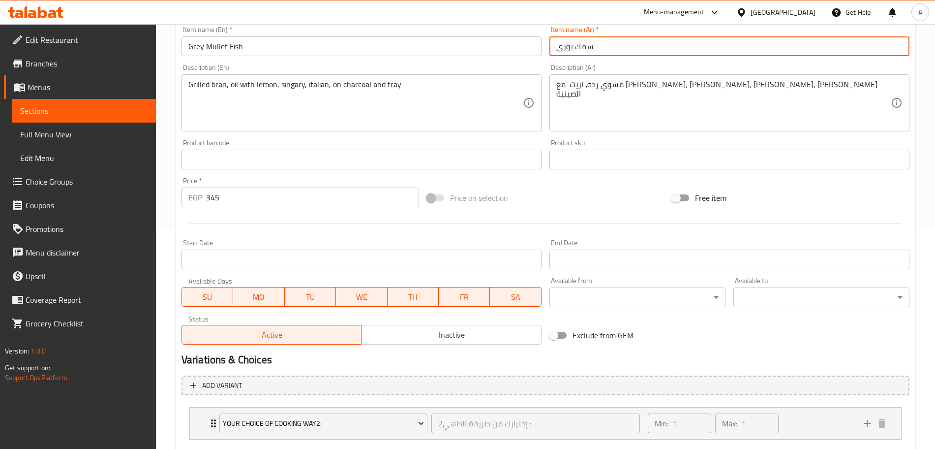
scroll to position [221, 0]
type input "سمك بورى"
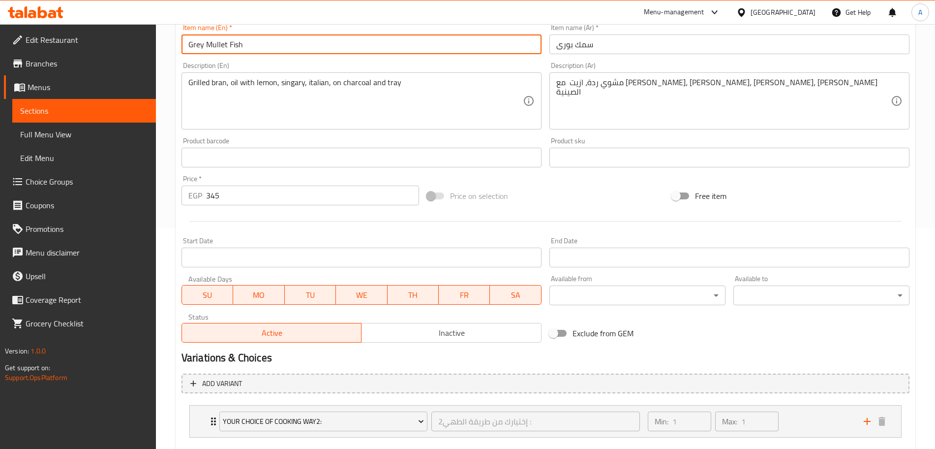
drag, startPoint x: 281, startPoint y: 48, endPoint x: 186, endPoint y: 47, distance: 94.9
click at [186, 47] on input "Grey Mullet Fish" at bounding box center [362, 44] width 360 height 20
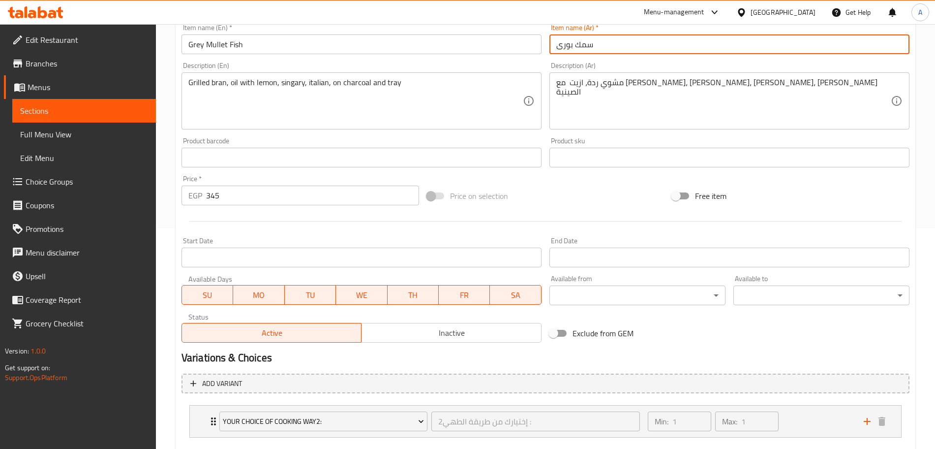
drag, startPoint x: 606, startPoint y: 46, endPoint x: 555, endPoint y: 51, distance: 51.8
click at [555, 51] on input "سمك بورى" at bounding box center [729, 44] width 360 height 20
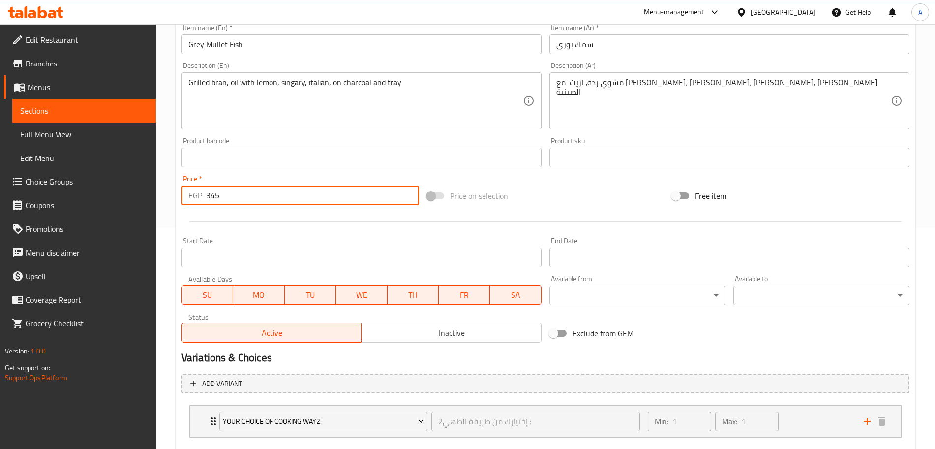
click at [259, 196] on input "345" at bounding box center [312, 195] width 213 height 20
type input "3"
type input "0"
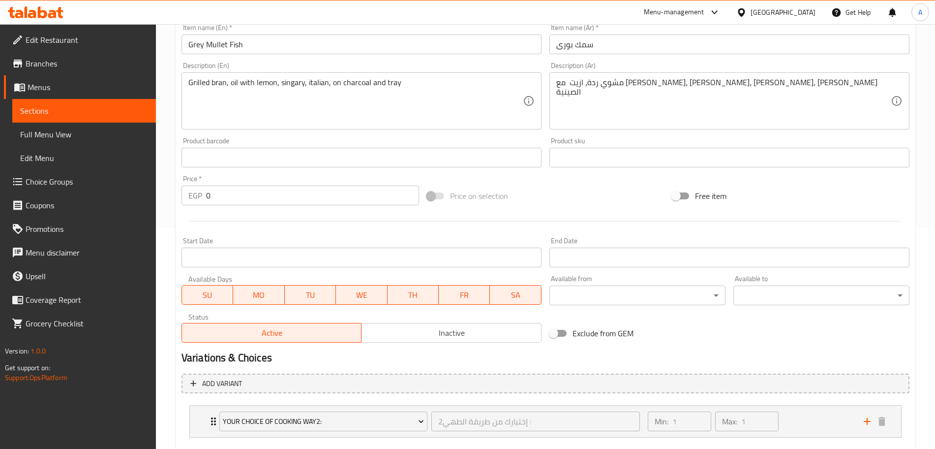
click at [541, 189] on div "Price on selection" at bounding box center [545, 195] width 245 height 27
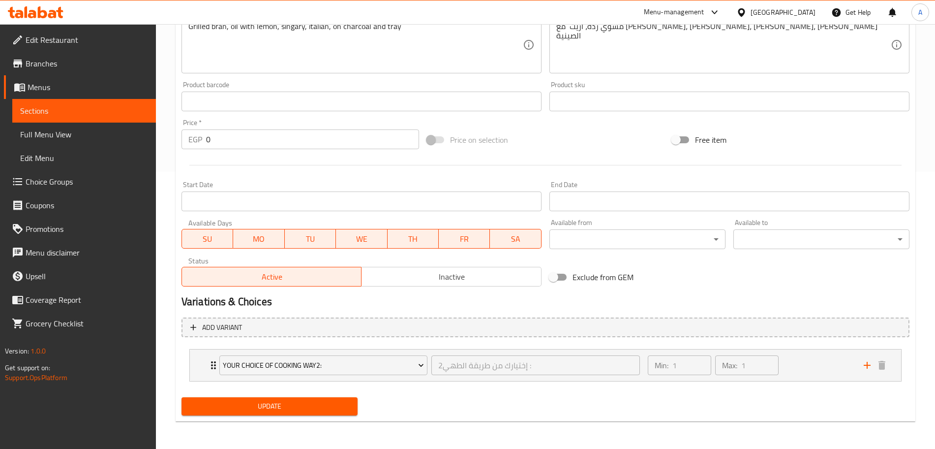
click at [342, 400] on span "Update" at bounding box center [269, 406] width 160 height 12
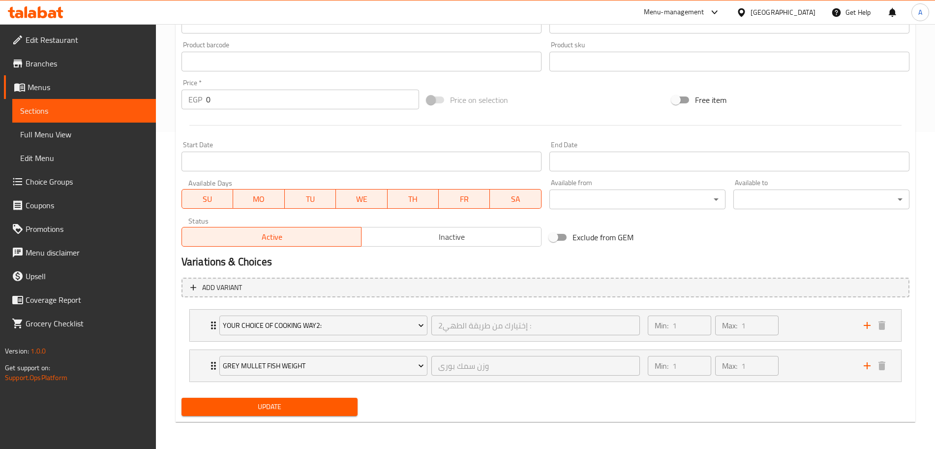
scroll to position [317, 0]
drag, startPoint x: 197, startPoint y: 361, endPoint x: 200, endPoint y: 322, distance: 38.9
click at [200, 322] on div "Your Choice Of Cooking Way2: إختيارك من طريقة الطهي2 : ​ Min: 1 ​ Max: 1 ​ Gril…" at bounding box center [546, 344] width 728 height 81
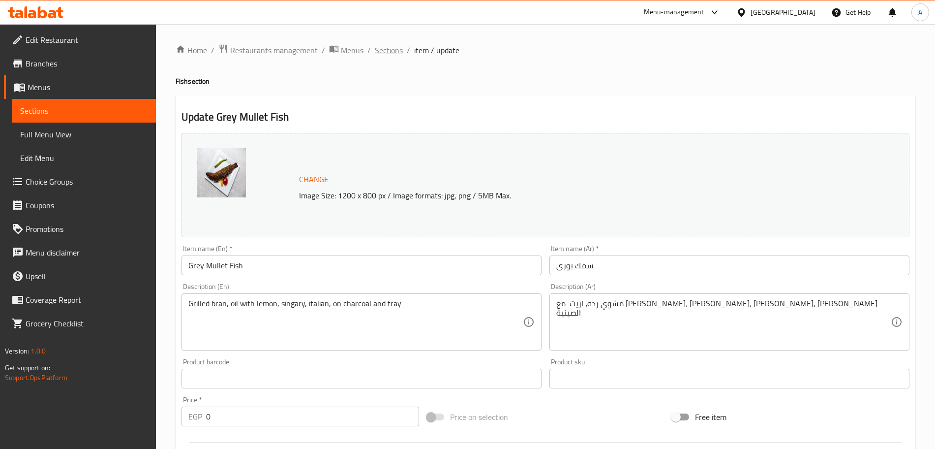
click at [394, 50] on span "Sections" at bounding box center [389, 50] width 28 height 12
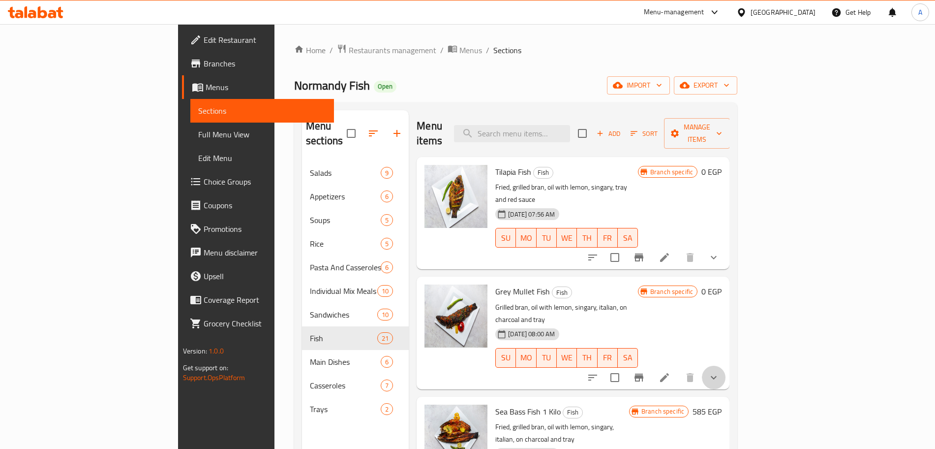
click at [726, 365] on button "show more" at bounding box center [714, 377] width 24 height 24
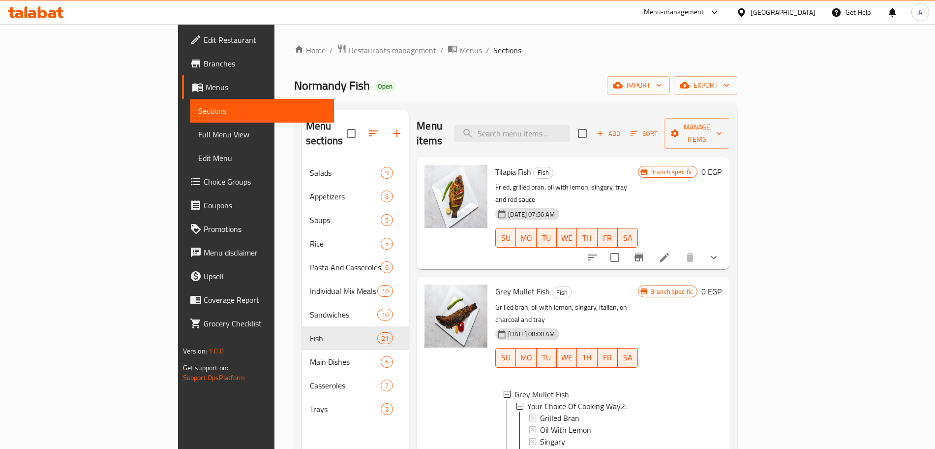
scroll to position [137, 0]
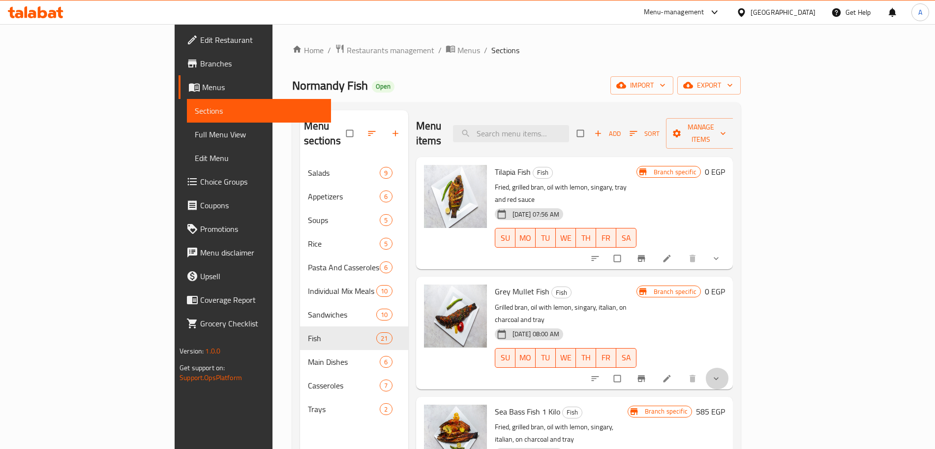
click at [729, 367] on button "show more" at bounding box center [717, 378] width 24 height 22
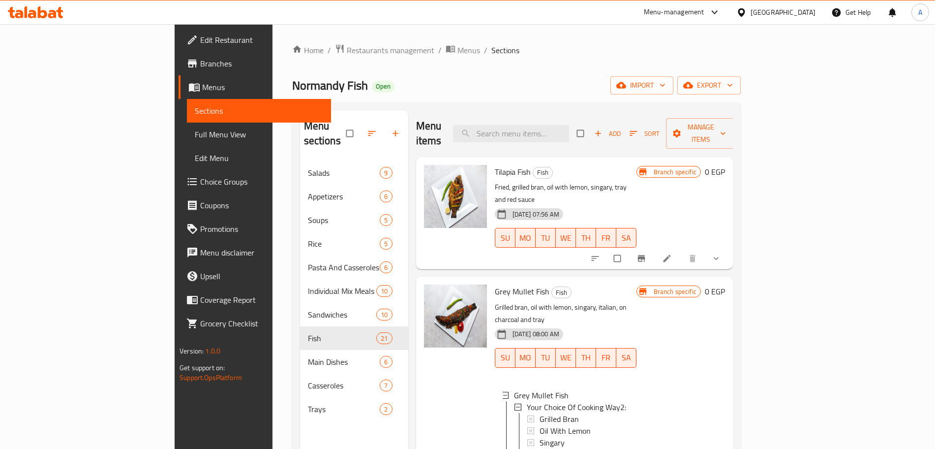
scroll to position [87, 0]
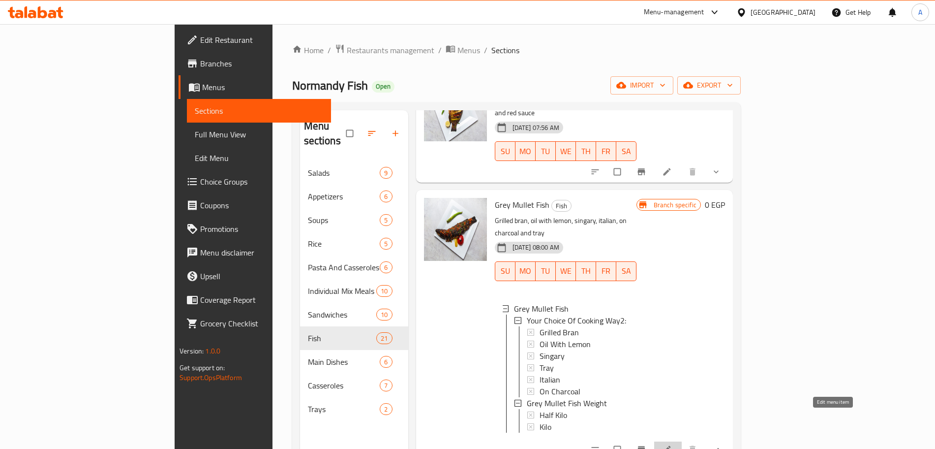
click at [672, 444] on icon at bounding box center [667, 449] width 10 height 10
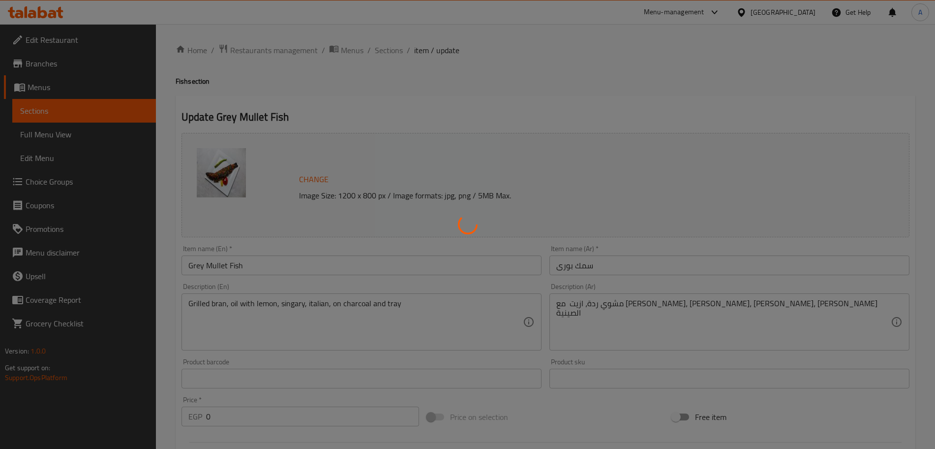
scroll to position [317, 0]
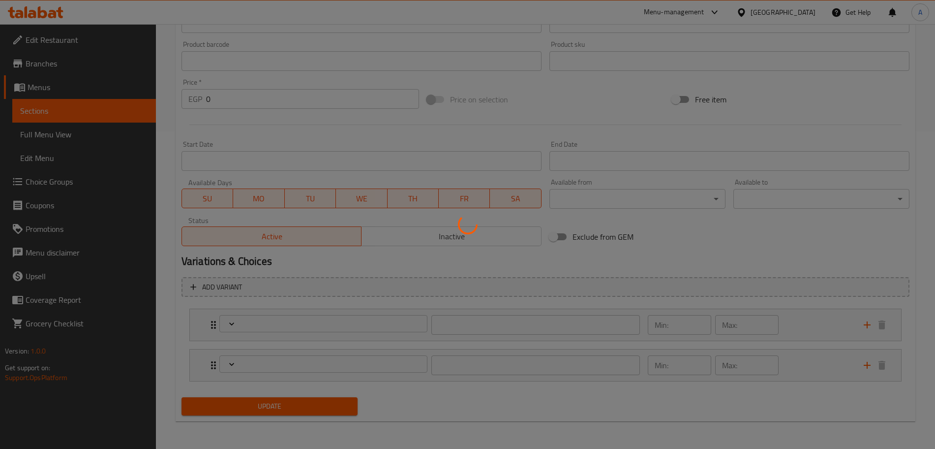
type input "إختيارك من طريقة الطهي2 :"
type input "1"
type input "وزن سمك بورى"
type input "1"
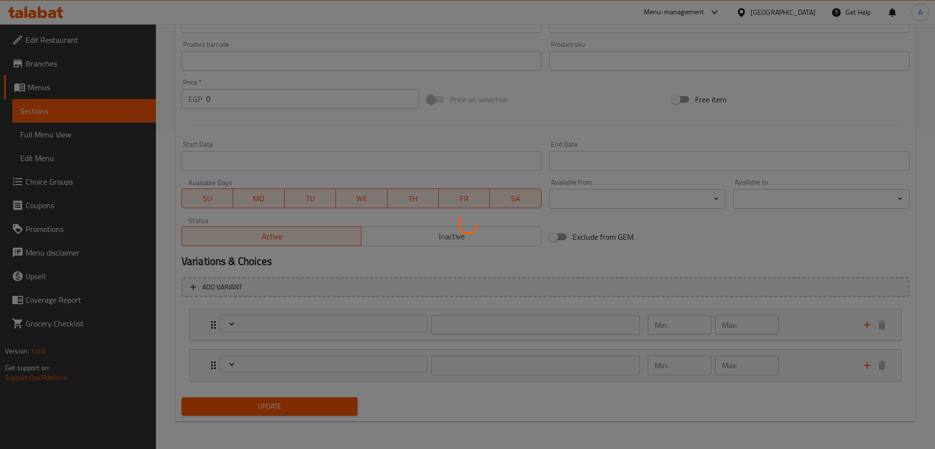
type input "1"
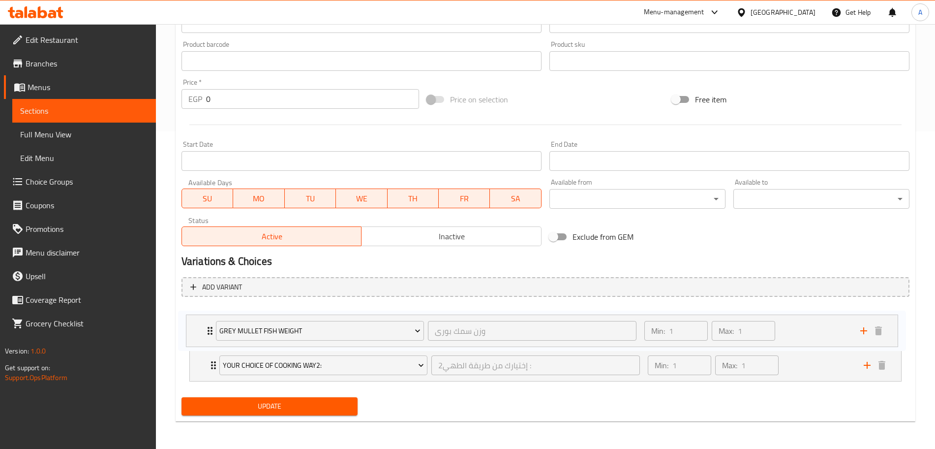
drag, startPoint x: 202, startPoint y: 362, endPoint x: 199, endPoint y: 322, distance: 40.5
click at [199, 322] on div "Your Choice Of Cooking Way2: إختيارك من طريقة الطهي2 : ​ Min: 1 ​ Max: 1 ​ Gril…" at bounding box center [546, 344] width 728 height 81
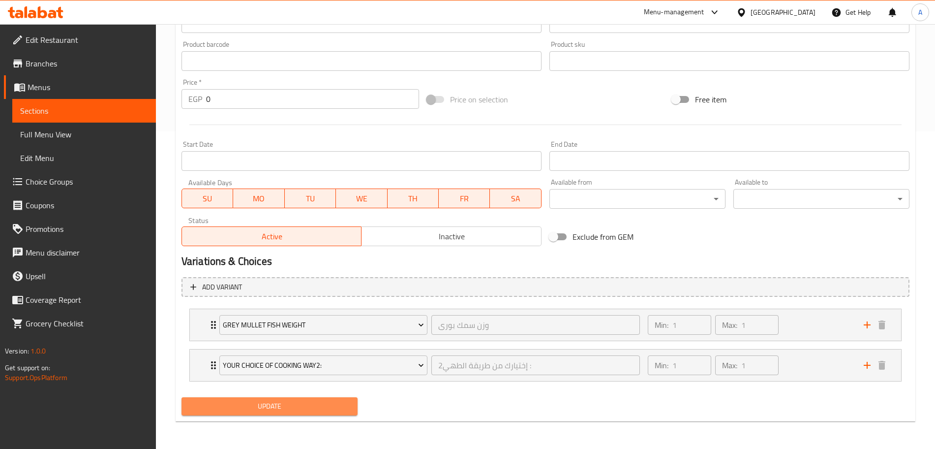
click at [282, 404] on span "Update" at bounding box center [269, 406] width 160 height 12
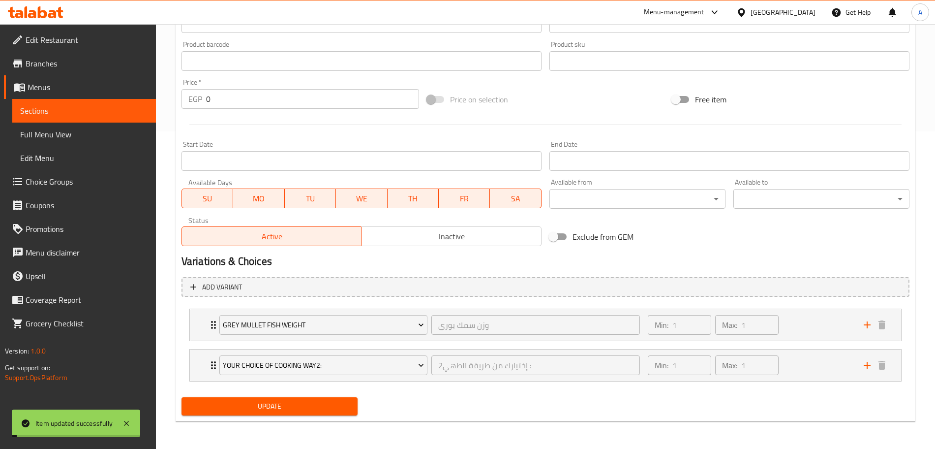
scroll to position [0, 0]
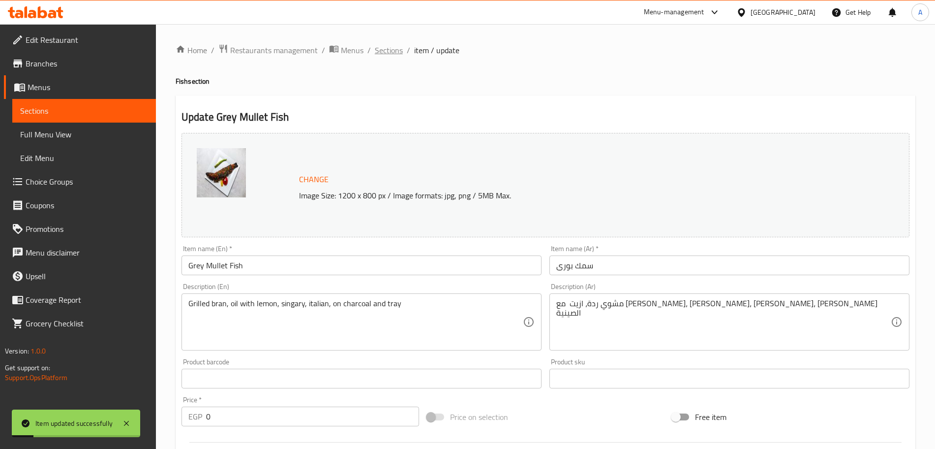
click at [387, 50] on span "Sections" at bounding box center [389, 50] width 28 height 12
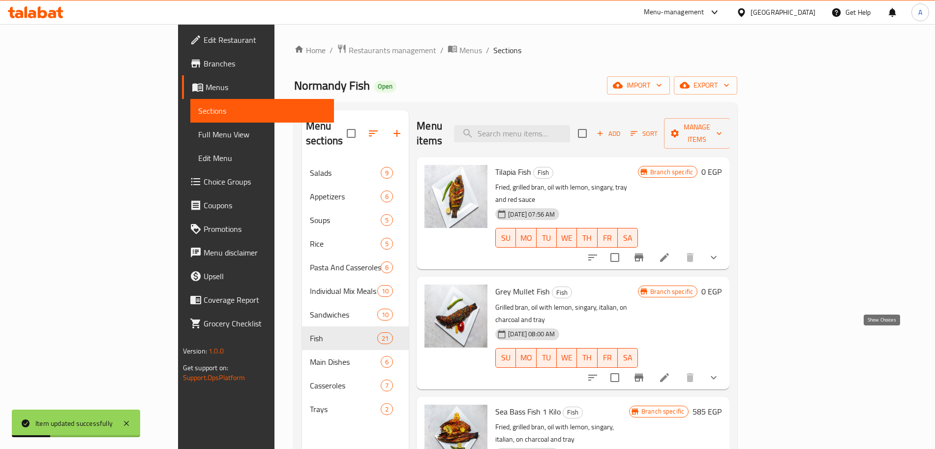
click at [720, 371] on icon "show more" at bounding box center [714, 377] width 12 height 12
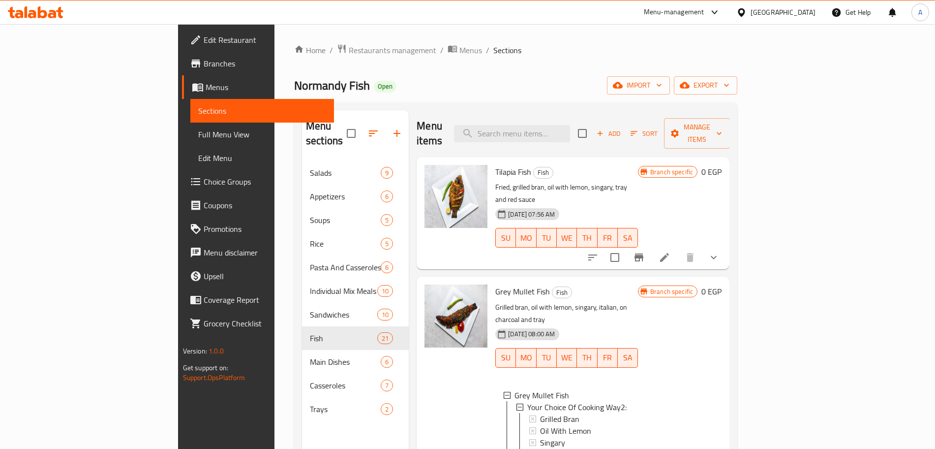
scroll to position [137, 0]
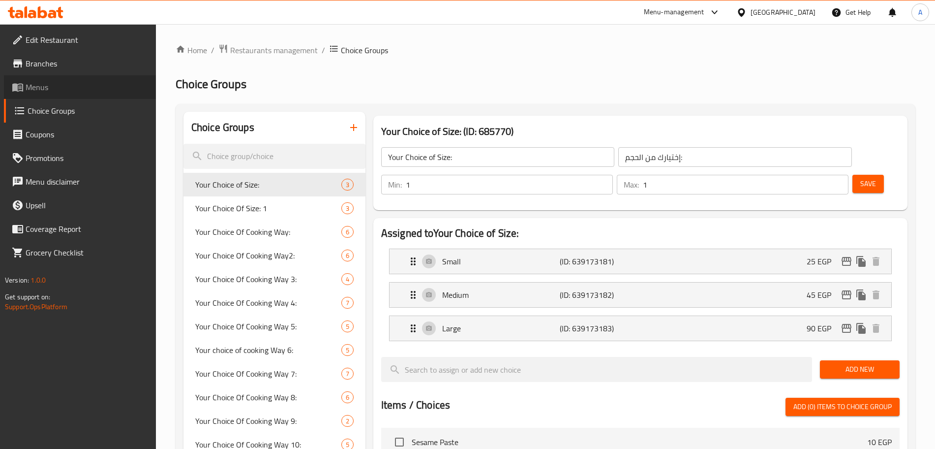
click at [60, 84] on span "Menus" at bounding box center [87, 87] width 122 height 12
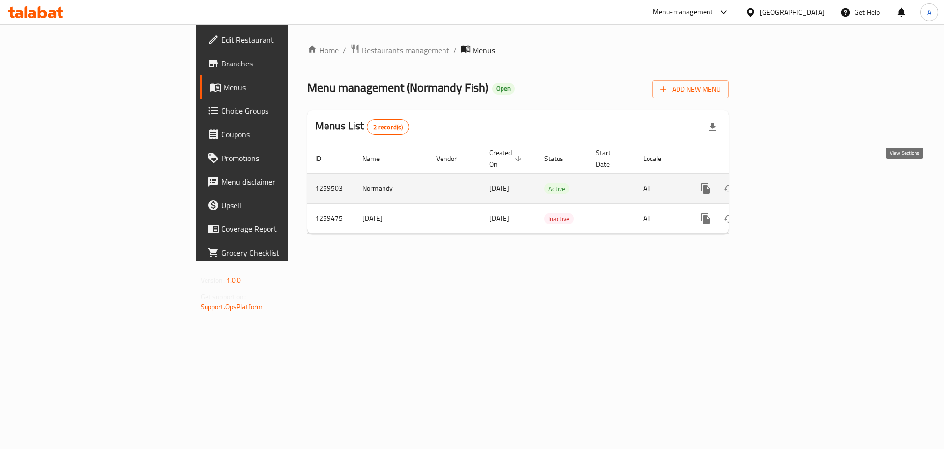
click at [783, 182] on icon "enhanced table" at bounding box center [777, 188] width 12 height 12
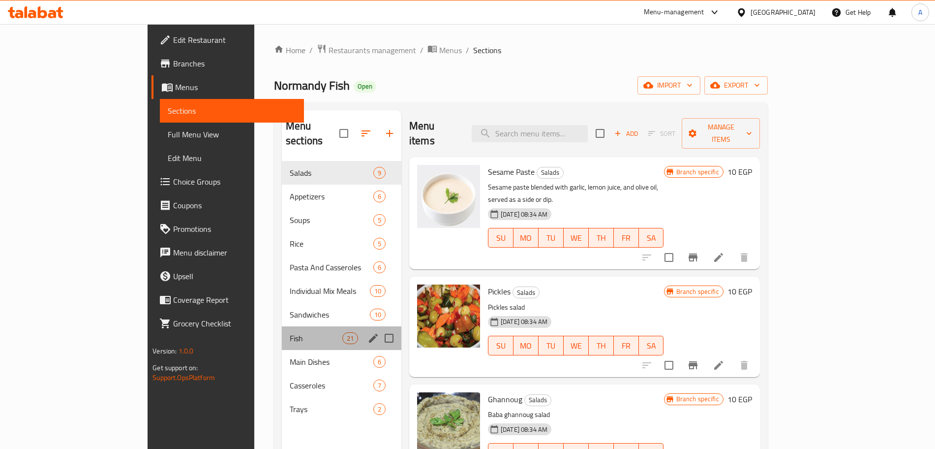
click at [282, 326] on div "Fish 21" at bounding box center [342, 338] width 120 height 24
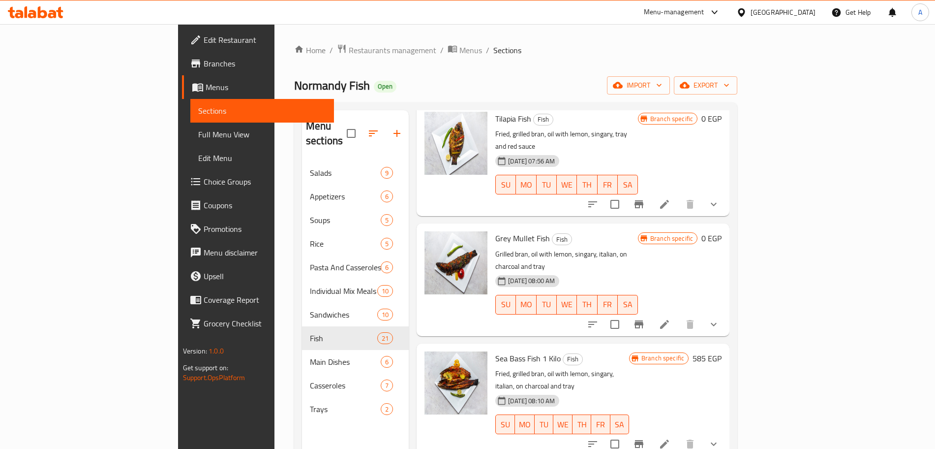
scroll to position [57, 0]
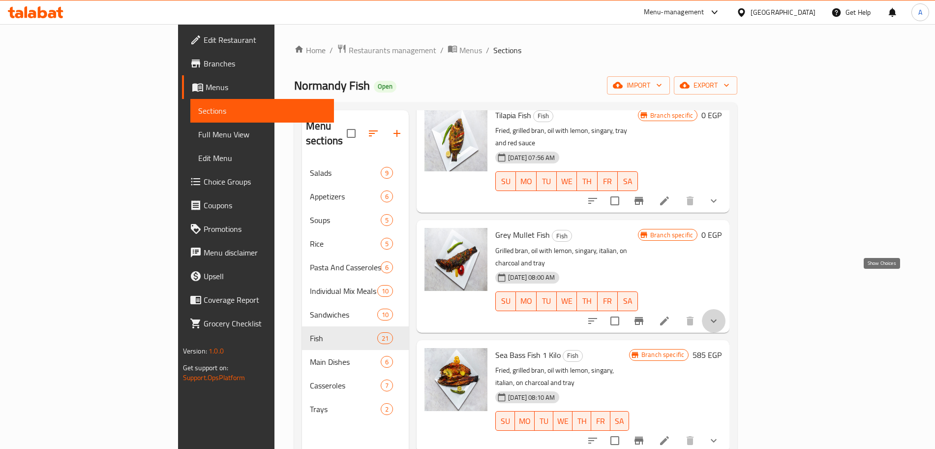
click at [720, 315] on icon "show more" at bounding box center [714, 321] width 12 height 12
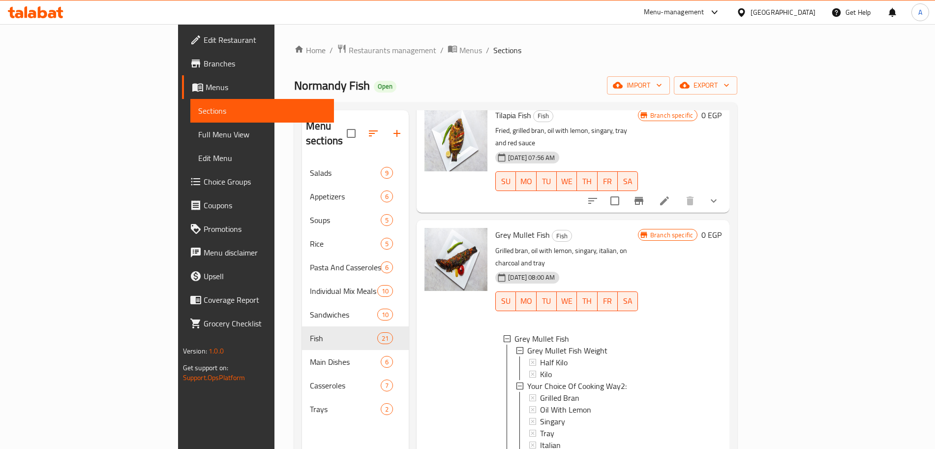
scroll to position [191, 0]
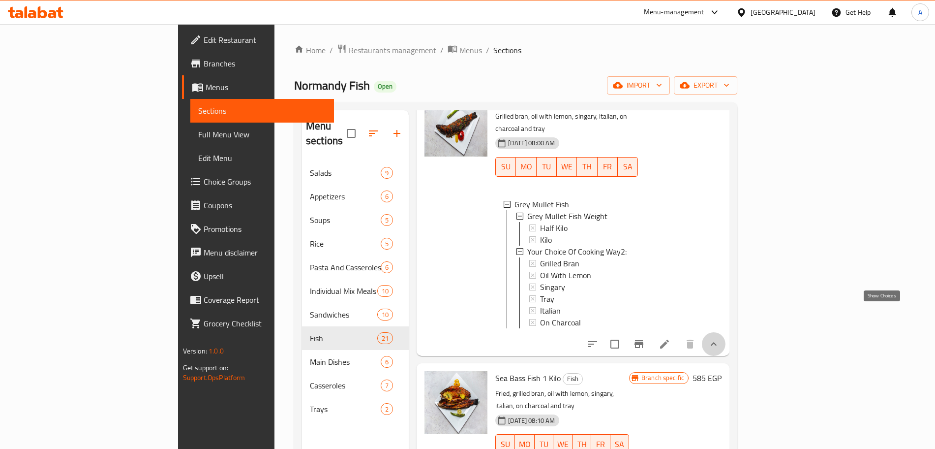
click at [720, 338] on icon "show more" at bounding box center [714, 344] width 12 height 12
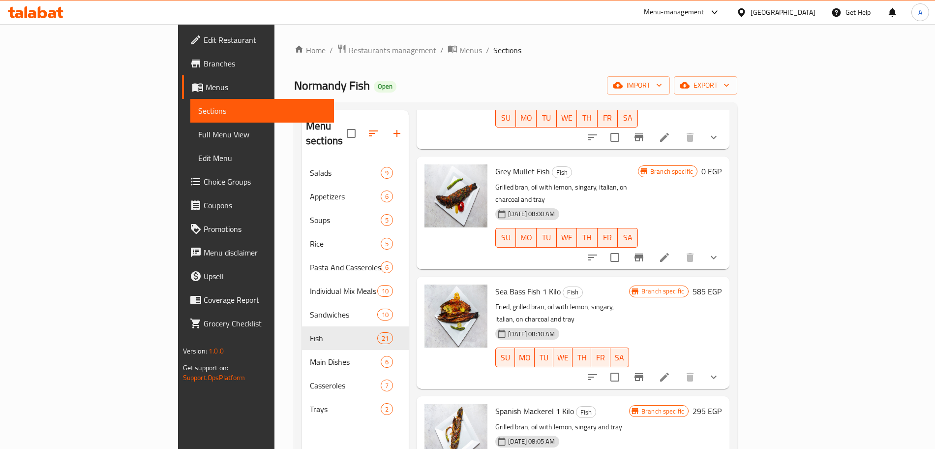
scroll to position [112, 0]
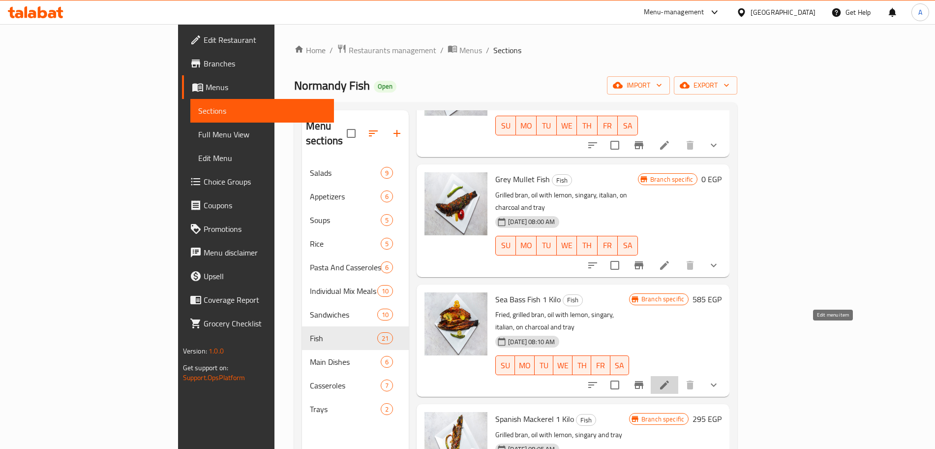
click at [670, 379] on icon at bounding box center [665, 385] width 12 height 12
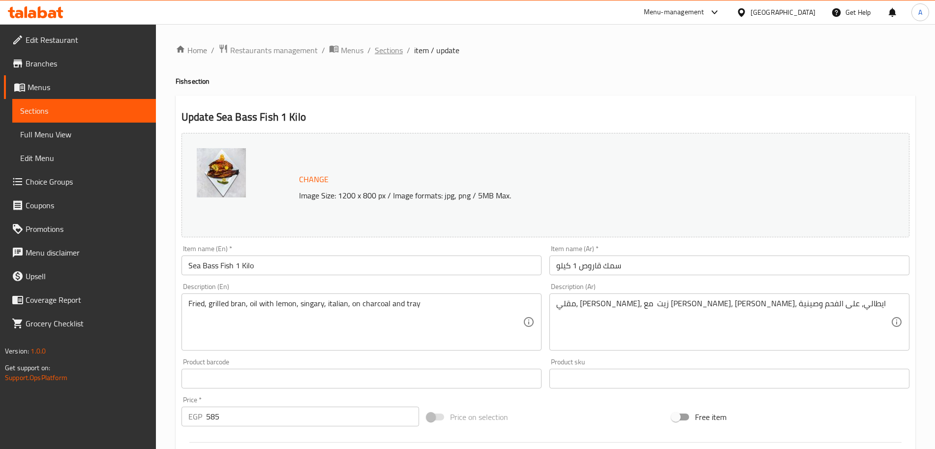
click at [389, 50] on span "Sections" at bounding box center [389, 50] width 28 height 12
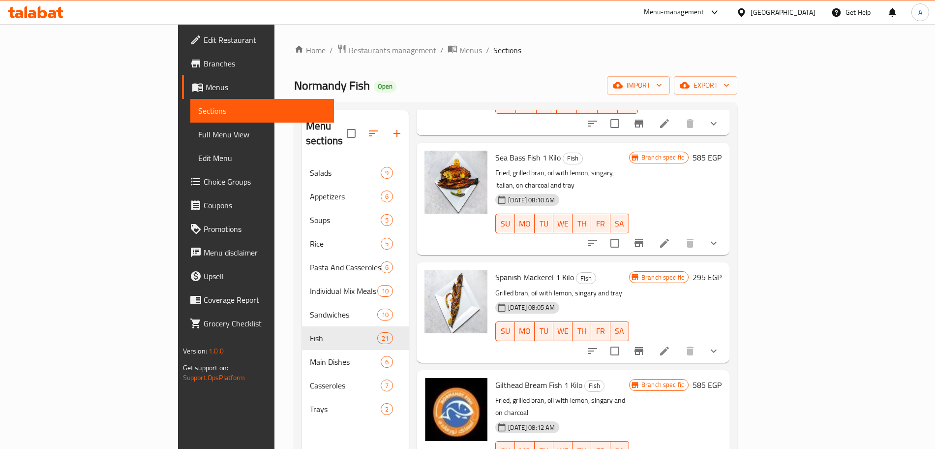
scroll to position [253, 0]
click at [670, 345] on icon at bounding box center [665, 351] width 12 height 12
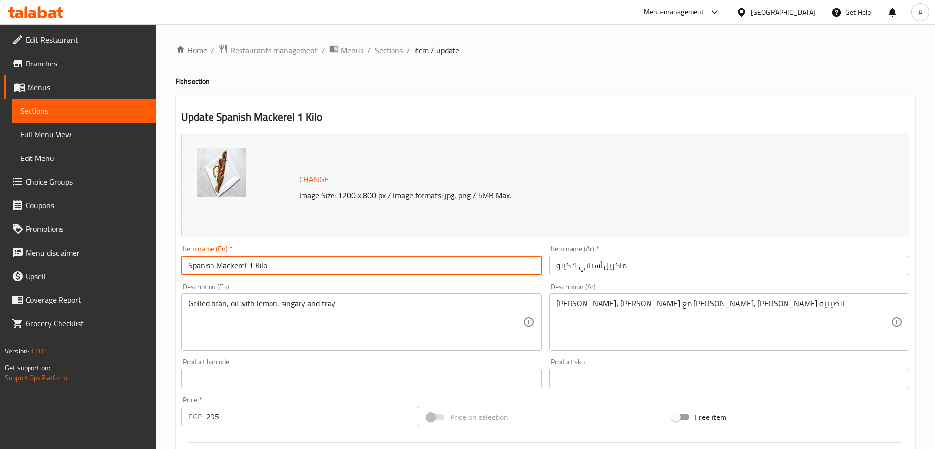
drag, startPoint x: 277, startPoint y: 267, endPoint x: 248, endPoint y: 268, distance: 29.5
click at [248, 268] on input "Spanish Mackerel 1 Kilo" at bounding box center [362, 265] width 360 height 20
type input "Spanish Mackerel"
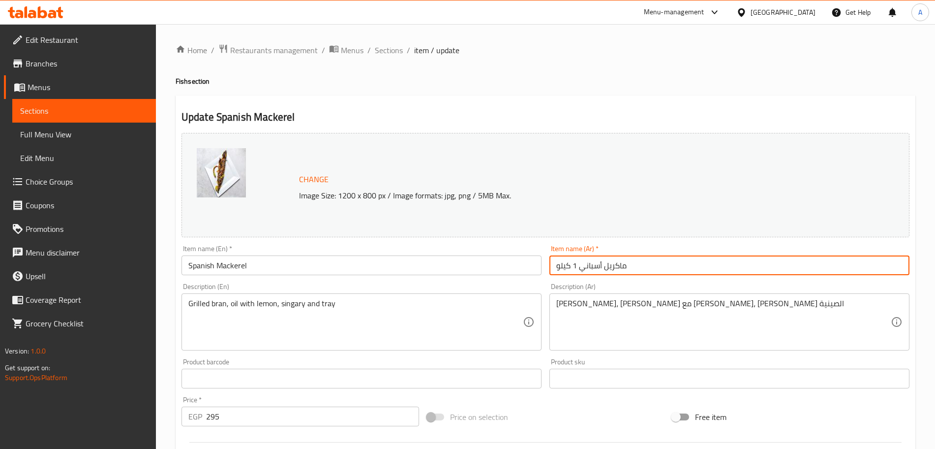
drag, startPoint x: 576, startPoint y: 265, endPoint x: 558, endPoint y: 266, distance: 18.2
click at [558, 266] on input "ماكريل أسباني 1 كيلو" at bounding box center [729, 265] width 360 height 20
click at [566, 266] on input "ماكريل أسباني 1 كيلو" at bounding box center [729, 265] width 360 height 20
drag, startPoint x: 577, startPoint y: 266, endPoint x: 554, endPoint y: 267, distance: 22.6
click at [554, 267] on input "ماكريل أسباني 1 كيلو" at bounding box center [729, 265] width 360 height 20
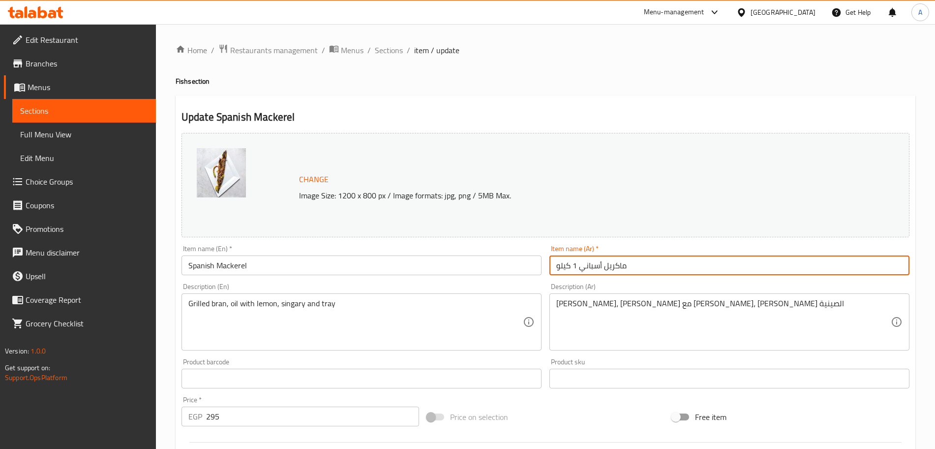
click at [554, 268] on input "ماكريل أسباني 1 كيلو" at bounding box center [729, 265] width 360 height 20
drag, startPoint x: 554, startPoint y: 268, endPoint x: 577, endPoint y: 267, distance: 23.1
click at [577, 267] on input "ماكريل أسباني 1 كيلو" at bounding box center [729, 265] width 360 height 20
click at [564, 267] on input "ماكريل أسباني 1 كيلو" at bounding box center [729, 265] width 360 height 20
drag, startPoint x: 556, startPoint y: 266, endPoint x: 573, endPoint y: 266, distance: 17.2
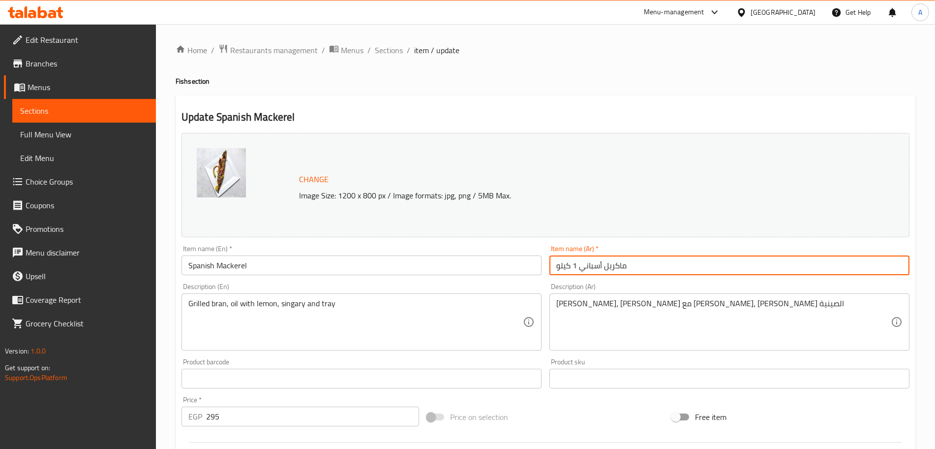
click at [573, 266] on input "ماكريل أسباني 1 كيلو" at bounding box center [729, 265] width 360 height 20
type input "[PERSON_NAME]"
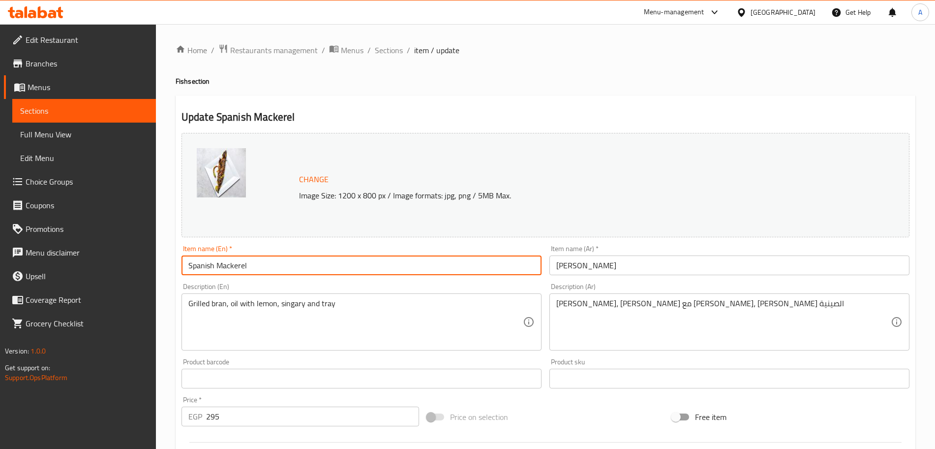
drag, startPoint x: 255, startPoint y: 263, endPoint x: 159, endPoint y: 261, distance: 95.4
click at [159, 261] on div "Home / Restaurants management / Menus / Sections / item / update Fish section U…" at bounding box center [545, 374] width 779 height 701
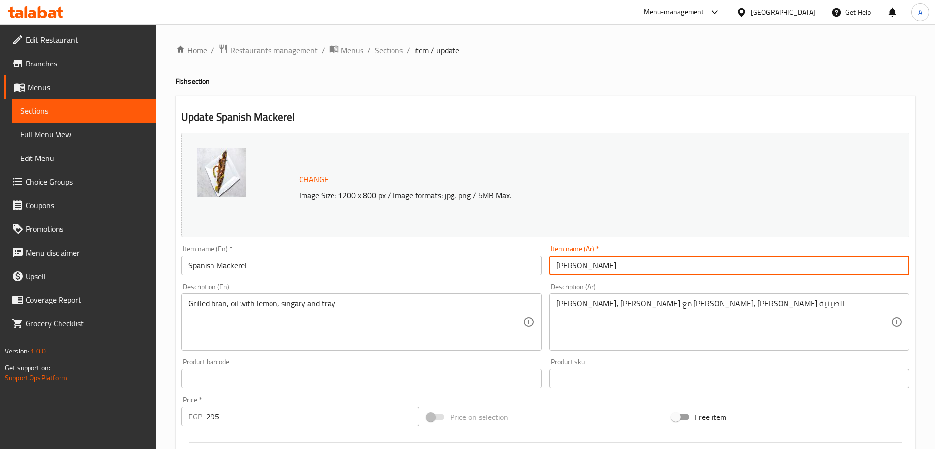
drag, startPoint x: 613, startPoint y: 266, endPoint x: 552, endPoint y: 270, distance: 61.1
click at [552, 270] on input "[PERSON_NAME]" at bounding box center [729, 265] width 360 height 20
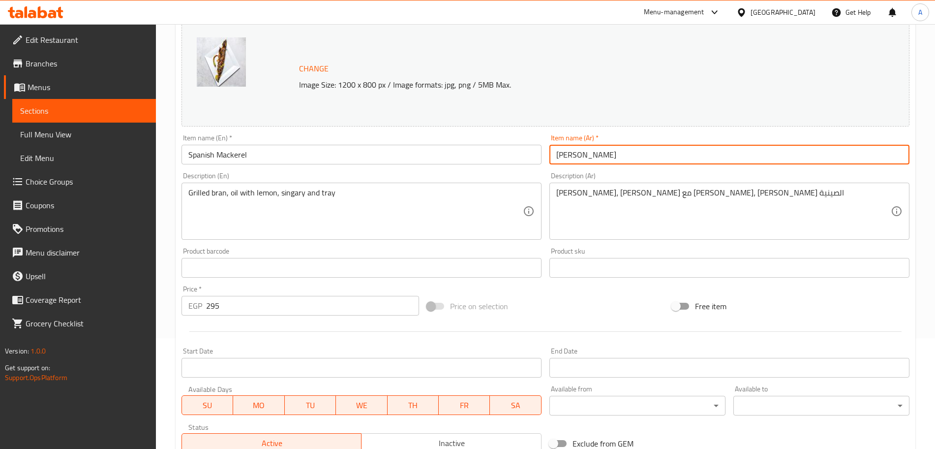
scroll to position [111, 0]
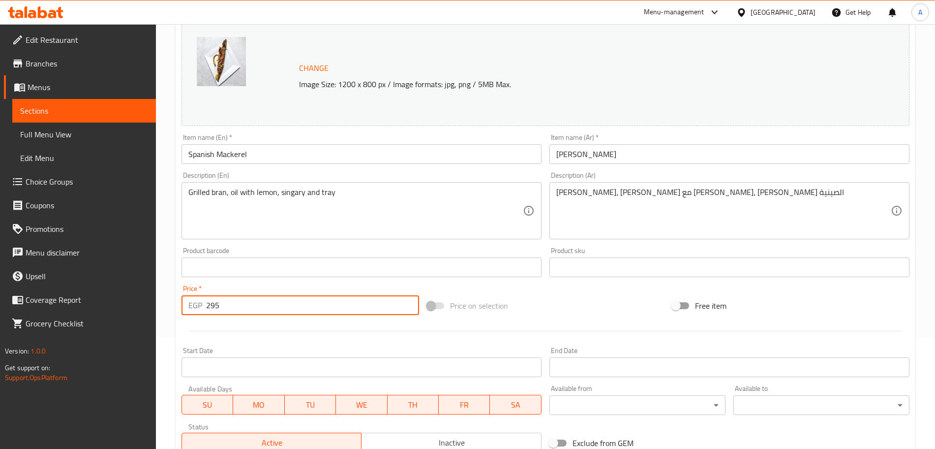
click at [255, 304] on input "295" at bounding box center [312, 305] width 213 height 20
type input "2"
type input "0"
click at [578, 334] on div at bounding box center [546, 331] width 736 height 24
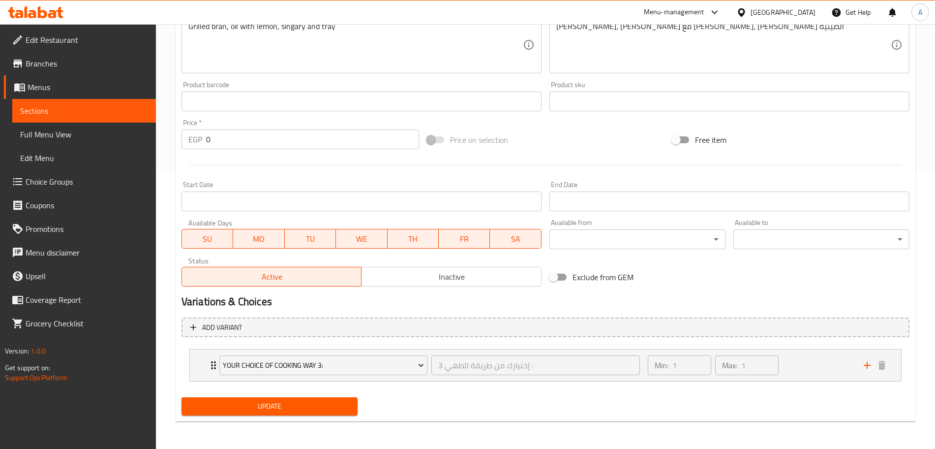
click at [346, 403] on span "Update" at bounding box center [269, 406] width 160 height 12
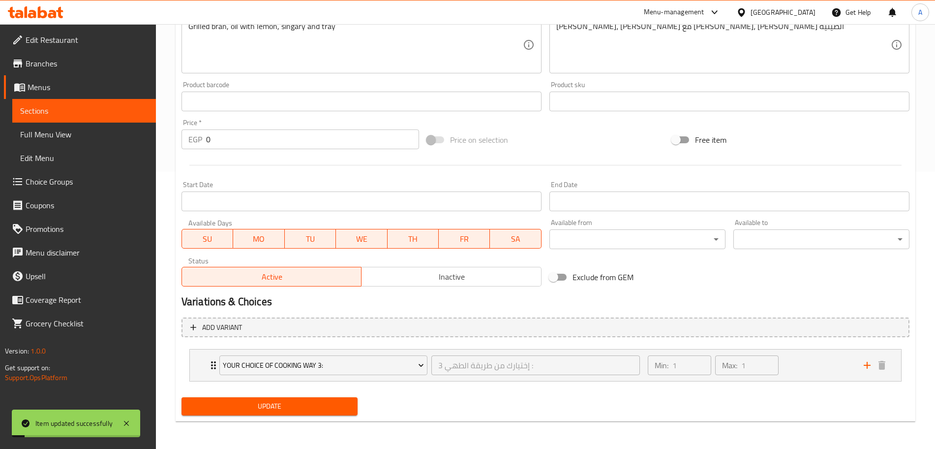
scroll to position [166, 0]
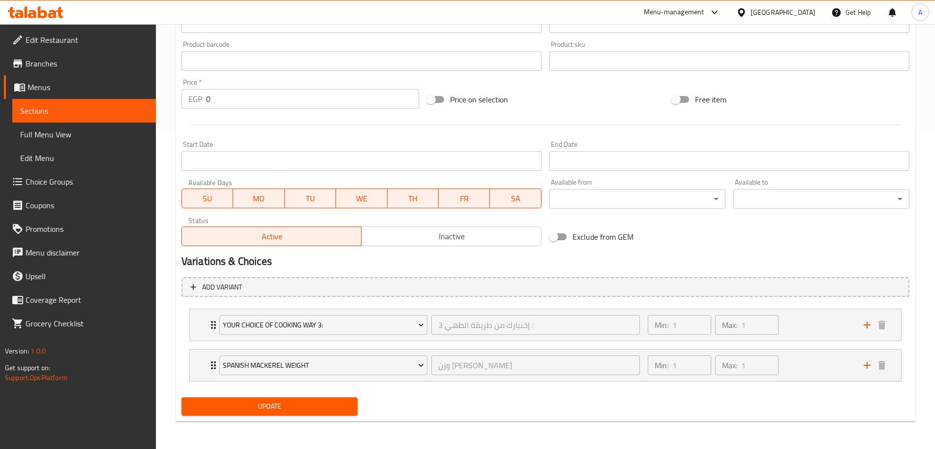
scroll to position [317, 0]
drag, startPoint x: 198, startPoint y: 373, endPoint x: 196, endPoint y: 327, distance: 45.8
click at [196, 327] on div "Your Choice Of Cooking Way 3: إختيارك من طريقة الطهي 3 : ​ Min: 1 ​ Max: 1 ​ Gr…" at bounding box center [546, 344] width 728 height 81
click at [282, 416] on div "Update" at bounding box center [270, 406] width 184 height 26
click at [288, 406] on span "Update" at bounding box center [269, 406] width 160 height 12
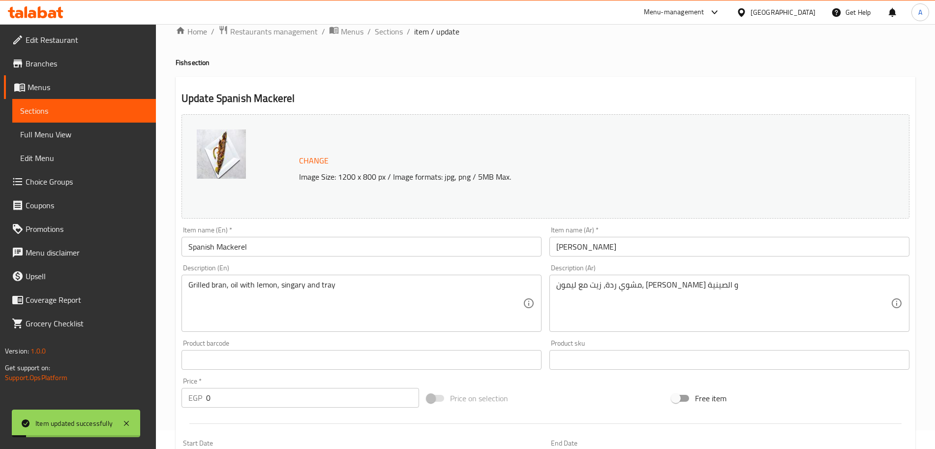
scroll to position [0, 0]
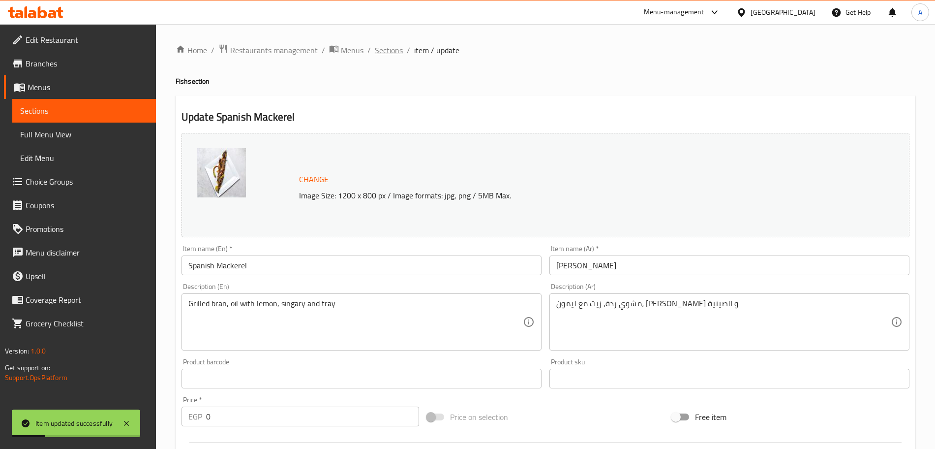
click at [392, 48] on span "Sections" at bounding box center [389, 50] width 28 height 12
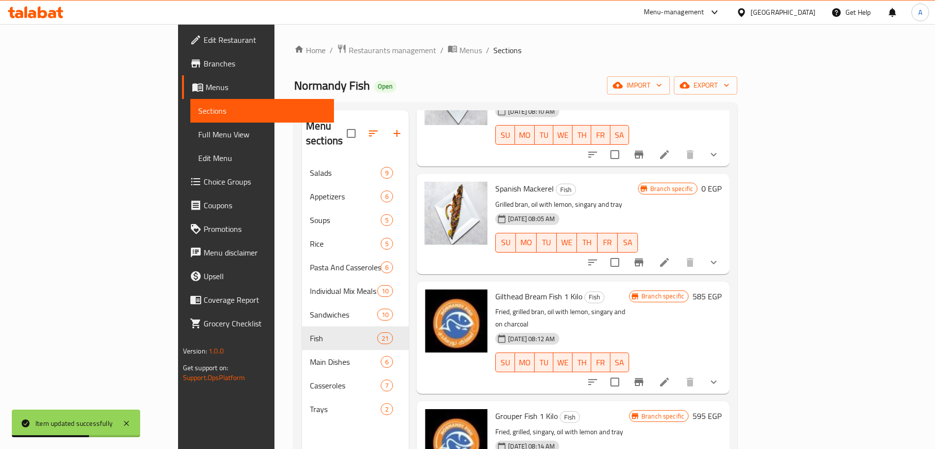
scroll to position [395, 0]
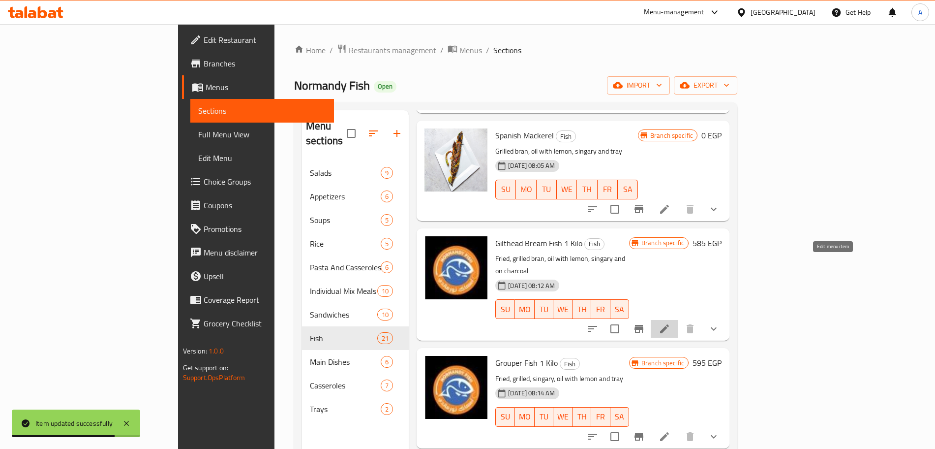
click at [669, 324] on icon at bounding box center [664, 328] width 9 height 9
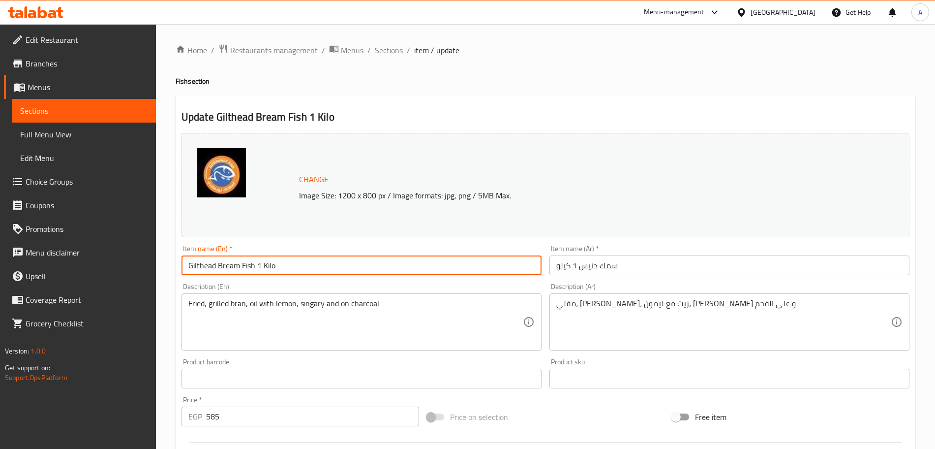
drag, startPoint x: 292, startPoint y: 267, endPoint x: 254, endPoint y: 269, distance: 37.9
click at [254, 269] on input "Gilthead Bream Fish 1 Kilo" at bounding box center [362, 265] width 360 height 20
type input "Gilthead Bream Fish"
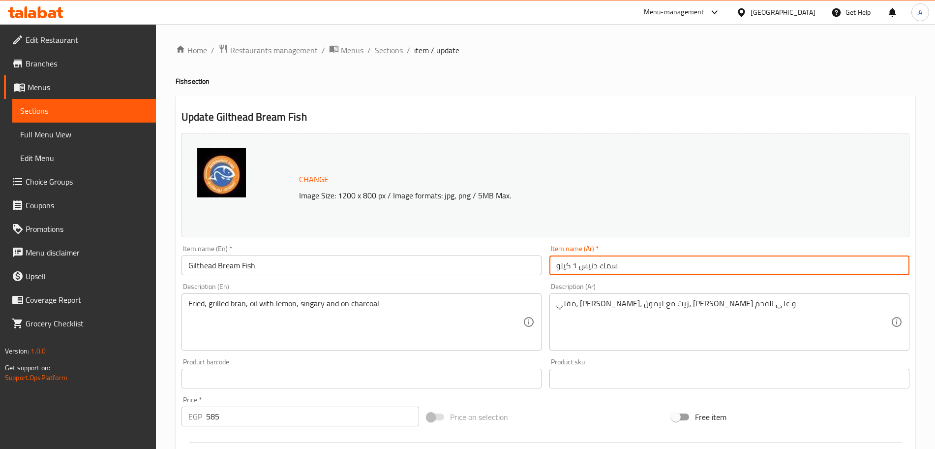
drag, startPoint x: 577, startPoint y: 268, endPoint x: 549, endPoint y: 270, distance: 28.6
click at [549, 270] on input "سمك دنيس 1 كيلو" at bounding box center [729, 265] width 360 height 20
click at [554, 268] on input "سمك دنيس 1 كيلو" at bounding box center [729, 265] width 360 height 20
drag, startPoint x: 554, startPoint y: 268, endPoint x: 570, endPoint y: 266, distance: 15.4
click at [570, 266] on input "سمك دنيس 1 كيلو" at bounding box center [729, 265] width 360 height 20
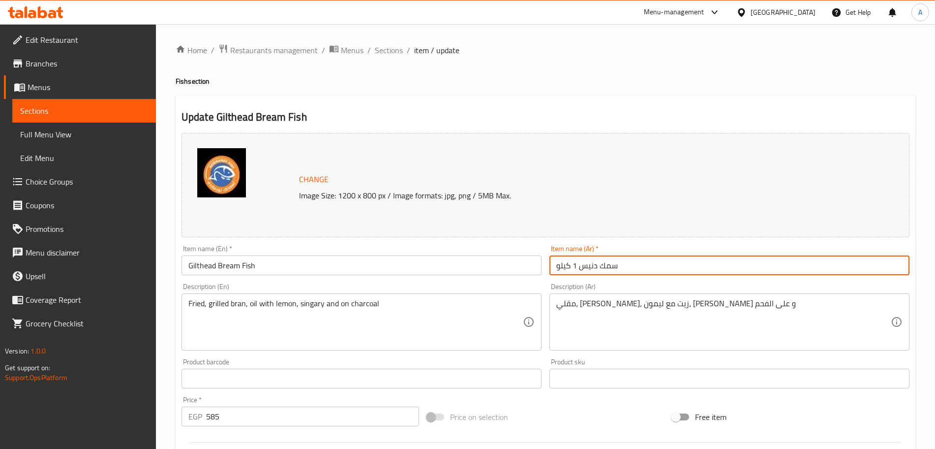
click at [570, 266] on input "سمك دنيس 1 كيلو" at bounding box center [729, 265] width 360 height 20
drag, startPoint x: 555, startPoint y: 265, endPoint x: 573, endPoint y: 262, distance: 18.0
click at [573, 262] on input "سمك دنيس 1 كيلو" at bounding box center [729, 265] width 360 height 20
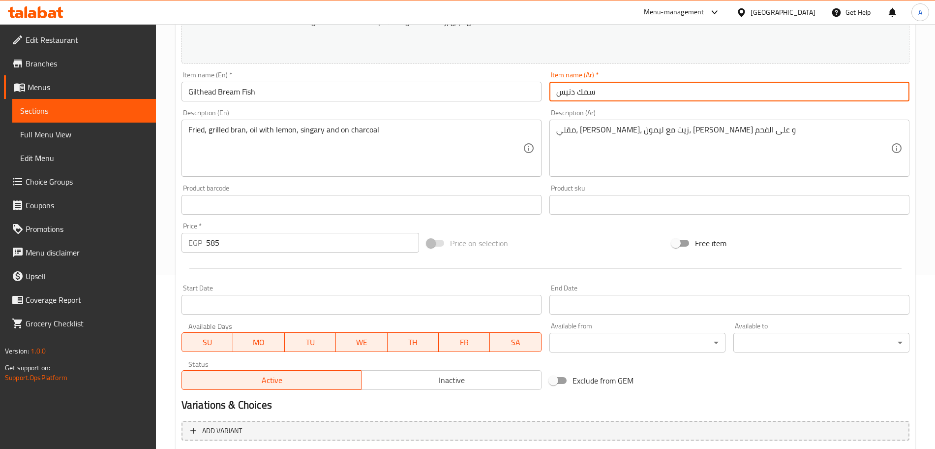
scroll to position [173, 0]
type input "سمك دنيس"
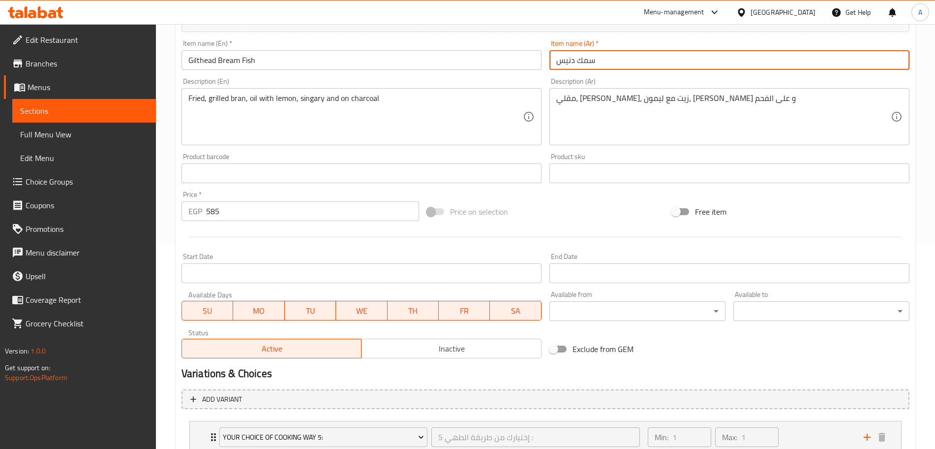
scroll to position [211, 0]
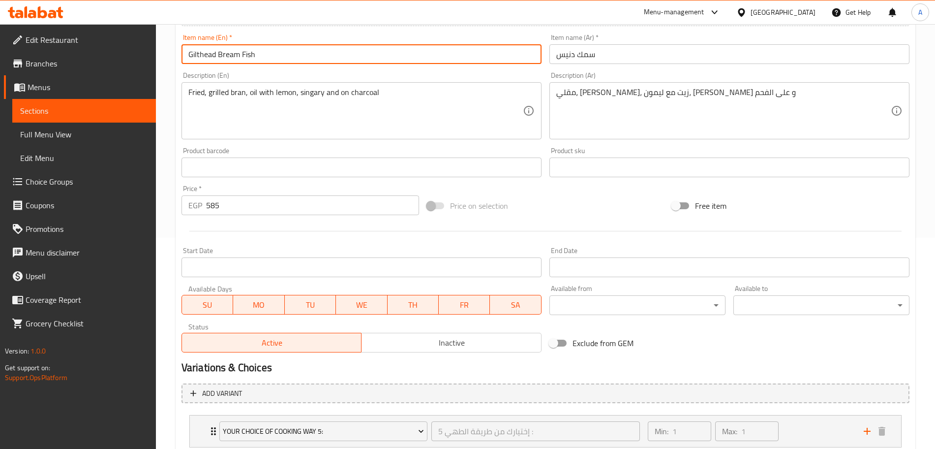
drag, startPoint x: 273, startPoint y: 47, endPoint x: 185, endPoint y: 51, distance: 88.2
click at [185, 51] on input "Gilthead Bream Fish" at bounding box center [362, 54] width 360 height 20
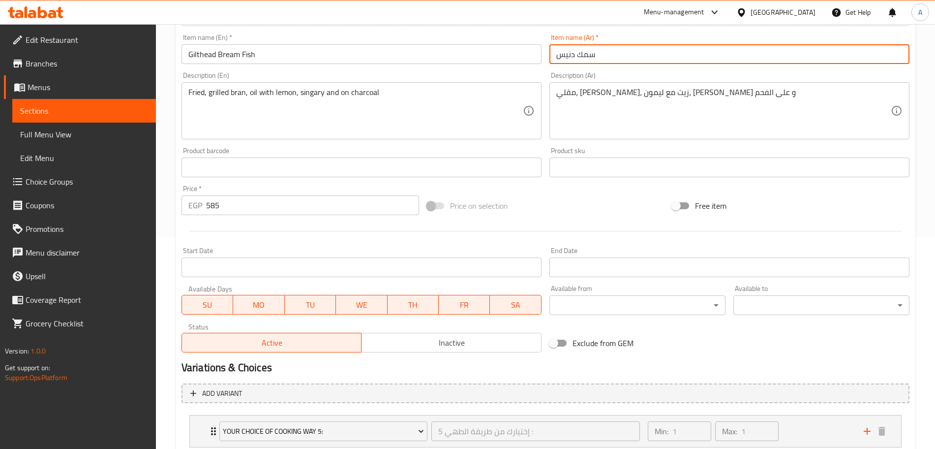
drag, startPoint x: 615, startPoint y: 51, endPoint x: 593, endPoint y: 54, distance: 22.8
click at [593, 54] on input "سمك دنيس" at bounding box center [729, 54] width 360 height 20
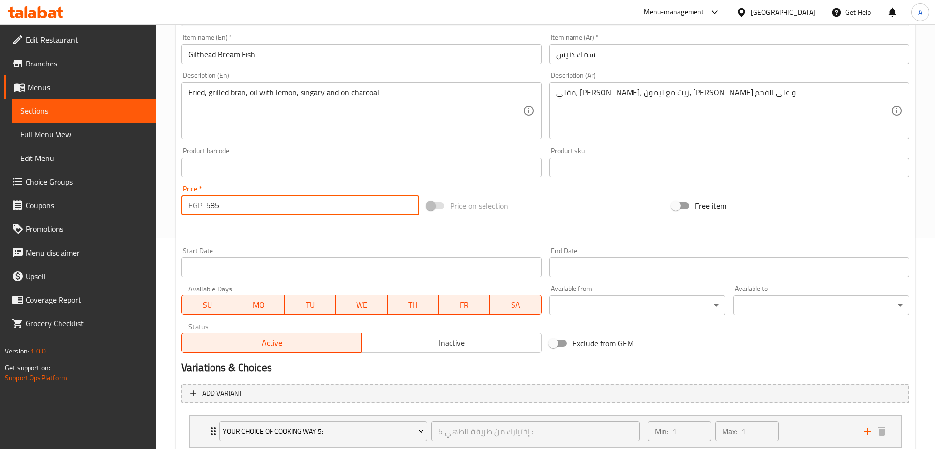
click at [252, 206] on input "585" at bounding box center [312, 205] width 213 height 20
type input "5"
type input "0"
click at [542, 209] on div "Price on selection" at bounding box center [545, 205] width 245 height 27
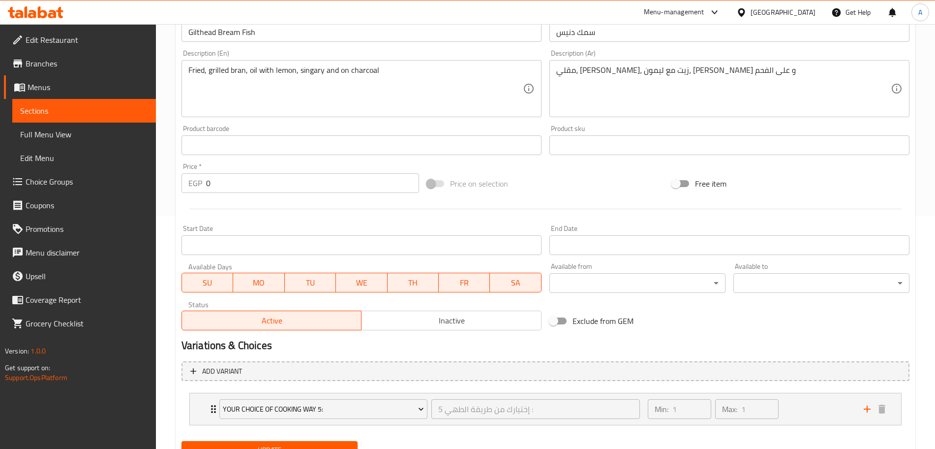
scroll to position [277, 0]
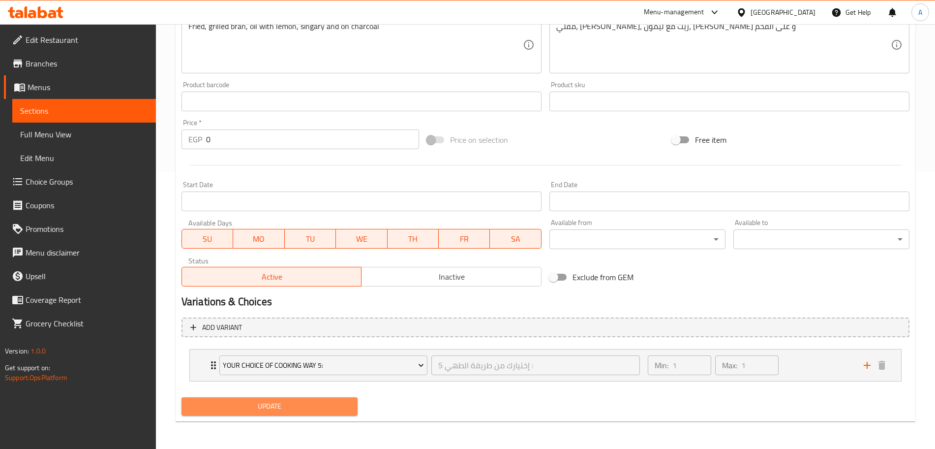
click at [319, 405] on span "Update" at bounding box center [269, 406] width 160 height 12
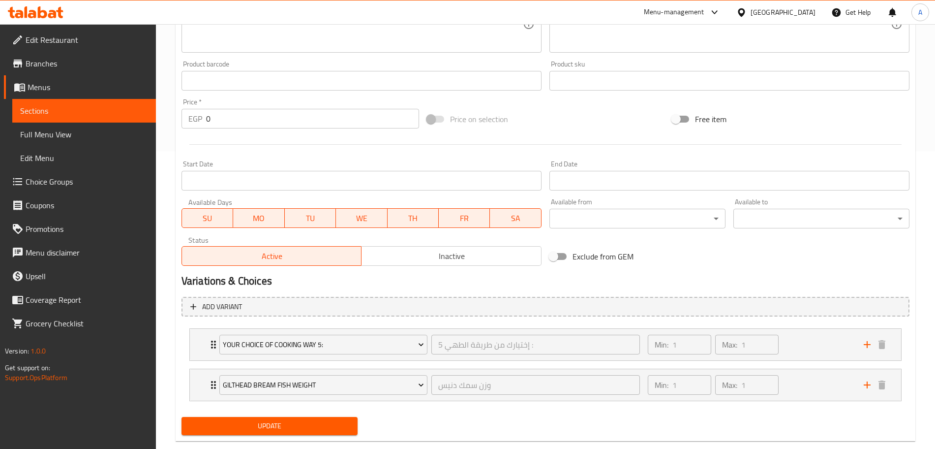
scroll to position [317, 0]
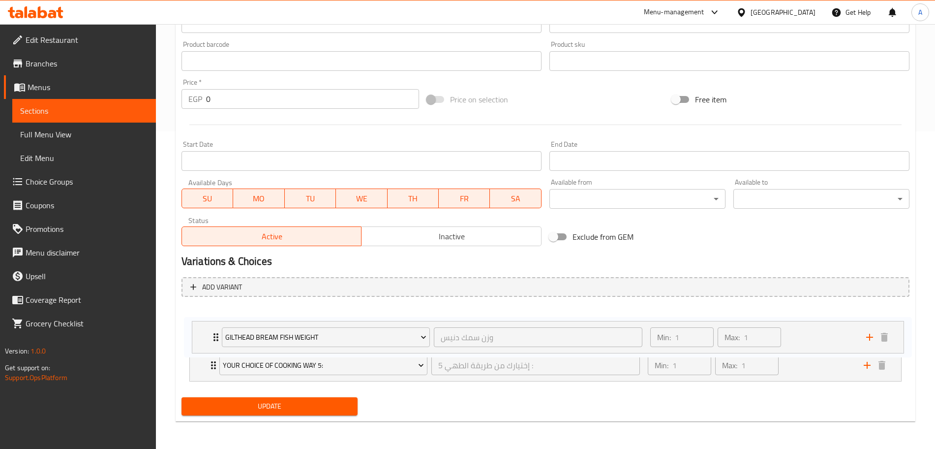
drag, startPoint x: 194, startPoint y: 369, endPoint x: 198, endPoint y: 335, distance: 34.2
click at [198, 335] on div "Your Choice Of Cooking Way 5: إختيارك من طريقة الطهي 5 : ​ Min: 1 ​ Max: 1 ​ Fr…" at bounding box center [546, 344] width 728 height 81
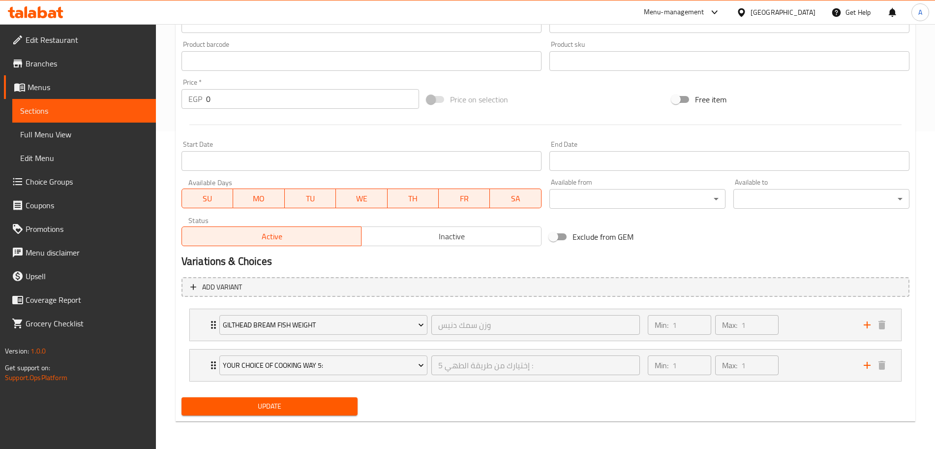
click at [246, 405] on span "Update" at bounding box center [269, 406] width 160 height 12
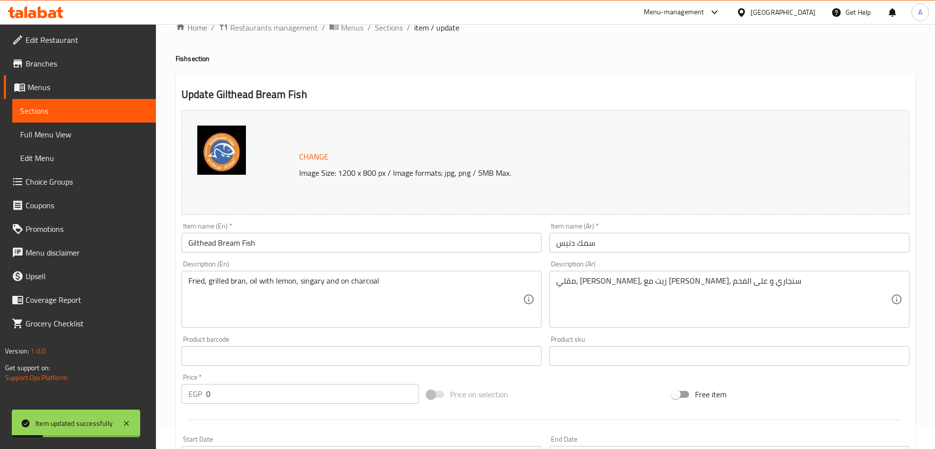
scroll to position [21, 0]
click at [395, 26] on span "Sections" at bounding box center [389, 29] width 28 height 12
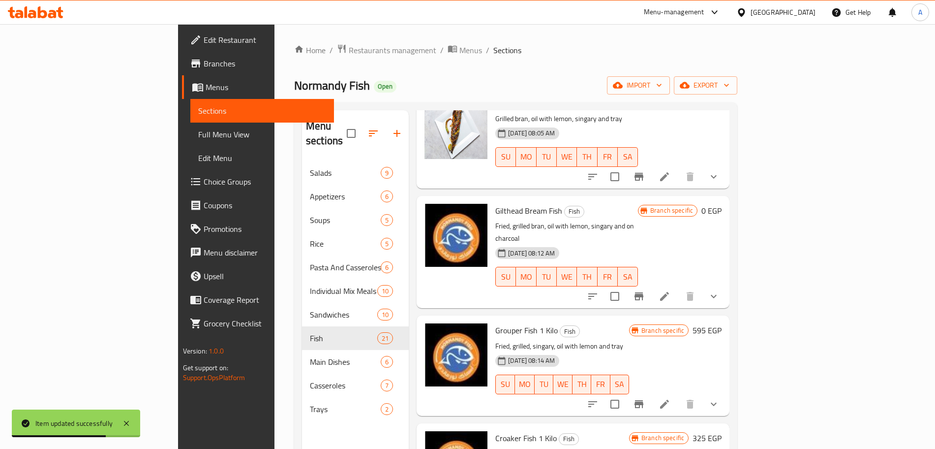
scroll to position [428, 0]
click at [670, 397] on icon at bounding box center [665, 403] width 12 height 12
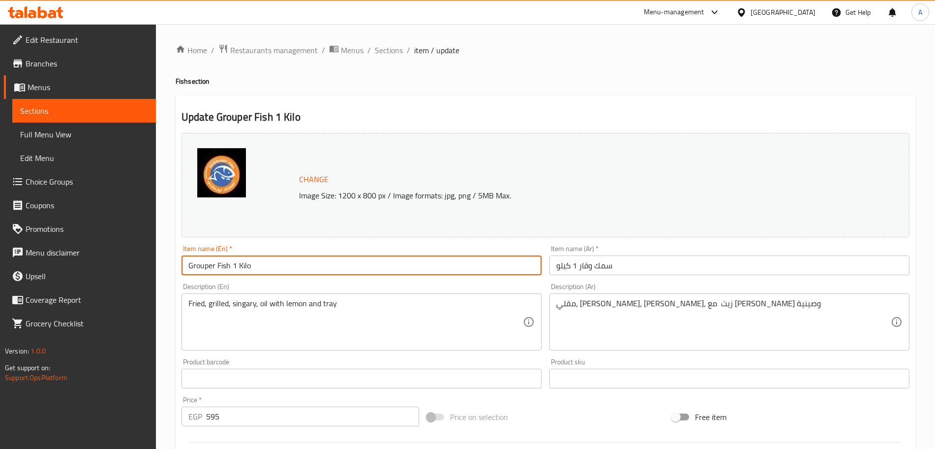
drag, startPoint x: 285, startPoint y: 265, endPoint x: 230, endPoint y: 264, distance: 54.6
click at [230, 264] on input "Grouper Fish 1 Kilo" at bounding box center [362, 265] width 360 height 20
type input "Grouper Fish"
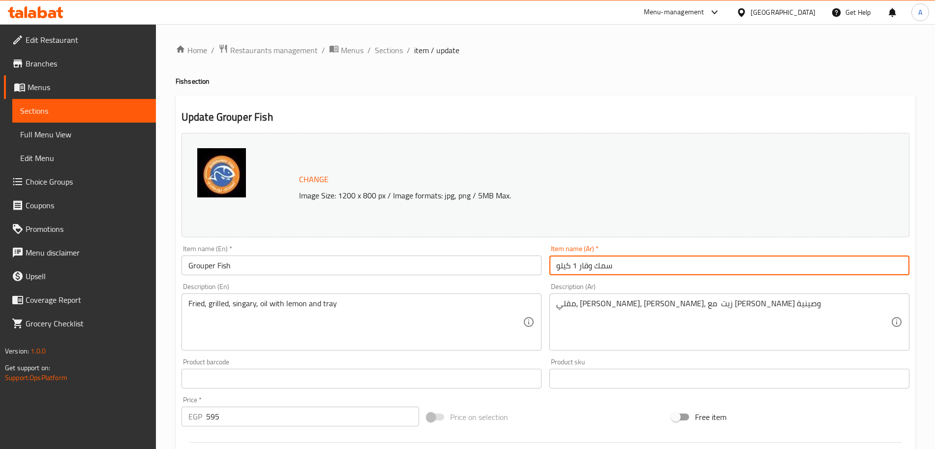
drag, startPoint x: 554, startPoint y: 264, endPoint x: 576, endPoint y: 265, distance: 21.7
click at [576, 265] on input "سمك وقار 1 كيلو" at bounding box center [729, 265] width 360 height 20
click at [562, 268] on input "سمك وقار 1 كيلو" at bounding box center [729, 265] width 360 height 20
drag, startPoint x: 555, startPoint y: 266, endPoint x: 573, endPoint y: 265, distance: 17.7
click at [573, 265] on input "سمك وقار 1 كيلو" at bounding box center [729, 265] width 360 height 20
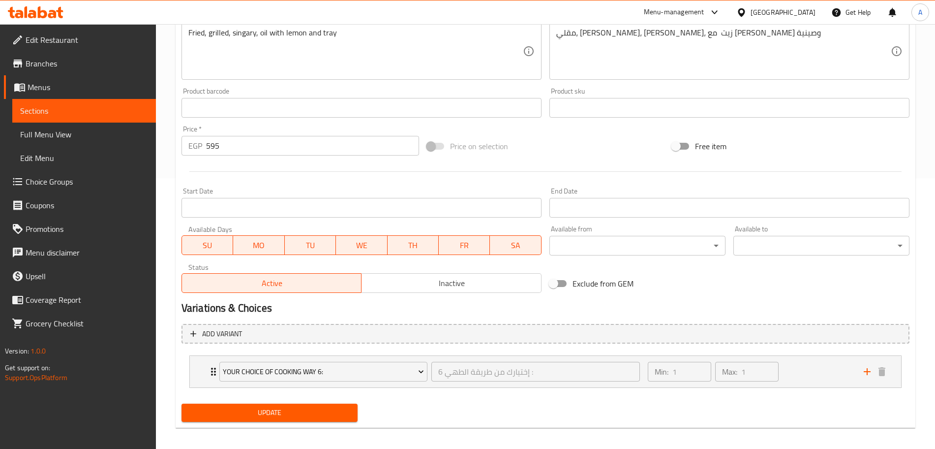
scroll to position [270, 0]
type input "سمك وقار"
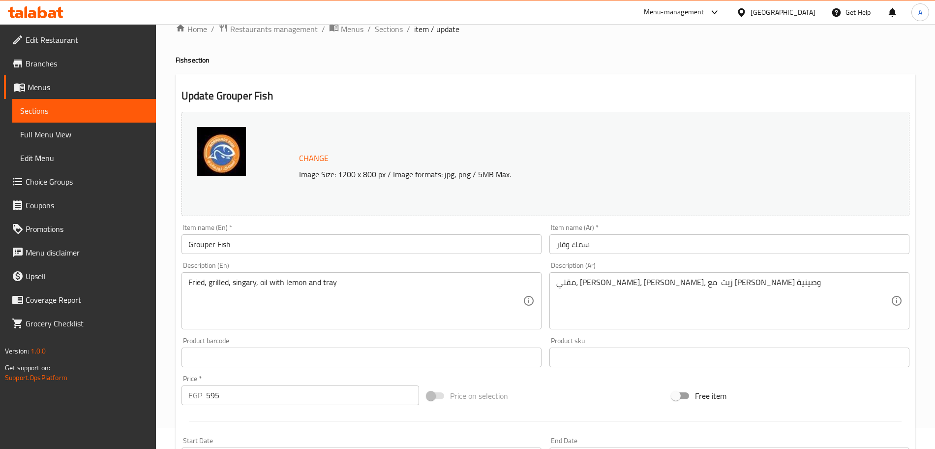
scroll to position [0, 0]
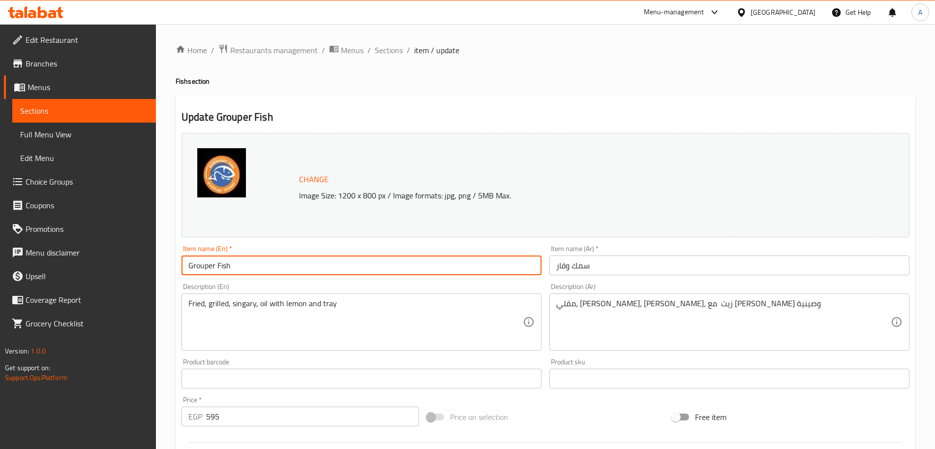
drag, startPoint x: 251, startPoint y: 263, endPoint x: 184, endPoint y: 259, distance: 66.5
click at [184, 259] on input "Grouper Fish" at bounding box center [362, 265] width 360 height 20
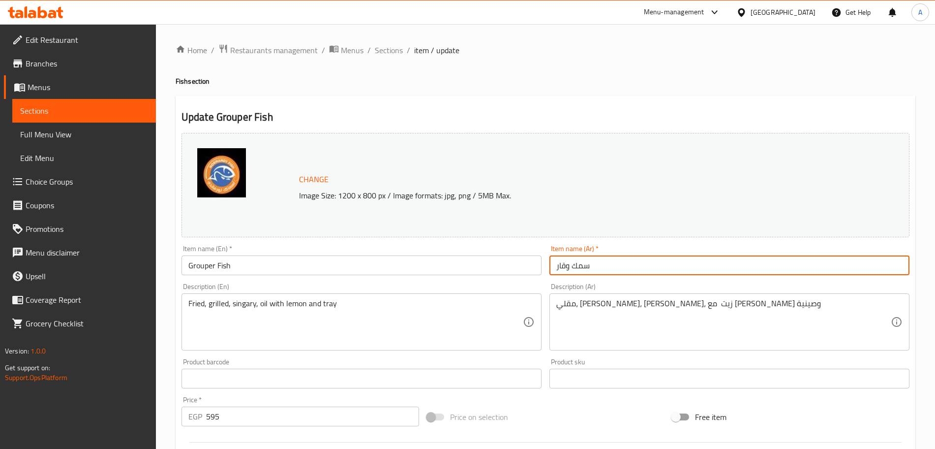
drag, startPoint x: 616, startPoint y: 265, endPoint x: 568, endPoint y: 270, distance: 48.9
click at [568, 270] on input "سمك وقار" at bounding box center [729, 265] width 360 height 20
click at [575, 268] on input "سمك وقار" at bounding box center [729, 265] width 360 height 20
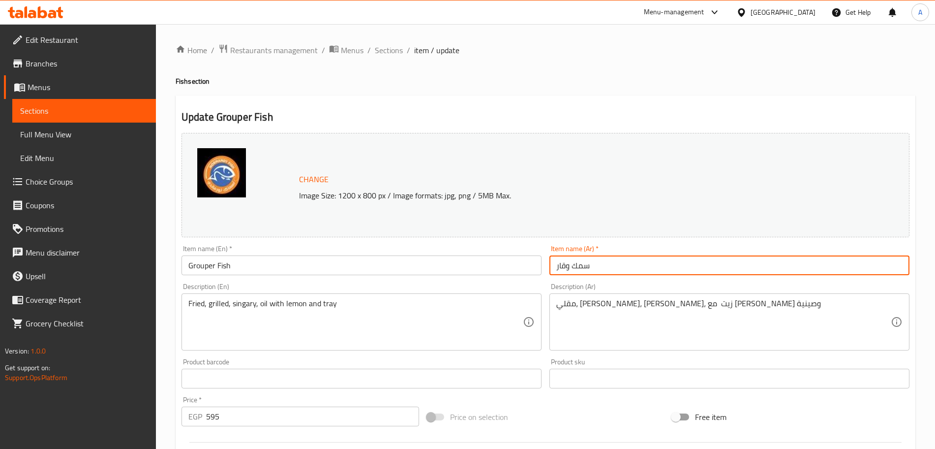
click at [575, 268] on input "سمك وقار" at bounding box center [729, 265] width 360 height 20
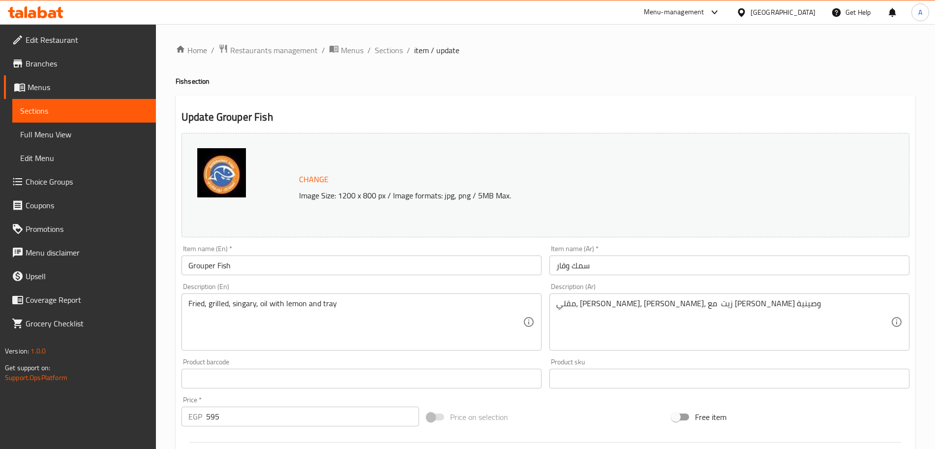
click at [584, 138] on div "Change Image Size: 1200 x 800 px / Image formats: jpg, png / 5MB Max." at bounding box center [546, 185] width 728 height 104
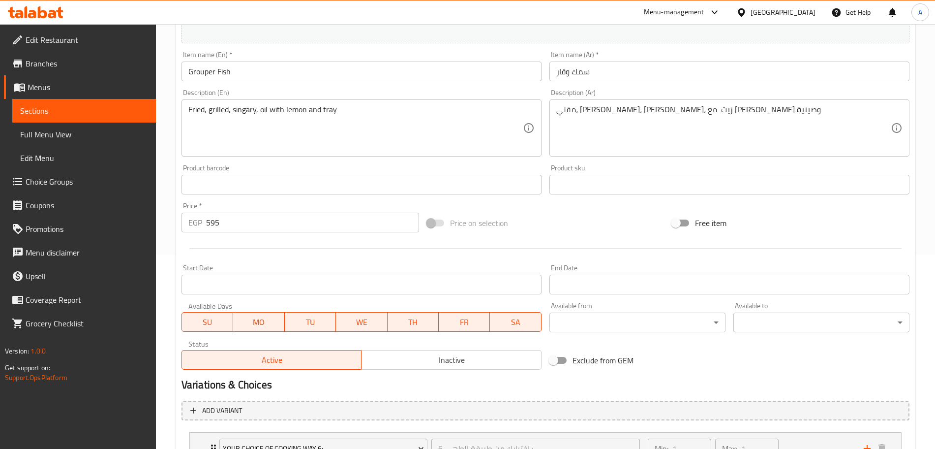
scroll to position [197, 0]
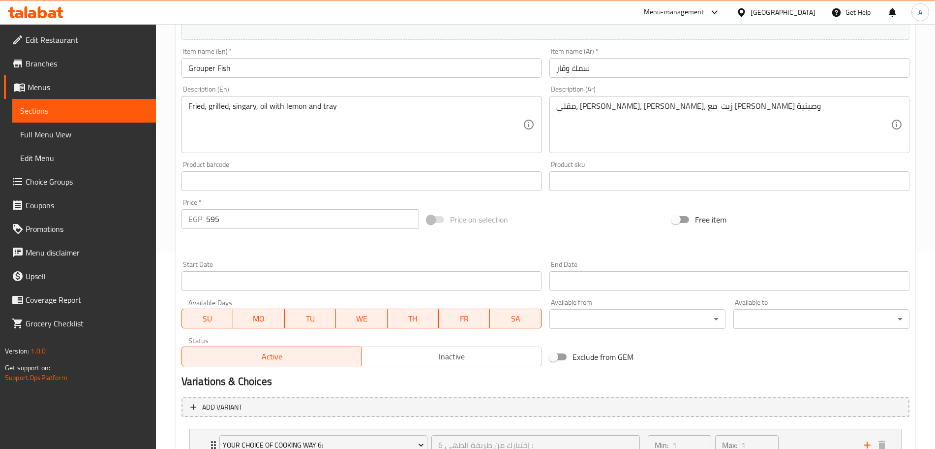
click at [255, 219] on input "595" at bounding box center [312, 219] width 213 height 20
type input "5"
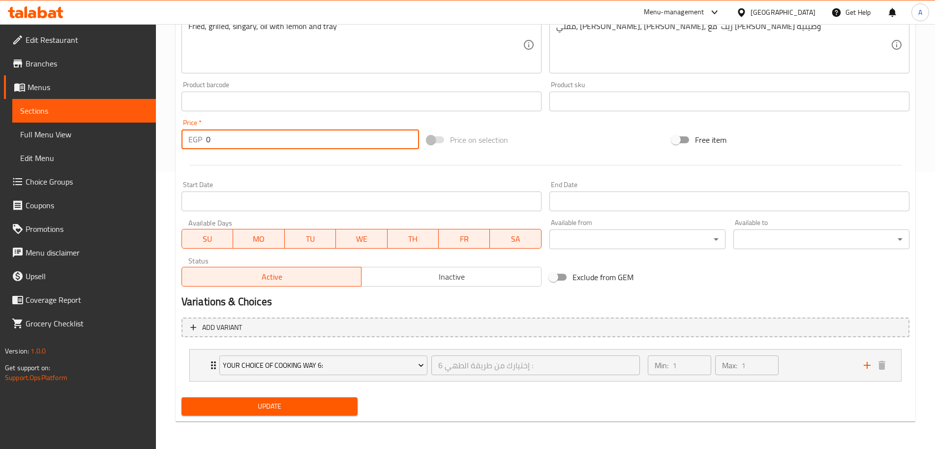
type input "0"
click at [264, 401] on span "Update" at bounding box center [269, 406] width 160 height 12
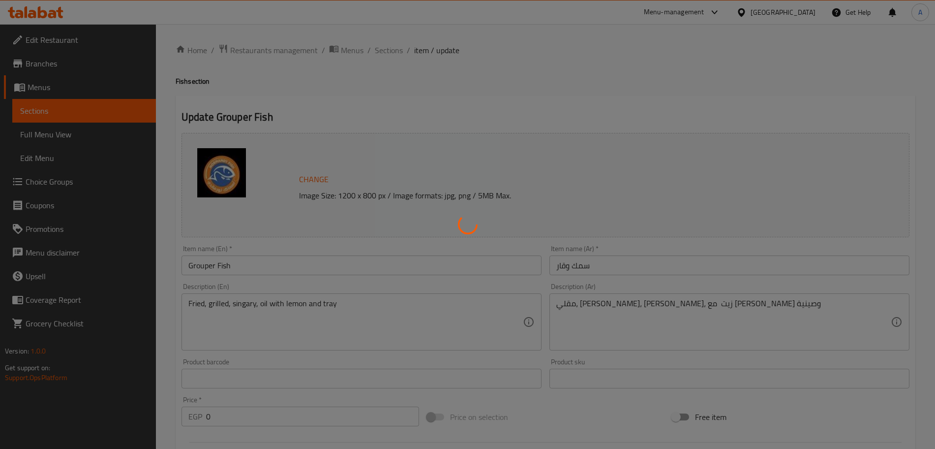
type input "إختيارك من طريقة الطهي 6 :"
type input "1"
type input "وزن سمك وقار"
type input "1"
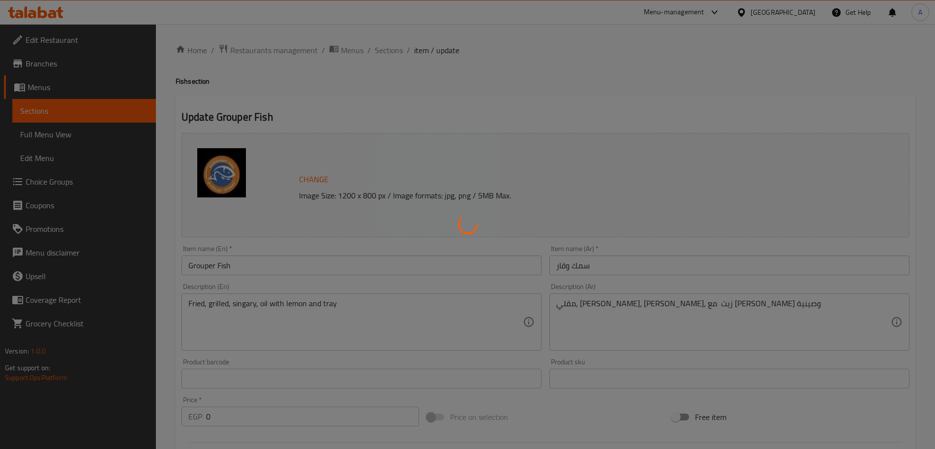
type input "1"
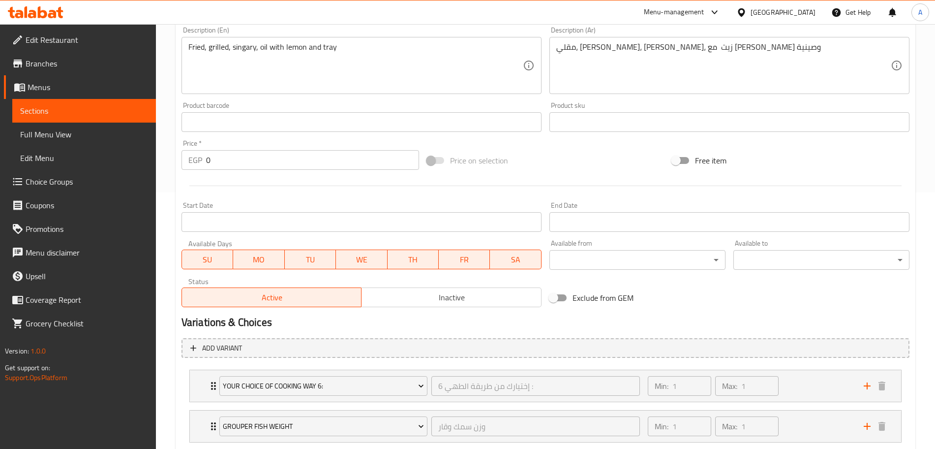
scroll to position [317, 0]
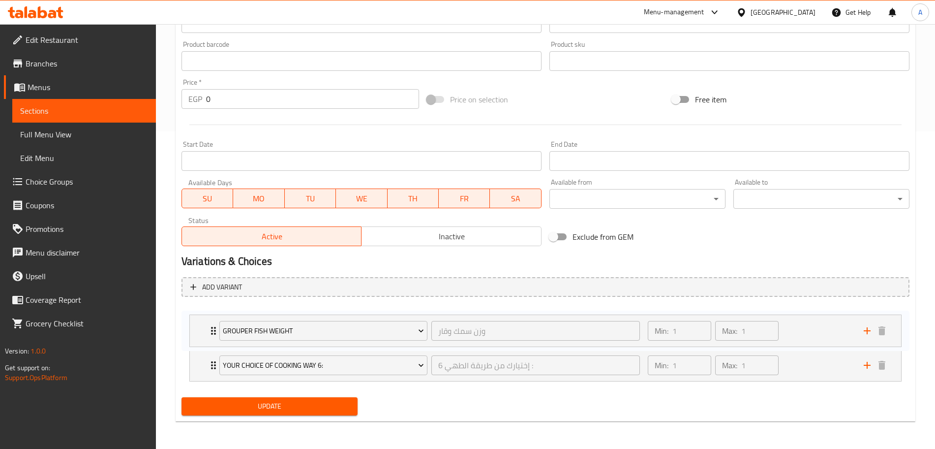
drag, startPoint x: 200, startPoint y: 367, endPoint x: 200, endPoint y: 325, distance: 41.8
click at [200, 325] on div "Your choice of cooking Way 6: إختيارك من طريقة الطهي 6 : ​ Min: 1 ​ Max: 1 ​ Fr…" at bounding box center [546, 344] width 728 height 81
click at [285, 407] on span "Update" at bounding box center [269, 406] width 160 height 12
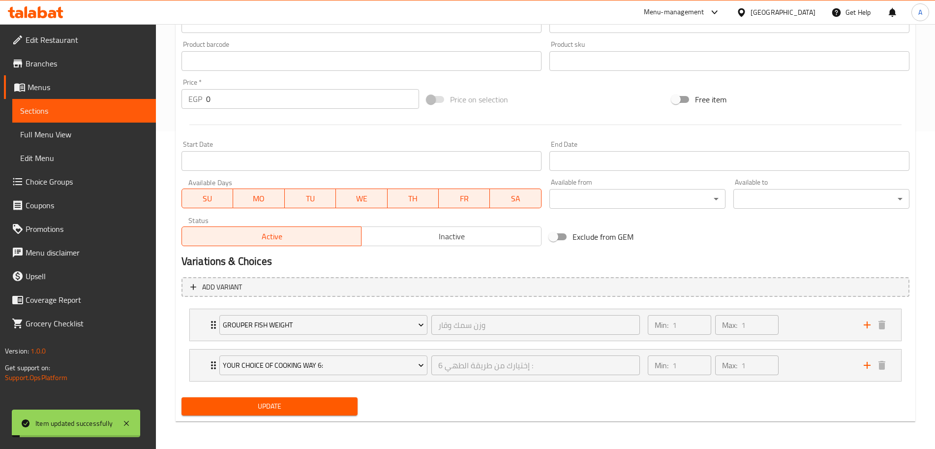
scroll to position [0, 0]
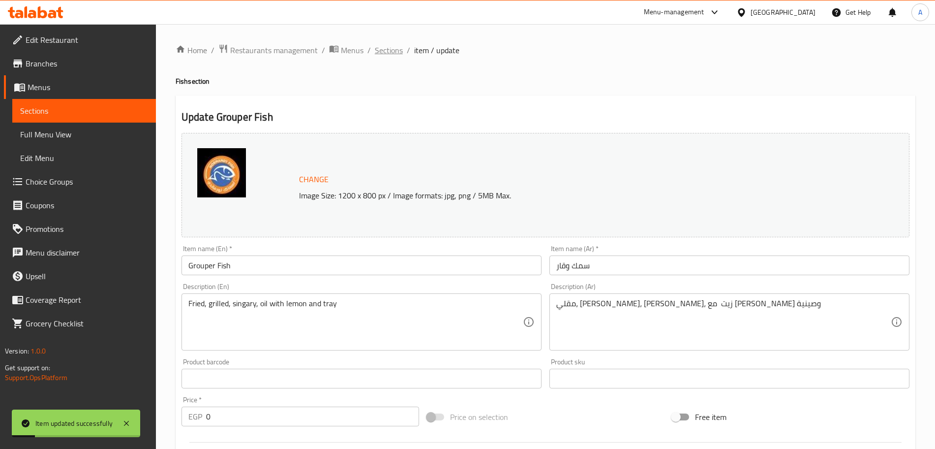
click at [397, 47] on span "Sections" at bounding box center [389, 50] width 28 height 12
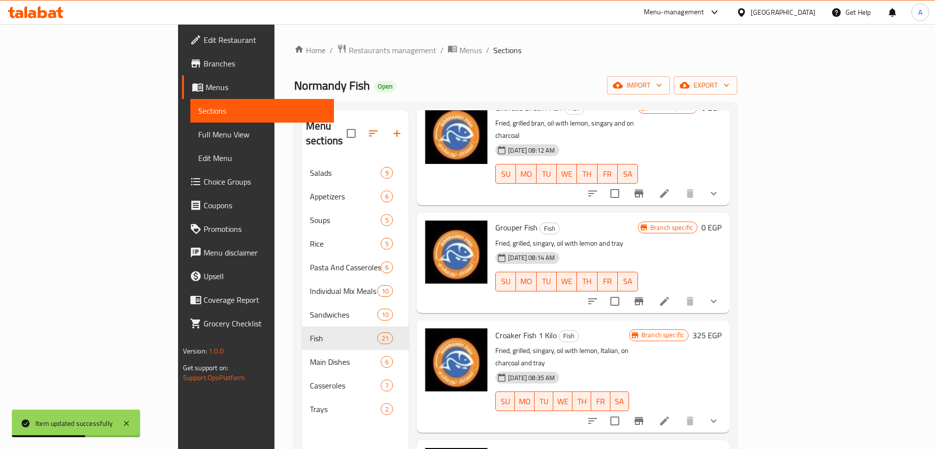
scroll to position [570, 0]
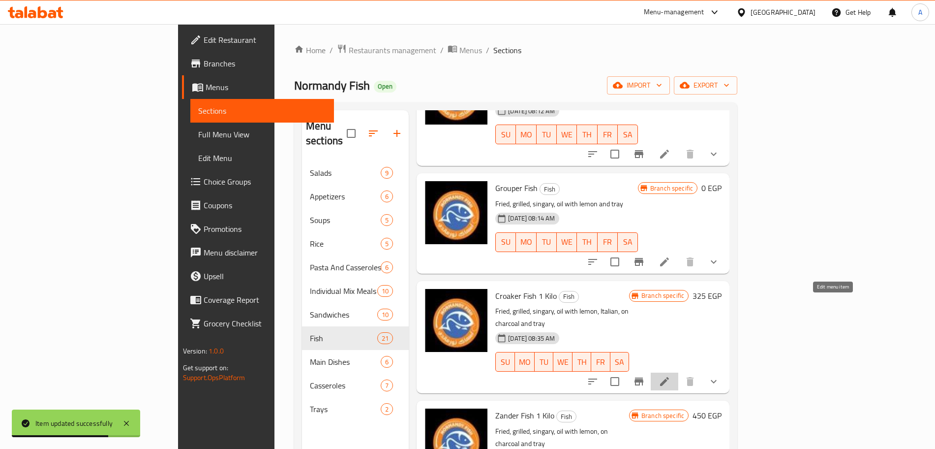
click at [669, 377] on icon at bounding box center [664, 381] width 9 height 9
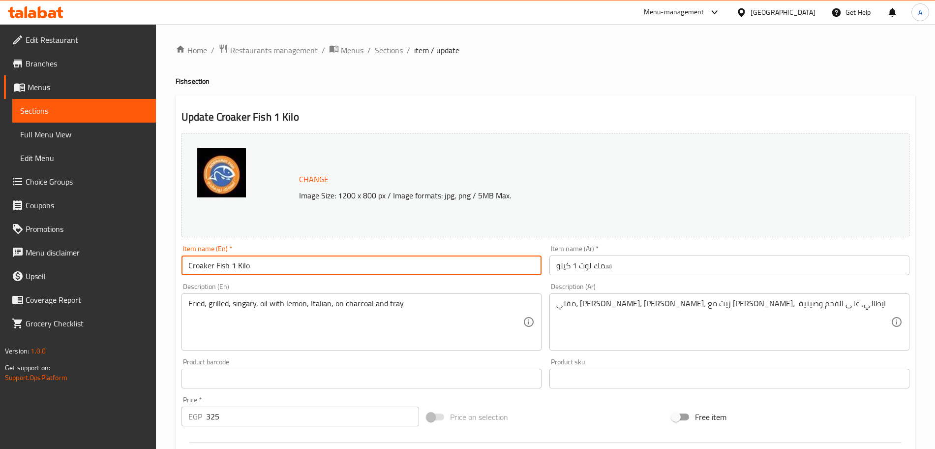
drag, startPoint x: 229, startPoint y: 266, endPoint x: 183, endPoint y: 270, distance: 45.5
click at [183, 270] on input "Croaker Fish 1 Kilo" at bounding box center [362, 265] width 360 height 20
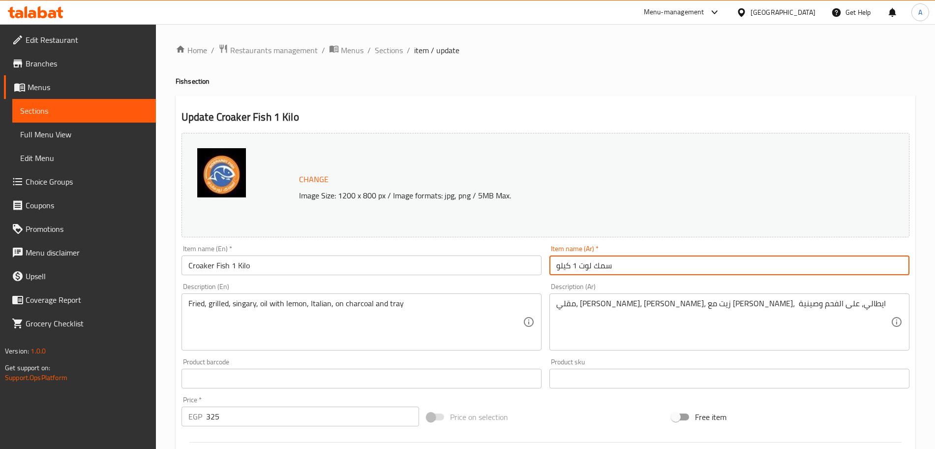
drag, startPoint x: 612, startPoint y: 266, endPoint x: 581, endPoint y: 266, distance: 31.0
click at [581, 266] on input "سمك لوت 1 كيلو" at bounding box center [729, 265] width 360 height 20
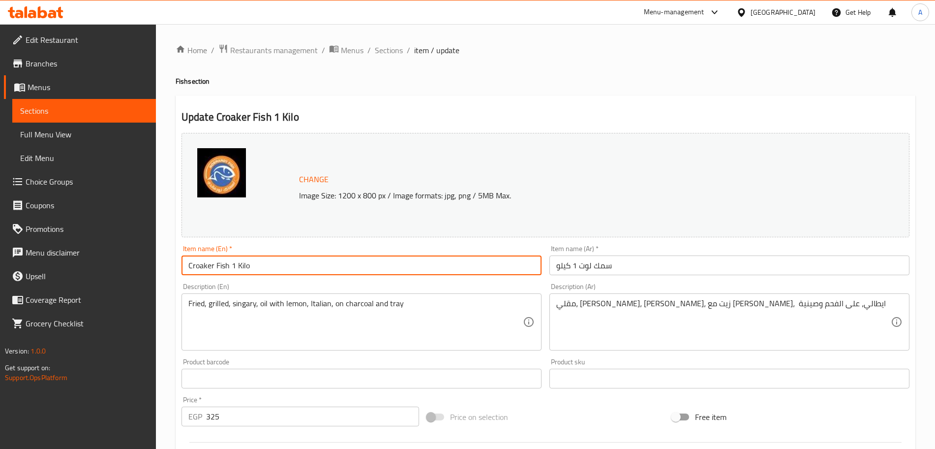
drag, startPoint x: 259, startPoint y: 267, endPoint x: 233, endPoint y: 270, distance: 26.8
click at [233, 270] on input "Croaker Fish 1 Kilo" at bounding box center [362, 265] width 360 height 20
type input "Croaker Fish"
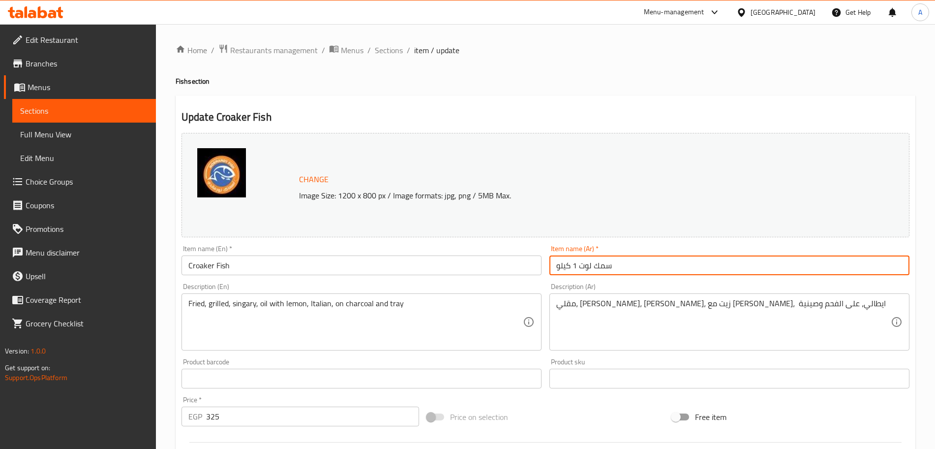
drag, startPoint x: 550, startPoint y: 264, endPoint x: 573, endPoint y: 265, distance: 22.2
click at [573, 265] on input "سمك لوت 1 كيلو" at bounding box center [729, 265] width 360 height 20
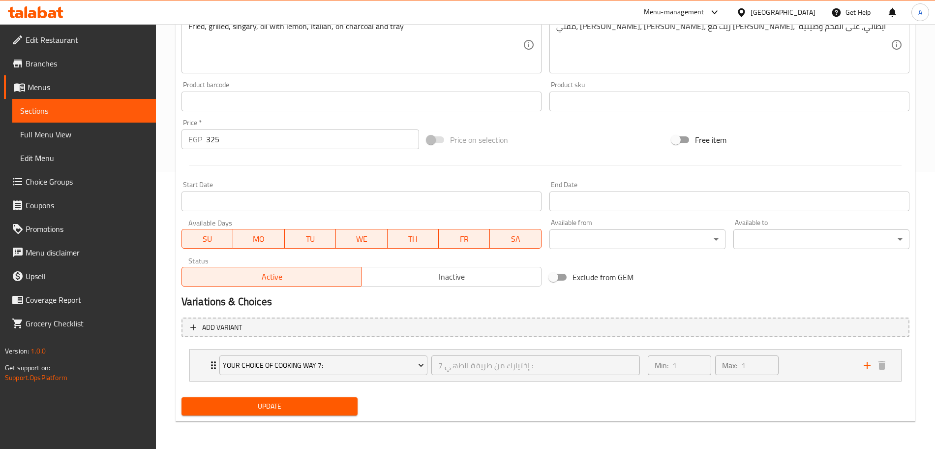
type input "سمك لوت"
click at [380, 138] on input "325" at bounding box center [312, 139] width 213 height 20
type input "3"
type input "0"
click at [329, 405] on span "Update" at bounding box center [269, 406] width 160 height 12
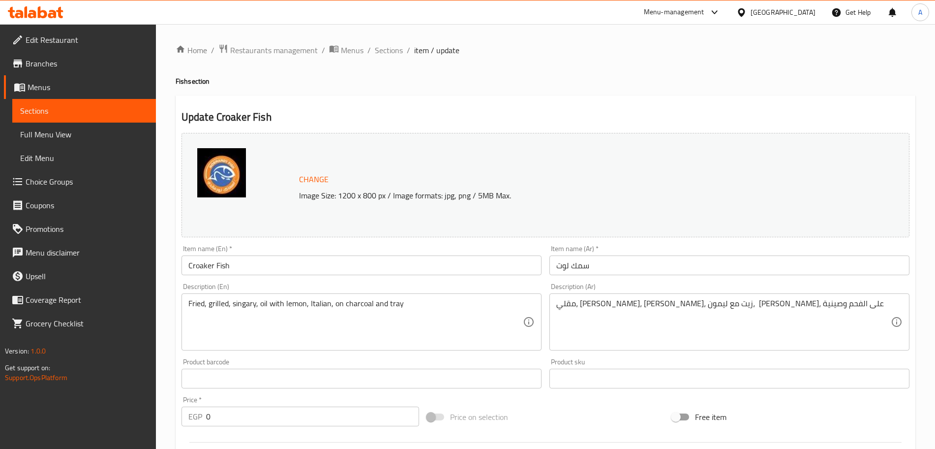
scroll to position [317, 0]
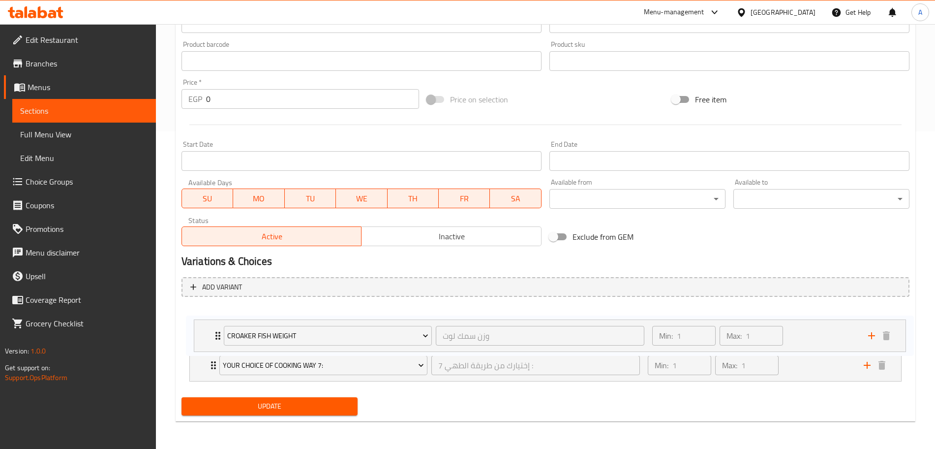
drag, startPoint x: 198, startPoint y: 363, endPoint x: 203, endPoint y: 326, distance: 37.6
click at [203, 326] on div "Your Choice Of Cooking Way 7: إختيارك من طريقة الطهي 7 : ​ Min: 1 ​ Max: 1 ​ Fr…" at bounding box center [546, 344] width 728 height 81
click at [270, 402] on span "Update" at bounding box center [269, 406] width 160 height 12
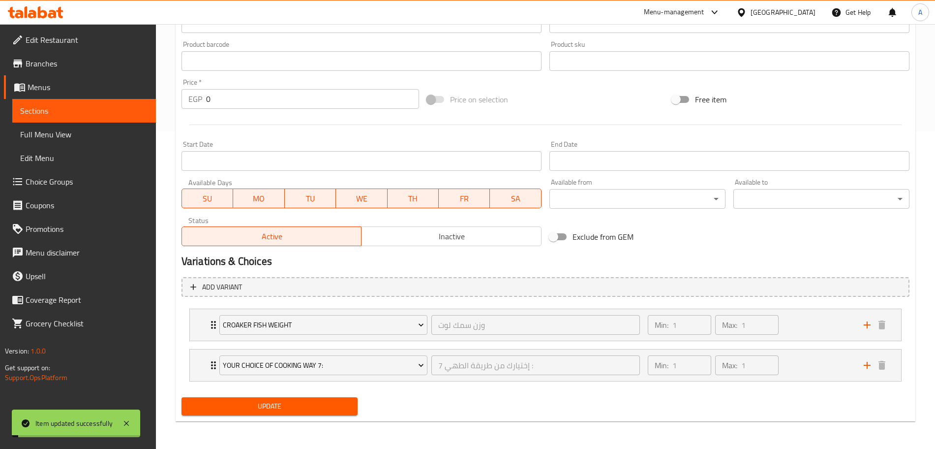
scroll to position [0, 0]
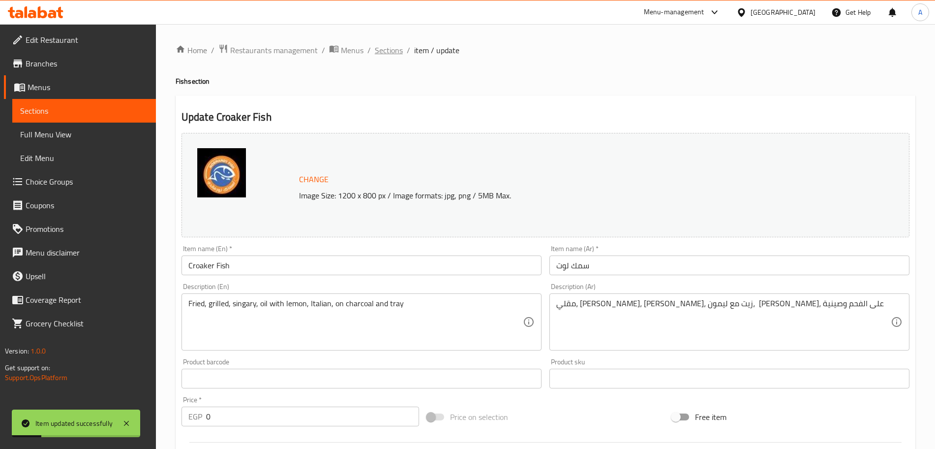
click at [388, 52] on span "Sections" at bounding box center [389, 50] width 28 height 12
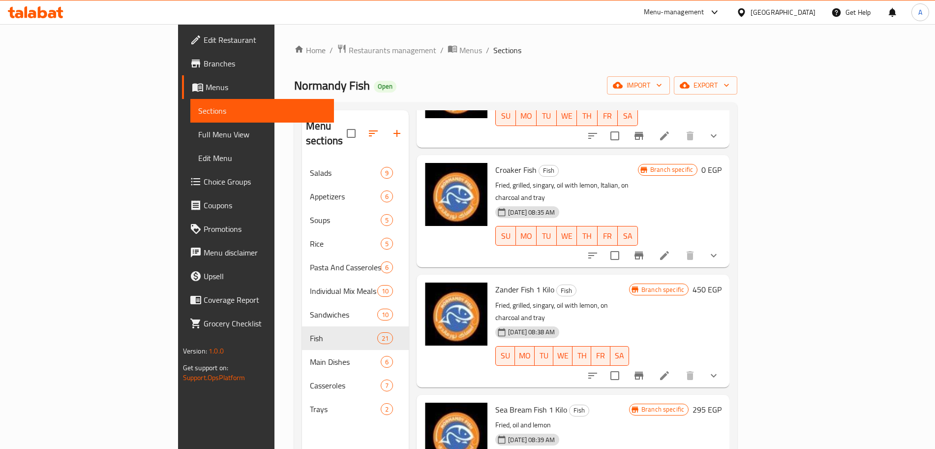
scroll to position [697, 0]
click at [670, 369] on icon at bounding box center [665, 375] width 12 height 12
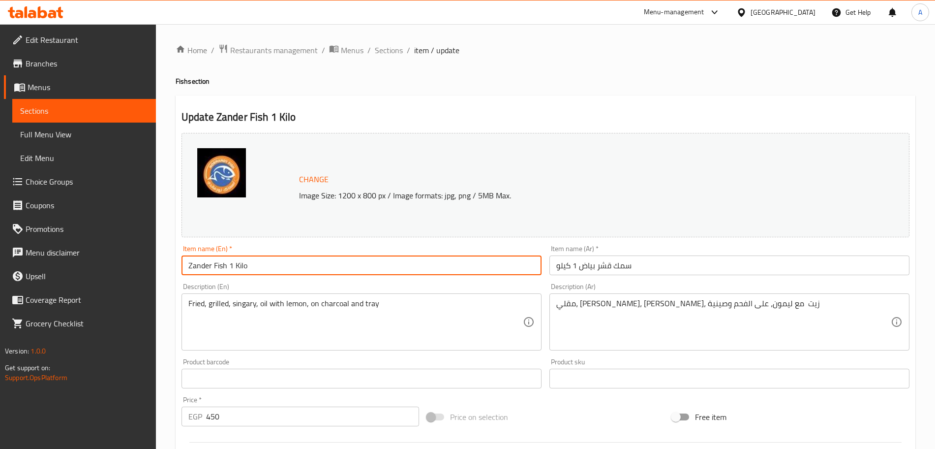
drag, startPoint x: 265, startPoint y: 268, endPoint x: 228, endPoint y: 262, distance: 37.8
click at [228, 262] on input "Zander Fish 1 Kilo" at bounding box center [362, 265] width 360 height 20
type input "Zander Fish"
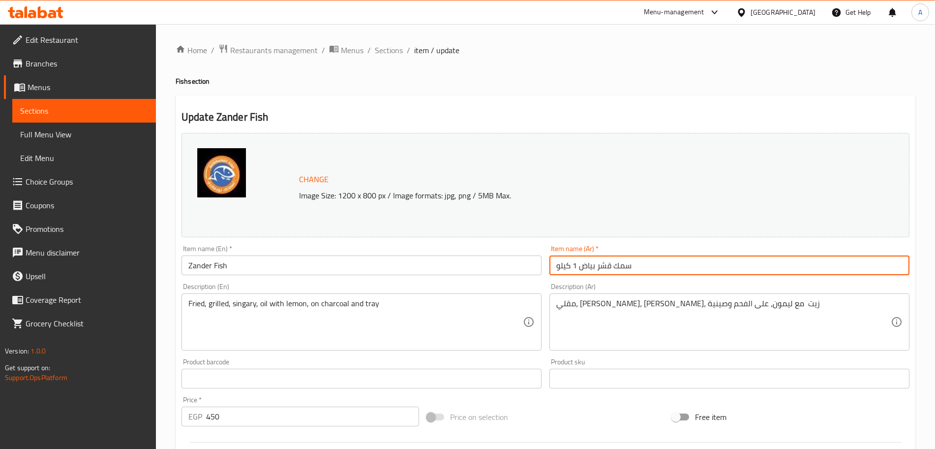
drag, startPoint x: 577, startPoint y: 265, endPoint x: 556, endPoint y: 266, distance: 21.2
click at [556, 266] on input "سمك قشر بياض 1 كيلو" at bounding box center [729, 265] width 360 height 20
drag, startPoint x: 556, startPoint y: 266, endPoint x: 575, endPoint y: 265, distance: 19.2
click at [575, 265] on input "سمك قشر بياض 1 كيلو" at bounding box center [729, 265] width 360 height 20
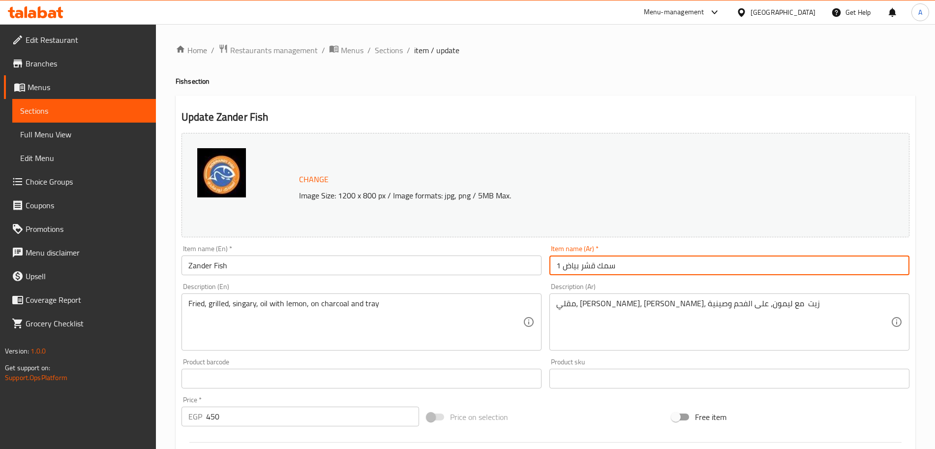
click at [557, 264] on input "سمك قشر بياض 1" at bounding box center [729, 265] width 360 height 20
click at [558, 265] on input "سمك قشر بياض1" at bounding box center [729, 265] width 360 height 20
click at [559, 266] on input "سمك قشر بياض1" at bounding box center [729, 265] width 360 height 20
drag, startPoint x: 554, startPoint y: 264, endPoint x: 559, endPoint y: 265, distance: 5.0
click at [559, 265] on input "سمك قشر بياض1" at bounding box center [729, 265] width 360 height 20
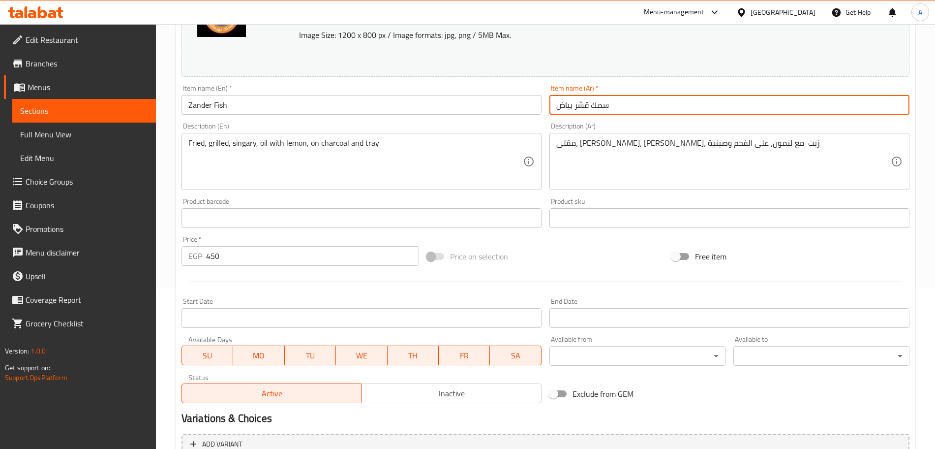
scroll to position [189, 0]
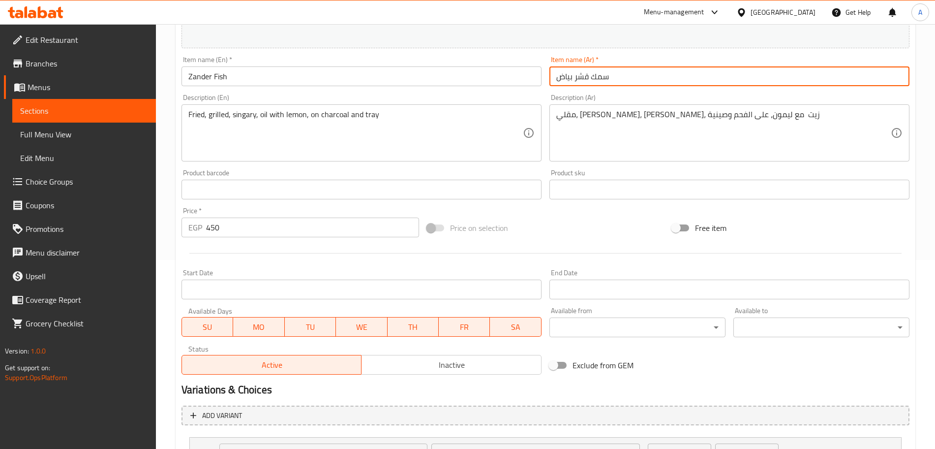
type input "سمك قشر بياض"
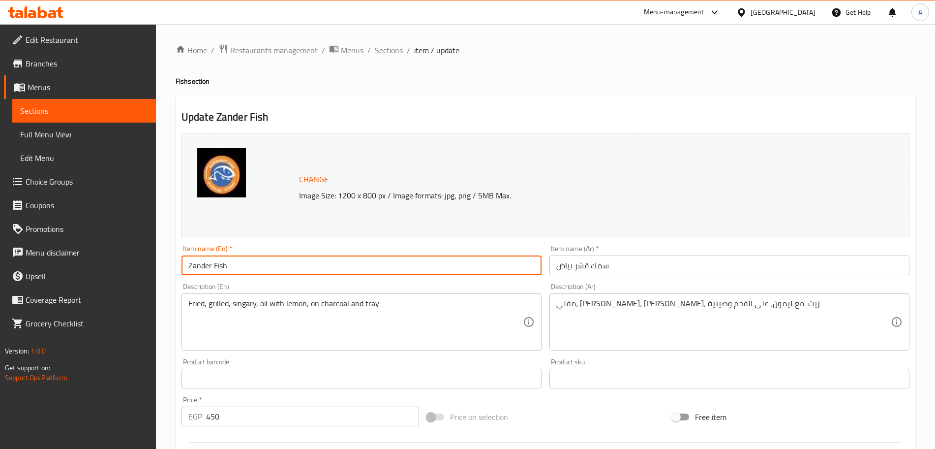
drag, startPoint x: 231, startPoint y: 270, endPoint x: 175, endPoint y: 272, distance: 56.6
click at [175, 272] on div "Home / Restaurants management / Menus / Sections / item / update Fish section U…" at bounding box center [545, 374] width 779 height 701
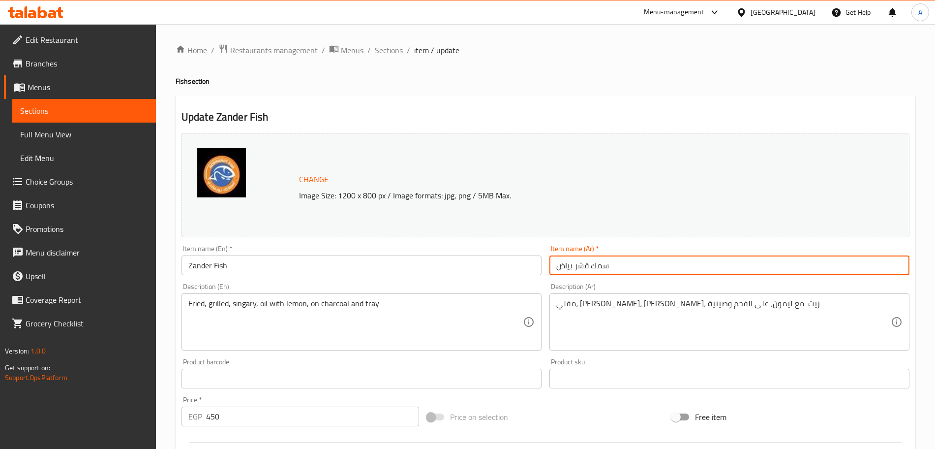
click at [587, 267] on input "سمك قشر بياض" at bounding box center [729, 265] width 360 height 20
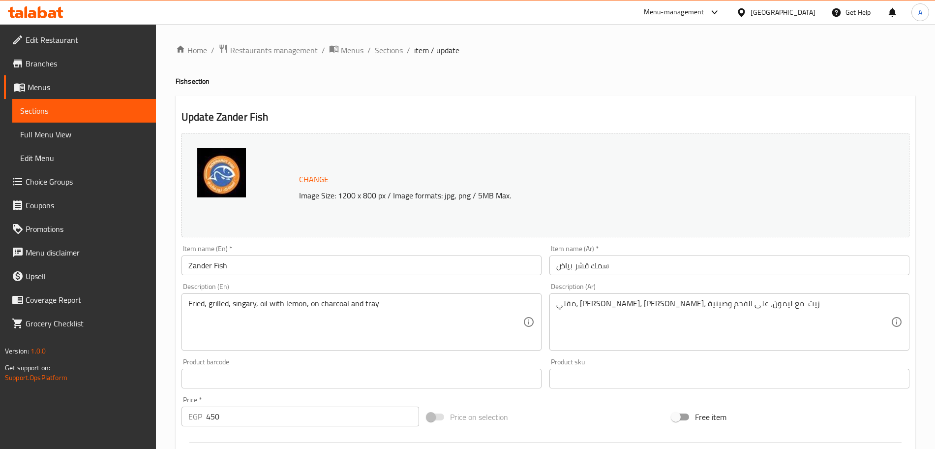
click at [595, 123] on h2 "Update Zander Fish" at bounding box center [546, 117] width 728 height 15
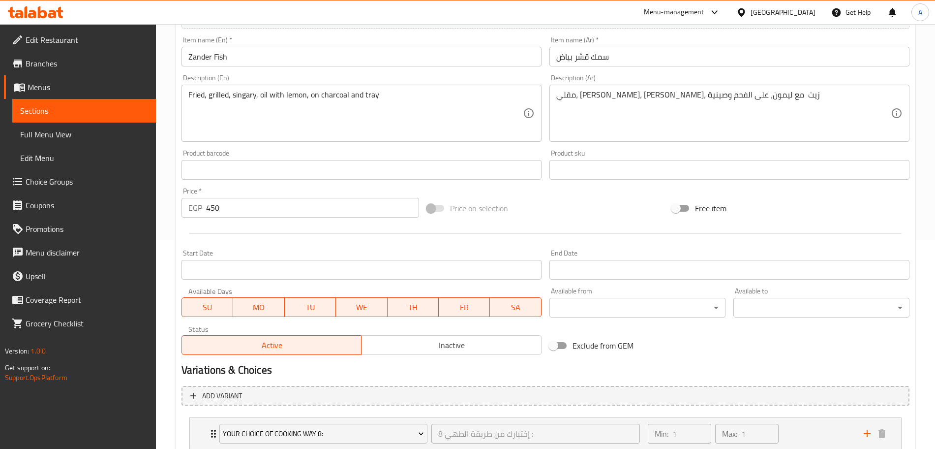
scroll to position [222, 0]
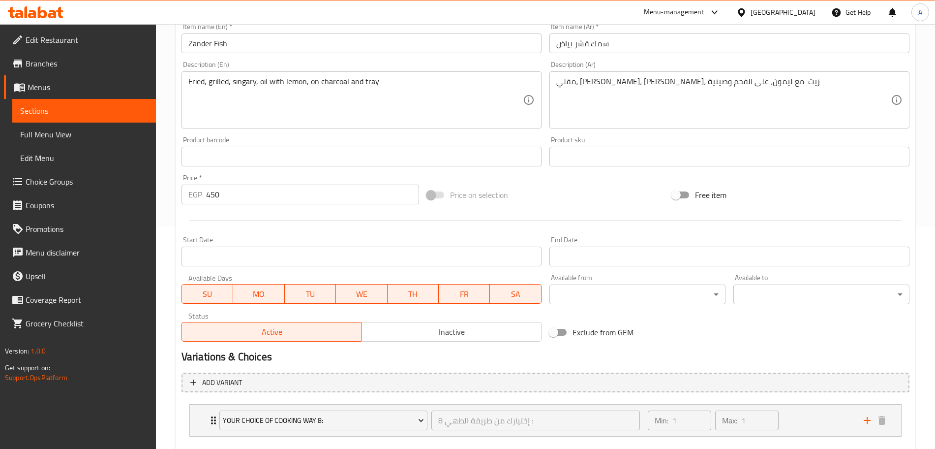
click at [257, 193] on input "450" at bounding box center [312, 194] width 213 height 20
type input "4"
type input "0"
click at [523, 208] on div at bounding box center [546, 220] width 736 height 24
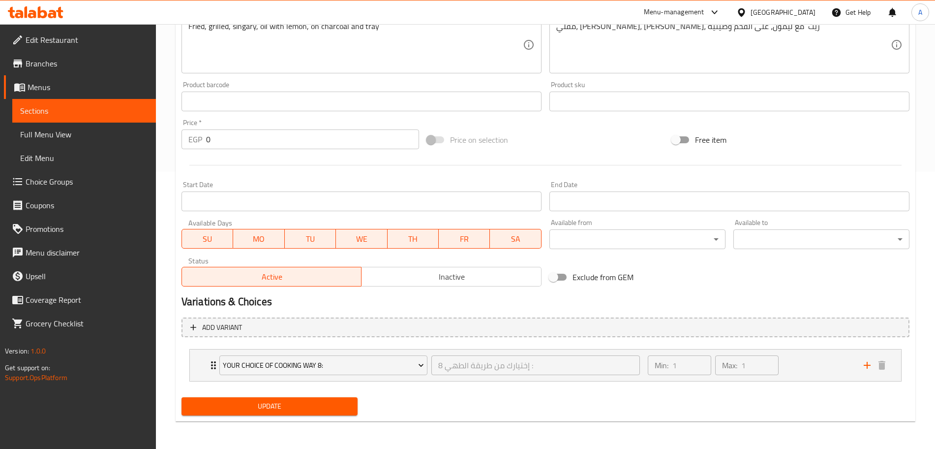
click at [320, 407] on span "Update" at bounding box center [269, 406] width 160 height 12
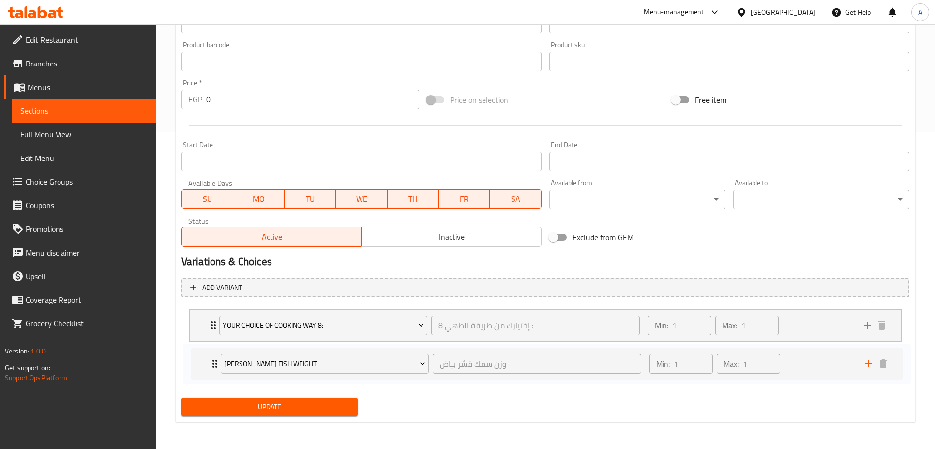
scroll to position [317, 0]
drag, startPoint x: 195, startPoint y: 369, endPoint x: 194, endPoint y: 330, distance: 39.9
click at [194, 330] on div "Your Choice Of Cooking Way 8: إختيارك من طريقة الطهي 8 : ​ Min: 1 ​ Max: 1 ​ Fr…" at bounding box center [546, 344] width 728 height 81
click at [243, 406] on span "Update" at bounding box center [269, 406] width 160 height 12
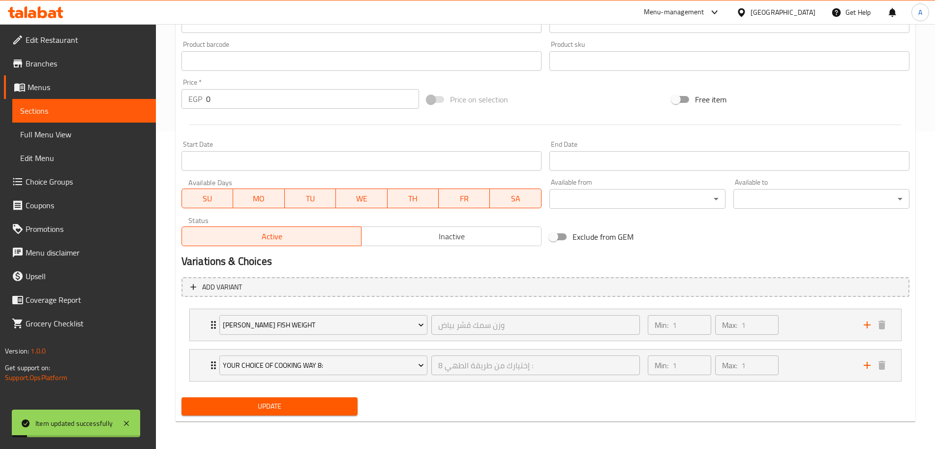
scroll to position [0, 0]
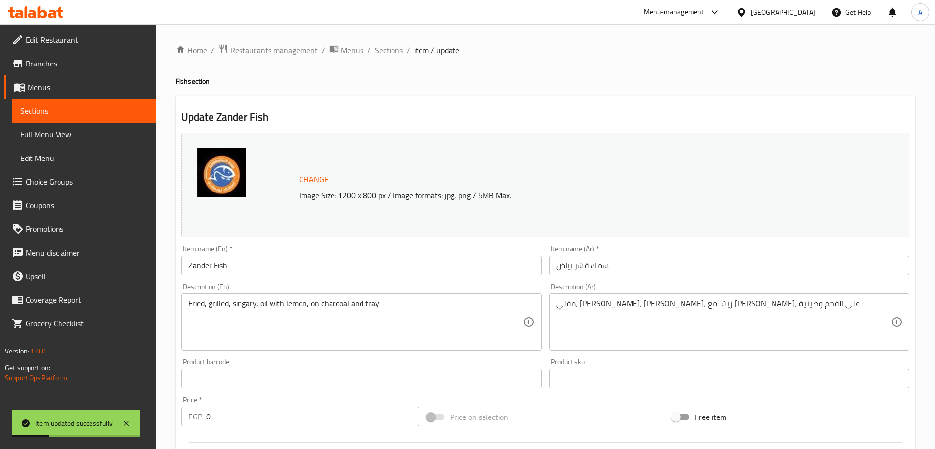
click at [398, 54] on span "Sections" at bounding box center [389, 50] width 28 height 12
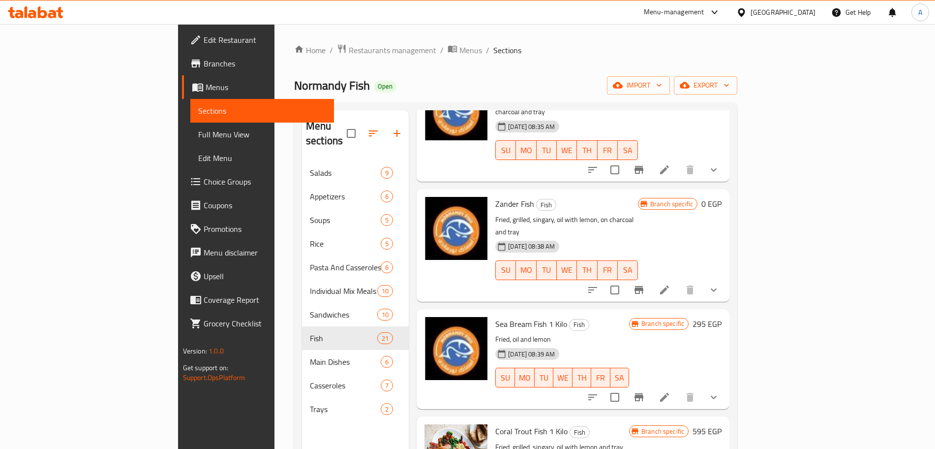
scroll to position [808, 0]
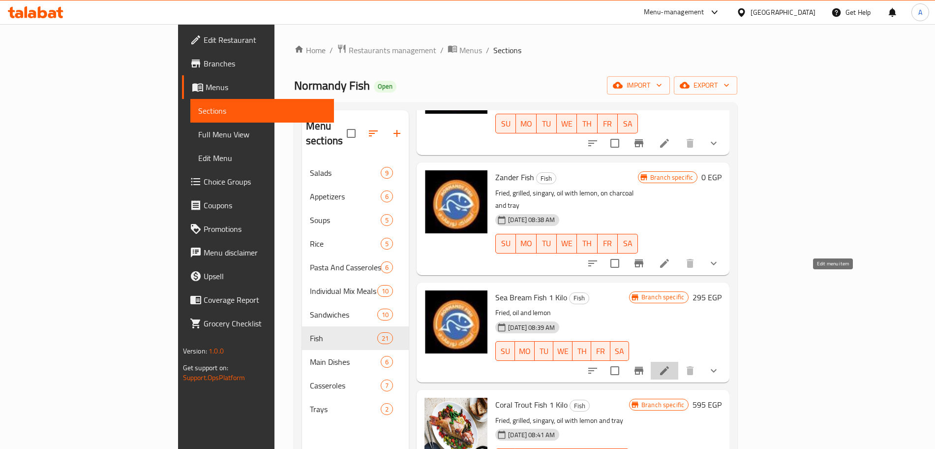
click at [669, 366] on icon at bounding box center [664, 370] width 9 height 9
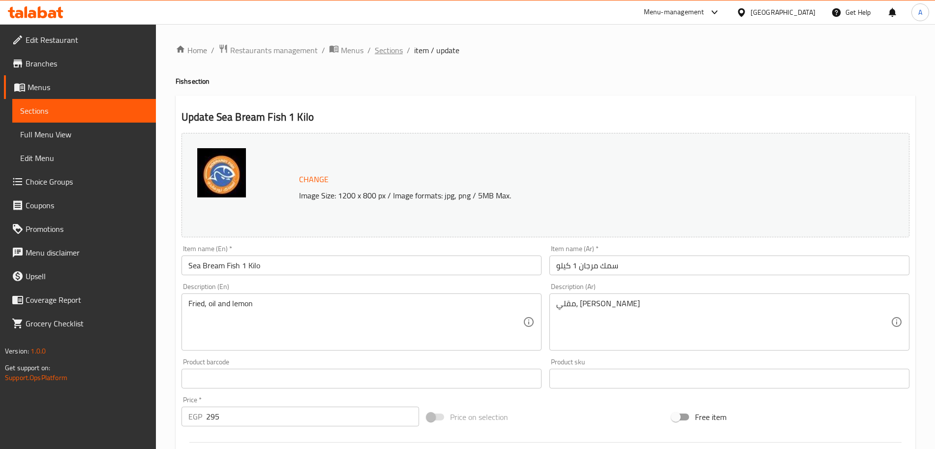
click at [396, 52] on span "Sections" at bounding box center [389, 50] width 28 height 12
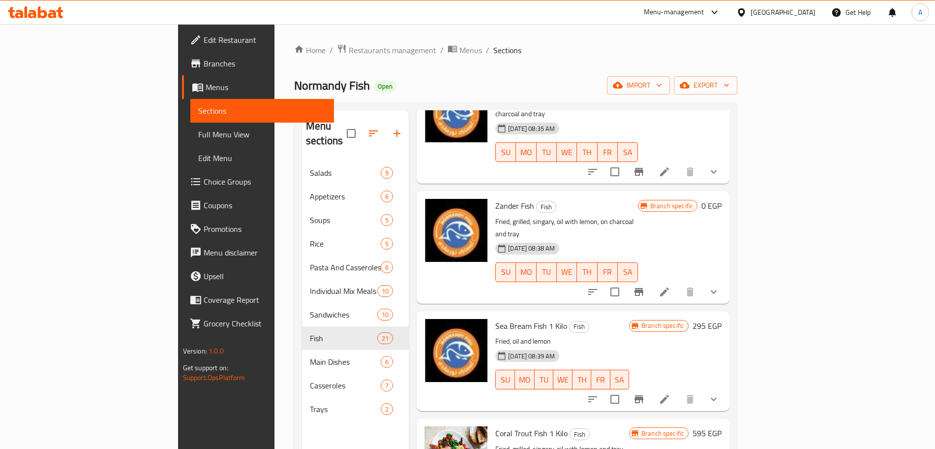
scroll to position [781, 0]
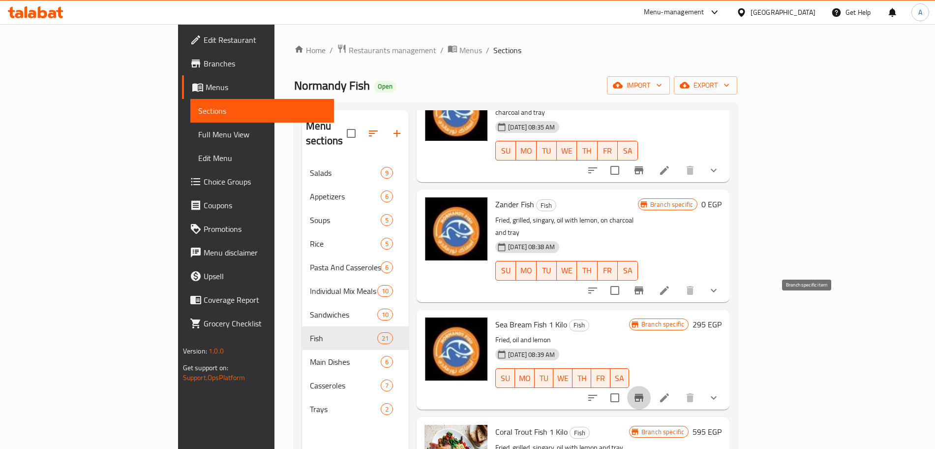
click at [645, 392] on icon "Branch-specific-item" at bounding box center [639, 398] width 12 height 12
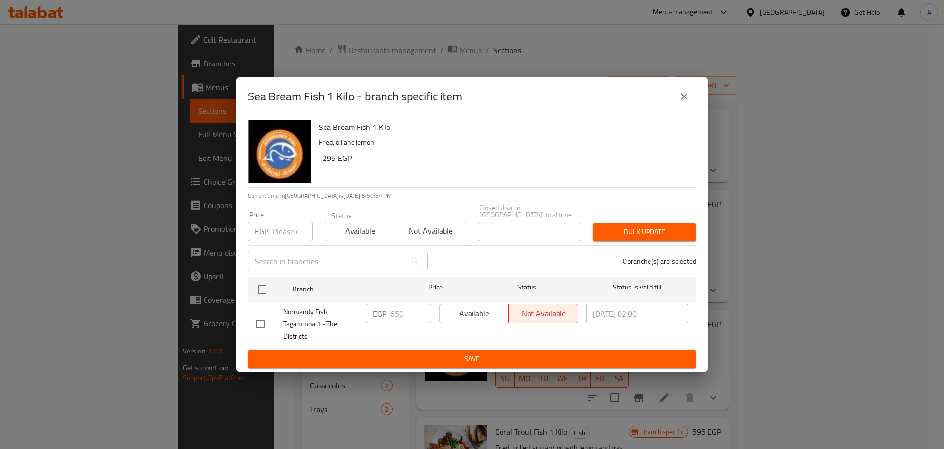
click at [686, 99] on icon "close" at bounding box center [685, 97] width 12 height 12
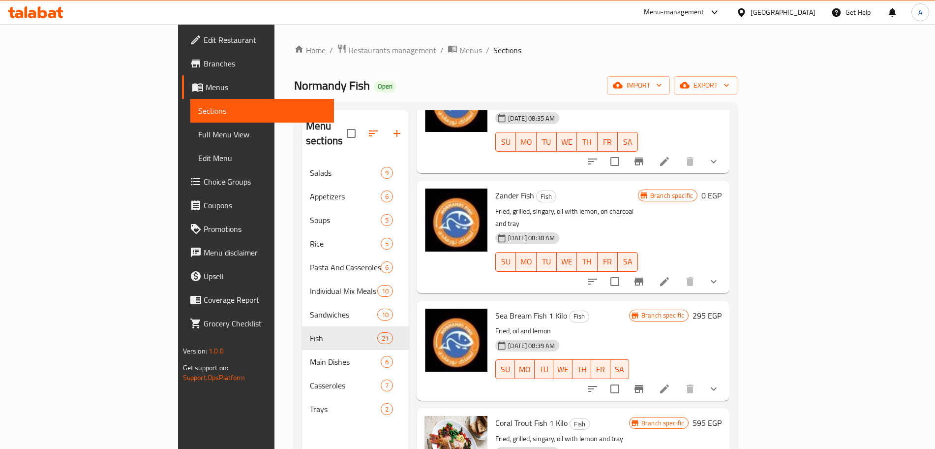
scroll to position [785, 0]
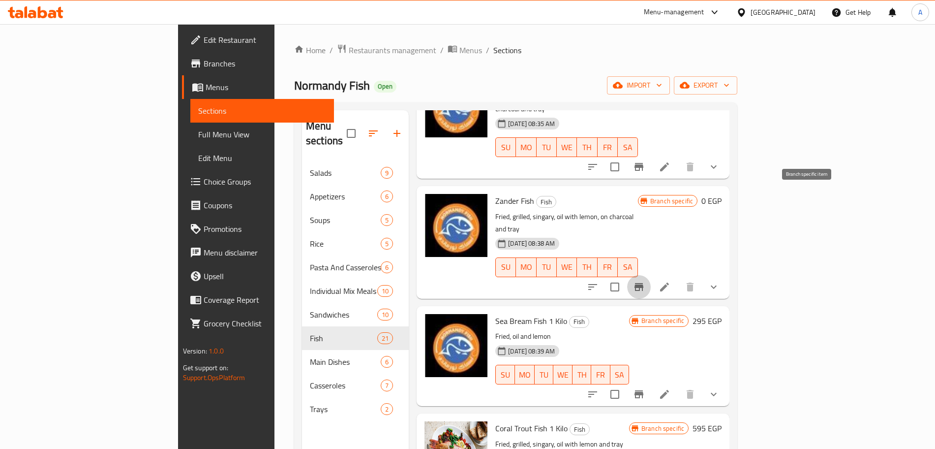
click at [643, 283] on icon "Branch-specific-item" at bounding box center [639, 287] width 9 height 8
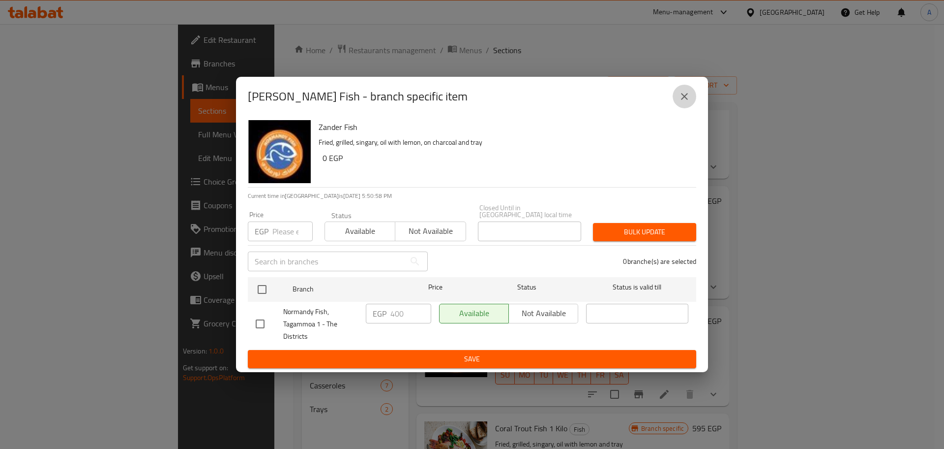
click at [683, 102] on icon "close" at bounding box center [685, 97] width 12 height 12
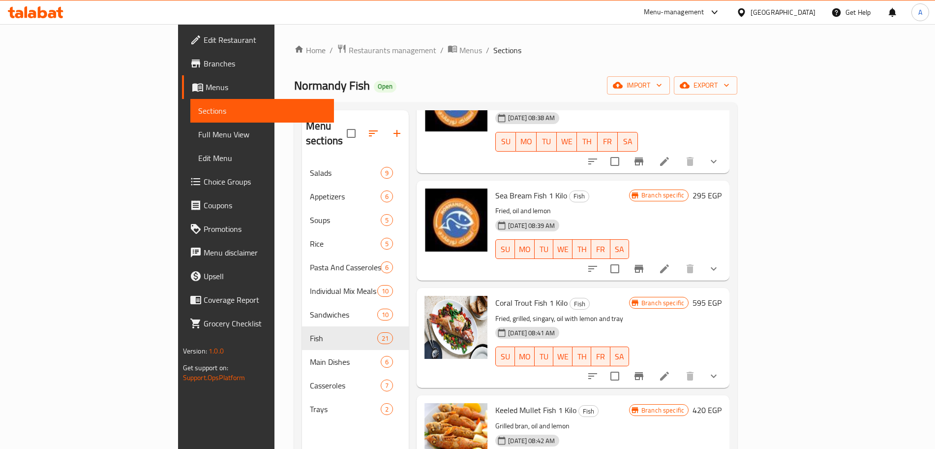
scroll to position [914, 0]
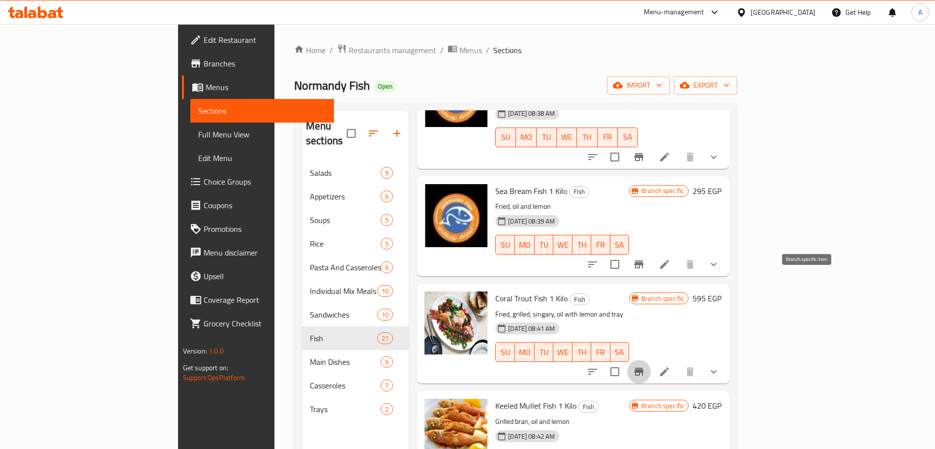
click at [643, 367] on icon "Branch-specific-item" at bounding box center [639, 371] width 9 height 8
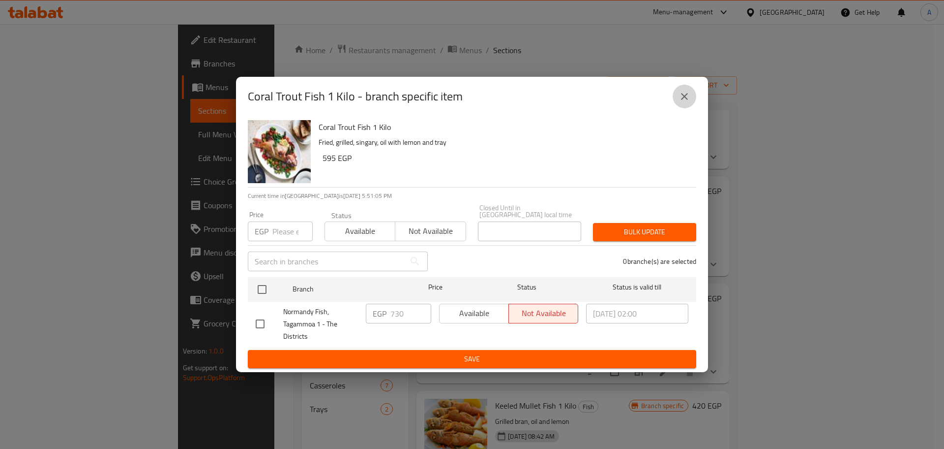
click at [688, 100] on icon "close" at bounding box center [684, 96] width 7 height 7
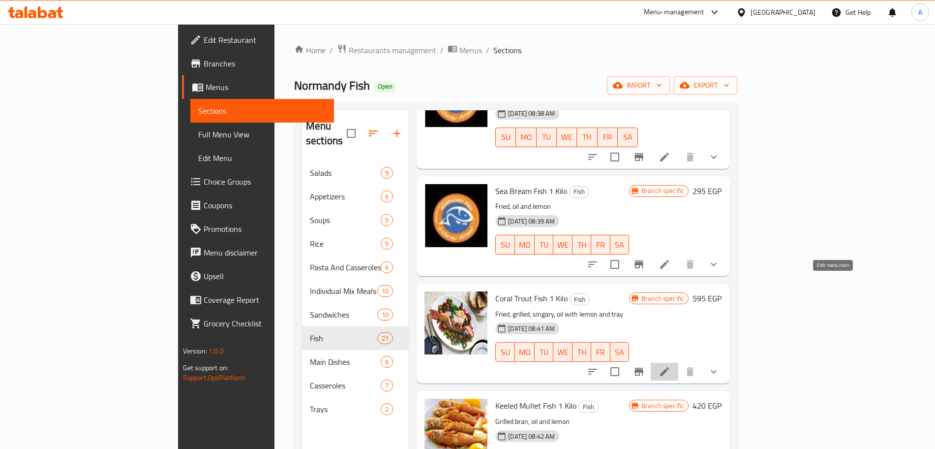
click at [670, 365] on icon at bounding box center [665, 371] width 12 height 12
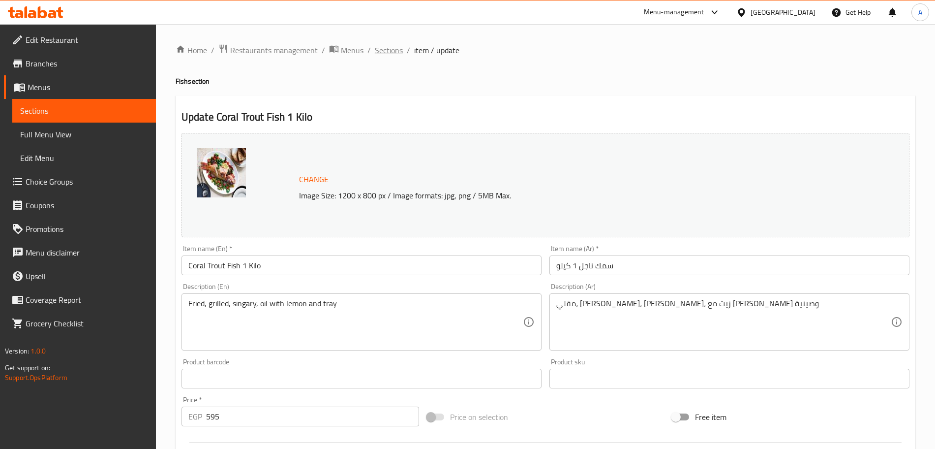
click at [390, 50] on span "Sections" at bounding box center [389, 50] width 28 height 12
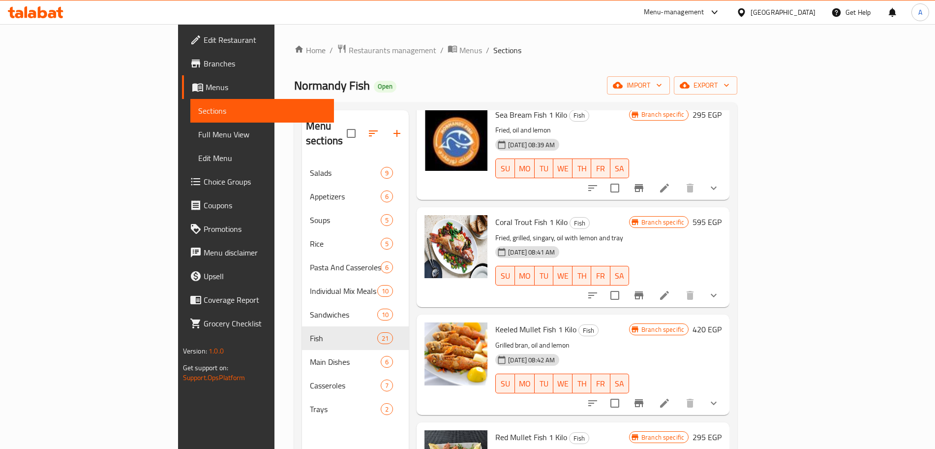
scroll to position [991, 0]
click at [651, 283] on button "Branch-specific-item" at bounding box center [639, 295] width 24 height 24
click at [669, 290] on icon at bounding box center [664, 294] width 9 height 9
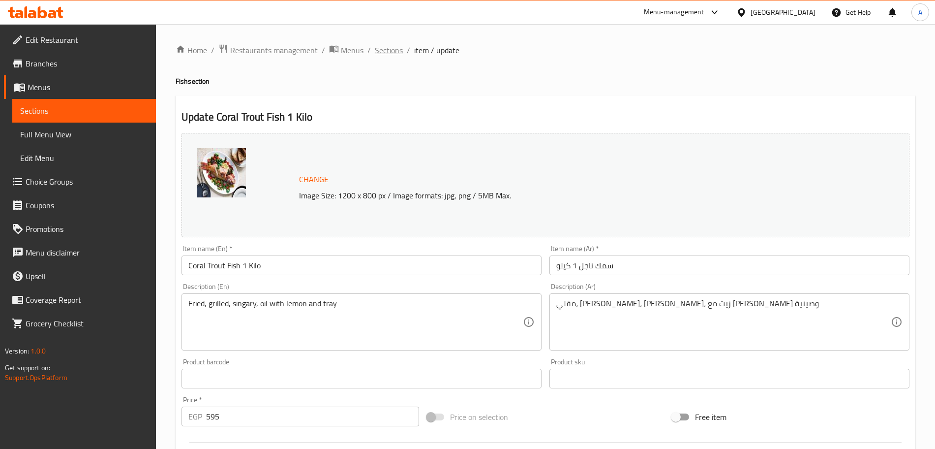
click at [396, 51] on span "Sections" at bounding box center [389, 50] width 28 height 12
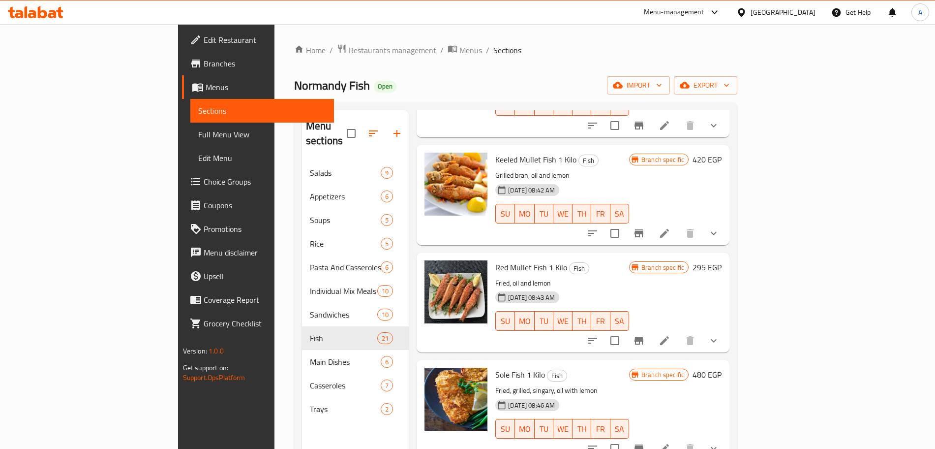
scroll to position [1161, 0]
click at [670, 334] on icon at bounding box center [665, 340] width 12 height 12
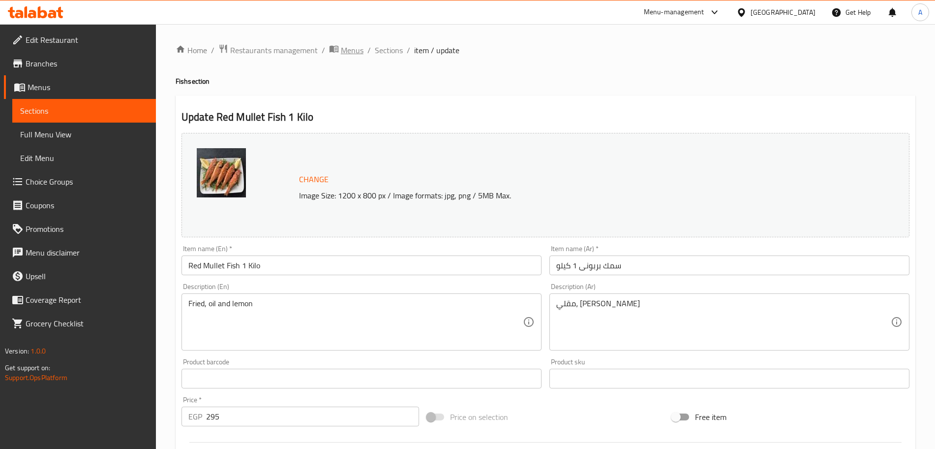
click at [359, 50] on span "Menus" at bounding box center [352, 50] width 23 height 12
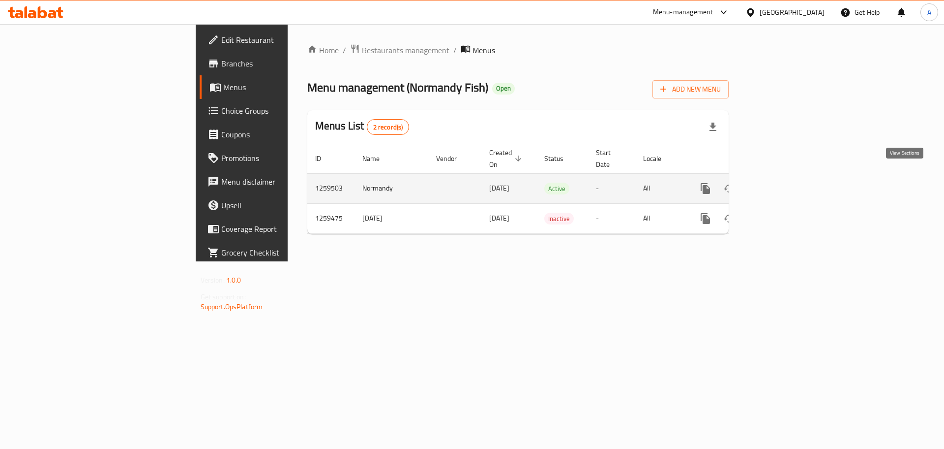
click at [783, 182] on icon "enhanced table" at bounding box center [777, 188] width 12 height 12
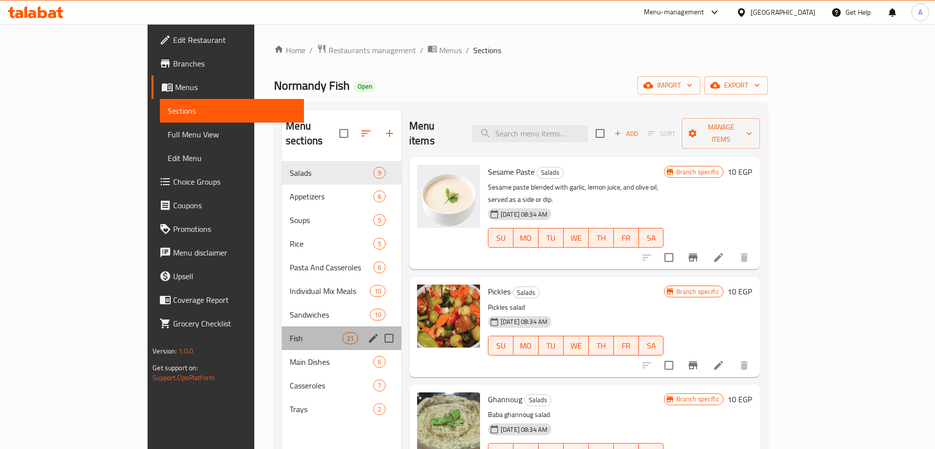
click at [282, 326] on div "Fish 21" at bounding box center [342, 338] width 120 height 24
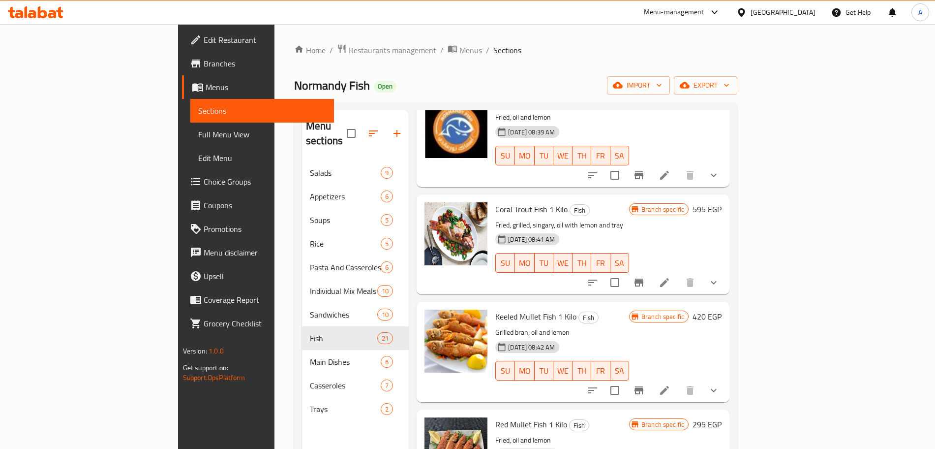
scroll to position [1003, 0]
click at [643, 387] on icon "Branch-specific-item" at bounding box center [639, 391] width 9 height 8
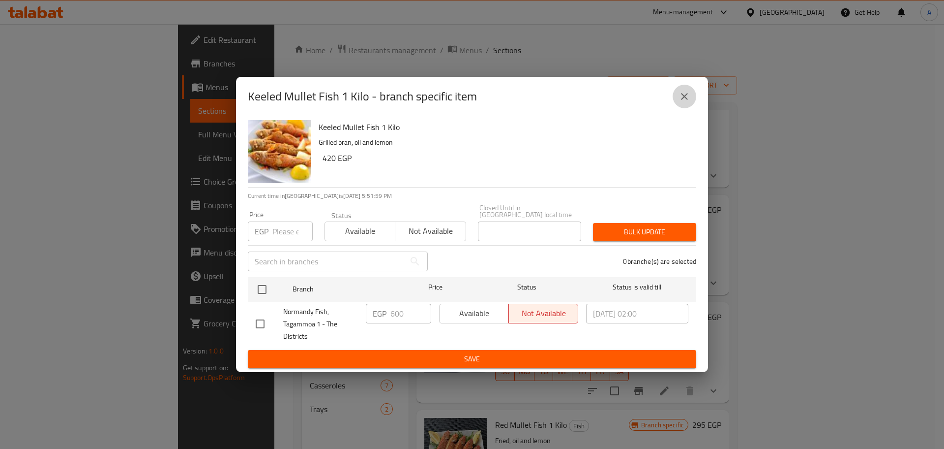
click at [687, 99] on icon "close" at bounding box center [685, 97] width 12 height 12
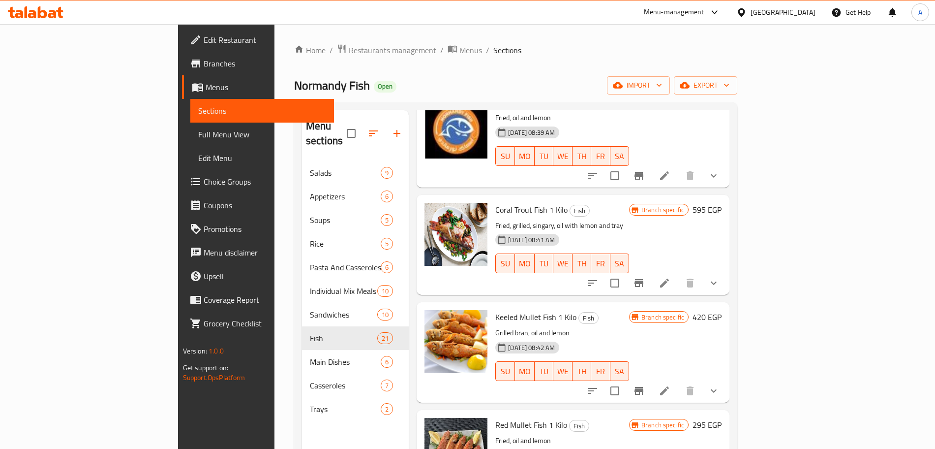
scroll to position [1142, 0]
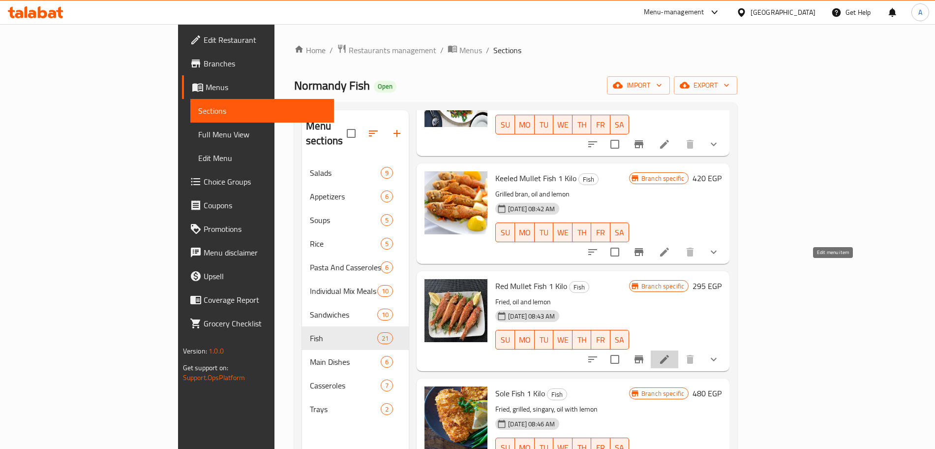
click at [670, 353] on icon at bounding box center [665, 359] width 12 height 12
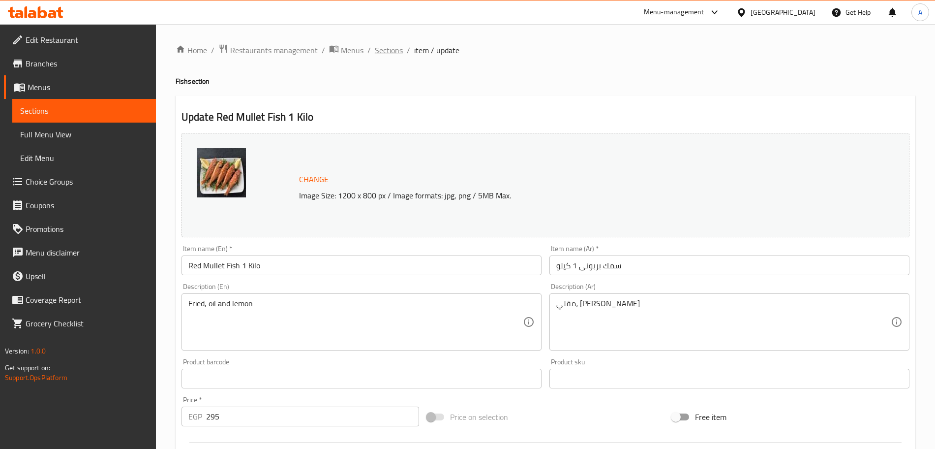
click at [387, 50] on span "Sections" at bounding box center [389, 50] width 28 height 12
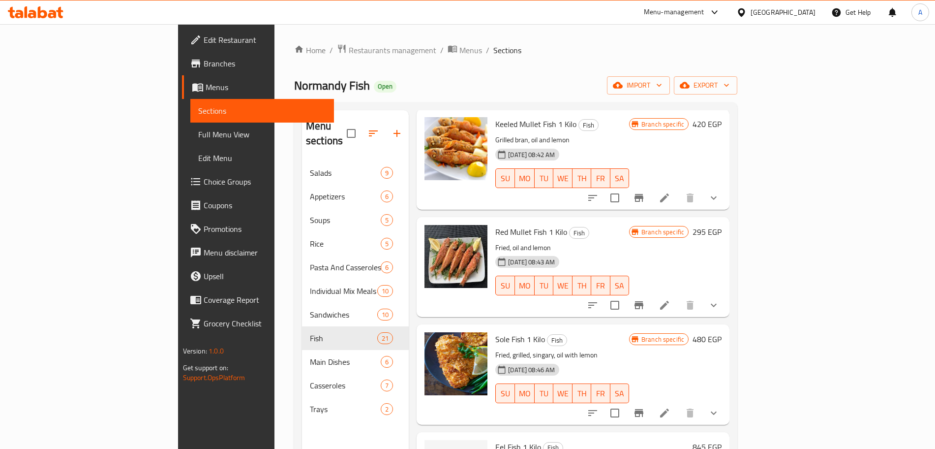
scroll to position [1197, 0]
click at [669, 407] on icon at bounding box center [664, 411] width 9 height 9
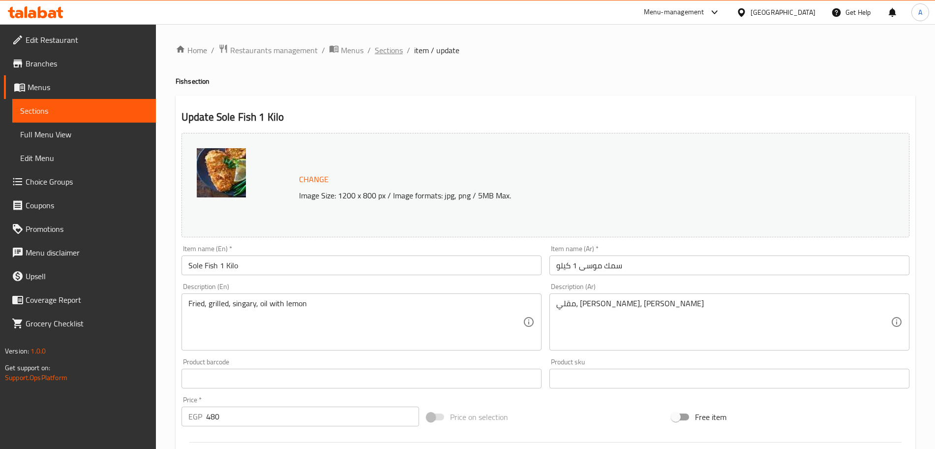
click at [394, 48] on span "Sections" at bounding box center [389, 50] width 28 height 12
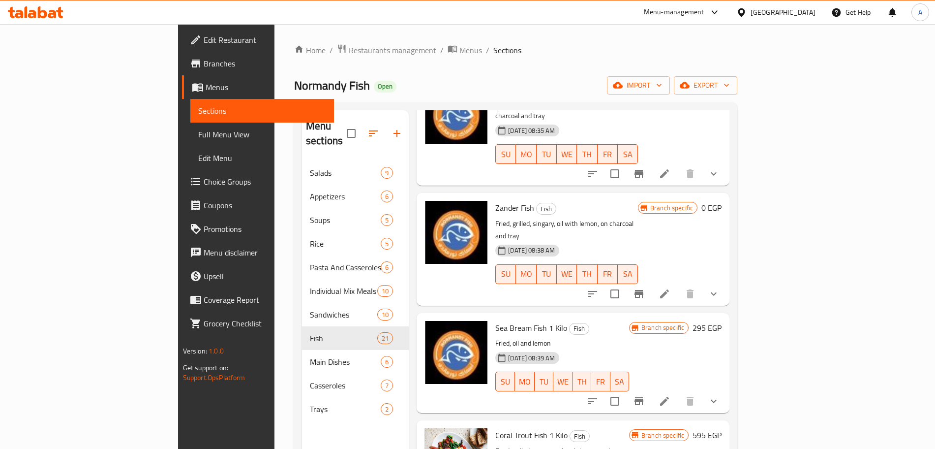
scroll to position [817, 0]
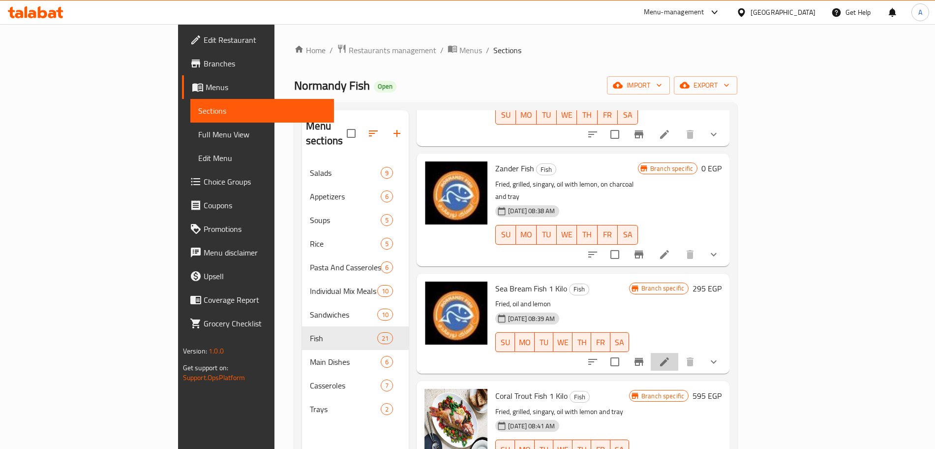
click at [678, 353] on li at bounding box center [665, 362] width 28 height 18
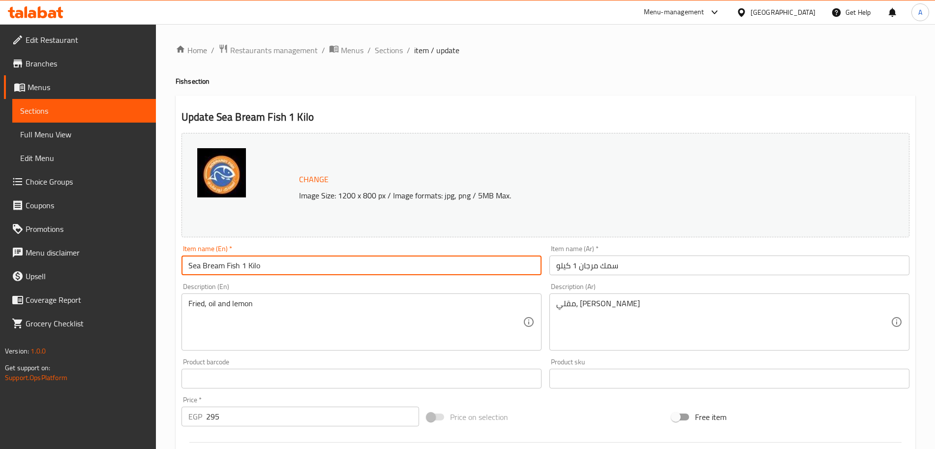
drag, startPoint x: 273, startPoint y: 265, endPoint x: 240, endPoint y: 269, distance: 33.1
click at [240, 269] on input "Sea Bream Fish 1 Kilo" at bounding box center [362, 265] width 360 height 20
type input "Sea Bream Fish"
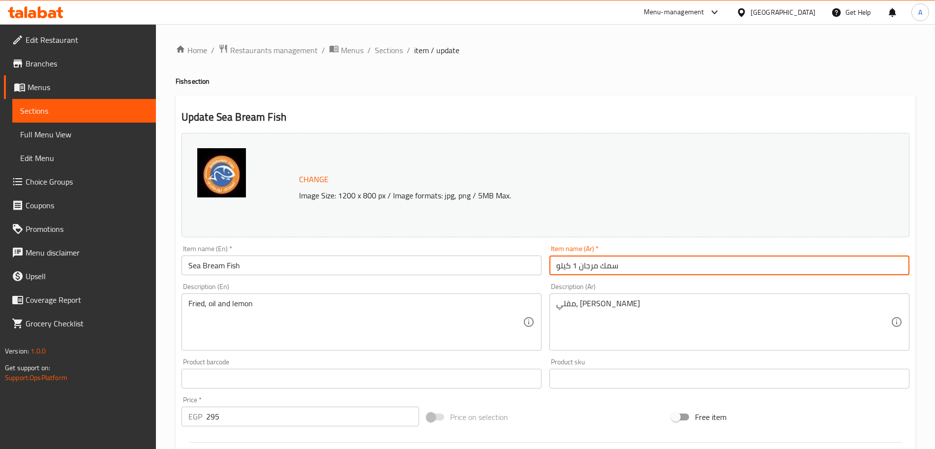
drag, startPoint x: 556, startPoint y: 270, endPoint x: 578, endPoint y: 270, distance: 22.1
click at [578, 270] on input "سمك مرجان 1 كيلو" at bounding box center [729, 265] width 360 height 20
type input "سمك مرجان"
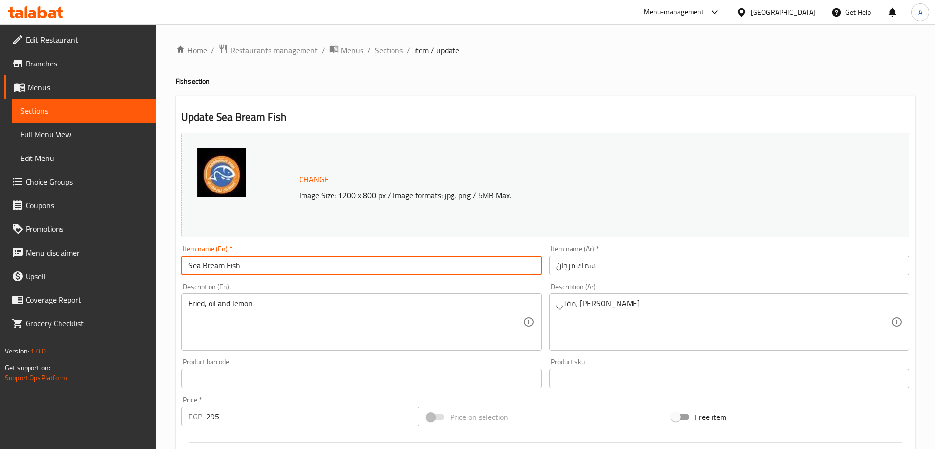
drag, startPoint x: 260, startPoint y: 260, endPoint x: 186, endPoint y: 271, distance: 74.2
click at [186, 271] on input "Sea Bream Fish" at bounding box center [362, 265] width 360 height 20
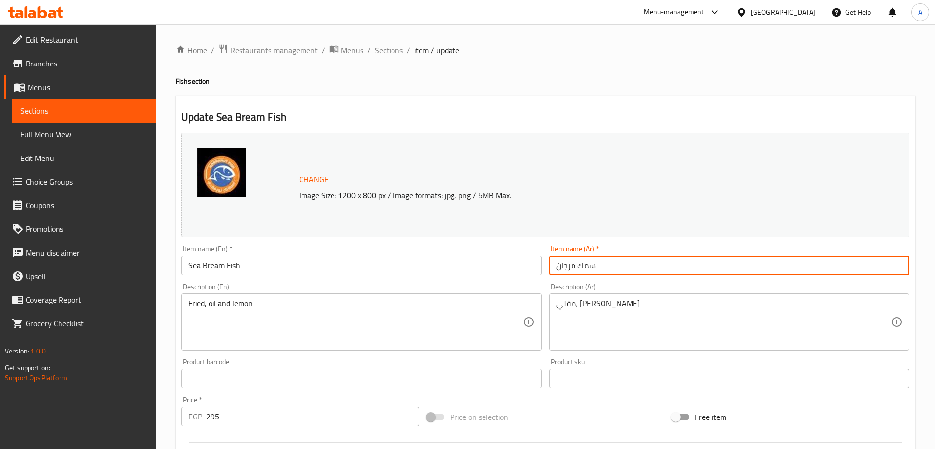
click at [579, 261] on input "سمك مرجان" at bounding box center [729, 265] width 360 height 20
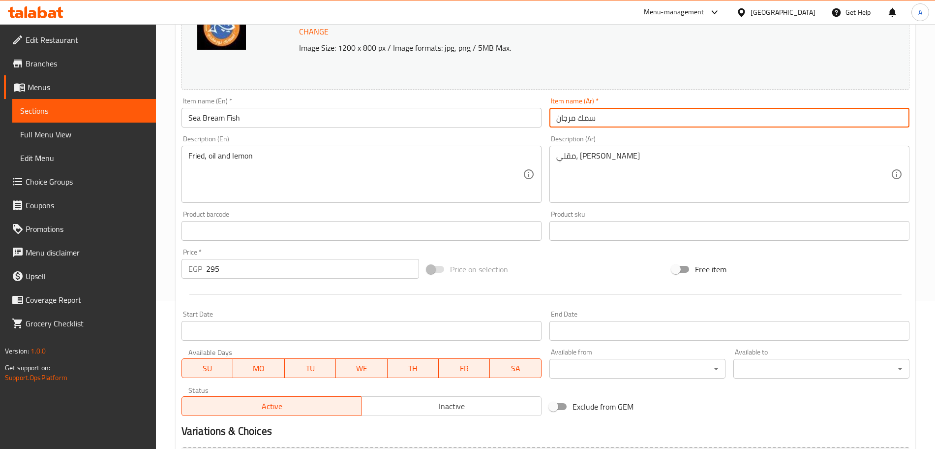
scroll to position [165, 0]
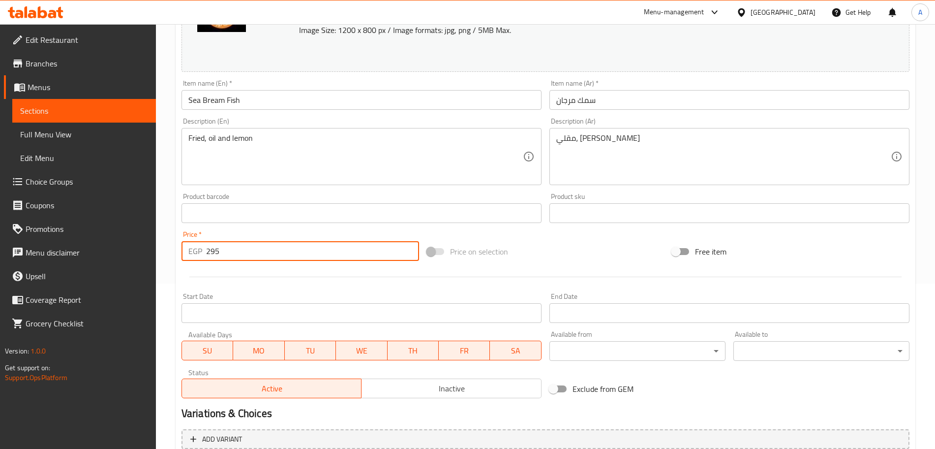
click at [264, 253] on input "295" at bounding box center [312, 251] width 213 height 20
type input "2"
type input "0"
click at [567, 267] on div at bounding box center [546, 277] width 736 height 24
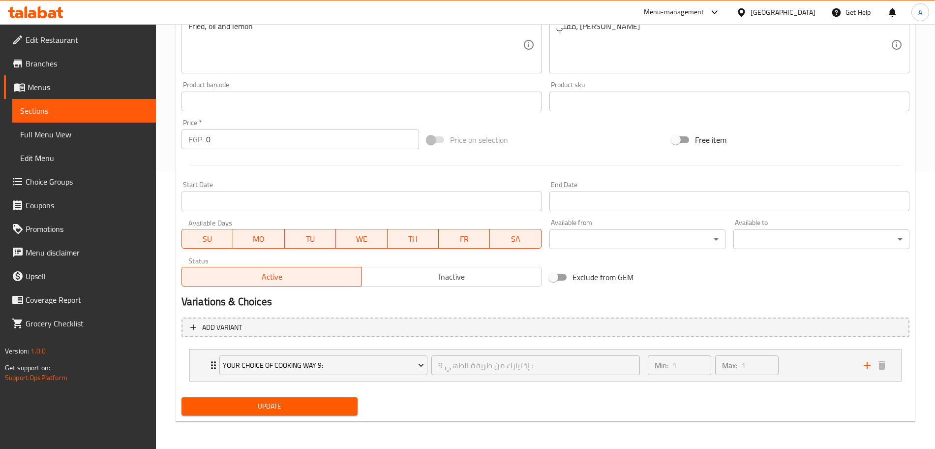
click at [235, 404] on span "Update" at bounding box center [269, 406] width 160 height 12
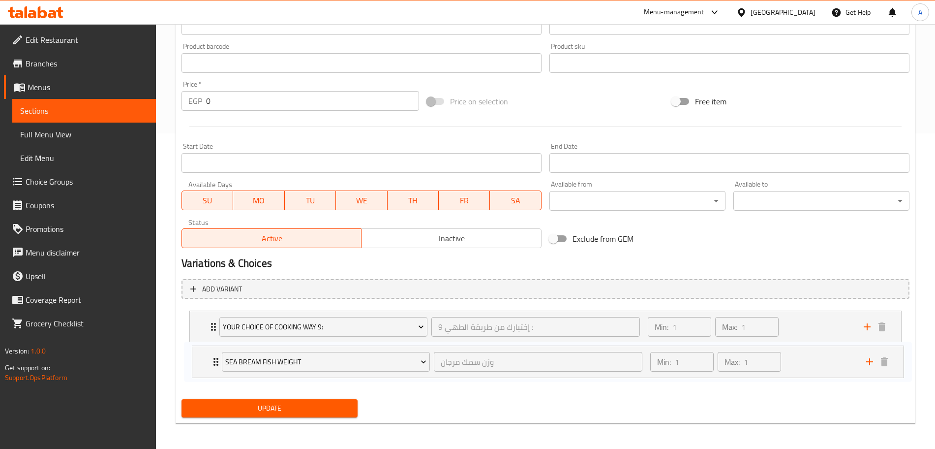
scroll to position [317, 0]
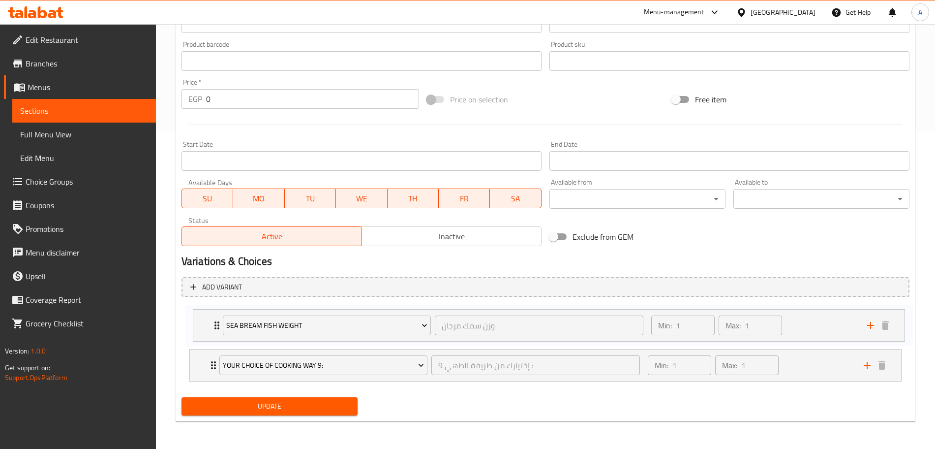
drag, startPoint x: 194, startPoint y: 367, endPoint x: 198, endPoint y: 317, distance: 50.3
click at [198, 317] on div "Your Choice Of Cooking Way 9: إختيارك من طريقة الطهي 9 : ​ Min: 1 ​ Max: 1 ​ Fr…" at bounding box center [546, 344] width 728 height 81
click at [293, 402] on span "Update" at bounding box center [269, 406] width 160 height 12
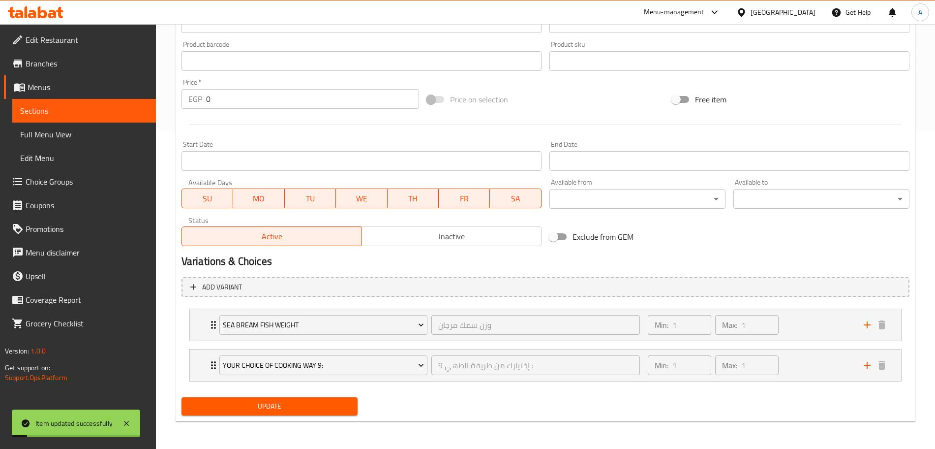
scroll to position [0, 0]
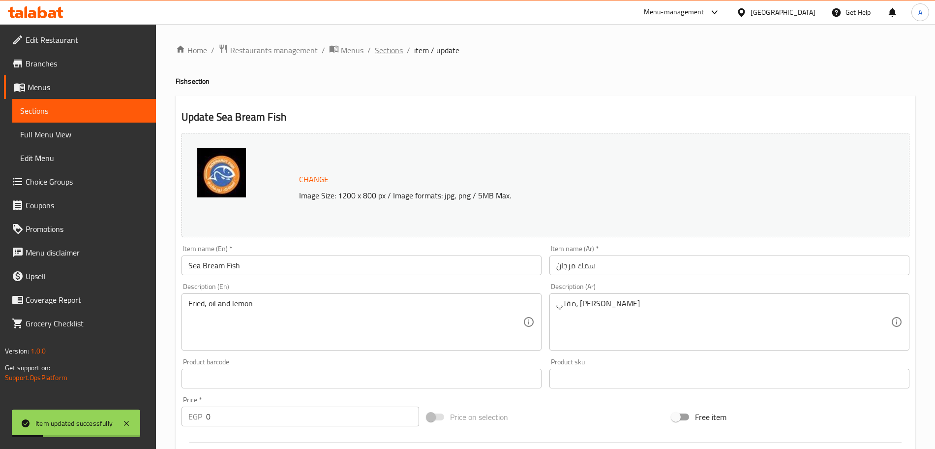
click at [401, 53] on span "Sections" at bounding box center [389, 50] width 28 height 12
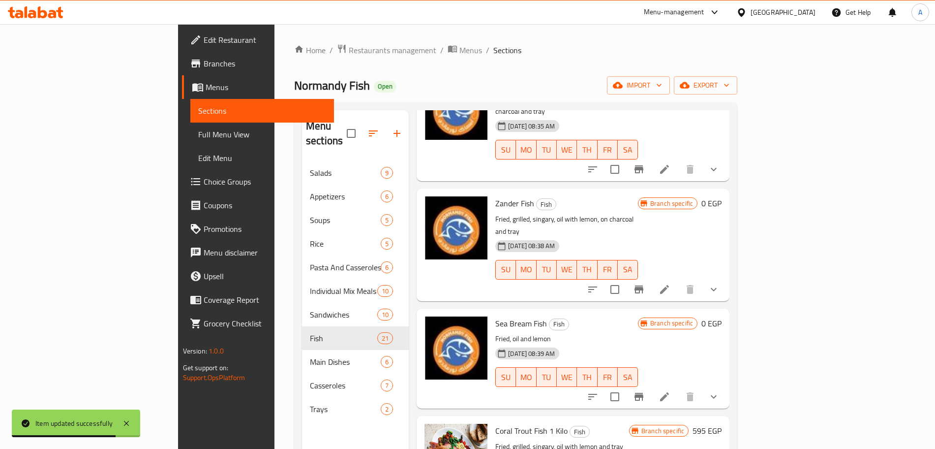
scroll to position [900, 0]
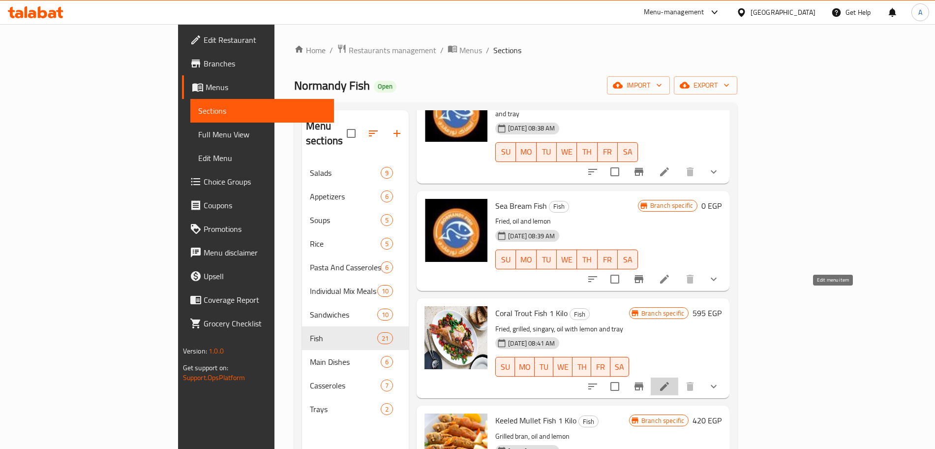
click at [669, 382] on icon at bounding box center [664, 386] width 9 height 9
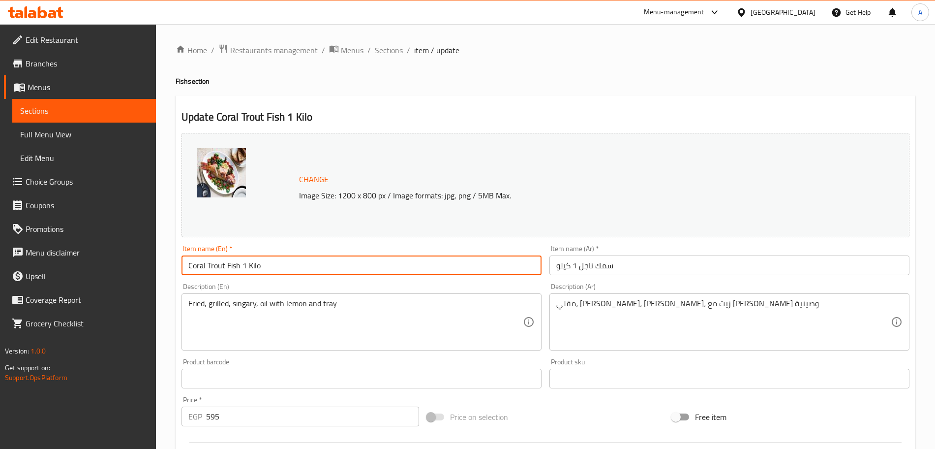
drag, startPoint x: 274, startPoint y: 262, endPoint x: 240, endPoint y: 264, distance: 35.0
click at [240, 264] on input "Coral Trout Fish 1 Kilo" at bounding box center [362, 265] width 360 height 20
type input "Coral Trout Fish"
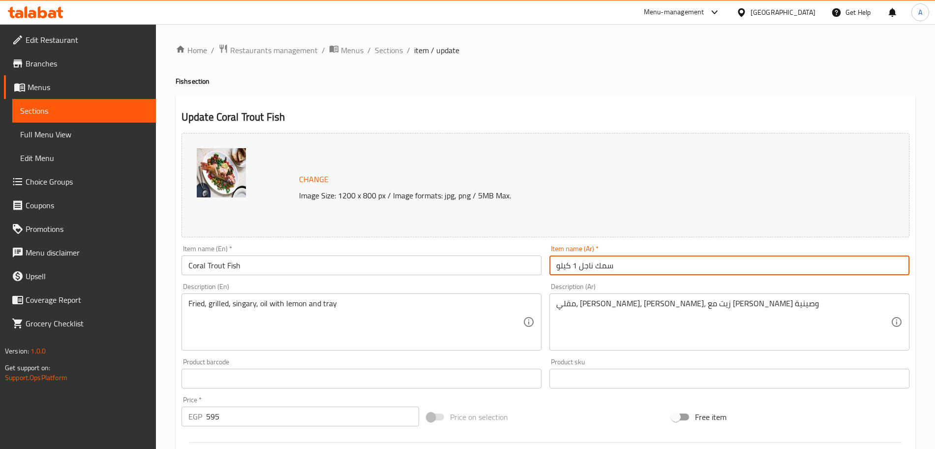
drag, startPoint x: 553, startPoint y: 273, endPoint x: 574, endPoint y: 279, distance: 21.6
click at [574, 279] on div "Change Image Size: 1200 x 800 px / Image formats: jpg, png / 5MB Max. Item name…" at bounding box center [546, 348] width 736 height 438
type input "سمك ناجل"
click at [250, 258] on input "Coral Trout Fish" at bounding box center [362, 265] width 360 height 20
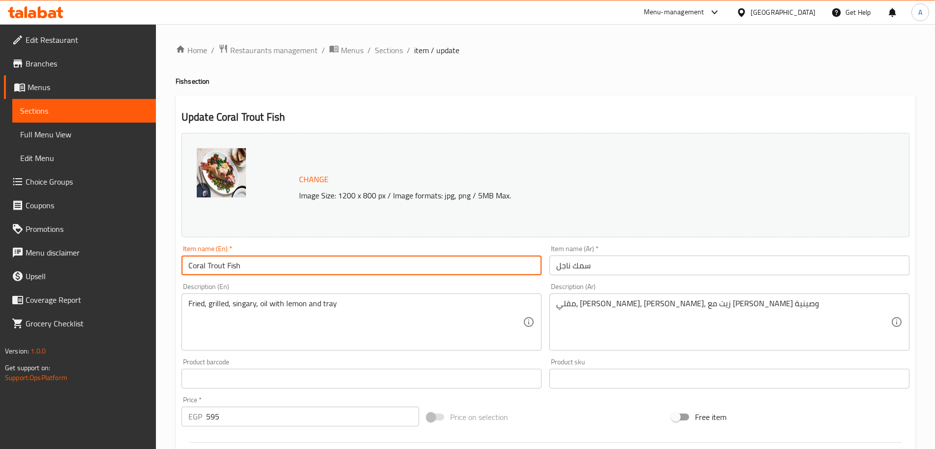
click at [250, 258] on input "Coral Trout Fish" at bounding box center [362, 265] width 360 height 20
click at [254, 263] on input "Coral Trout Fish" at bounding box center [362, 265] width 360 height 20
click at [571, 269] on input "سمك ناجل" at bounding box center [729, 265] width 360 height 20
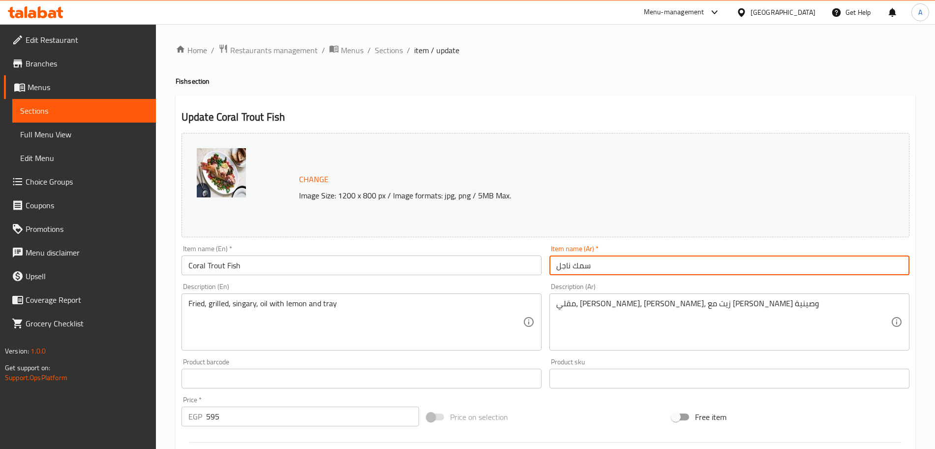
click at [571, 269] on input "سمك ناجل" at bounding box center [729, 265] width 360 height 20
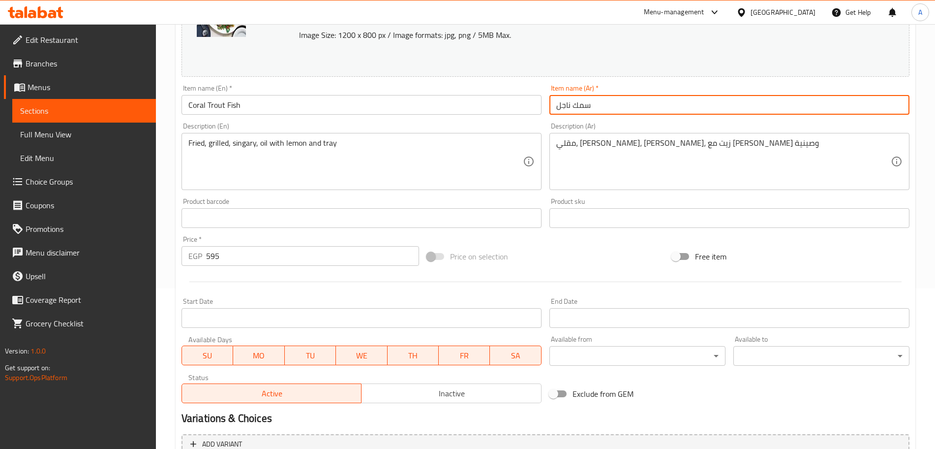
scroll to position [165, 0]
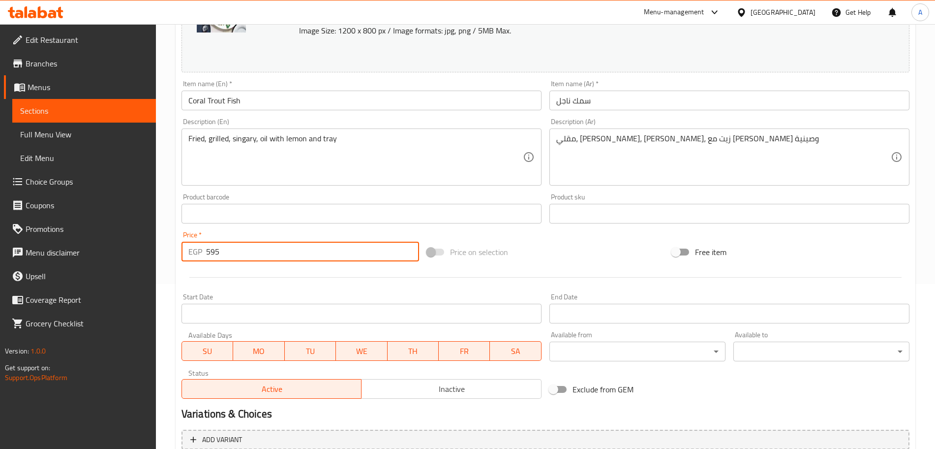
drag, startPoint x: 262, startPoint y: 254, endPoint x: 190, endPoint y: 249, distance: 72.0
click at [190, 249] on div "EGP 595 Price *" at bounding box center [301, 252] width 238 height 20
type input "0"
click at [530, 251] on div "Price on selection" at bounding box center [545, 252] width 245 height 27
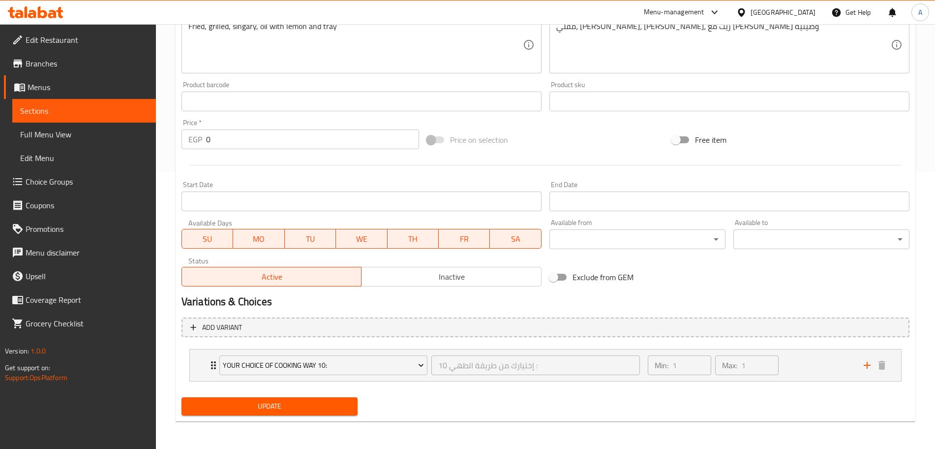
scroll to position [276, 0]
click at [290, 404] on span "Update" at bounding box center [269, 406] width 160 height 12
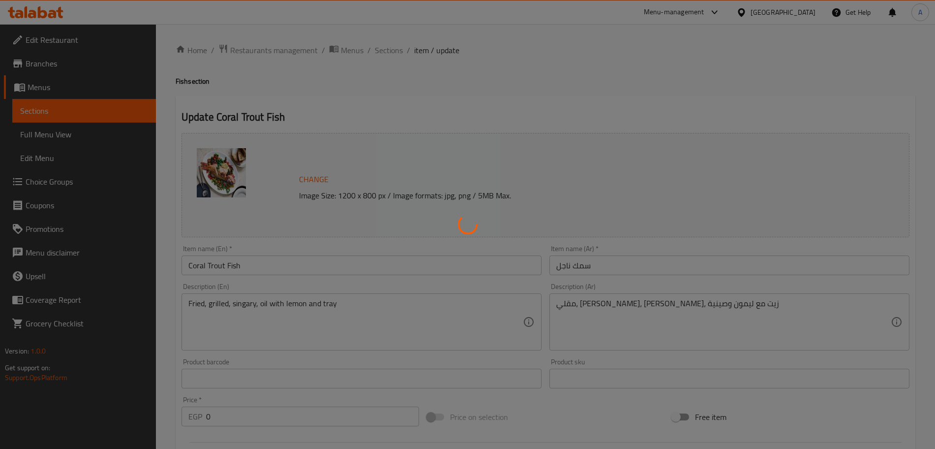
type input "إختيارك من طريقة الطهي 10 :"
type input "1"
type input "وزن سمك ناجل"
type input "1"
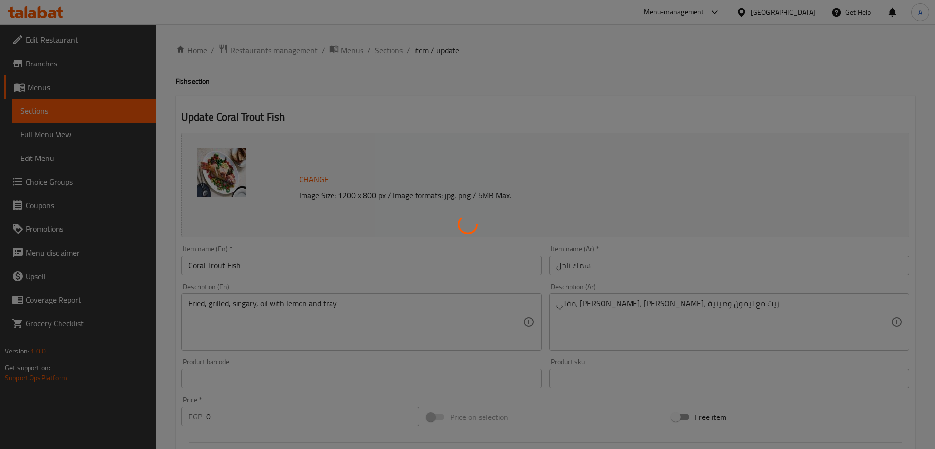
type input "1"
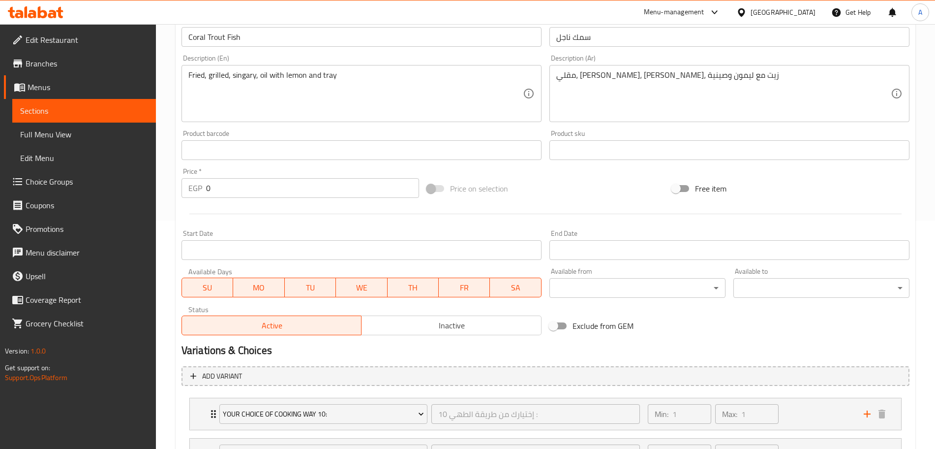
scroll to position [317, 0]
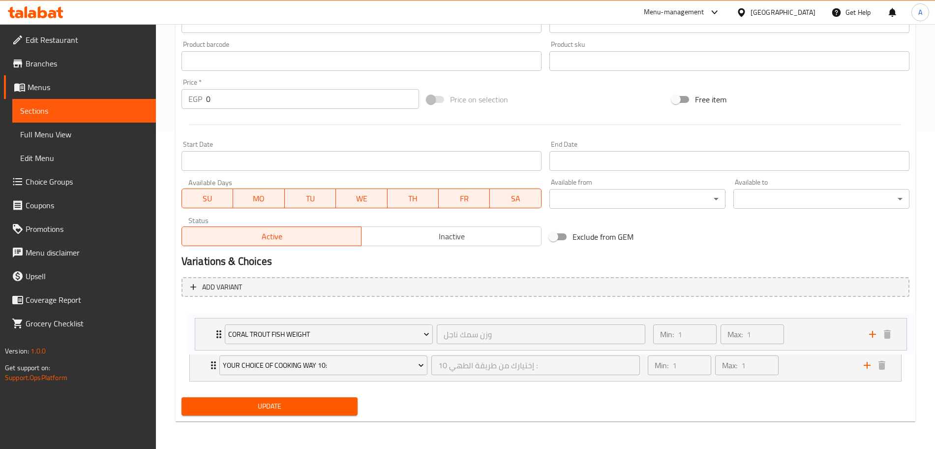
drag, startPoint x: 196, startPoint y: 369, endPoint x: 203, endPoint y: 333, distance: 36.6
click at [203, 333] on div "Your Choice Of Cooking Way 10: إختيارك من طريقة الطهي 10 : ​ Min: 1 ​ Max: 1 ​ …" at bounding box center [546, 344] width 728 height 81
click at [279, 410] on span "Update" at bounding box center [269, 406] width 160 height 12
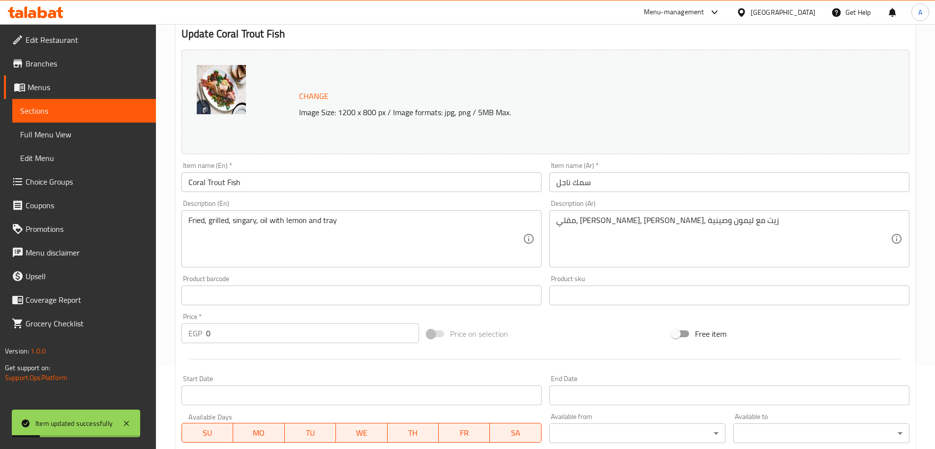
scroll to position [0, 0]
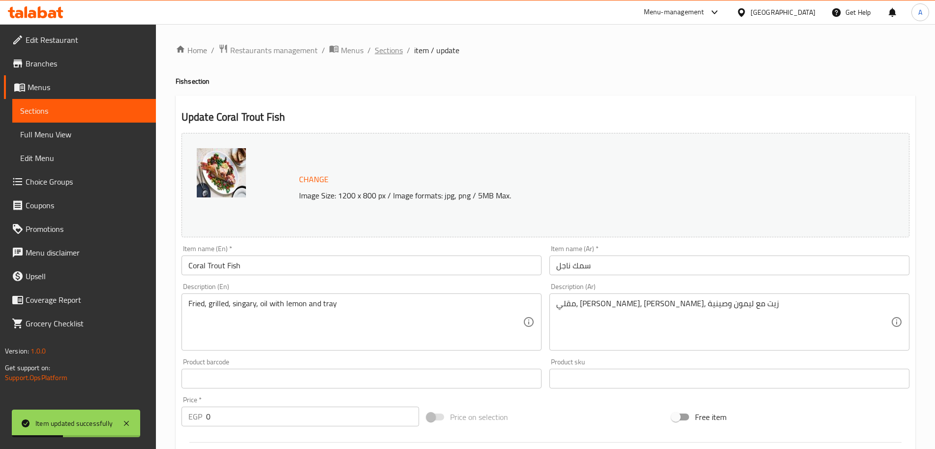
click at [394, 51] on span "Sections" at bounding box center [389, 50] width 28 height 12
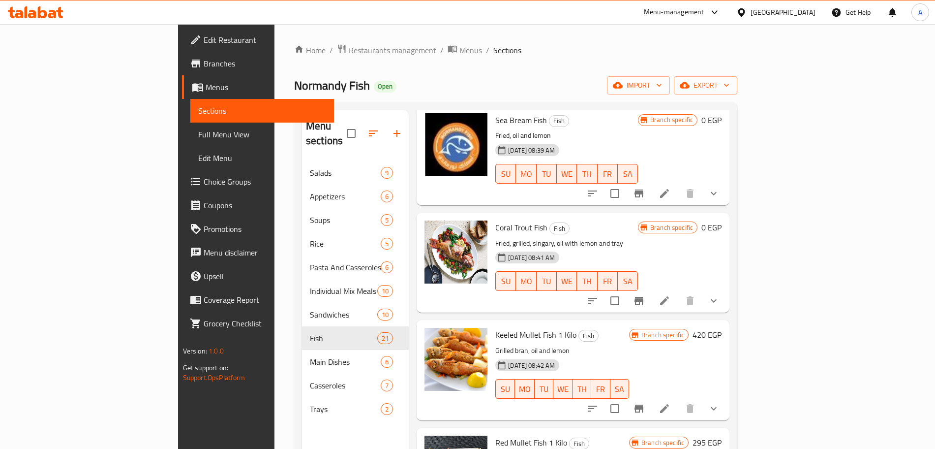
scroll to position [996, 0]
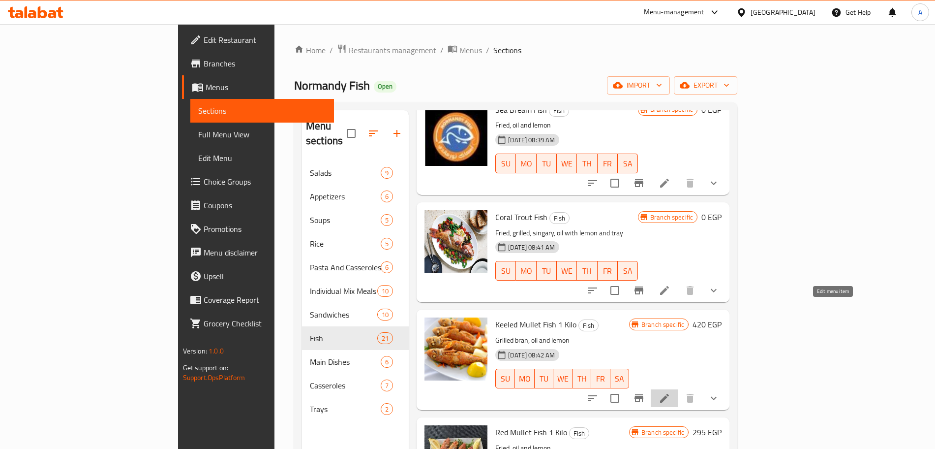
click at [670, 392] on icon at bounding box center [665, 398] width 12 height 12
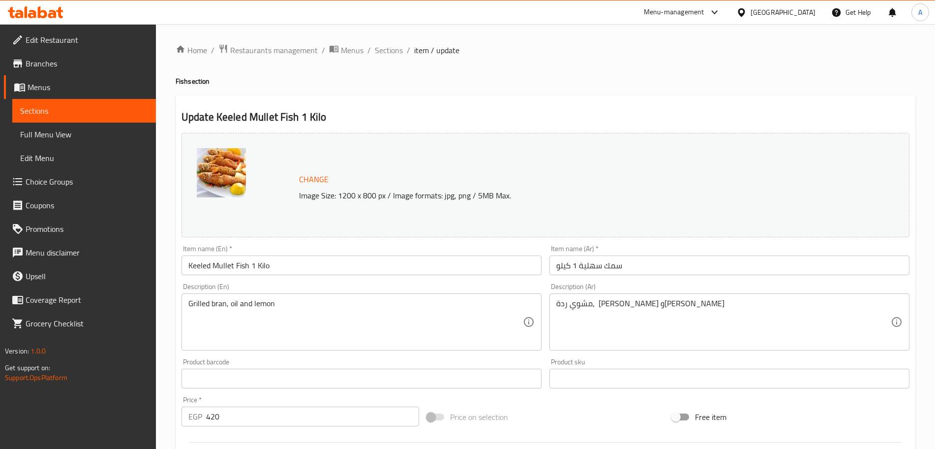
click at [596, 267] on input "سمك سهلية 1 كيلو" at bounding box center [729, 265] width 360 height 20
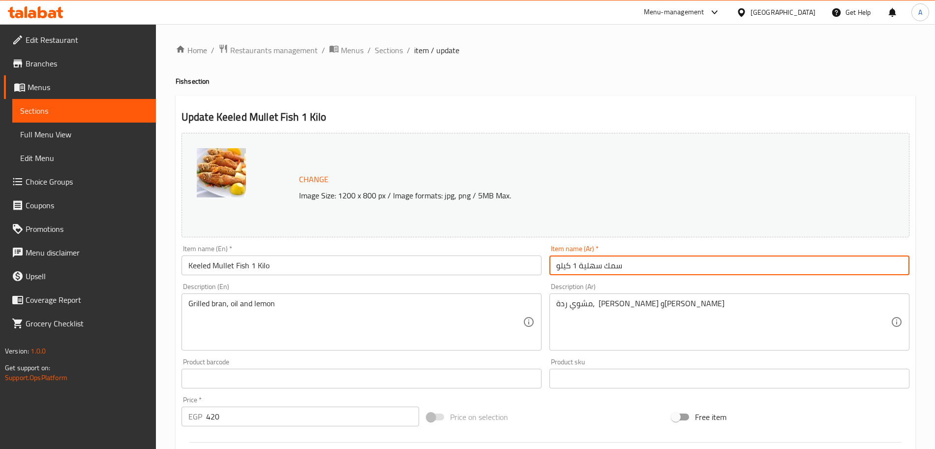
click at [596, 267] on input "سمك سهلية 1 كيلو" at bounding box center [729, 265] width 360 height 20
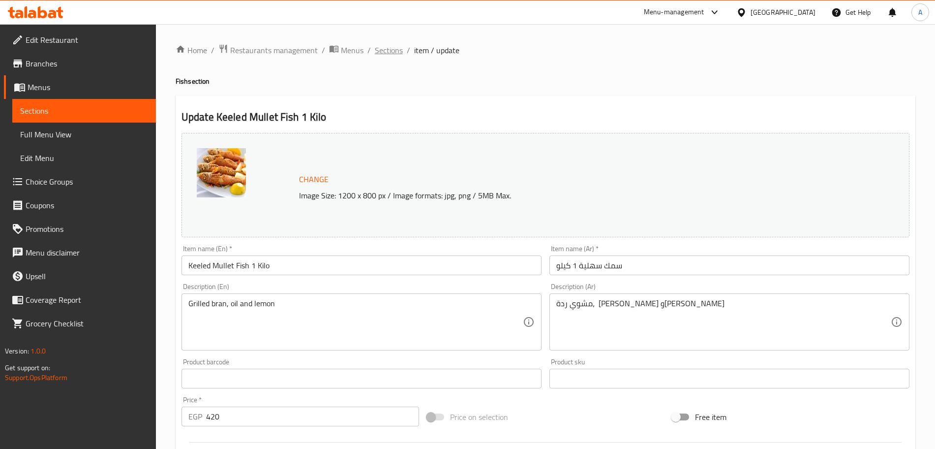
click at [387, 48] on span "Sections" at bounding box center [389, 50] width 28 height 12
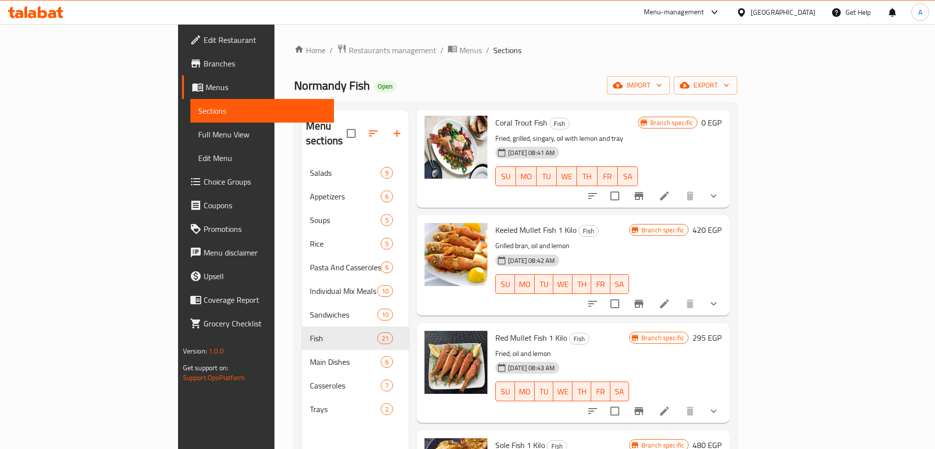
scroll to position [1151, 0]
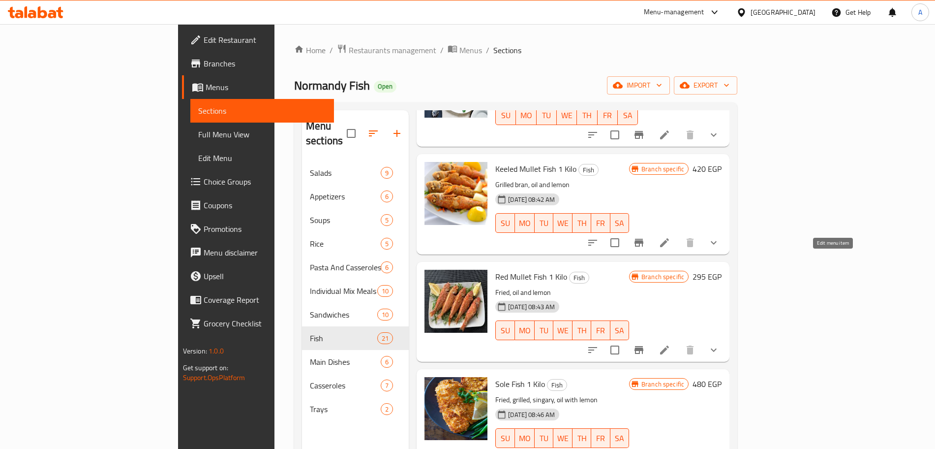
click at [670, 344] on icon at bounding box center [665, 350] width 12 height 12
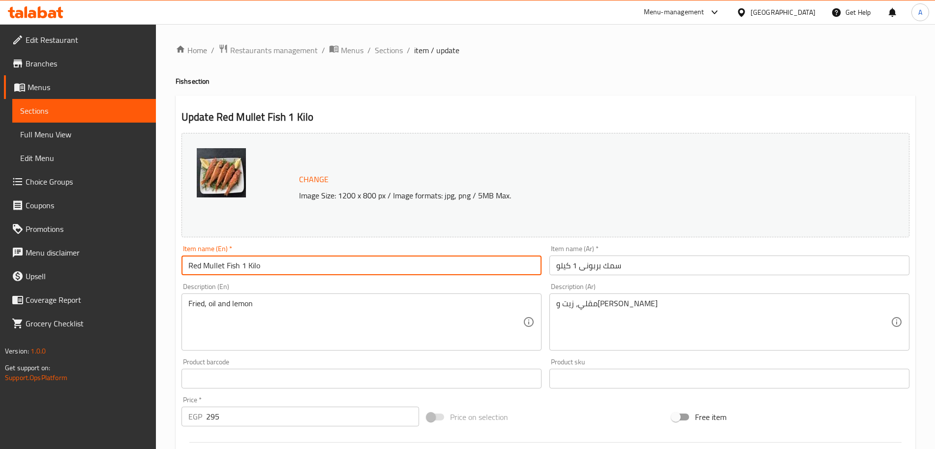
drag, startPoint x: 273, startPoint y: 263, endPoint x: 239, endPoint y: 267, distance: 34.7
click at [239, 267] on input "Red Mullet Fish 1 Kilo" at bounding box center [362, 265] width 360 height 20
type input "Red Mullet Fish"
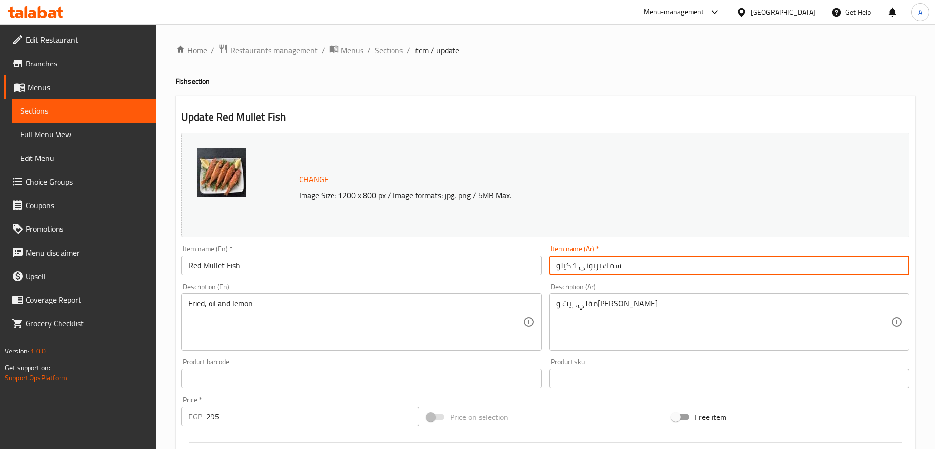
drag, startPoint x: 556, startPoint y: 265, endPoint x: 573, endPoint y: 266, distance: 16.8
click at [573, 266] on input "سمك بربونى 1 كيلو" at bounding box center [729, 265] width 360 height 20
type input "سمك بربونى"
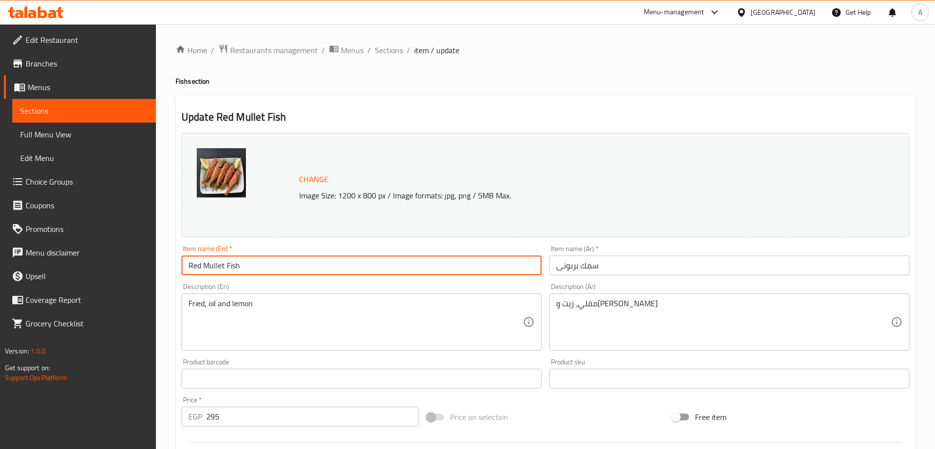
click at [289, 269] on input "Red Mullet Fish" at bounding box center [362, 265] width 360 height 20
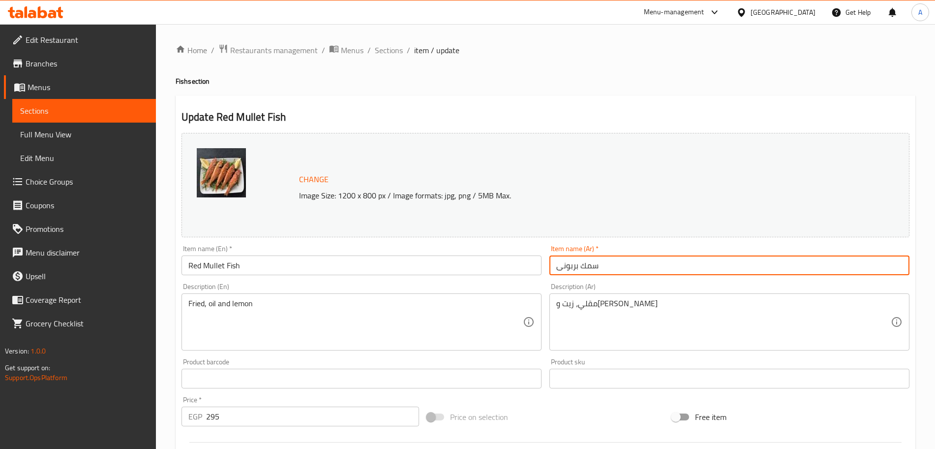
click at [587, 265] on input "سمك بربونى" at bounding box center [729, 265] width 360 height 20
click at [244, 420] on input "295" at bounding box center [312, 416] width 213 height 20
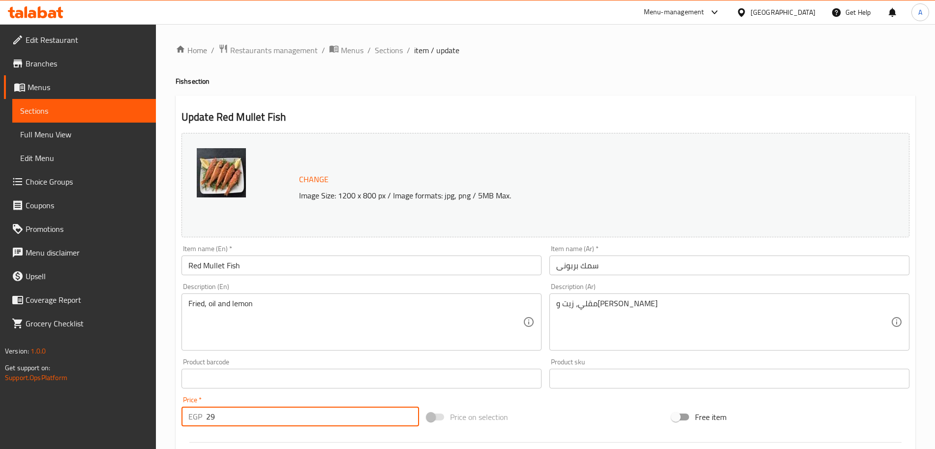
type input "2"
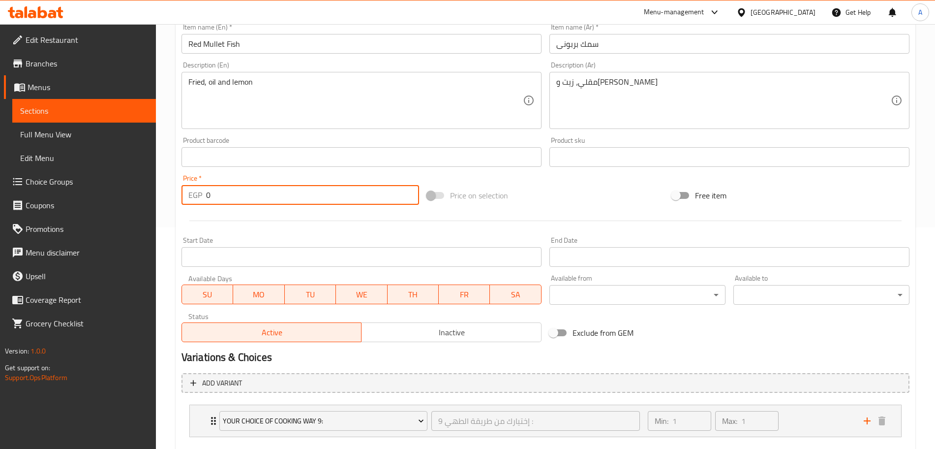
scroll to position [277, 0]
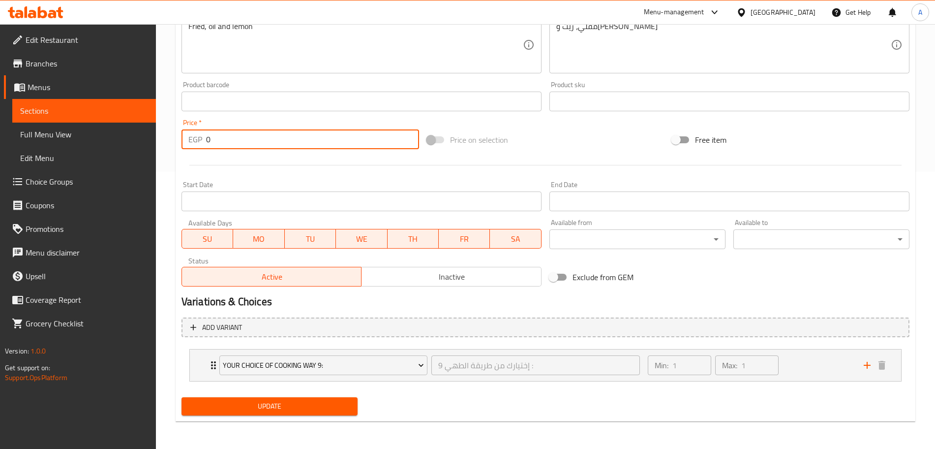
type input "0"
click at [305, 402] on span "Update" at bounding box center [269, 406] width 160 height 12
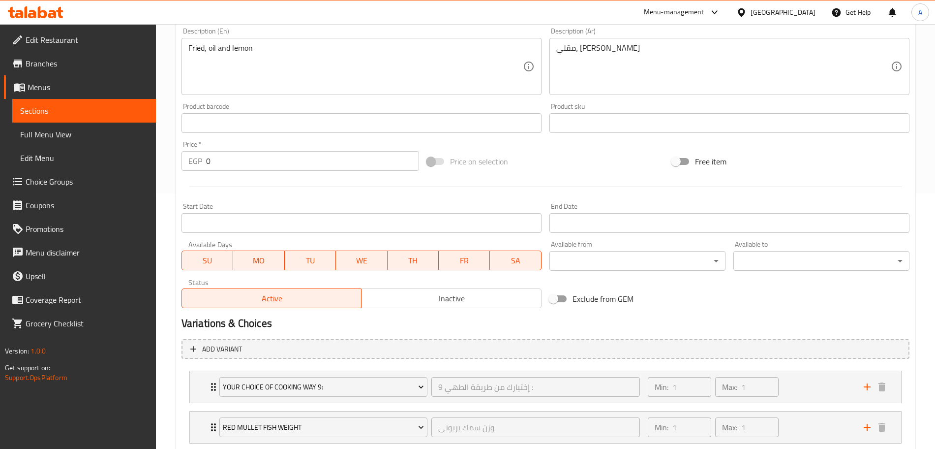
scroll to position [317, 0]
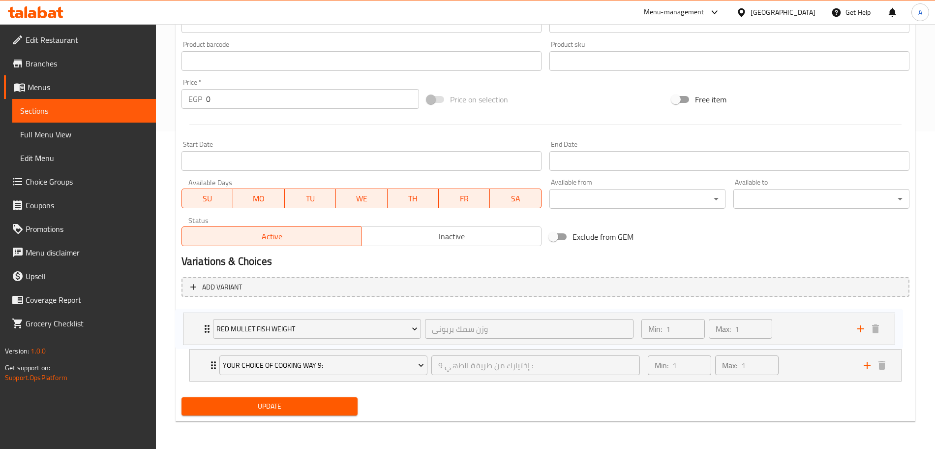
drag, startPoint x: 202, startPoint y: 355, endPoint x: 196, endPoint y: 313, distance: 42.2
click at [196, 313] on div "Your Choice Of Cooking Way 9: إختيارك من طريقة الطهي 9 : ​ Min: 1 ​ Max: 1 ​ Fr…" at bounding box center [546, 344] width 728 height 81
click at [249, 402] on span "Update" at bounding box center [269, 406] width 160 height 12
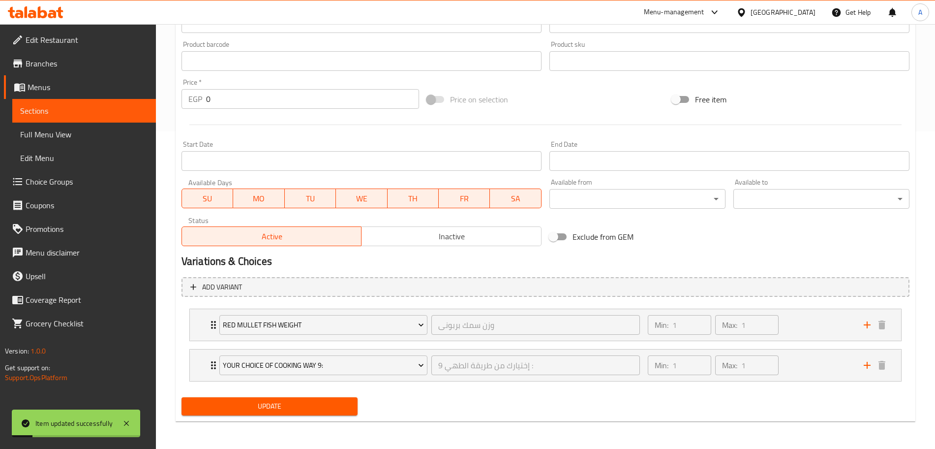
scroll to position [0, 0]
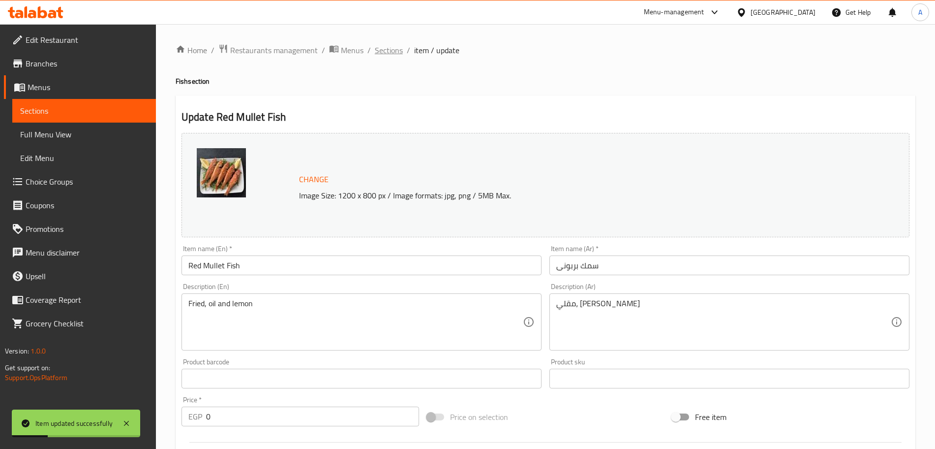
click at [400, 52] on span "Sections" at bounding box center [389, 50] width 28 height 12
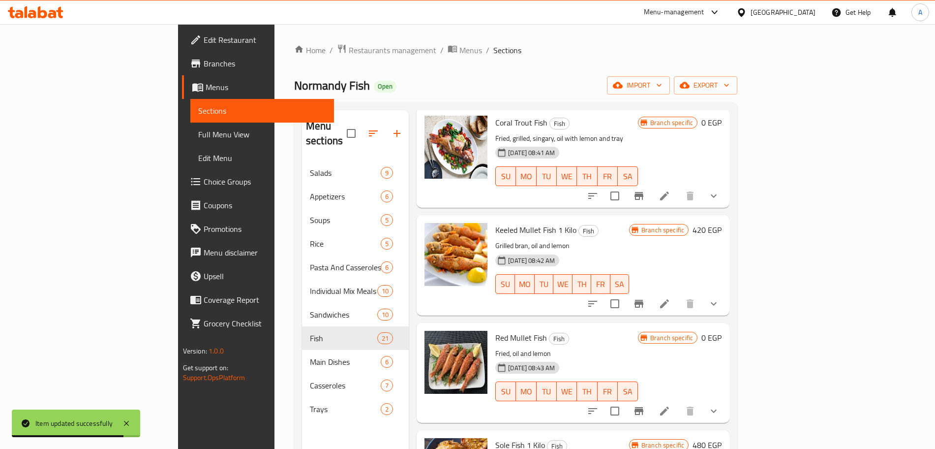
scroll to position [1251, 0]
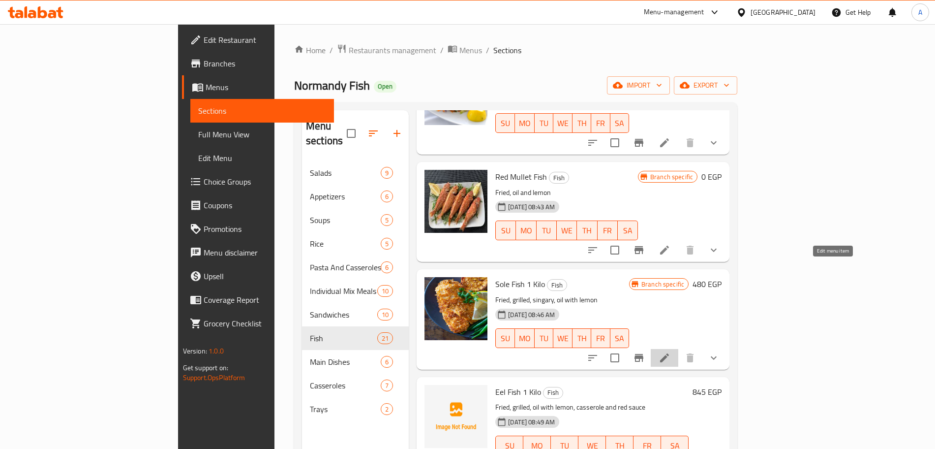
click at [670, 352] on icon at bounding box center [665, 358] width 12 height 12
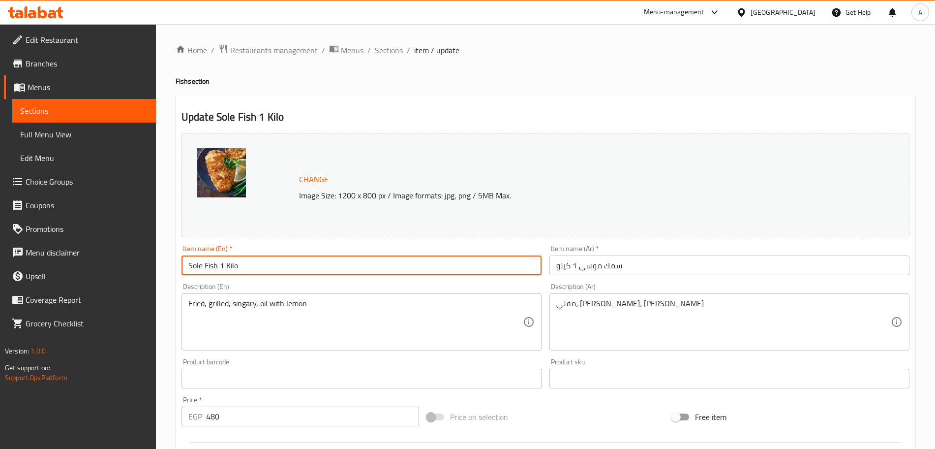
drag, startPoint x: 243, startPoint y: 263, endPoint x: 218, endPoint y: 264, distance: 25.6
click at [218, 264] on input "Sole Fish 1 Kilo" at bounding box center [362, 265] width 360 height 20
type input "Sole Fish"
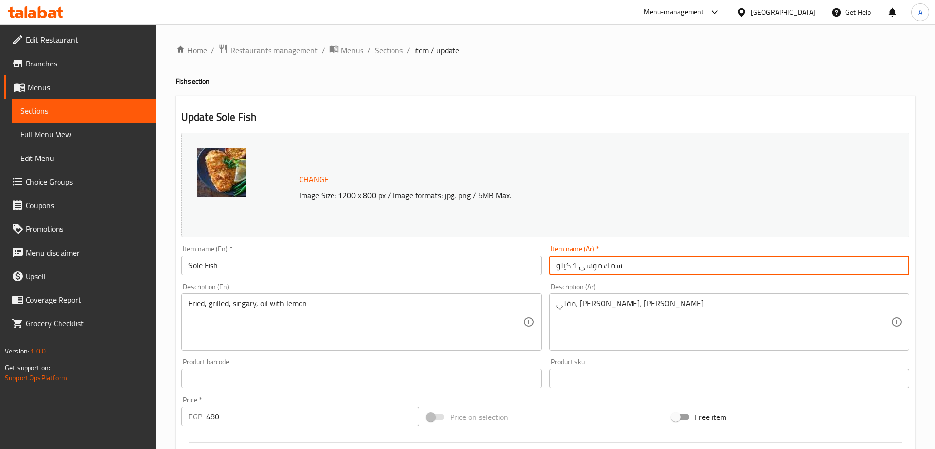
drag, startPoint x: 578, startPoint y: 266, endPoint x: 542, endPoint y: 263, distance: 36.5
click at [542, 263] on div "Change Image Size: 1200 x 800 px / Image formats: jpg, png / 5MB Max. Item name…" at bounding box center [546, 348] width 736 height 438
type input "[PERSON_NAME]"
click at [208, 266] on input "Sole Fish" at bounding box center [362, 265] width 360 height 20
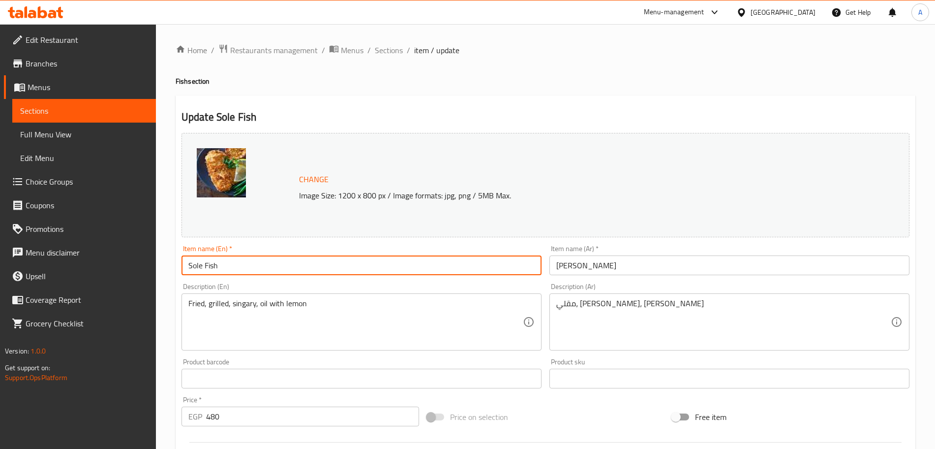
click at [208, 266] on input "Sole Fish" at bounding box center [362, 265] width 360 height 20
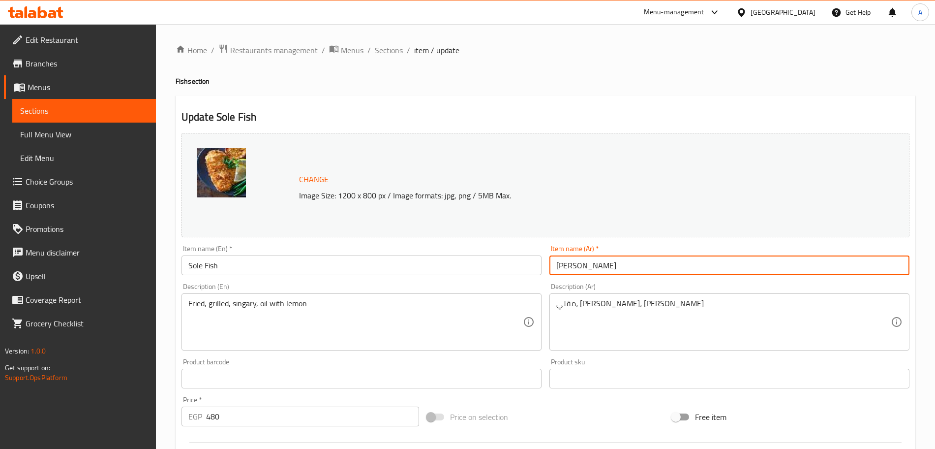
click at [587, 263] on input "[PERSON_NAME]" at bounding box center [729, 265] width 360 height 20
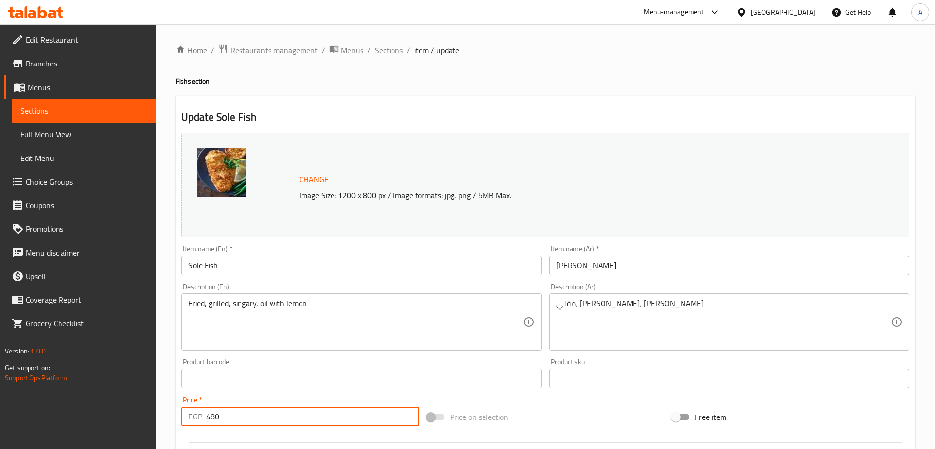
click at [253, 417] on input "480" at bounding box center [312, 416] width 213 height 20
type input "4"
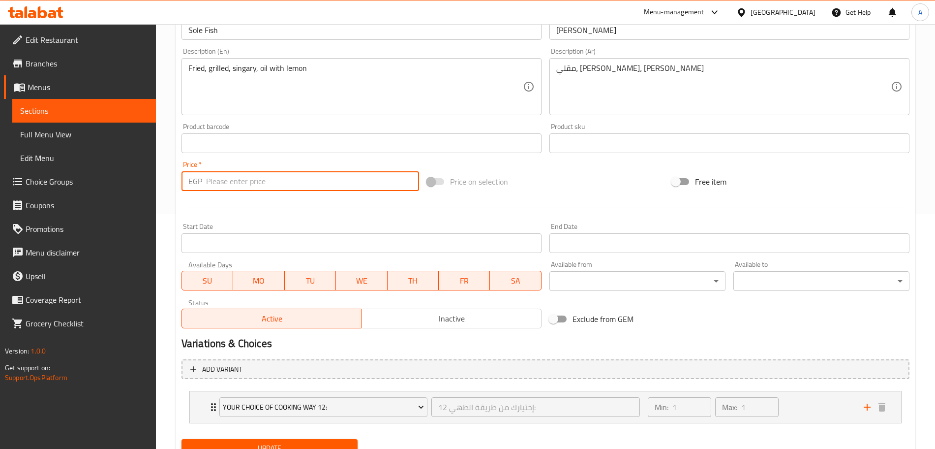
scroll to position [277, 0]
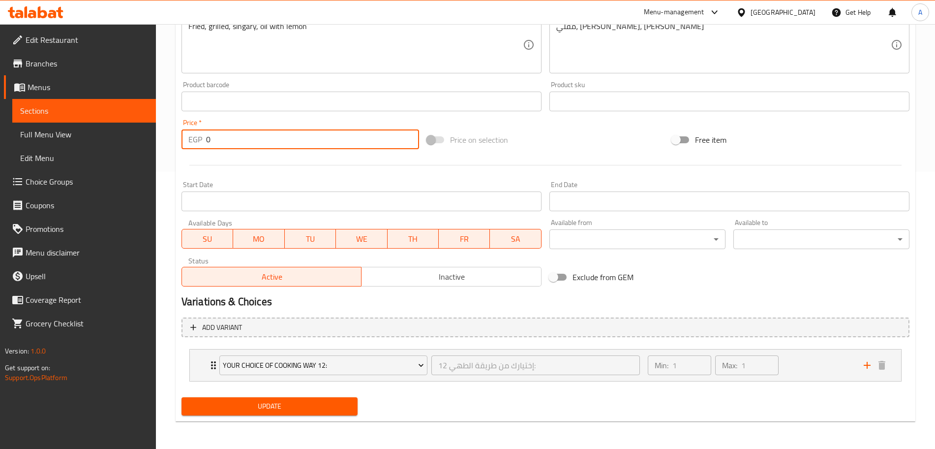
type input "0"
click at [280, 403] on span "Update" at bounding box center [269, 406] width 160 height 12
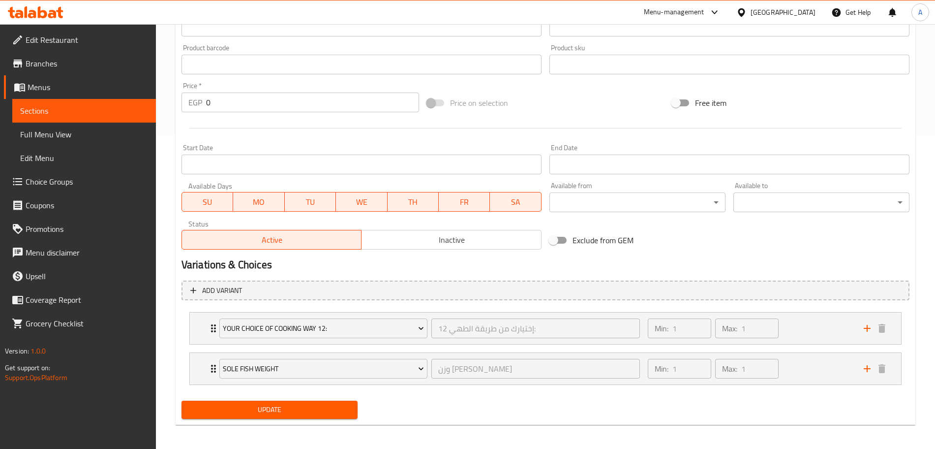
scroll to position [317, 0]
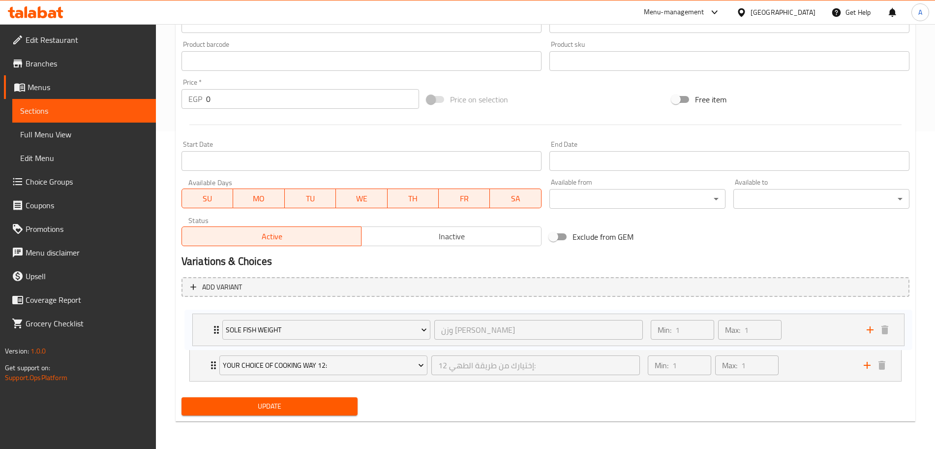
drag, startPoint x: 203, startPoint y: 367, endPoint x: 206, endPoint y: 328, distance: 39.5
click at [206, 328] on div "Your Choice Of Cooking Way 12: إختيارك من طريقة الطهي 12: ​ Min: 1 ​ Max: 1 ​ F…" at bounding box center [546, 344] width 728 height 81
click at [259, 406] on span "Update" at bounding box center [269, 406] width 160 height 12
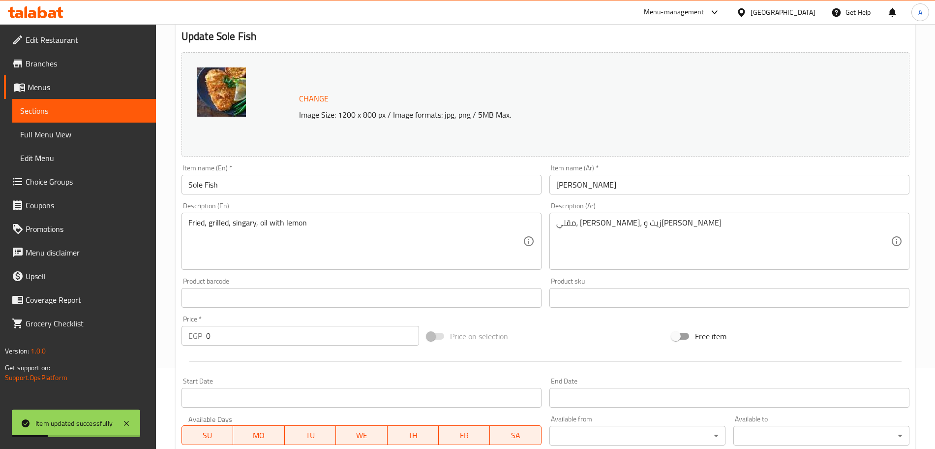
scroll to position [0, 0]
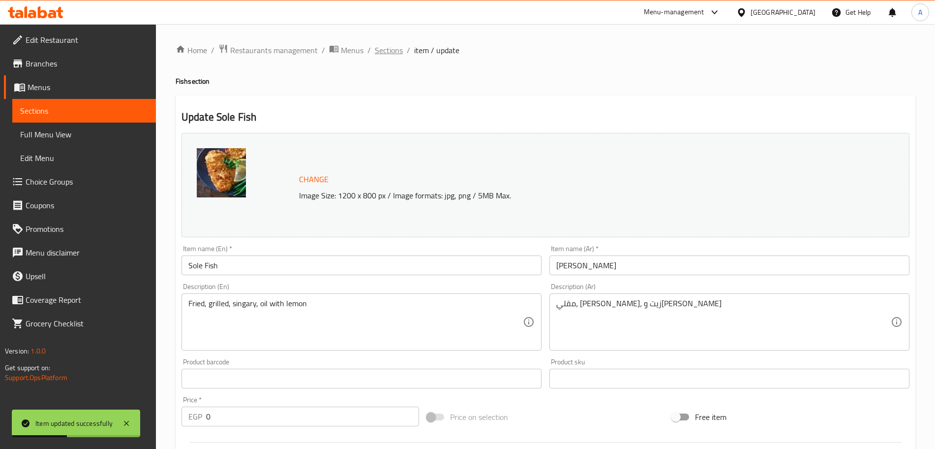
click at [395, 54] on span "Sections" at bounding box center [389, 50] width 28 height 12
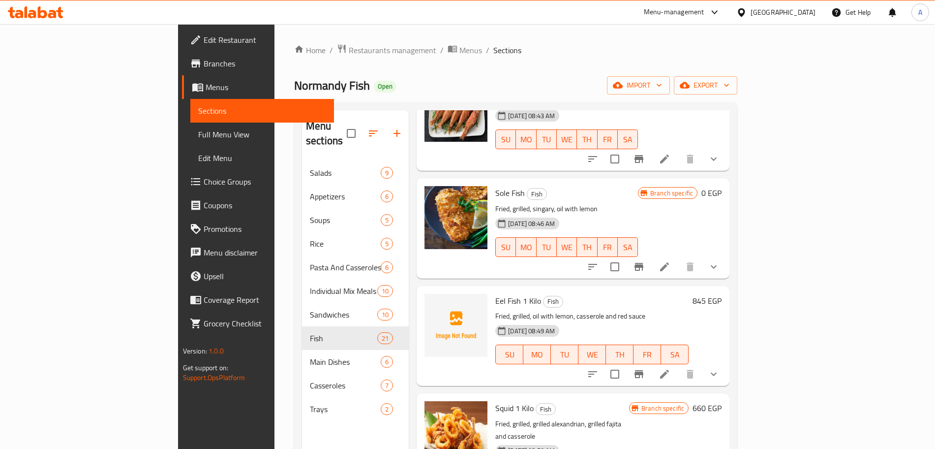
scroll to position [1343, 0]
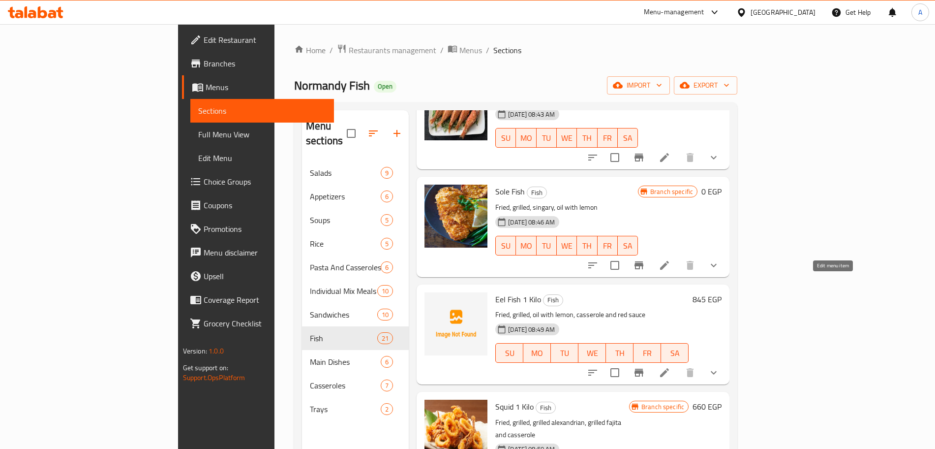
click at [670, 366] on icon at bounding box center [665, 372] width 12 height 12
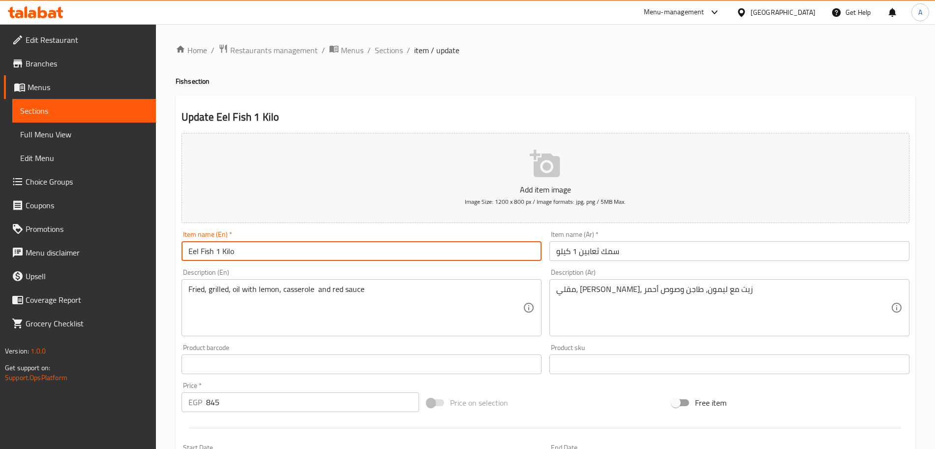
drag, startPoint x: 243, startPoint y: 249, endPoint x: 217, endPoint y: 257, distance: 27.7
click at [217, 257] on input "Eel Fish 1 Kilo" at bounding box center [362, 251] width 360 height 20
type input "Eel Fish"
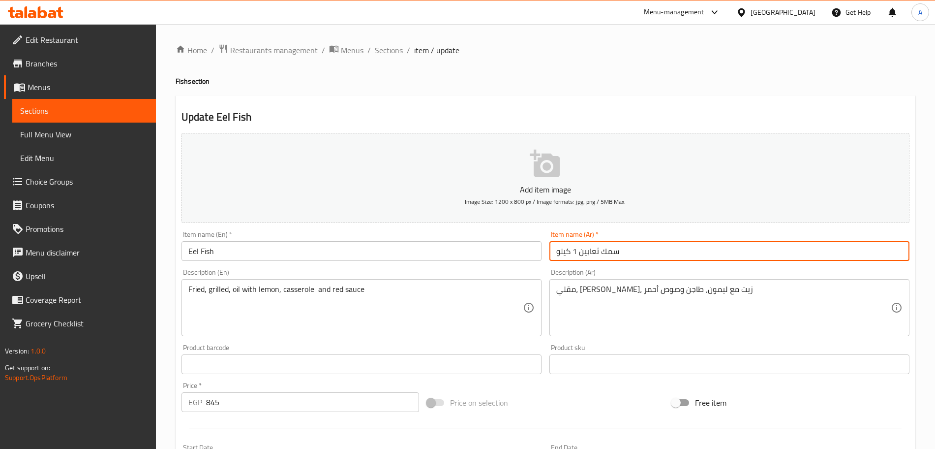
drag, startPoint x: 557, startPoint y: 251, endPoint x: 576, endPoint y: 251, distance: 19.2
click at [576, 251] on input "سمك ثعابين 1 كيلو" at bounding box center [729, 251] width 360 height 20
click at [558, 255] on input "سمك ثعابين 1 كيلو" at bounding box center [729, 251] width 360 height 20
drag, startPoint x: 558, startPoint y: 255, endPoint x: 566, endPoint y: 253, distance: 8.1
click at [566, 253] on input "سمك ثعابين 1 كيلو" at bounding box center [729, 251] width 360 height 20
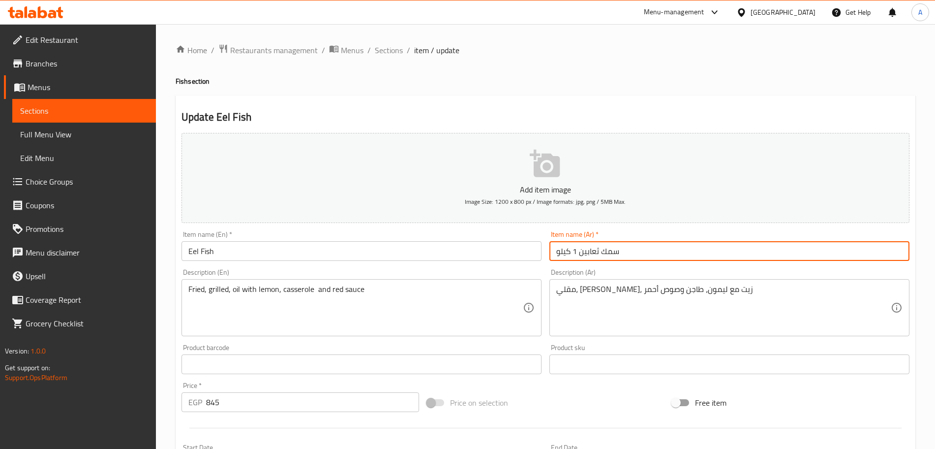
click at [580, 250] on input "سمك ثعابين 1 كيلو" at bounding box center [729, 251] width 360 height 20
drag, startPoint x: 580, startPoint y: 250, endPoint x: 554, endPoint y: 250, distance: 26.1
click at [554, 250] on input "سمك ثعابين 1 كيلو" at bounding box center [729, 251] width 360 height 20
type input "سمك ثعابين"
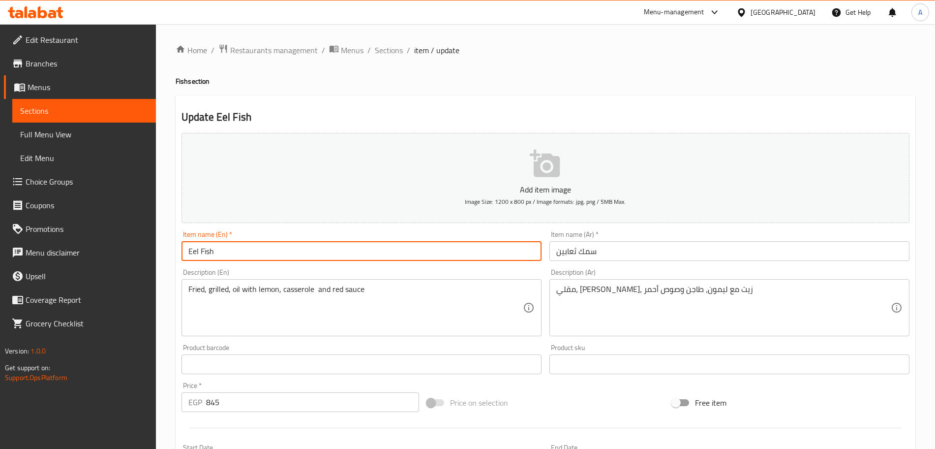
click at [186, 250] on input "Eel Fish" at bounding box center [362, 251] width 360 height 20
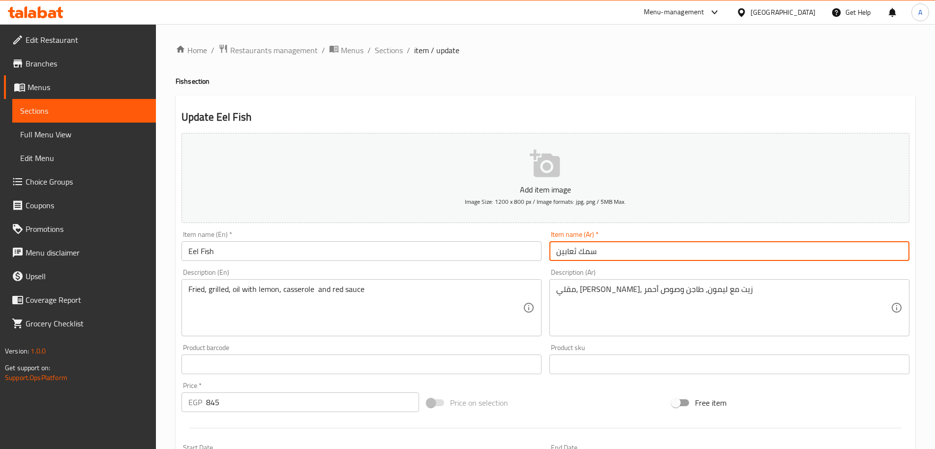
click at [590, 254] on input "سمك ثعابين" at bounding box center [729, 251] width 360 height 20
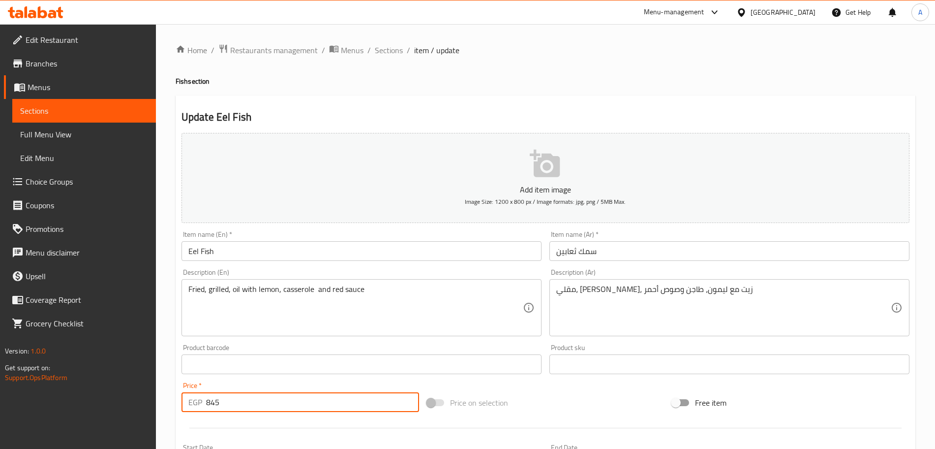
drag, startPoint x: 226, startPoint y: 405, endPoint x: 208, endPoint y: 403, distance: 18.8
click at [208, 403] on input "845" at bounding box center [312, 402] width 213 height 20
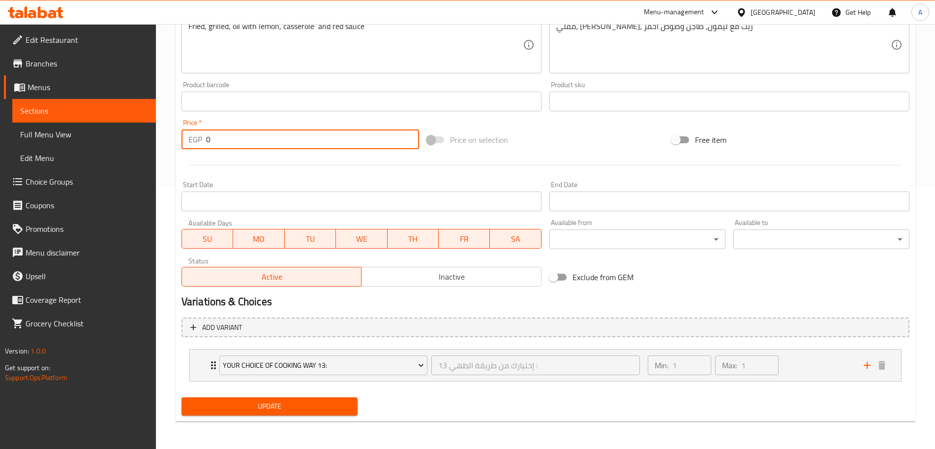
type input "0"
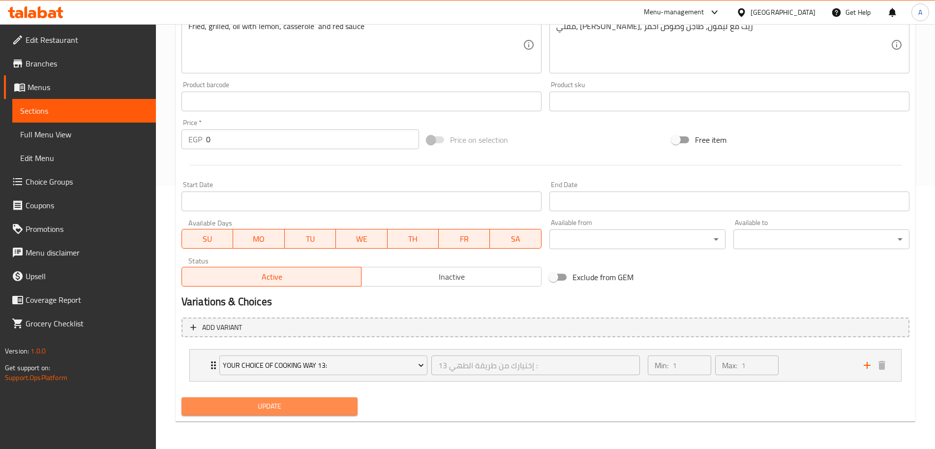
click at [327, 407] on span "Update" at bounding box center [269, 406] width 160 height 12
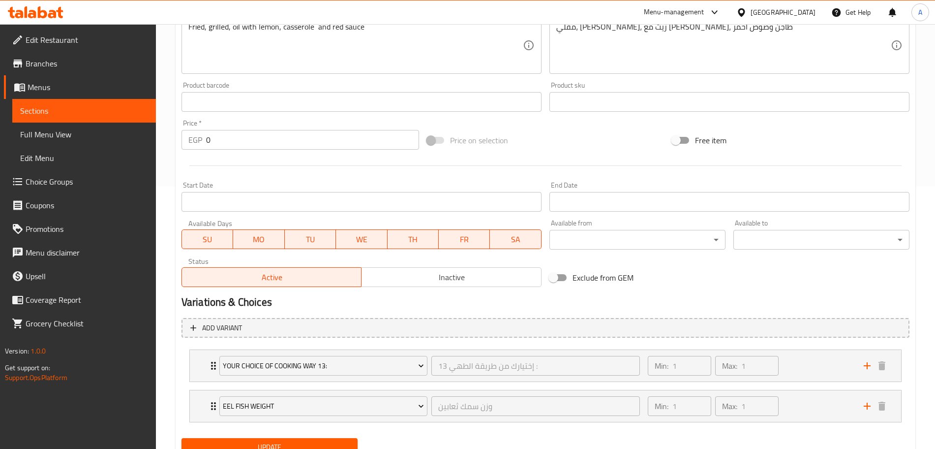
scroll to position [303, 0]
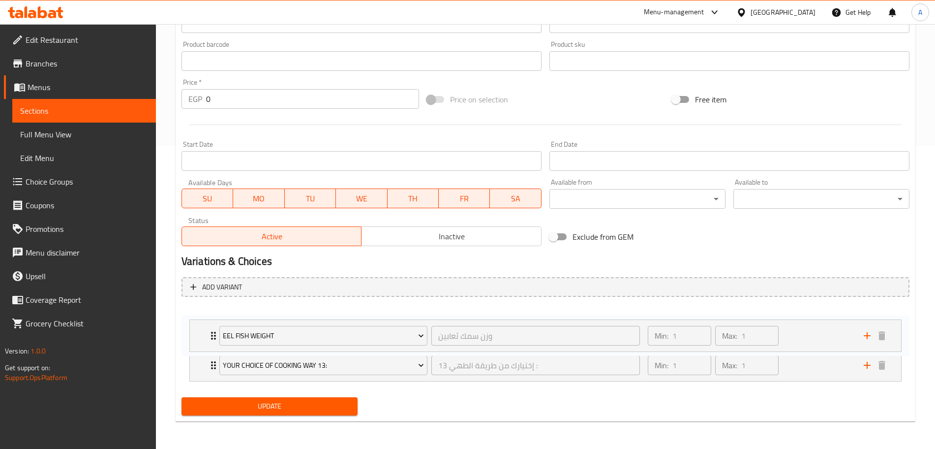
drag, startPoint x: 196, startPoint y: 370, endPoint x: 197, endPoint y: 337, distance: 33.5
click at [197, 337] on div "Your Choice Of Cooking Way 13: إختيارك من طريقة الطهي 13 : ​ Min: 1 ​ Max: 1 ​ …" at bounding box center [546, 344] width 728 height 81
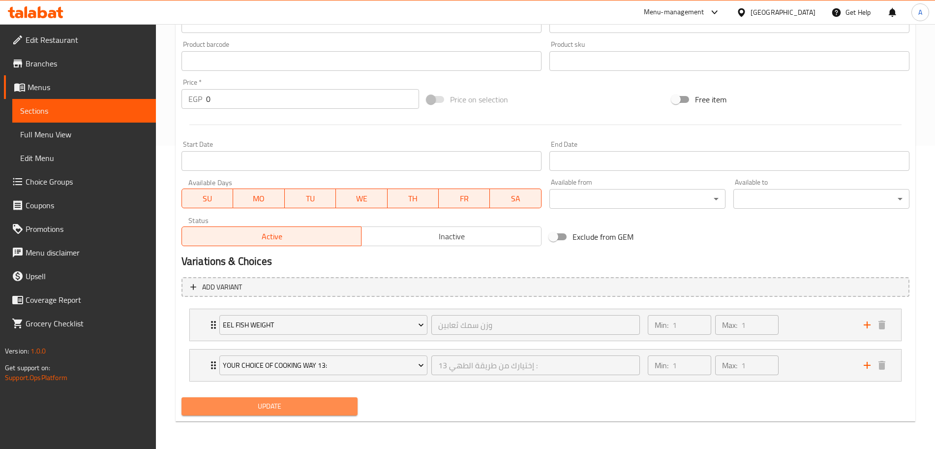
click at [280, 406] on span "Update" at bounding box center [269, 406] width 160 height 12
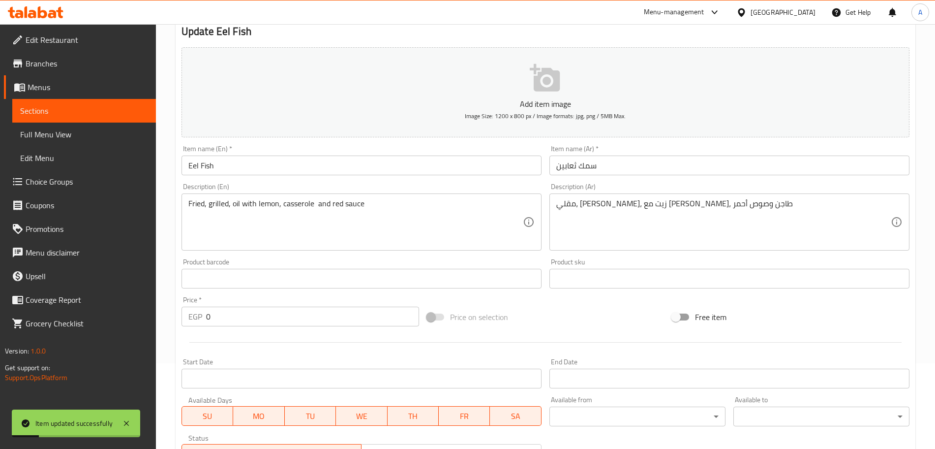
scroll to position [0, 0]
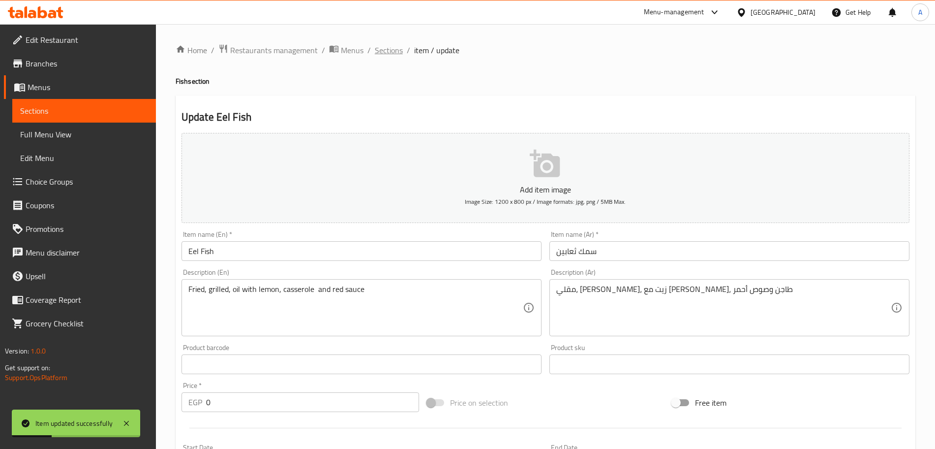
click at [392, 47] on span "Sections" at bounding box center [389, 50] width 28 height 12
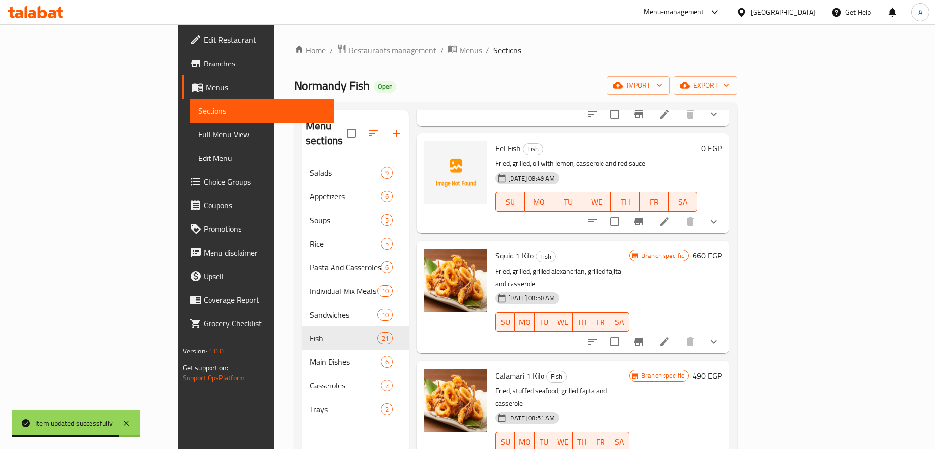
scroll to position [1507, 0]
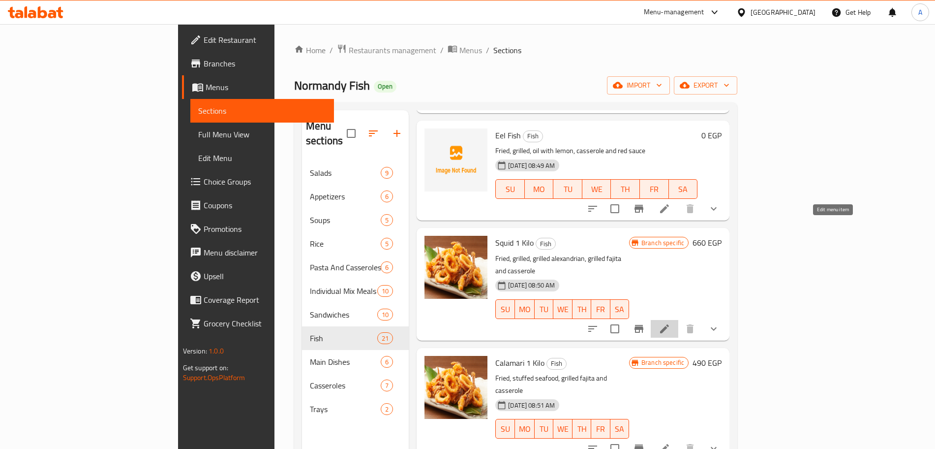
click at [670, 323] on icon at bounding box center [665, 329] width 12 height 12
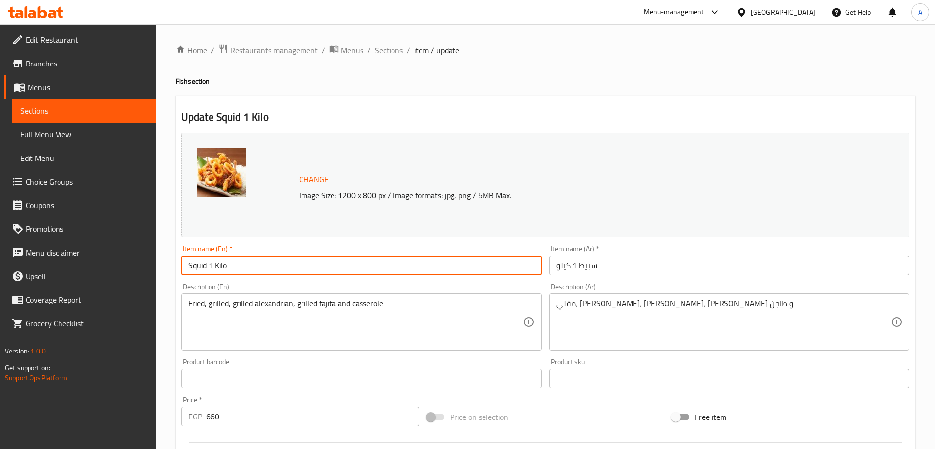
drag, startPoint x: 246, startPoint y: 269, endPoint x: 206, endPoint y: 271, distance: 40.4
click at [206, 271] on input "Squid 1 Kilo" at bounding box center [362, 265] width 360 height 20
type input "Squid"
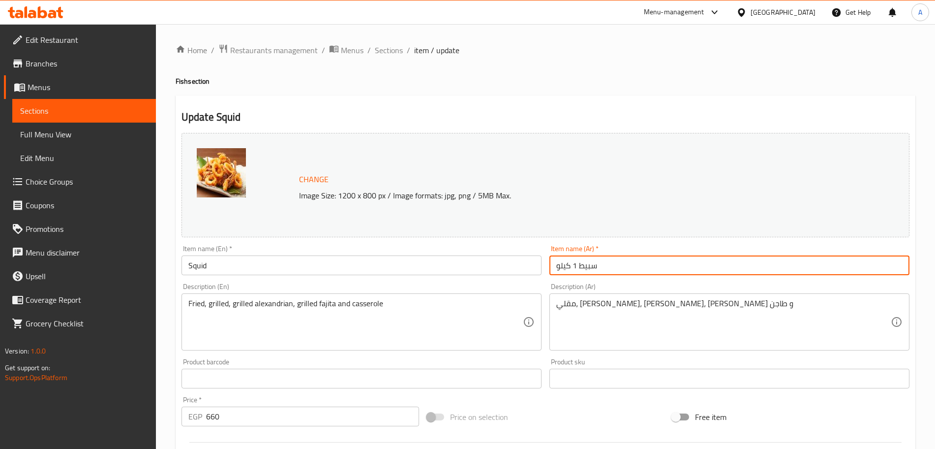
drag, startPoint x: 576, startPoint y: 261, endPoint x: 552, endPoint y: 265, distance: 23.5
click at [552, 265] on input "سبيط 1 كيلو" at bounding box center [729, 265] width 360 height 20
click at [559, 266] on input "سبيط 1 كيلو" at bounding box center [729, 265] width 360 height 20
drag, startPoint x: 556, startPoint y: 266, endPoint x: 575, endPoint y: 269, distance: 19.0
click at [575, 269] on input "سبيط 1 كيلو" at bounding box center [729, 265] width 360 height 20
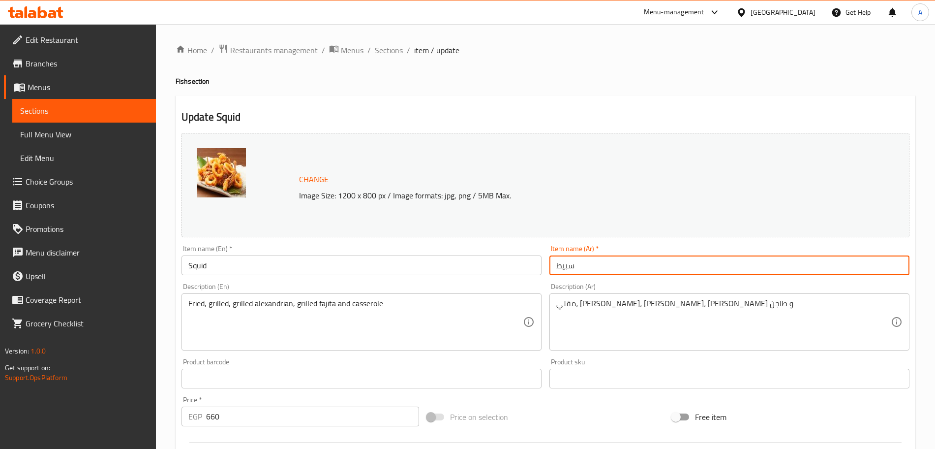
type input "سبيط"
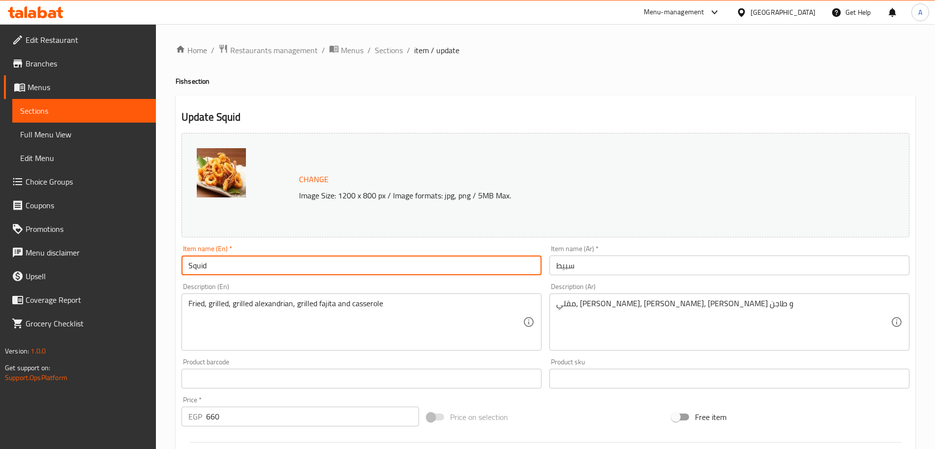
click at [200, 262] on input "Squid" at bounding box center [362, 265] width 360 height 20
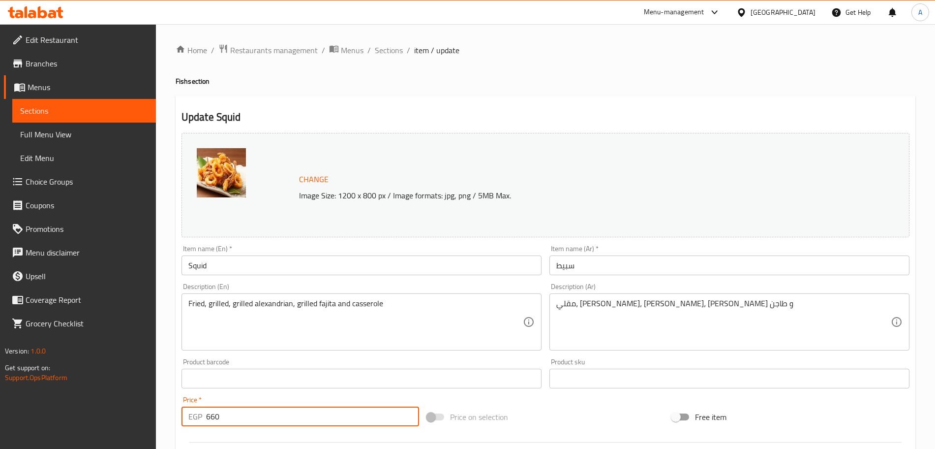
click at [246, 418] on input "660" at bounding box center [312, 416] width 213 height 20
type input "6"
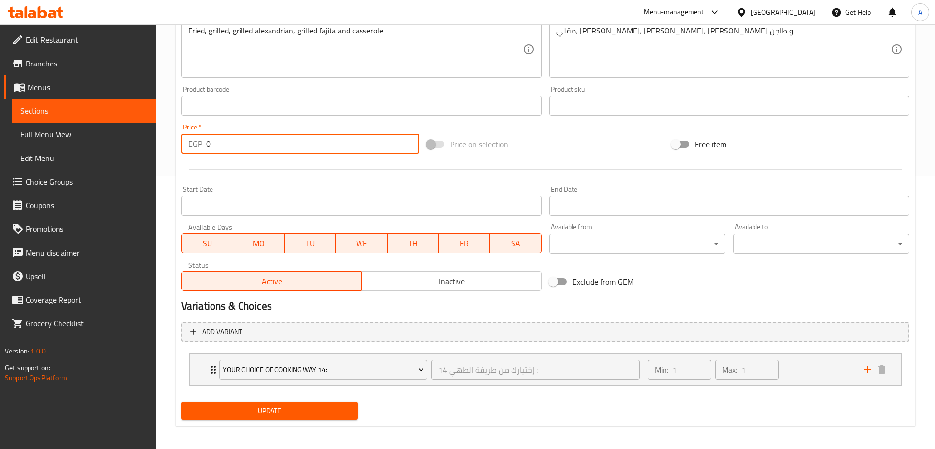
scroll to position [277, 0]
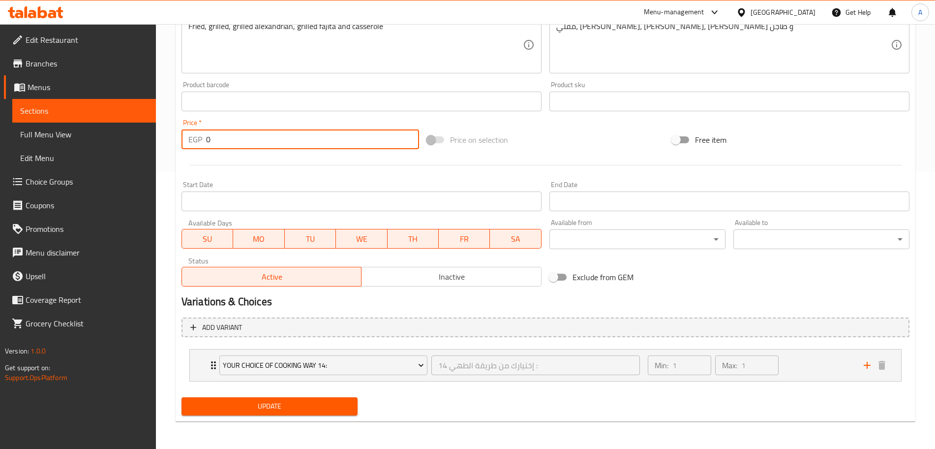
type input "0"
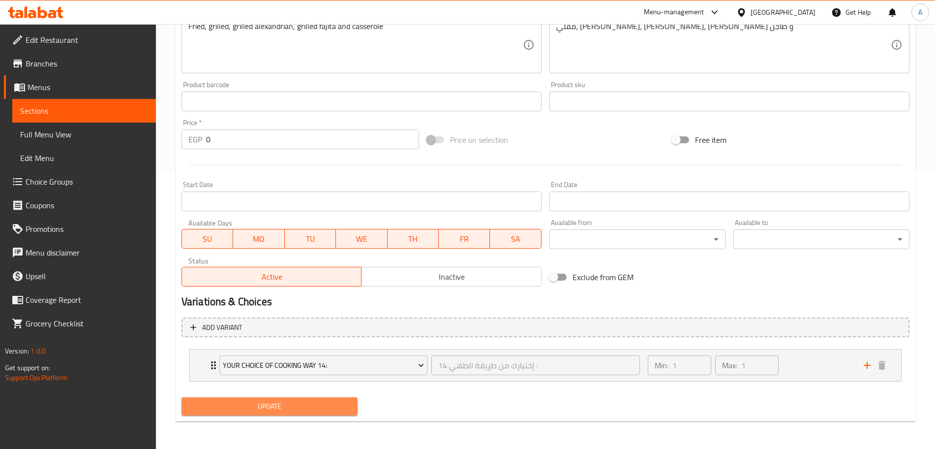
click at [335, 409] on span "Update" at bounding box center [269, 406] width 160 height 12
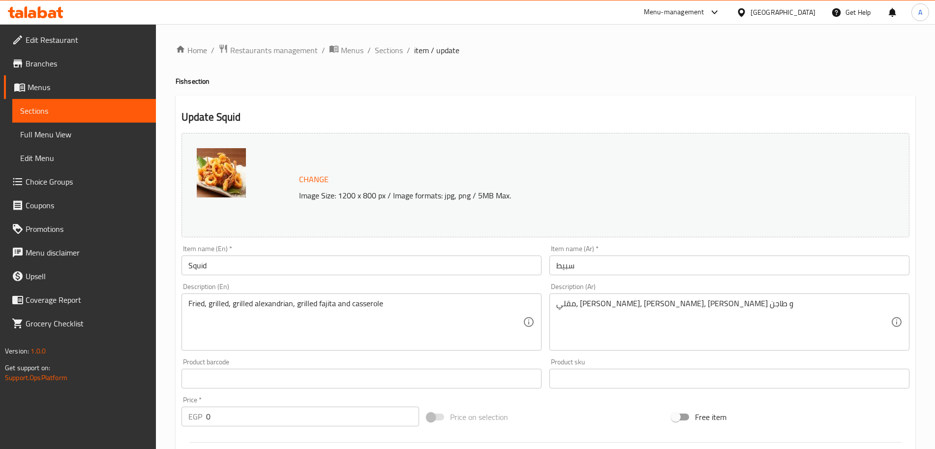
scroll to position [317, 0]
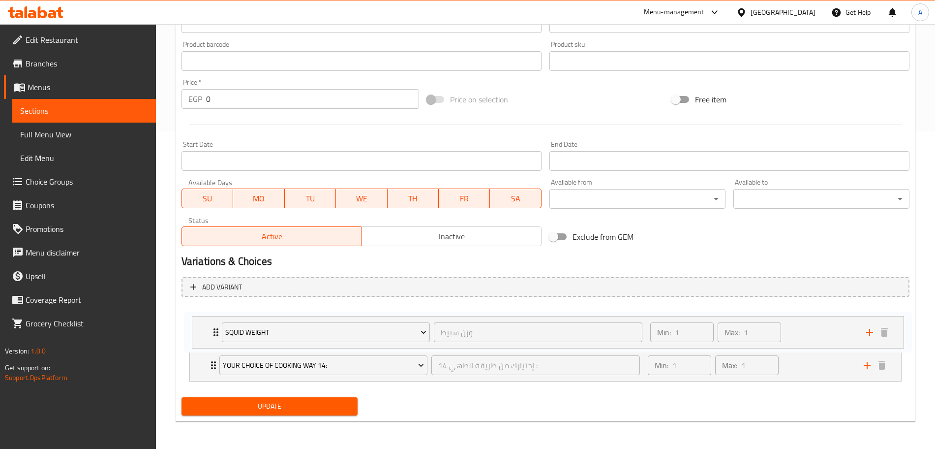
drag, startPoint x: 195, startPoint y: 370, endPoint x: 199, endPoint y: 329, distance: 41.5
click at [199, 329] on div "Your Choice Of Cooking Way 14: إختيارك من طريقة الطهي 14 : ​ Min: 1 ​ Max: 1 ​ …" at bounding box center [546, 344] width 728 height 81
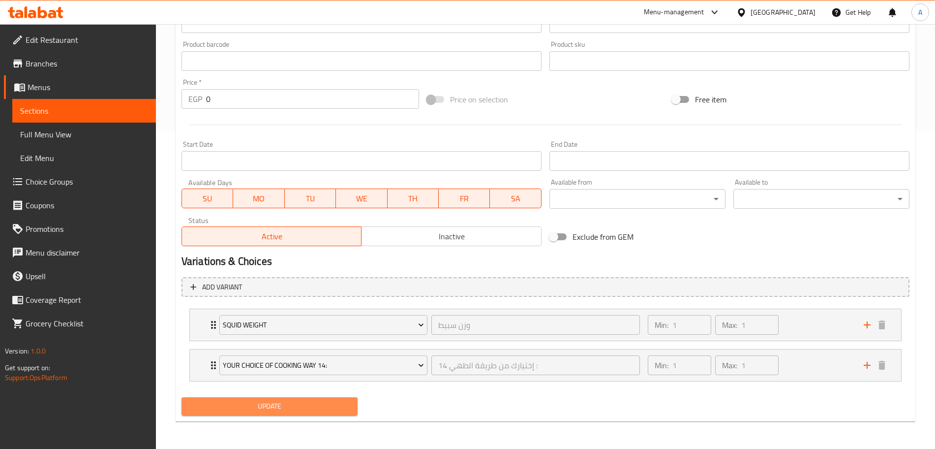
click at [244, 399] on button "Update" at bounding box center [270, 406] width 176 height 18
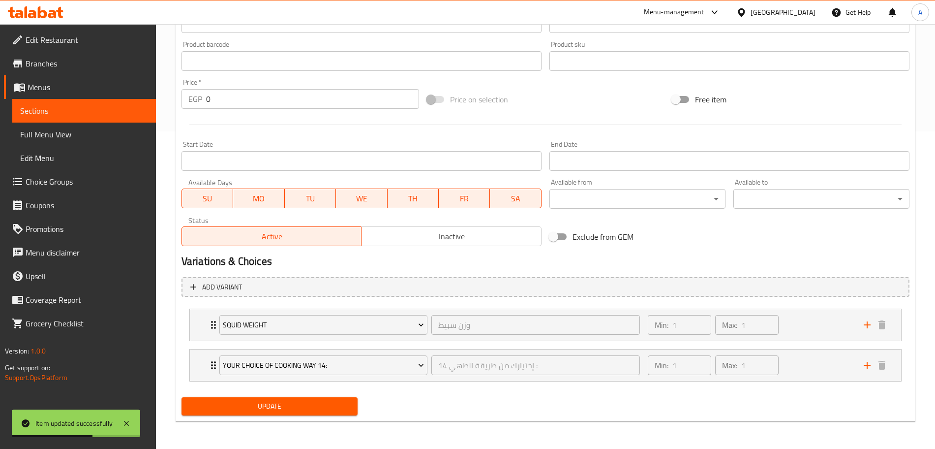
scroll to position [0, 0]
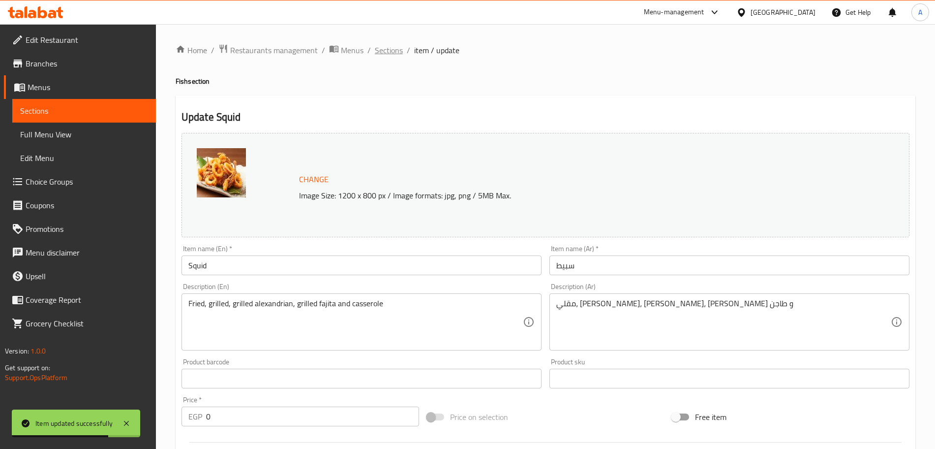
click at [382, 52] on span "Sections" at bounding box center [389, 50] width 28 height 12
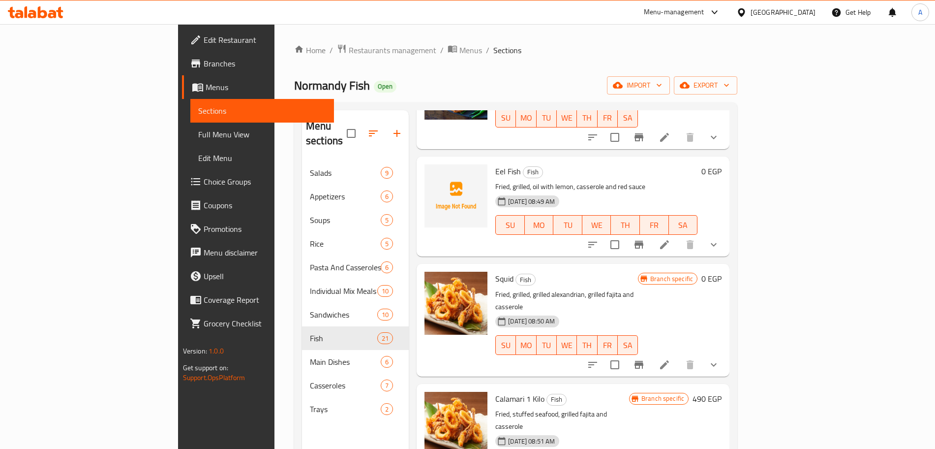
scroll to position [1587, 0]
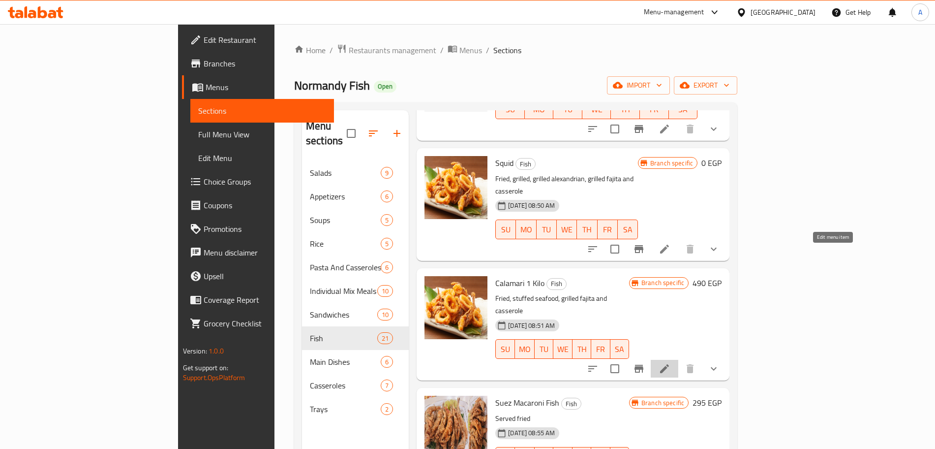
click at [670, 363] on icon at bounding box center [665, 369] width 12 height 12
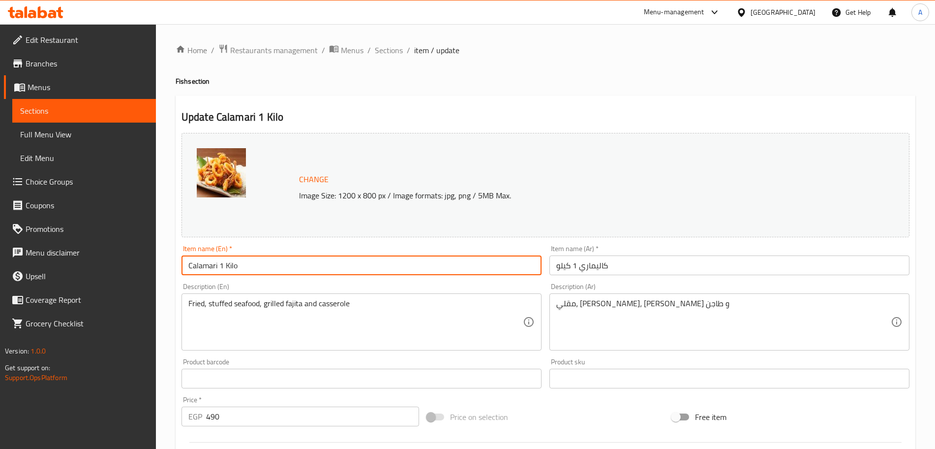
drag, startPoint x: 236, startPoint y: 271, endPoint x: 217, endPoint y: 271, distance: 18.2
click at [217, 271] on input "Calamari 1 Kilo" at bounding box center [362, 265] width 360 height 20
type input "Calamari"
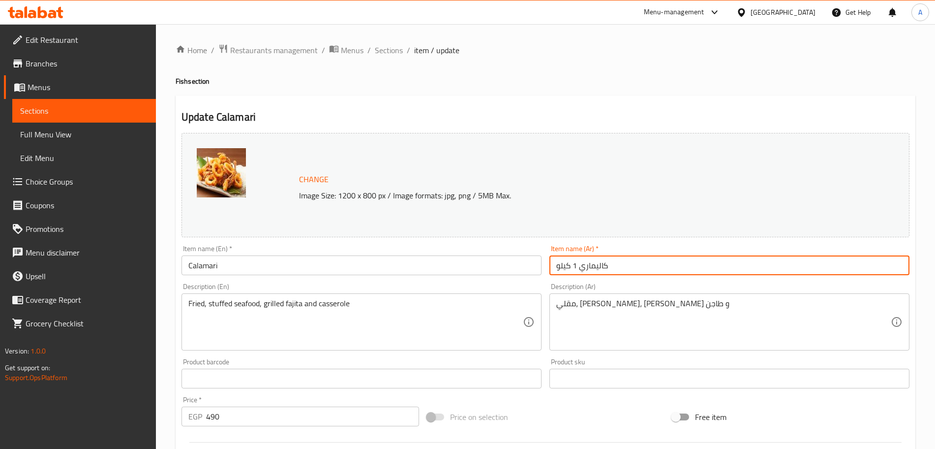
drag, startPoint x: 556, startPoint y: 262, endPoint x: 574, endPoint y: 264, distance: 17.8
click at [574, 264] on input "كاليماري 1 كيلو" at bounding box center [729, 265] width 360 height 20
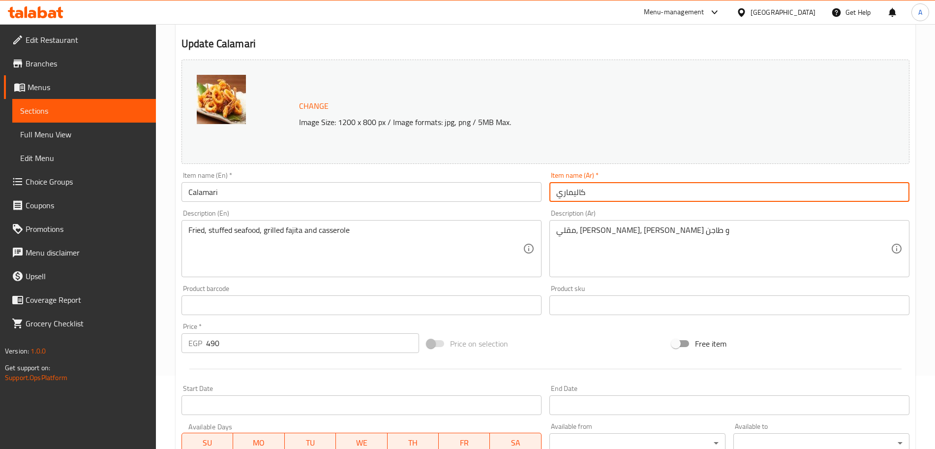
scroll to position [59, 0]
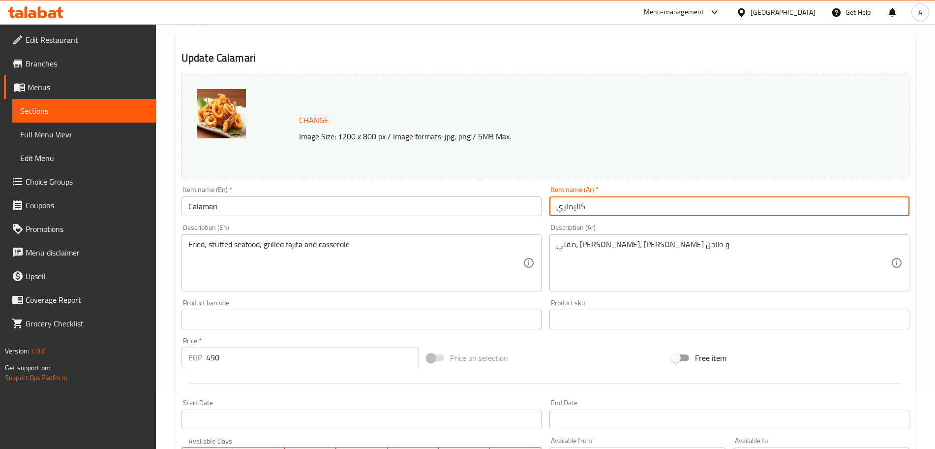
type input "كاليماري"
click at [214, 207] on input "Calamari" at bounding box center [362, 206] width 360 height 20
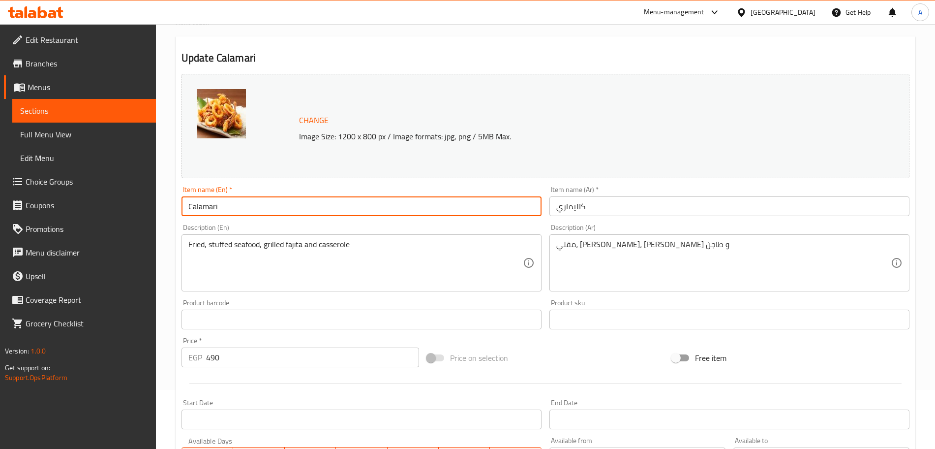
click at [214, 207] on input "Calamari" at bounding box center [362, 206] width 360 height 20
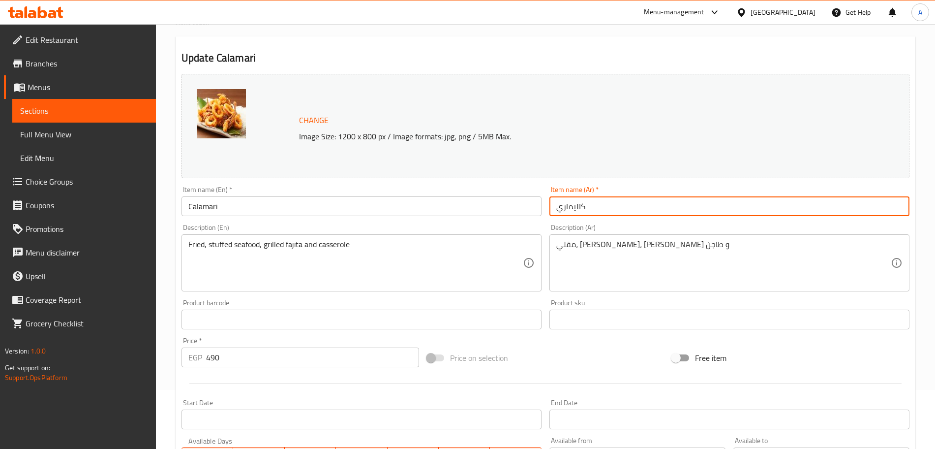
click at [575, 205] on input "كاليماري" at bounding box center [729, 206] width 360 height 20
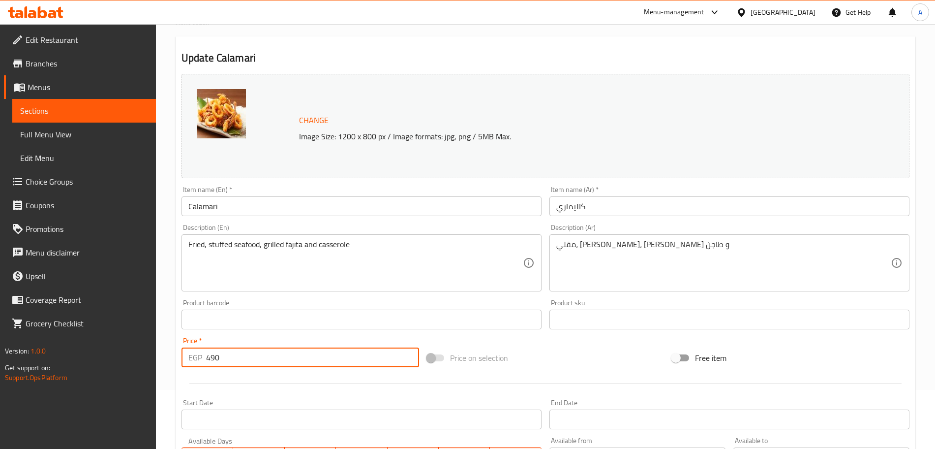
click at [243, 353] on input "490" at bounding box center [312, 357] width 213 height 20
type input "4"
type input "0"
click at [556, 353] on div "Price on selection" at bounding box center [545, 357] width 245 height 27
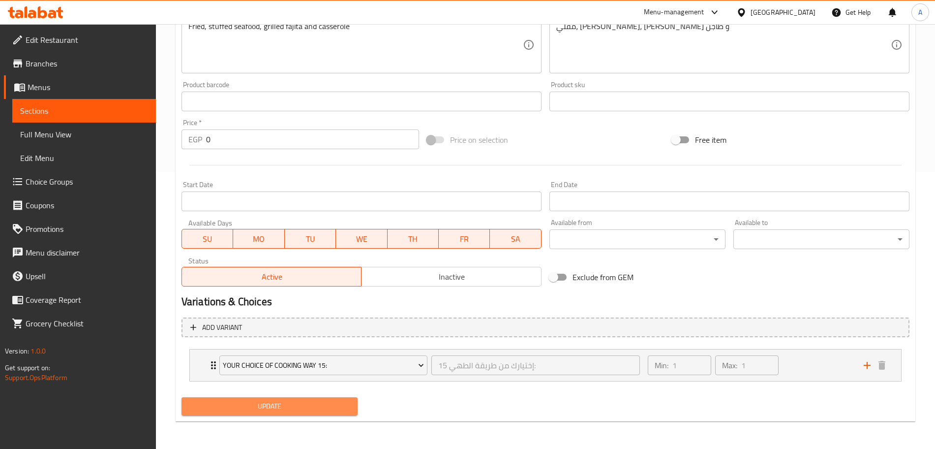
click at [310, 403] on span "Update" at bounding box center [269, 406] width 160 height 12
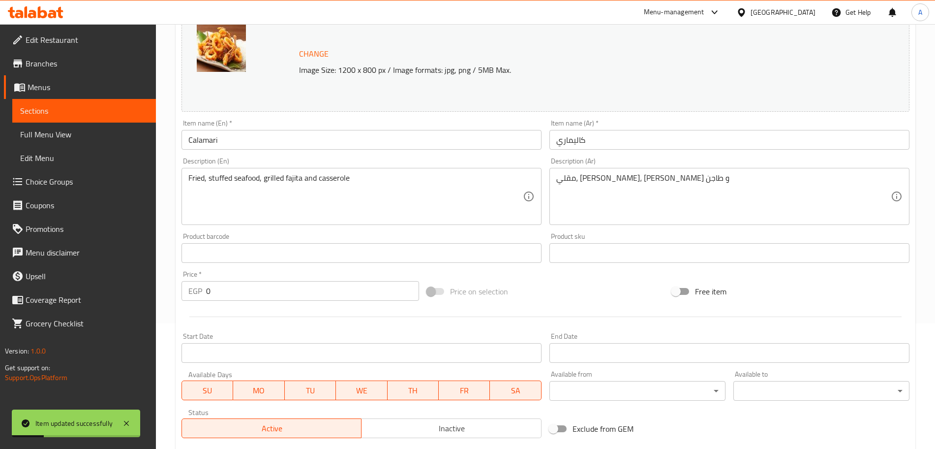
scroll to position [128, 0]
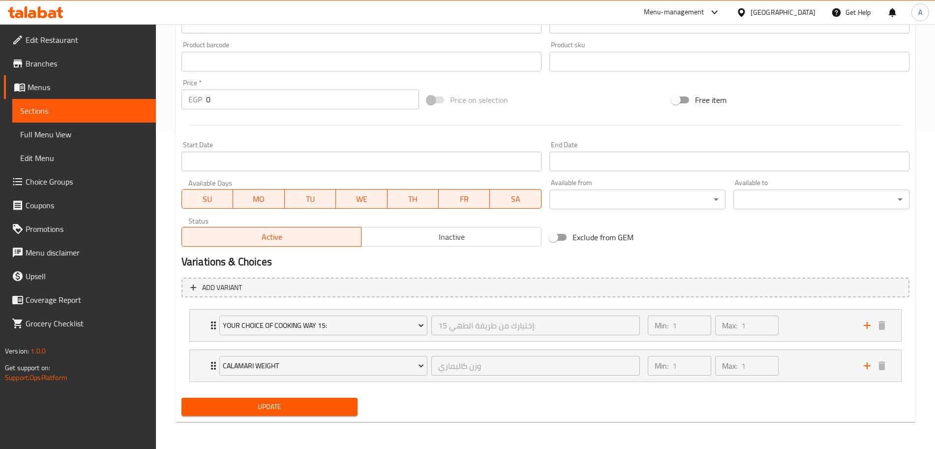
scroll to position [317, 0]
drag, startPoint x: 207, startPoint y: 366, endPoint x: 203, endPoint y: 323, distance: 43.5
click at [203, 323] on div "Your Choice Of Cooking Way 15: إختيارك من طريقة الطهي 15: ​ Min: 1 ​ Max: 1 ​ S…" at bounding box center [546, 344] width 728 height 81
click at [255, 407] on span "Update" at bounding box center [269, 406] width 160 height 12
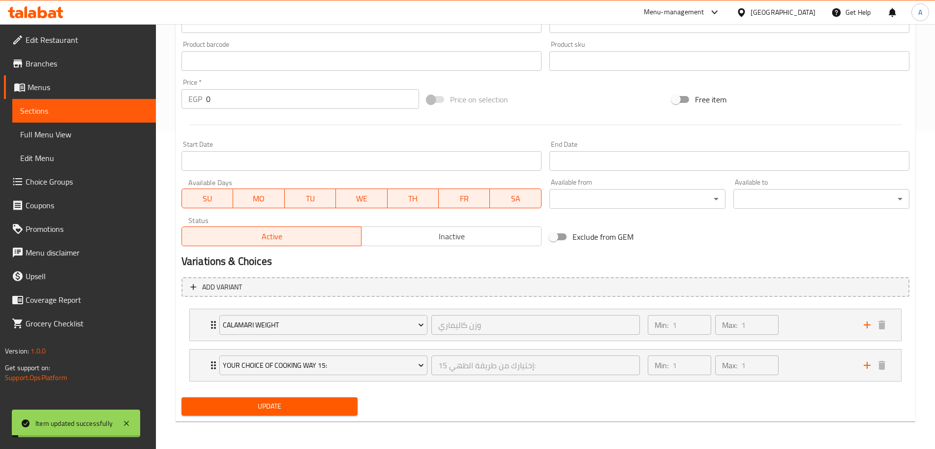
scroll to position [0, 0]
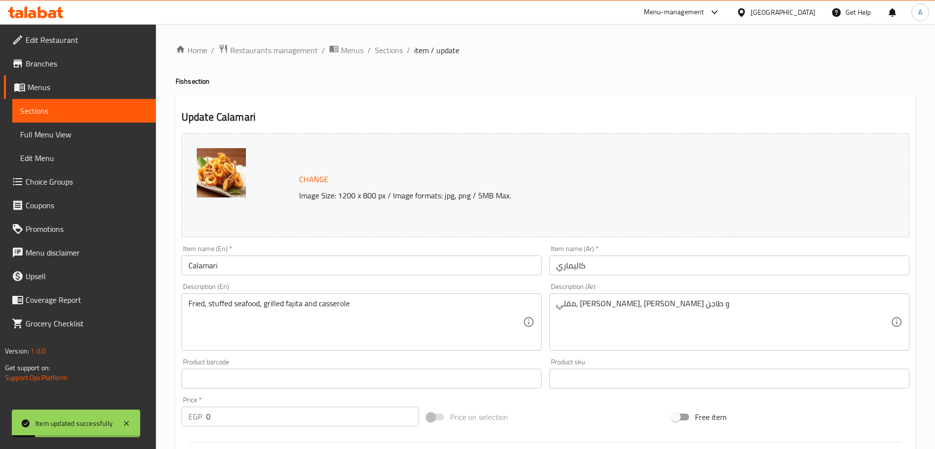
click at [390, 40] on div "Home / Restaurants management / Menus / Sections / item / update Fish section U…" at bounding box center [545, 395] width 779 height 742
click at [390, 42] on div "Home / Restaurants management / Menus / Sections / item / update Fish section U…" at bounding box center [545, 395] width 779 height 742
click at [390, 47] on span "Sections" at bounding box center [389, 50] width 28 height 12
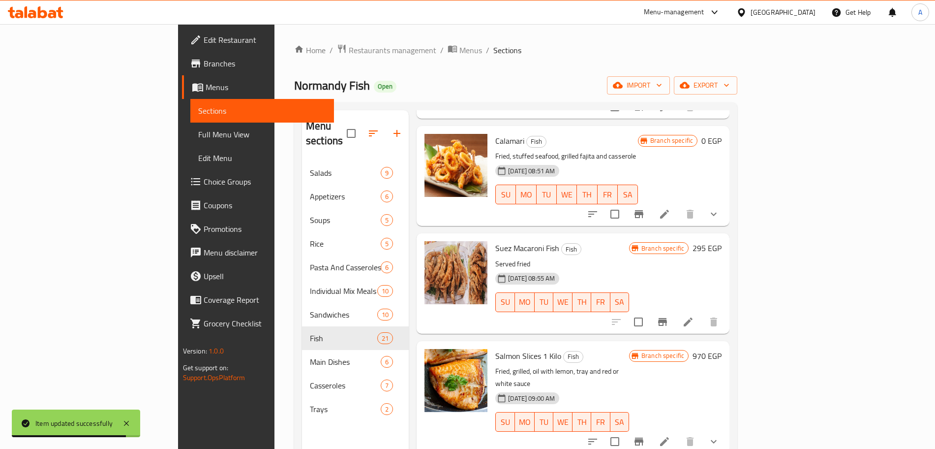
scroll to position [1731, 0]
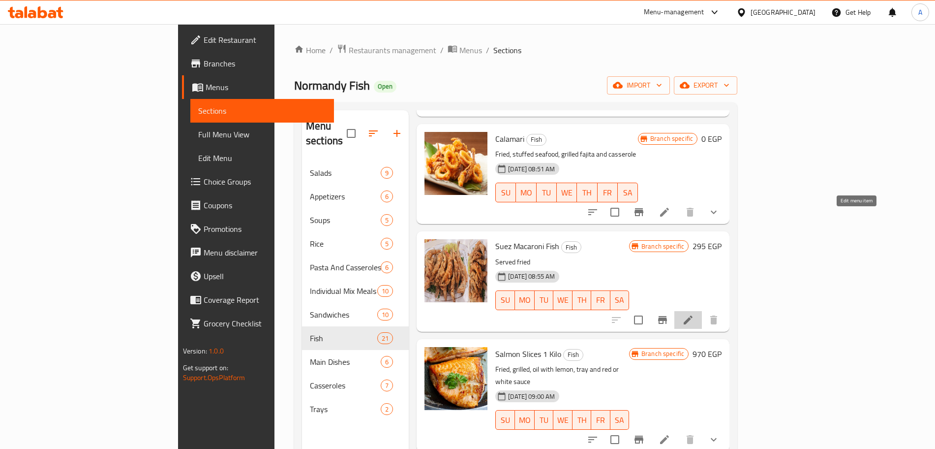
click at [694, 314] on icon at bounding box center [688, 320] width 12 height 12
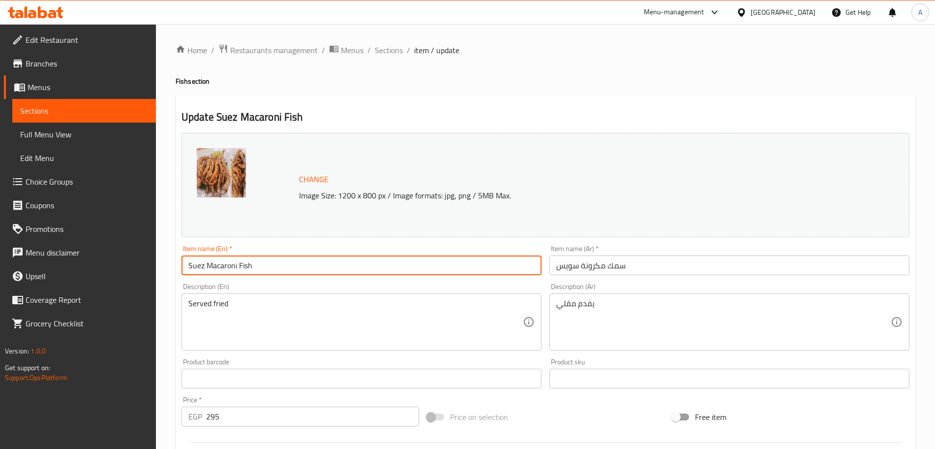
drag, startPoint x: 275, startPoint y: 267, endPoint x: 267, endPoint y: 267, distance: 8.4
click at [267, 267] on input "Suez Macaroni Fish" at bounding box center [362, 265] width 360 height 20
click at [323, 263] on input "Suez Macaroni Fish" at bounding box center [362, 265] width 360 height 20
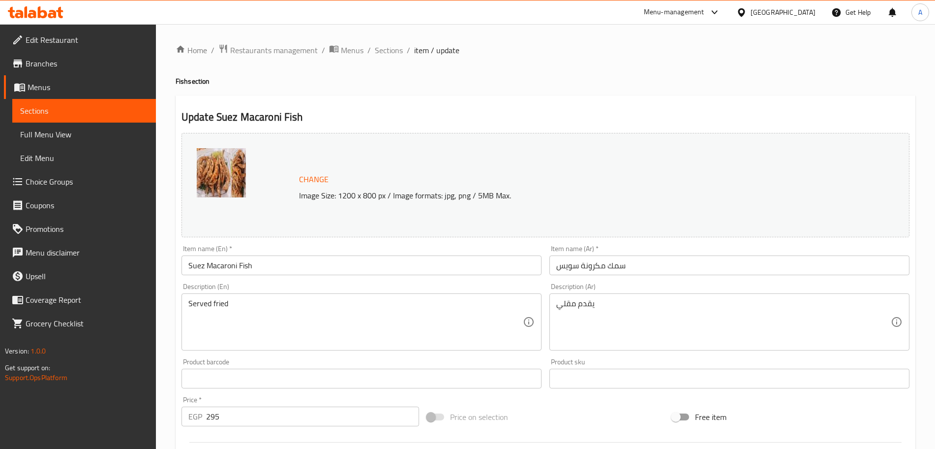
click at [625, 136] on div "Change Image Size: 1200 x 800 px / Image formats: jpg, png / 5MB Max." at bounding box center [546, 185] width 728 height 104
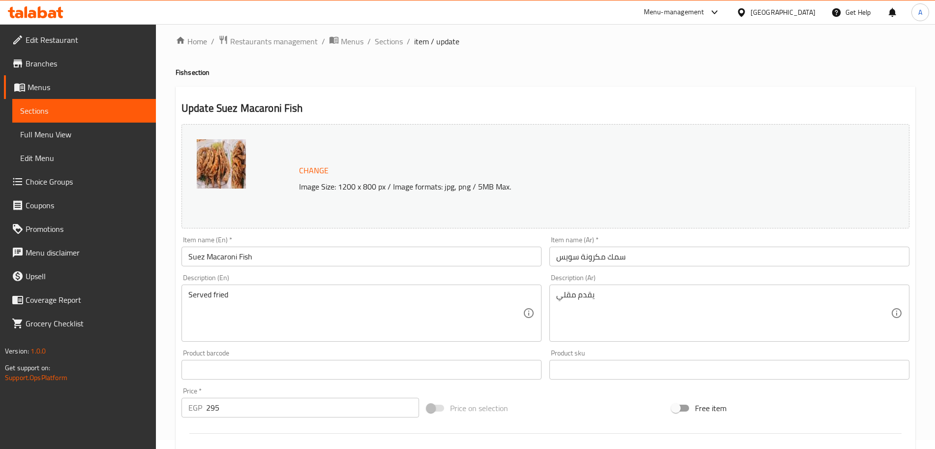
scroll to position [7, 0]
click at [235, 252] on input "Suez Macaroni Fish" at bounding box center [362, 258] width 360 height 20
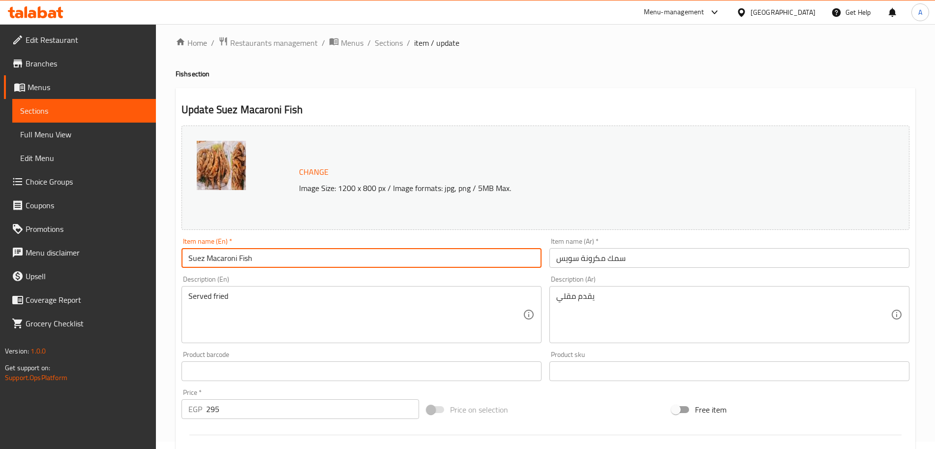
click at [235, 252] on input "Suez Macaroni Fish" at bounding box center [362, 258] width 360 height 20
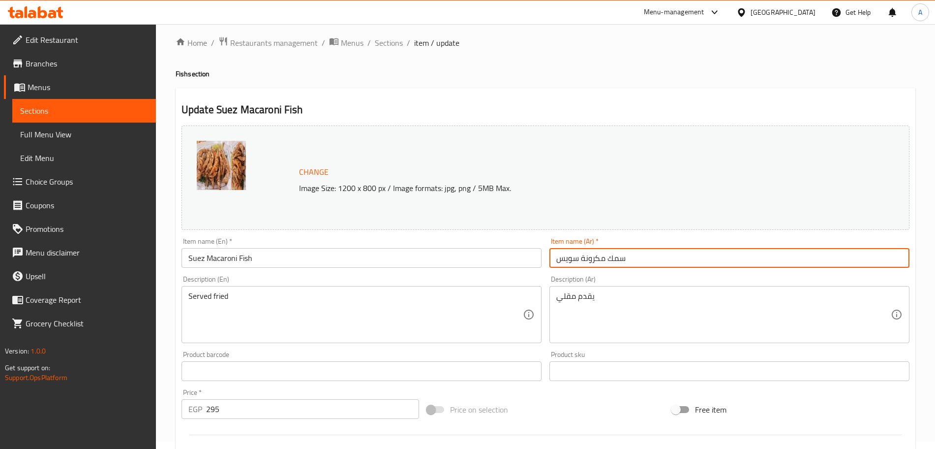
click at [594, 255] on input "سمك مكرونة سويس" at bounding box center [729, 258] width 360 height 20
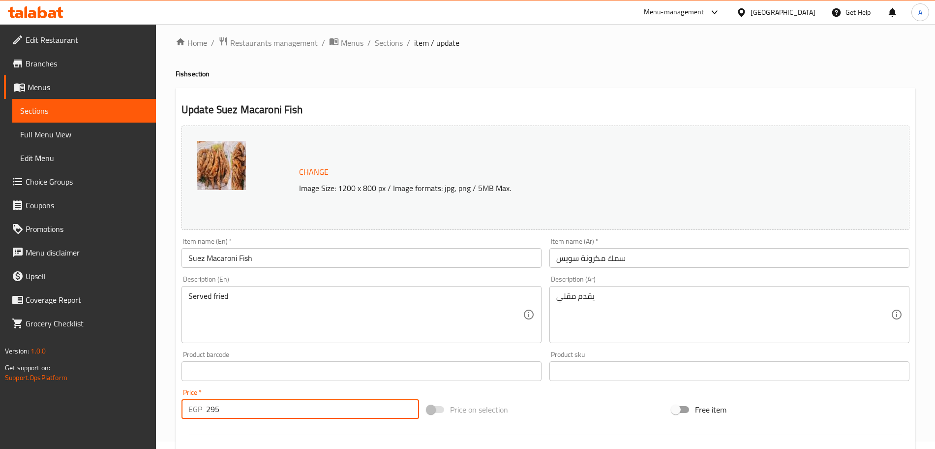
drag, startPoint x: 229, startPoint y: 413, endPoint x: 187, endPoint y: 417, distance: 42.0
click at [187, 417] on div "EGP 295 Price *" at bounding box center [301, 409] width 238 height 20
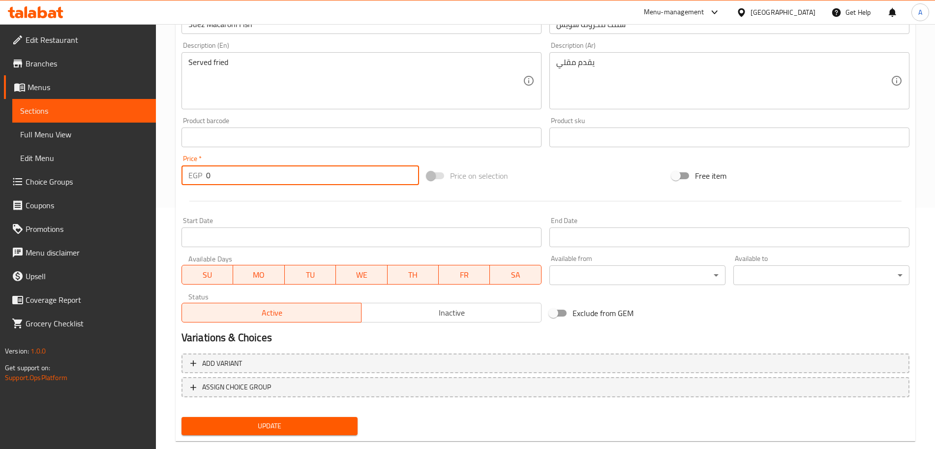
scroll to position [261, 0]
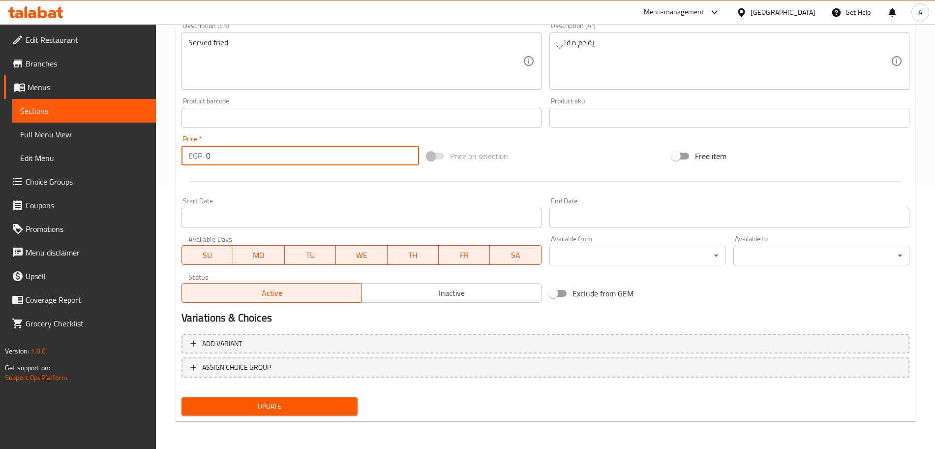
type input "0"
click at [293, 400] on span "Update" at bounding box center [269, 406] width 160 height 12
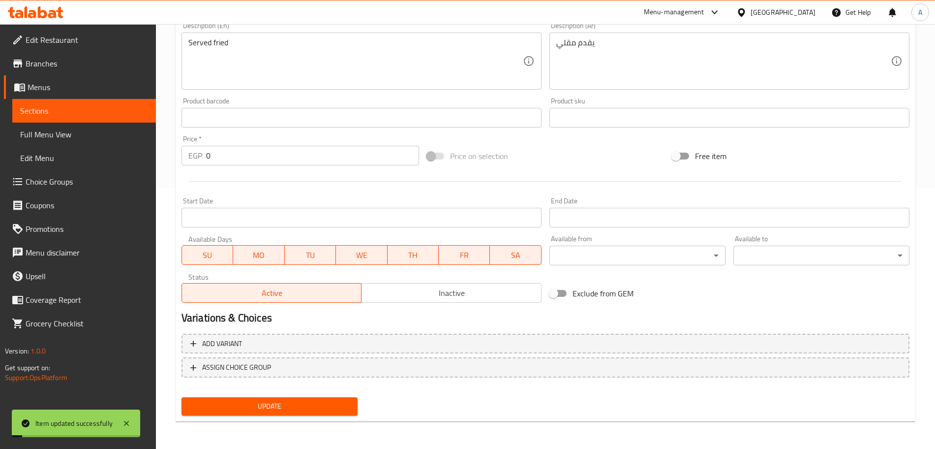
scroll to position [0, 0]
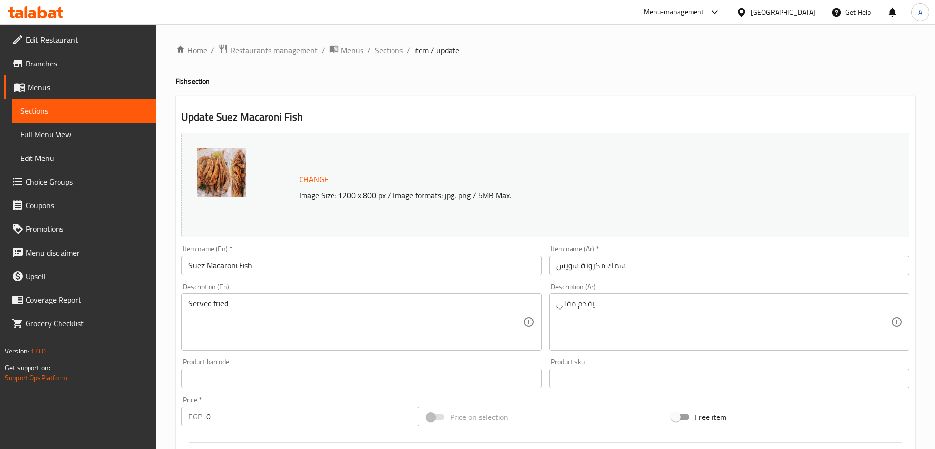
click at [385, 50] on span "Sections" at bounding box center [389, 50] width 28 height 12
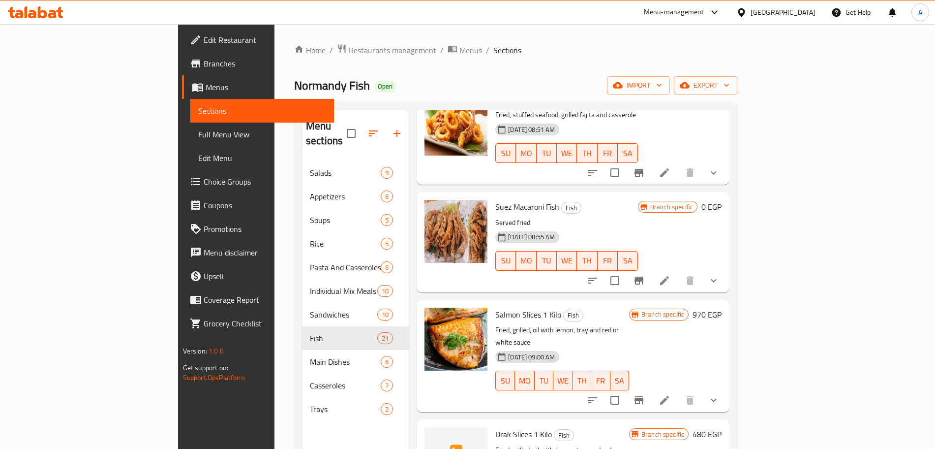
scroll to position [1769, 0]
click at [670, 395] on icon at bounding box center [665, 401] width 12 height 12
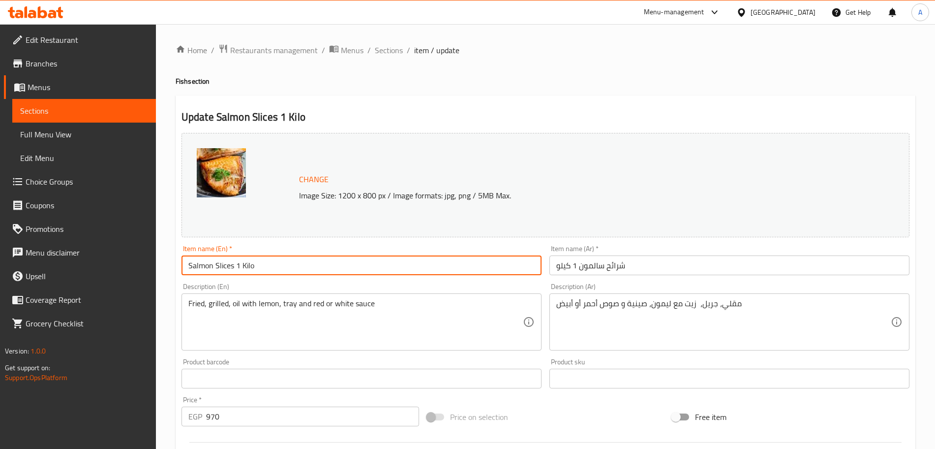
drag, startPoint x: 276, startPoint y: 268, endPoint x: 234, endPoint y: 265, distance: 42.4
click at [234, 265] on input "Salmon Slices 1 Kilo" at bounding box center [362, 265] width 360 height 20
type input "Salmon Slices"
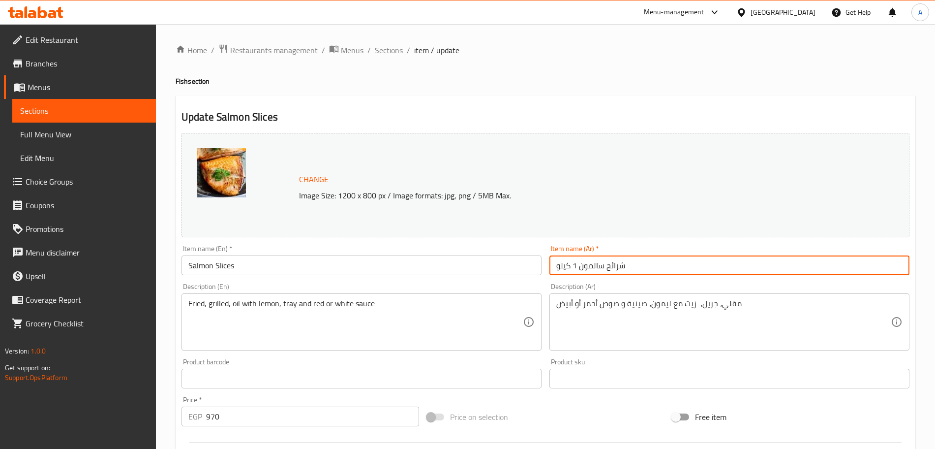
drag, startPoint x: 578, startPoint y: 266, endPoint x: 555, endPoint y: 267, distance: 23.7
click at [555, 267] on input "شرائح سالمون 1 كيلو" at bounding box center [729, 265] width 360 height 20
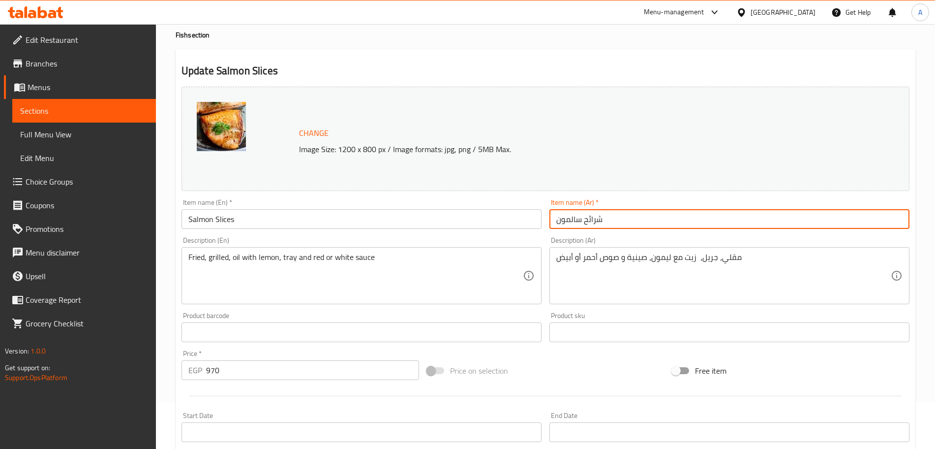
scroll to position [47, 0]
type input "شرائح سالمون"
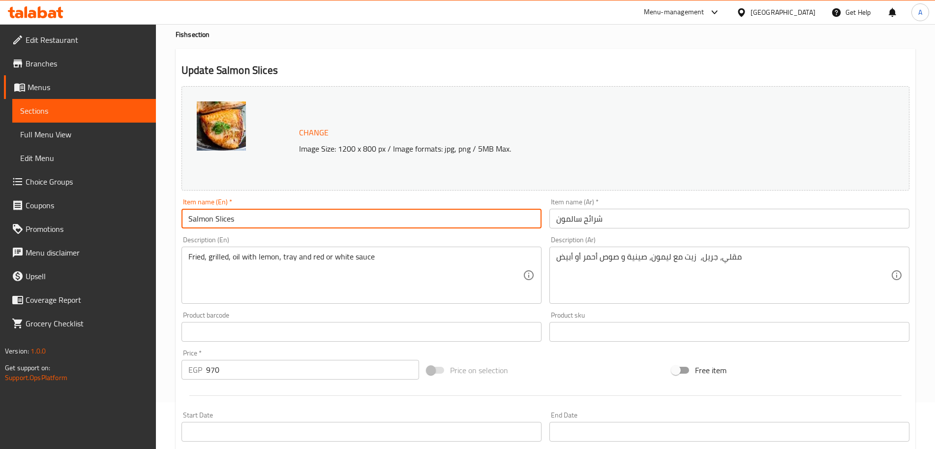
click at [212, 223] on input "Salmon Slices" at bounding box center [362, 219] width 360 height 20
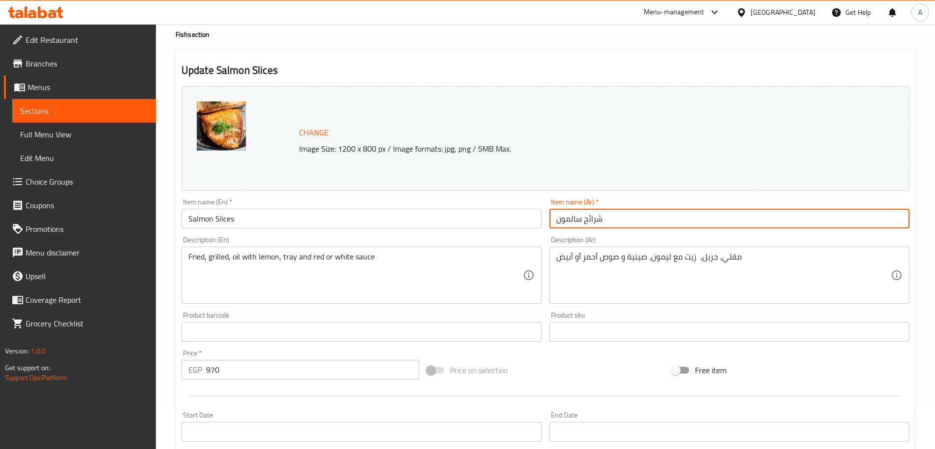
click at [576, 219] on input "شرائح سالمون" at bounding box center [729, 219] width 360 height 20
click at [302, 363] on input "970" at bounding box center [312, 370] width 213 height 20
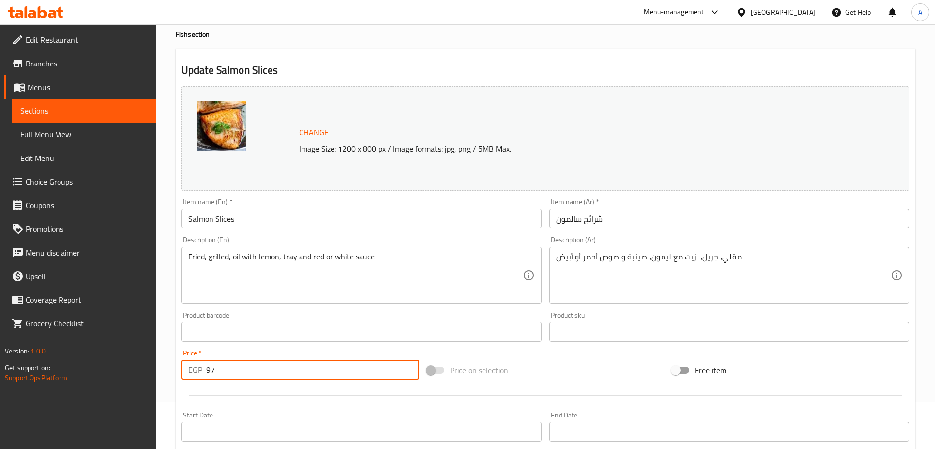
type input "9"
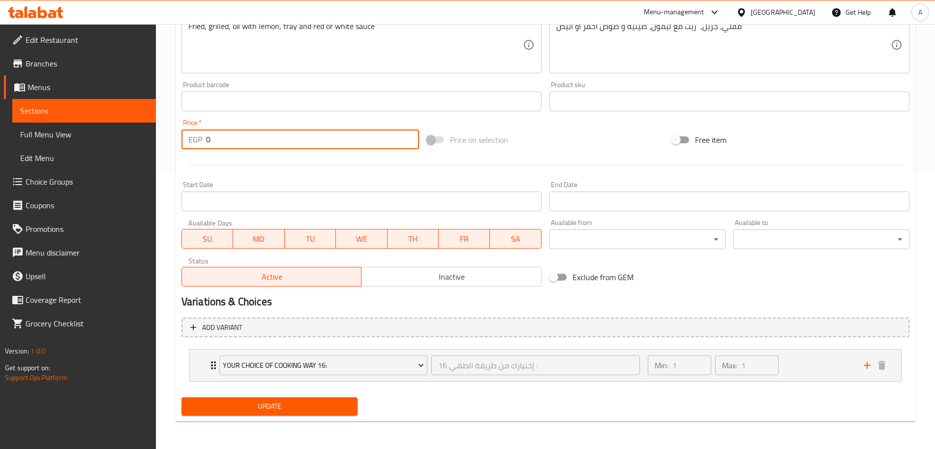
type input "0"
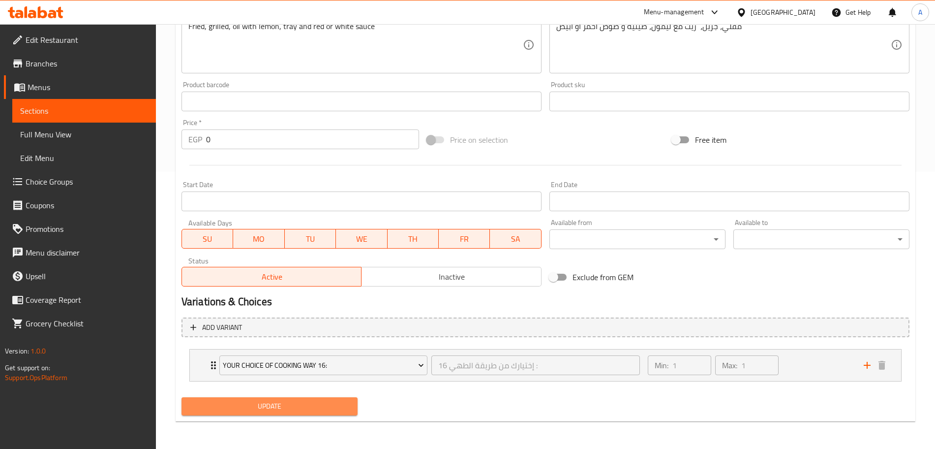
click at [230, 401] on span "Update" at bounding box center [269, 406] width 160 height 12
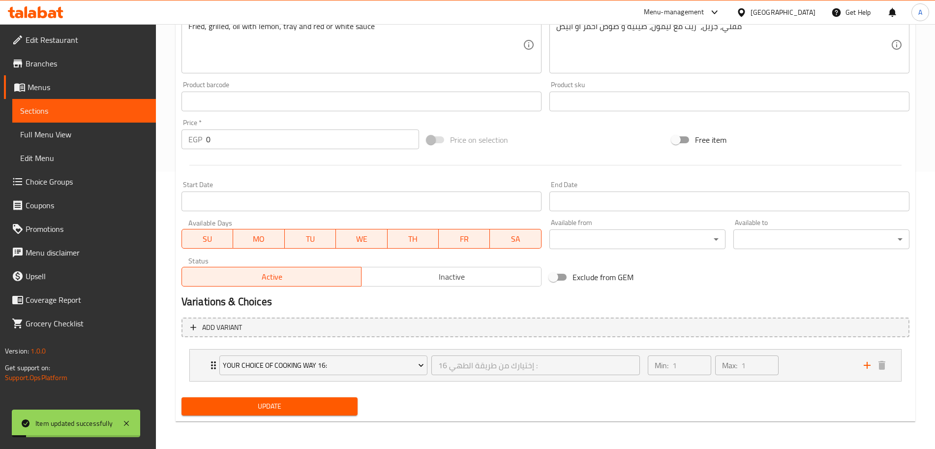
scroll to position [0, 0]
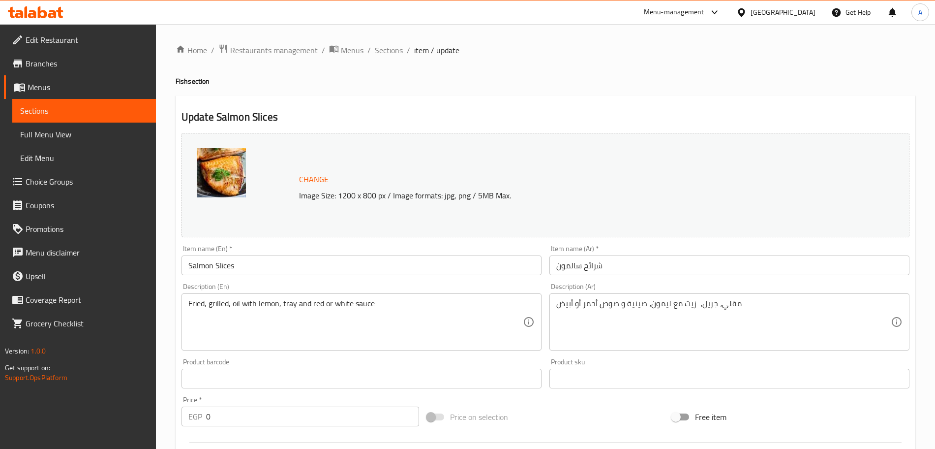
scroll to position [317, 0]
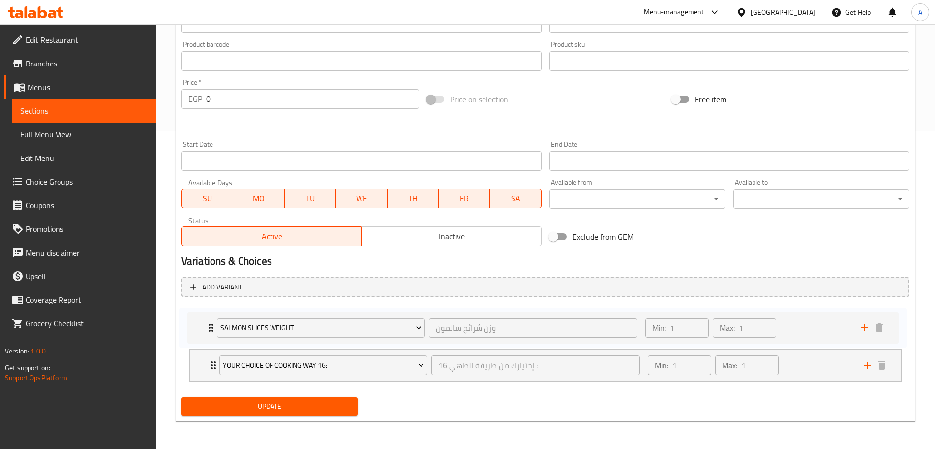
drag, startPoint x: 199, startPoint y: 364, endPoint x: 197, endPoint y: 324, distance: 40.4
click at [197, 324] on div "Your Choice Of Cooking Way 16: إختيارك من طريقة الطهي 16 : ​ Min: 1 ​ Max: 1 ​ …" at bounding box center [546, 344] width 728 height 81
click at [263, 402] on span "Update" at bounding box center [269, 406] width 160 height 12
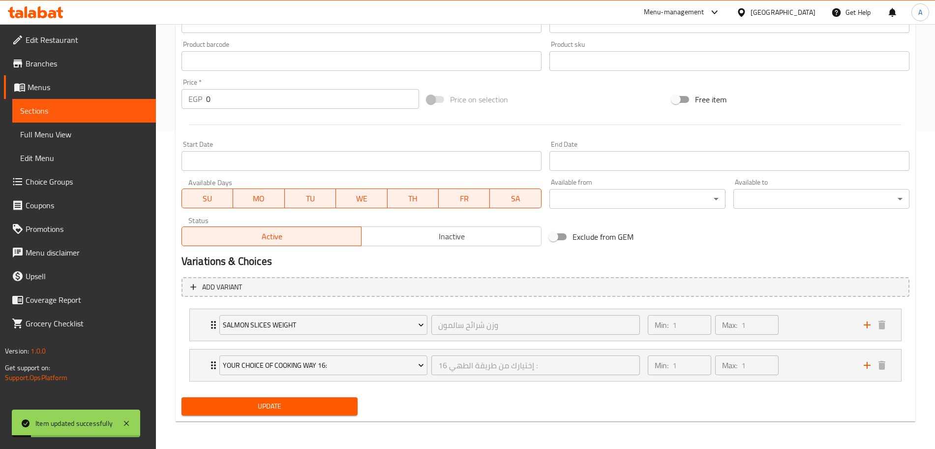
scroll to position [0, 0]
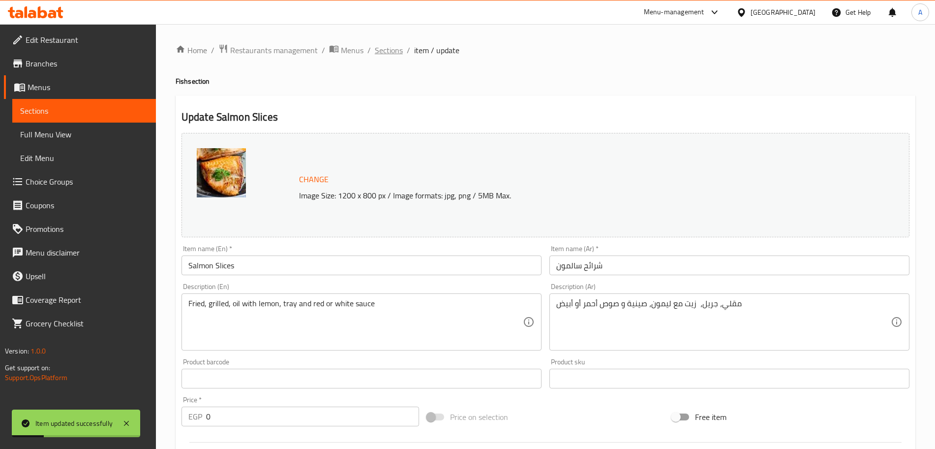
click at [386, 49] on span "Sections" at bounding box center [389, 50] width 28 height 12
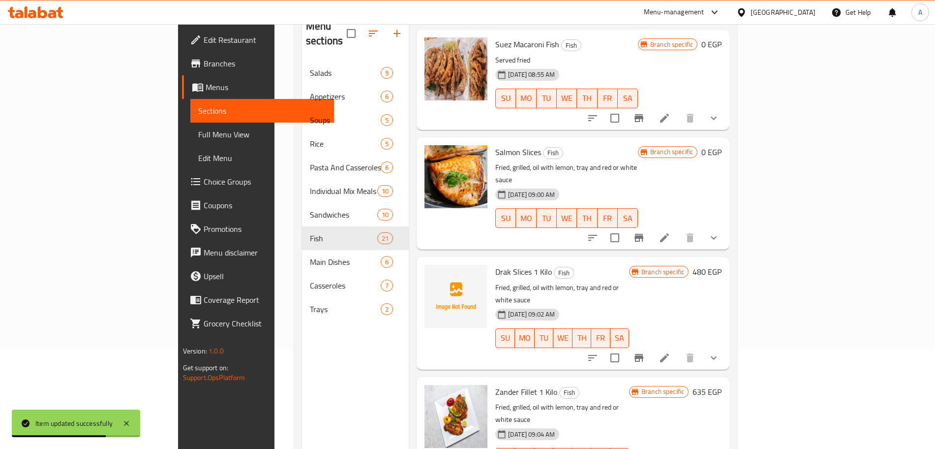
scroll to position [138, 0]
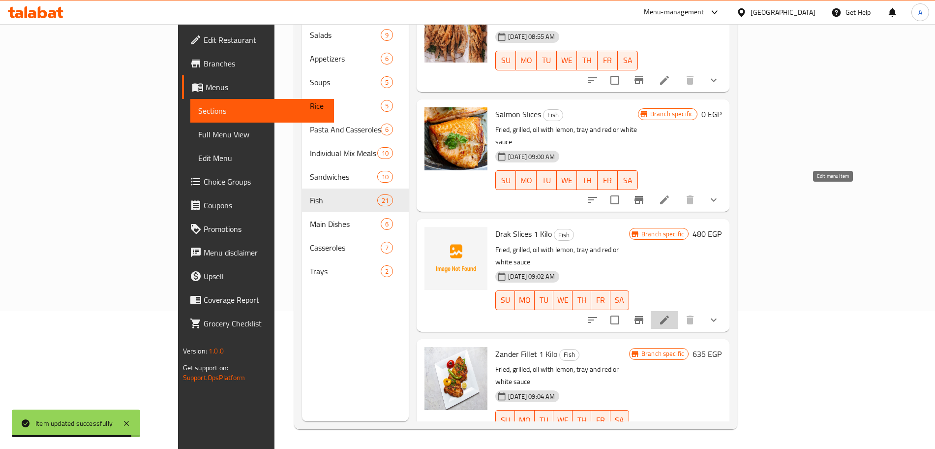
click at [669, 315] on icon at bounding box center [664, 319] width 9 height 9
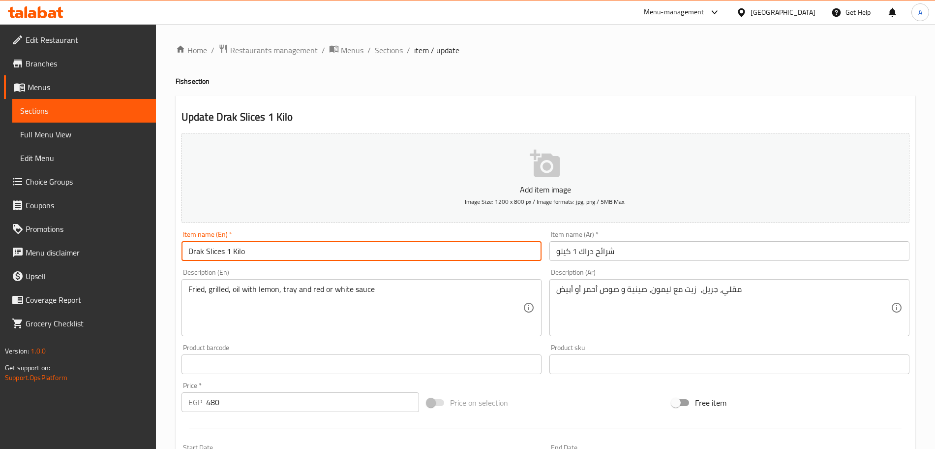
drag, startPoint x: 255, startPoint y: 246, endPoint x: 224, endPoint y: 253, distance: 32.2
click at [224, 253] on input "Drak Slices 1 Kilo" at bounding box center [362, 251] width 360 height 20
type input "Drak Slices"
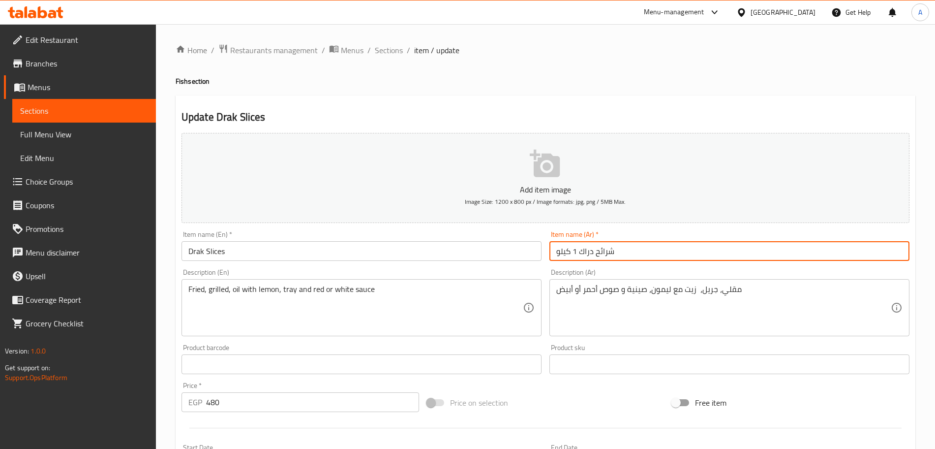
drag, startPoint x: 577, startPoint y: 252, endPoint x: 550, endPoint y: 251, distance: 27.6
click at [550, 251] on input "شرائح دراك 1 كيلو" at bounding box center [729, 251] width 360 height 20
click at [577, 257] on input "شرائح دراك 1 كيلو" at bounding box center [729, 251] width 360 height 20
drag, startPoint x: 579, startPoint y: 254, endPoint x: 551, endPoint y: 256, distance: 28.1
click at [551, 256] on input "شرائح دراك 1 كيلو" at bounding box center [729, 251] width 360 height 20
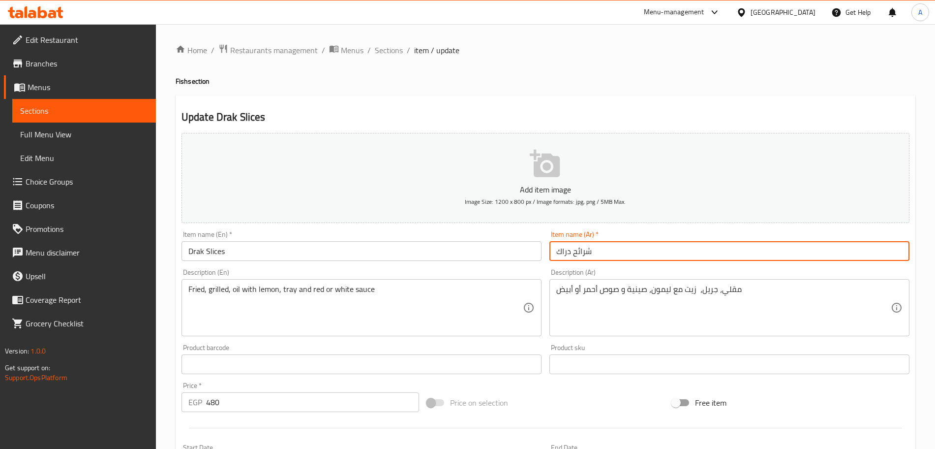
type input "شرائح دراك"
click at [204, 250] on input "Drak Slices" at bounding box center [362, 251] width 360 height 20
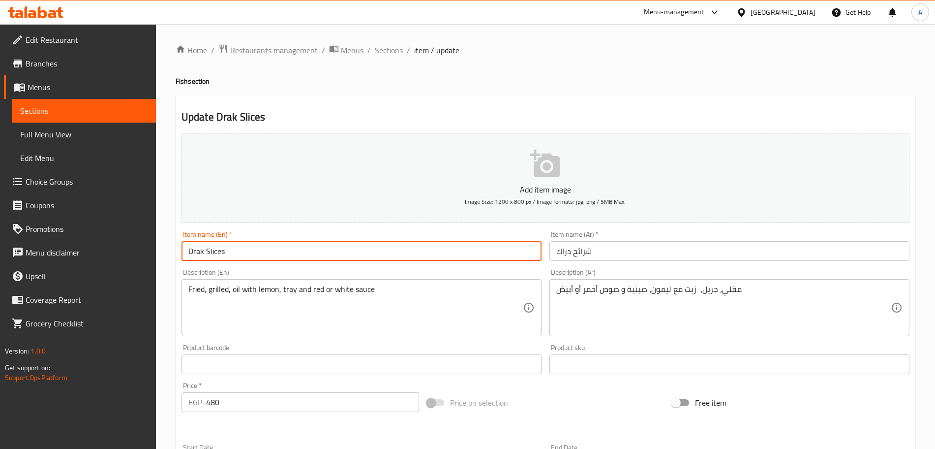
click at [204, 250] on input "Drak Slices" at bounding box center [362, 251] width 360 height 20
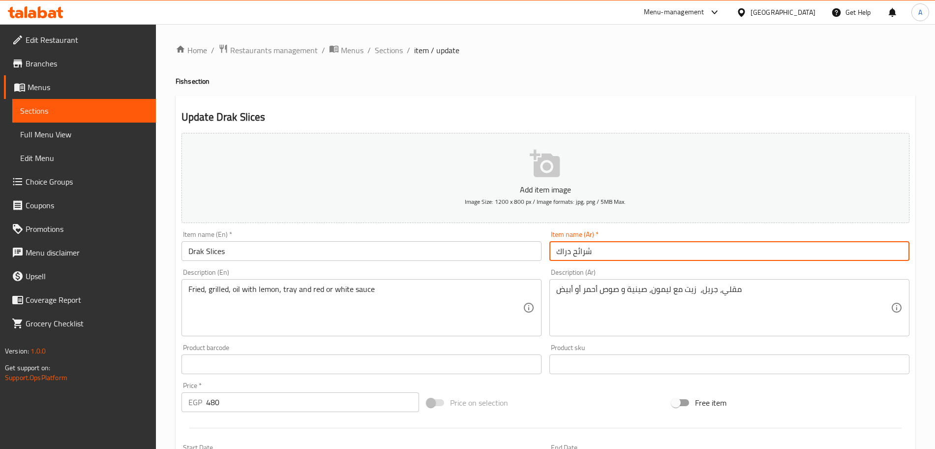
click at [581, 249] on input "شرائح دراك" at bounding box center [729, 251] width 360 height 20
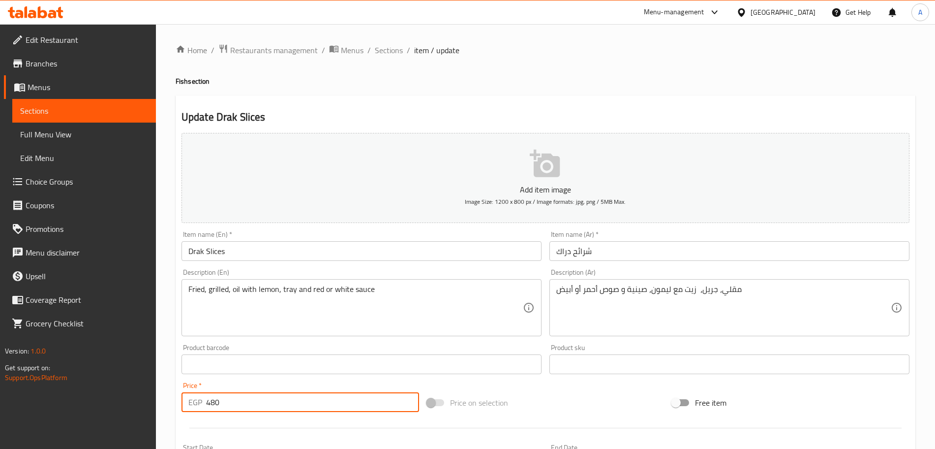
drag, startPoint x: 357, startPoint y: 405, endPoint x: 206, endPoint y: 403, distance: 151.5
click at [206, 403] on input "480" at bounding box center [312, 402] width 213 height 20
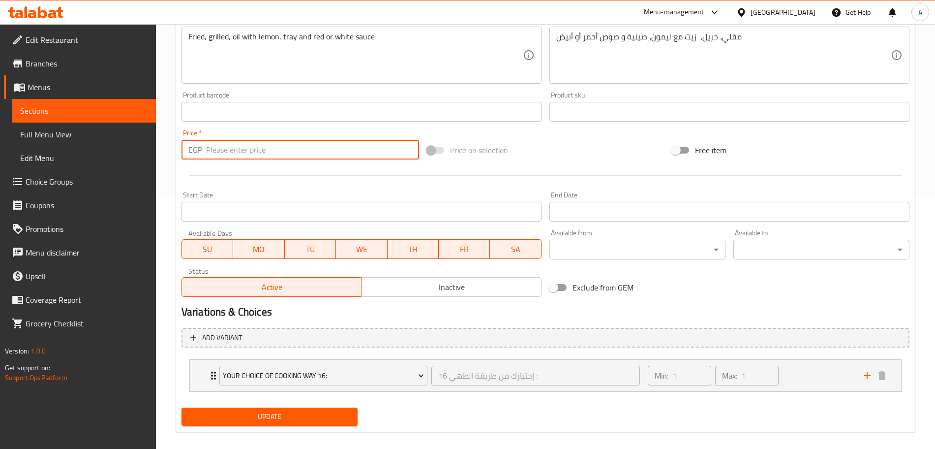
scroll to position [263, 0]
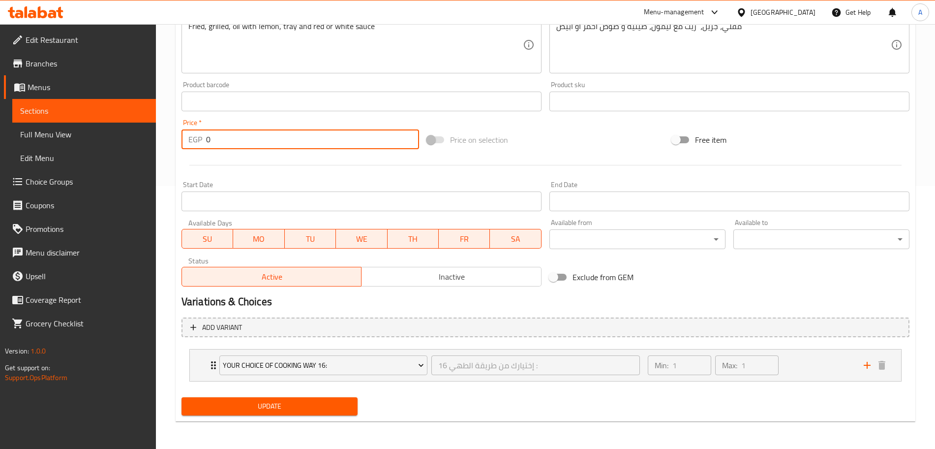
type input "0"
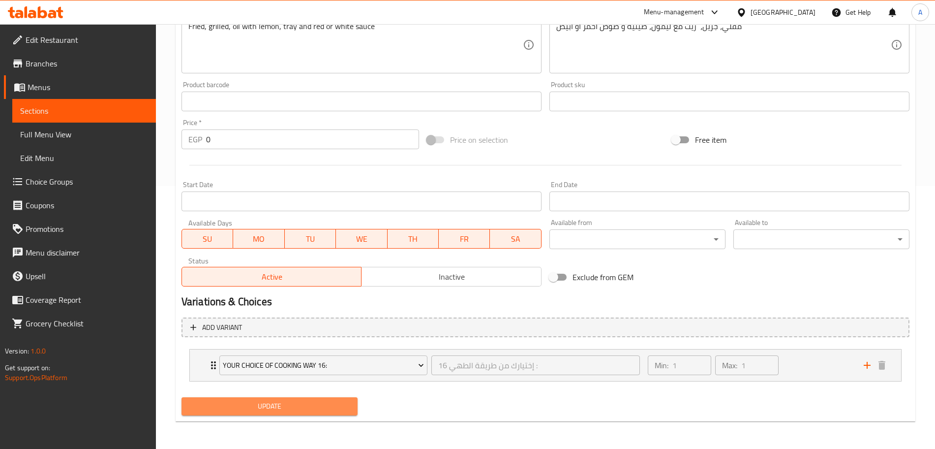
click at [321, 400] on span "Update" at bounding box center [269, 406] width 160 height 12
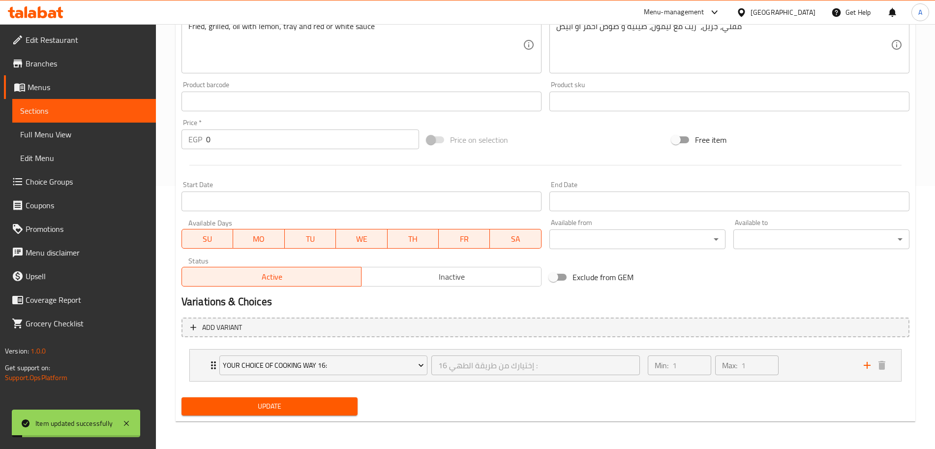
scroll to position [0, 0]
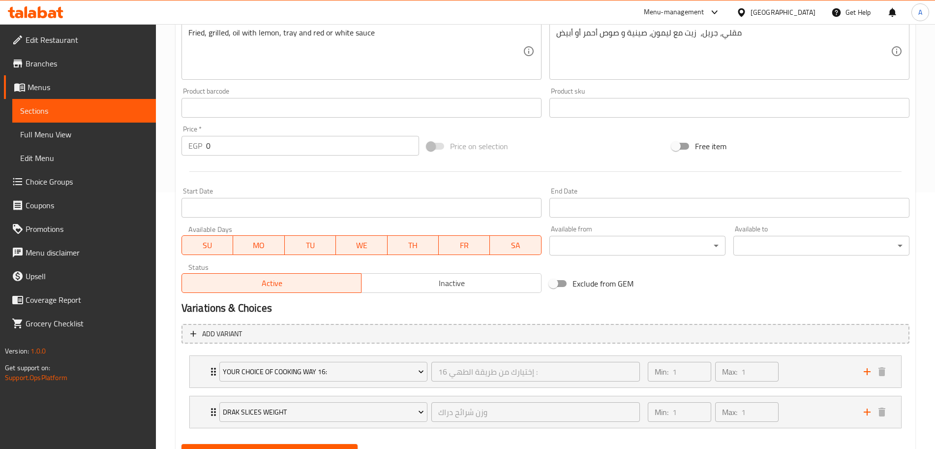
scroll to position [303, 0]
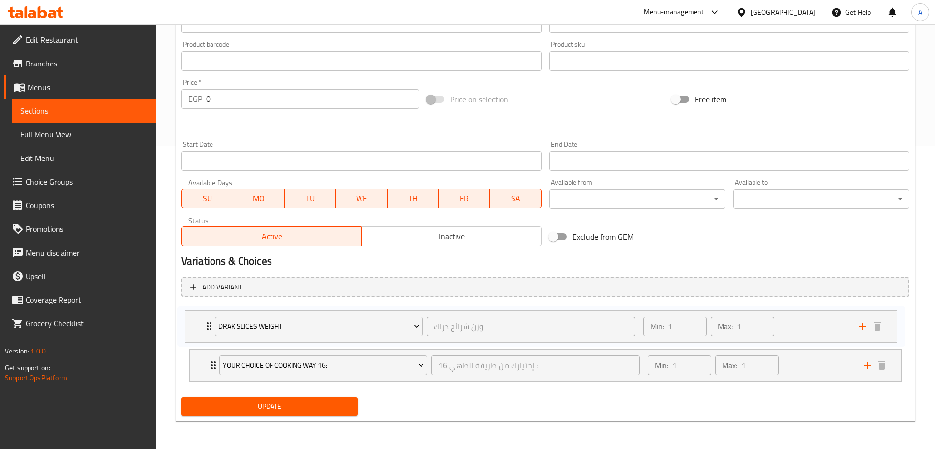
drag, startPoint x: 205, startPoint y: 356, endPoint x: 201, endPoint y: 314, distance: 42.0
click at [201, 314] on div "Your Choice Of Cooking Way 16: إختيارك من طريقة الطهي 16 : ​ Min: 1 ​ Max: 1 ​ …" at bounding box center [546, 344] width 728 height 81
click at [242, 408] on span "Update" at bounding box center [269, 406] width 160 height 12
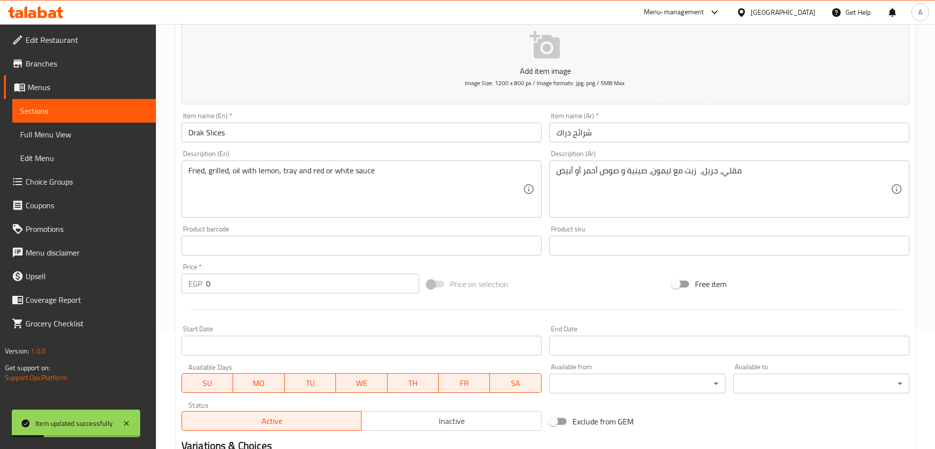
scroll to position [0, 0]
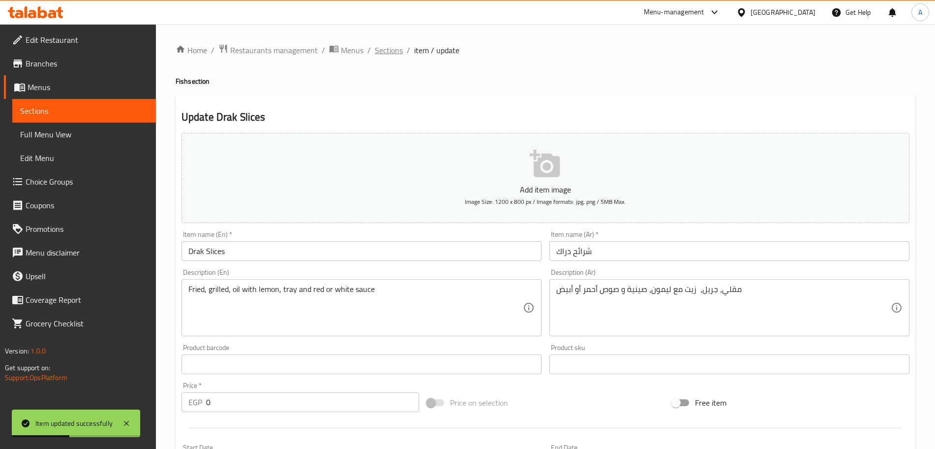
click at [395, 54] on span "Sections" at bounding box center [389, 50] width 28 height 12
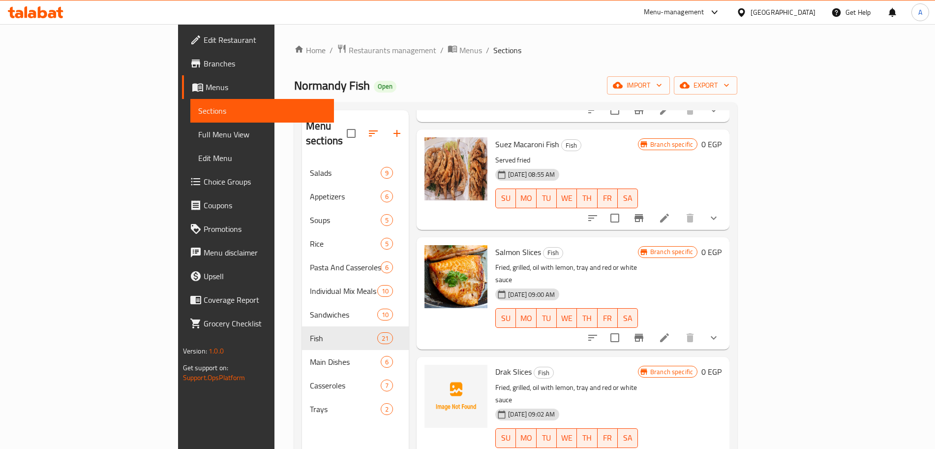
scroll to position [138, 0]
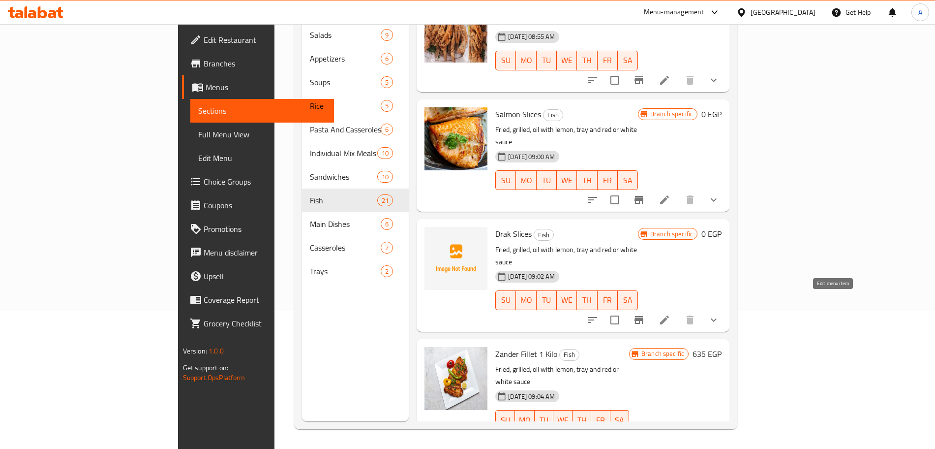
click at [670, 433] on icon at bounding box center [665, 439] width 12 height 12
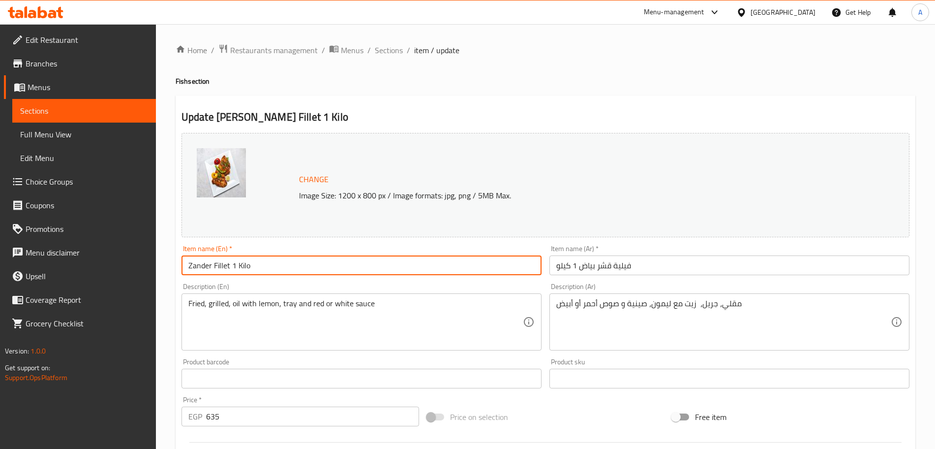
drag, startPoint x: 306, startPoint y: 256, endPoint x: 229, endPoint y: 266, distance: 77.9
click at [229, 266] on input "Zander Fillet 1 Kilo" at bounding box center [362, 265] width 360 height 20
type input "[PERSON_NAME]"
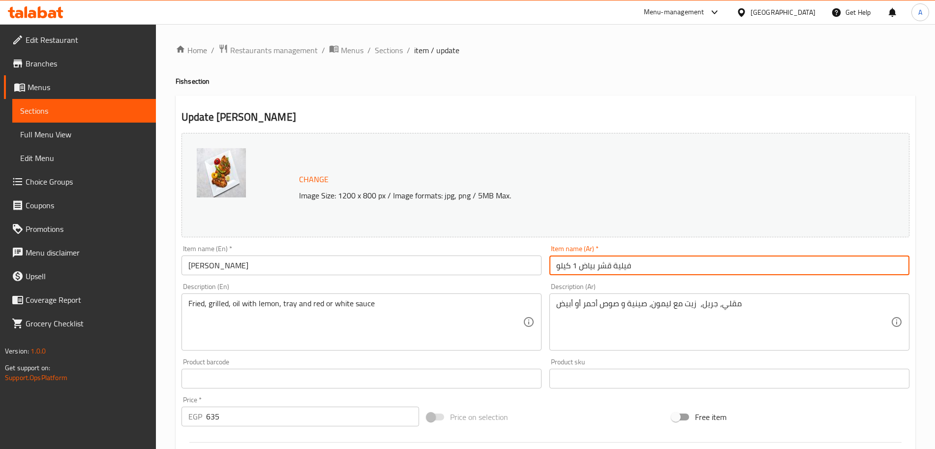
drag, startPoint x: 576, startPoint y: 265, endPoint x: 533, endPoint y: 272, distance: 43.8
click at [533, 272] on div "Change Image Size: 1200 x 800 px / Image formats: jpg, png / 5MB Max. Item name…" at bounding box center [546, 348] width 736 height 438
click at [582, 265] on input "فيلية قشر بياض 1 كيلو" at bounding box center [729, 265] width 360 height 20
drag, startPoint x: 582, startPoint y: 265, endPoint x: 548, endPoint y: 267, distance: 34.0
click at [548, 267] on div "Item name (Ar)   * فيلية قشر بياض 1 كيلو Item name (Ar) *" at bounding box center [730, 260] width 368 height 38
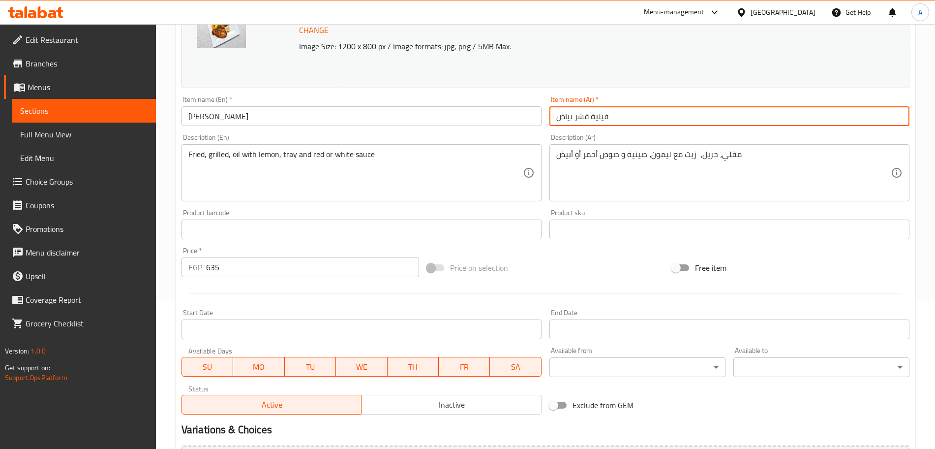
scroll to position [150, 0]
type input "فيلية قشر بياض"
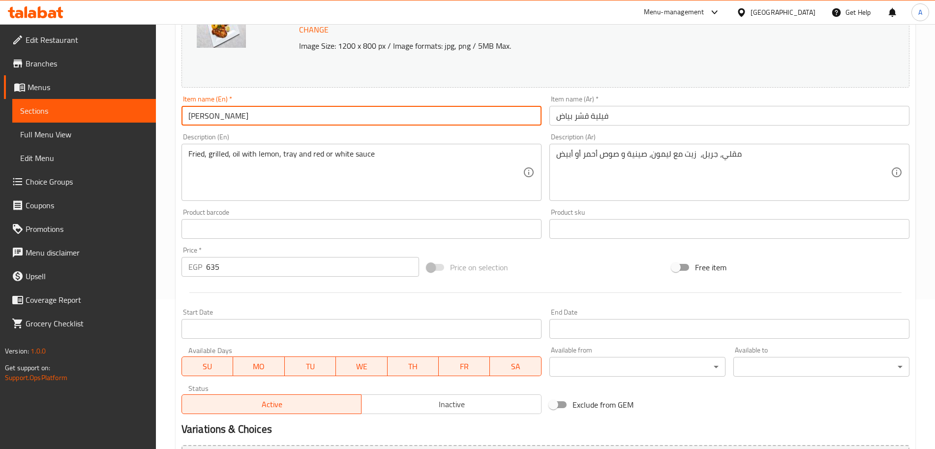
click at [222, 116] on input "[PERSON_NAME]" at bounding box center [362, 116] width 360 height 20
click at [592, 112] on input "فيلية قشر بياض" at bounding box center [729, 116] width 360 height 20
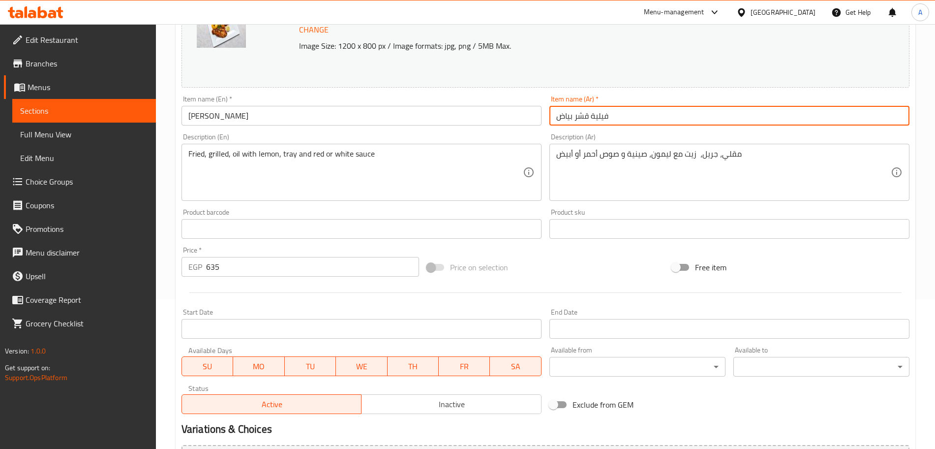
click at [592, 112] on input "فيلية قشر بياض" at bounding box center [729, 116] width 360 height 20
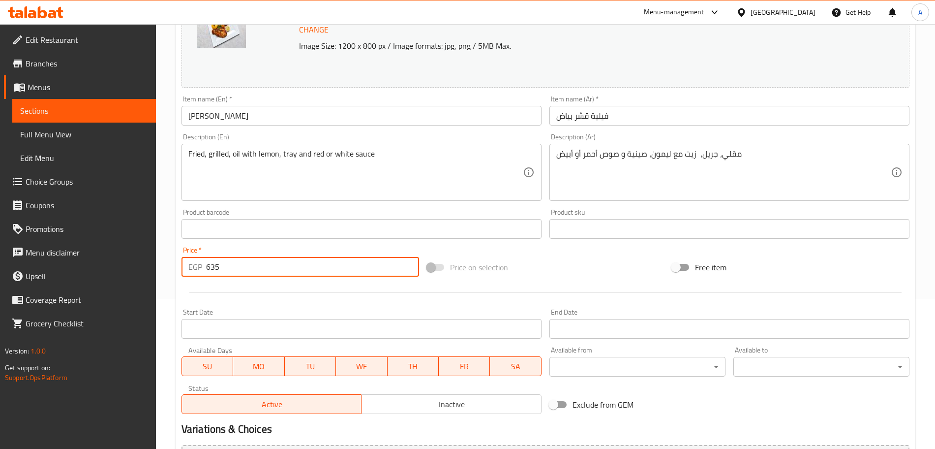
click at [283, 272] on input "635" at bounding box center [312, 267] width 213 height 20
type input "6"
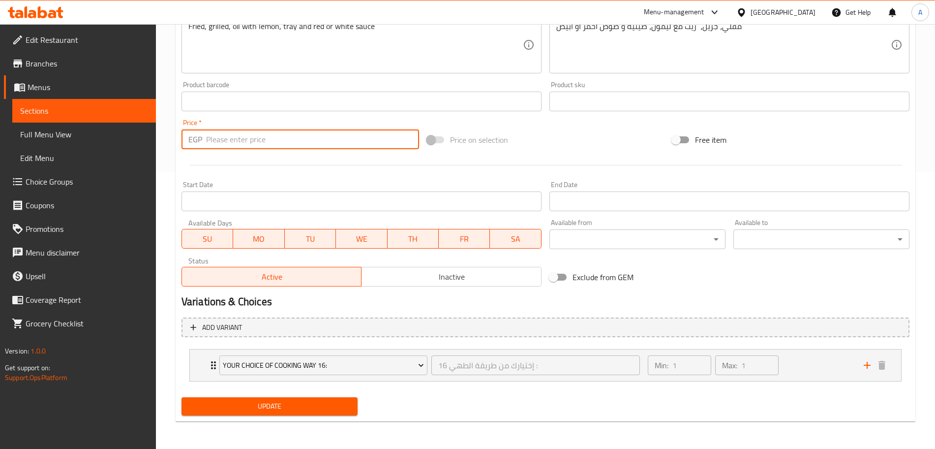
click at [281, 404] on div "Update" at bounding box center [270, 406] width 184 height 26
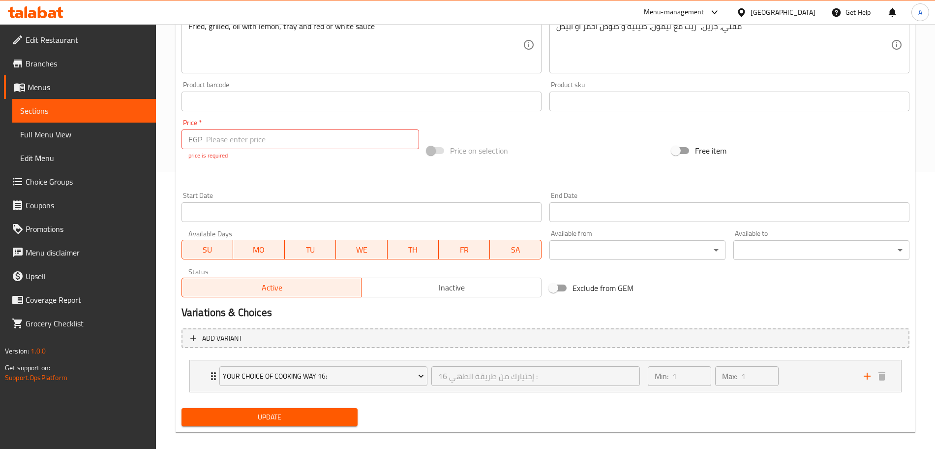
click at [331, 143] on input "number" at bounding box center [312, 139] width 213 height 20
type input "0"
click at [250, 409] on button "Update" at bounding box center [270, 417] width 176 height 18
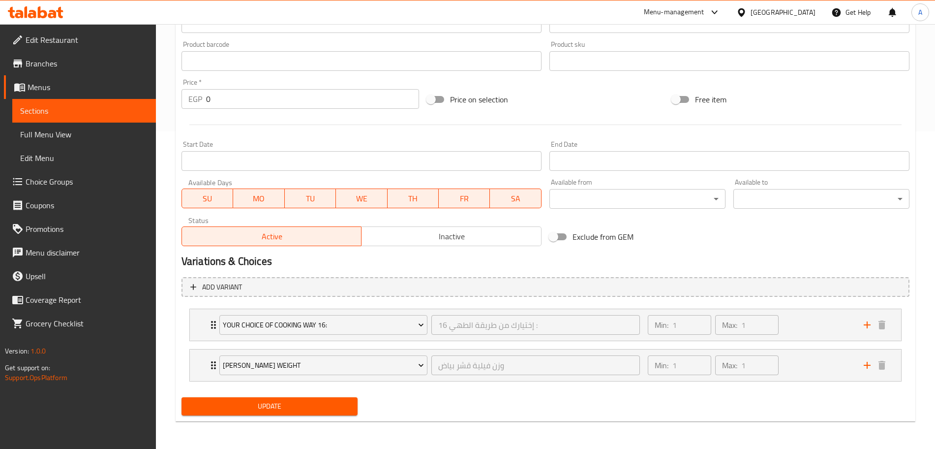
scroll to position [317, 0]
drag, startPoint x: 198, startPoint y: 356, endPoint x: 201, endPoint y: 313, distance: 42.9
click at [201, 313] on div "Your Choice Of Cooking Way 16: إختيارك من طريقة الطهي 16 : ​ Min: 1 ​ Max: 1 ​ …" at bounding box center [546, 344] width 728 height 81
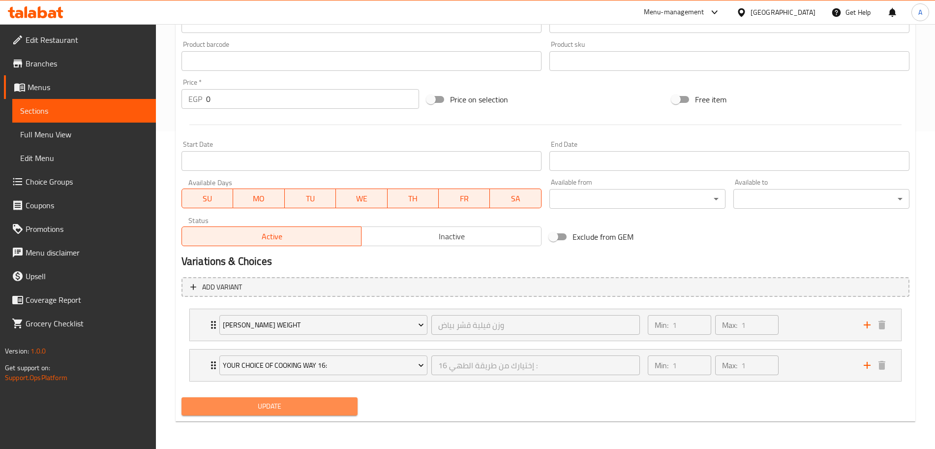
click at [267, 405] on span "Update" at bounding box center [269, 406] width 160 height 12
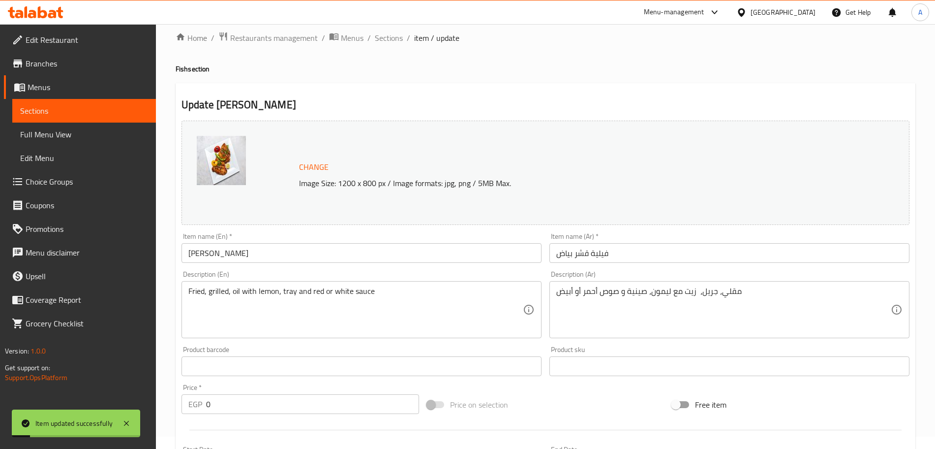
scroll to position [0, 0]
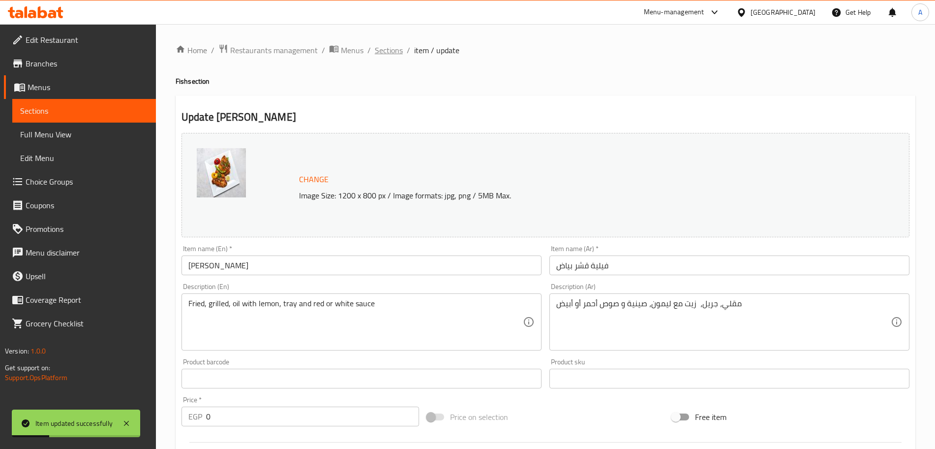
click at [394, 46] on span "Sections" at bounding box center [389, 50] width 28 height 12
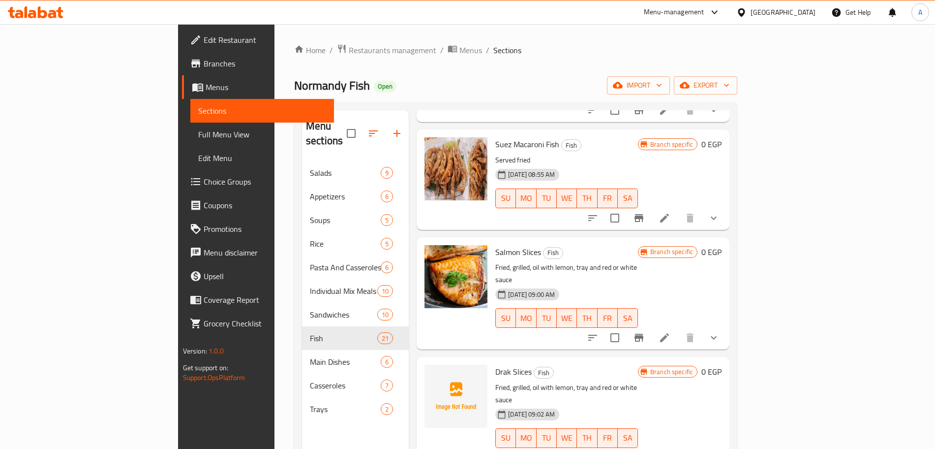
scroll to position [138, 0]
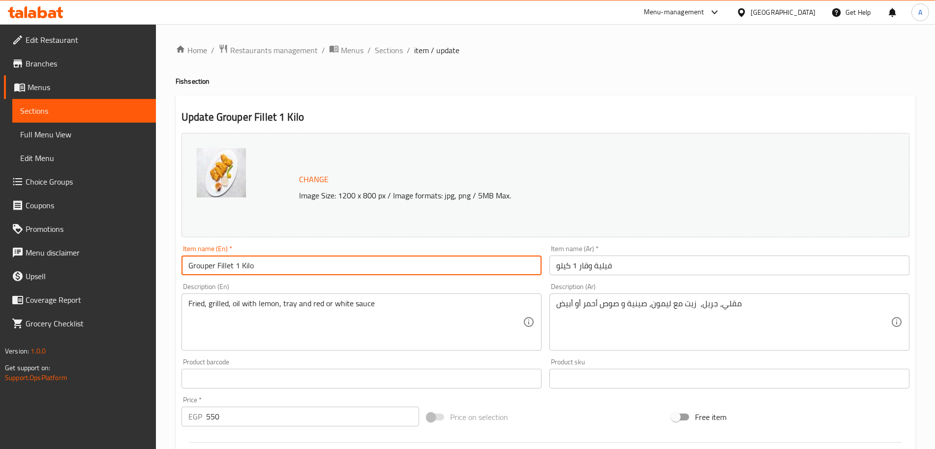
drag, startPoint x: 277, startPoint y: 264, endPoint x: 232, endPoint y: 270, distance: 45.7
click at [232, 270] on input "Grouper Fillet 1 Kilo" at bounding box center [362, 265] width 360 height 20
type input "Grouper Fillet"
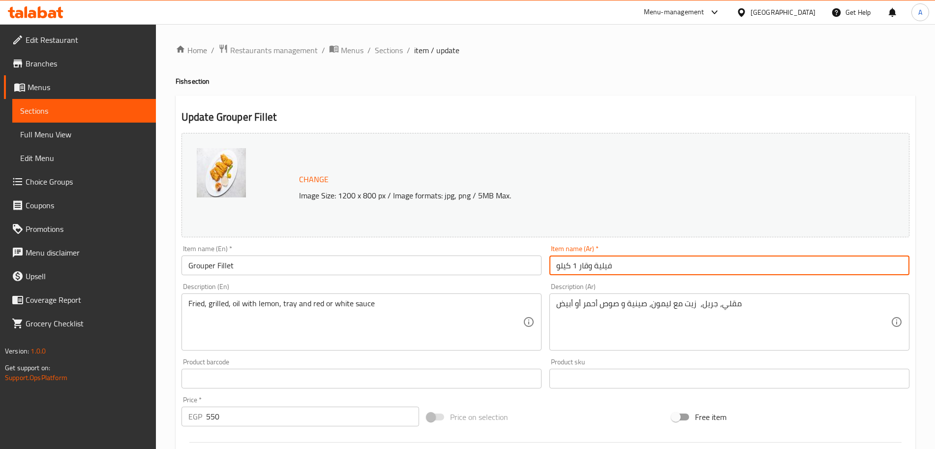
drag, startPoint x: 578, startPoint y: 266, endPoint x: 528, endPoint y: 279, distance: 51.9
click at [528, 279] on div "Change Image Size: 1200 x 800 px / Image formats: jpg, png / 5MB Max. Item name…" at bounding box center [546, 348] width 736 height 438
type input "فيلية وقار"
click at [213, 267] on input "Grouper Fillet" at bounding box center [362, 265] width 360 height 20
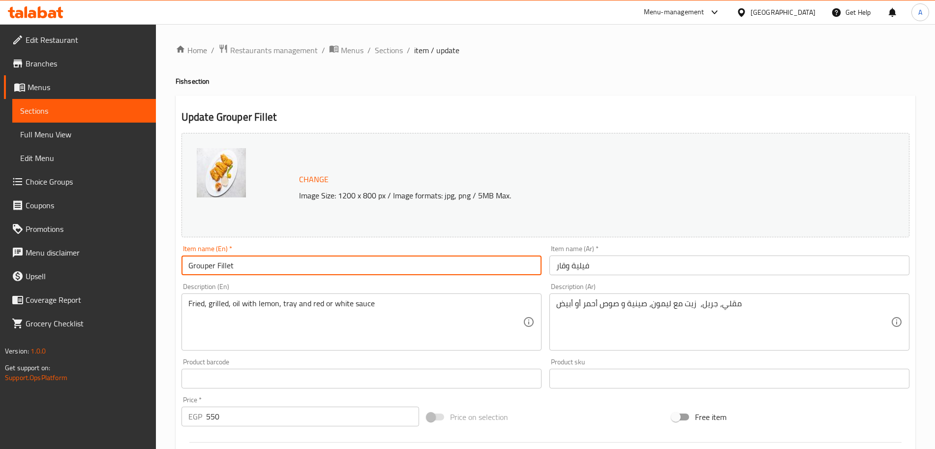
click at [213, 267] on input "Grouper Fillet" at bounding box center [362, 265] width 360 height 20
click at [577, 270] on input "فيلية وقار" at bounding box center [729, 265] width 360 height 20
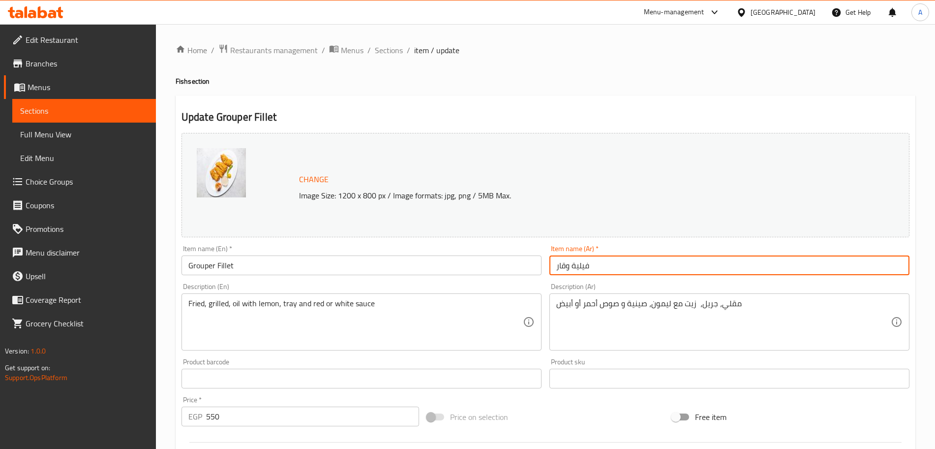
click at [577, 270] on input "فيلية وقار" at bounding box center [729, 265] width 360 height 20
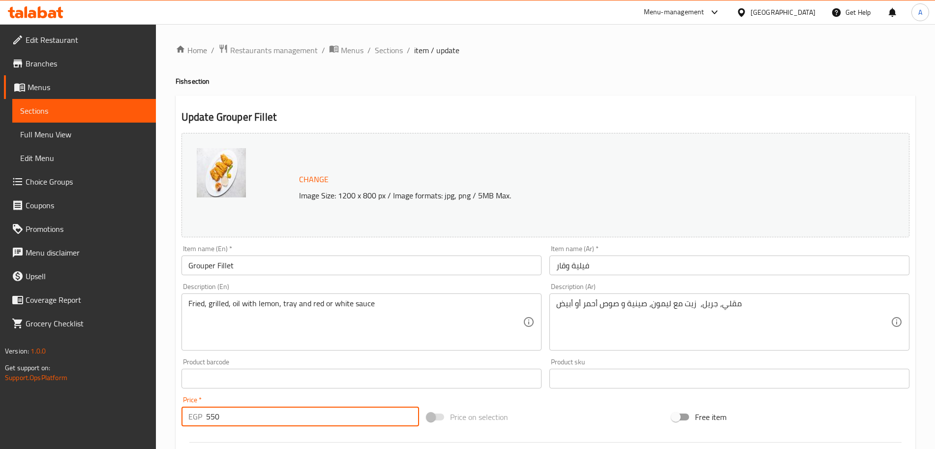
drag, startPoint x: 238, startPoint y: 411, endPoint x: 200, endPoint y: 414, distance: 38.5
click at [200, 414] on div "EGP 550 Price *" at bounding box center [301, 416] width 238 height 20
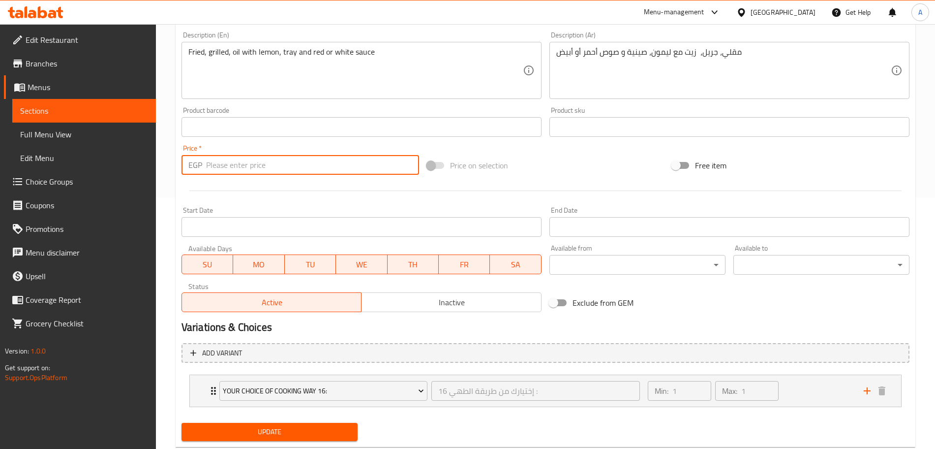
scroll to position [277, 0]
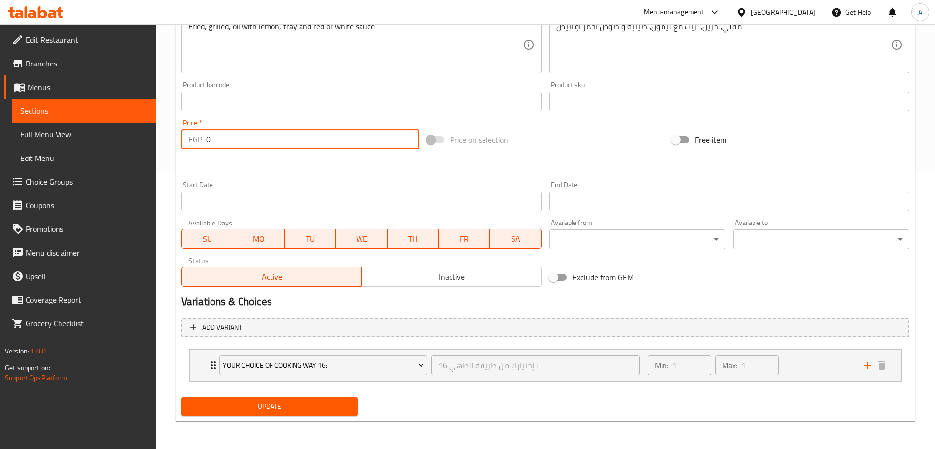
type input "0"
click at [281, 403] on span "Update" at bounding box center [269, 406] width 160 height 12
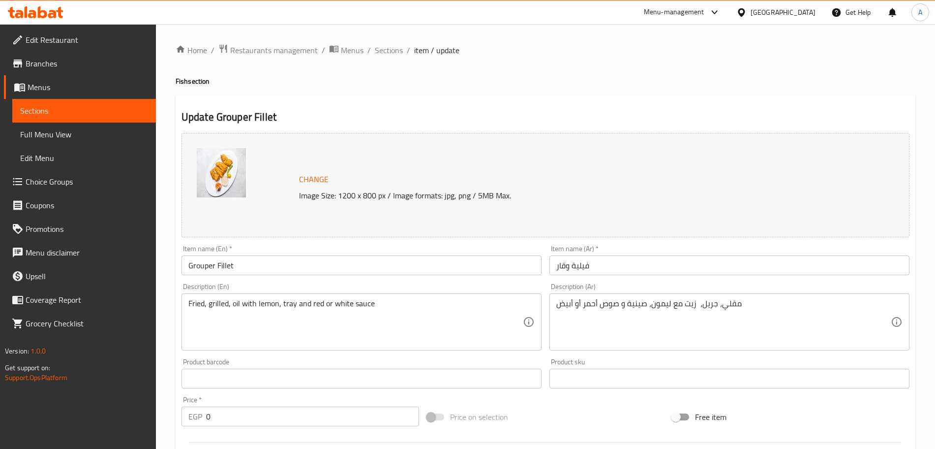
scroll to position [317, 0]
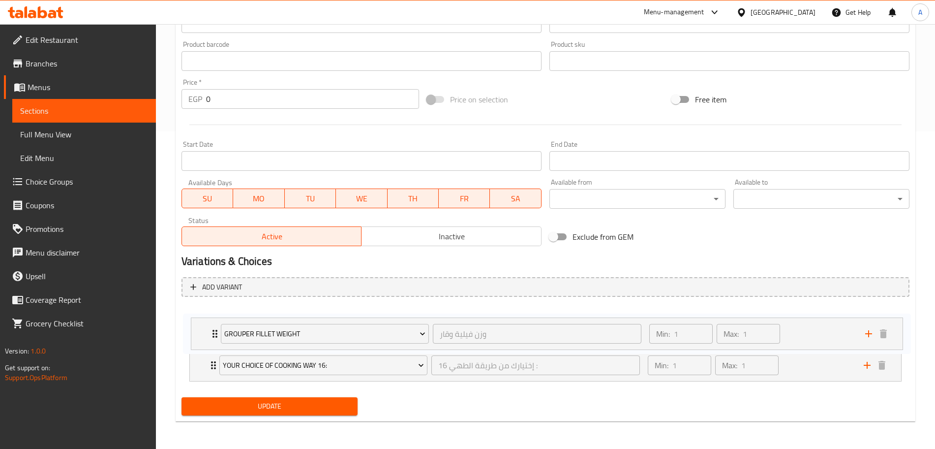
drag, startPoint x: 197, startPoint y: 356, endPoint x: 199, endPoint y: 317, distance: 39.4
click at [199, 317] on div "Your Choice Of Cooking Way 16: إختيارك من طريقة الطهي 16 : ​ Min: 1 ​ Max: 1 ​ …" at bounding box center [546, 344] width 728 height 81
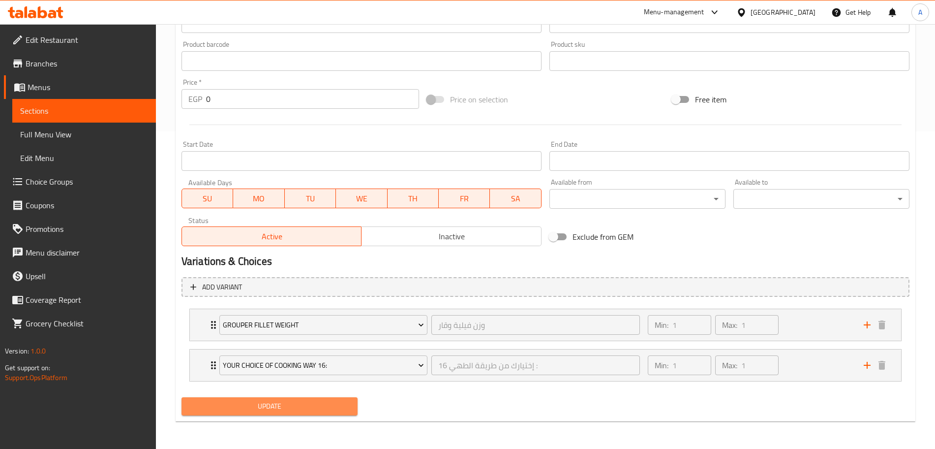
click at [249, 414] on button "Update" at bounding box center [270, 406] width 176 height 18
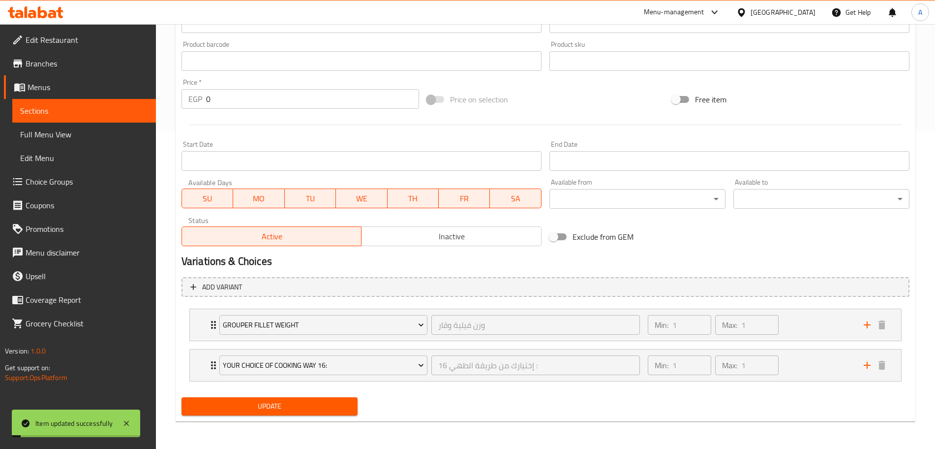
scroll to position [0, 0]
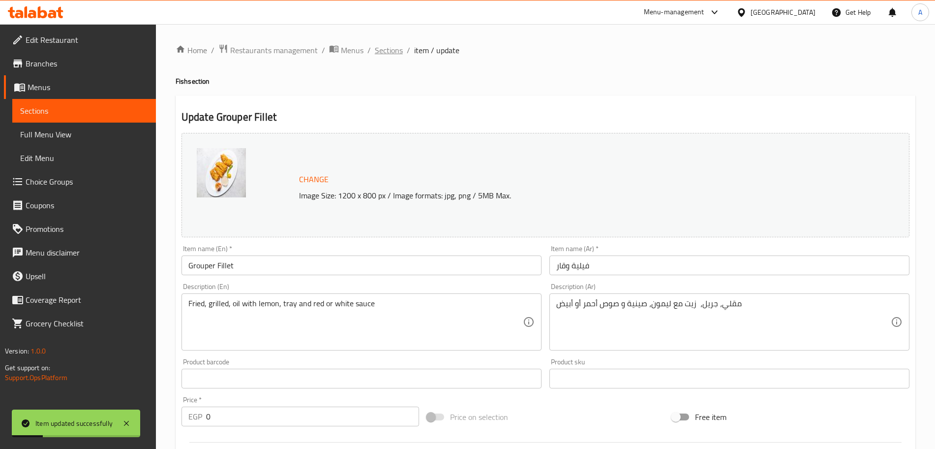
click at [393, 46] on span "Sections" at bounding box center [389, 50] width 28 height 12
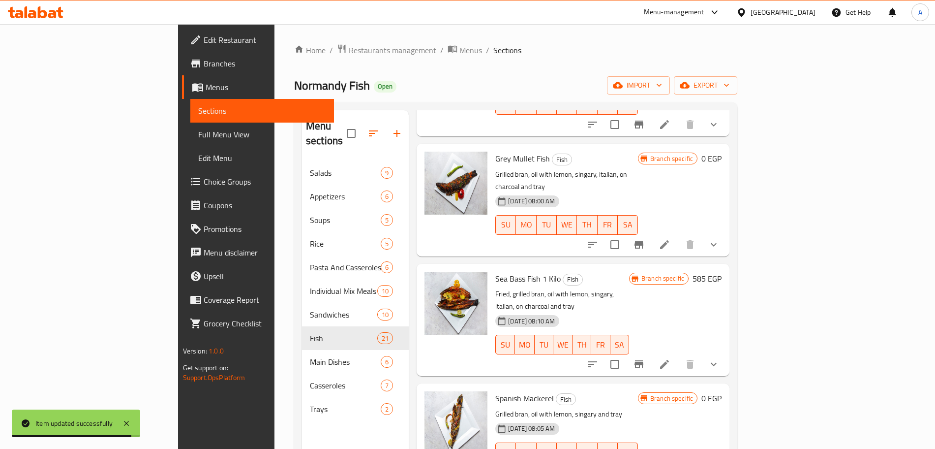
scroll to position [134, 0]
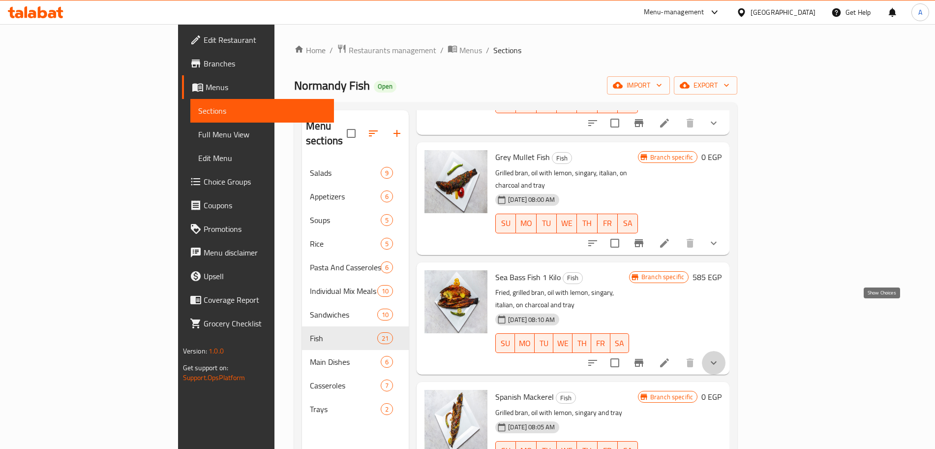
click at [720, 357] on icon "show more" at bounding box center [714, 363] width 12 height 12
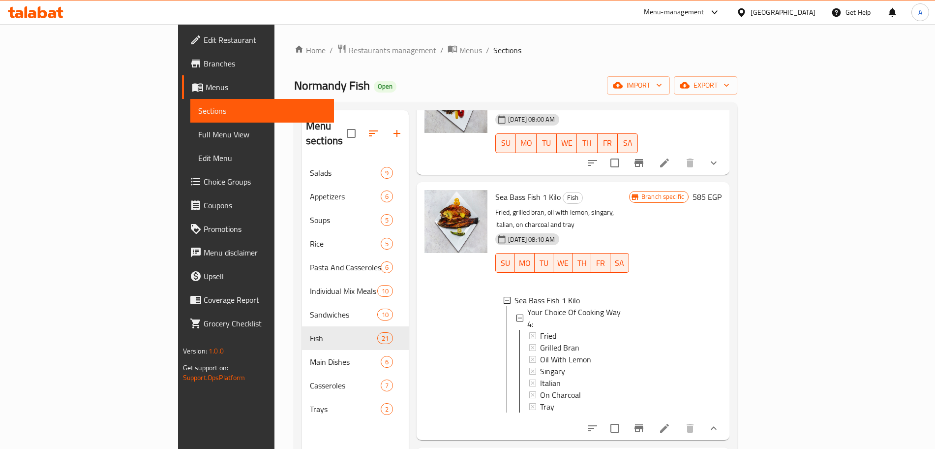
scroll to position [218, 0]
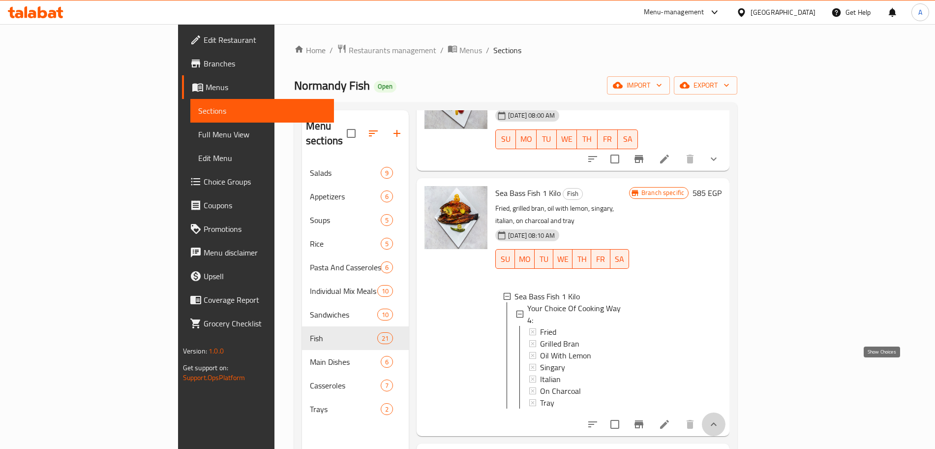
click at [720, 418] on icon "show more" at bounding box center [714, 424] width 12 height 12
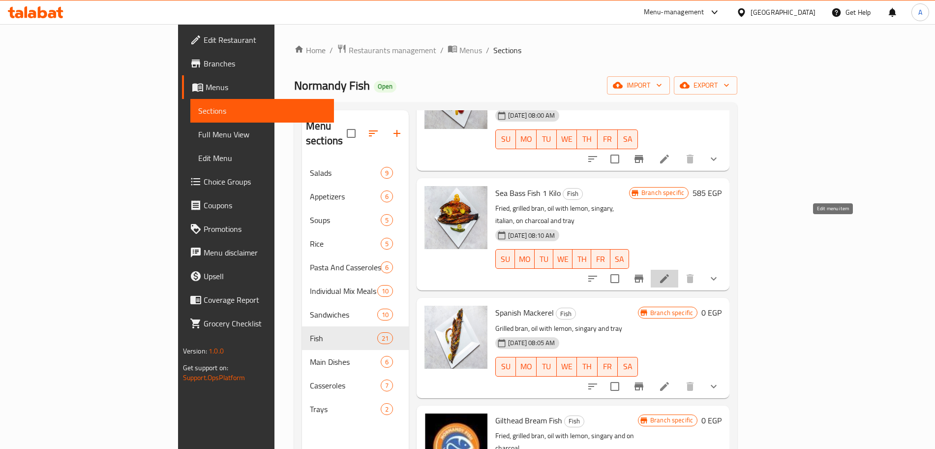
click at [670, 273] on icon at bounding box center [665, 279] width 12 height 12
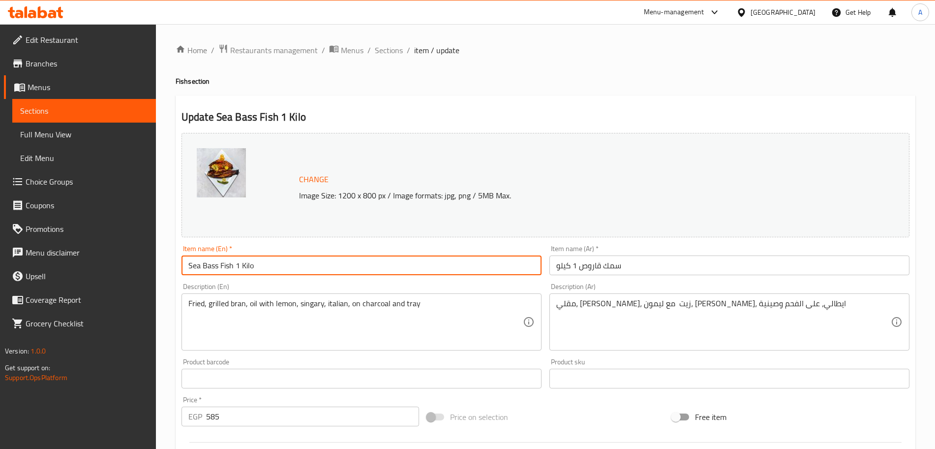
drag, startPoint x: 261, startPoint y: 261, endPoint x: 233, endPoint y: 263, distance: 27.6
click at [233, 263] on input "Sea Bass Fish 1 Kilo" at bounding box center [362, 265] width 360 height 20
type input "Sea Bass Fish"
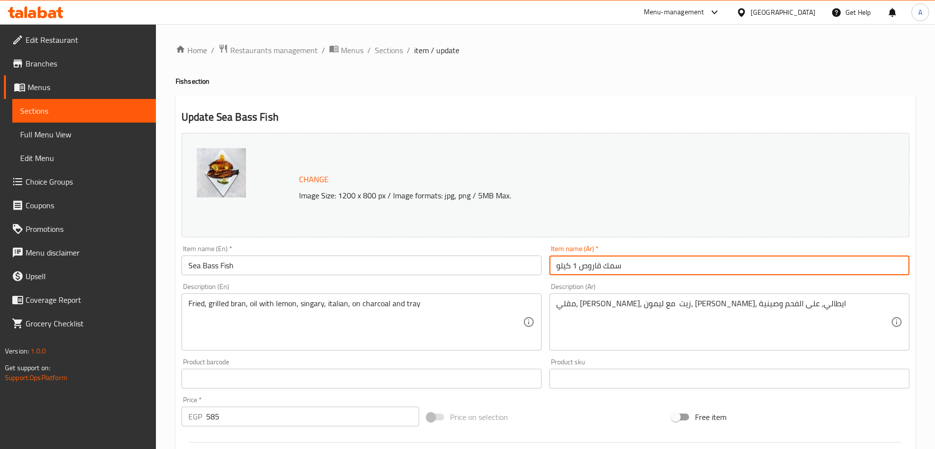
drag, startPoint x: 576, startPoint y: 264, endPoint x: 550, endPoint y: 268, distance: 26.4
click at [550, 268] on input "سمك قاروص 1 كيلو" at bounding box center [729, 265] width 360 height 20
click at [570, 270] on input "سمك قاروص 1 كيلو" at bounding box center [729, 265] width 360 height 20
drag, startPoint x: 578, startPoint y: 268, endPoint x: 545, endPoint y: 268, distance: 33.9
click at [545, 268] on div "Change Image Size: 1200 x 800 px / Image formats: jpg, png / 5MB Max. Item name…" at bounding box center [546, 348] width 736 height 438
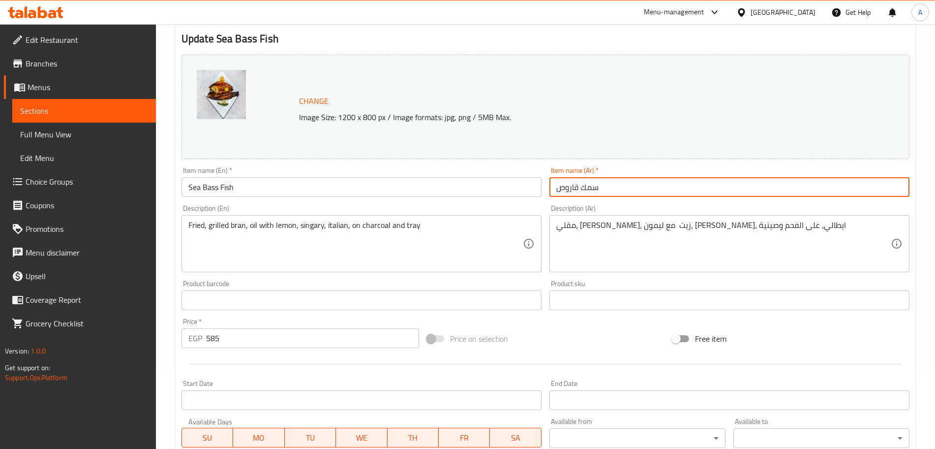
scroll to position [79, 0]
type input "سمك قاروص"
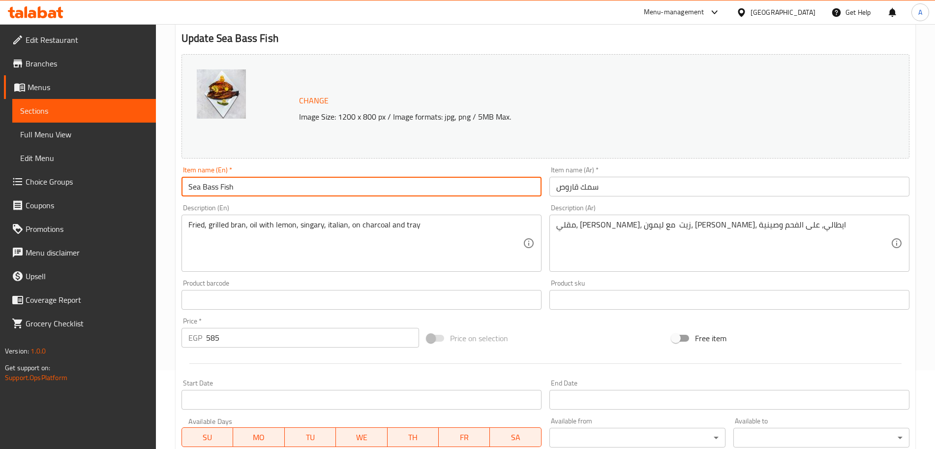
click at [232, 187] on input "Sea Bass Fish" at bounding box center [362, 187] width 360 height 20
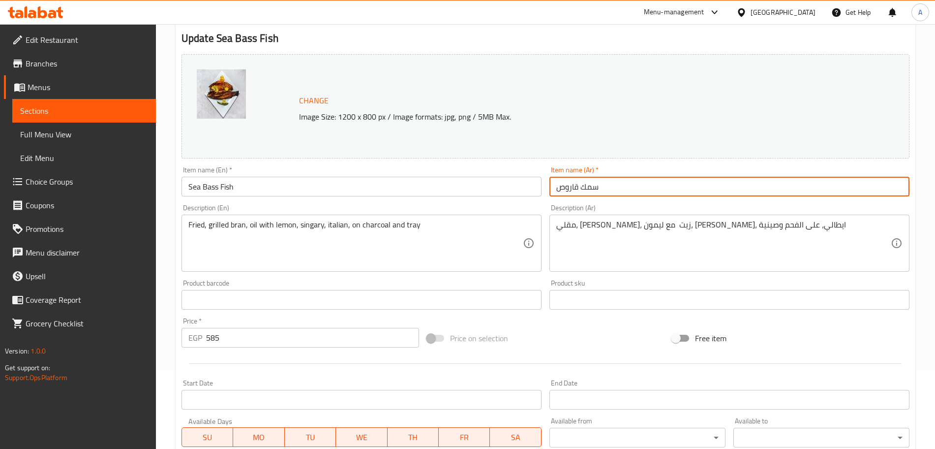
click at [591, 184] on input "سمك قاروص" at bounding box center [729, 187] width 360 height 20
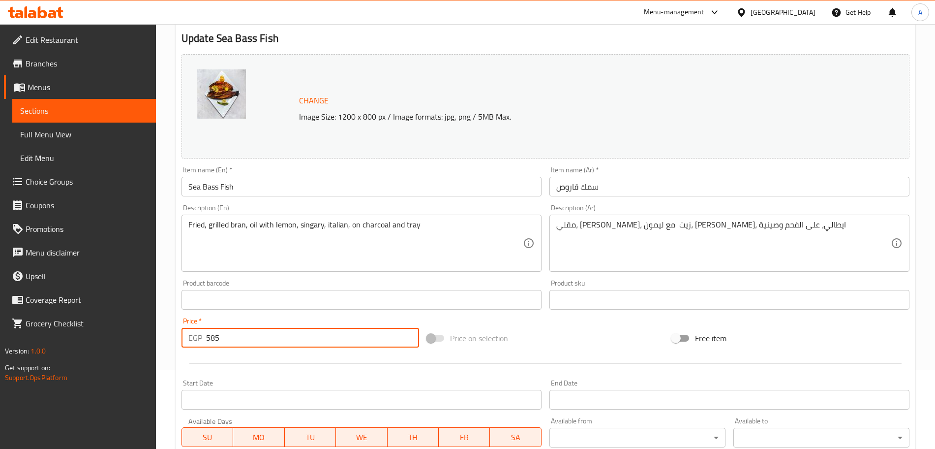
click at [241, 338] on input "585" at bounding box center [312, 338] width 213 height 20
type input "0"
click at [533, 326] on div "Price on selection" at bounding box center [545, 338] width 245 height 27
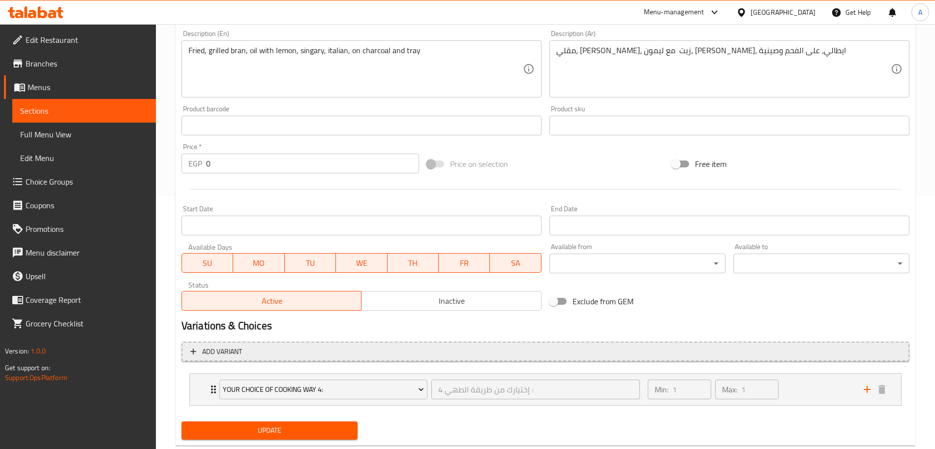
scroll to position [253, 0]
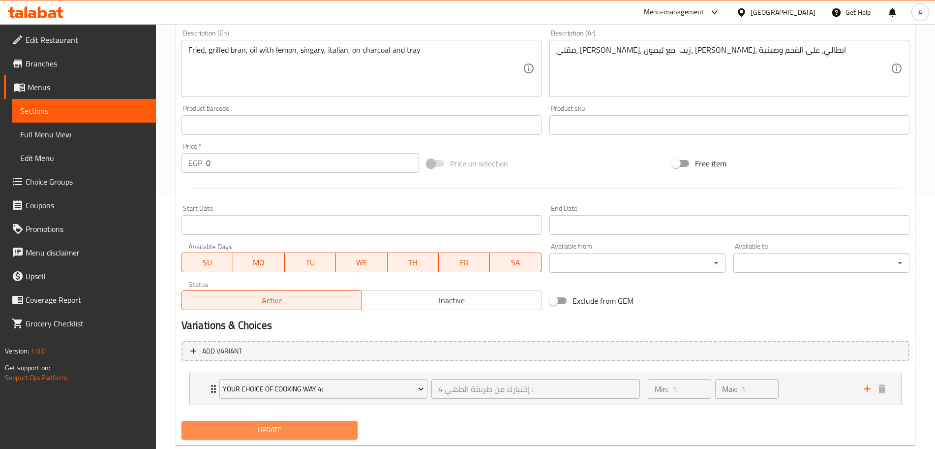
click at [266, 432] on span "Update" at bounding box center [269, 430] width 160 height 12
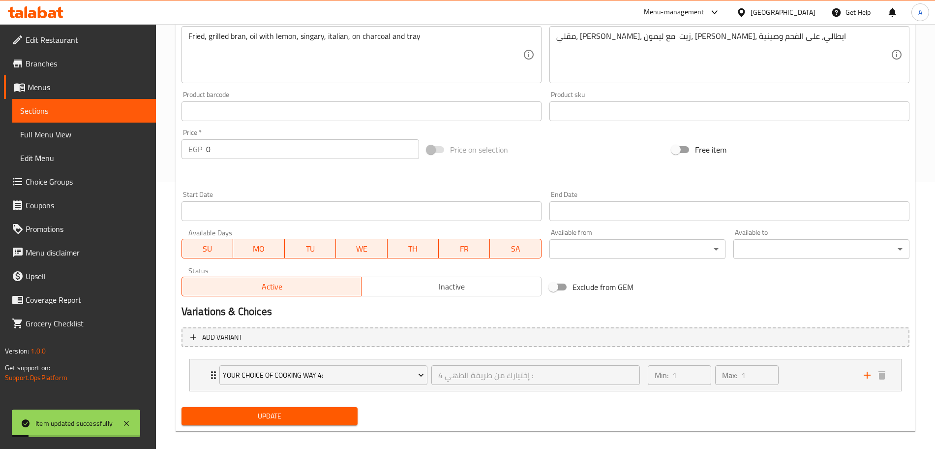
scroll to position [277, 0]
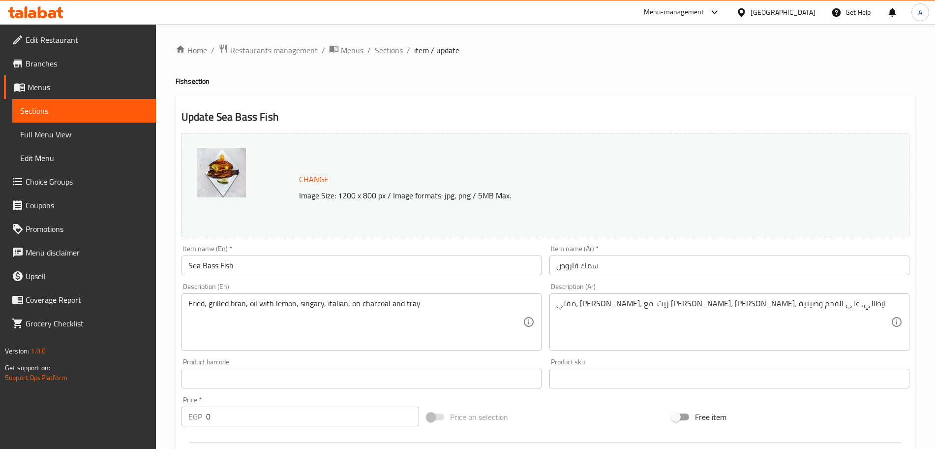
scroll to position [317, 0]
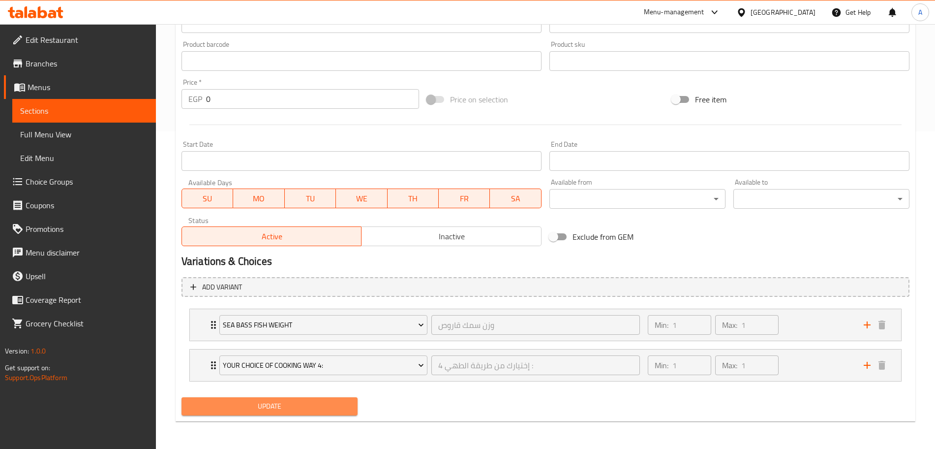
click at [249, 406] on span "Update" at bounding box center [269, 406] width 160 height 12
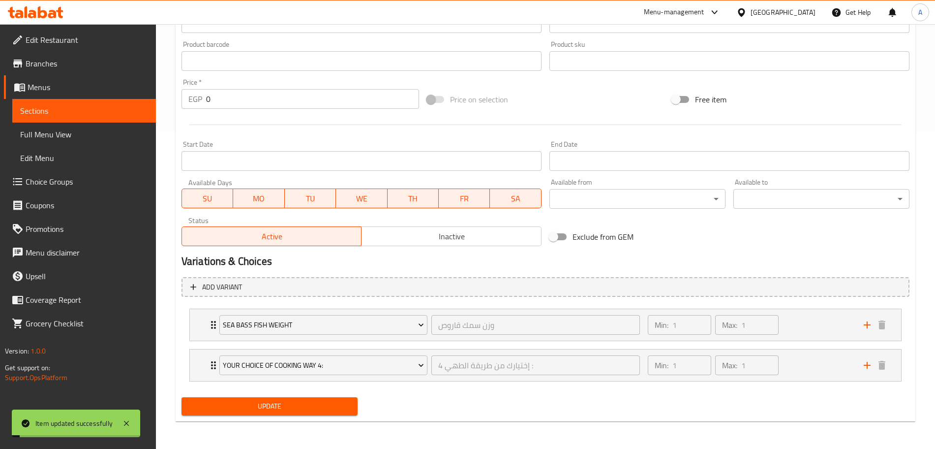
scroll to position [0, 0]
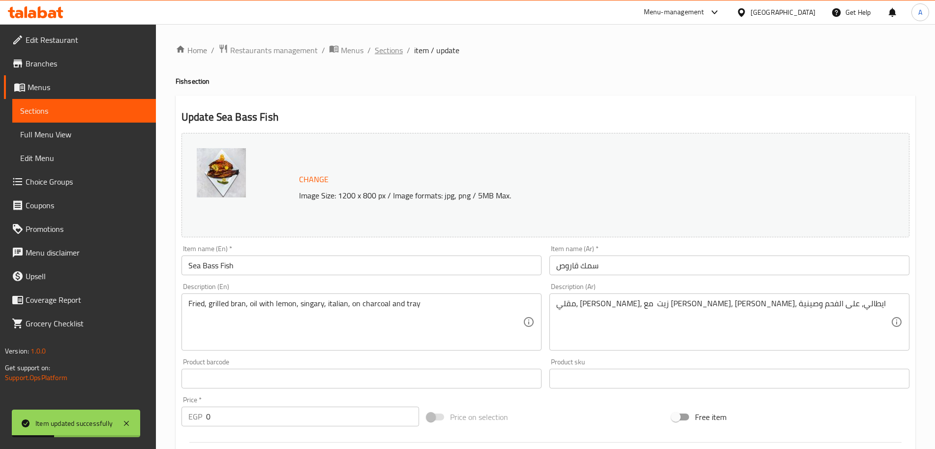
click at [384, 53] on span "Sections" at bounding box center [389, 50] width 28 height 12
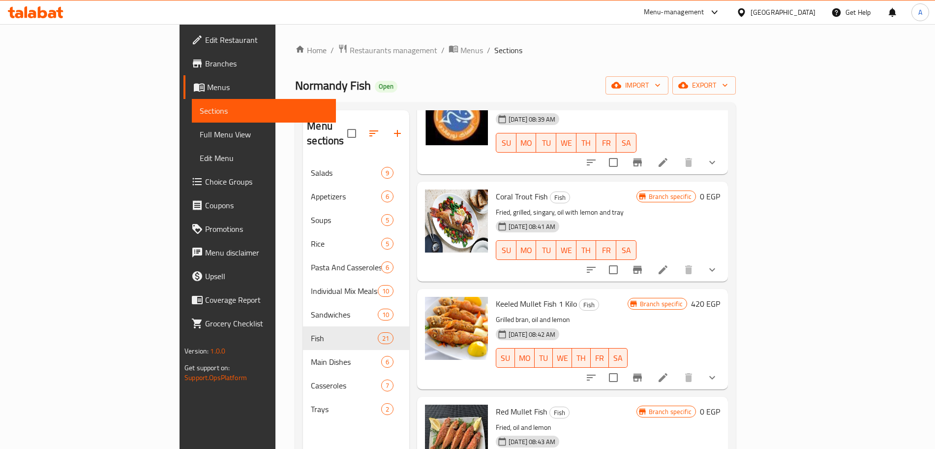
scroll to position [1016, 0]
click at [667, 373] on icon at bounding box center [663, 377] width 9 height 9
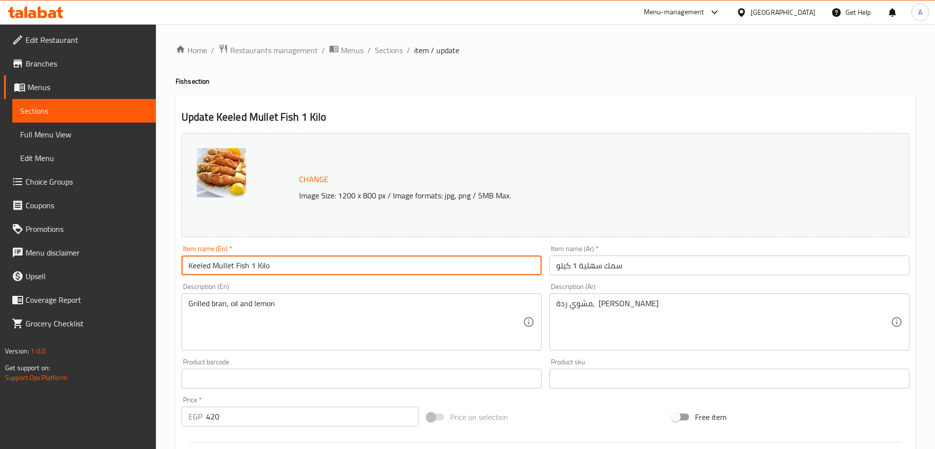
drag, startPoint x: 273, startPoint y: 265, endPoint x: 248, endPoint y: 267, distance: 24.7
click at [248, 267] on input "Keeled Mullet Fish 1 Kilo" at bounding box center [362, 265] width 360 height 20
type input "Keeled Mullet Fish"
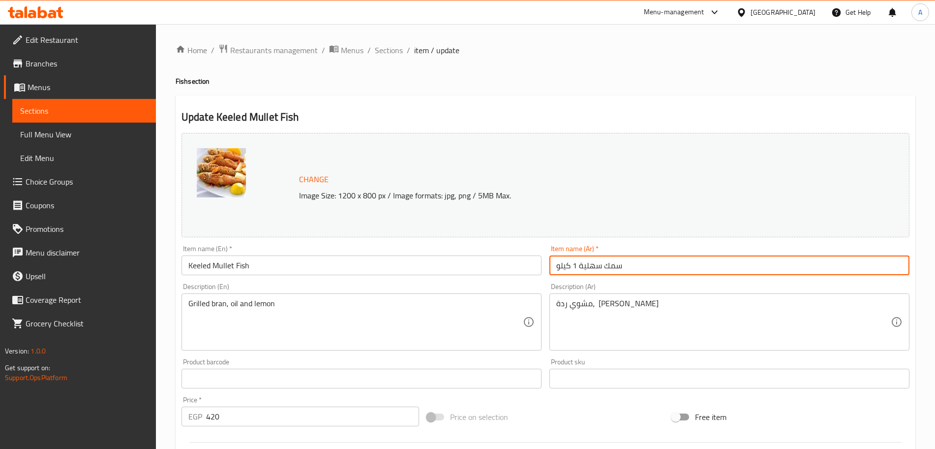
drag, startPoint x: 578, startPoint y: 265, endPoint x: 550, endPoint y: 266, distance: 27.6
click at [550, 266] on input "سمك سهلية 1 كيلو" at bounding box center [729, 265] width 360 height 20
type input "سمك سهلية"
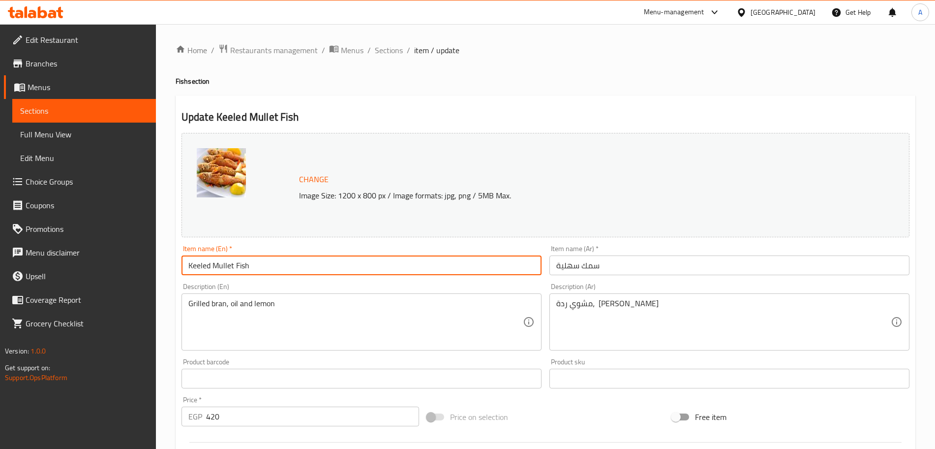
click at [241, 266] on input "Keeled Mullet Fish" at bounding box center [362, 265] width 360 height 20
click at [587, 260] on input "سمك سهلية" at bounding box center [729, 265] width 360 height 20
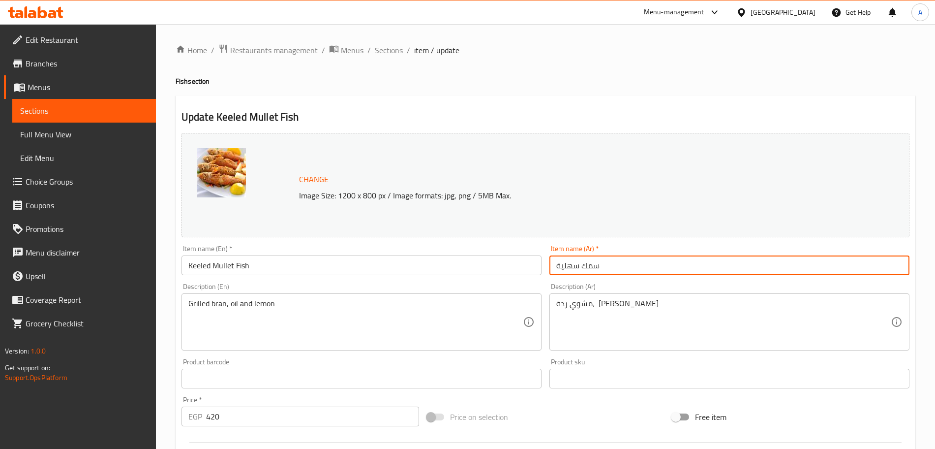
click at [587, 260] on input "سمك سهلية" at bounding box center [729, 265] width 360 height 20
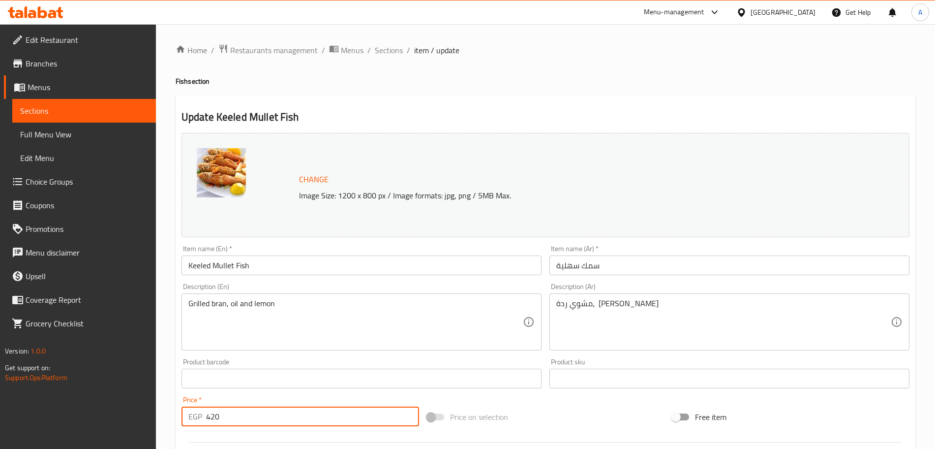
drag, startPoint x: 245, startPoint y: 406, endPoint x: 199, endPoint y: 414, distance: 47.4
click at [199, 414] on div "EGP 420 Price *" at bounding box center [301, 416] width 238 height 20
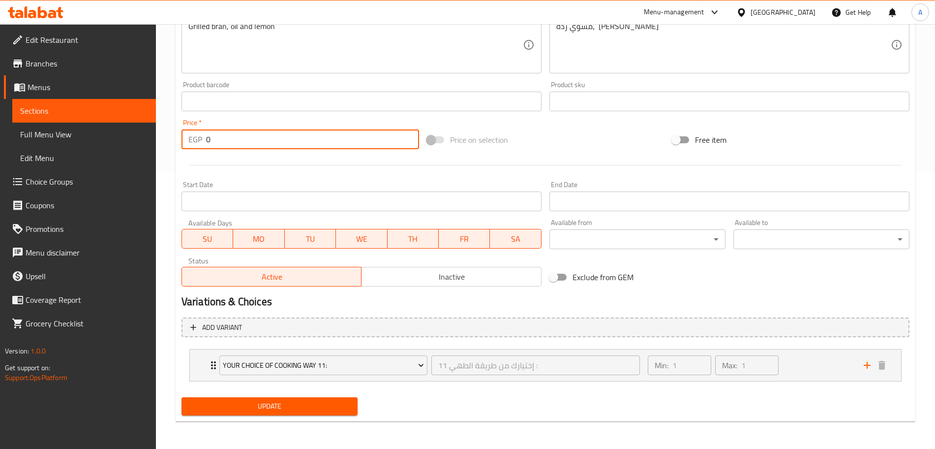
type input "0"
click at [297, 404] on span "Update" at bounding box center [269, 406] width 160 height 12
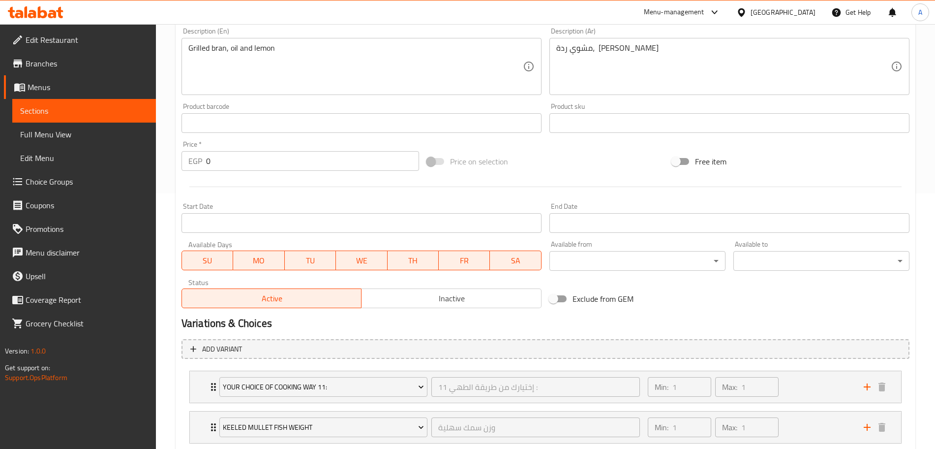
scroll to position [317, 0]
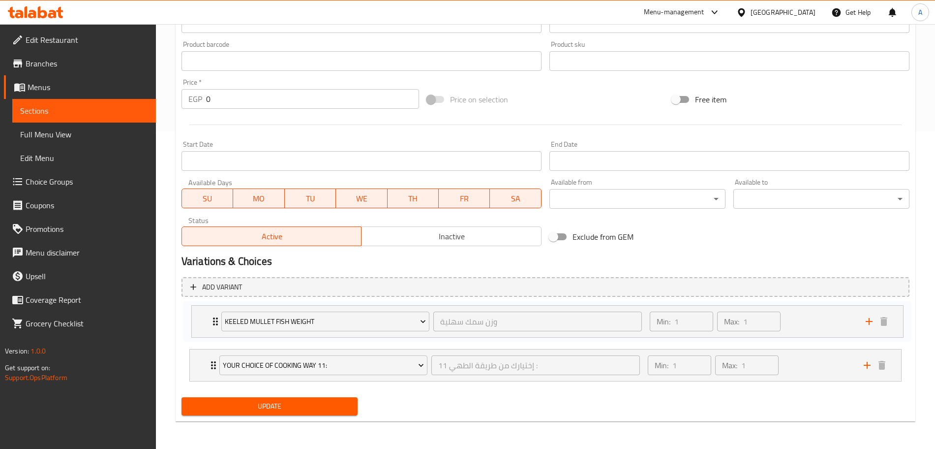
drag, startPoint x: 202, startPoint y: 365, endPoint x: 203, endPoint y: 311, distance: 54.6
click at [203, 311] on div "Your Choice Of Cooking Way 11: إختيارك من طريقة الطهي 11 : ​ Min: 1 ​ Max: 1 ​ …" at bounding box center [546, 344] width 728 height 81
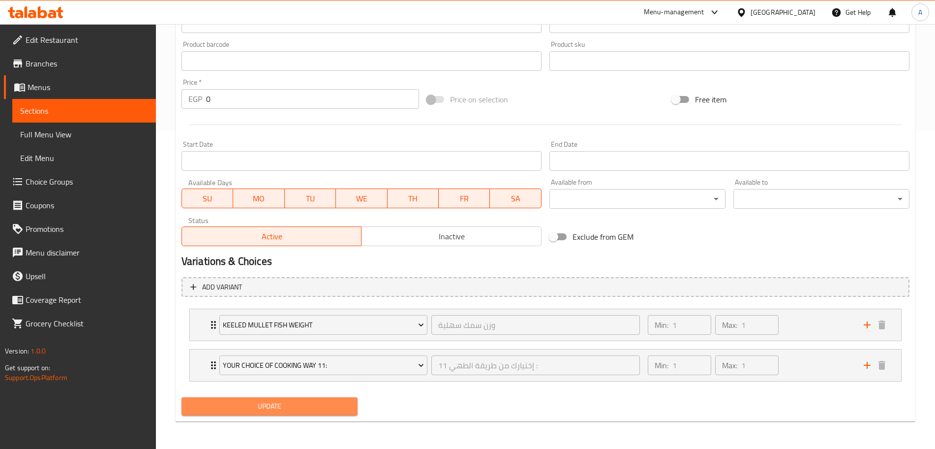
click at [291, 404] on span "Update" at bounding box center [269, 406] width 160 height 12
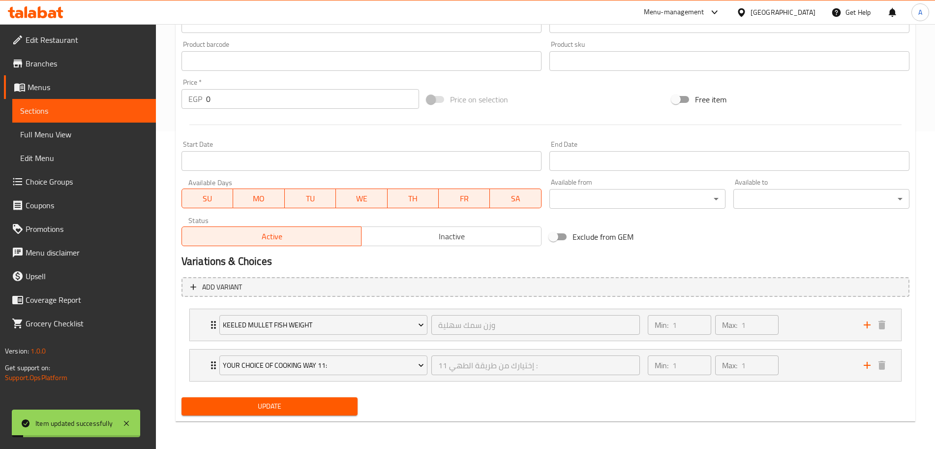
scroll to position [0, 0]
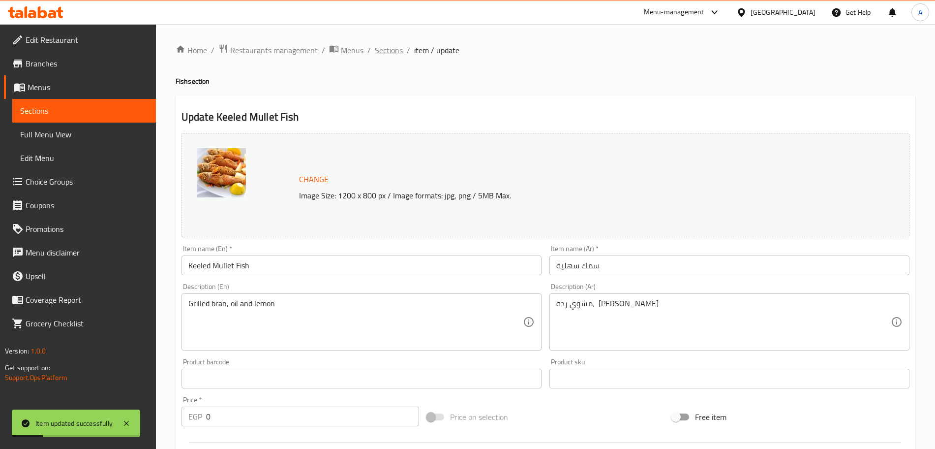
click at [387, 46] on span "Sections" at bounding box center [389, 50] width 28 height 12
